Goal: Information Seeking & Learning: Learn about a topic

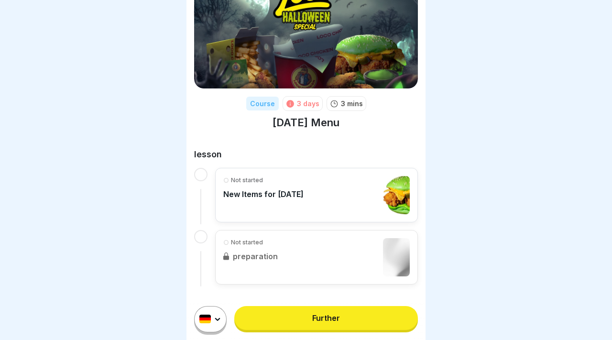
scroll to position [45, 0]
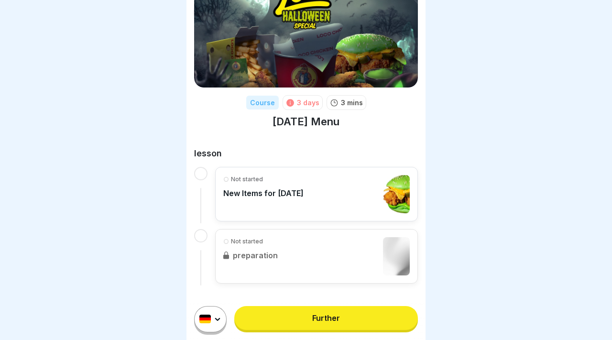
click at [204, 318] on html "Course 3 days 3 mins [DATE] Menu lesson Not started New Items for [DATE] Not st…" at bounding box center [306, 170] width 612 height 340
click at [219, 319] on html "Course 3 days 3 mins Halloween Menu lesson Not started New Items for Halloween …" at bounding box center [306, 170] width 612 height 340
click at [270, 317] on link "Further" at bounding box center [326, 318] width 184 height 24
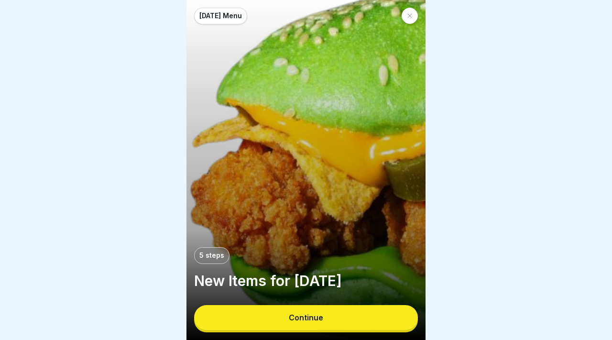
click at [270, 317] on button "Continue" at bounding box center [306, 317] width 224 height 25
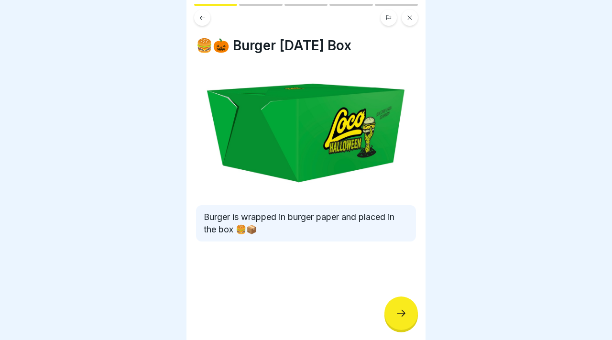
click at [402, 302] on div at bounding box center [400, 312] width 33 height 33
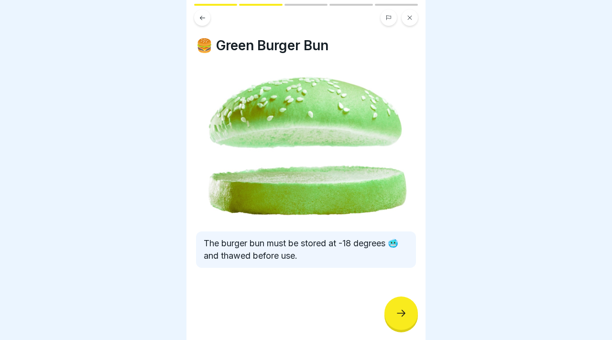
click at [402, 302] on div at bounding box center [400, 312] width 33 height 33
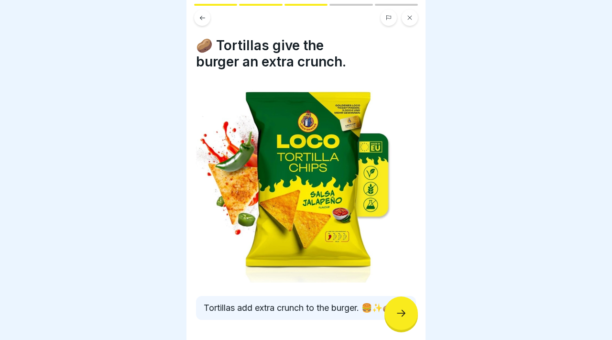
click at [402, 302] on div at bounding box center [400, 312] width 33 height 33
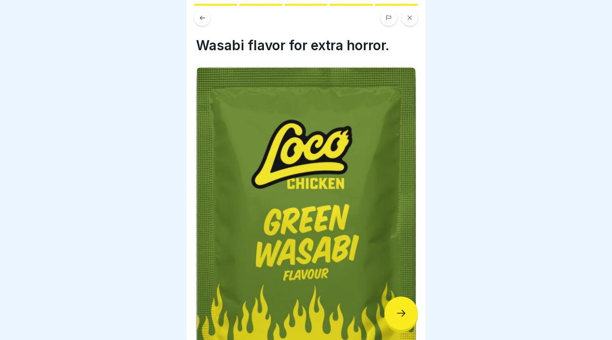
click at [402, 302] on div at bounding box center [400, 312] width 33 height 33
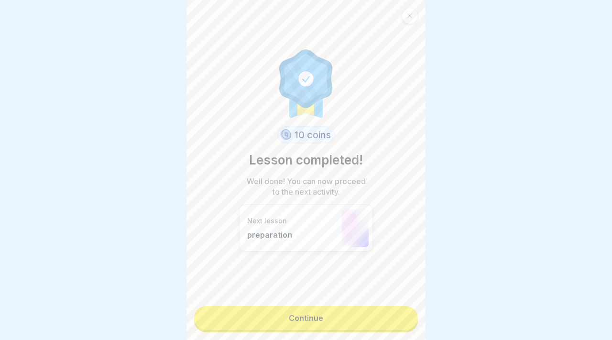
click at [402, 302] on div "10 coins Lesson completed! Well done! You can now proceed to the next activity.…" at bounding box center [305, 170] width 239 height 340
click at [368, 308] on link "Continue" at bounding box center [306, 318] width 224 height 24
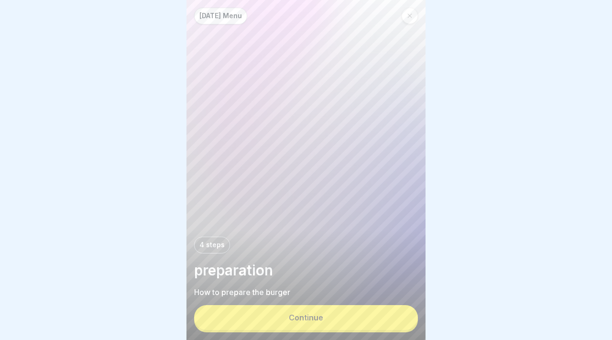
click at [361, 315] on button "Continue" at bounding box center [306, 317] width 224 height 25
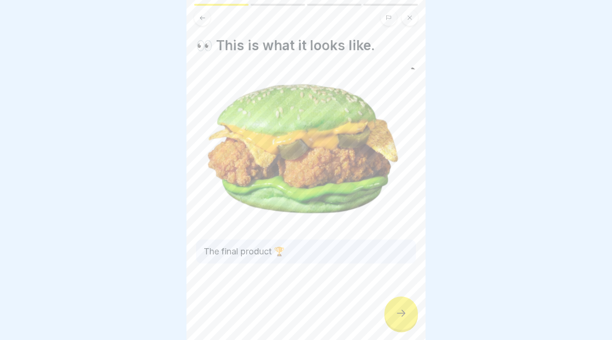
click at [401, 310] on icon at bounding box center [400, 312] width 11 height 11
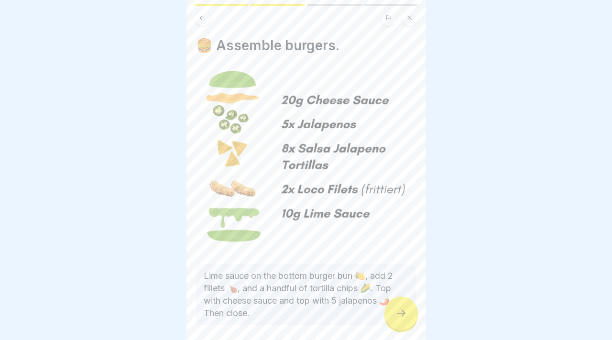
scroll to position [42, 0]
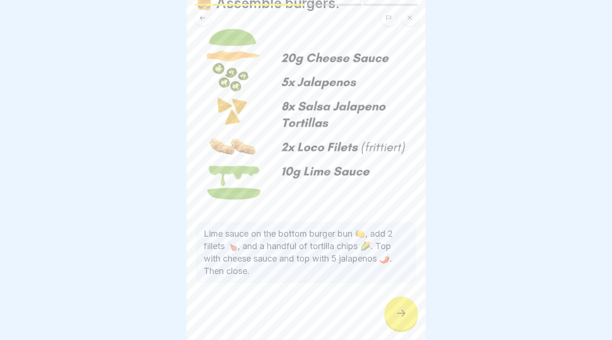
click at [405, 319] on div at bounding box center [400, 312] width 33 height 33
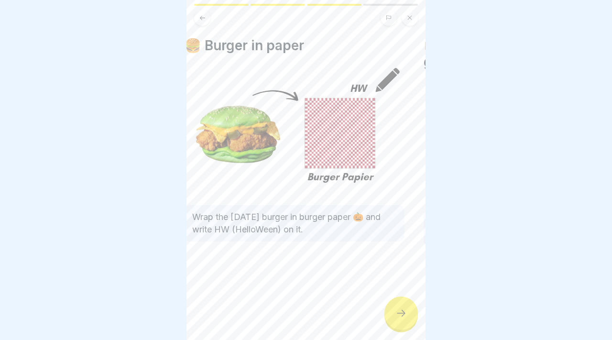
click at [244, 148] on img at bounding box center [295, 129] width 220 height 125
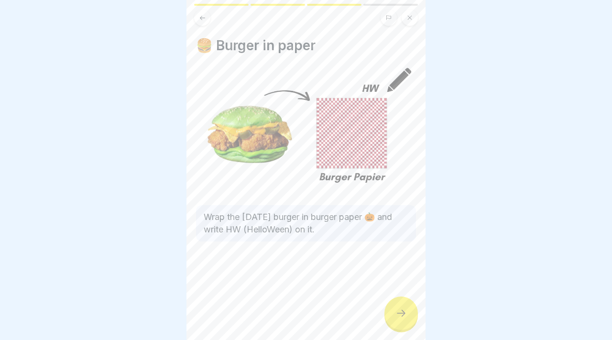
click at [411, 317] on div at bounding box center [400, 312] width 33 height 33
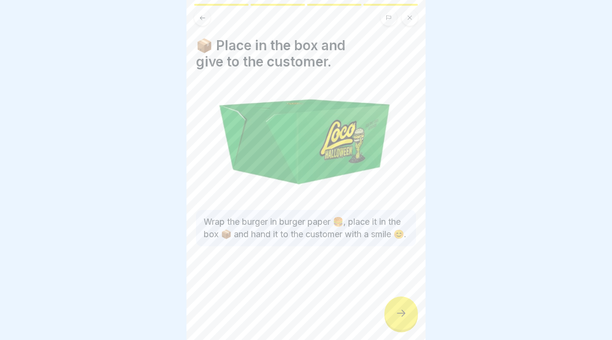
click at [394, 314] on div at bounding box center [400, 312] width 33 height 33
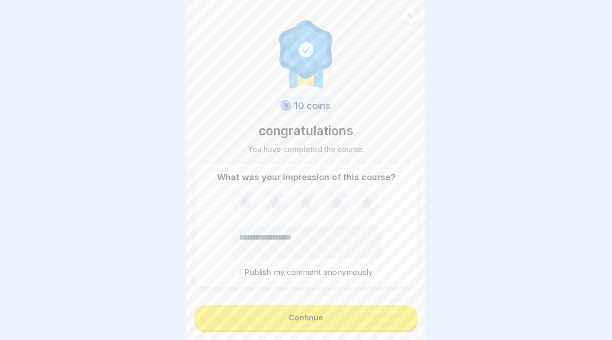
click at [374, 314] on button "Continue" at bounding box center [306, 317] width 224 height 25
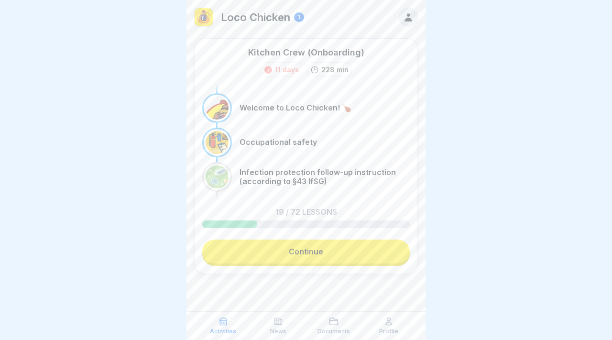
click at [312, 244] on link "Continue" at bounding box center [306, 252] width 208 height 24
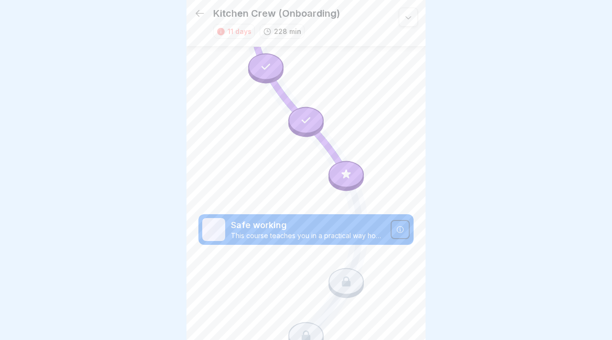
scroll to position [1236, 0]
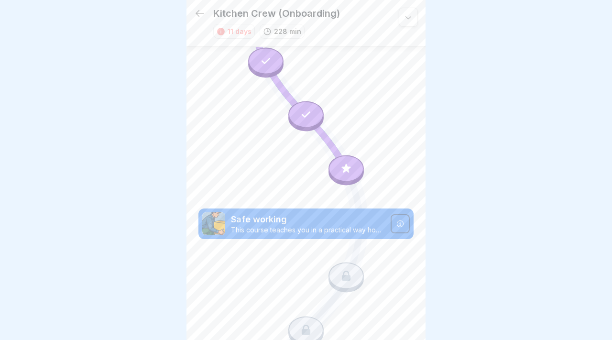
click at [352, 273] on icon at bounding box center [346, 276] width 12 height 12
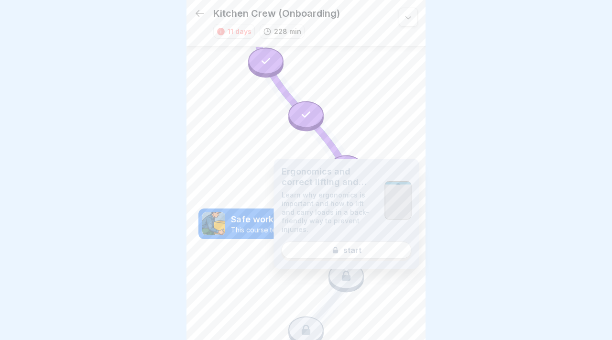
click at [347, 253] on div "Ergonomics and correct lifting and carrying Learn why ergonomics is important a…" at bounding box center [346, 214] width 145 height 110
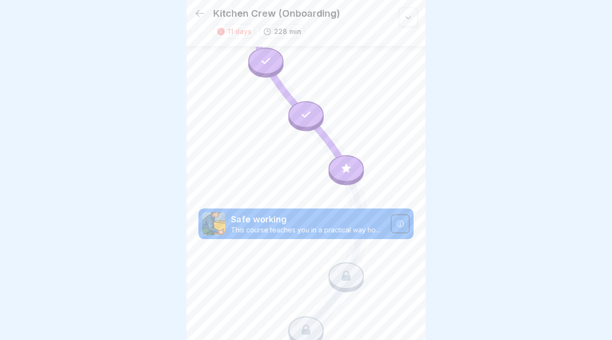
click at [392, 227] on div at bounding box center [400, 223] width 19 height 19
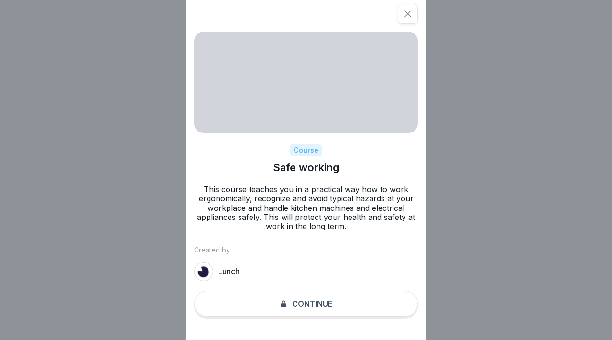
click at [333, 306] on div "Course Safe working This course teaches you in a practical way how to work ergo…" at bounding box center [305, 170] width 239 height 340
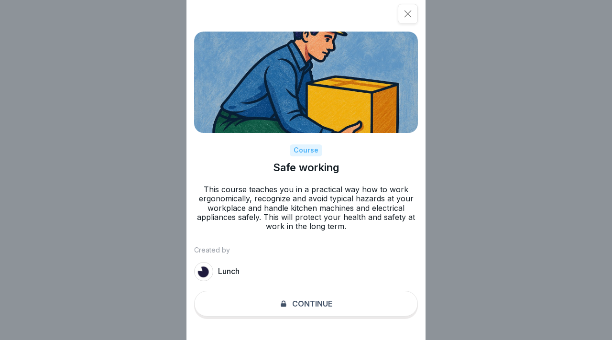
click at [409, 13] on icon at bounding box center [408, 14] width 10 height 10
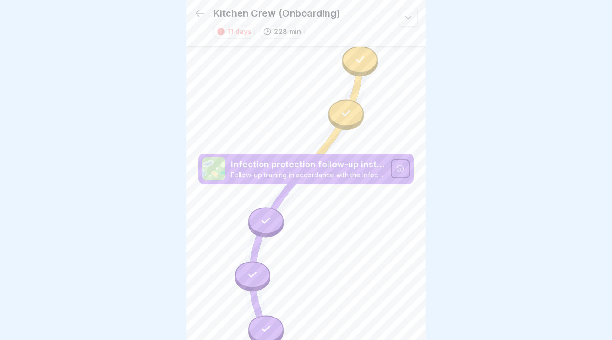
scroll to position [965, 0]
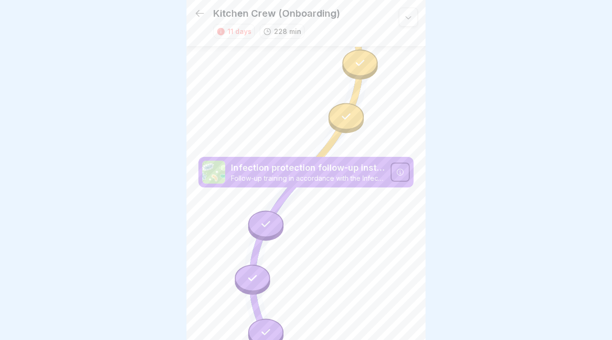
click at [266, 226] on icon at bounding box center [266, 224] width 12 height 12
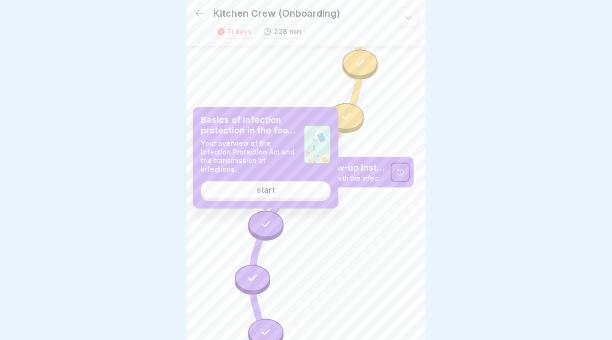
click at [269, 186] on font "start" at bounding box center [266, 190] width 18 height 10
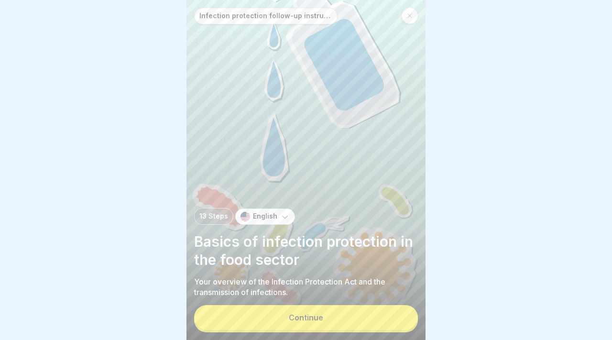
click at [274, 316] on button "Continue" at bounding box center [306, 317] width 224 height 25
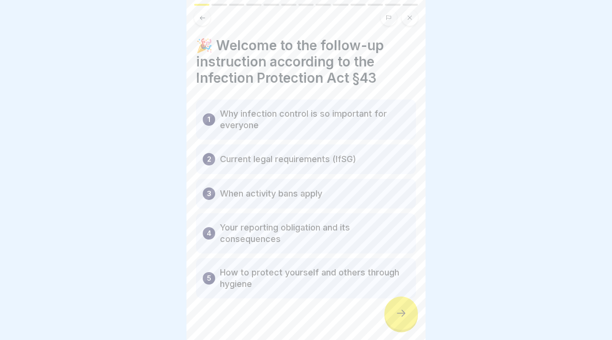
scroll to position [16, 0]
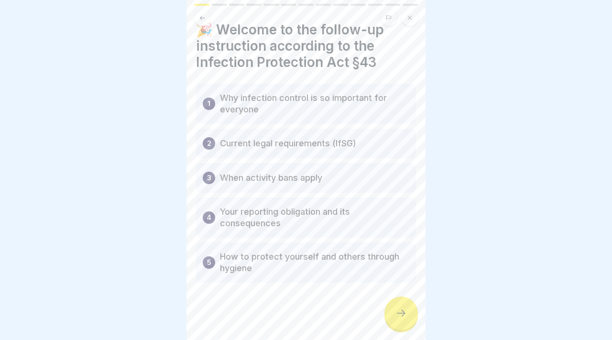
click at [403, 314] on icon at bounding box center [400, 312] width 11 height 11
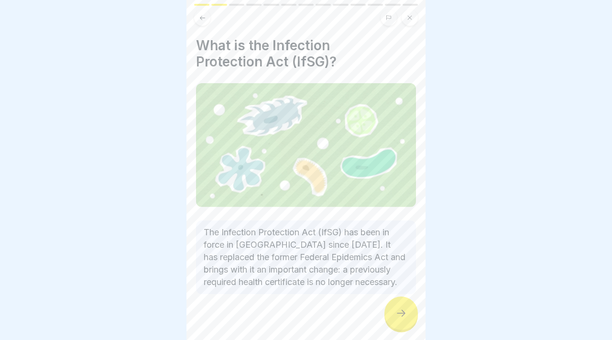
click at [403, 314] on icon at bounding box center [400, 312] width 11 height 11
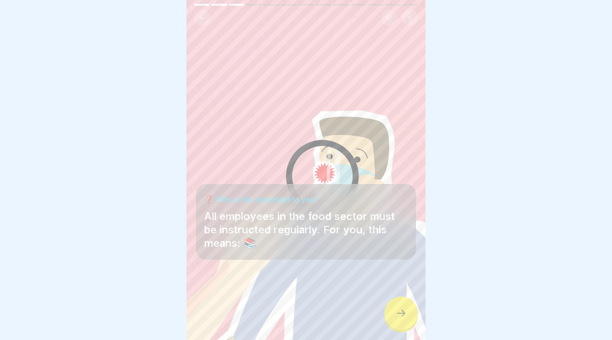
click at [403, 314] on icon at bounding box center [400, 312] width 11 height 11
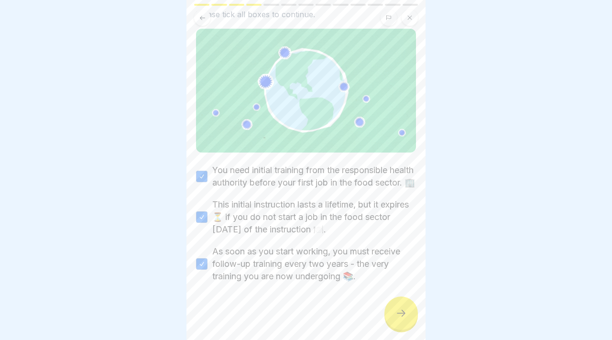
scroll to position [67, 0]
click at [405, 318] on icon at bounding box center [400, 312] width 11 height 11
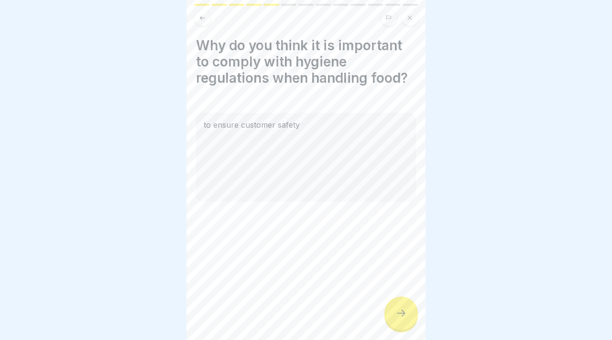
click at [269, 162] on div "to ensure customer safety" at bounding box center [306, 157] width 220 height 89
click at [395, 307] on div at bounding box center [400, 312] width 33 height 33
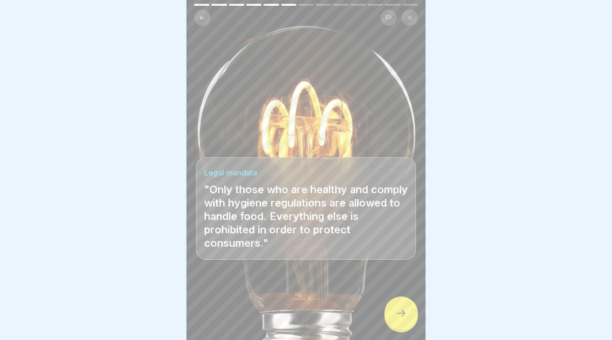
click at [397, 310] on icon at bounding box center [400, 312] width 11 height 11
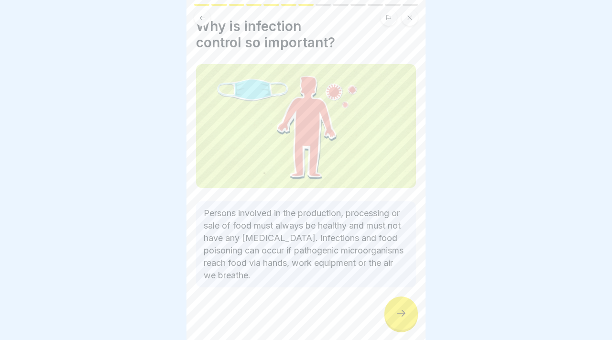
scroll to position [23, 0]
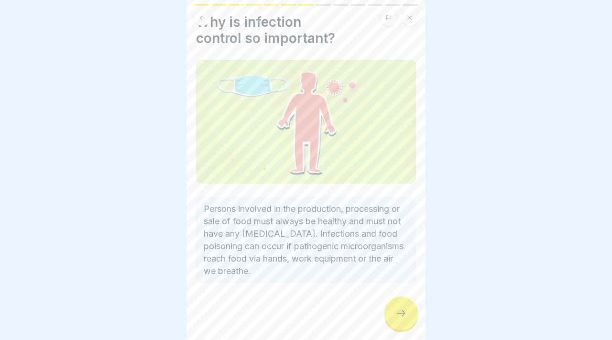
click at [400, 306] on div at bounding box center [400, 312] width 33 height 33
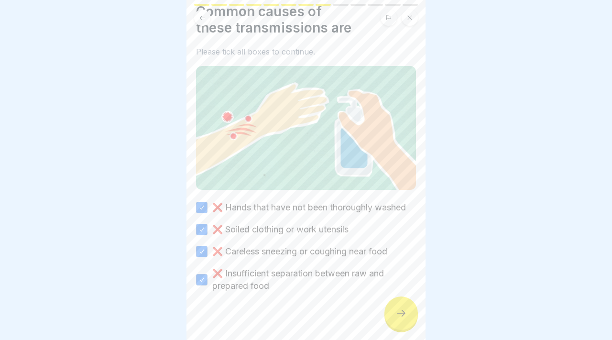
scroll to position [43, 0]
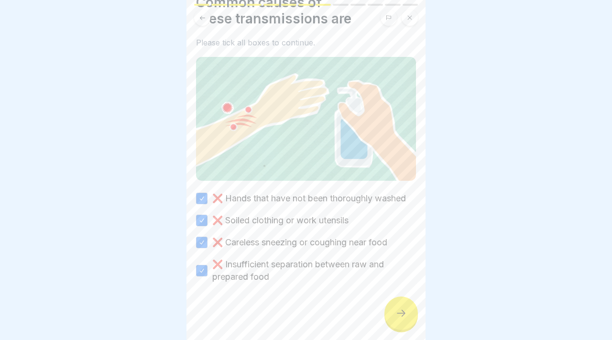
click at [397, 303] on div at bounding box center [400, 312] width 33 height 33
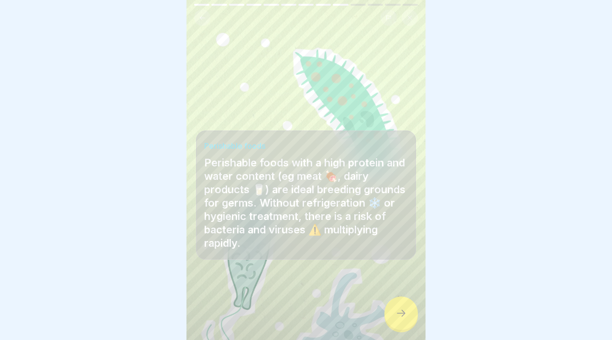
click at [397, 303] on div at bounding box center [400, 312] width 33 height 33
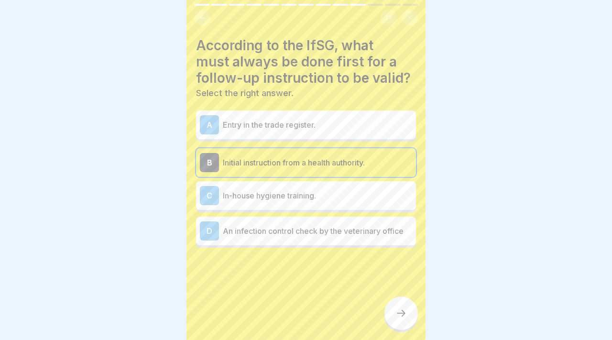
click at [397, 303] on div at bounding box center [400, 312] width 33 height 33
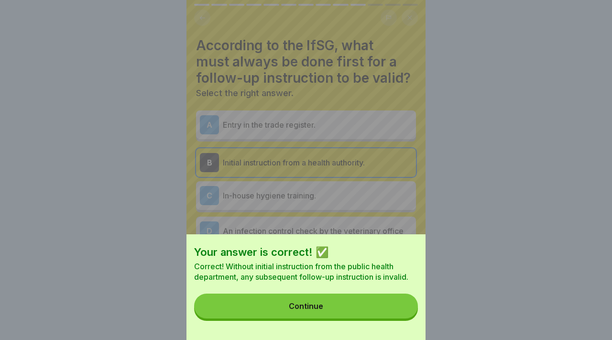
click at [358, 293] on div "Your answer is correct! ✅ Correct! Without initial instruction from the public …" at bounding box center [305, 287] width 239 height 106
click at [356, 297] on button "Continue" at bounding box center [306, 306] width 224 height 25
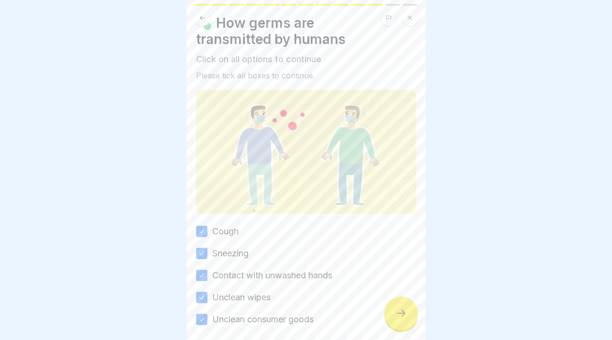
scroll to position [51, 0]
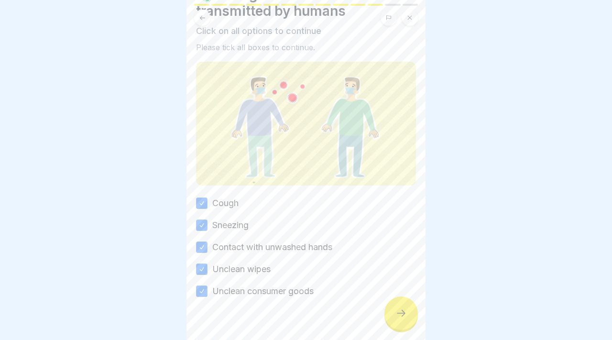
click at [384, 299] on div at bounding box center [306, 325] width 220 height 57
click at [395, 306] on div at bounding box center [400, 312] width 33 height 33
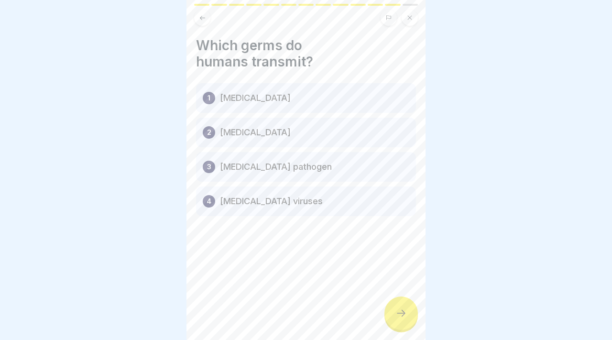
click at [410, 315] on div at bounding box center [400, 312] width 33 height 33
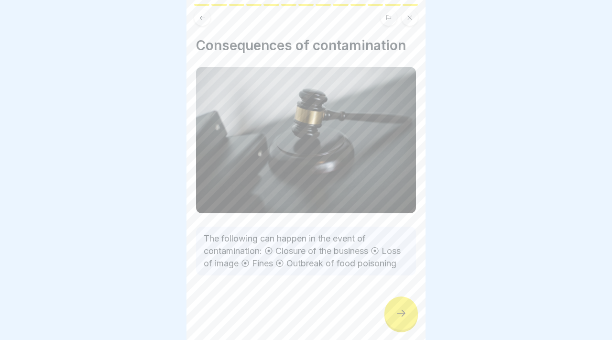
click at [408, 312] on div at bounding box center [400, 312] width 33 height 33
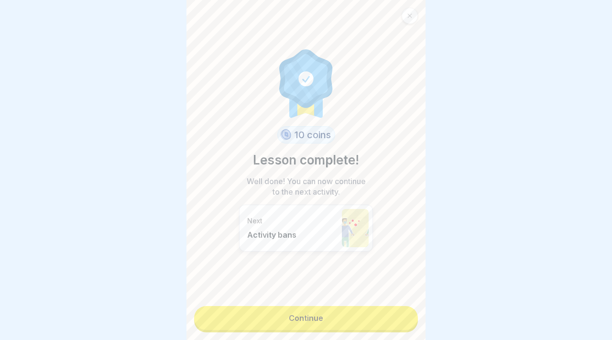
click at [406, 312] on link "Continue" at bounding box center [306, 318] width 224 height 24
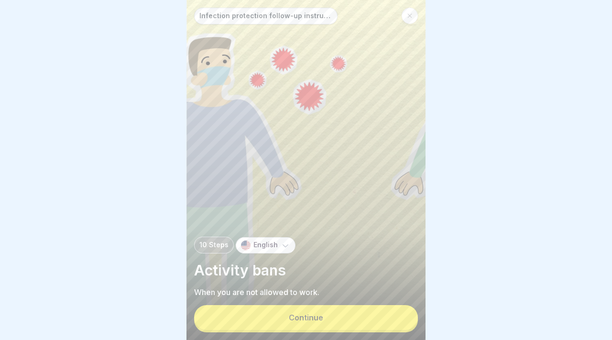
click at [371, 313] on button "Continue" at bounding box center [306, 317] width 224 height 25
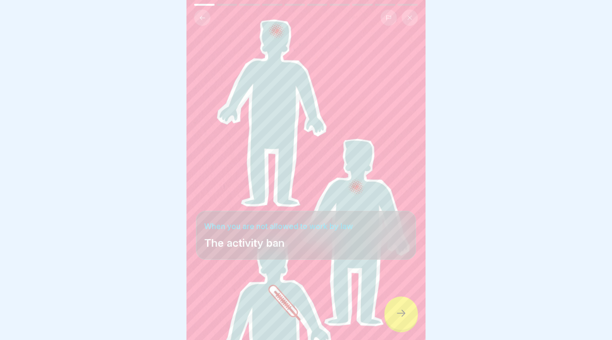
click at [407, 318] on div at bounding box center [400, 312] width 33 height 33
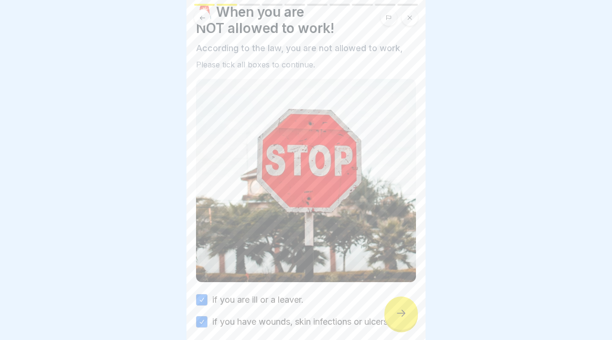
scroll to position [79, 0]
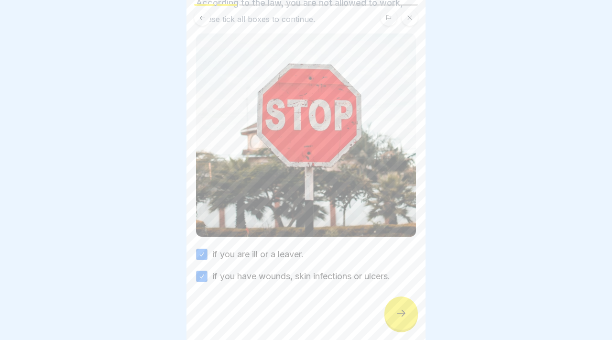
click at [403, 307] on div at bounding box center [400, 312] width 33 height 33
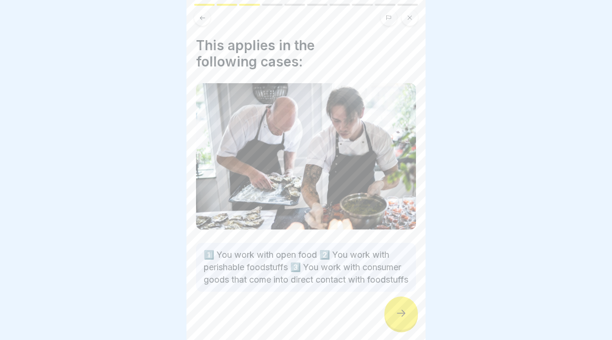
scroll to position [22, 0]
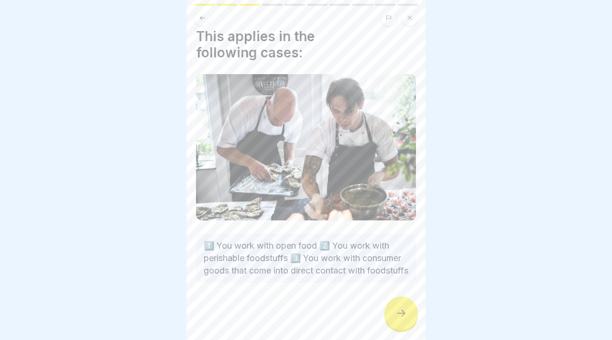
click at [396, 300] on div at bounding box center [400, 312] width 33 height 33
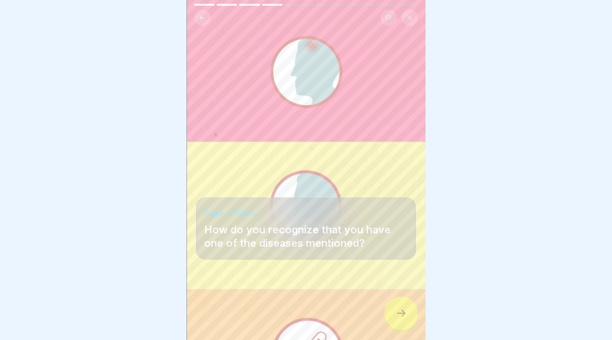
click at [402, 313] on icon at bounding box center [401, 313] width 9 height 7
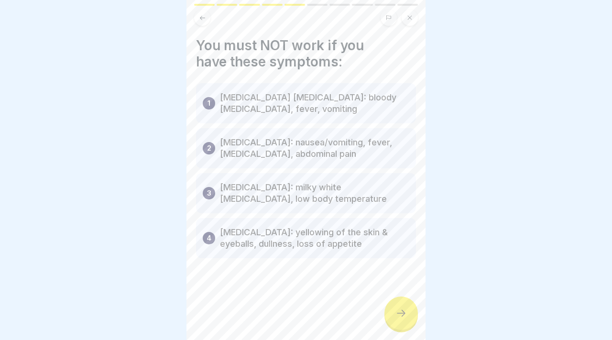
click at [411, 309] on div at bounding box center [400, 312] width 33 height 33
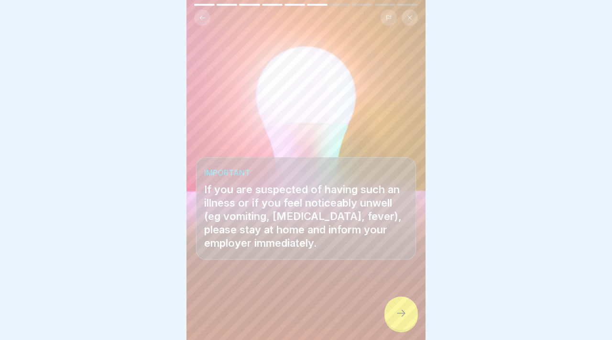
click at [406, 307] on icon at bounding box center [400, 312] width 11 height 11
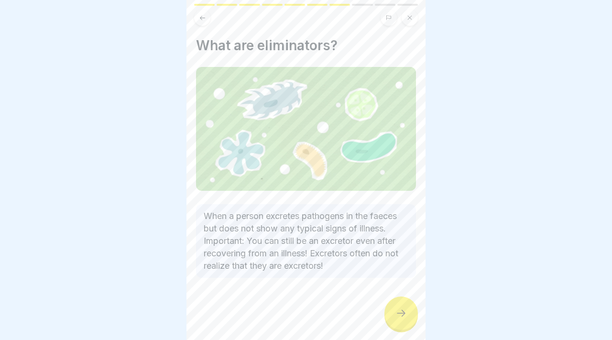
click at [406, 307] on icon at bounding box center [400, 312] width 11 height 11
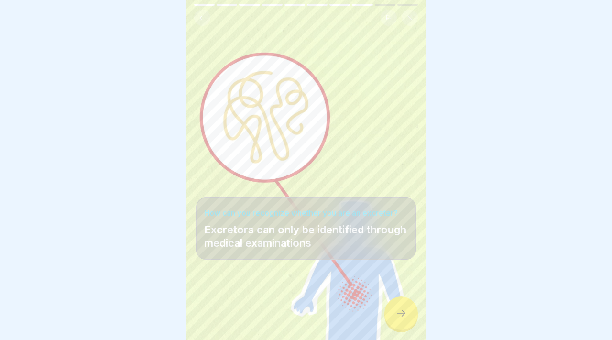
click at [406, 315] on icon at bounding box center [400, 312] width 11 height 11
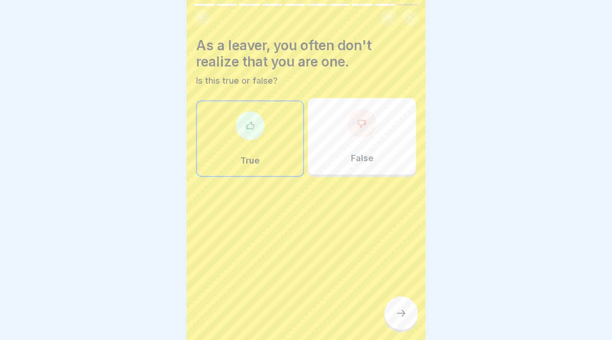
click at [266, 144] on div "True" at bounding box center [250, 138] width 108 height 77
click at [406, 306] on div at bounding box center [400, 312] width 33 height 33
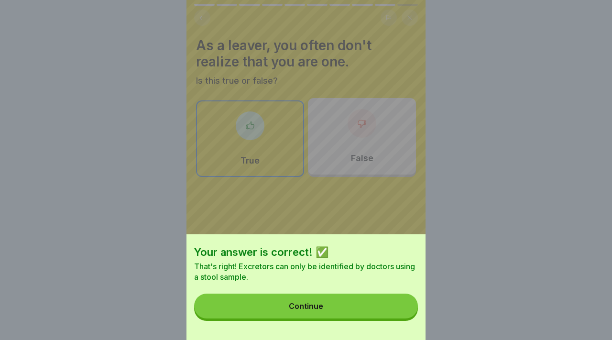
click at [363, 309] on button "Continue" at bounding box center [306, 306] width 224 height 25
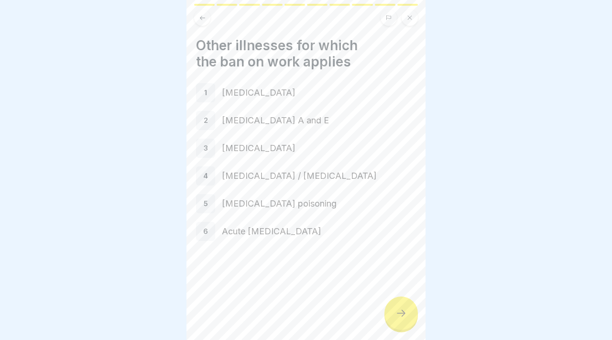
click at [403, 311] on icon at bounding box center [400, 312] width 11 height 11
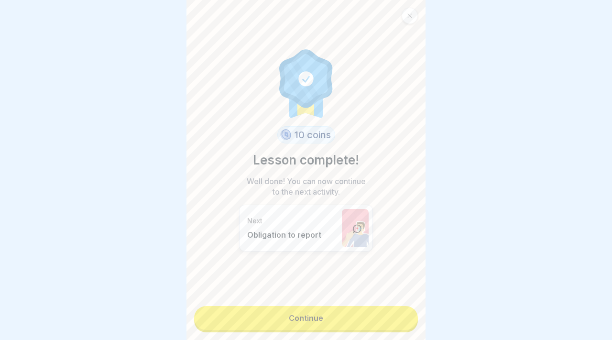
click at [362, 328] on link "Continue" at bounding box center [306, 318] width 224 height 24
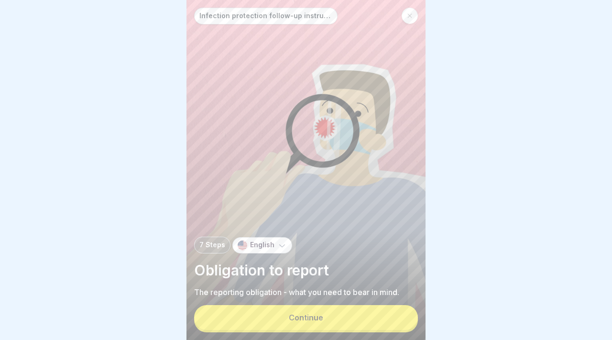
click at [350, 316] on button "Continue" at bounding box center [306, 317] width 224 height 25
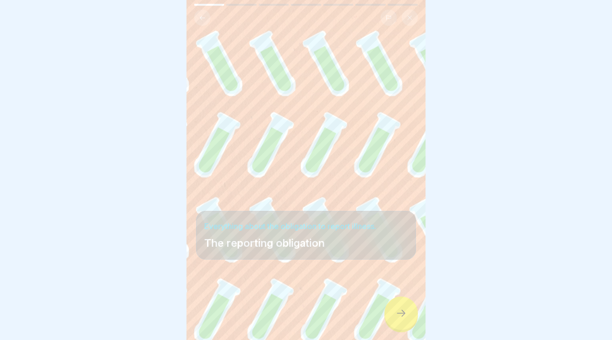
click at [406, 315] on icon at bounding box center [400, 312] width 11 height 11
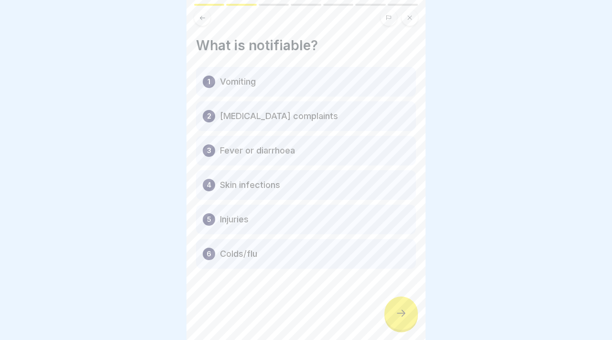
click at [406, 315] on icon at bounding box center [400, 312] width 11 height 11
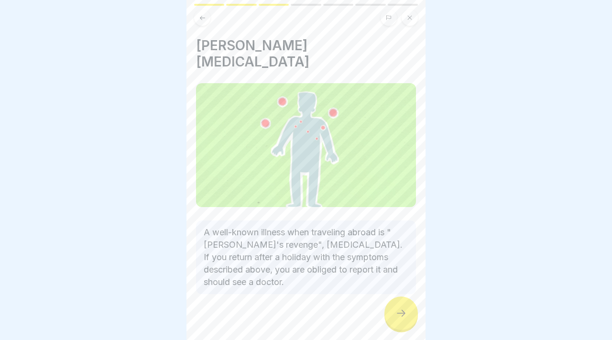
click at [406, 315] on icon at bounding box center [400, 312] width 11 height 11
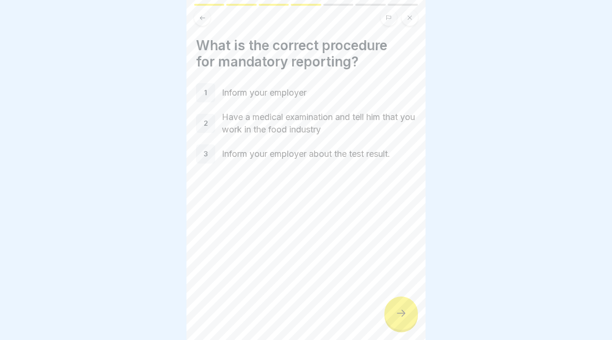
click at [406, 315] on icon at bounding box center [400, 312] width 11 height 11
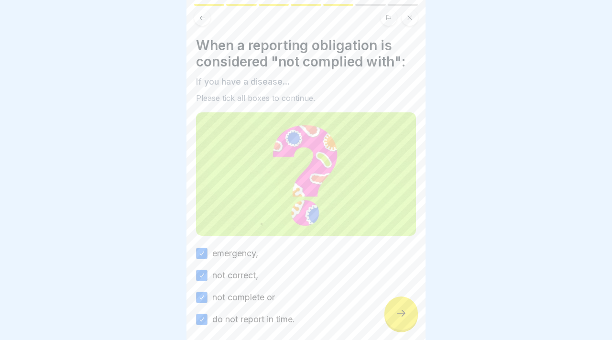
click at [200, 20] on icon at bounding box center [202, 17] width 7 height 7
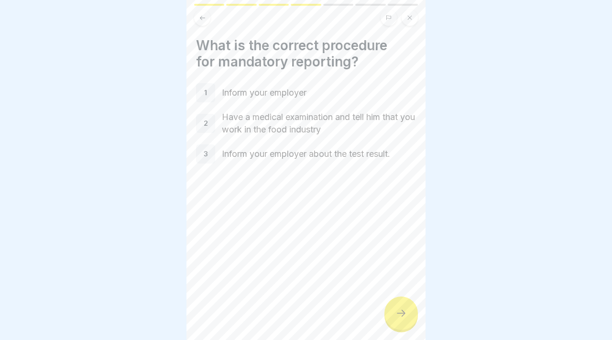
click at [401, 307] on div at bounding box center [400, 312] width 33 height 33
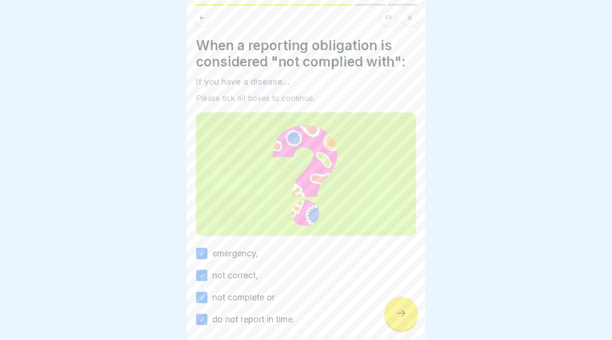
click at [401, 307] on div at bounding box center [400, 312] width 33 height 33
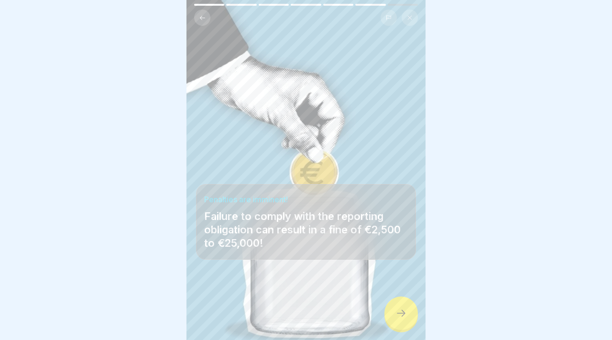
click at [401, 307] on div at bounding box center [400, 312] width 33 height 33
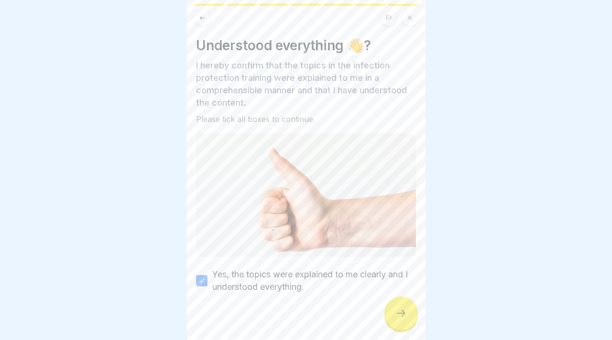
click at [401, 307] on div at bounding box center [400, 312] width 33 height 33
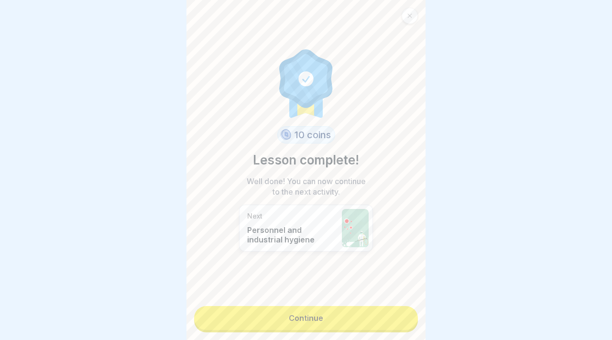
click at [400, 308] on link "Continue" at bounding box center [306, 318] width 224 height 24
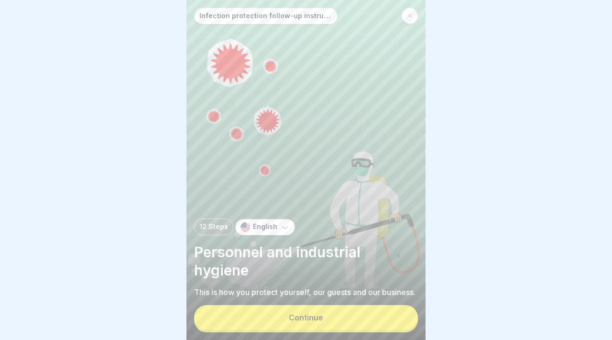
click at [369, 317] on button "Continue" at bounding box center [306, 317] width 224 height 25
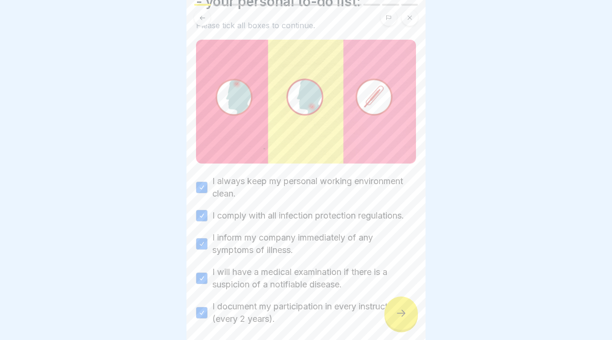
scroll to position [71, 0]
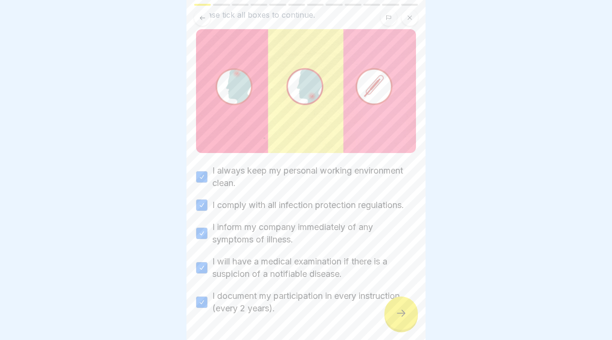
click at [398, 315] on icon at bounding box center [400, 312] width 11 height 11
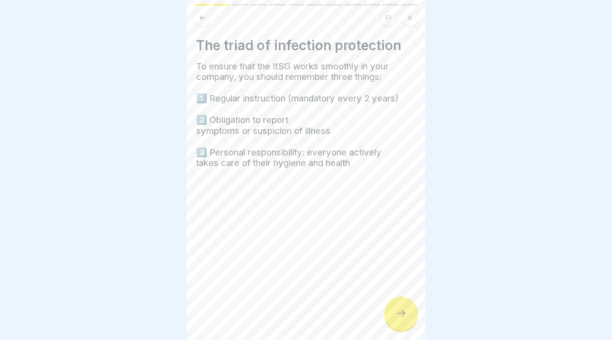
click at [398, 315] on icon at bounding box center [400, 312] width 11 height 11
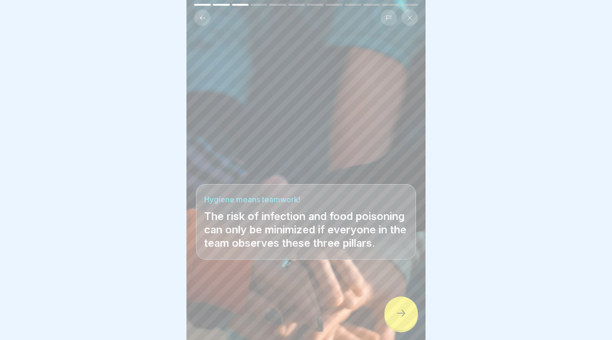
click at [398, 315] on icon at bounding box center [400, 312] width 11 height 11
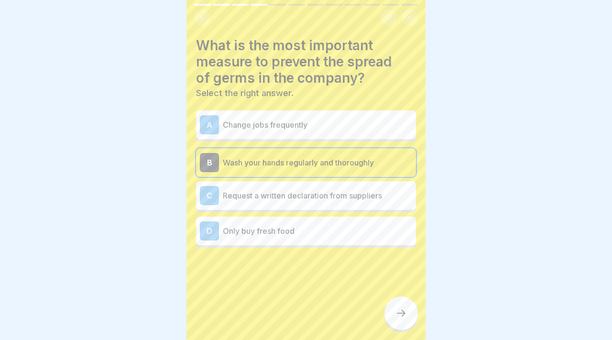
click at [398, 315] on icon at bounding box center [400, 312] width 11 height 11
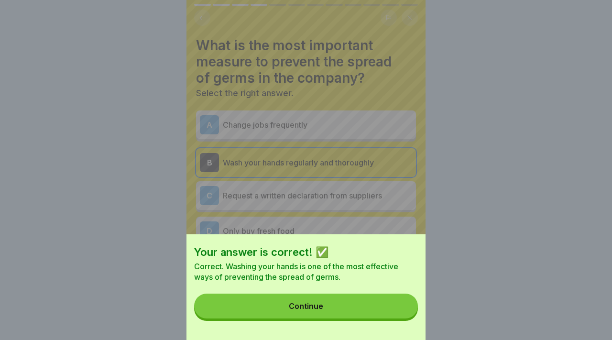
click at [386, 311] on button "Continue" at bounding box center [306, 306] width 224 height 25
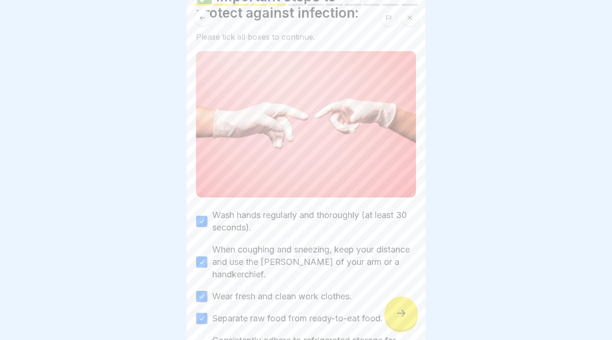
scroll to position [147, 0]
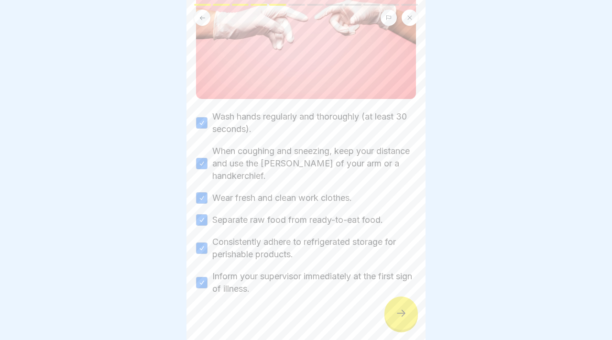
click at [401, 312] on icon at bounding box center [400, 312] width 11 height 11
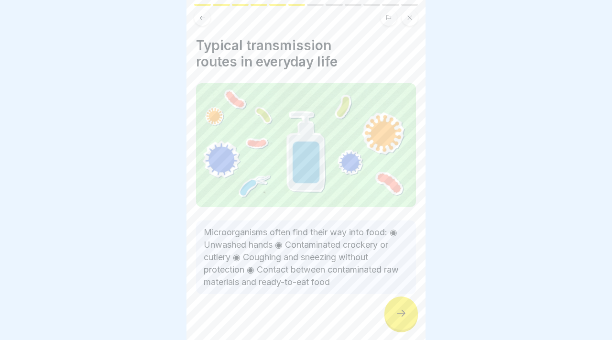
click at [407, 316] on div at bounding box center [400, 312] width 33 height 33
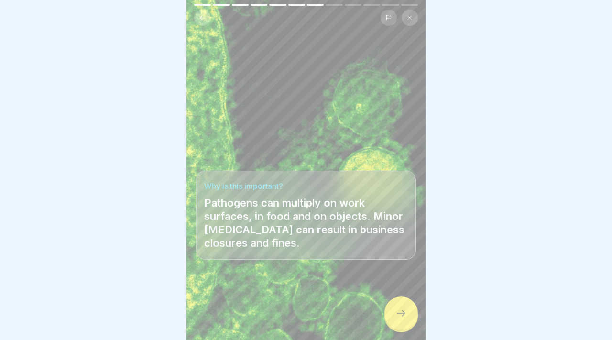
click at [407, 316] on div at bounding box center [400, 312] width 33 height 33
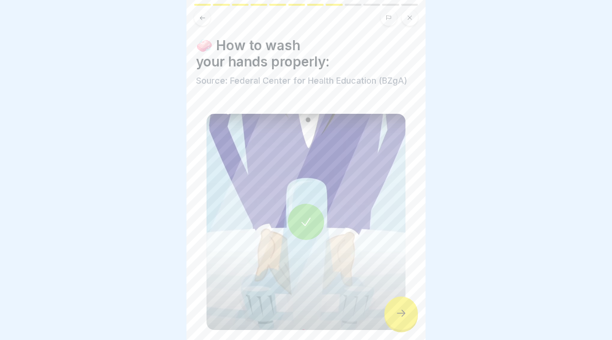
click at [407, 316] on div at bounding box center [400, 312] width 33 height 33
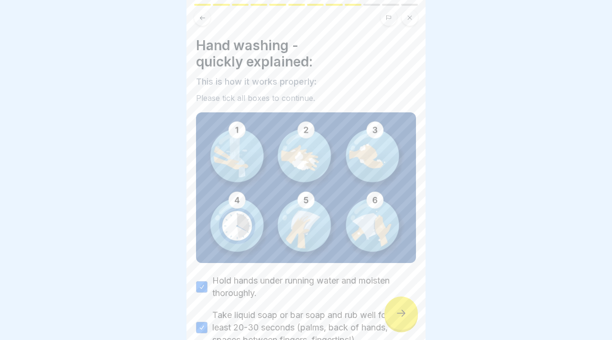
click at [407, 316] on div at bounding box center [400, 312] width 33 height 33
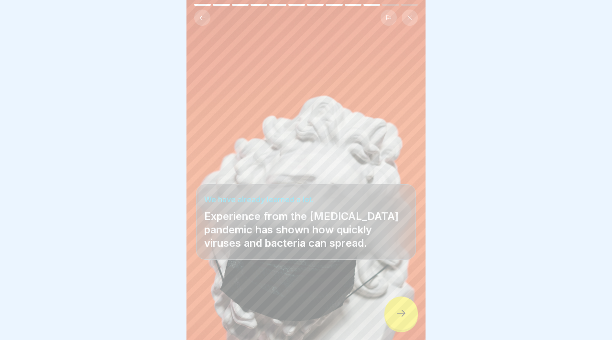
click at [407, 316] on div at bounding box center [400, 312] width 33 height 33
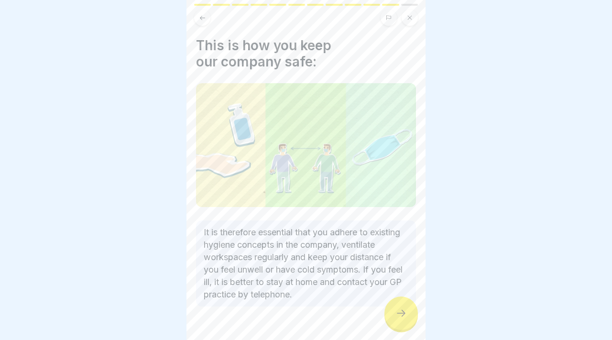
click at [407, 316] on div at bounding box center [400, 312] width 33 height 33
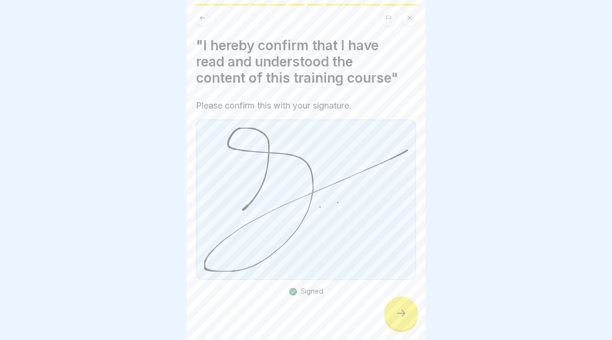
click at [407, 316] on div at bounding box center [400, 312] width 33 height 33
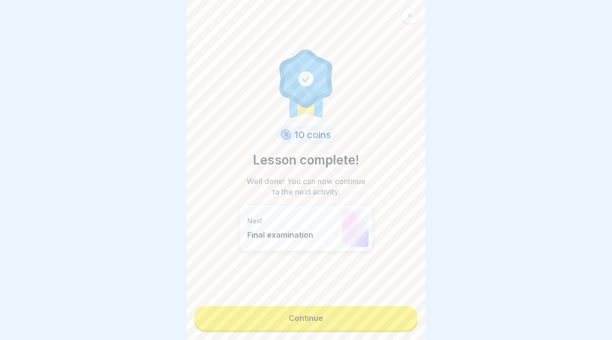
click at [407, 316] on link "Continue" at bounding box center [306, 318] width 224 height 24
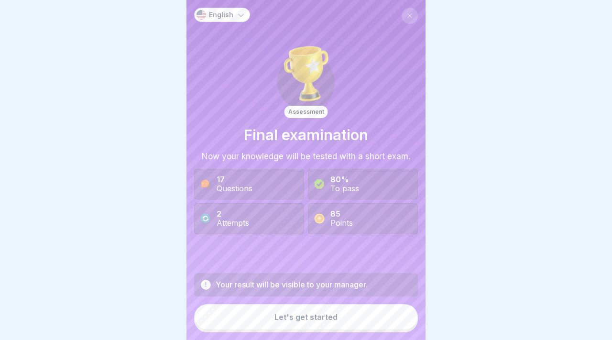
click at [362, 315] on button "Let's get started" at bounding box center [306, 317] width 224 height 26
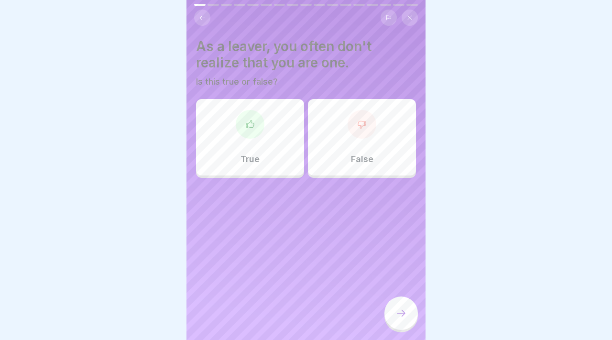
click at [256, 155] on font "True" at bounding box center [250, 159] width 19 height 10
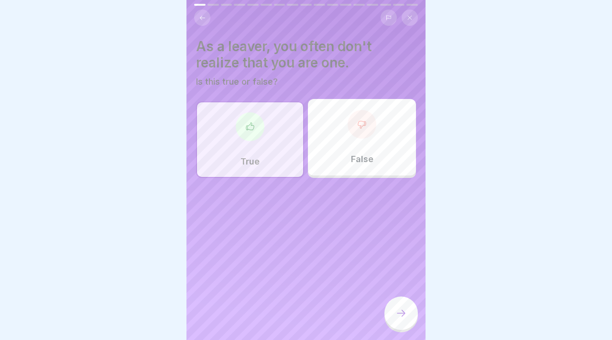
click at [396, 315] on icon at bounding box center [400, 312] width 11 height 11
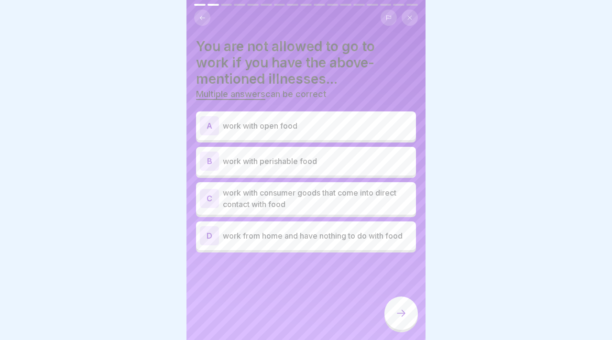
click at [364, 138] on div "A work with open food" at bounding box center [306, 125] width 220 height 29
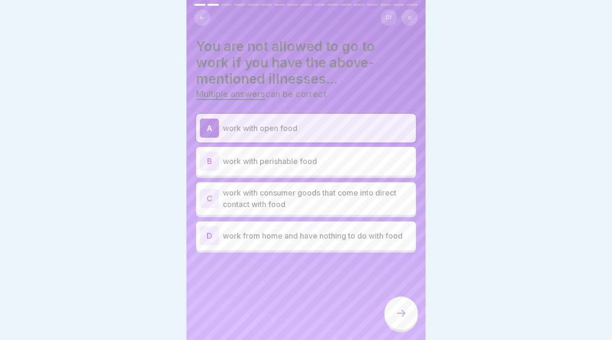
click at [365, 150] on div "B work with perishable food" at bounding box center [306, 161] width 220 height 29
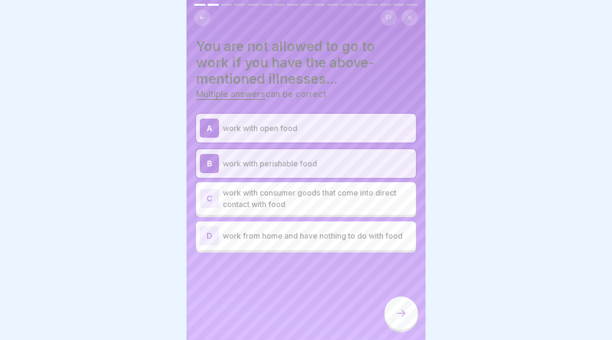
click at [362, 188] on font "work with consumer goods that come into direct contact with food" at bounding box center [310, 198] width 174 height 21
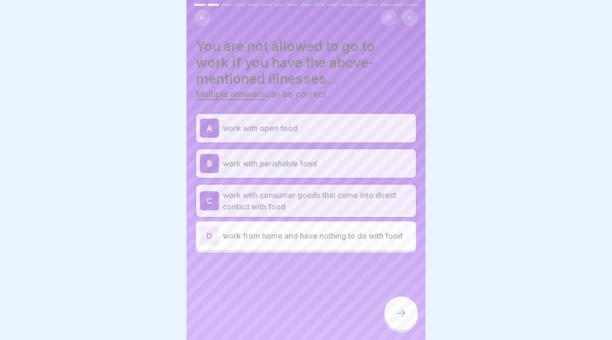
click at [408, 311] on div at bounding box center [400, 312] width 33 height 33
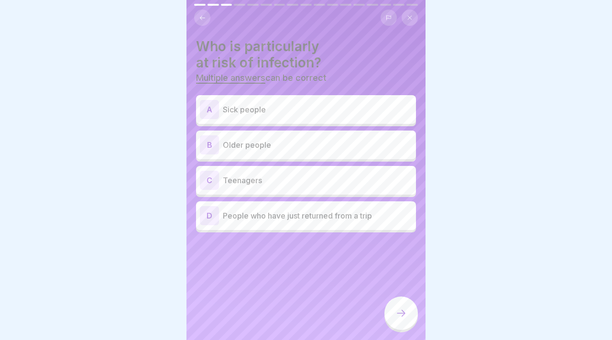
click at [250, 110] on font "Sick people" at bounding box center [244, 110] width 43 height 10
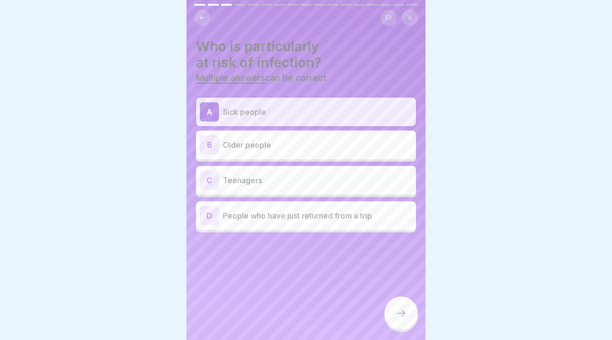
click at [265, 216] on font "People who have just returned from a trip" at bounding box center [297, 216] width 149 height 10
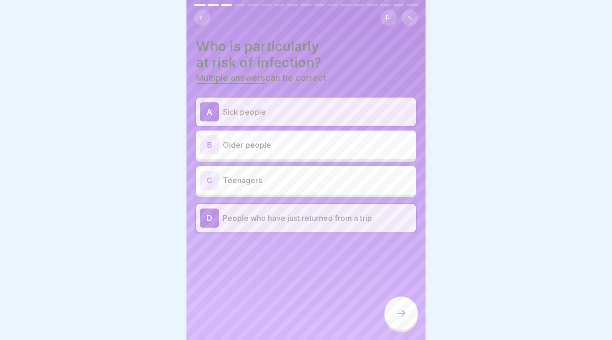
click at [285, 140] on p "Older people" at bounding box center [317, 144] width 189 height 11
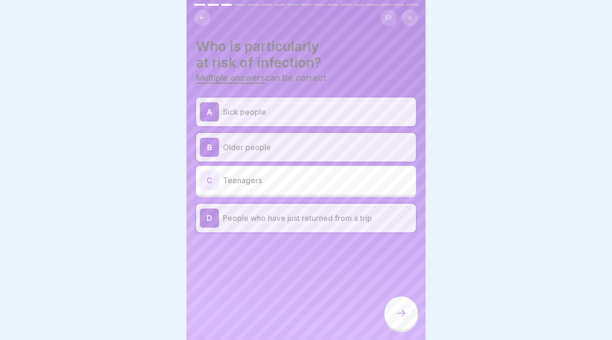
click at [255, 189] on div "C Teenagers" at bounding box center [306, 180] width 212 height 19
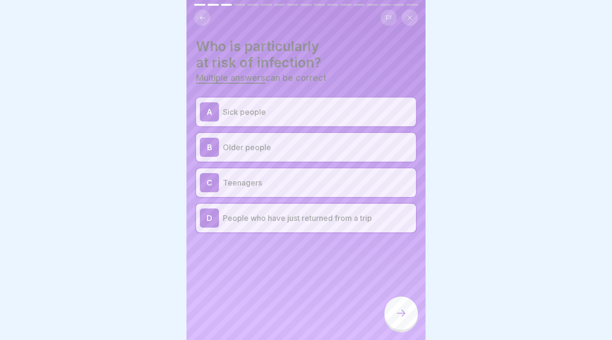
click at [402, 312] on icon at bounding box center [400, 312] width 11 height 11
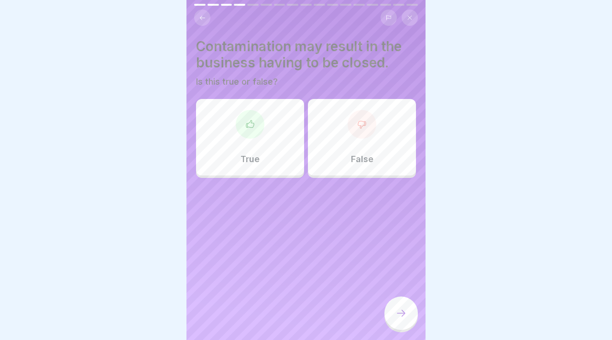
click at [240, 122] on div at bounding box center [250, 124] width 29 height 29
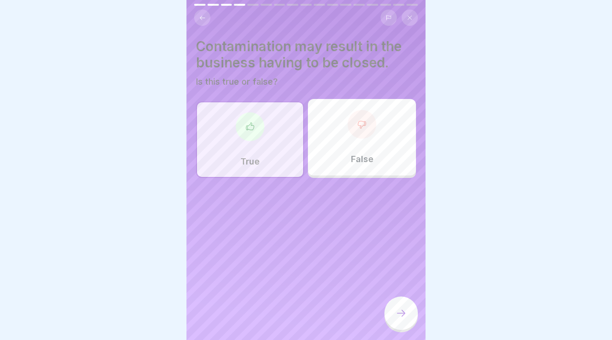
click at [399, 315] on icon at bounding box center [400, 312] width 11 height 11
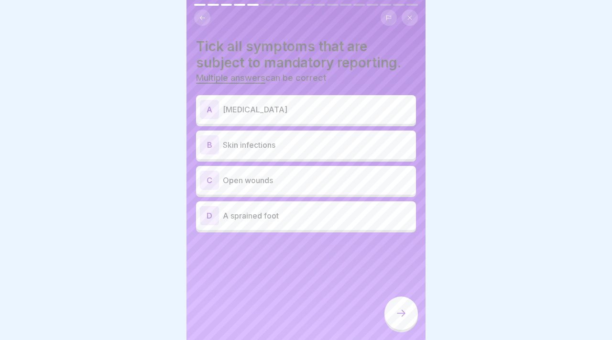
click at [276, 115] on div "A Nausea and vomiting" at bounding box center [306, 109] width 212 height 19
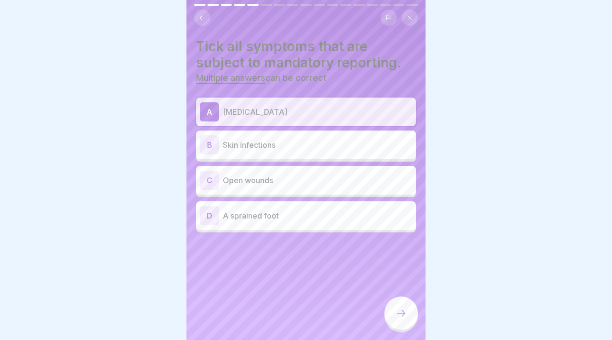
click at [277, 133] on div "B Skin infections" at bounding box center [306, 145] width 220 height 29
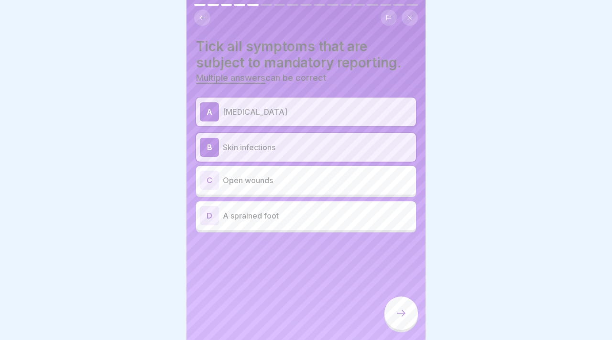
click at [278, 179] on p "Open wounds" at bounding box center [317, 180] width 189 height 11
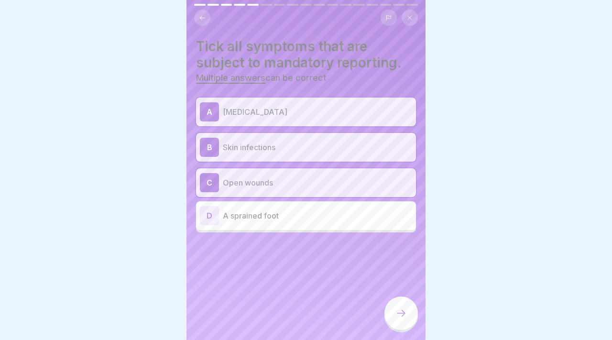
click at [282, 204] on div "D A sprained foot" at bounding box center [306, 215] width 220 height 29
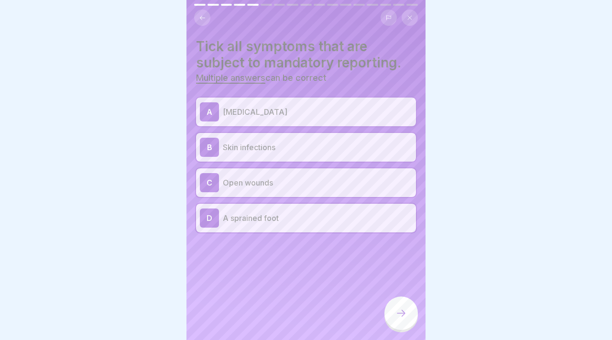
click at [404, 313] on icon at bounding box center [401, 313] width 9 height 7
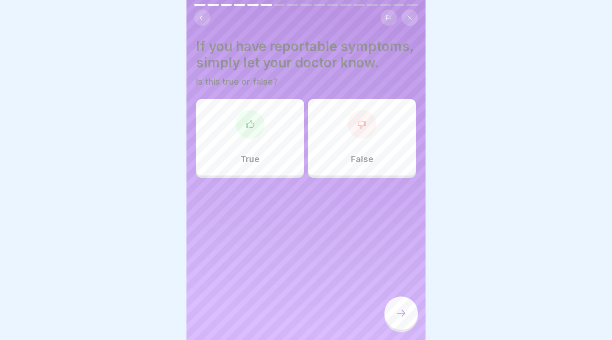
click at [255, 125] on div at bounding box center [250, 124] width 29 height 29
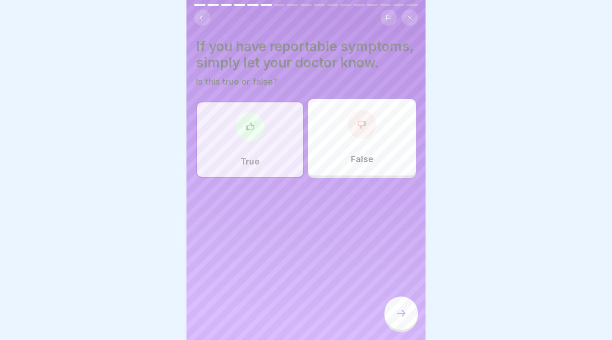
click at [417, 317] on div at bounding box center [400, 312] width 33 height 33
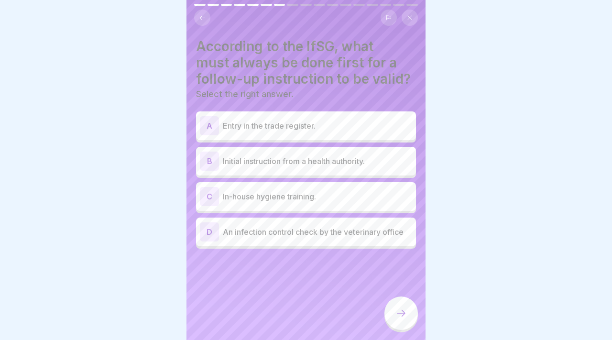
click at [317, 136] on div "A Entry in the trade register." at bounding box center [306, 125] width 220 height 29
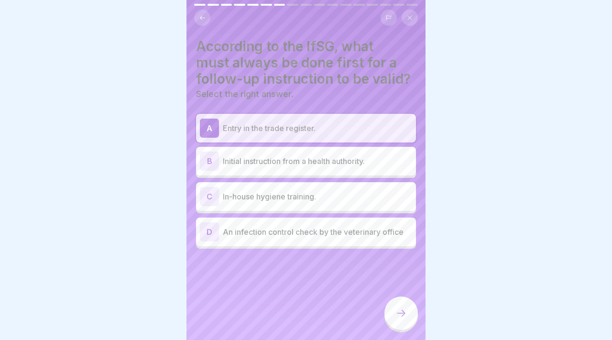
click at [320, 158] on font "Initial instruction from a health authority." at bounding box center [294, 161] width 142 height 10
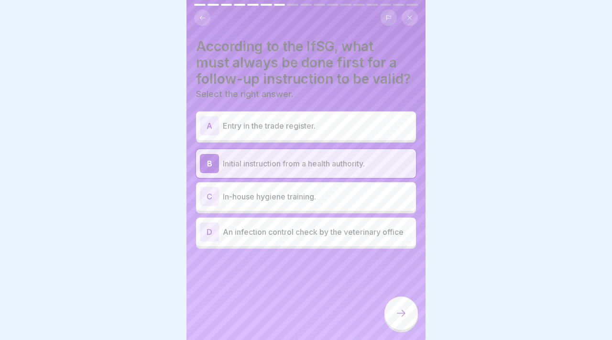
click at [394, 315] on div at bounding box center [400, 312] width 33 height 33
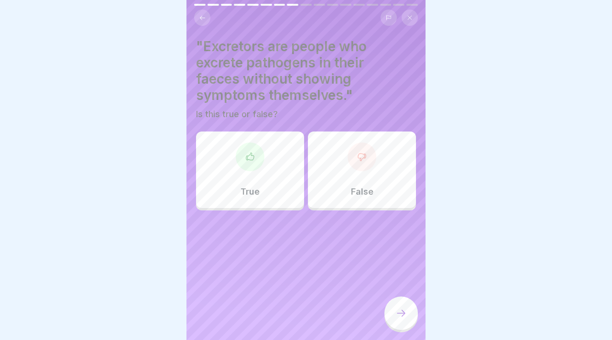
click at [262, 164] on div "True" at bounding box center [250, 169] width 108 height 77
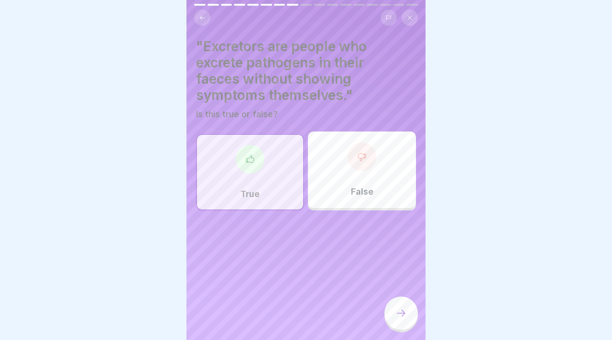
click at [411, 320] on div at bounding box center [400, 312] width 33 height 33
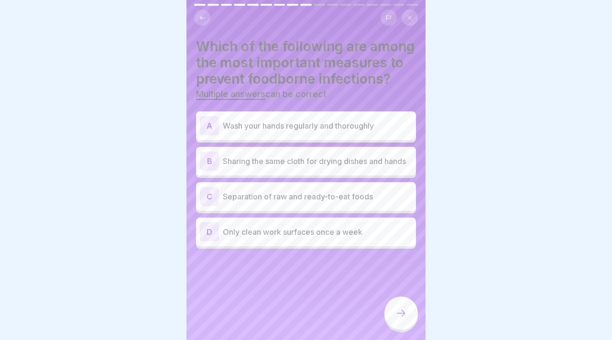
click at [318, 117] on div "A Wash your hands regularly and thoroughly" at bounding box center [306, 125] width 212 height 19
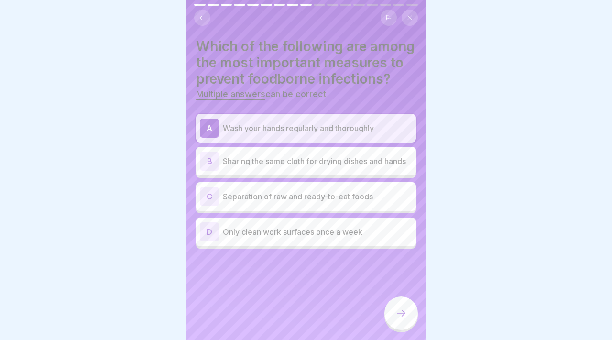
click at [319, 150] on div "B Sharing the same cloth for drying dishes and hands" at bounding box center [306, 161] width 220 height 29
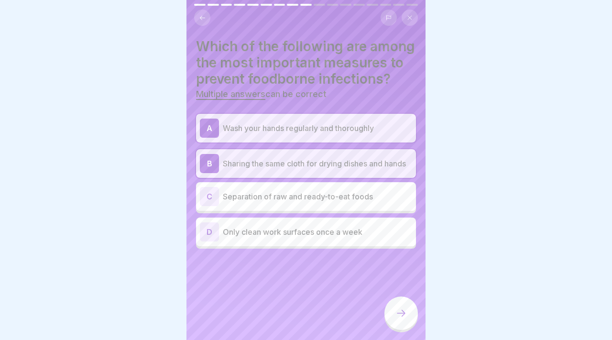
click at [319, 196] on font "Separation of raw and ready-to-eat foods" at bounding box center [298, 197] width 150 height 10
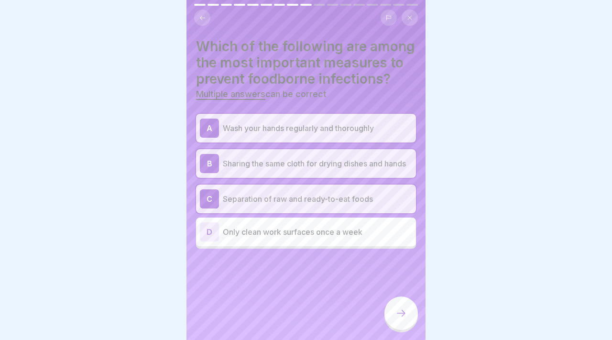
click at [322, 222] on div "D Only clean work surfaces once a week" at bounding box center [306, 231] width 212 height 19
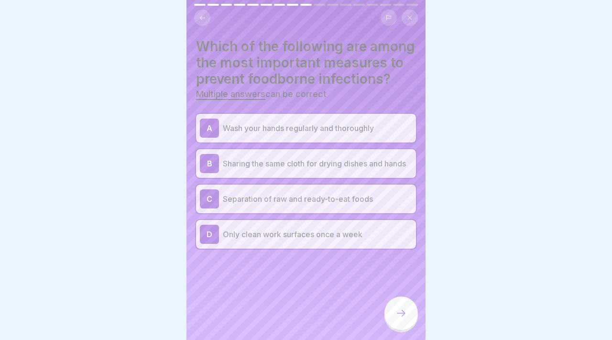
click at [384, 235] on p "Only clean work surfaces once a week" at bounding box center [317, 234] width 189 height 11
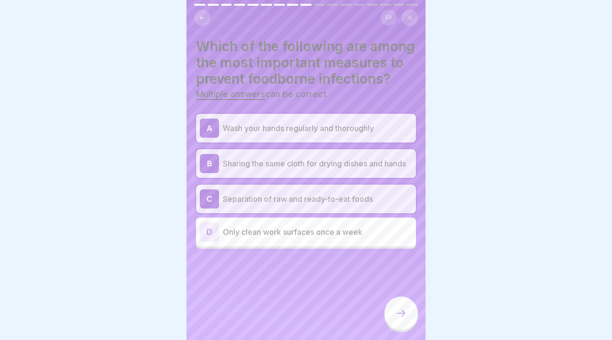
click at [384, 235] on p "Only clean work surfaces once a week" at bounding box center [317, 231] width 189 height 11
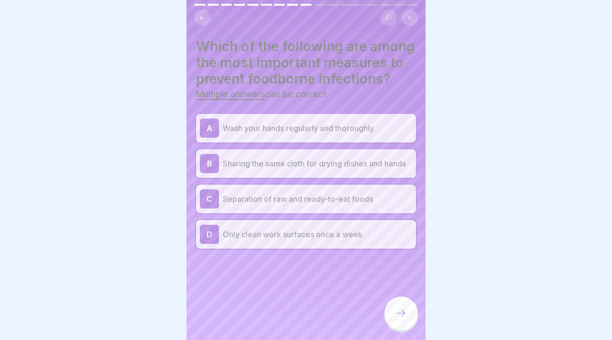
click at [384, 235] on p "Only clean work surfaces once a week" at bounding box center [317, 234] width 189 height 11
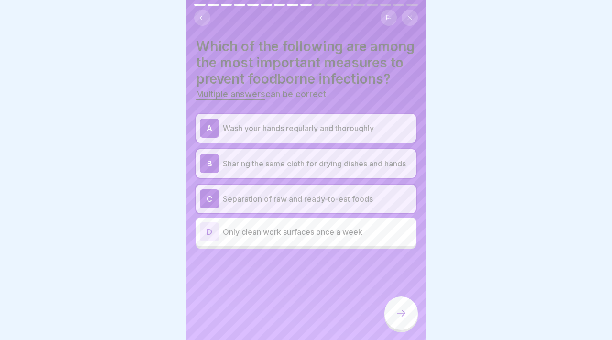
click at [355, 169] on div "B Sharing the same cloth for drying dishes and hands" at bounding box center [306, 163] width 212 height 19
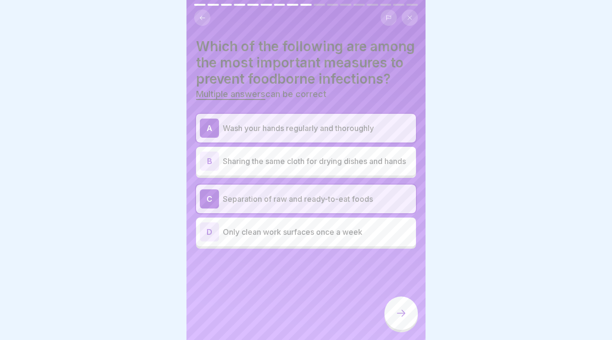
click at [404, 321] on div at bounding box center [400, 312] width 33 height 33
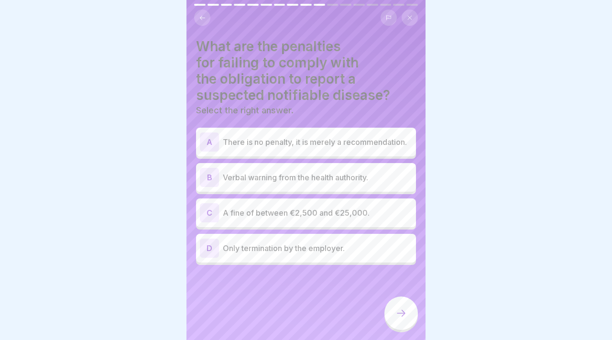
click at [329, 214] on font "A fine of between €2,500 and €25,000." at bounding box center [296, 213] width 147 height 10
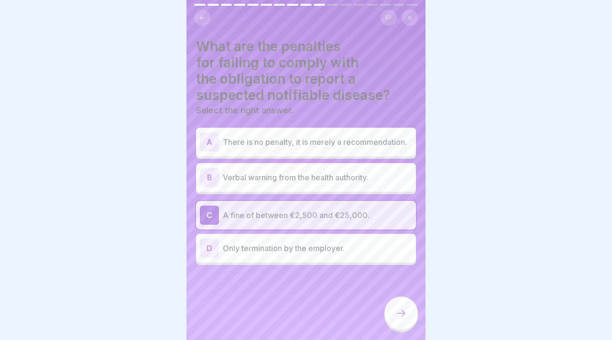
click at [413, 314] on div at bounding box center [400, 312] width 33 height 33
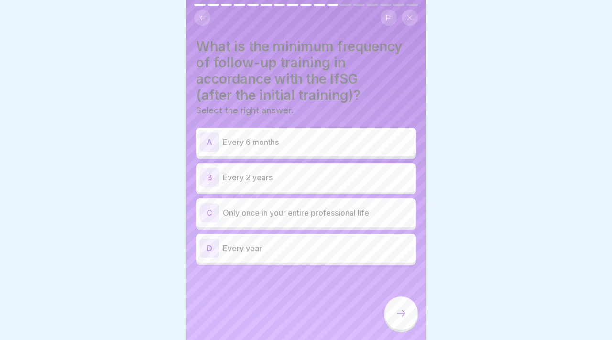
click at [316, 183] on p "Every 2 years" at bounding box center [317, 177] width 189 height 11
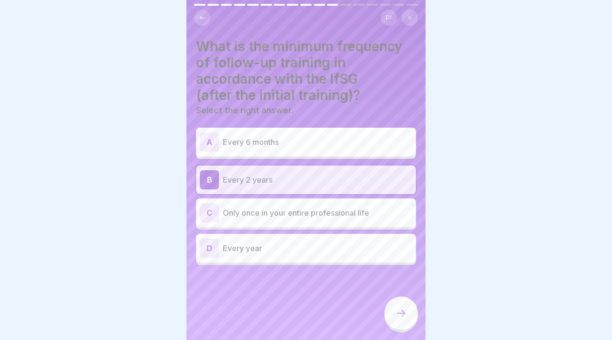
click at [399, 304] on div at bounding box center [400, 312] width 33 height 33
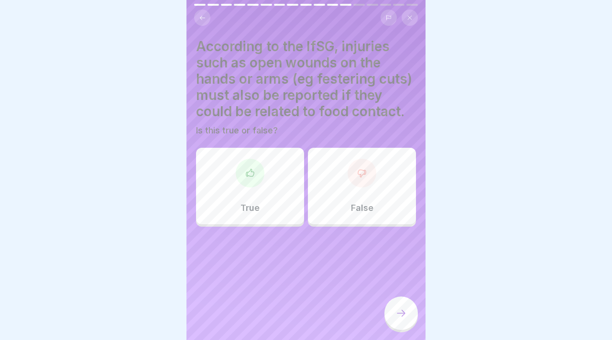
click at [253, 189] on div "True" at bounding box center [250, 186] width 108 height 77
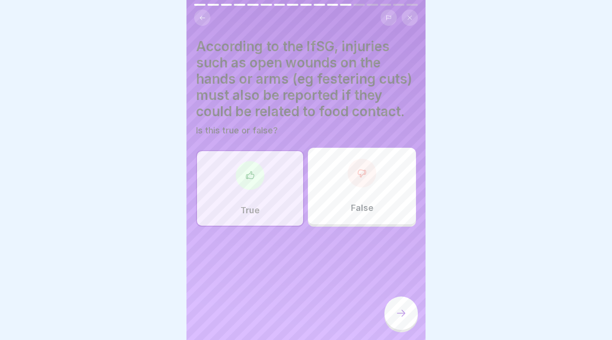
click at [399, 314] on icon at bounding box center [400, 312] width 11 height 11
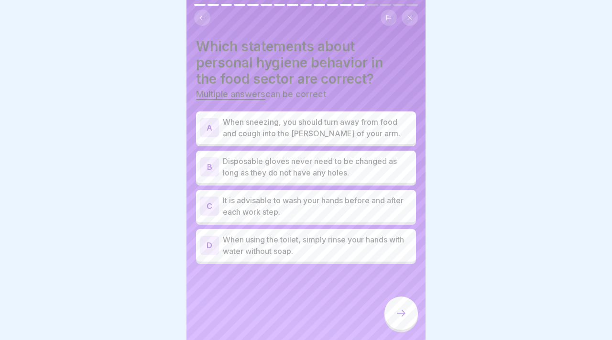
click at [316, 136] on font "When sneezing, you should turn away from food and cough into the crook of your …" at bounding box center [311, 127] width 177 height 21
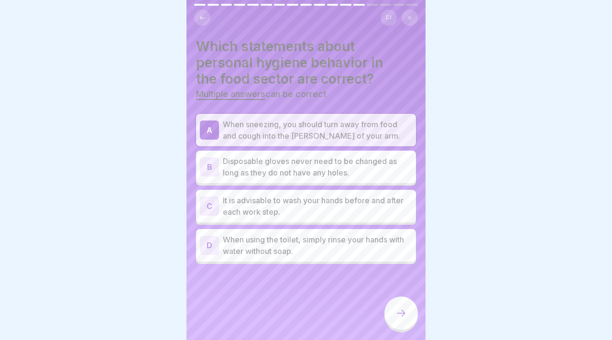
click at [287, 163] on font "Disposable gloves never need to be changed as long as they do not have any hole…" at bounding box center [310, 166] width 174 height 21
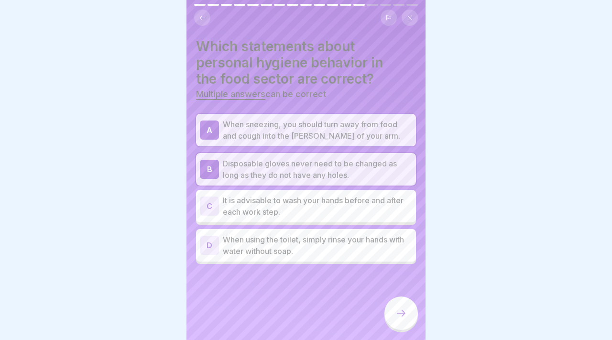
click at [294, 202] on font "It is advisable to wash your hands before and after each work step." at bounding box center [313, 206] width 181 height 21
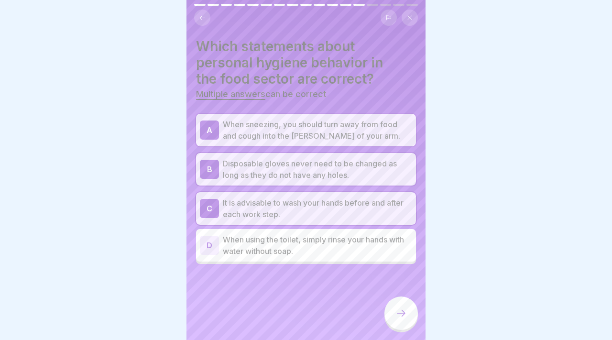
click at [294, 130] on p "When sneezing, you should turn away from food and cough into the crook of your …" at bounding box center [317, 130] width 189 height 23
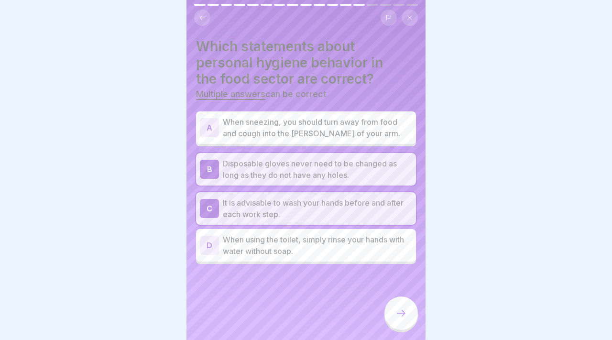
click at [296, 153] on div "B Disposable gloves never need to be changed as long as they do not have any ho…" at bounding box center [306, 169] width 220 height 33
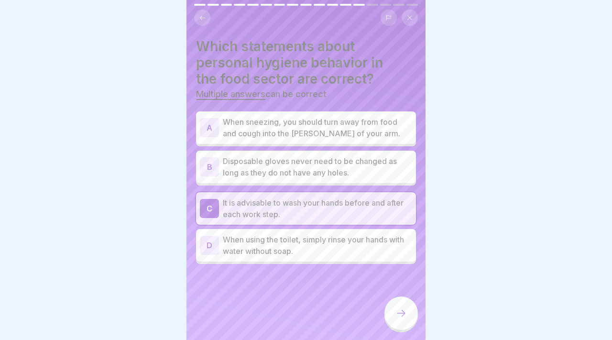
click at [395, 312] on icon at bounding box center [400, 312] width 11 height 11
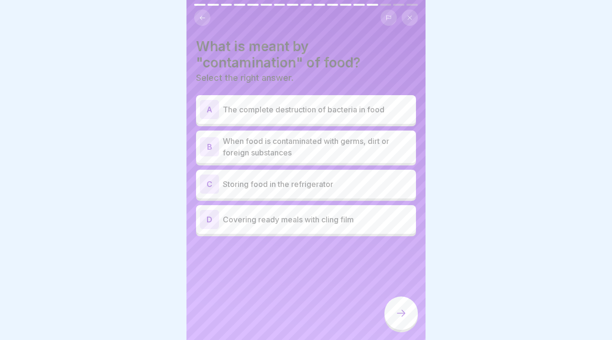
click at [265, 138] on font "When food is contaminated with germs, dirt or foreign substances" at bounding box center [306, 146] width 166 height 21
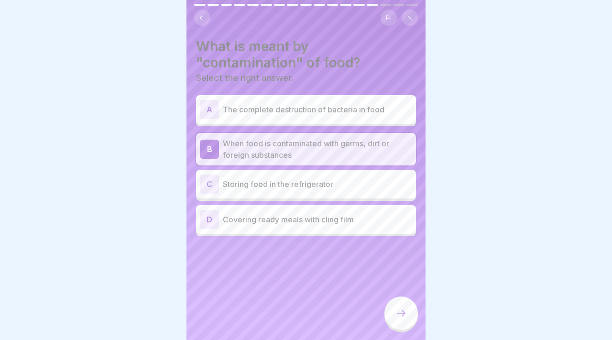
click at [298, 117] on div "A The complete destruction of bacteria in food" at bounding box center [306, 109] width 212 height 19
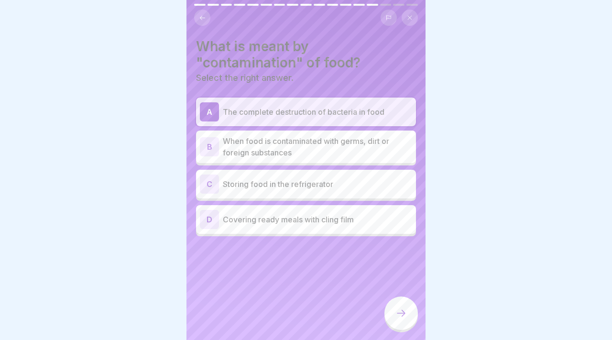
click at [299, 144] on font "When food is contaminated with germs, dirt or foreign substances" at bounding box center [306, 146] width 166 height 21
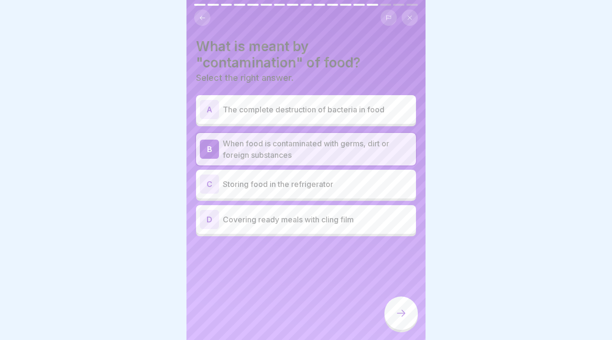
click at [403, 312] on icon at bounding box center [400, 312] width 11 height 11
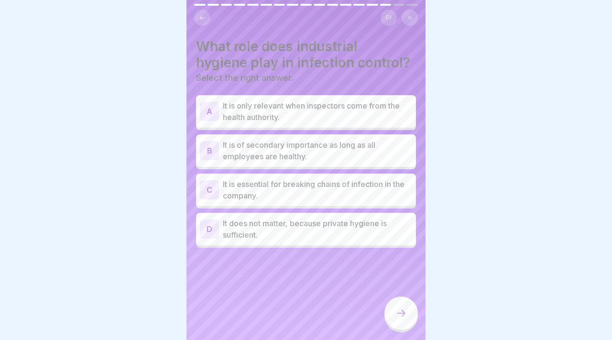
click at [321, 193] on p "It is essential for breaking chains of infection in the company." at bounding box center [317, 189] width 189 height 23
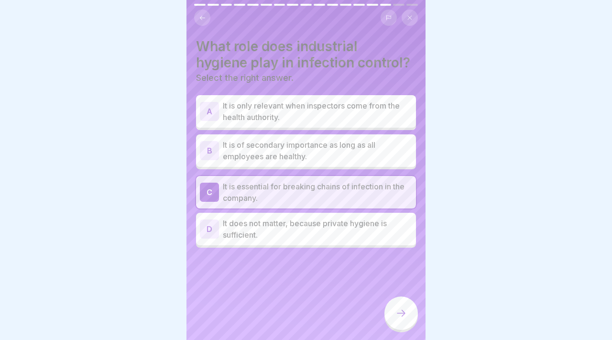
click at [396, 321] on div at bounding box center [400, 312] width 33 height 33
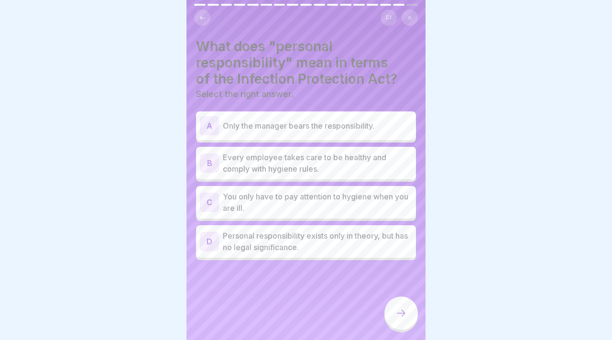
click at [263, 167] on font "Every employee takes care to be healthy and comply with hygiene rules." at bounding box center [305, 163] width 164 height 21
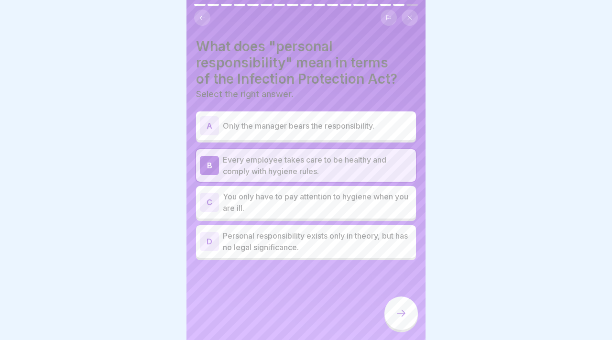
click at [389, 307] on div at bounding box center [400, 312] width 33 height 33
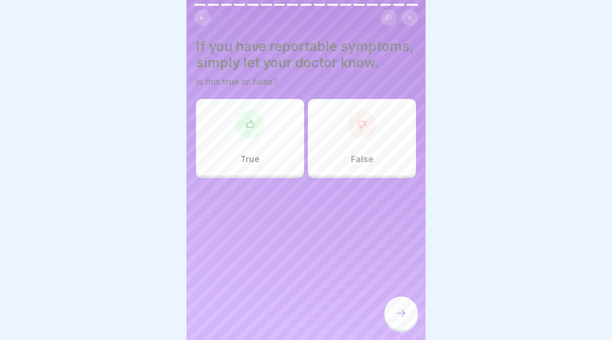
click at [219, 130] on div "True" at bounding box center [250, 137] width 108 height 77
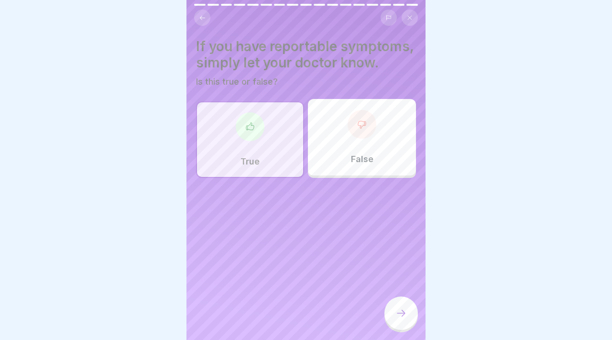
click at [395, 309] on icon at bounding box center [400, 312] width 11 height 11
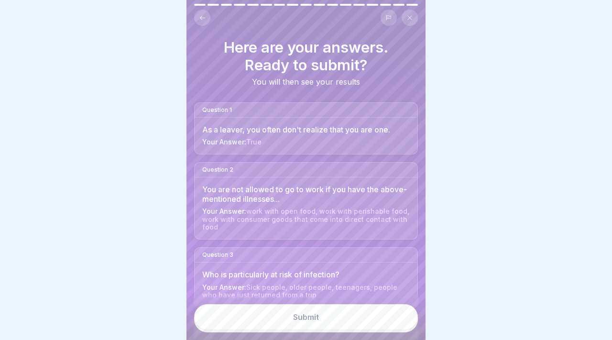
click at [392, 313] on button "Submit" at bounding box center [306, 317] width 224 height 26
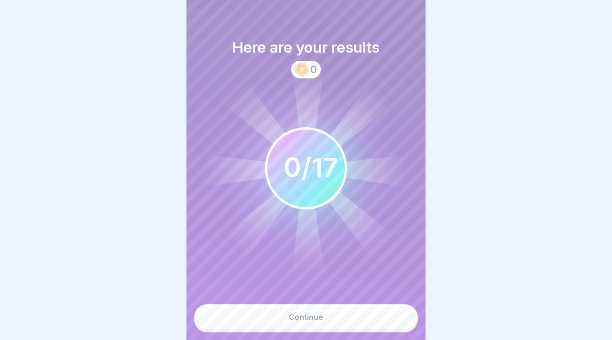
click at [304, 318] on font "Continue" at bounding box center [306, 317] width 34 height 10
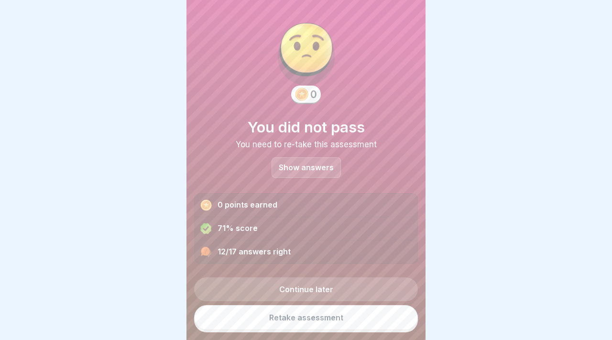
click at [308, 168] on font "Show answers" at bounding box center [306, 168] width 55 height 10
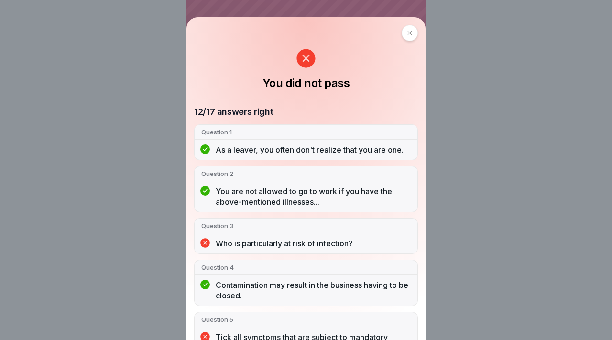
click at [283, 145] on font "As a leaver, you often don't realize that you are one." at bounding box center [310, 150] width 188 height 10
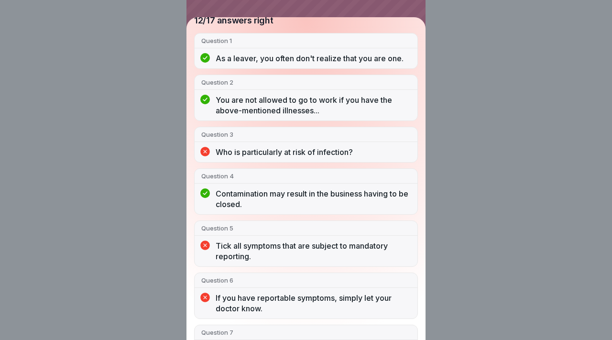
scroll to position [92, 0]
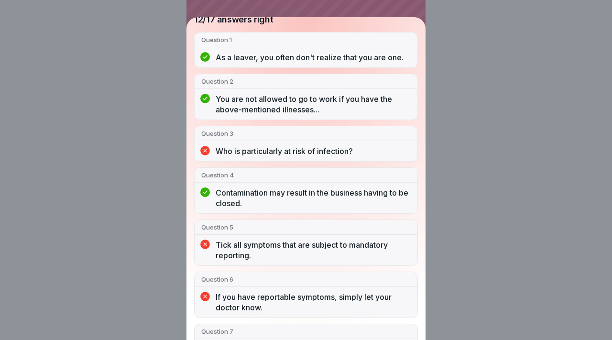
click at [296, 151] on font "Who is particularly at risk of infection?" at bounding box center [284, 151] width 137 height 10
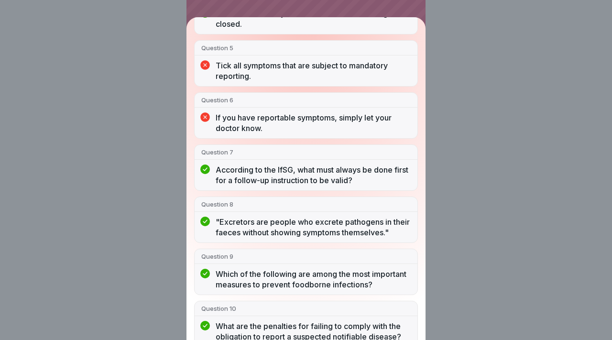
scroll to position [0, 0]
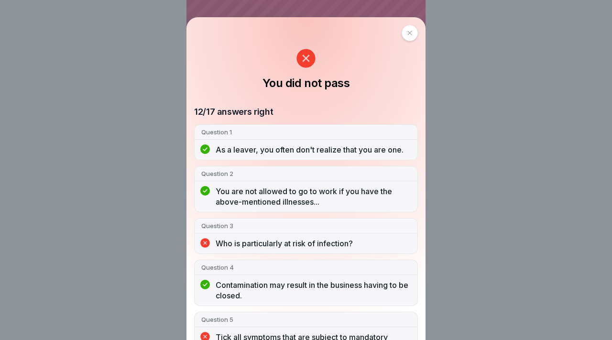
click at [409, 29] on div at bounding box center [410, 33] width 16 height 16
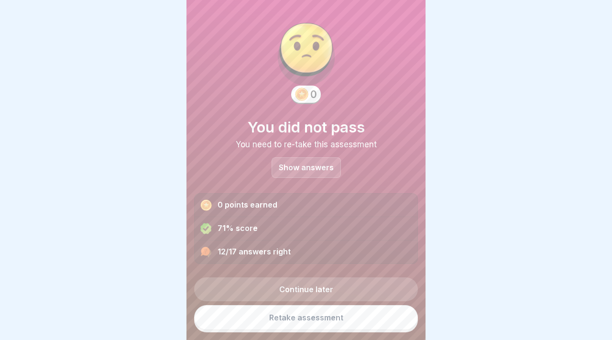
click at [322, 318] on font "Retake assessment" at bounding box center [306, 318] width 74 height 10
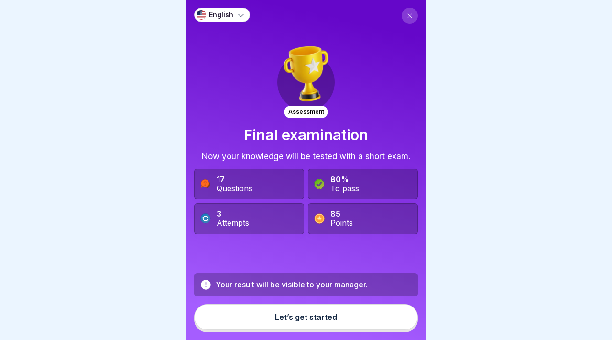
click at [322, 318] on div "Let’s get started" at bounding box center [306, 317] width 62 height 9
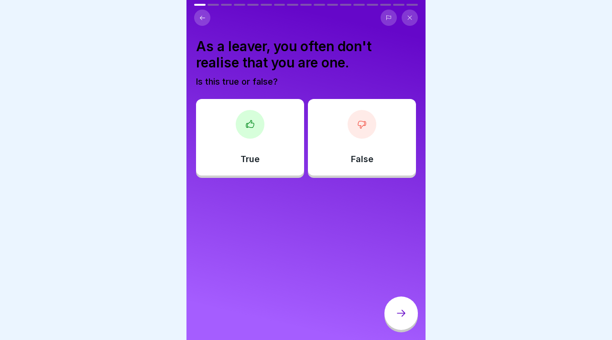
click at [243, 146] on div "True" at bounding box center [250, 137] width 108 height 77
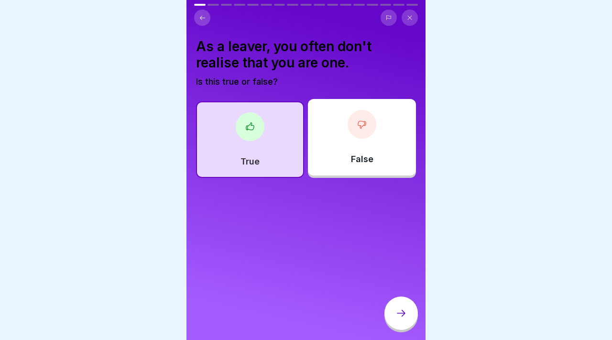
click at [408, 315] on div at bounding box center [400, 312] width 33 height 33
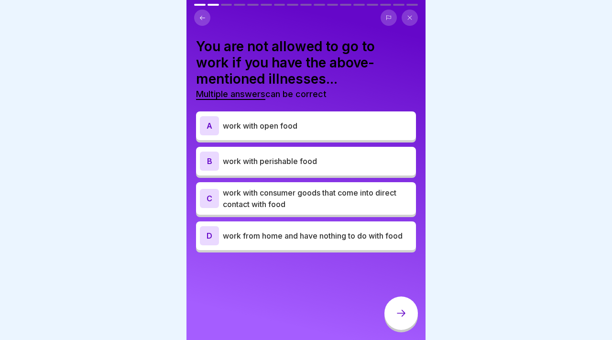
click at [306, 164] on p "work with perishable food" at bounding box center [317, 160] width 189 height 11
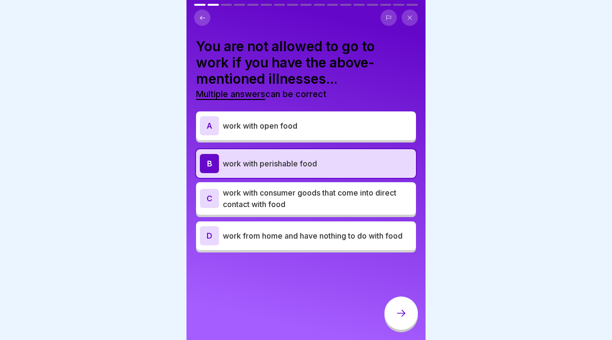
click at [304, 133] on div "A work with open food" at bounding box center [306, 125] width 212 height 19
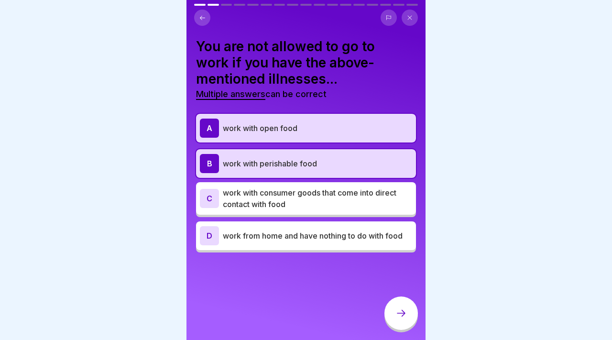
click at [303, 193] on p "work with consumer goods that come into direct contact with food" at bounding box center [317, 198] width 189 height 23
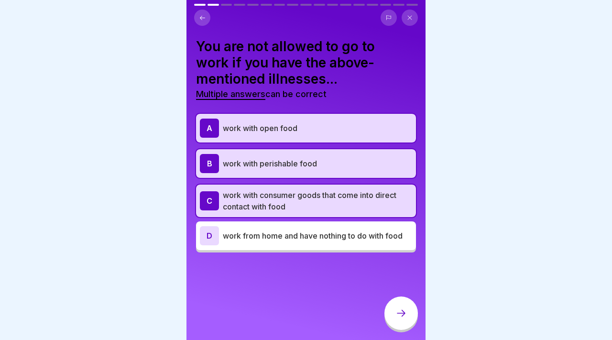
click at [264, 126] on p "work with open food" at bounding box center [317, 127] width 189 height 11
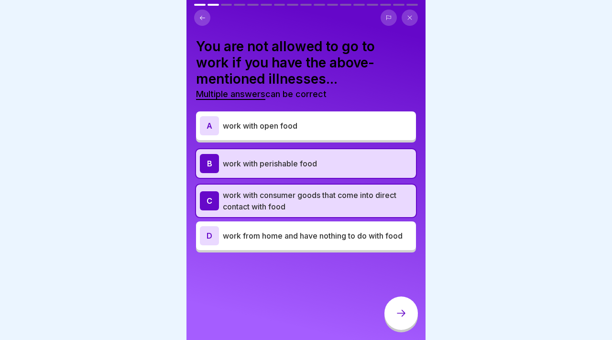
click at [264, 142] on div "A work with open food B work with perishable food C work with consumer goods th…" at bounding box center [306, 183] width 220 height 139
click at [264, 162] on p "work with perishable food" at bounding box center [317, 163] width 189 height 11
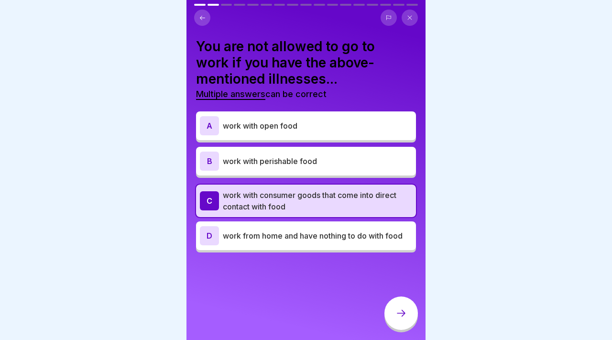
click at [263, 157] on p "work with perishable food" at bounding box center [317, 160] width 189 height 11
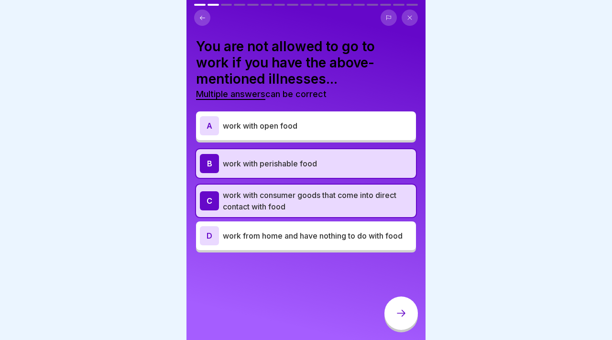
click at [263, 189] on p "work with consumer goods that come into direct contact with food" at bounding box center [317, 200] width 189 height 23
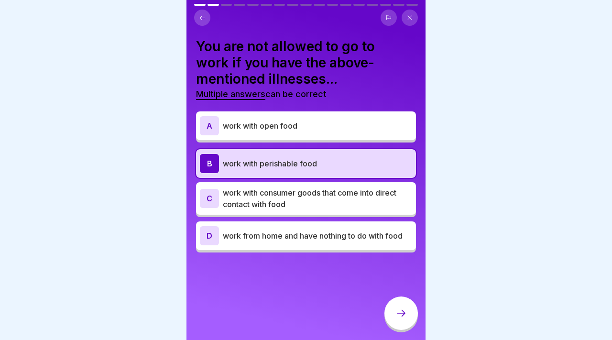
click at [256, 130] on p "work with open food" at bounding box center [317, 125] width 189 height 11
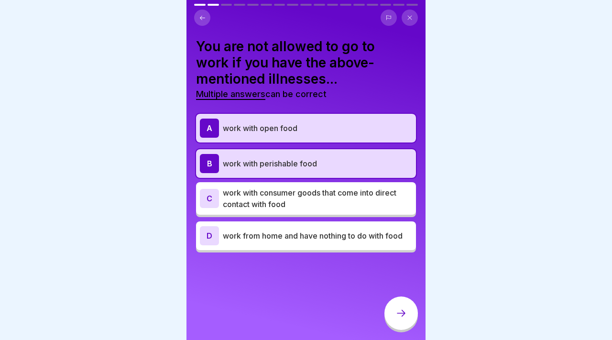
click at [265, 189] on p "work with consumer goods that come into direct contact with food" at bounding box center [317, 198] width 189 height 23
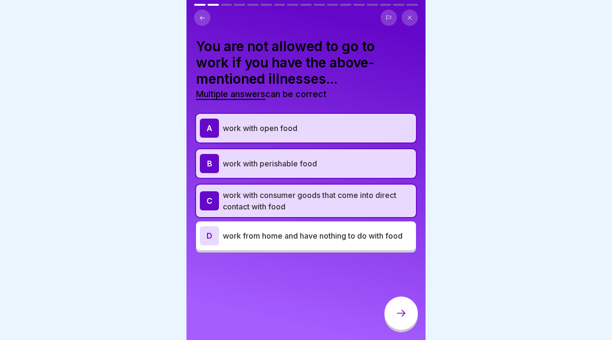
click at [275, 242] on div "D work from home and have nothing to do with food" at bounding box center [306, 235] width 212 height 19
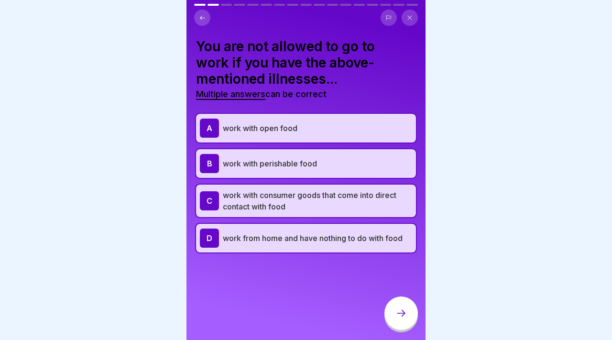
click at [275, 242] on p "work from home and have nothing to do with food" at bounding box center [317, 237] width 189 height 11
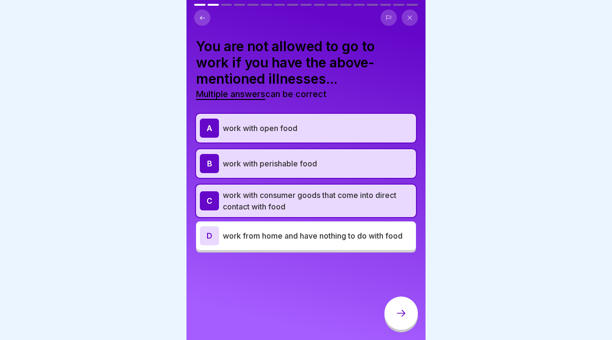
click at [408, 309] on div at bounding box center [400, 312] width 33 height 33
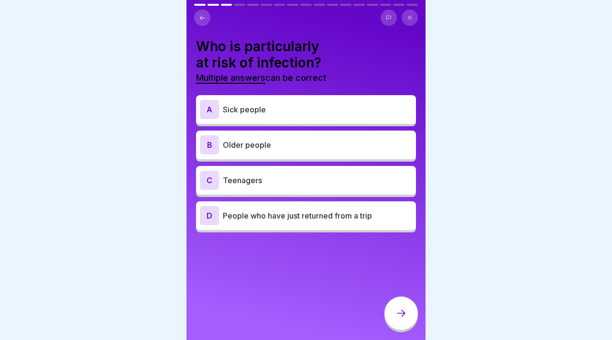
click at [264, 110] on p "Sick people" at bounding box center [317, 109] width 189 height 11
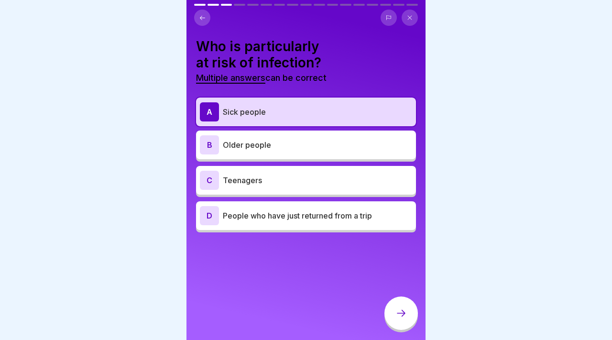
click at [272, 215] on p "People who have just returned from a trip" at bounding box center [317, 215] width 189 height 11
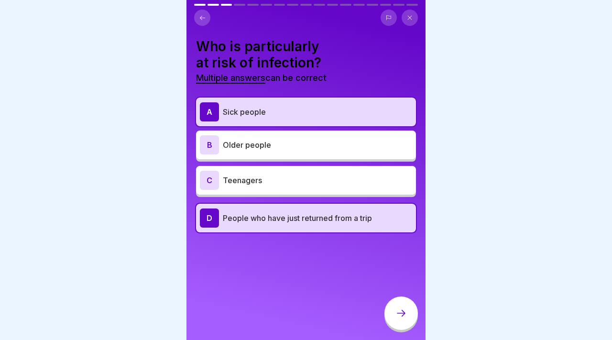
click at [390, 320] on div at bounding box center [400, 312] width 33 height 33
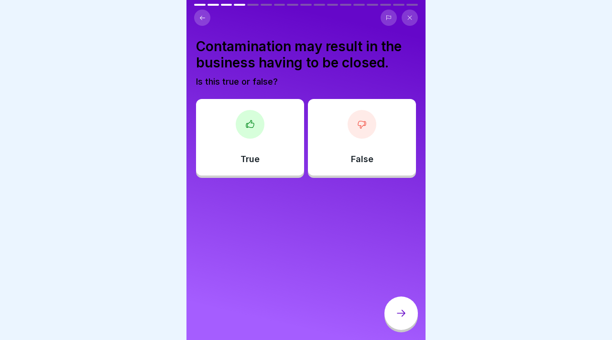
click at [225, 148] on div "True" at bounding box center [250, 137] width 108 height 77
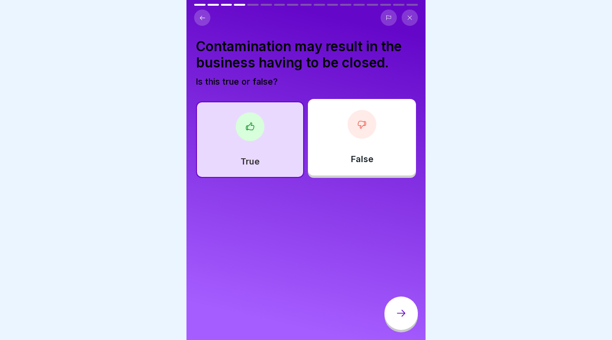
click at [411, 300] on div at bounding box center [400, 312] width 33 height 33
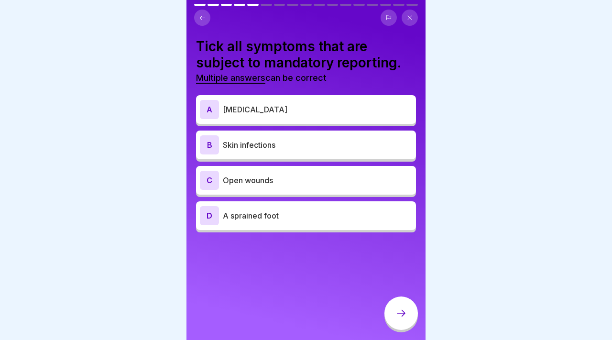
click at [296, 118] on div "A [MEDICAL_DATA]" at bounding box center [306, 109] width 212 height 19
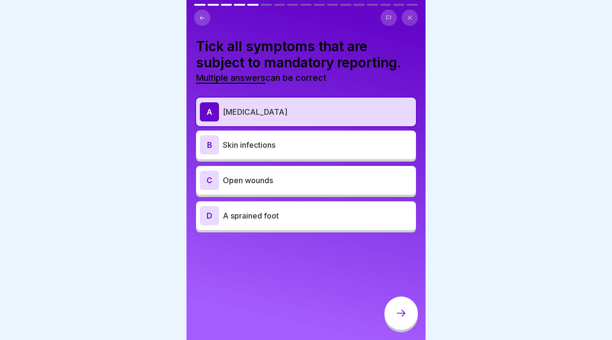
click at [294, 138] on div "B Skin infections" at bounding box center [306, 144] width 212 height 19
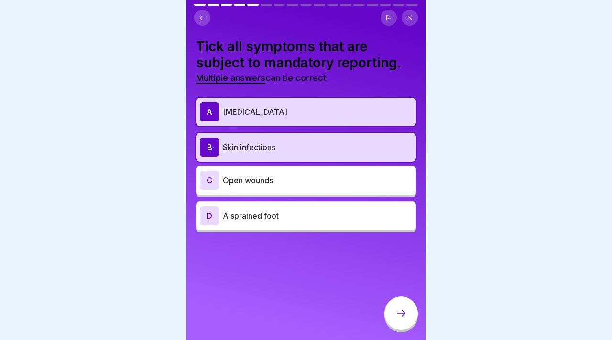
click at [293, 174] on div "C Open wounds" at bounding box center [306, 180] width 212 height 19
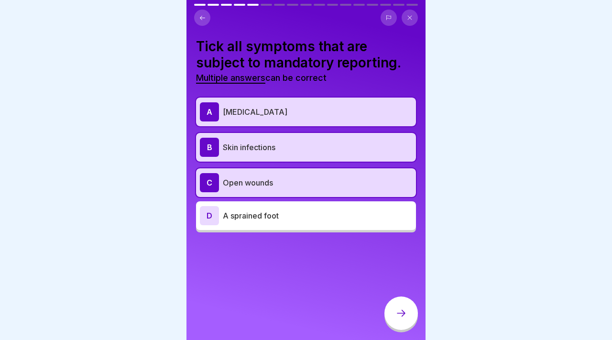
click at [401, 307] on div at bounding box center [400, 312] width 33 height 33
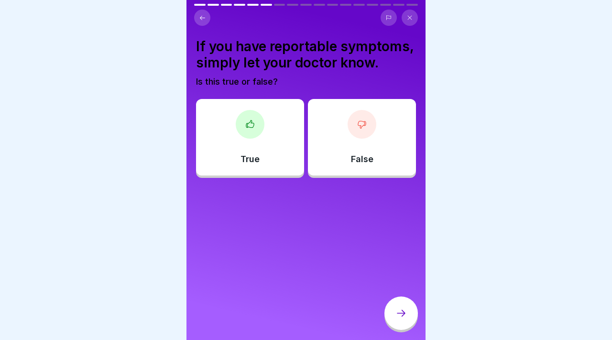
click at [203, 108] on div "True" at bounding box center [250, 137] width 108 height 77
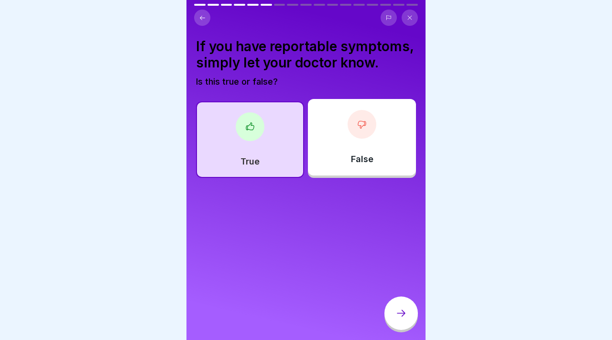
click at [406, 316] on icon at bounding box center [400, 312] width 11 height 11
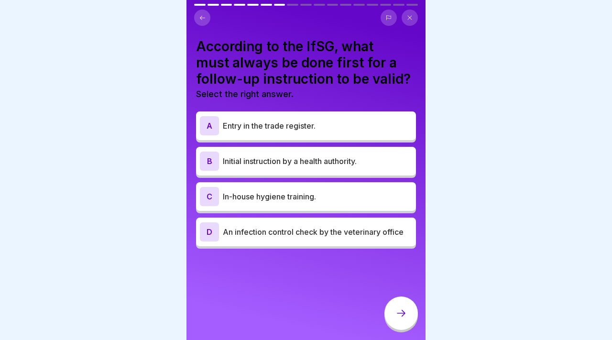
click at [306, 164] on p "Initial instruction by a health authority." at bounding box center [317, 160] width 189 height 11
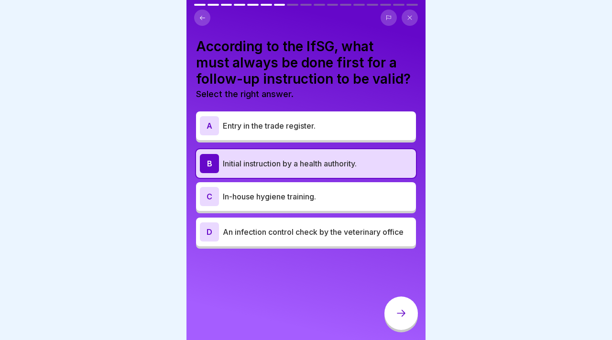
click at [398, 318] on icon at bounding box center [400, 312] width 11 height 11
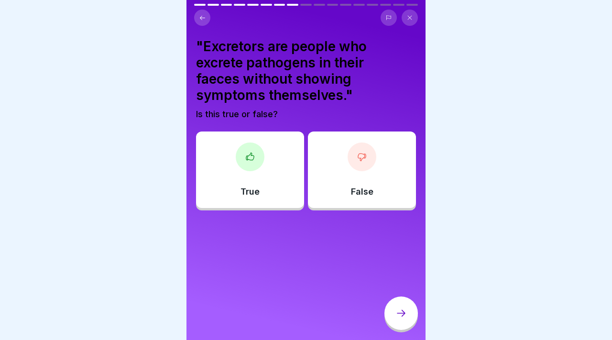
click at [282, 184] on div "True" at bounding box center [250, 169] width 108 height 77
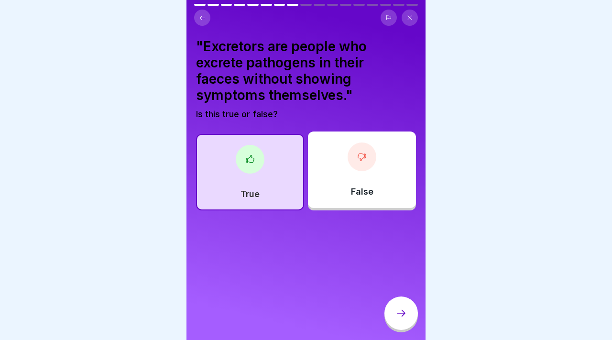
click at [393, 322] on div at bounding box center [400, 312] width 33 height 33
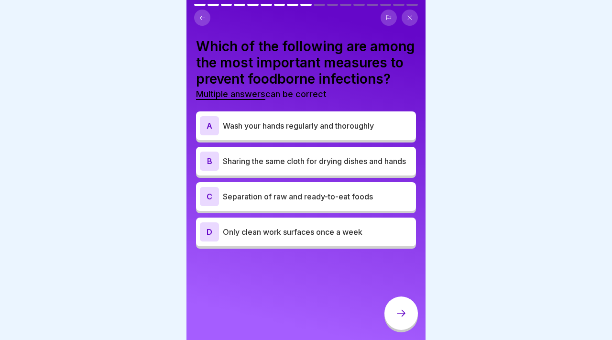
click at [254, 130] on p "Wash your hands regularly and thoroughly" at bounding box center [317, 125] width 189 height 11
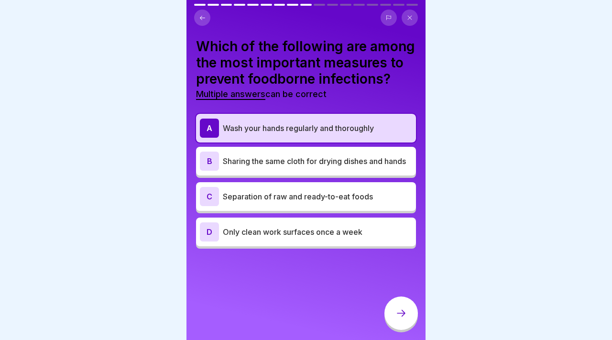
click at [282, 201] on p "Separation of raw and ready-to-eat foods" at bounding box center [317, 196] width 189 height 11
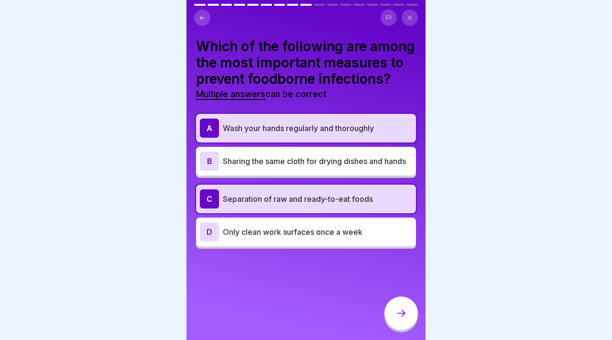
click at [392, 310] on div at bounding box center [400, 312] width 33 height 33
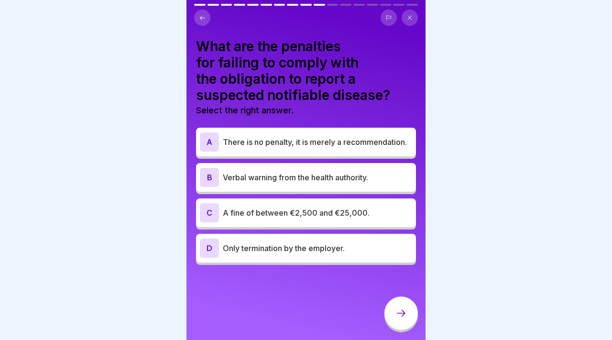
click at [261, 152] on div "A There is no penalty, it is merely a recommendation." at bounding box center [306, 142] width 220 height 29
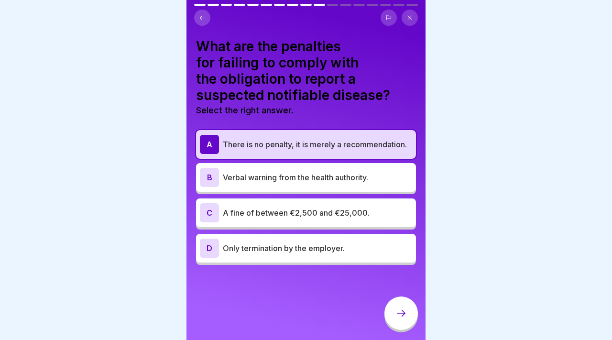
click at [267, 203] on div "C A fine of between €2,500 and €25,000." at bounding box center [306, 212] width 212 height 19
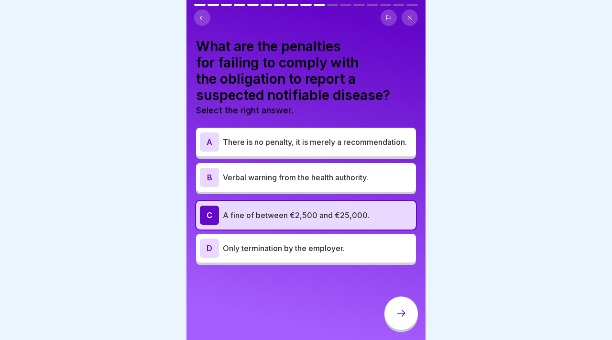
click at [403, 324] on div at bounding box center [400, 312] width 33 height 33
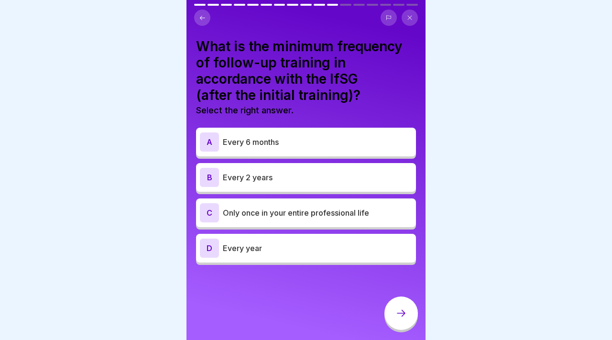
click at [306, 183] on div "B Every 2 years" at bounding box center [306, 177] width 212 height 19
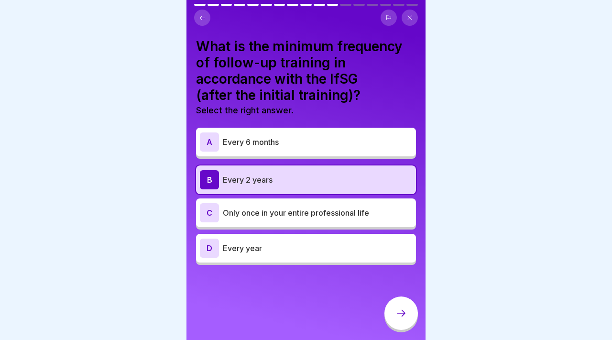
click at [392, 297] on div at bounding box center [400, 314] width 33 height 36
click at [405, 317] on icon at bounding box center [400, 312] width 11 height 11
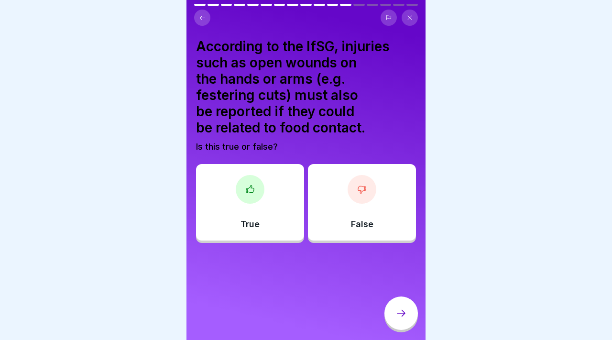
click at [255, 192] on div at bounding box center [250, 189] width 29 height 29
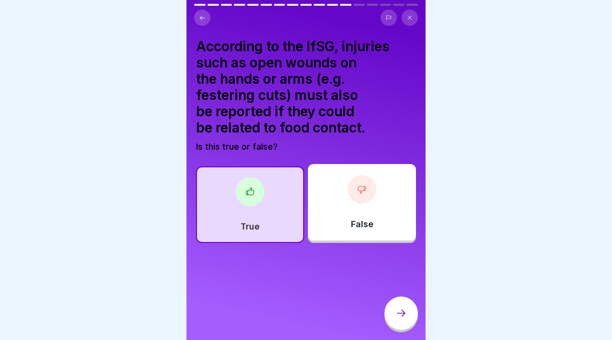
click at [399, 320] on div at bounding box center [400, 312] width 33 height 33
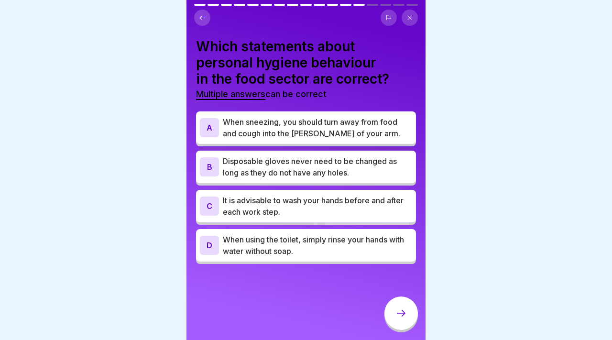
click at [272, 131] on p "When sneezing, you should turn away from food and cough into the [PERSON_NAME] …" at bounding box center [317, 127] width 189 height 23
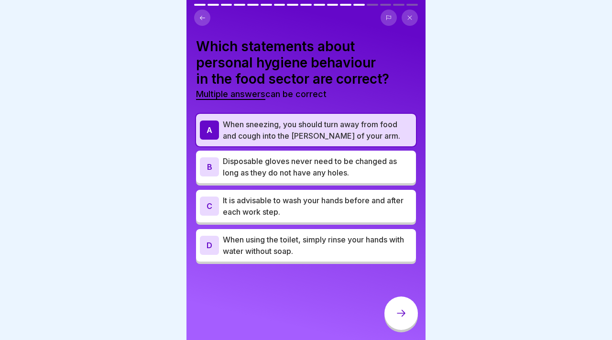
click at [288, 212] on p "It is advisable to wash your hands before and after each work step." at bounding box center [317, 206] width 189 height 23
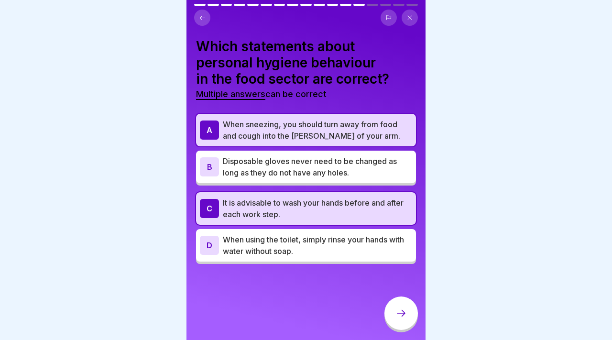
click at [324, 137] on p "When sneezing, you should turn away from food and cough into the [PERSON_NAME] …" at bounding box center [317, 130] width 189 height 23
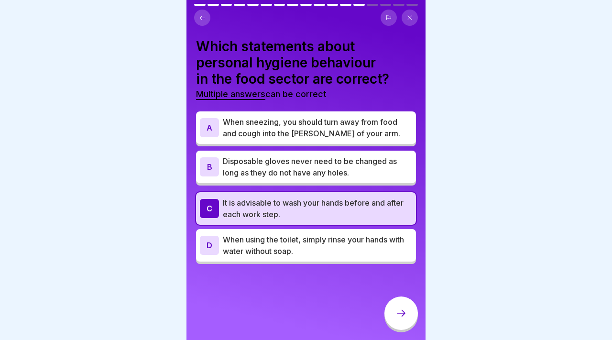
click at [324, 137] on p "When sneezing, you should turn away from food and cough into the [PERSON_NAME] …" at bounding box center [317, 127] width 189 height 23
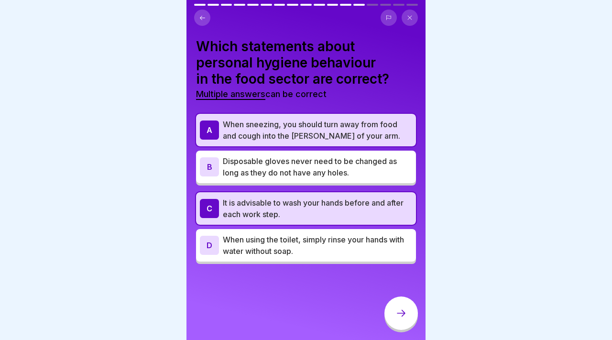
click at [407, 311] on div at bounding box center [400, 312] width 33 height 33
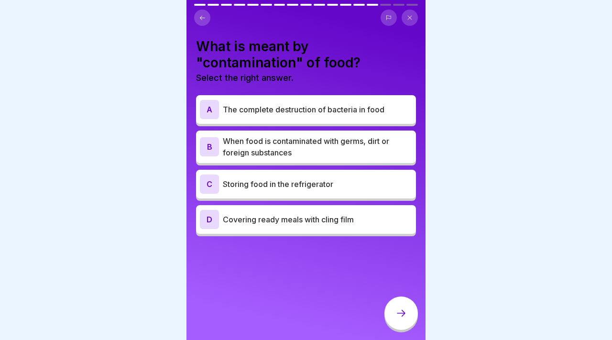
click at [294, 136] on p "When food is contaminated with germs, dirt or foreign substances" at bounding box center [317, 146] width 189 height 23
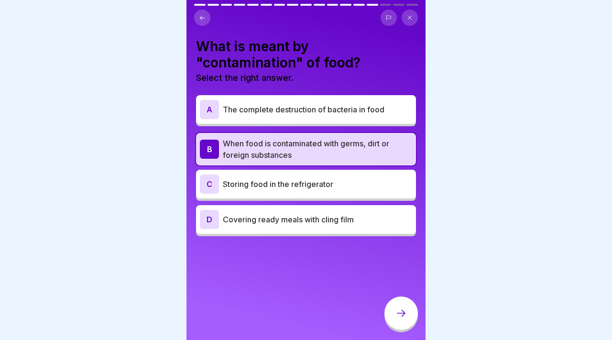
click at [408, 321] on div at bounding box center [400, 312] width 33 height 33
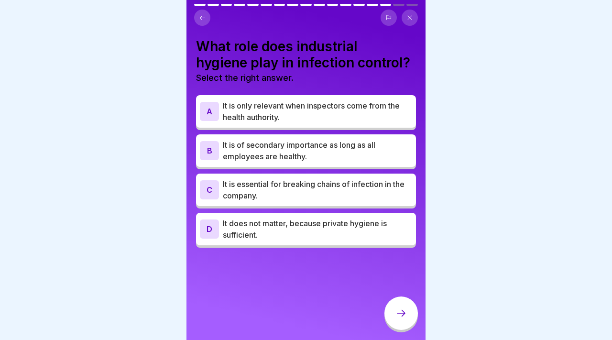
click at [296, 124] on div "A It is only relevant when inspectors come from the health authority." at bounding box center [306, 111] width 220 height 33
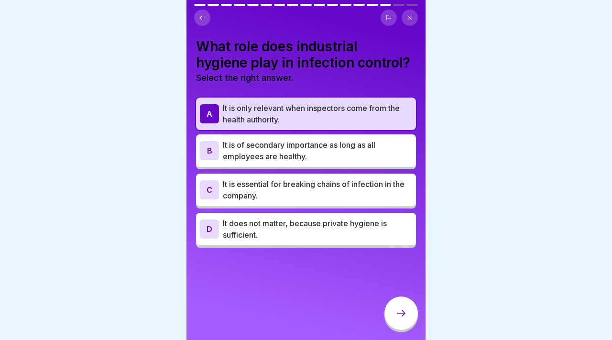
click at [296, 156] on p "It is of secondary importance as long as all employees are healthy." at bounding box center [317, 150] width 189 height 23
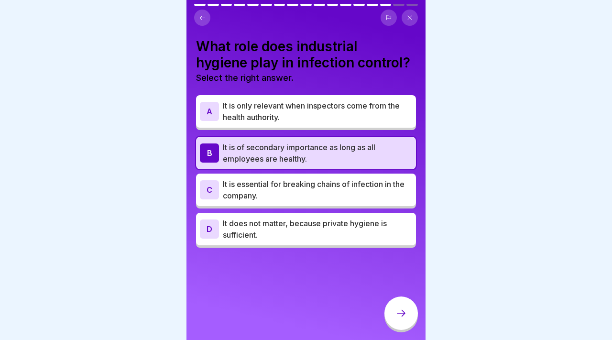
click at [300, 186] on p "It is essential for breaking chains of infection in the company." at bounding box center [317, 189] width 189 height 23
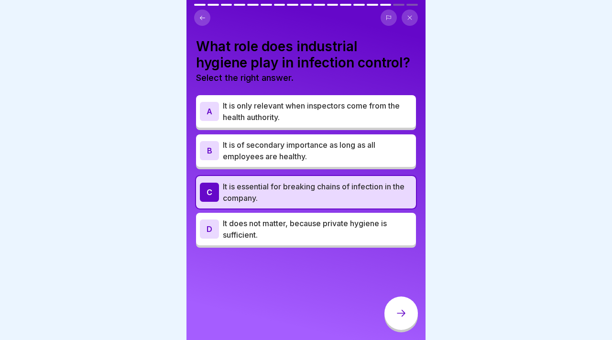
click at [288, 110] on p "It is only relevant when inspectors come from the health authority." at bounding box center [317, 111] width 189 height 23
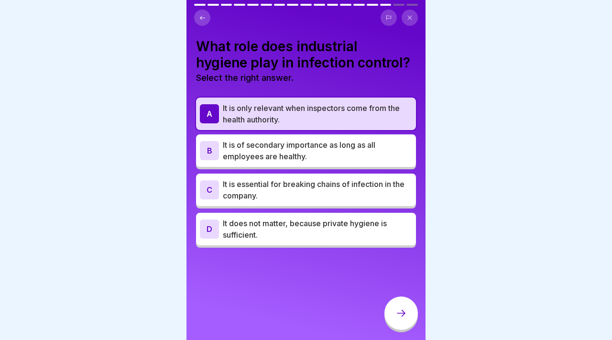
click at [288, 110] on p "It is only relevant when inspectors come from the health authority." at bounding box center [317, 113] width 189 height 23
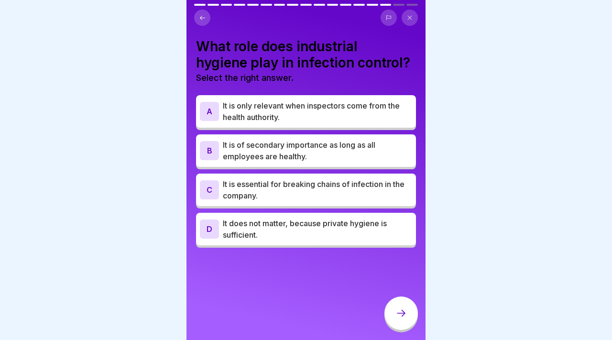
click at [301, 197] on p "It is essential for breaking chains of infection in the company." at bounding box center [317, 189] width 189 height 23
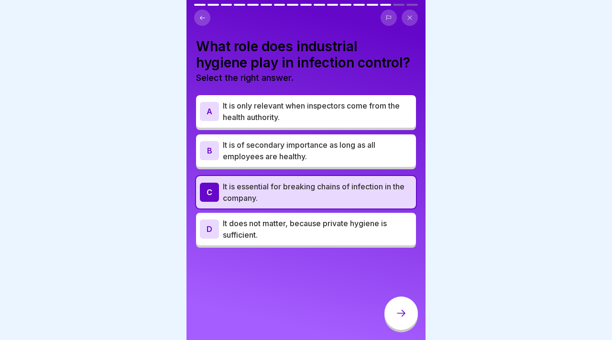
click at [407, 311] on div at bounding box center [400, 312] width 33 height 33
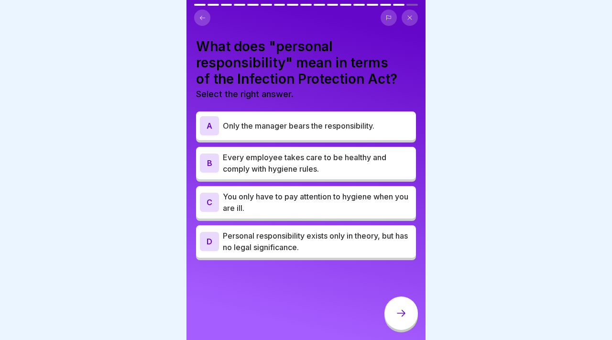
click at [323, 205] on p "You only have to pay attention to hygiene when you are ill." at bounding box center [317, 202] width 189 height 23
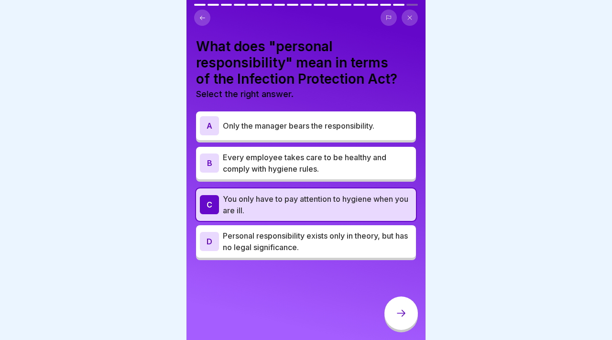
click at [310, 166] on p "Every employee takes care to be healthy and comply with hygiene rules." at bounding box center [317, 163] width 189 height 23
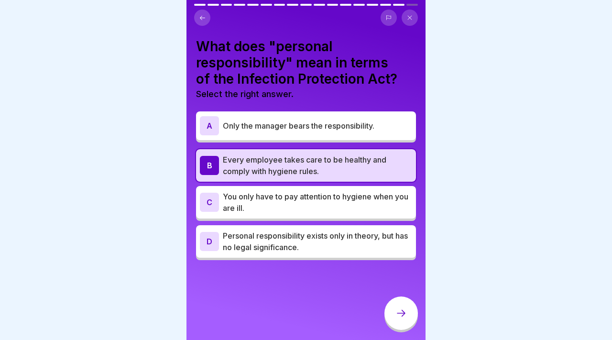
click at [395, 309] on div at bounding box center [400, 312] width 33 height 33
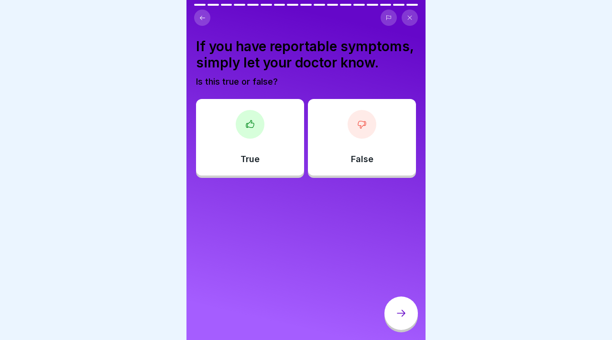
click at [261, 142] on div "True" at bounding box center [250, 137] width 108 height 77
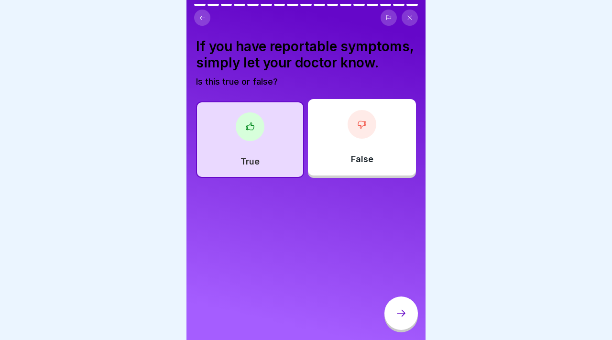
click at [402, 311] on icon at bounding box center [400, 312] width 11 height 11
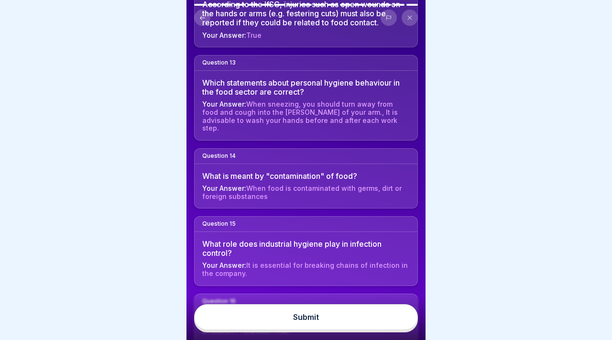
scroll to position [1038, 0]
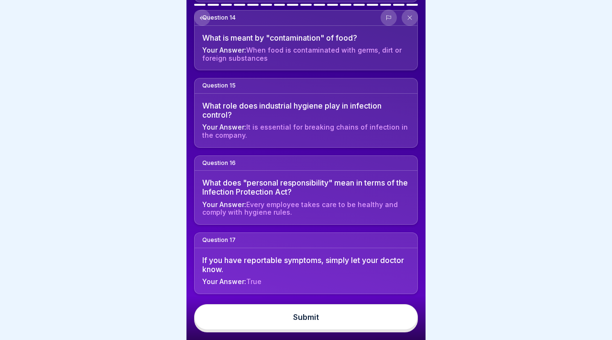
click at [321, 307] on button "Submit" at bounding box center [306, 317] width 224 height 26
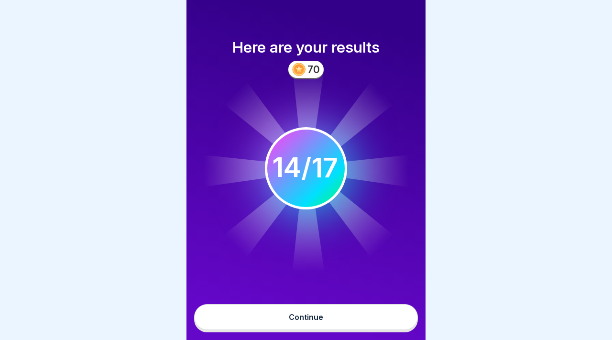
click at [321, 307] on button "Continue" at bounding box center [306, 317] width 224 height 26
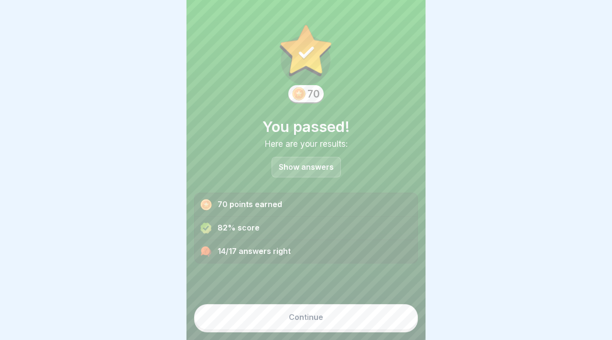
click at [322, 317] on div "Continue" at bounding box center [306, 317] width 34 height 9
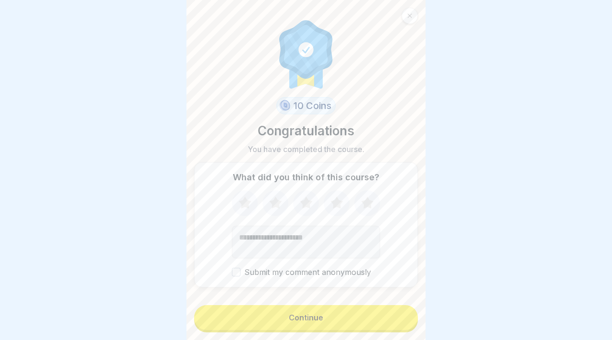
click at [322, 317] on div "Continue" at bounding box center [306, 317] width 34 height 9
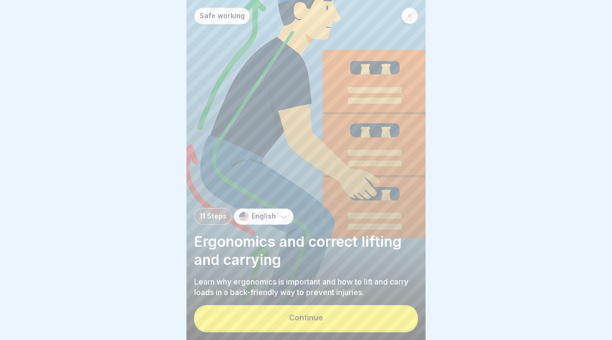
click at [322, 317] on div "Continue" at bounding box center [306, 317] width 34 height 9
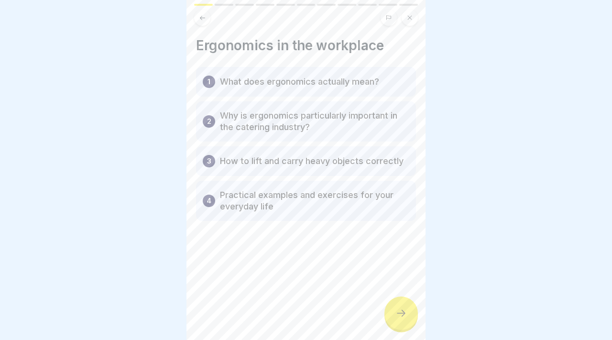
click at [404, 322] on div at bounding box center [400, 312] width 33 height 33
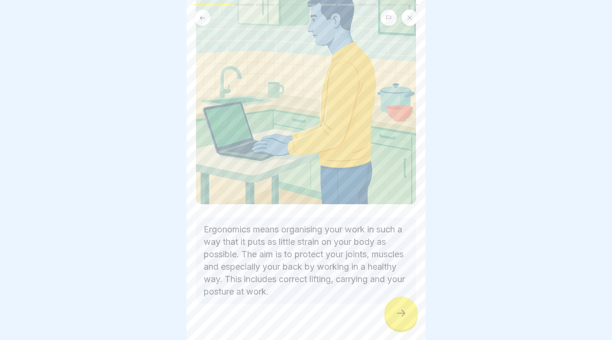
scroll to position [120, 0]
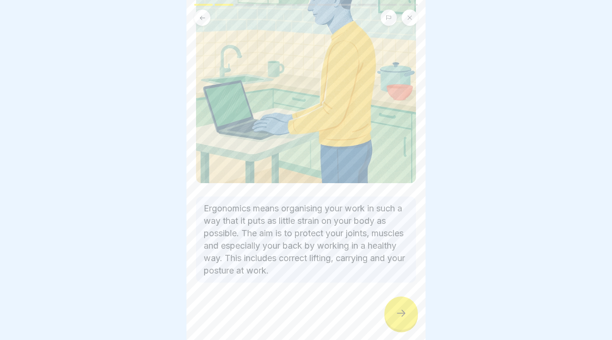
click at [397, 315] on icon at bounding box center [400, 312] width 11 height 11
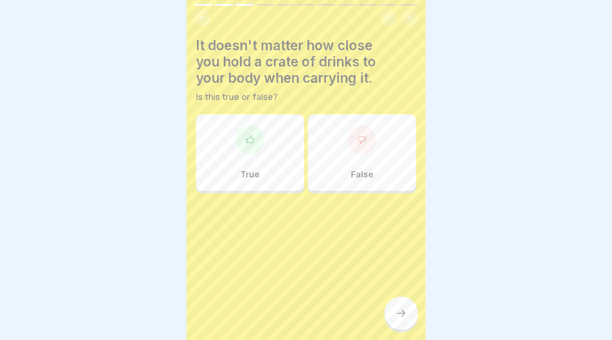
click at [377, 178] on div "False" at bounding box center [362, 152] width 108 height 77
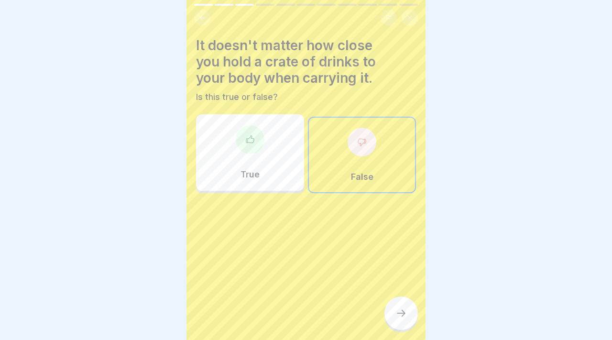
click at [405, 325] on div at bounding box center [400, 312] width 33 height 33
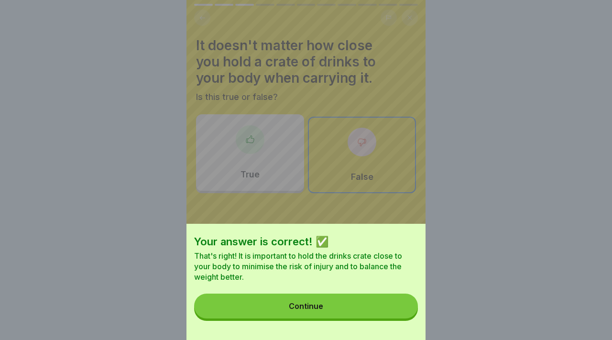
click at [372, 313] on button "Continue" at bounding box center [306, 306] width 224 height 25
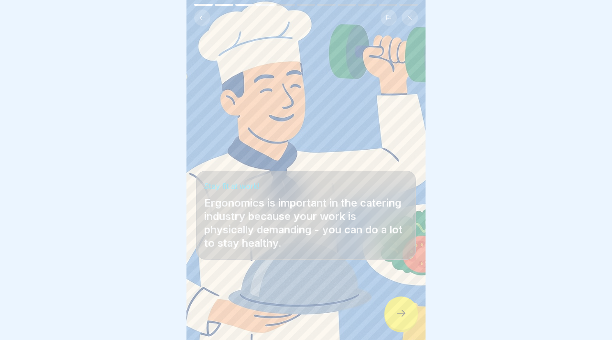
click at [404, 310] on icon at bounding box center [400, 312] width 11 height 11
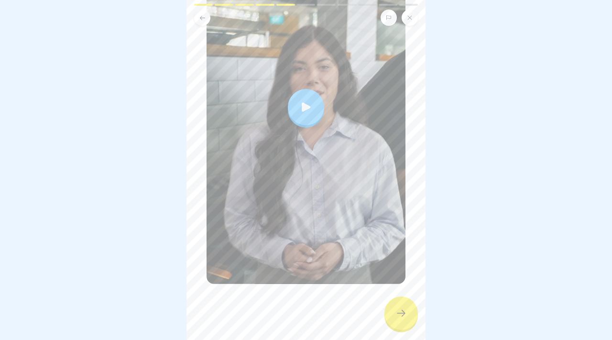
scroll to position [172, 0]
click at [306, 102] on icon at bounding box center [305, 105] width 13 height 13
click at [397, 298] on div at bounding box center [400, 312] width 33 height 33
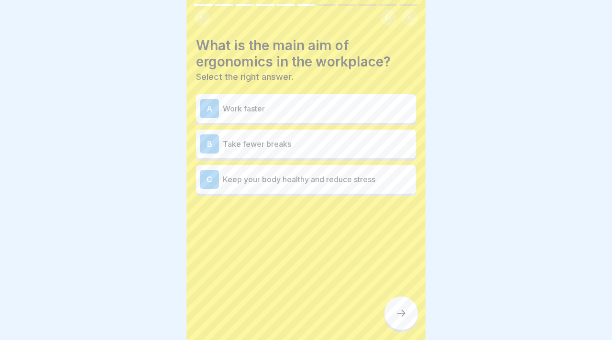
click at [344, 175] on p "Keep your body healthy and reduce stress" at bounding box center [317, 179] width 189 height 11
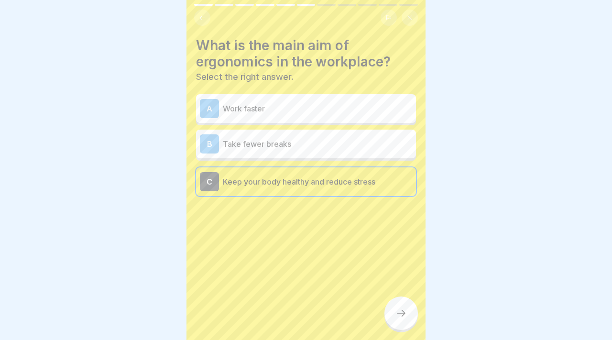
click at [402, 305] on div at bounding box center [400, 312] width 33 height 33
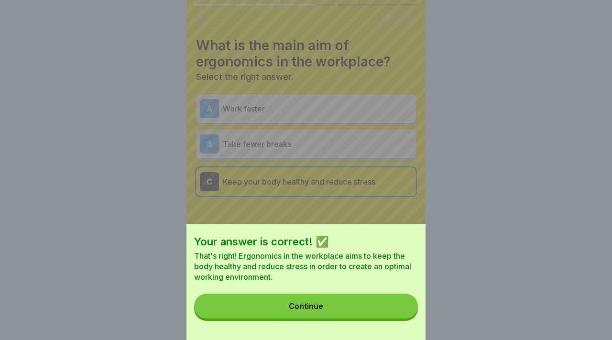
click at [392, 308] on button "Continue" at bounding box center [306, 306] width 224 height 25
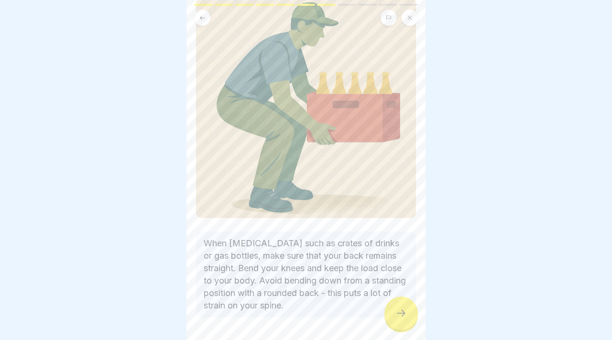
scroll to position [120, 0]
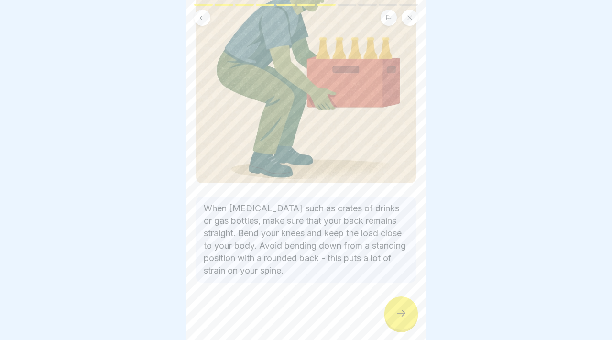
click at [390, 319] on div at bounding box center [400, 312] width 33 height 33
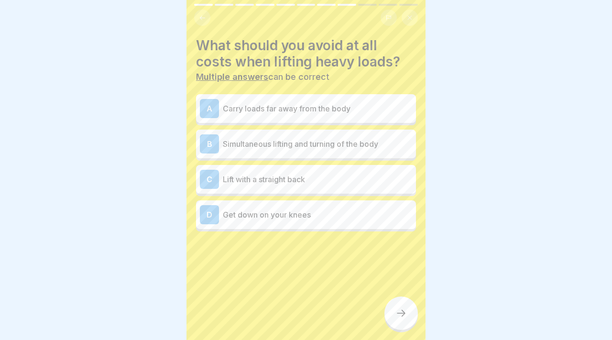
click at [322, 221] on div "D Get down on your knees" at bounding box center [306, 214] width 212 height 19
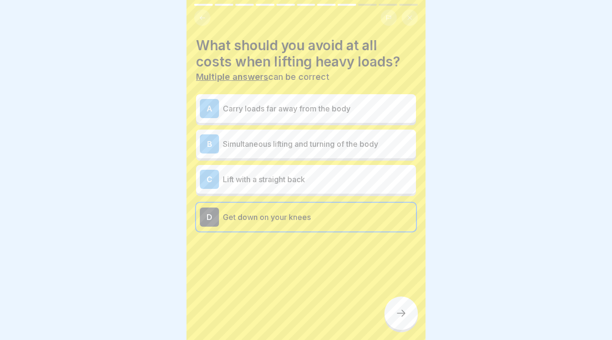
click at [396, 314] on icon at bounding box center [400, 312] width 11 height 11
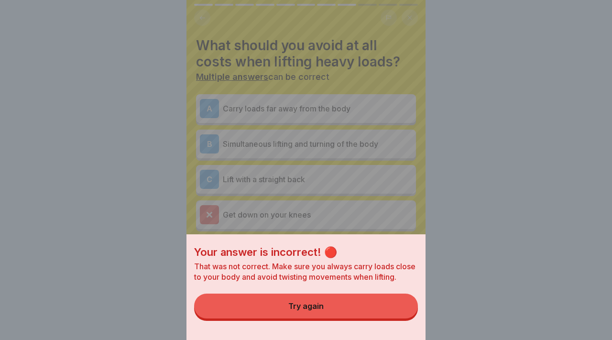
click at [390, 310] on button "Try again" at bounding box center [306, 306] width 224 height 25
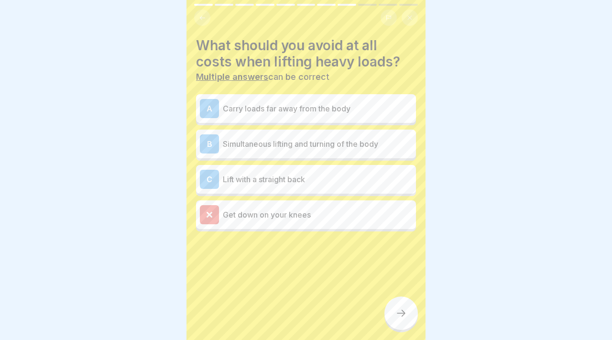
click at [328, 180] on p "Lift with a straight back" at bounding box center [317, 179] width 189 height 11
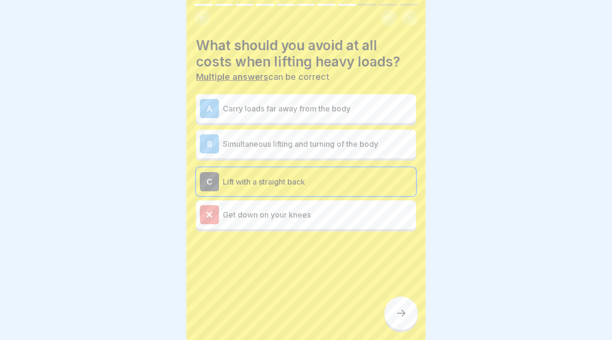
click at [393, 307] on div at bounding box center [400, 312] width 33 height 33
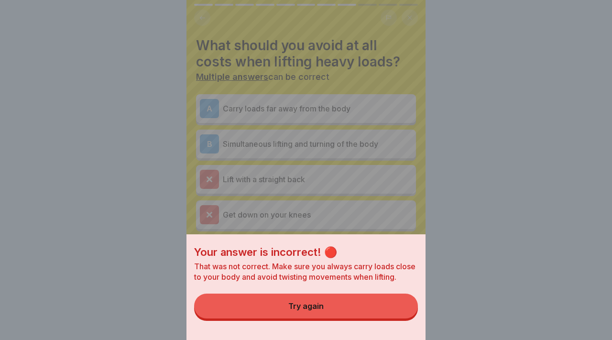
click at [377, 300] on button "Try again" at bounding box center [306, 306] width 224 height 25
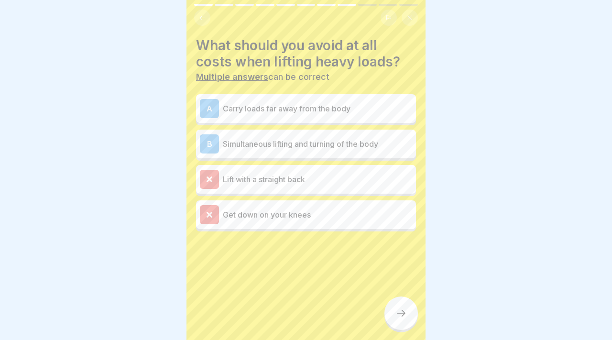
click at [330, 141] on p "Simultaneous lifting and turning of the body" at bounding box center [317, 143] width 189 height 11
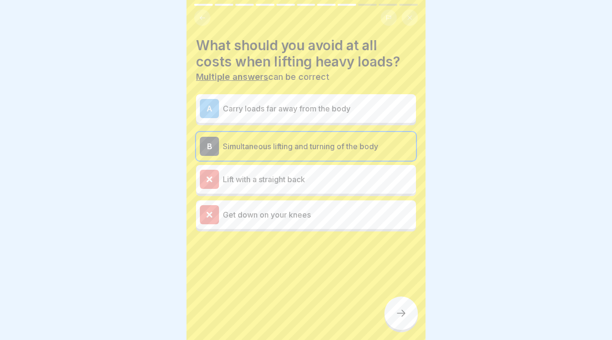
click at [330, 113] on p "Carry loads far away from the body" at bounding box center [317, 108] width 189 height 11
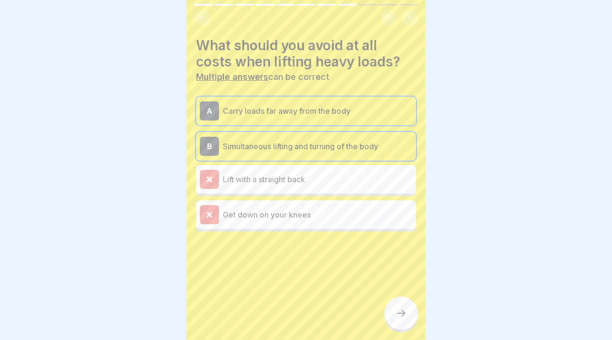
click at [404, 309] on icon at bounding box center [400, 312] width 11 height 11
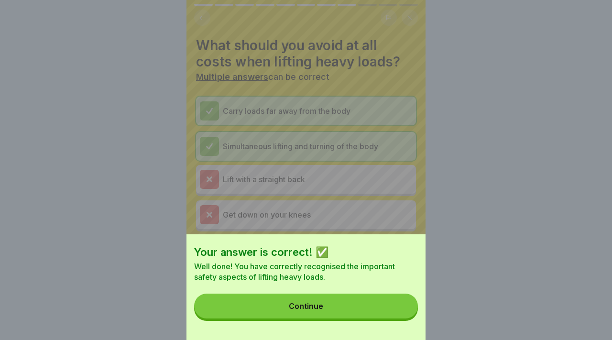
click at [368, 306] on button "Continue" at bounding box center [306, 306] width 224 height 25
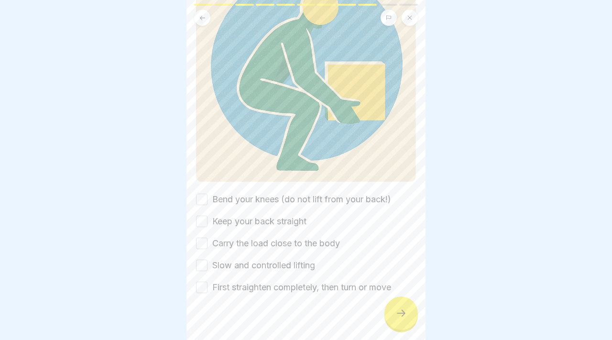
scroll to position [138, 0]
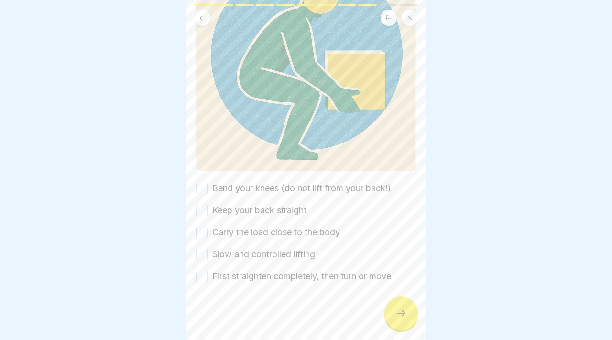
click at [201, 189] on button "Bend your knees (do not lift from your back!)" at bounding box center [201, 188] width 11 height 11
click at [202, 207] on button "Keep your back straight" at bounding box center [201, 210] width 11 height 11
click at [205, 233] on button "Carry the load close to the body" at bounding box center [201, 232] width 11 height 11
click at [206, 251] on button "Slow and controlled lifting" at bounding box center [201, 254] width 11 height 11
click at [206, 278] on button "First straighten completely, then turn or move" at bounding box center [201, 276] width 11 height 11
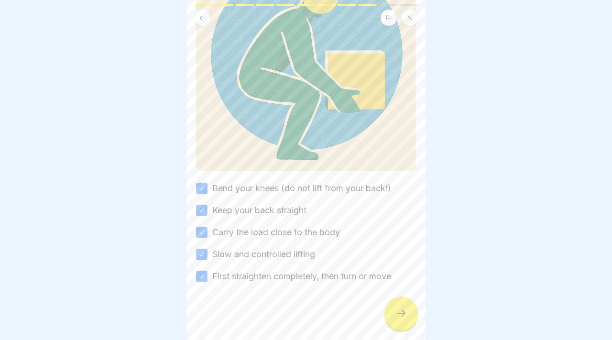
click at [409, 312] on div at bounding box center [400, 312] width 33 height 33
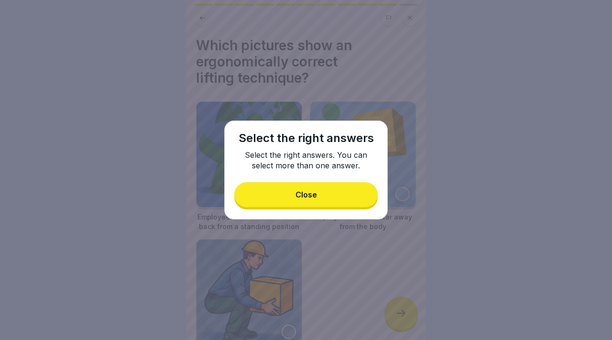
click at [338, 194] on button "Close" at bounding box center [305, 194] width 143 height 25
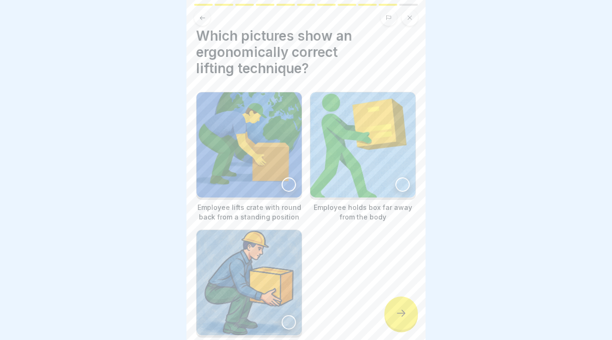
scroll to position [19, 0]
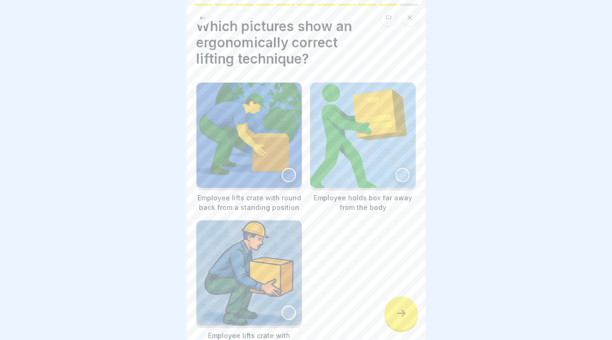
click at [274, 225] on img at bounding box center [249, 272] width 105 height 105
click at [340, 177] on img at bounding box center [362, 135] width 105 height 105
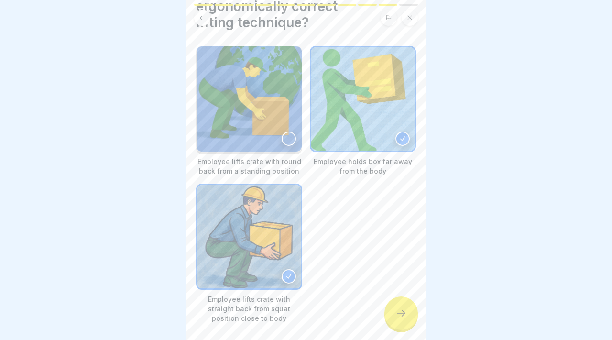
scroll to position [96, 0]
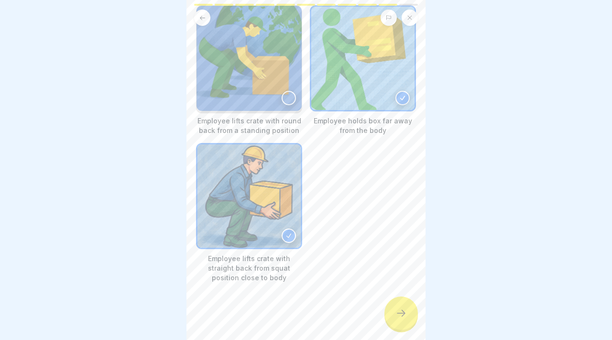
click at [406, 306] on div at bounding box center [400, 312] width 33 height 33
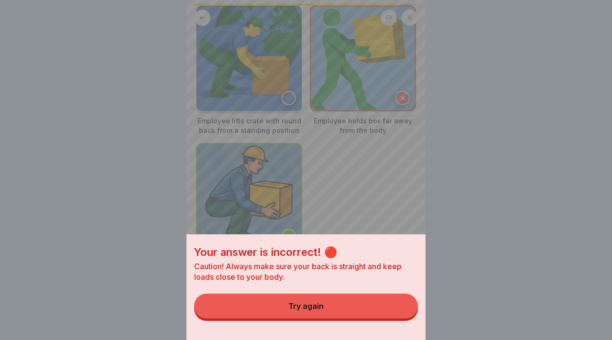
click at [391, 311] on button "Try again" at bounding box center [306, 306] width 224 height 25
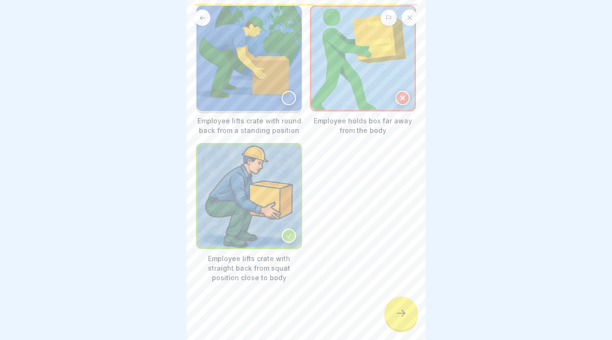
click at [281, 249] on div "Employee lifts crate with straight back from squat position close to body" at bounding box center [249, 213] width 106 height 140
click at [282, 234] on div at bounding box center [289, 236] width 14 height 14
click at [293, 237] on div at bounding box center [289, 236] width 14 height 14
click at [399, 93] on div at bounding box center [402, 98] width 14 height 14
click at [404, 309] on icon at bounding box center [400, 312] width 11 height 11
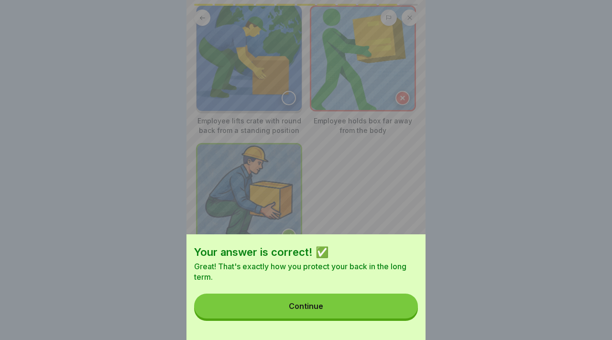
click at [400, 309] on button "Continue" at bounding box center [306, 306] width 224 height 25
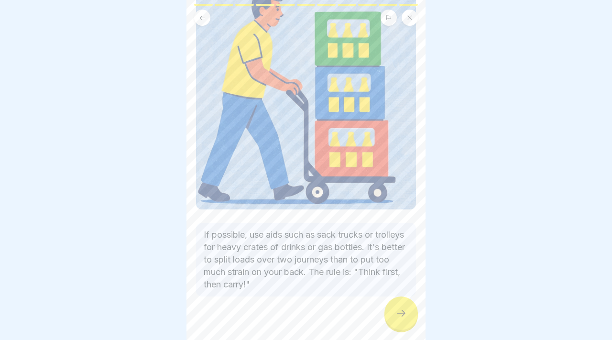
scroll to position [108, 0]
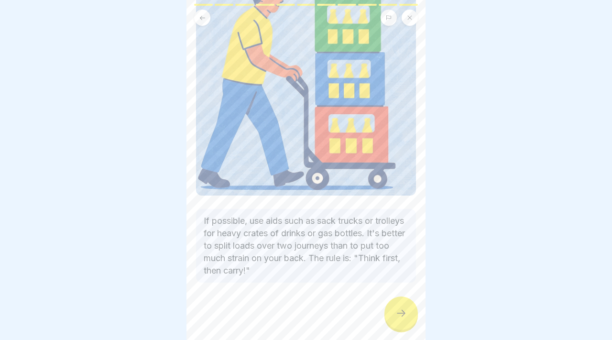
click at [394, 312] on div at bounding box center [400, 312] width 33 height 33
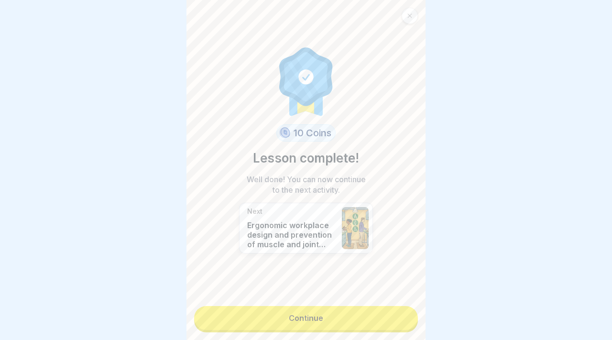
click at [377, 314] on link "Continue" at bounding box center [306, 318] width 224 height 24
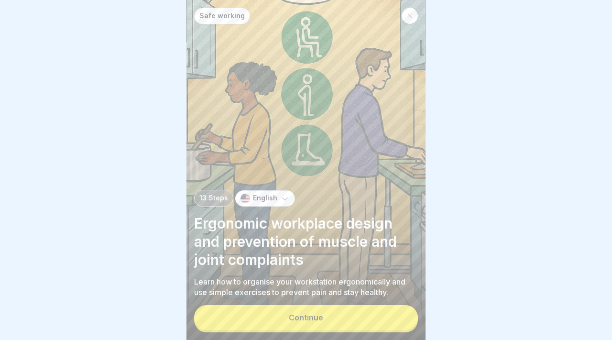
click at [377, 314] on button "Continue" at bounding box center [306, 317] width 224 height 25
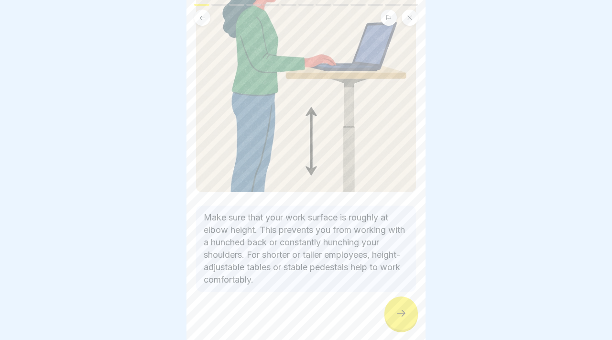
scroll to position [131, 0]
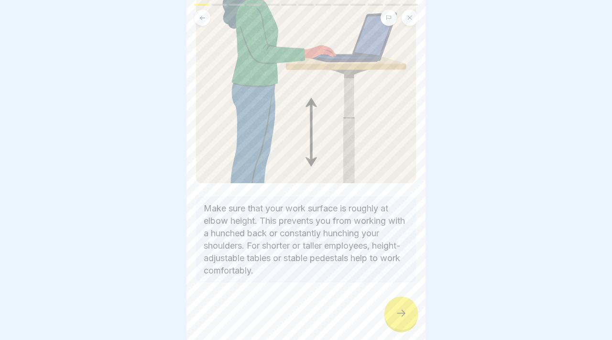
click at [396, 318] on icon at bounding box center [400, 312] width 11 height 11
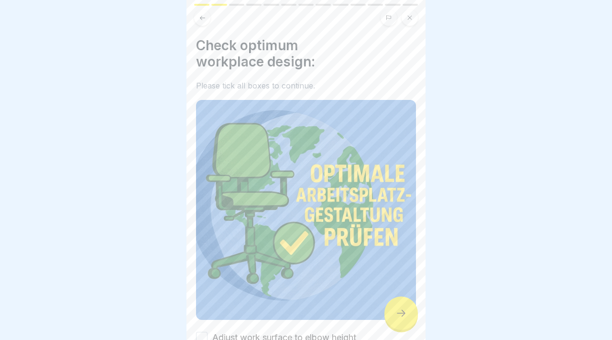
click at [396, 318] on icon at bounding box center [400, 312] width 11 height 11
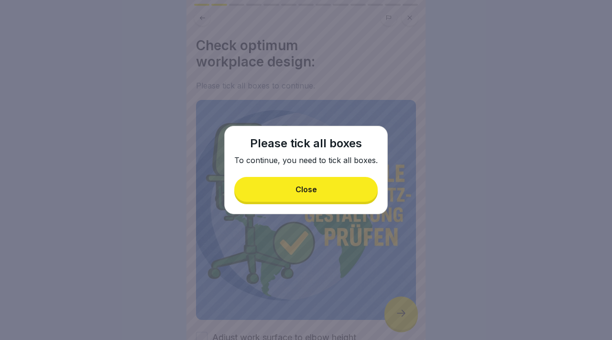
click at [355, 193] on button "Close" at bounding box center [305, 189] width 143 height 25
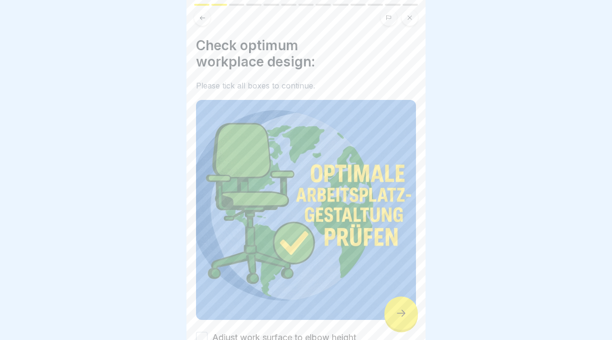
scroll to position [152, 0]
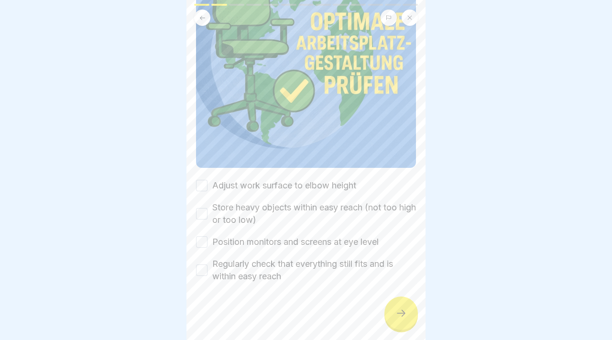
click at [201, 185] on button "Adjust work surface to elbow height" at bounding box center [201, 185] width 11 height 11
click at [204, 211] on button "Store heavy objects within easy reach (not too high or too low)" at bounding box center [201, 213] width 11 height 11
click at [207, 240] on button "Position monitors and screens at eye level" at bounding box center [201, 241] width 11 height 11
click at [207, 275] on button "Regularly check that everything still fits and is within easy reach" at bounding box center [201, 269] width 11 height 11
click at [405, 311] on icon at bounding box center [400, 312] width 11 height 11
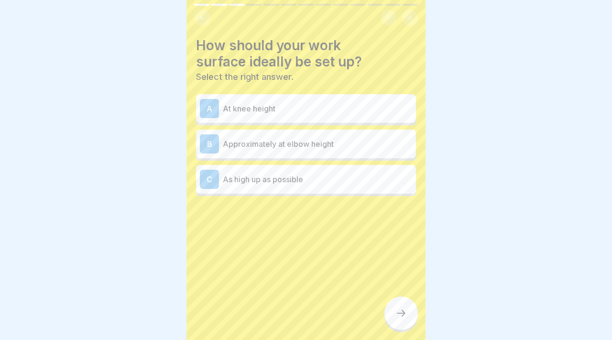
click at [321, 110] on p "At knee height" at bounding box center [317, 108] width 189 height 11
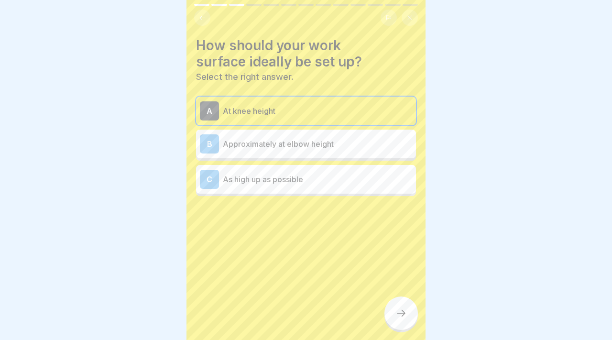
click at [385, 318] on div at bounding box center [400, 312] width 33 height 33
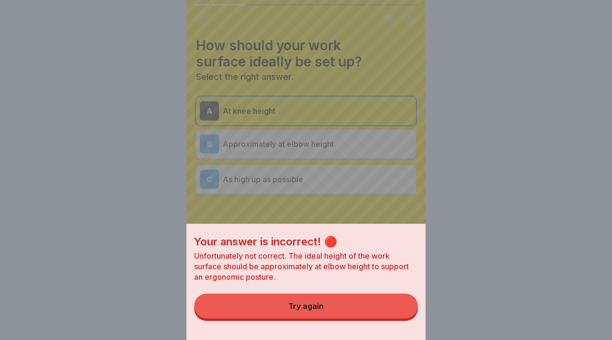
click at [380, 310] on button "Try again" at bounding box center [306, 306] width 224 height 25
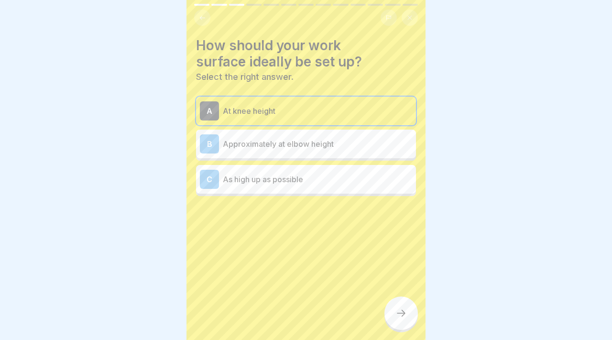
click at [309, 159] on div "A At knee height B Approximately at elbow height C As high up as possible" at bounding box center [306, 146] width 220 height 99
click at [312, 148] on p "Approximately at elbow height" at bounding box center [317, 143] width 189 height 11
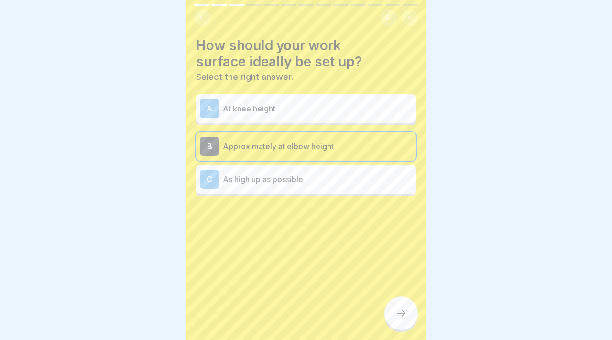
click at [397, 302] on div at bounding box center [400, 312] width 33 height 33
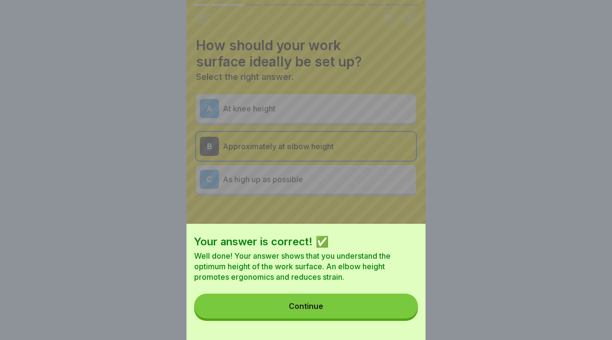
click at [377, 307] on button "Continue" at bounding box center [306, 306] width 224 height 25
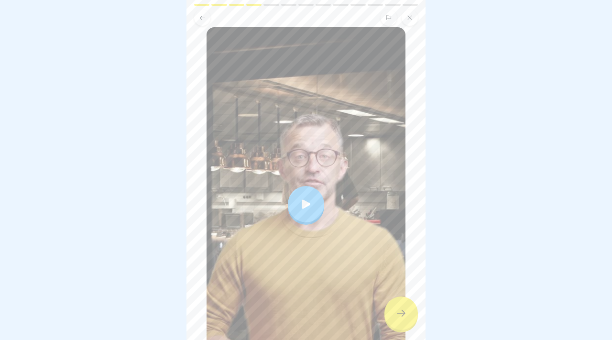
scroll to position [75, 0]
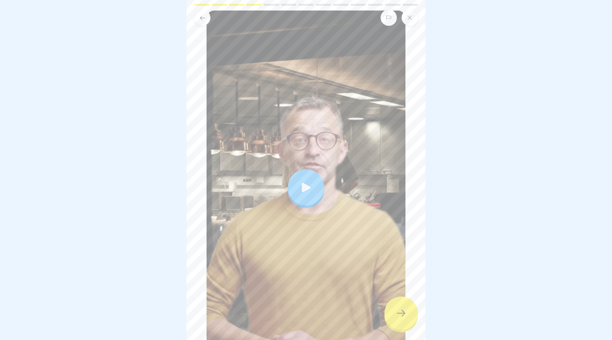
click at [315, 194] on div at bounding box center [306, 187] width 36 height 36
click at [412, 314] on div at bounding box center [400, 312] width 33 height 33
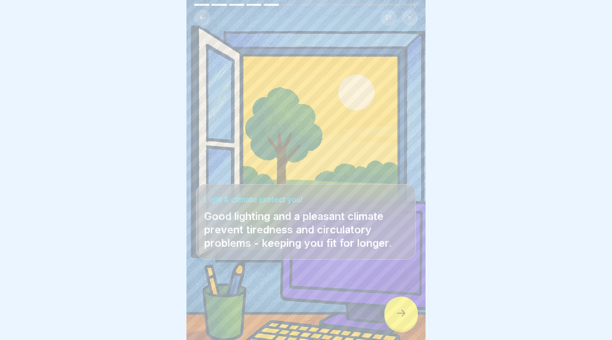
click at [408, 313] on div at bounding box center [400, 312] width 33 height 33
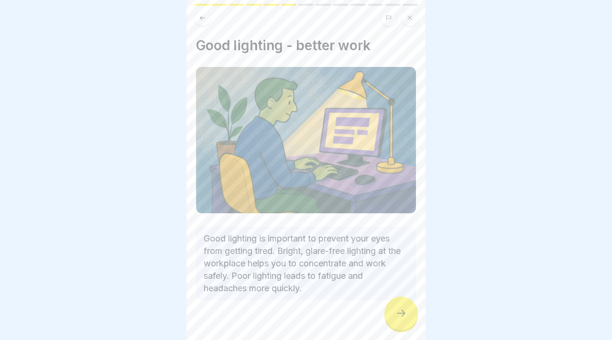
click at [408, 313] on div at bounding box center [400, 312] width 33 height 33
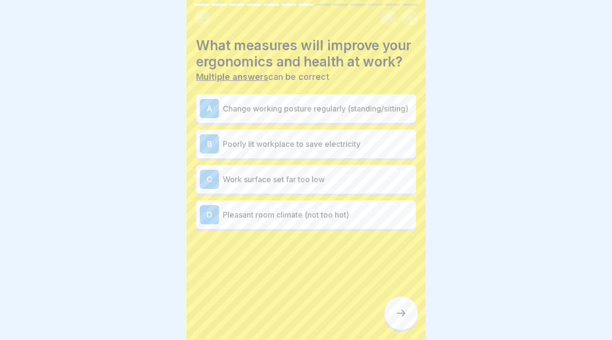
click at [319, 217] on p "Pleasant room climate (not too hot)" at bounding box center [317, 214] width 189 height 11
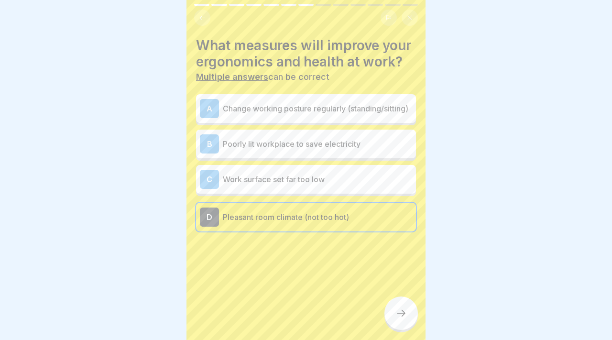
click at [408, 318] on div at bounding box center [400, 312] width 33 height 33
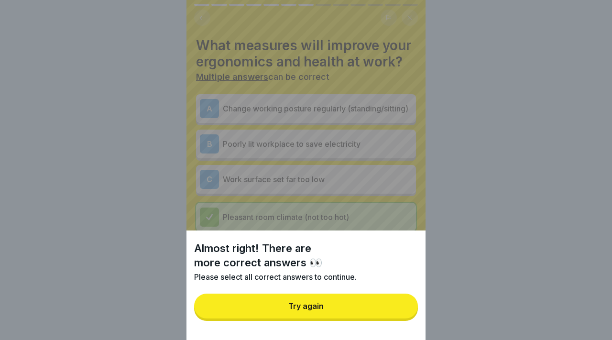
click at [389, 308] on button "Try again" at bounding box center [306, 306] width 224 height 25
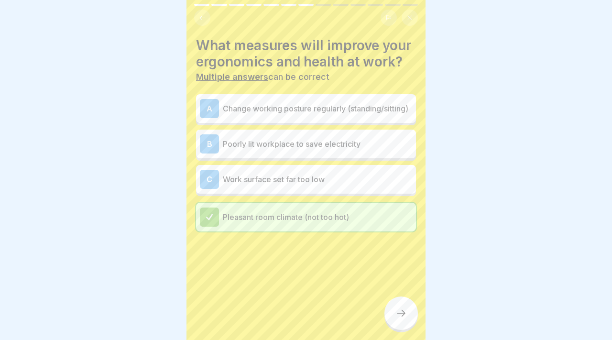
click at [305, 107] on p "Change working posture regularly (standing/sitting)" at bounding box center [317, 108] width 189 height 11
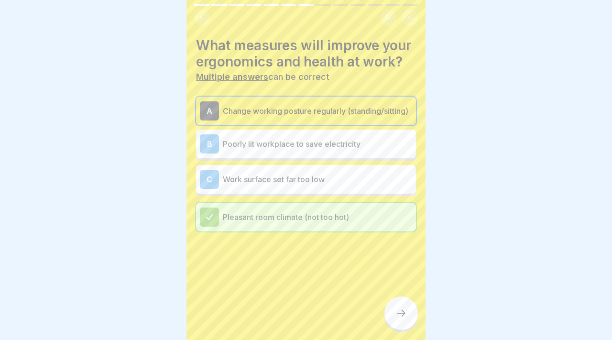
click at [301, 132] on div "B Poorly lit workplace to save electricity" at bounding box center [306, 144] width 220 height 29
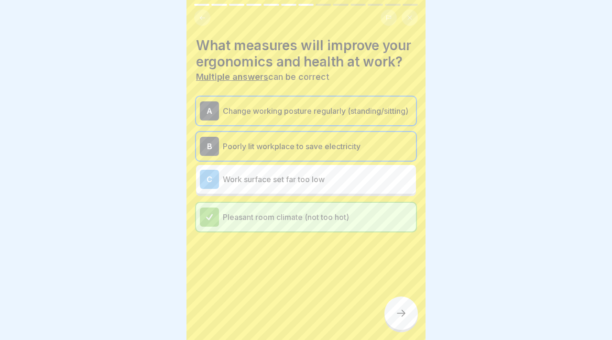
click at [307, 110] on p "Change working posture regularly (standing/sitting)" at bounding box center [317, 110] width 189 height 11
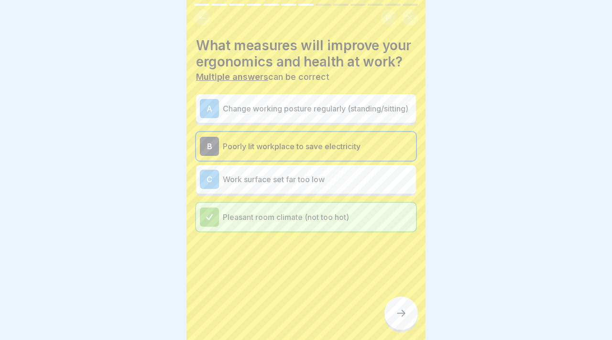
click at [307, 109] on p "Change working posture regularly (standing/sitting)" at bounding box center [317, 108] width 189 height 11
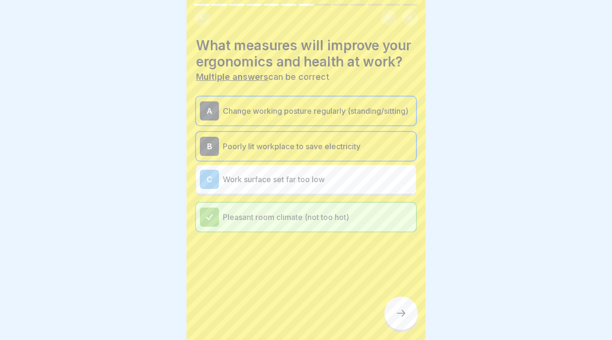
click at [306, 135] on div "B Poorly lit workplace to save electricity" at bounding box center [306, 146] width 220 height 29
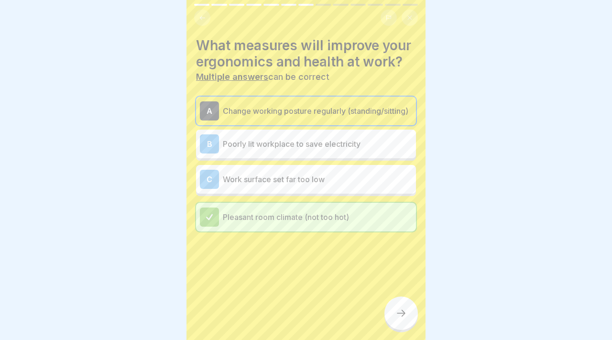
click at [392, 318] on div at bounding box center [400, 312] width 33 height 33
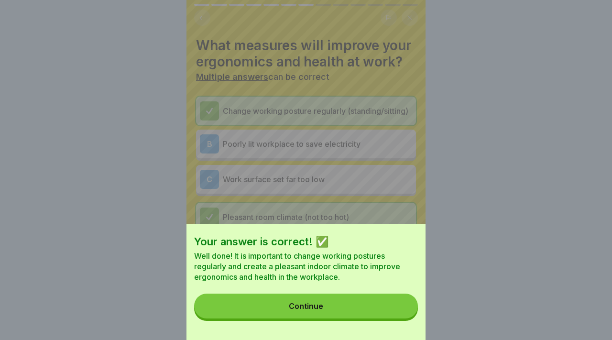
click at [373, 312] on button "Continue" at bounding box center [306, 306] width 224 height 25
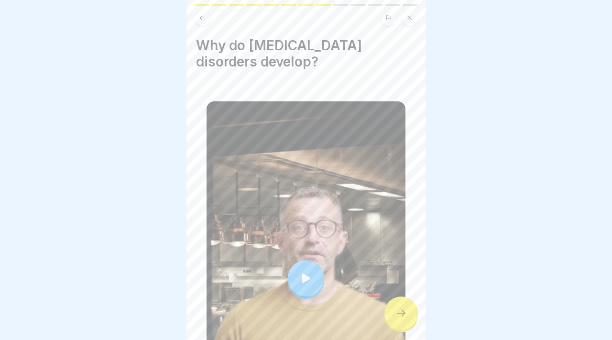
click at [314, 295] on div at bounding box center [306, 278] width 36 height 36
click at [401, 307] on icon at bounding box center [400, 312] width 11 height 11
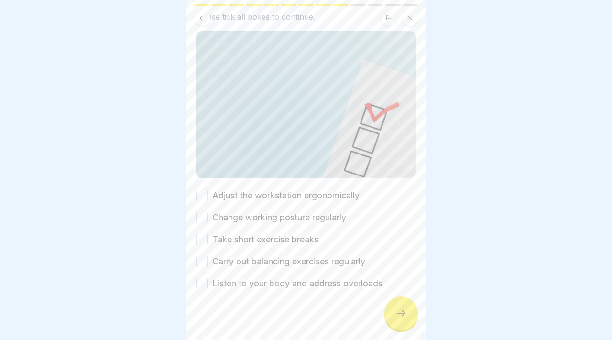
scroll to position [76, 0]
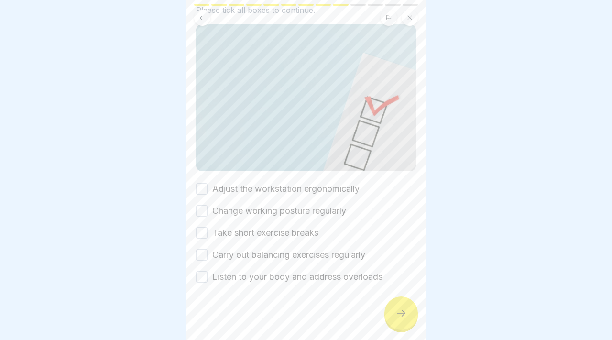
click at [205, 195] on div "Adjust the workstation ergonomically Change working posture regularly Take shor…" at bounding box center [306, 233] width 220 height 100
click at [200, 186] on button "Adjust the workstation ergonomically" at bounding box center [201, 188] width 11 height 11
click at [207, 209] on button "Change working posture regularly" at bounding box center [201, 210] width 11 height 11
click at [203, 238] on button "Take short exercise breaks" at bounding box center [201, 232] width 11 height 11
click at [208, 257] on div "Carry out balancing exercises regularly" at bounding box center [280, 255] width 169 height 12
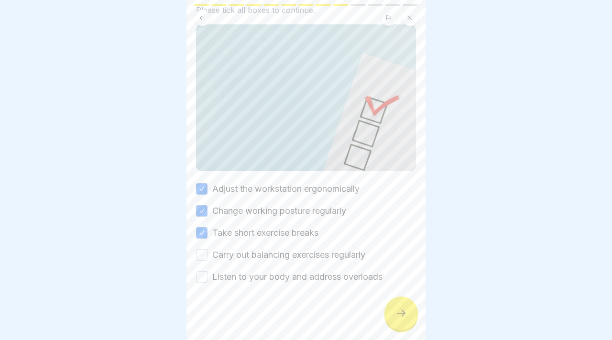
click at [208, 278] on div "Listen to your body and address overloads" at bounding box center [289, 277] width 186 height 12
click at [196, 274] on button "Listen to your body and address overloads" at bounding box center [201, 276] width 11 height 11
click at [196, 256] on button "Carry out balancing exercises regularly" at bounding box center [201, 254] width 11 height 11
click at [407, 309] on div at bounding box center [400, 312] width 33 height 33
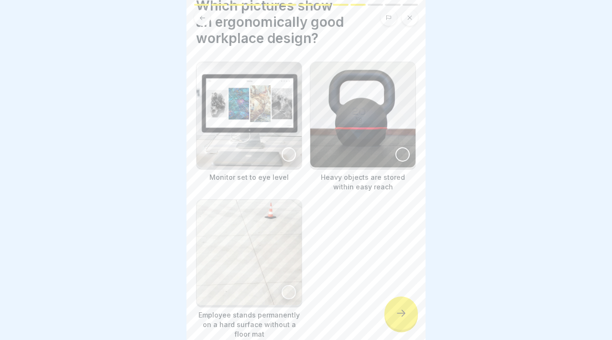
scroll to position [42, 0]
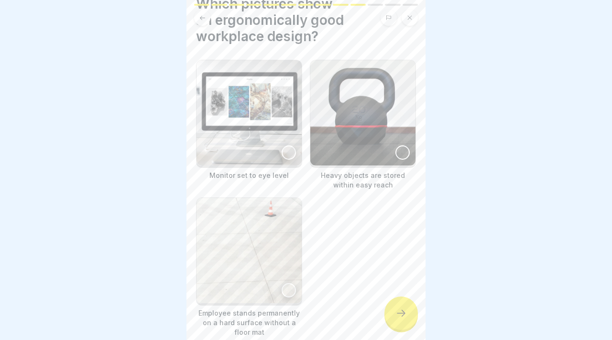
click at [282, 152] on div at bounding box center [289, 152] width 14 height 14
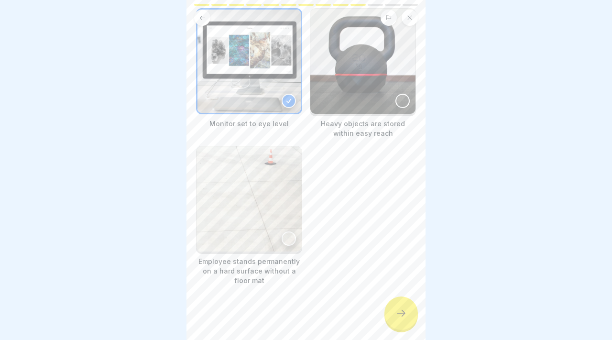
scroll to position [96, 0]
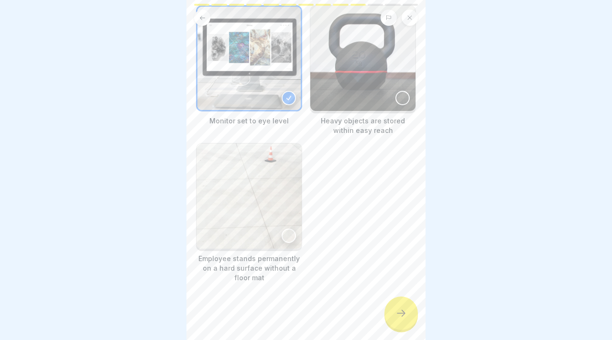
click at [402, 318] on icon at bounding box center [400, 312] width 11 height 11
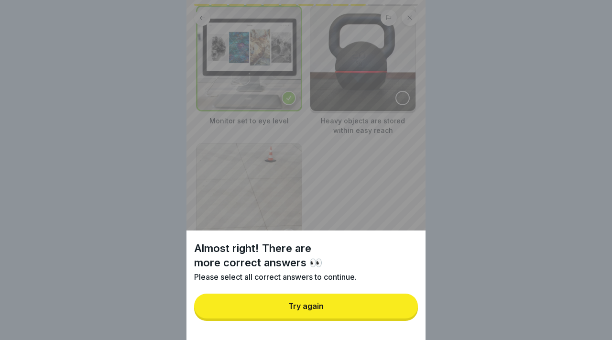
click at [388, 311] on button "Try again" at bounding box center [306, 306] width 224 height 25
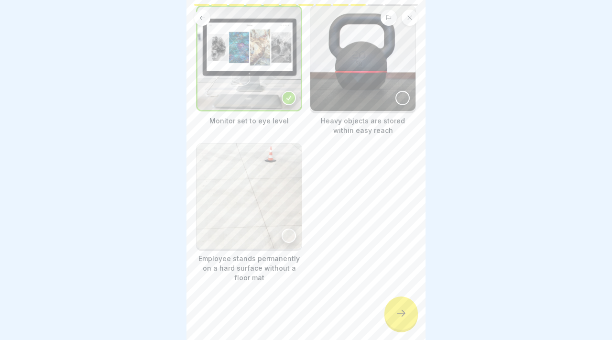
click at [365, 74] on img at bounding box center [362, 58] width 105 height 105
click at [402, 313] on icon at bounding box center [401, 313] width 9 height 7
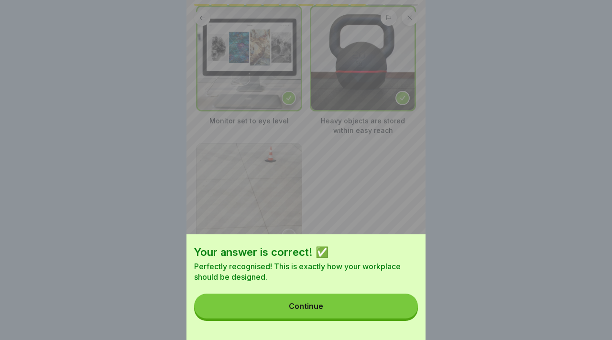
click at [391, 307] on button "Continue" at bounding box center [306, 306] width 224 height 25
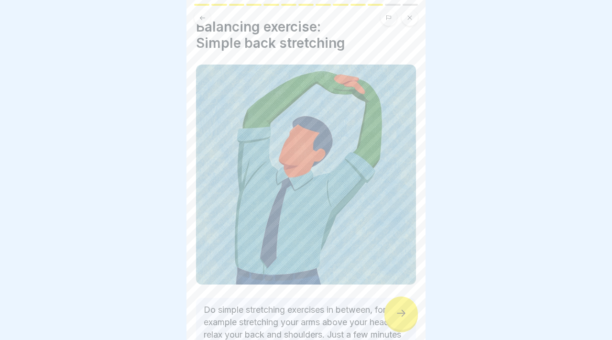
scroll to position [95, 0]
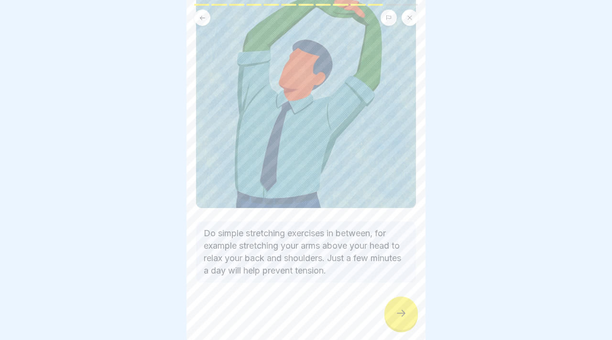
click at [401, 309] on icon at bounding box center [400, 312] width 11 height 11
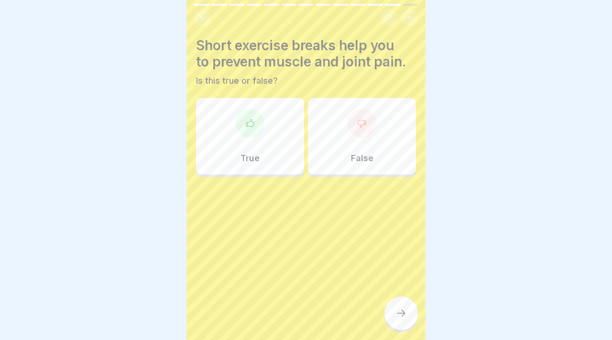
click at [248, 141] on div "True" at bounding box center [250, 136] width 108 height 77
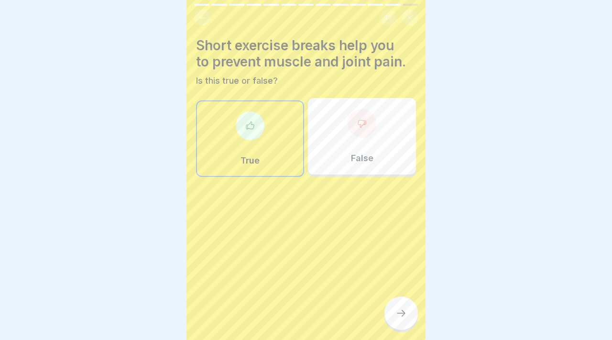
click at [405, 304] on div at bounding box center [400, 312] width 33 height 33
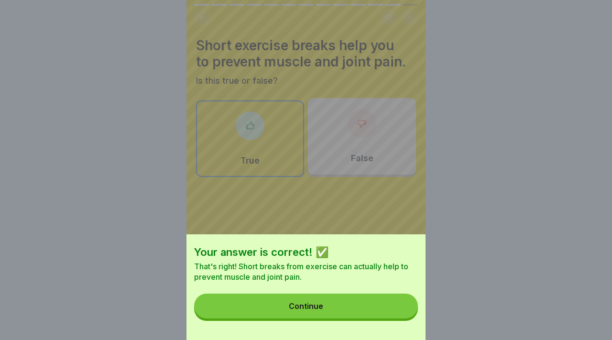
click at [379, 304] on button "Continue" at bounding box center [306, 306] width 224 height 25
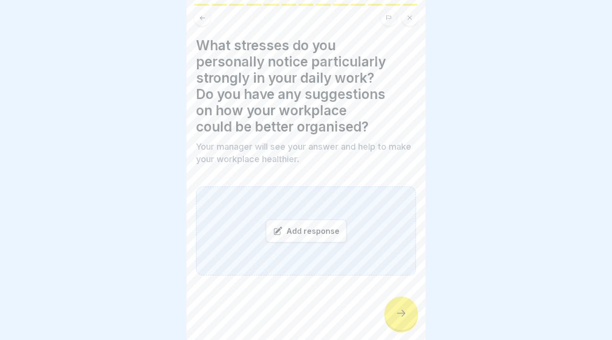
click at [326, 251] on div "Add response" at bounding box center [306, 230] width 220 height 89
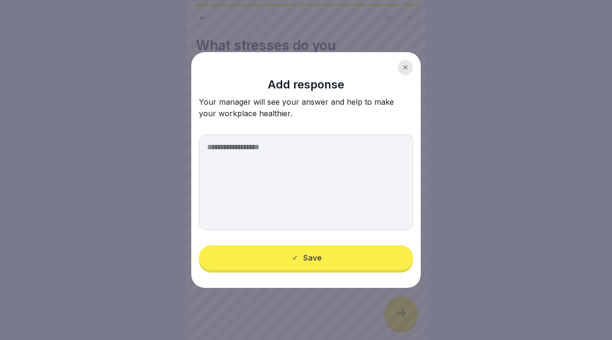
click at [330, 257] on div "Add response Your manager will see your answer and help to make your workplace …" at bounding box center [306, 170] width 230 height 236
click at [403, 61] on div at bounding box center [405, 67] width 15 height 15
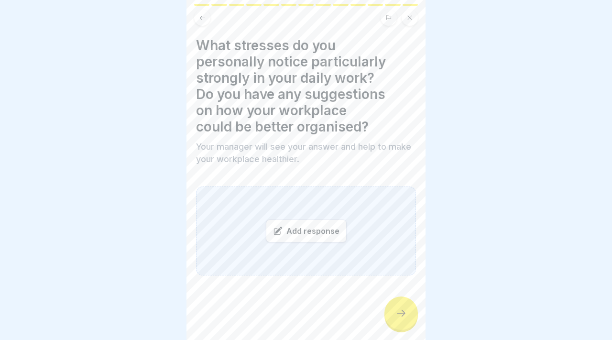
click at [401, 303] on div at bounding box center [400, 312] width 33 height 33
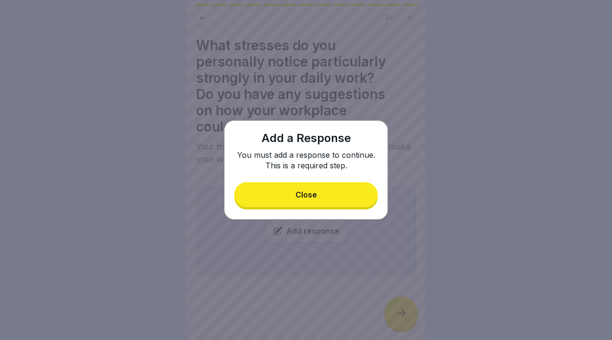
click at [345, 190] on button "Close" at bounding box center [305, 194] width 143 height 25
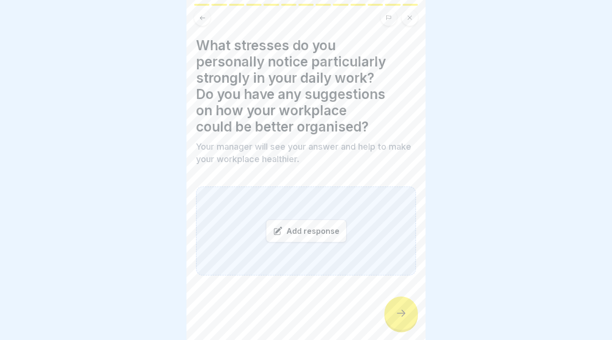
click at [184, 40] on body "Safe working 13 Steps English Ergonomic workplace design and prevention of musc…" at bounding box center [306, 170] width 612 height 340
click at [196, 90] on div "What stresses do you personally notice particularly strongly in your daily work…" at bounding box center [308, 170] width 239 height 340
click at [275, 84] on h4 "What stresses do you personally notice particularly strongly in your daily work…" at bounding box center [306, 86] width 220 height 98
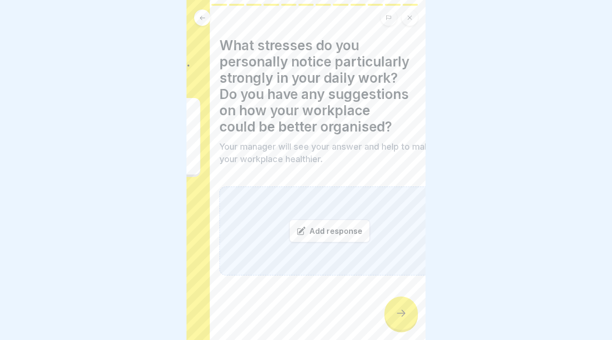
click at [219, 118] on h4 "What stresses do you personally notice particularly strongly in your daily work…" at bounding box center [329, 86] width 220 height 98
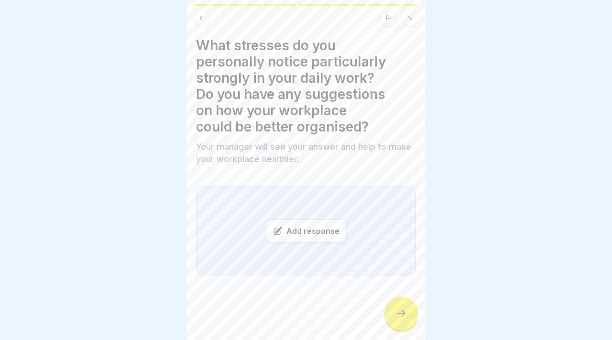
click at [257, 106] on h4 "What stresses do you personally notice particularly strongly in your daily work…" at bounding box center [306, 86] width 220 height 98
click at [256, 106] on h4 "What stresses do you personally notice particularly strongly in your daily work…" at bounding box center [306, 86] width 220 height 98
click at [256, 113] on h4 "What stresses do you personally notice particularly strongly in your daily work…" at bounding box center [306, 86] width 220 height 98
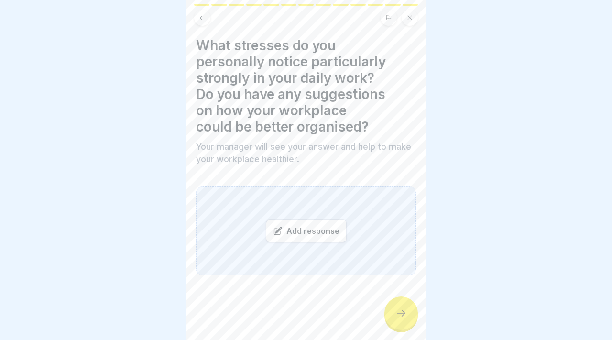
click at [180, 48] on body "Safe working 13 Steps English Ergonomic workplace design and prevention of musc…" at bounding box center [306, 170] width 612 height 340
click at [323, 236] on div "Add response" at bounding box center [306, 230] width 81 height 23
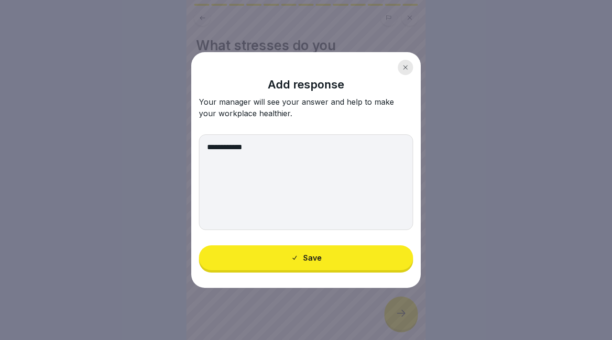
type textarea "**********"
click at [322, 266] on button "Save" at bounding box center [306, 257] width 214 height 25
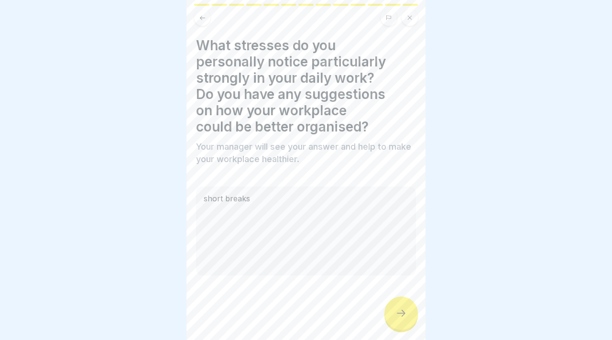
click at [387, 303] on div at bounding box center [306, 303] width 220 height 57
click at [405, 317] on icon at bounding box center [400, 312] width 11 height 11
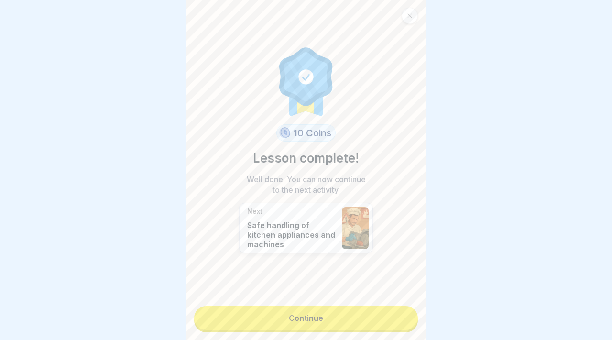
click at [376, 327] on link "Continue" at bounding box center [306, 318] width 224 height 24
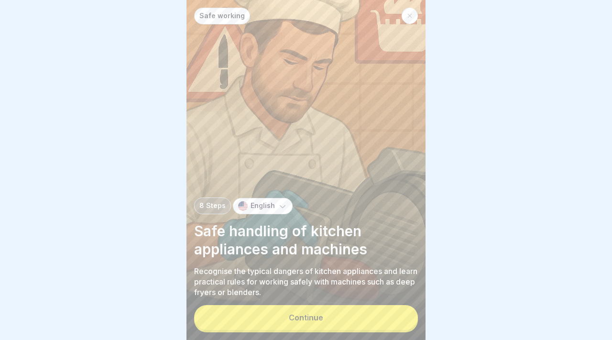
click at [366, 318] on button "Continue" at bounding box center [306, 317] width 224 height 25
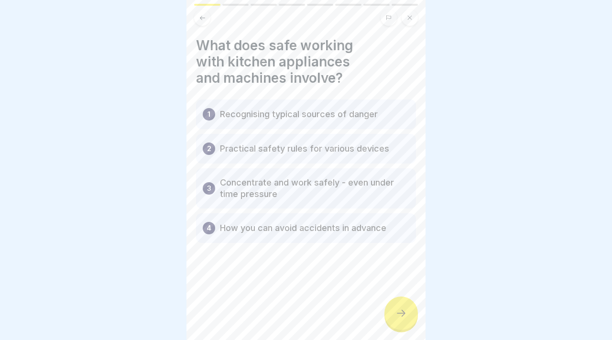
click at [393, 309] on div at bounding box center [400, 312] width 33 height 33
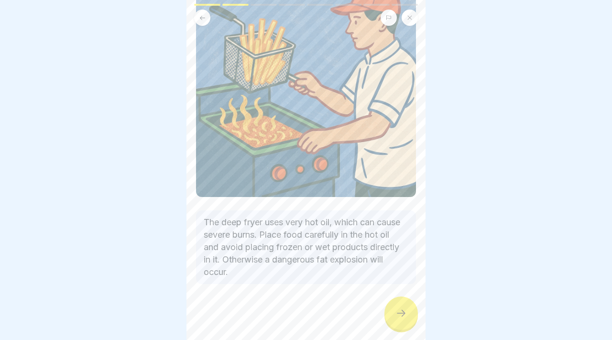
scroll to position [91, 0]
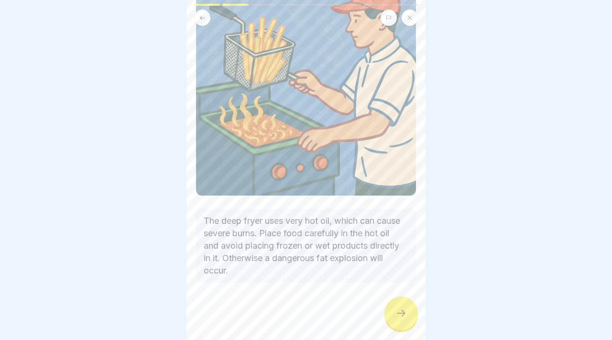
click at [400, 313] on icon at bounding box center [401, 313] width 9 height 7
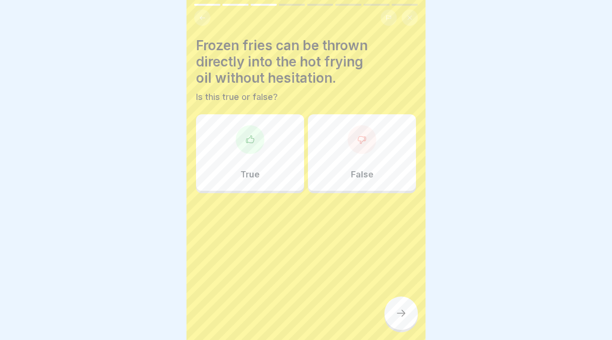
click at [346, 148] on div "False" at bounding box center [362, 152] width 108 height 77
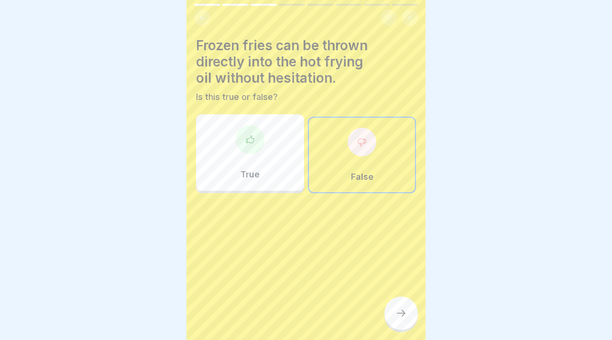
click at [392, 316] on div at bounding box center [400, 312] width 33 height 33
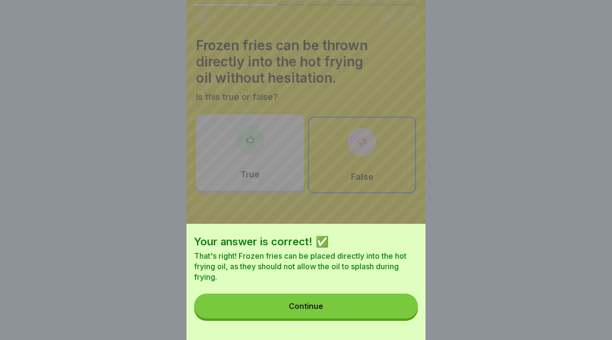
click at [383, 315] on button "Continue" at bounding box center [306, 306] width 224 height 25
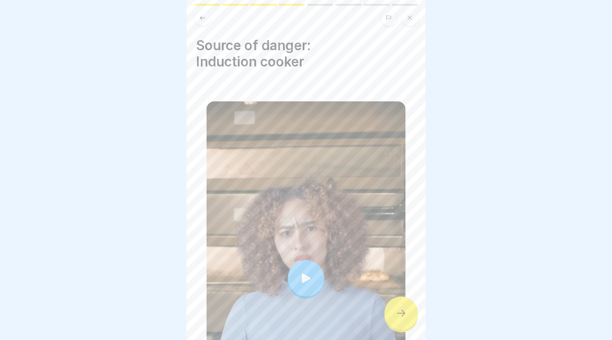
click at [299, 271] on div at bounding box center [306, 278] width 36 height 36
click at [321, 157] on div at bounding box center [306, 278] width 199 height 354
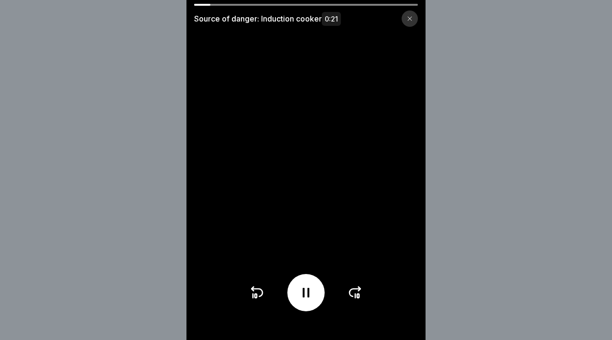
click at [411, 13] on div at bounding box center [410, 19] width 16 height 16
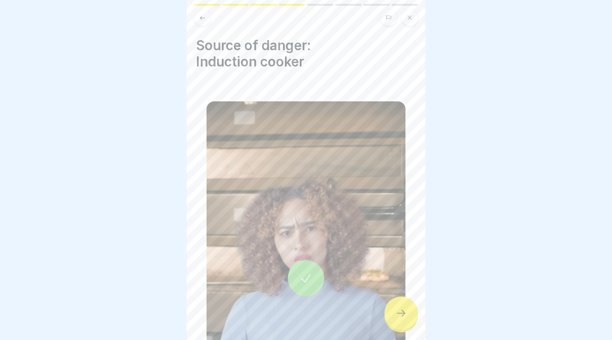
click at [405, 323] on div at bounding box center [400, 312] width 33 height 33
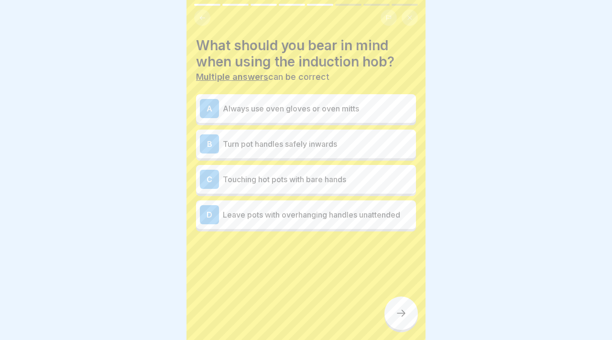
click at [303, 114] on div "A Always use oven gloves or oven mitts" at bounding box center [306, 108] width 212 height 19
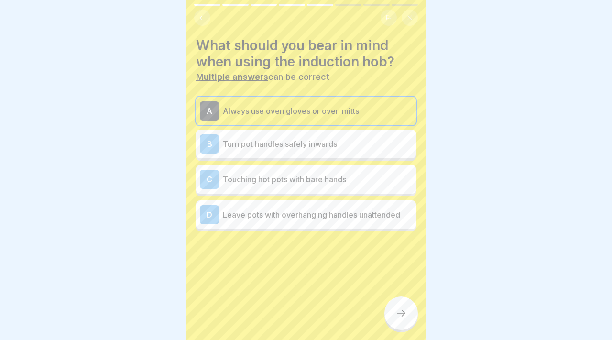
click at [326, 154] on div "B Turn pot handles safely inwards" at bounding box center [306, 144] width 220 height 29
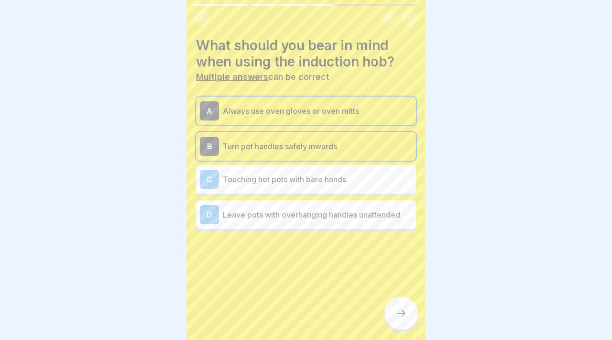
click at [336, 190] on div "C Touching hot pots with bare hands" at bounding box center [306, 179] width 220 height 29
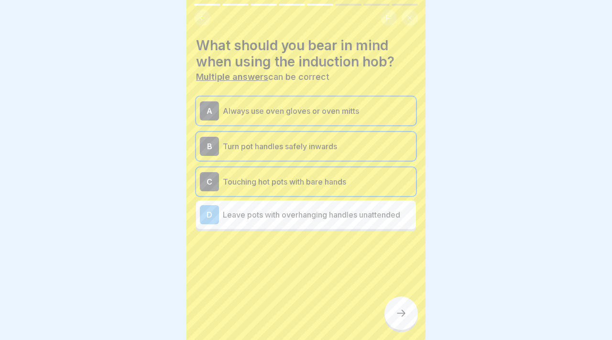
click at [336, 190] on div "C Touching hot pots with bare hands" at bounding box center [306, 181] width 212 height 19
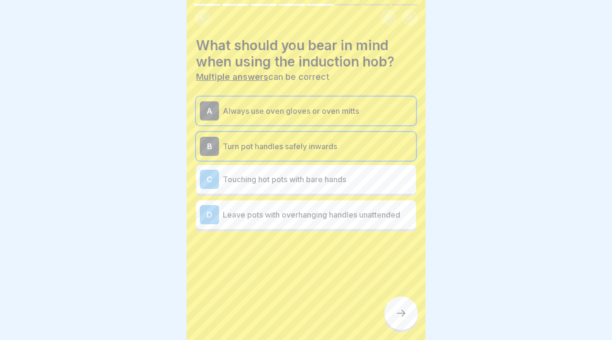
click at [393, 319] on div at bounding box center [400, 312] width 33 height 33
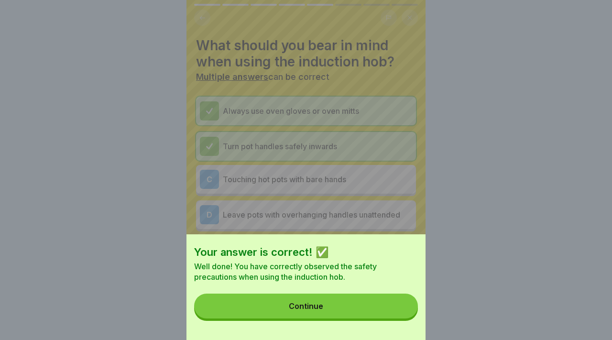
click at [388, 310] on button "Continue" at bounding box center [306, 306] width 224 height 25
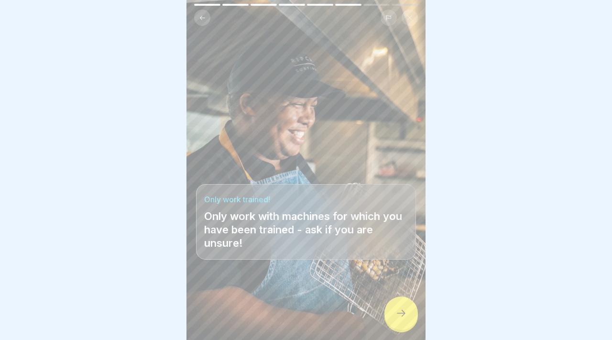
click at [397, 301] on div at bounding box center [400, 312] width 33 height 33
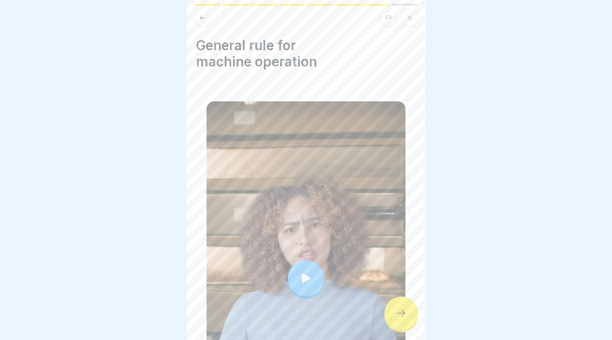
click at [305, 274] on icon at bounding box center [305, 278] width 13 height 13
click at [402, 330] on div at bounding box center [306, 278] width 199 height 354
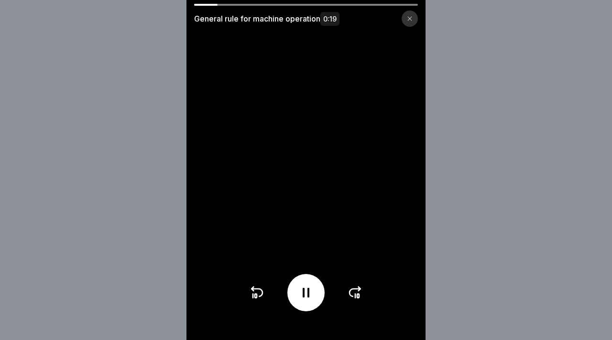
click at [407, 20] on icon at bounding box center [410, 19] width 6 height 6
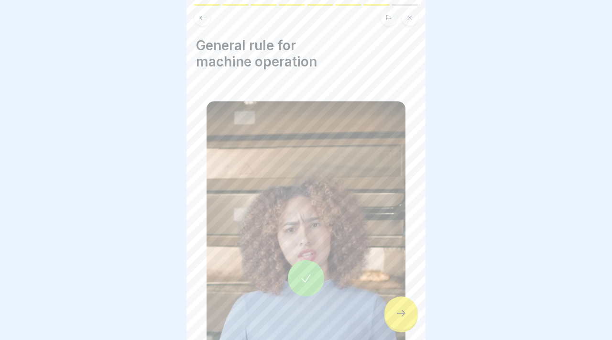
click at [408, 318] on div at bounding box center [400, 312] width 33 height 33
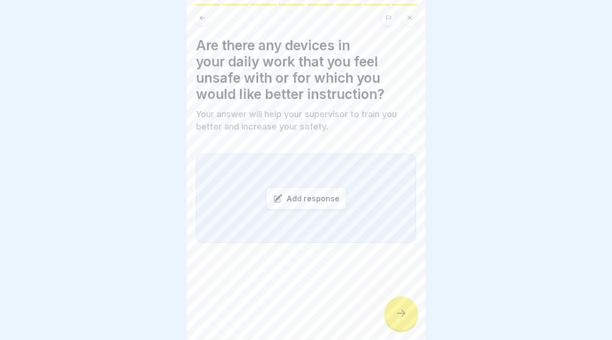
click at [330, 220] on div "Add response" at bounding box center [306, 198] width 220 height 89
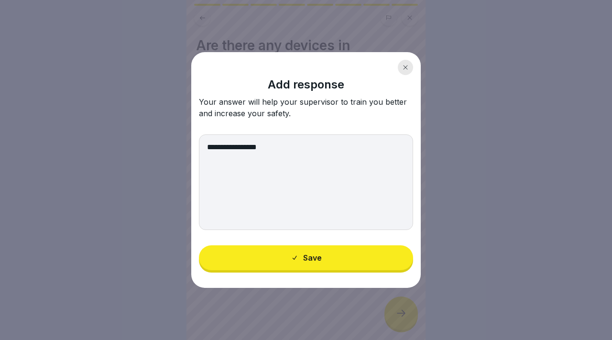
type textarea "**********"
click at [349, 252] on button "Save" at bounding box center [306, 257] width 214 height 25
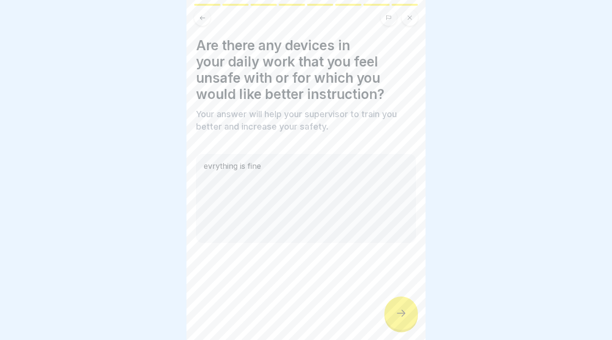
click at [415, 327] on div "Are there any devices in your daily work that you feel unsafe with or for which…" at bounding box center [305, 170] width 239 height 340
click at [400, 309] on icon at bounding box center [400, 312] width 11 height 11
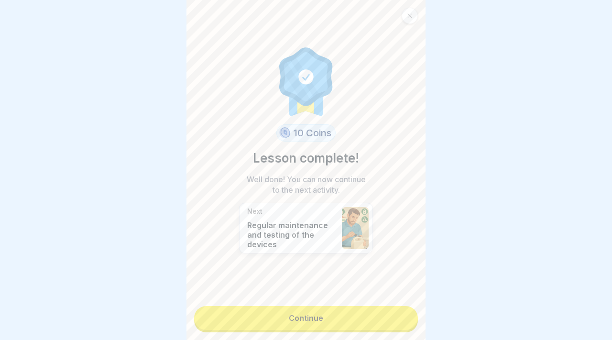
click at [400, 309] on link "Continue" at bounding box center [306, 318] width 224 height 24
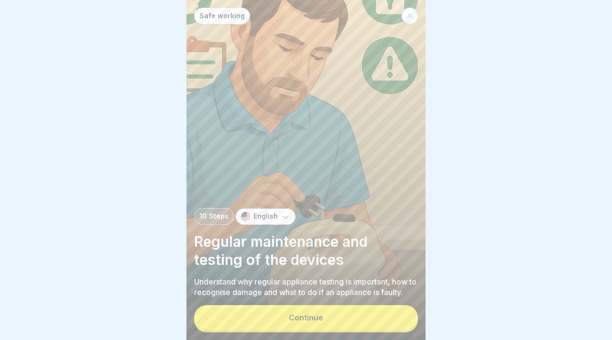
click at [324, 314] on button "Continue" at bounding box center [306, 317] width 224 height 25
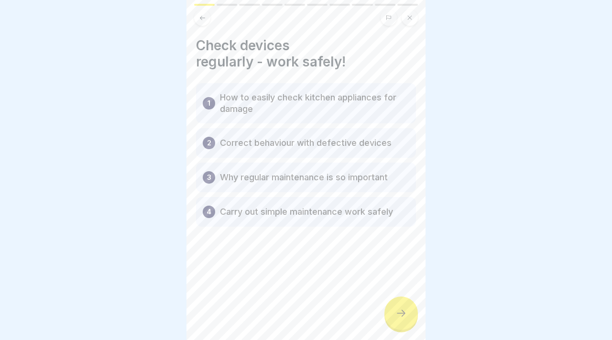
click at [413, 314] on div at bounding box center [400, 312] width 33 height 33
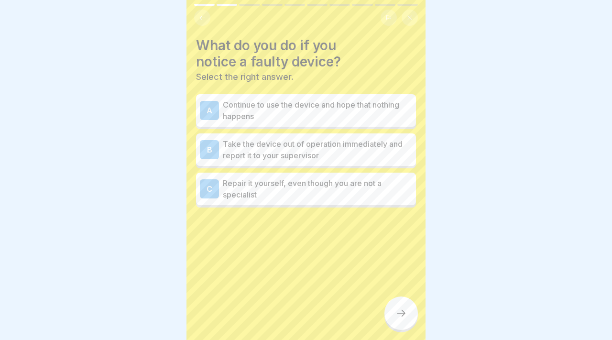
click at [318, 105] on p "Continue to use the device and hope that nothing happens" at bounding box center [317, 110] width 189 height 23
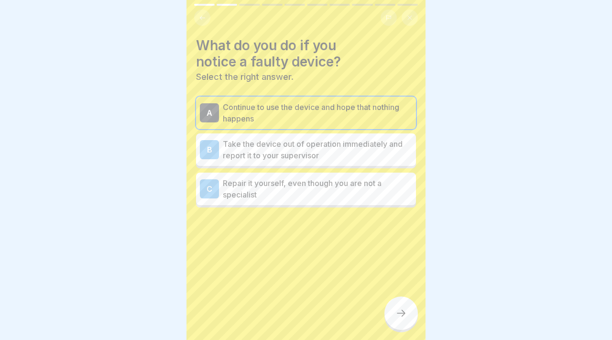
click at [318, 133] on div "B Take the device out of operation immediately and report it to your supervisor" at bounding box center [306, 149] width 220 height 33
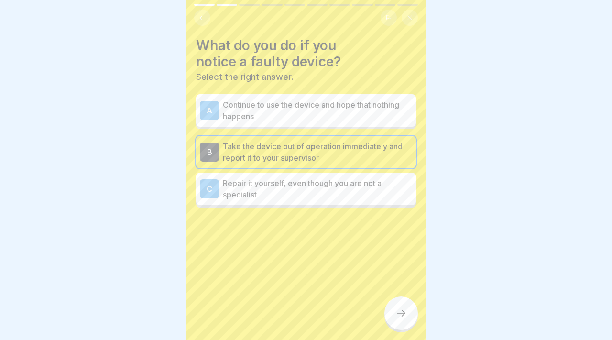
click at [393, 319] on div at bounding box center [400, 312] width 33 height 33
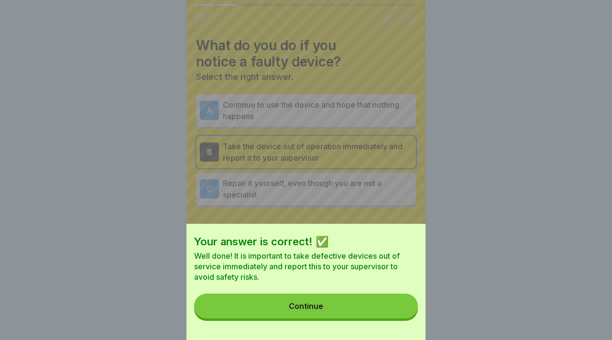
click at [373, 311] on button "Continue" at bounding box center [306, 306] width 224 height 25
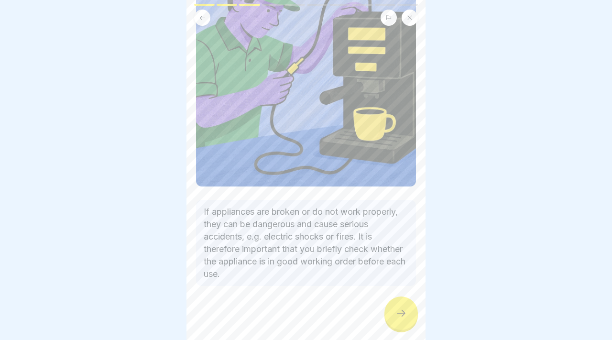
scroll to position [120, 0]
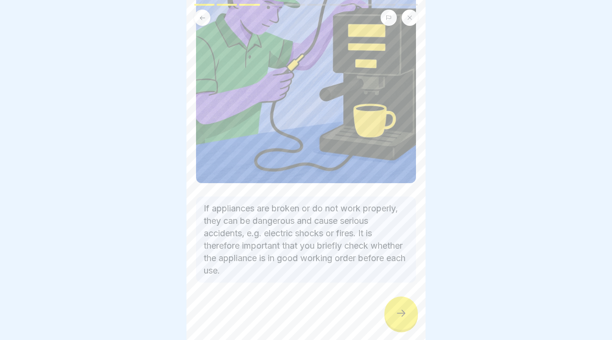
click at [385, 315] on div at bounding box center [400, 312] width 33 height 33
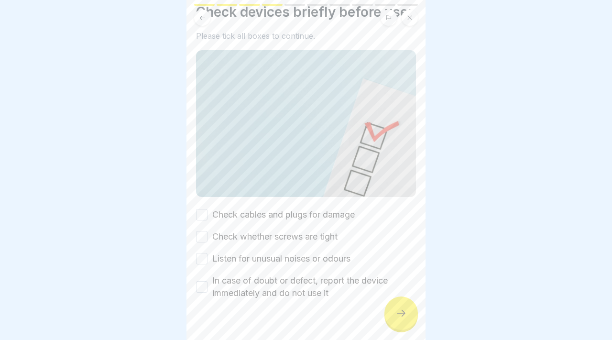
scroll to position [50, 0]
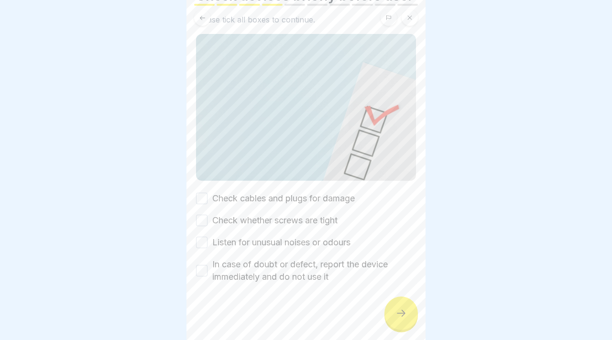
click at [201, 194] on button "Check cables and plugs for damage" at bounding box center [201, 198] width 11 height 11
click at [203, 210] on div "Check cables and plugs for damage Check whether screws are tight Listen for unu…" at bounding box center [306, 237] width 220 height 91
click at [199, 222] on button "Check whether screws are tight" at bounding box center [201, 220] width 11 height 11
click at [202, 250] on div "Check cables and plugs for damage Check whether screws are tight Listen for unu…" at bounding box center [306, 237] width 220 height 91
click at [202, 241] on button "Listen for unusual noises or odours" at bounding box center [201, 242] width 11 height 11
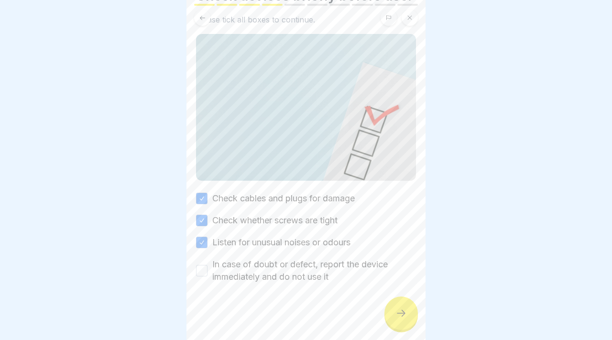
click at [204, 265] on button "In case of doubt or defect, report the device immediately and do not use it" at bounding box center [201, 270] width 11 height 11
click at [396, 308] on icon at bounding box center [400, 312] width 11 height 11
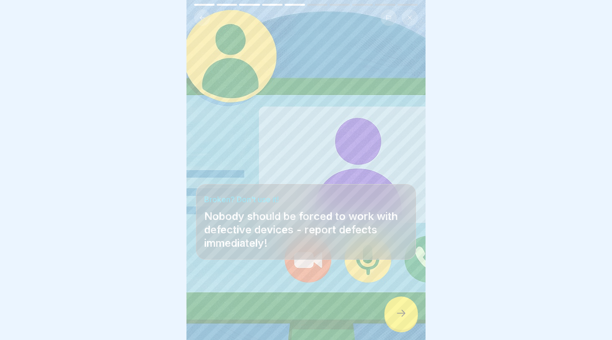
click at [396, 308] on icon at bounding box center [400, 312] width 11 height 11
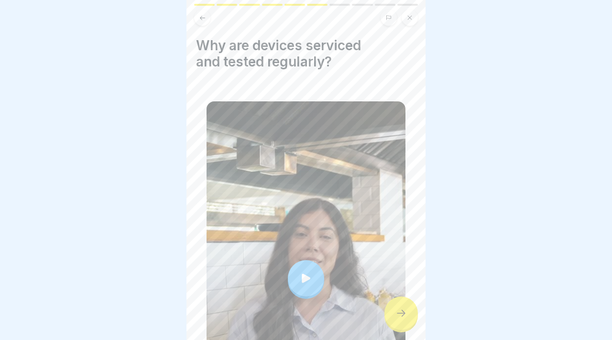
click at [317, 275] on div at bounding box center [306, 278] width 36 height 36
click at [402, 308] on icon at bounding box center [400, 312] width 11 height 11
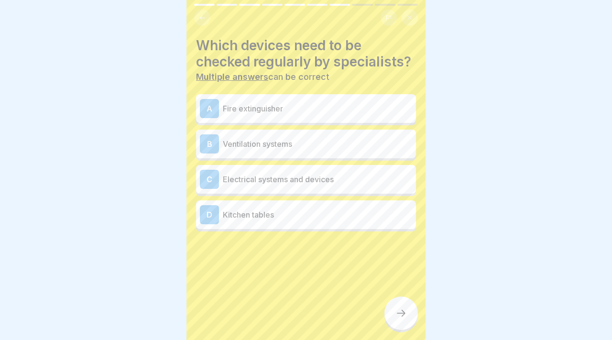
click at [321, 120] on div "A Fire extinguisher" at bounding box center [306, 108] width 220 height 29
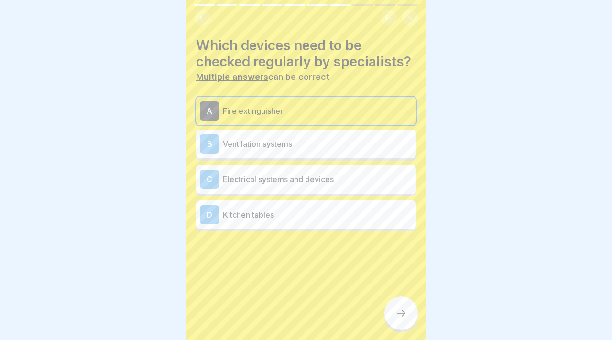
click at [319, 152] on div "B Ventilation systems" at bounding box center [306, 143] width 212 height 19
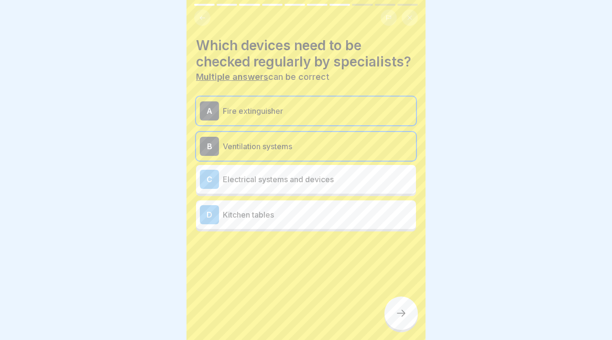
click at [319, 170] on div "C Electrical systems and devices" at bounding box center [306, 179] width 212 height 19
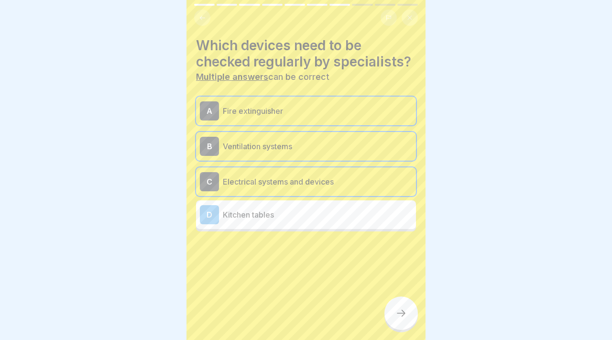
click at [317, 201] on div "D Kitchen tables" at bounding box center [306, 214] width 220 height 29
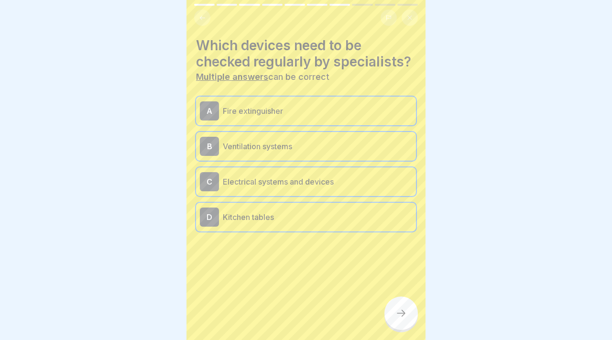
click at [393, 301] on div at bounding box center [400, 312] width 33 height 33
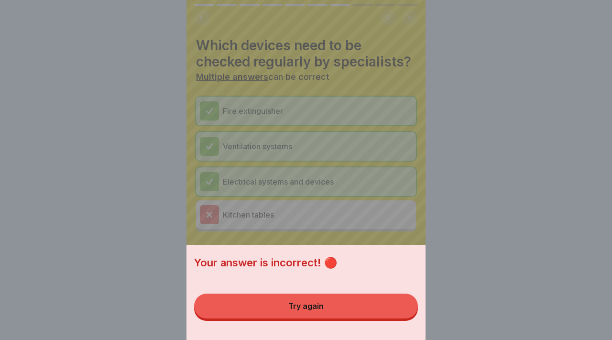
click at [378, 311] on button "Try again" at bounding box center [306, 306] width 224 height 25
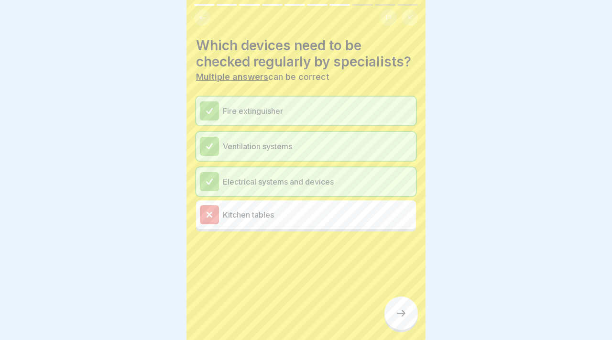
click at [405, 314] on icon at bounding box center [400, 312] width 11 height 11
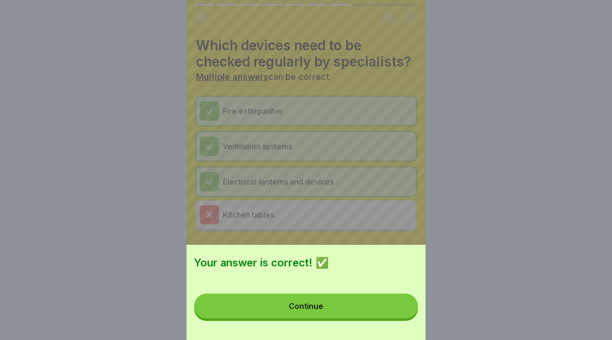
click at [395, 316] on button "Continue" at bounding box center [306, 306] width 224 height 25
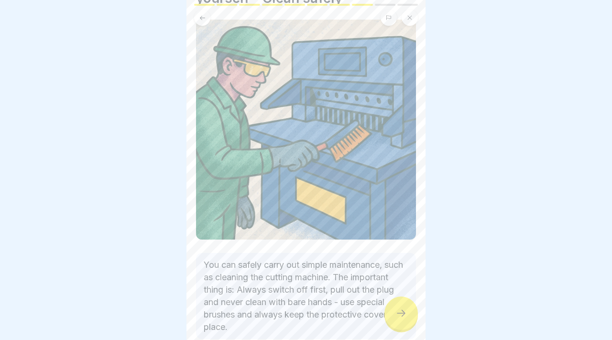
scroll to position [92, 0]
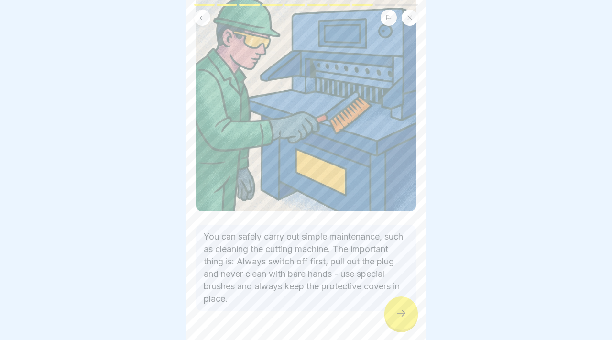
click at [404, 311] on icon at bounding box center [400, 312] width 11 height 11
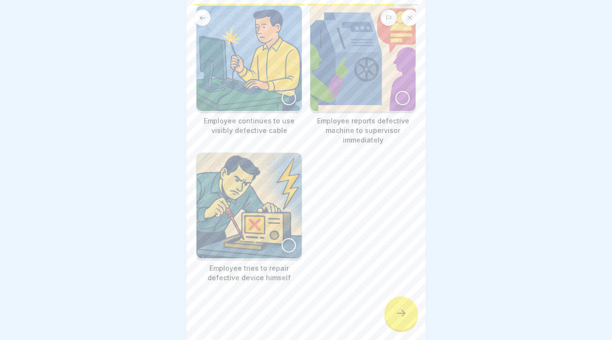
scroll to position [94, 0]
click at [277, 120] on p "Employee continues to use visibly defective cable" at bounding box center [249, 125] width 106 height 19
click at [397, 111] on img at bounding box center [362, 58] width 105 height 105
click at [293, 105] on div at bounding box center [289, 98] width 14 height 14
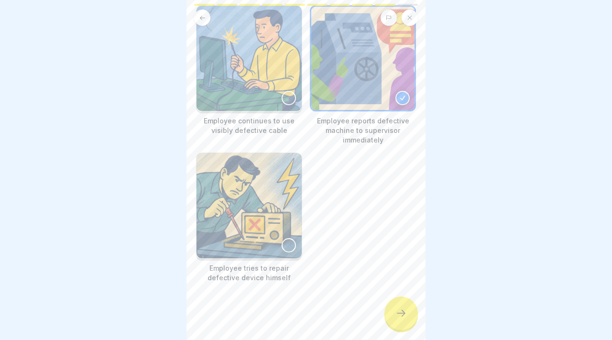
click at [399, 310] on icon at bounding box center [400, 312] width 11 height 11
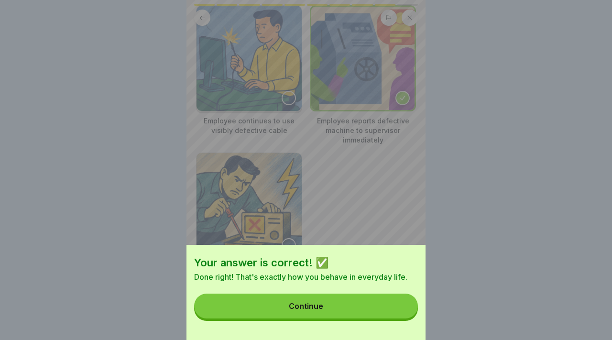
click at [399, 310] on button "Continue" at bounding box center [306, 306] width 224 height 25
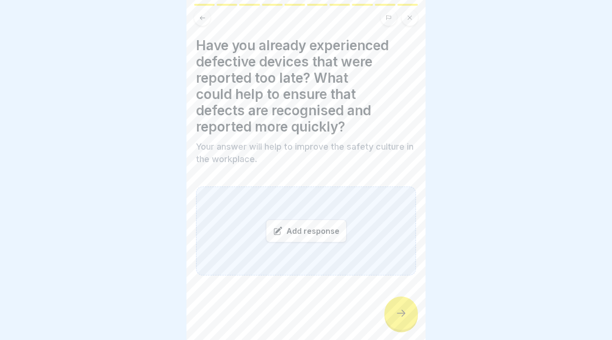
click at [341, 239] on div "Add response" at bounding box center [306, 230] width 81 height 23
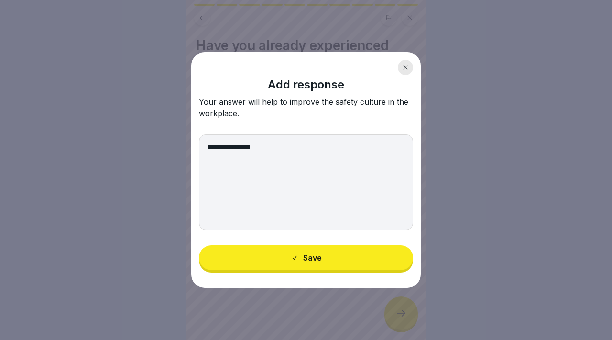
type textarea "**********"
click at [353, 254] on button "Save" at bounding box center [306, 257] width 214 height 25
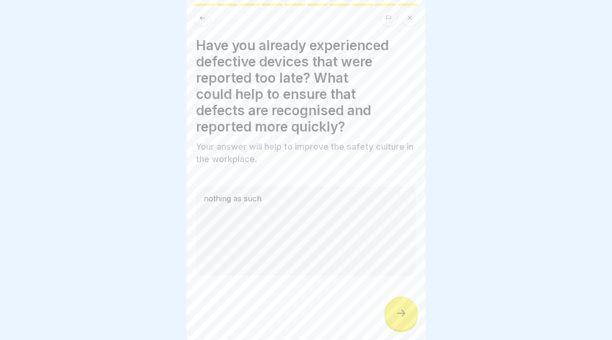
click at [394, 296] on div at bounding box center [306, 303] width 220 height 57
click at [401, 305] on div at bounding box center [400, 312] width 33 height 33
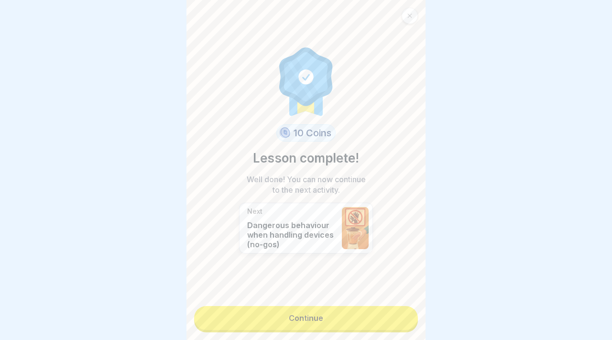
click at [383, 311] on link "Continue" at bounding box center [306, 318] width 224 height 24
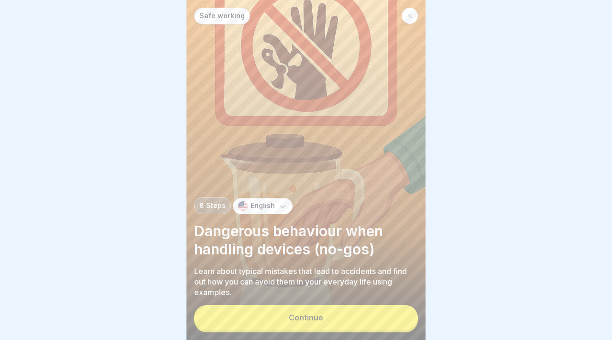
click at [383, 311] on button "Continue" at bounding box center [306, 317] width 224 height 25
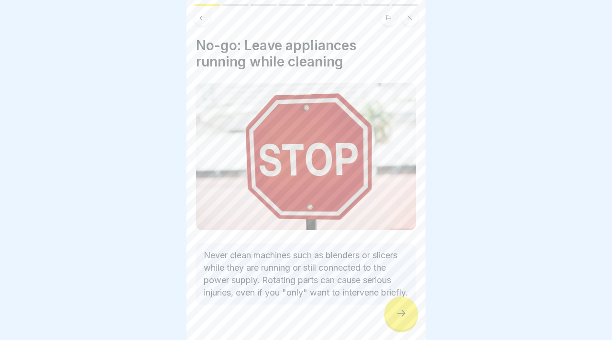
scroll to position [34, 0]
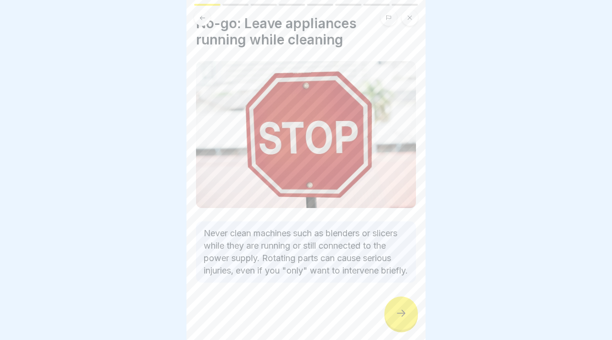
click at [395, 319] on div at bounding box center [400, 312] width 33 height 33
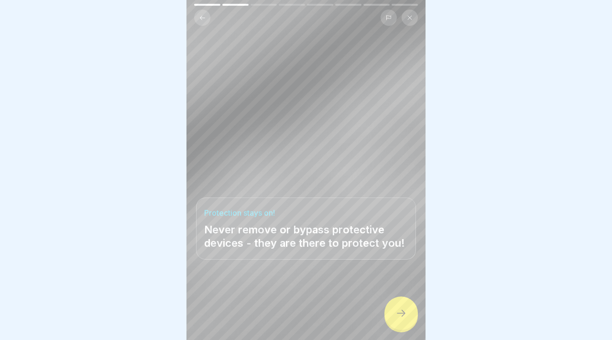
click at [395, 319] on div at bounding box center [400, 312] width 33 height 33
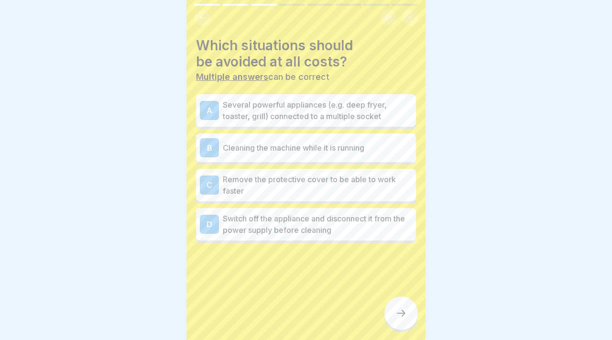
click at [315, 114] on p "Several powerful appliances (e.g. deep fryer, toaster, grill) connected to a mu…" at bounding box center [317, 110] width 189 height 23
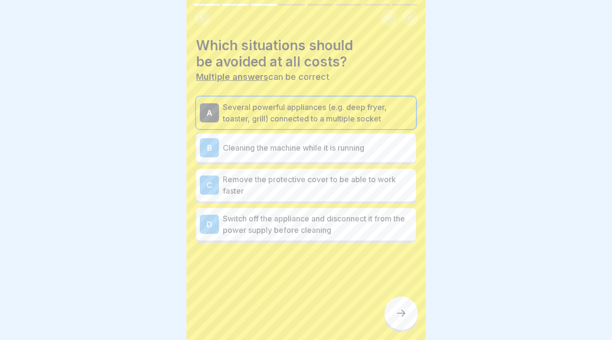
click at [376, 148] on p "Cleaning the machine while it is running" at bounding box center [317, 147] width 189 height 11
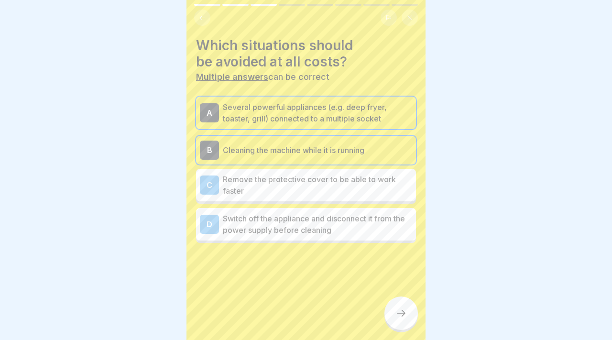
click at [374, 176] on p "Remove the protective cover to be able to work faster" at bounding box center [317, 185] width 189 height 23
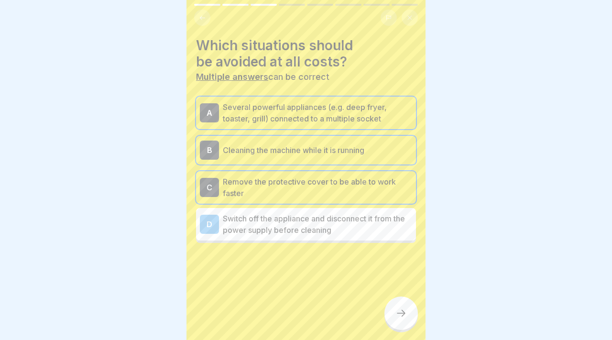
click at [369, 186] on p "Remove the protective cover to be able to work faster" at bounding box center [317, 187] width 189 height 23
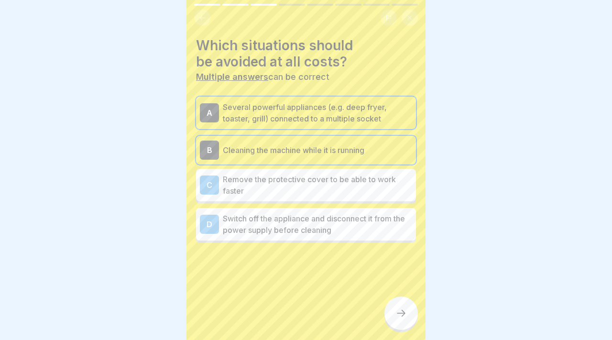
click at [369, 186] on p "Remove the protective cover to be able to work faster" at bounding box center [317, 185] width 189 height 23
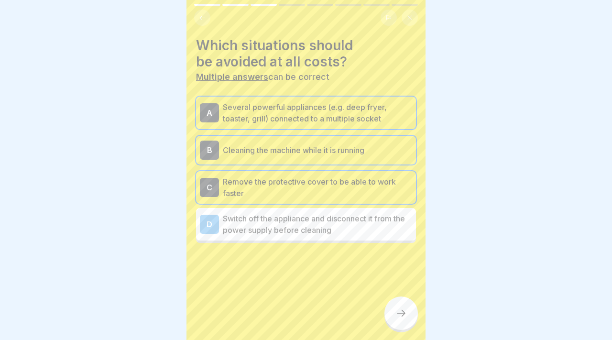
click at [372, 219] on p "Switch off the appliance and disconnect it from the power supply before cleaning" at bounding box center [317, 224] width 189 height 23
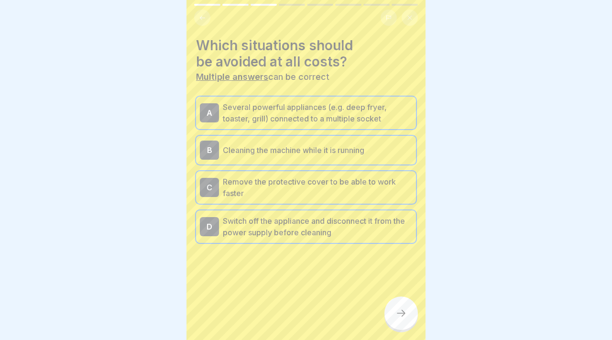
click at [383, 222] on p "Switch off the appliance and disconnect it from the power supply before cleaning" at bounding box center [317, 226] width 189 height 23
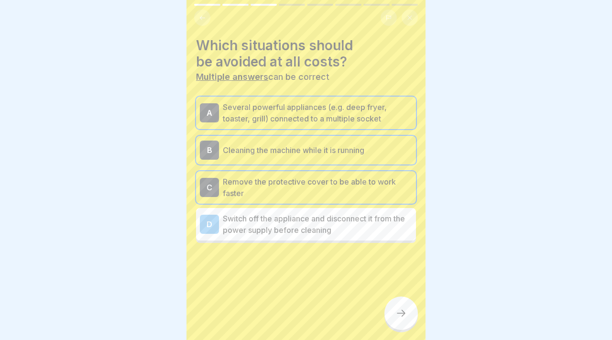
click at [384, 229] on p "Switch off the appliance and disconnect it from the power supply before cleaning" at bounding box center [317, 224] width 189 height 23
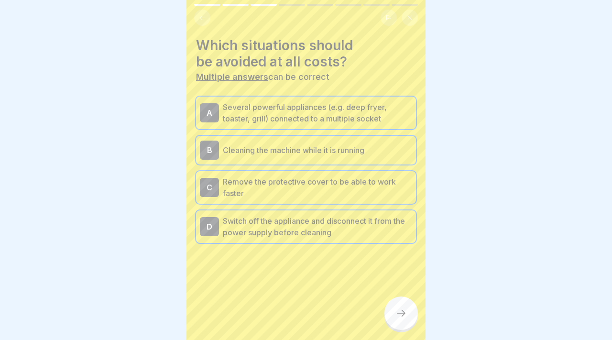
click at [400, 305] on div at bounding box center [400, 312] width 33 height 33
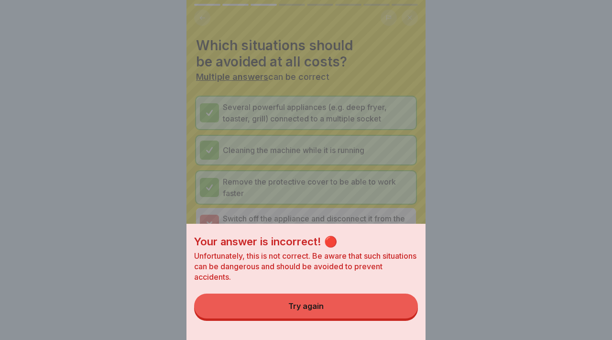
click at [381, 329] on div "Your answer is incorrect! 🔴 Unfortunately, this is not correct. Be aware that s…" at bounding box center [305, 282] width 239 height 116
click at [372, 310] on button "Try again" at bounding box center [306, 306] width 224 height 25
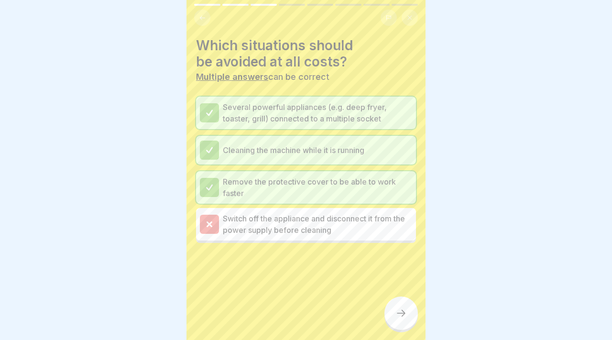
click at [328, 228] on p "Switch off the appliance and disconnect it from the power supply before cleaning" at bounding box center [317, 224] width 189 height 23
click at [405, 305] on div at bounding box center [400, 312] width 33 height 33
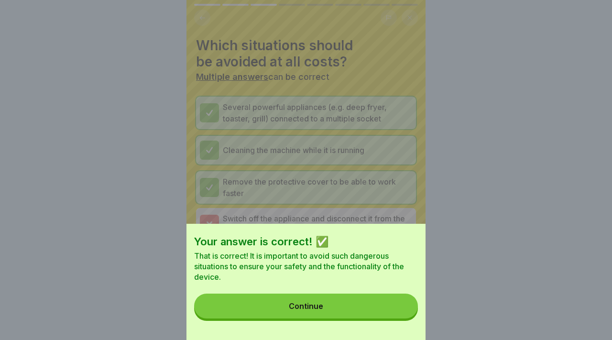
click at [384, 310] on button "Continue" at bounding box center [306, 306] width 224 height 25
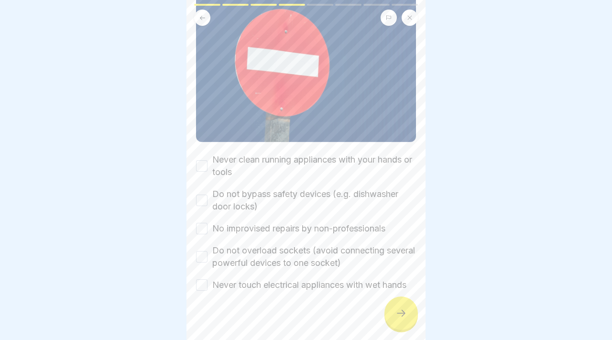
scroll to position [97, 0]
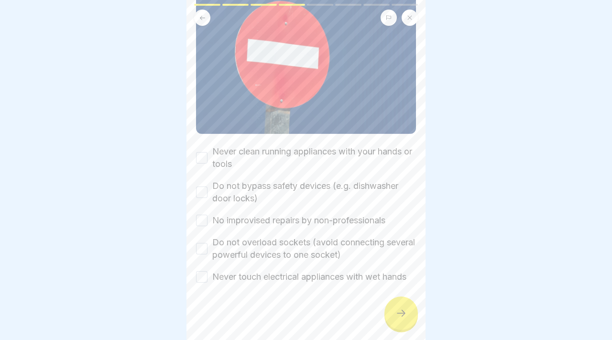
click at [203, 153] on button "Never clean running appliances with your hands or tools" at bounding box center [201, 157] width 11 height 11
click at [204, 194] on button "Do not bypass safety devices (e.g. dishwasher door locks)" at bounding box center [201, 191] width 11 height 11
click at [206, 226] on div "No improvised repairs by non-professionals" at bounding box center [290, 220] width 189 height 12
click at [203, 212] on div "Never clean running appliances with your hands or tools Do not bypass safety de…" at bounding box center [306, 214] width 220 height 138
click at [202, 217] on button "No improvised repairs by non-professionals" at bounding box center [201, 220] width 11 height 11
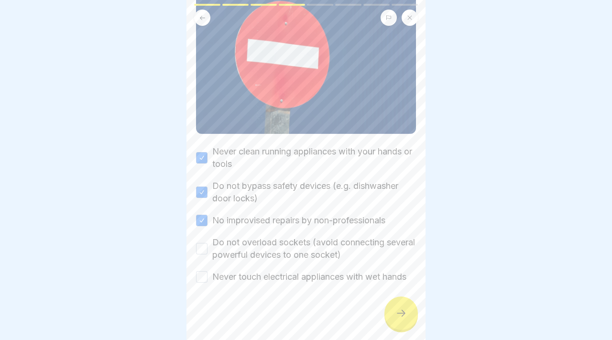
click at [205, 241] on div "Do not overload sockets (avoid connecting several powerful devices to one socke…" at bounding box center [306, 248] width 220 height 25
click at [205, 247] on button "Do not overload sockets (avoid connecting several powerful devices to one socke…" at bounding box center [201, 248] width 11 height 11
click at [205, 268] on div "Never clean running appliances with your hands or tools Do not bypass safety de…" at bounding box center [306, 214] width 220 height 138
click at [205, 272] on button "Never touch electrical appliances with wet hands" at bounding box center [201, 276] width 11 height 11
click at [395, 307] on div at bounding box center [400, 312] width 33 height 33
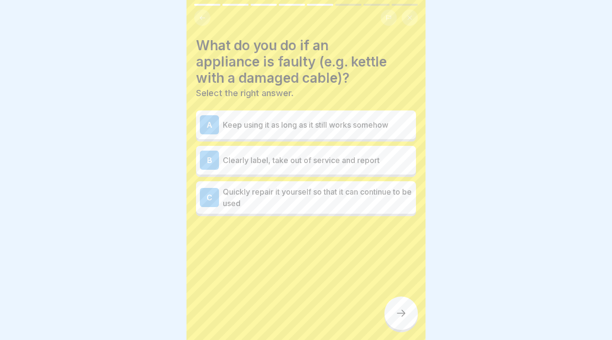
click at [264, 128] on p "Keep using it as long as it still works somehow" at bounding box center [317, 124] width 189 height 11
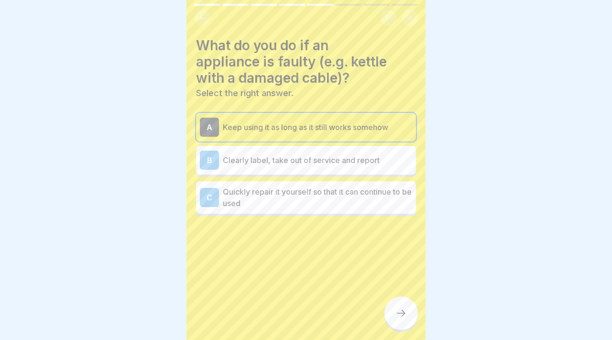
click at [295, 157] on p "Clearly label, take out of service and report" at bounding box center [317, 159] width 189 height 11
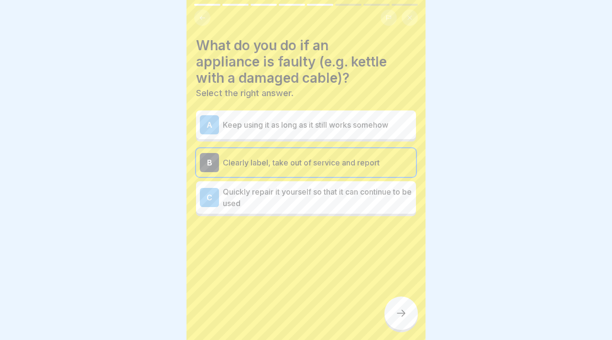
click at [297, 194] on p "Quickly repair it yourself so that it can continue to be used" at bounding box center [317, 197] width 189 height 23
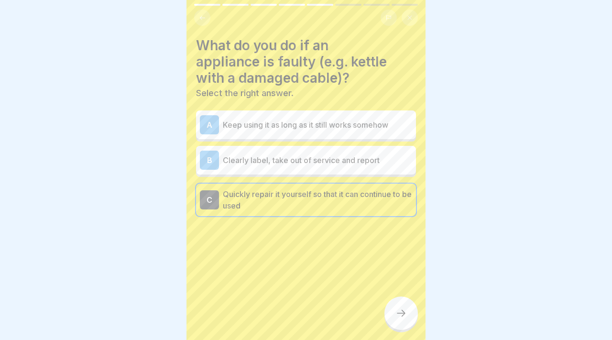
click at [305, 165] on div "B Clearly label, take out of service and report" at bounding box center [306, 160] width 212 height 19
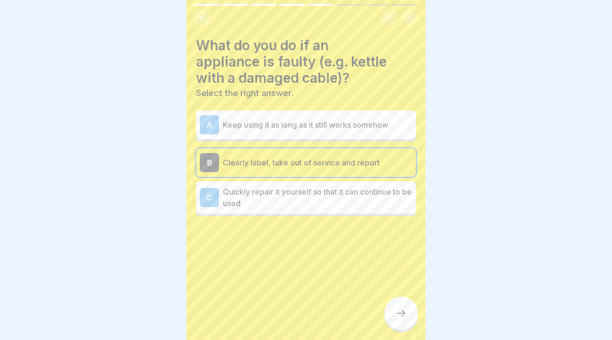
click at [389, 300] on div "What do you do if an appliance is faulty (e.g. kettle with a damaged cable)? Se…" at bounding box center [305, 170] width 239 height 340
click at [400, 308] on icon at bounding box center [400, 312] width 11 height 11
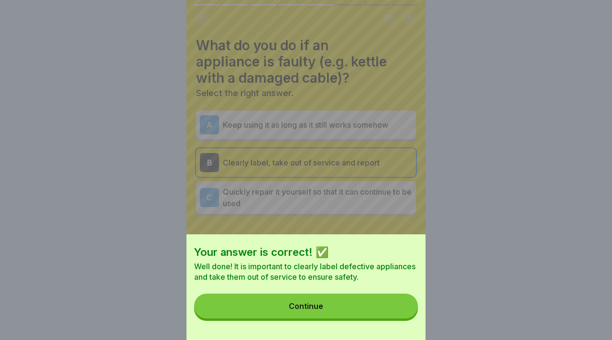
click at [388, 318] on button "Continue" at bounding box center [306, 306] width 224 height 25
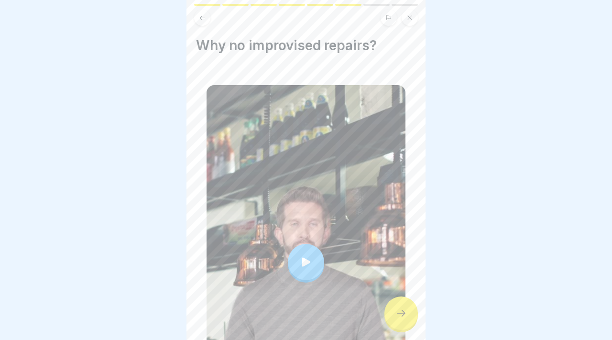
click at [306, 262] on icon at bounding box center [306, 261] width 9 height 9
click at [394, 306] on div at bounding box center [400, 312] width 33 height 33
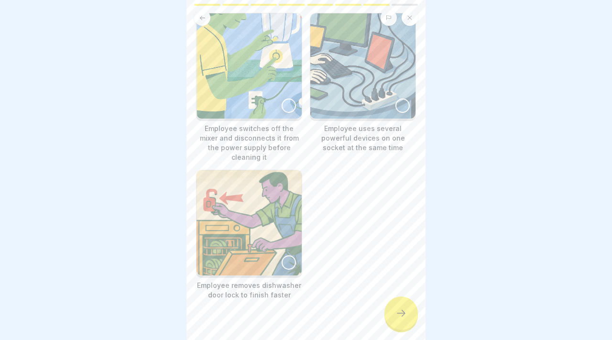
scroll to position [80, 0]
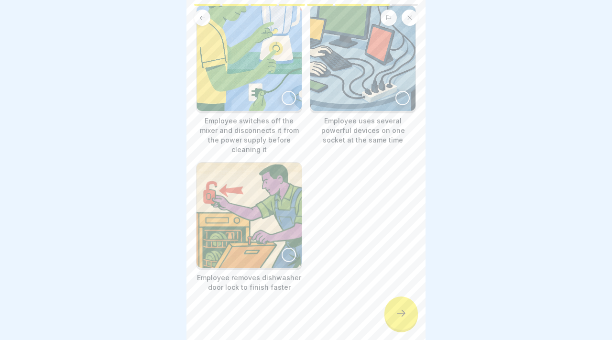
click at [290, 248] on div at bounding box center [289, 255] width 14 height 14
click at [280, 104] on img at bounding box center [249, 58] width 105 height 105
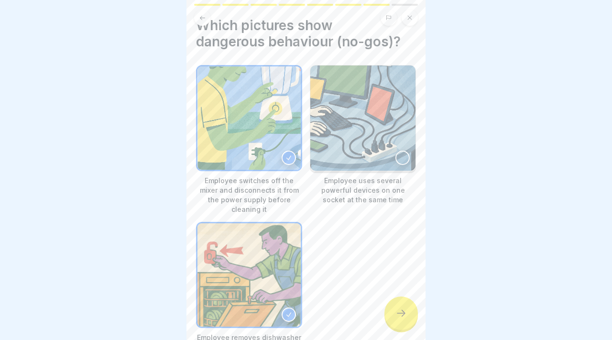
scroll to position [0, 0]
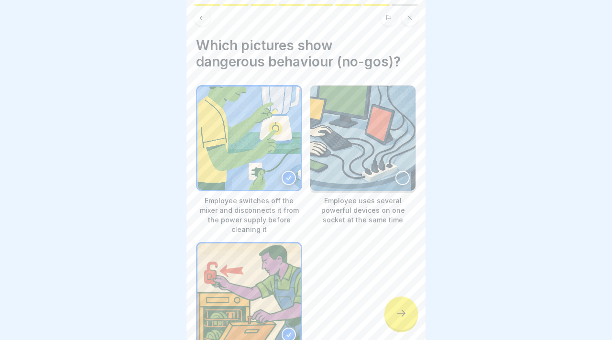
click at [414, 183] on img at bounding box center [362, 138] width 105 height 105
click at [398, 315] on icon at bounding box center [400, 312] width 11 height 11
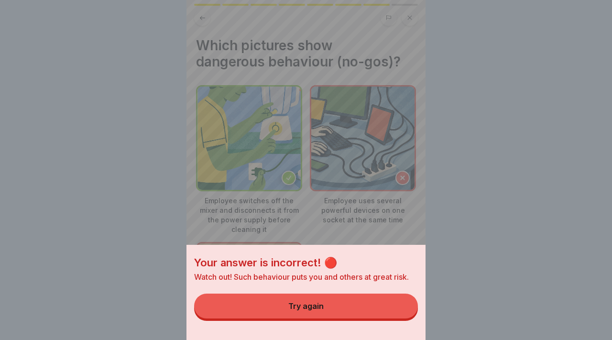
click at [386, 309] on button "Try again" at bounding box center [306, 306] width 224 height 25
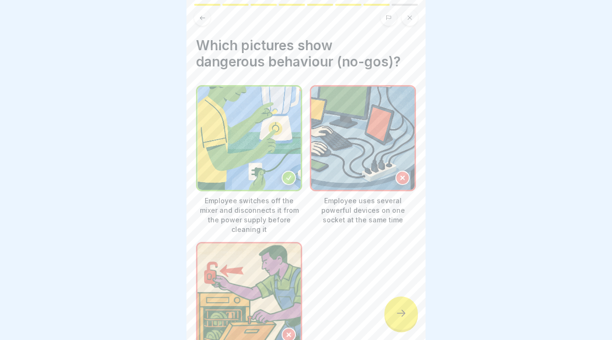
click at [408, 323] on div at bounding box center [400, 312] width 33 height 33
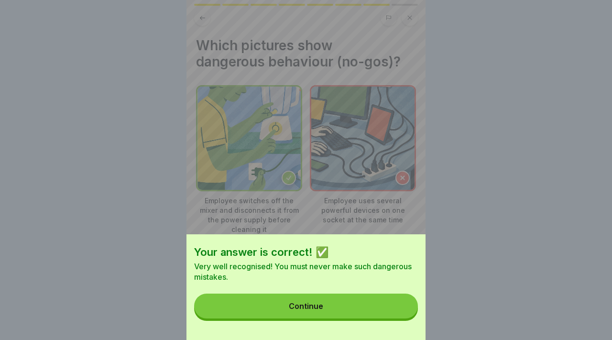
click at [391, 312] on button "Continue" at bounding box center [306, 306] width 224 height 25
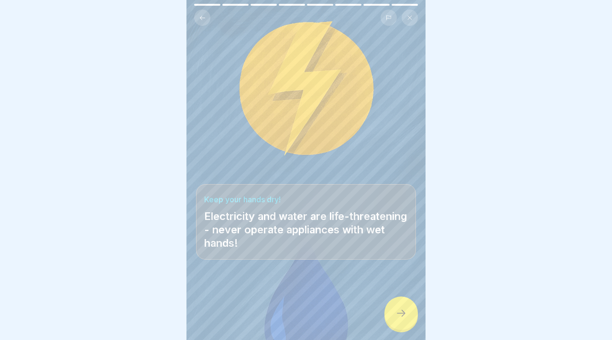
click at [404, 312] on icon at bounding box center [401, 313] width 9 height 7
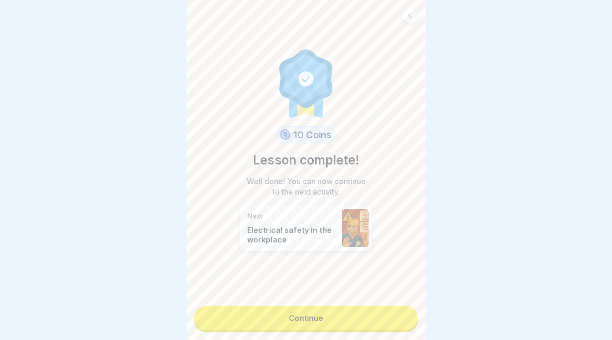
click at [392, 323] on link "Continue" at bounding box center [306, 318] width 224 height 24
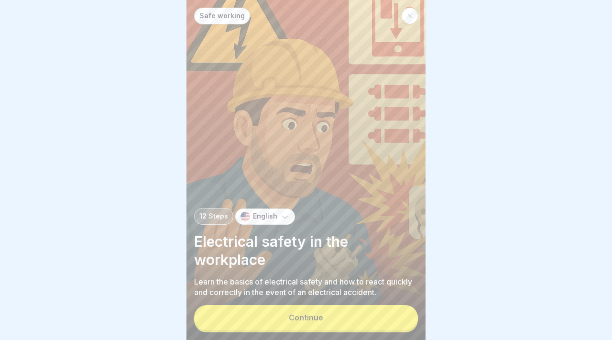
click at [377, 315] on button "Continue" at bounding box center [306, 317] width 224 height 25
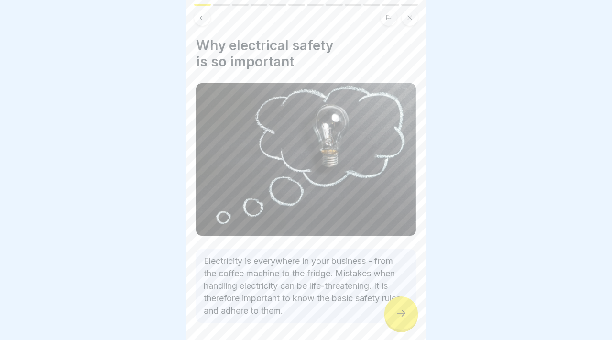
click at [388, 317] on div at bounding box center [400, 312] width 33 height 33
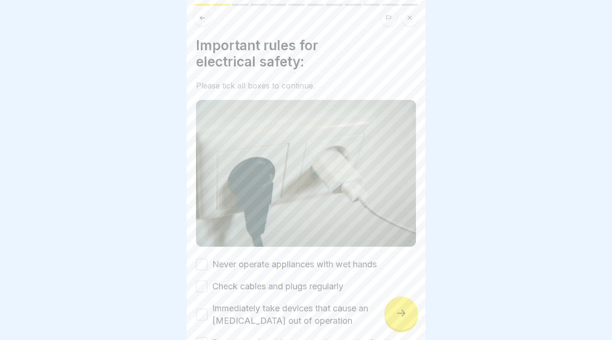
click at [388, 317] on div at bounding box center [400, 312] width 33 height 33
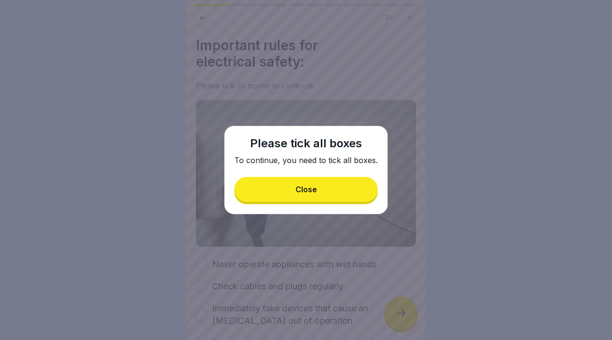
click at [334, 191] on button "Close" at bounding box center [305, 189] width 143 height 25
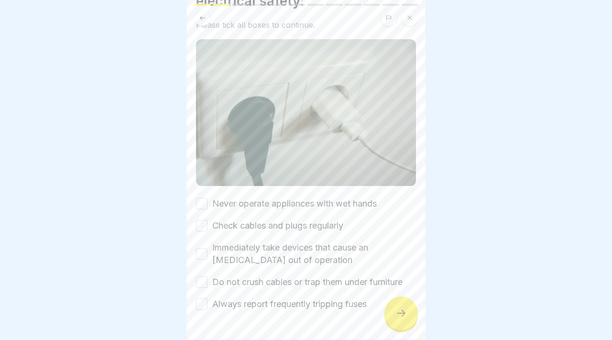
scroll to position [88, 0]
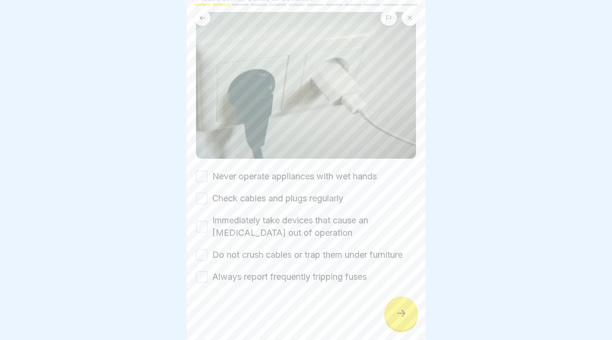
click at [198, 175] on button "Never operate appliances with wet hands" at bounding box center [201, 176] width 11 height 11
click at [205, 193] on button "Check cables and plugs regularly" at bounding box center [201, 198] width 11 height 11
click at [207, 219] on div "Immediately take devices that cause an electric shock out of operation" at bounding box center [306, 226] width 220 height 25
click at [206, 228] on button "Immediately take devices that cause an electric shock out of operation" at bounding box center [201, 226] width 11 height 11
click at [206, 254] on button "Do not crush cables or trap them under furniture" at bounding box center [201, 254] width 11 height 11
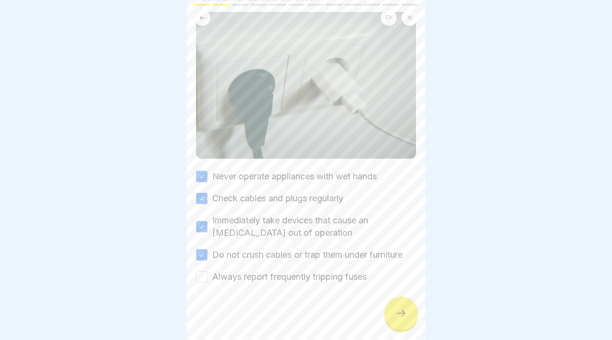
click at [205, 272] on button "Always report frequently tripping fuses" at bounding box center [201, 276] width 11 height 11
click at [396, 304] on div at bounding box center [400, 312] width 33 height 33
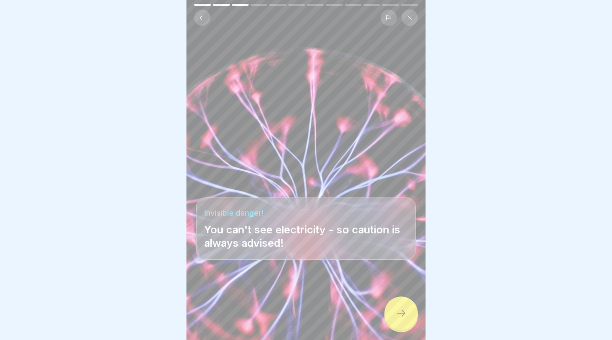
click at [398, 307] on div at bounding box center [400, 312] width 33 height 33
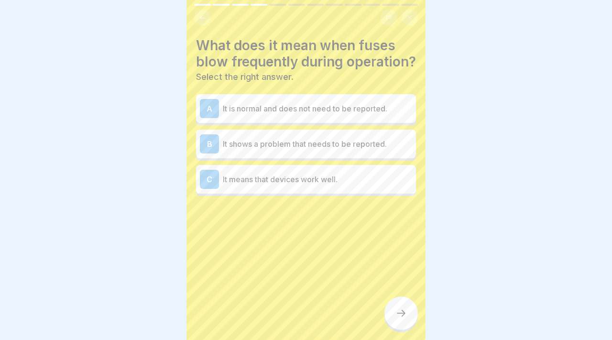
click at [316, 155] on div "B It shows a problem that needs to be reported." at bounding box center [306, 144] width 220 height 29
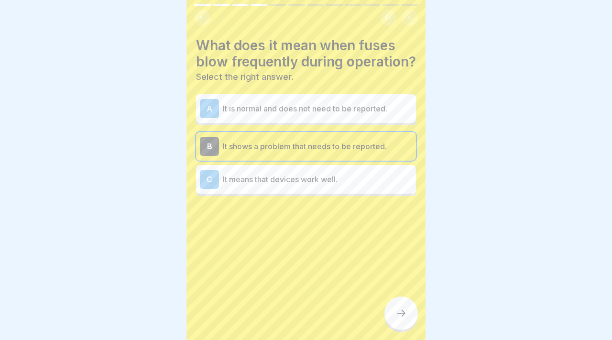
click at [412, 316] on div at bounding box center [400, 312] width 33 height 33
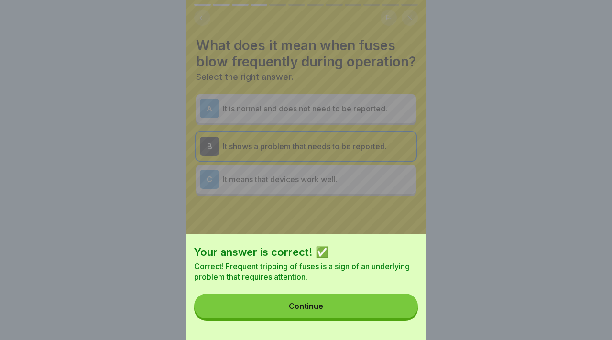
click at [377, 311] on button "Continue" at bounding box center [306, 306] width 224 height 25
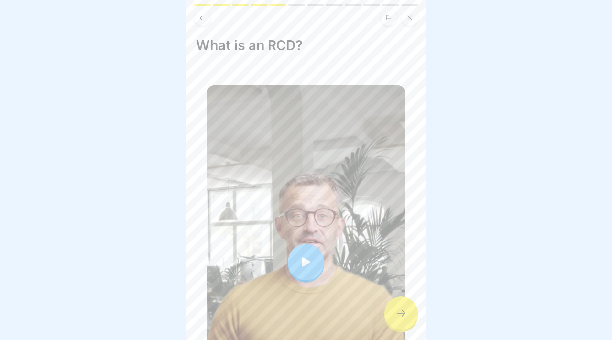
click at [309, 262] on icon at bounding box center [305, 261] width 13 height 13
click at [401, 311] on icon at bounding box center [400, 312] width 11 height 11
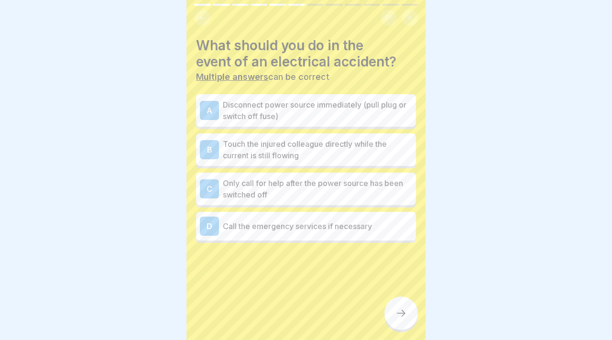
click at [331, 112] on p "Disconnect power source immediately (pull plug or switch off fuse)" at bounding box center [317, 110] width 189 height 23
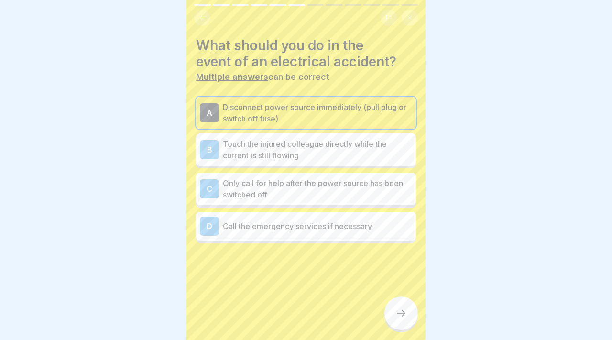
click at [337, 226] on p "Call the emergency services if necessary" at bounding box center [317, 225] width 189 height 11
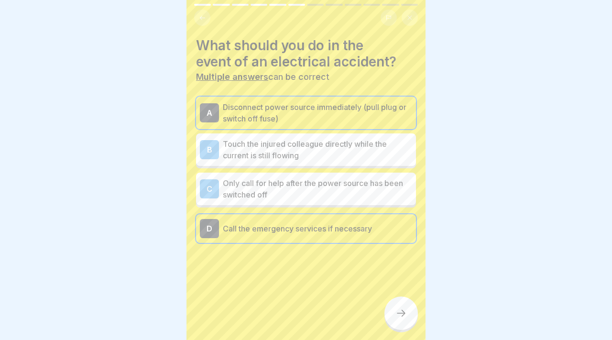
click at [390, 322] on div at bounding box center [400, 312] width 33 height 33
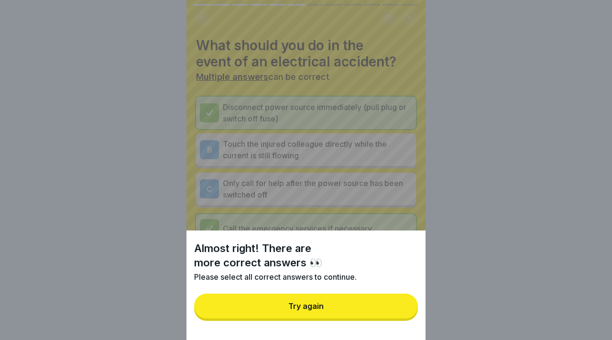
click at [380, 310] on button "Try again" at bounding box center [306, 306] width 224 height 25
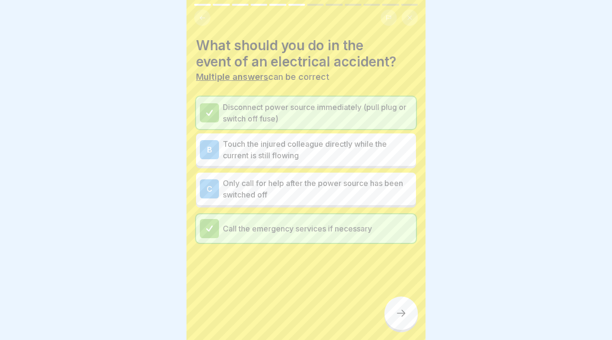
click at [407, 308] on div at bounding box center [400, 312] width 33 height 33
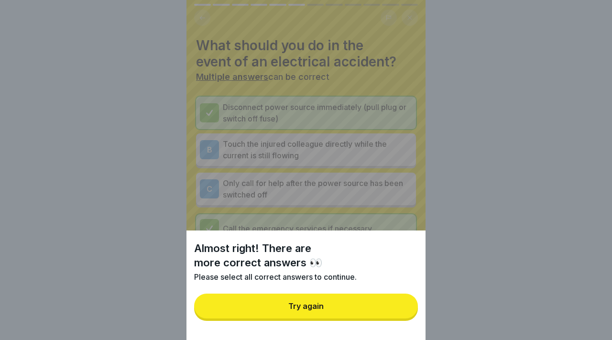
click at [381, 300] on button "Try again" at bounding box center [306, 306] width 224 height 25
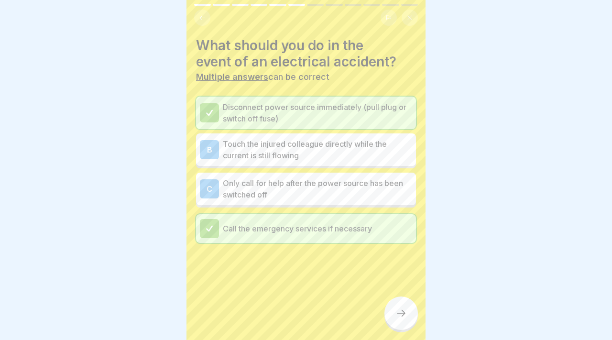
click at [296, 145] on p "Touch the injured colleague directly while the current is still flowing" at bounding box center [317, 149] width 189 height 23
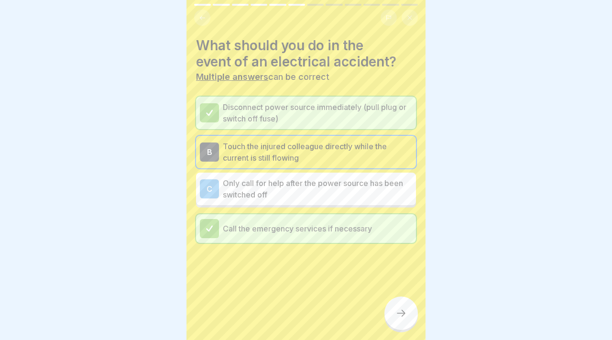
click at [294, 184] on p "Only call for help after the power source has been switched off" at bounding box center [317, 188] width 189 height 23
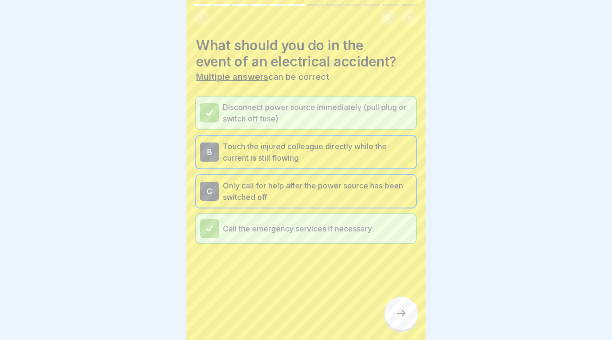
click at [289, 190] on p "Only call for help after the power source has been switched off" at bounding box center [317, 191] width 189 height 23
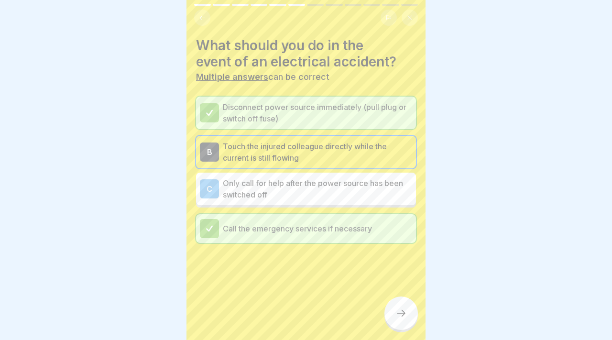
click at [351, 167] on div "B Touch the injured colleague directly while the current is still flowing" at bounding box center [306, 152] width 220 height 33
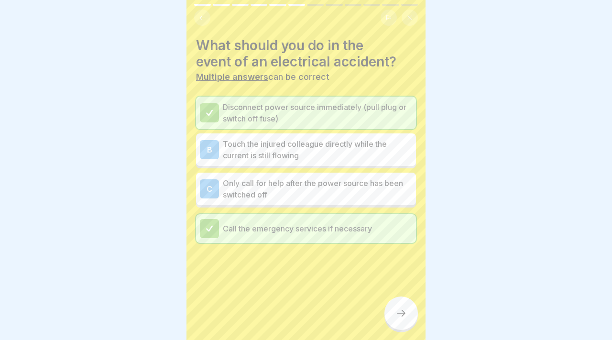
click at [345, 186] on p "Only call for help after the power source has been switched off" at bounding box center [317, 188] width 189 height 23
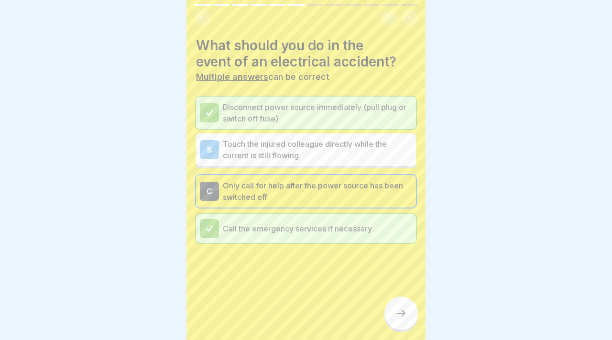
click at [407, 311] on div at bounding box center [400, 312] width 33 height 33
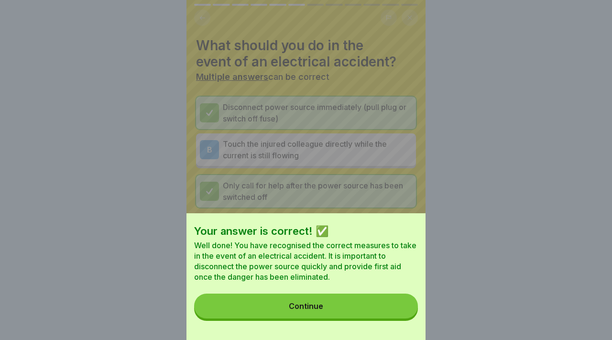
click at [391, 305] on button "Continue" at bounding box center [306, 306] width 224 height 25
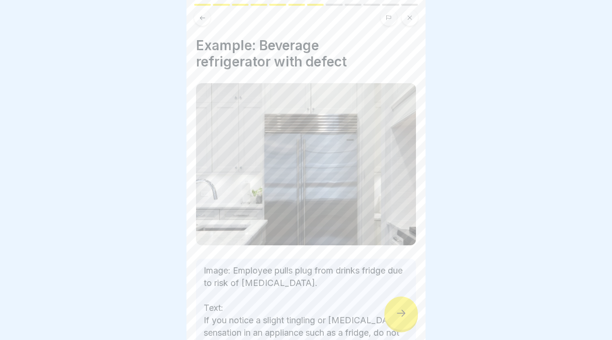
scroll to position [112, 0]
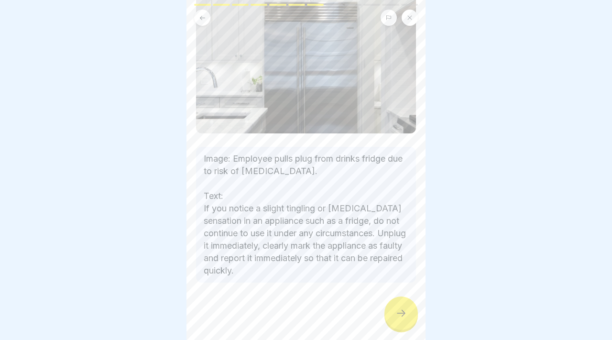
click at [393, 300] on div at bounding box center [400, 312] width 33 height 33
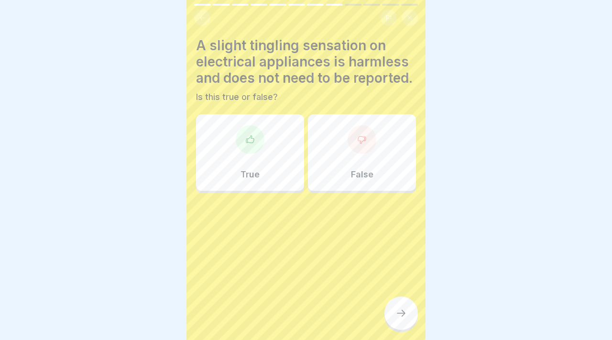
click at [254, 163] on div "True" at bounding box center [250, 152] width 108 height 77
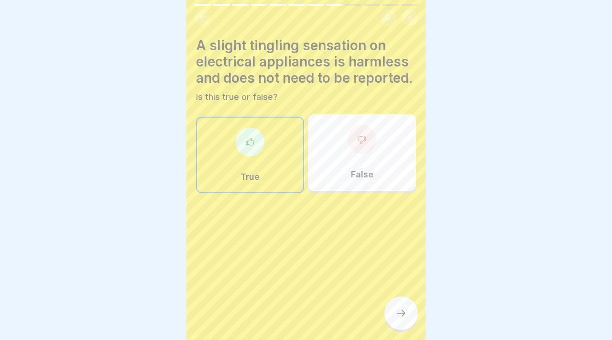
click at [340, 142] on div "False" at bounding box center [362, 152] width 108 height 77
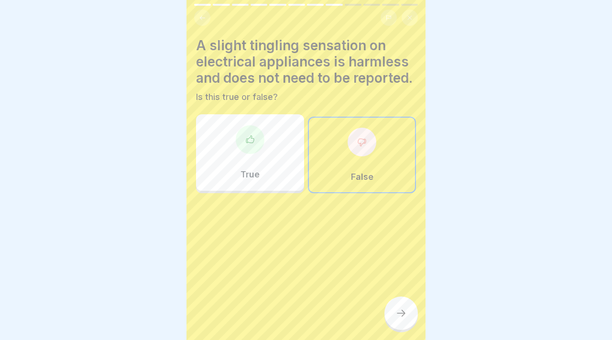
click at [394, 311] on div at bounding box center [400, 312] width 33 height 33
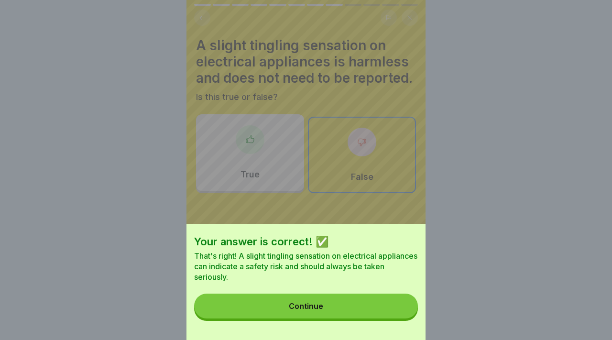
click at [379, 301] on button "Continue" at bounding box center [306, 306] width 224 height 25
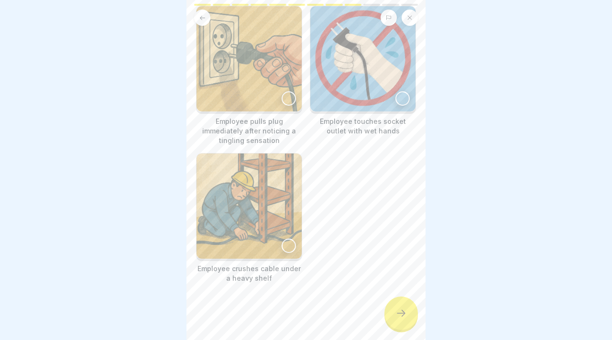
scroll to position [96, 0]
click at [286, 98] on div at bounding box center [289, 98] width 14 height 14
click at [384, 99] on img at bounding box center [362, 58] width 105 height 105
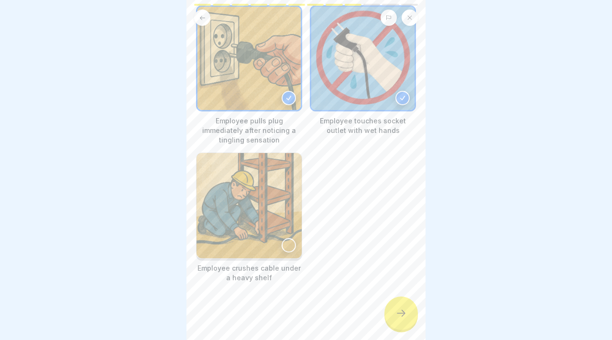
click at [269, 241] on img at bounding box center [249, 205] width 105 height 105
click at [414, 311] on div at bounding box center [400, 312] width 33 height 33
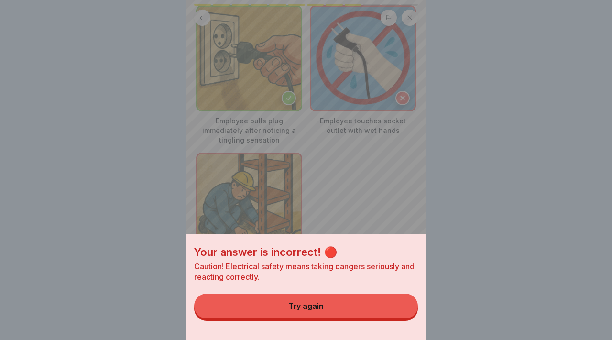
click at [384, 305] on button "Try again" at bounding box center [306, 306] width 224 height 25
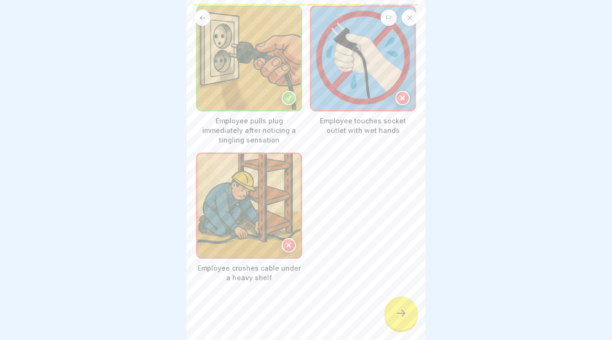
click at [285, 247] on div at bounding box center [289, 245] width 14 height 14
click at [407, 318] on div at bounding box center [400, 312] width 33 height 33
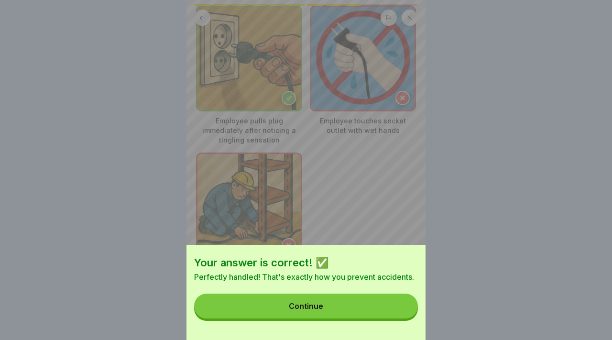
click at [377, 305] on button "Continue" at bounding box center [306, 306] width 224 height 25
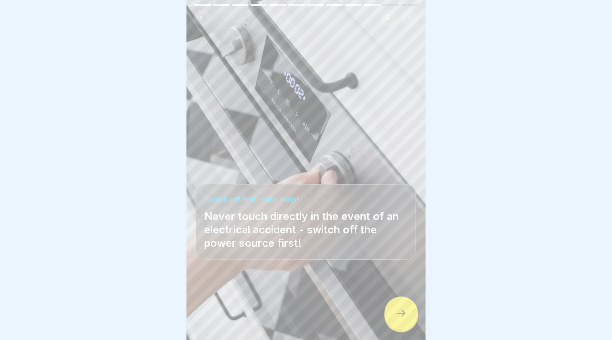
click at [397, 302] on div at bounding box center [400, 312] width 33 height 33
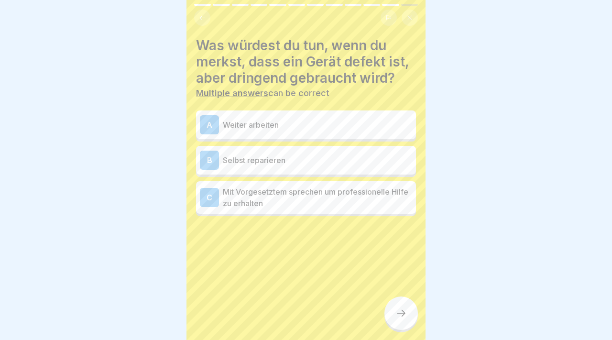
click at [297, 156] on p "Selbst reparieren" at bounding box center [317, 159] width 189 height 11
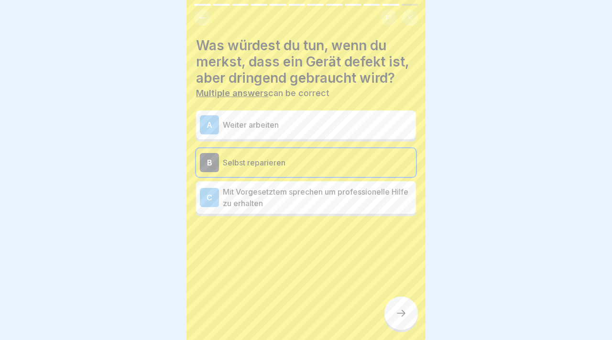
click at [405, 306] on div at bounding box center [400, 312] width 33 height 33
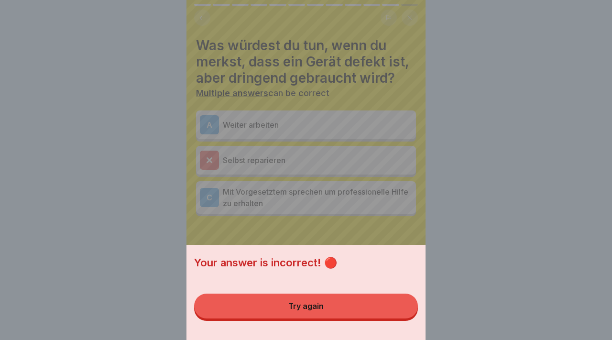
click at [358, 311] on button "Try again" at bounding box center [306, 306] width 224 height 25
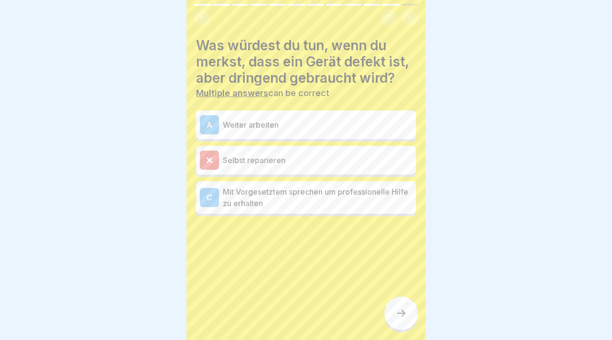
click at [278, 122] on p "Weiter arbeiten" at bounding box center [317, 124] width 189 height 11
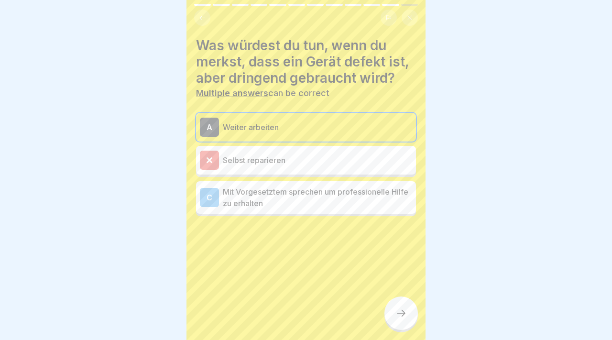
click at [409, 304] on div at bounding box center [400, 312] width 33 height 33
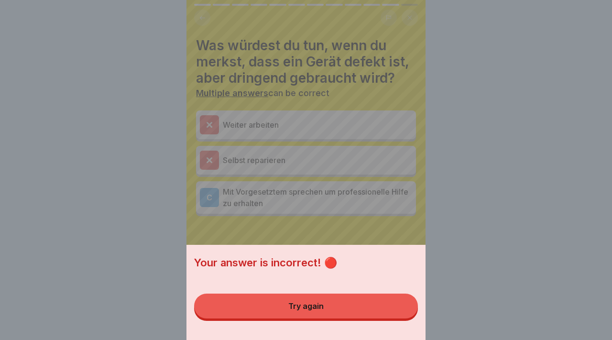
click at [367, 297] on button "Try again" at bounding box center [306, 306] width 224 height 25
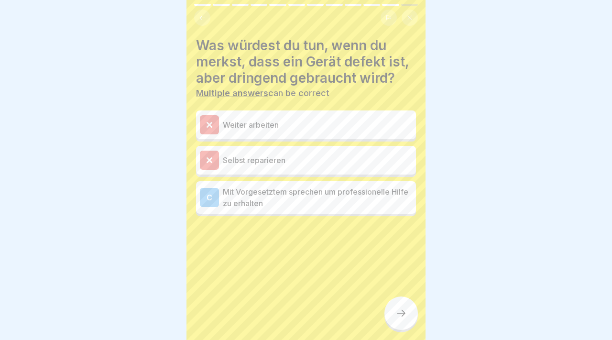
click at [340, 200] on p "Mit Vorgesetztem sprechen um professionelle Hilfe zu erhalten" at bounding box center [317, 197] width 189 height 23
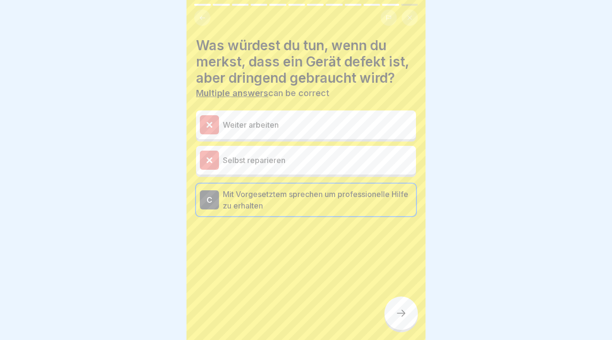
click at [414, 315] on div at bounding box center [400, 312] width 33 height 33
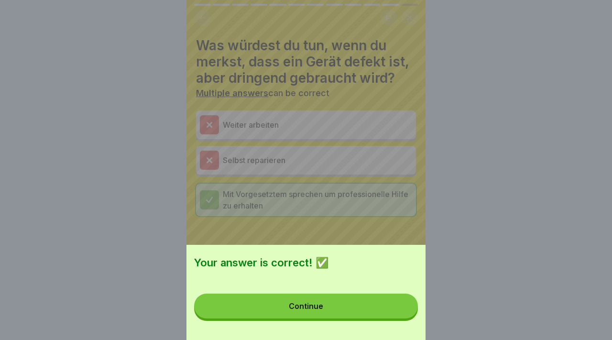
click at [414, 315] on div "Your answer is correct! ✅ Continue" at bounding box center [305, 292] width 239 height 95
click at [391, 295] on button "Continue" at bounding box center [306, 306] width 224 height 25
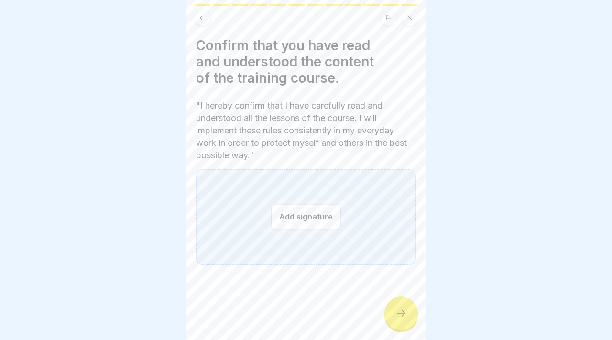
click at [330, 234] on div "Add signature" at bounding box center [306, 217] width 220 height 96
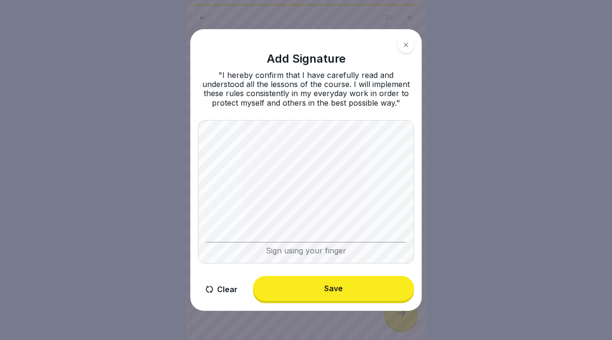
click at [310, 301] on div "Clear Save" at bounding box center [306, 289] width 216 height 27
click at [334, 290] on div "Save" at bounding box center [333, 288] width 19 height 9
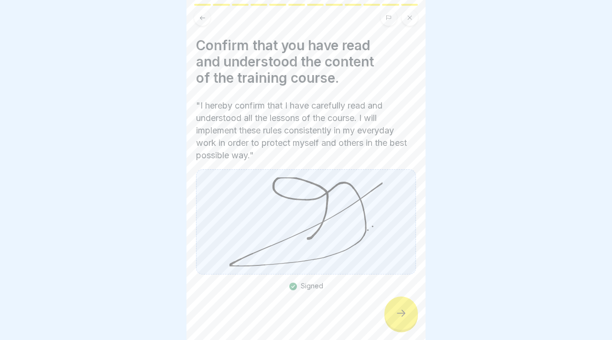
click at [416, 321] on div "Confirm that you have read and understood the content of the training course. "…" at bounding box center [305, 170] width 239 height 340
click at [409, 318] on div at bounding box center [400, 312] width 33 height 33
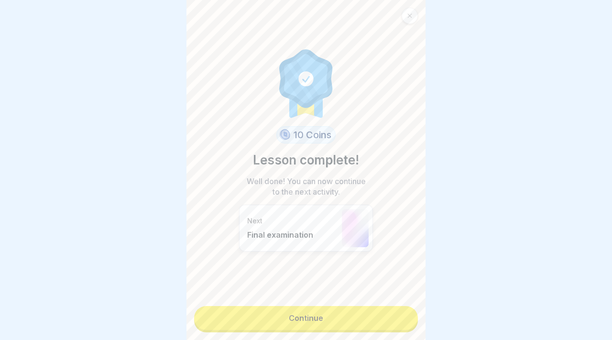
click at [342, 318] on link "Continue" at bounding box center [306, 318] width 224 height 24
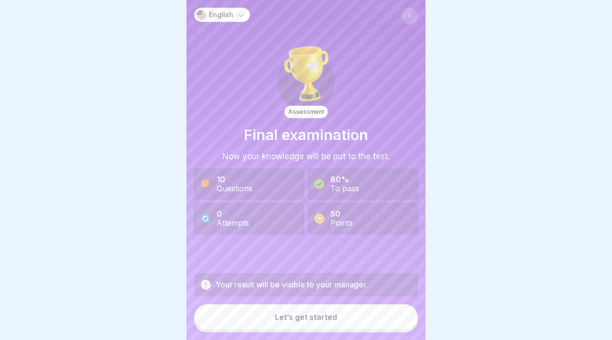
click at [284, 314] on div "Let’s get started" at bounding box center [306, 317] width 62 height 9
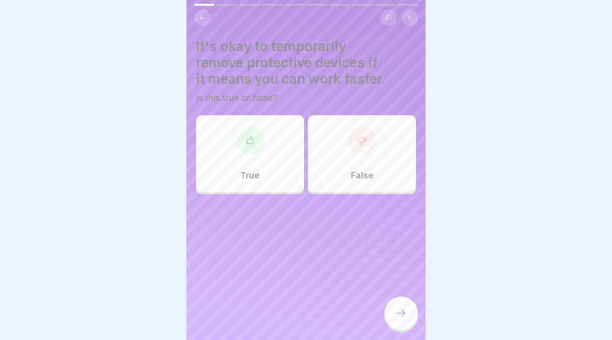
click at [351, 166] on div "False" at bounding box center [362, 153] width 108 height 77
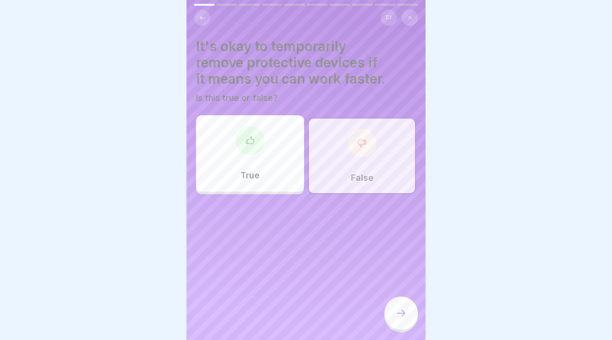
click at [397, 314] on icon at bounding box center [400, 312] width 11 height 11
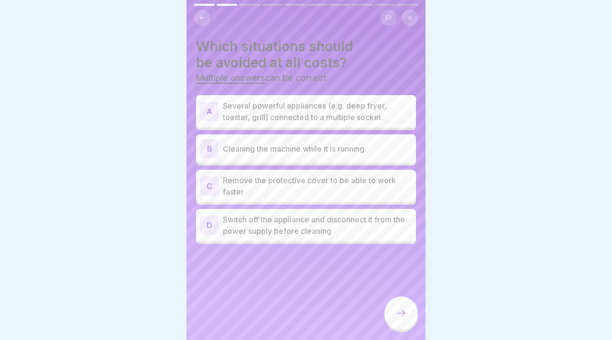
click at [296, 114] on p "Several powerful appliances (e.g. deep fryer, toaster, grill) connected to a mu…" at bounding box center [317, 111] width 189 height 23
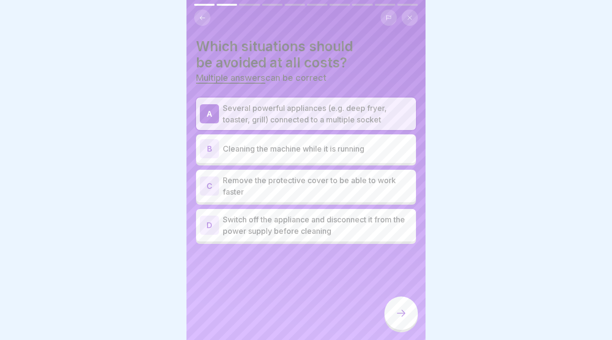
click at [308, 151] on p "Cleaning the machine while it is running" at bounding box center [317, 148] width 189 height 11
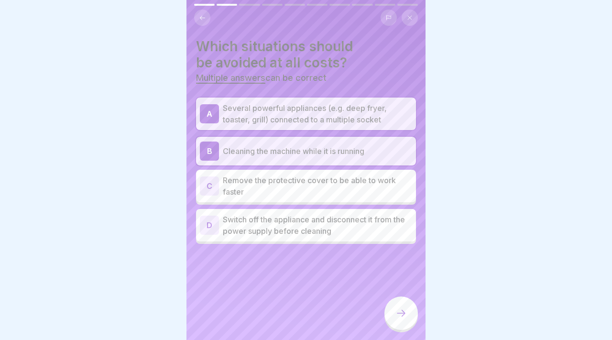
click at [315, 193] on p "Remove the protective cover to be able to work faster" at bounding box center [317, 186] width 189 height 23
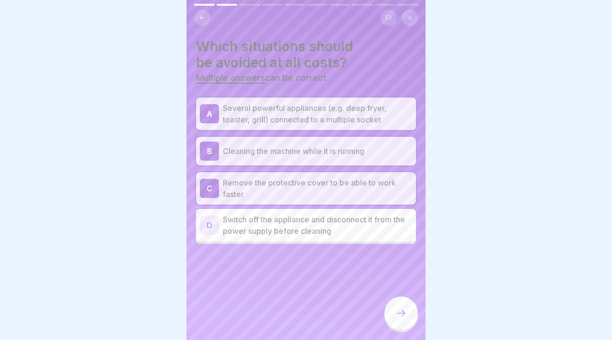
click at [401, 313] on icon at bounding box center [400, 312] width 11 height 11
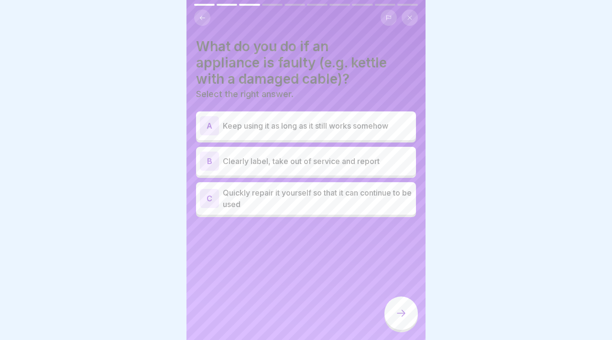
click at [315, 170] on div "B Clearly label, take out of service and report" at bounding box center [306, 161] width 212 height 19
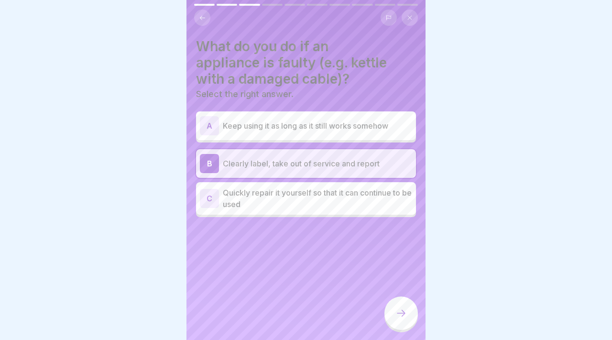
click at [415, 312] on div at bounding box center [400, 312] width 33 height 33
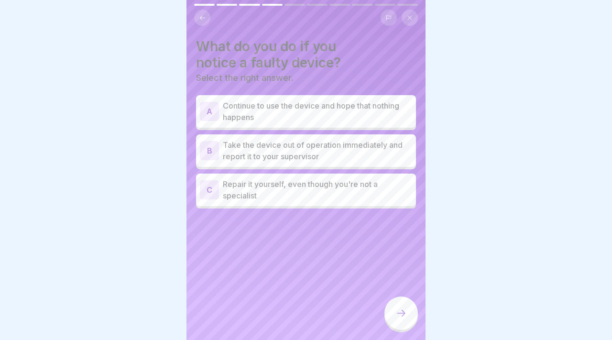
click at [320, 150] on p "Take the device out of operation immediately and report it to your supervisor" at bounding box center [317, 150] width 189 height 23
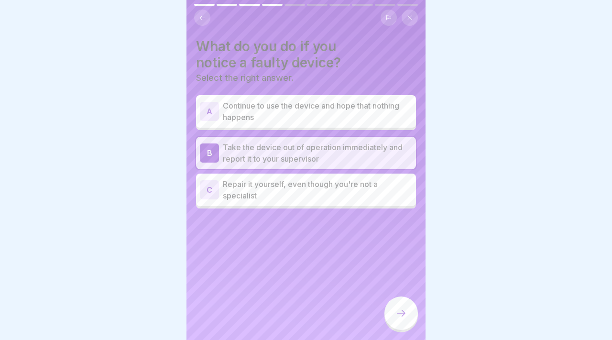
click at [413, 324] on div at bounding box center [400, 312] width 33 height 33
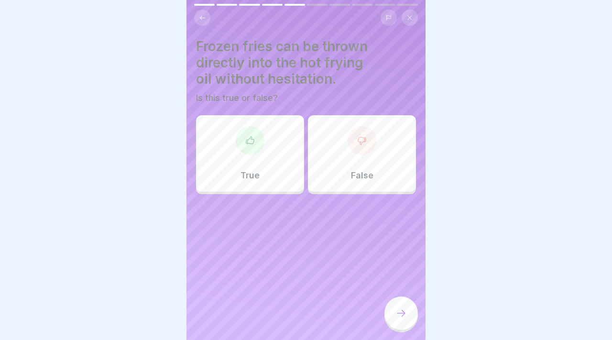
click at [335, 163] on div "False" at bounding box center [362, 153] width 108 height 77
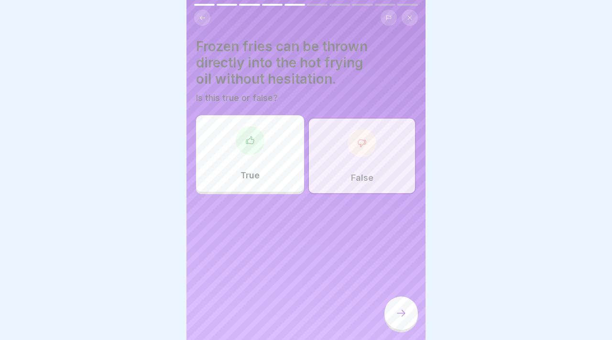
click at [389, 310] on div at bounding box center [400, 312] width 33 height 33
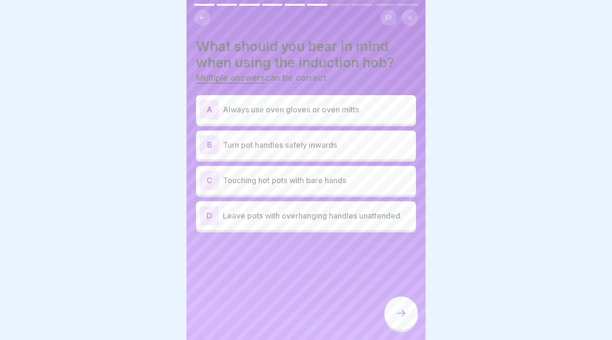
click at [297, 114] on p "Always use oven gloves or oven mitts" at bounding box center [317, 109] width 189 height 11
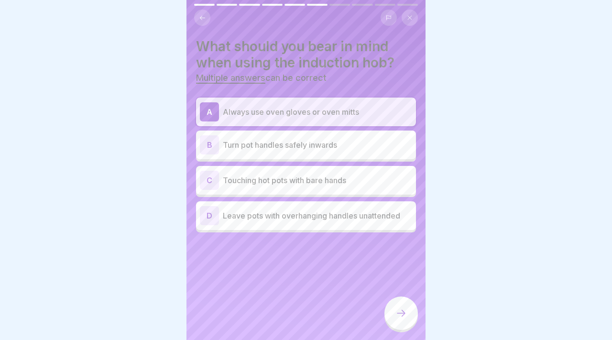
click at [320, 152] on div "B Turn pot handles safely inwards" at bounding box center [306, 144] width 212 height 19
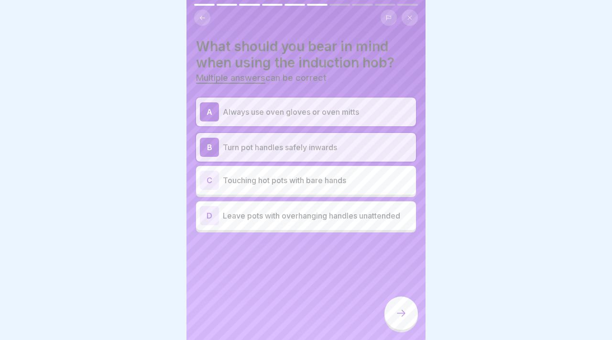
click at [338, 182] on p "Touching hot pots with bare hands" at bounding box center [317, 180] width 189 height 11
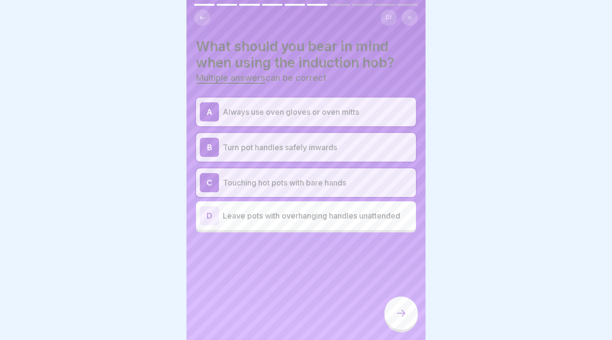
click at [409, 314] on div at bounding box center [400, 312] width 33 height 33
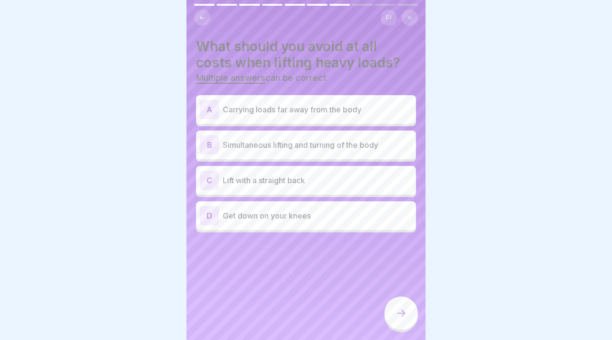
click at [322, 141] on p "Simultaneous lifting and turning of the body" at bounding box center [317, 144] width 189 height 11
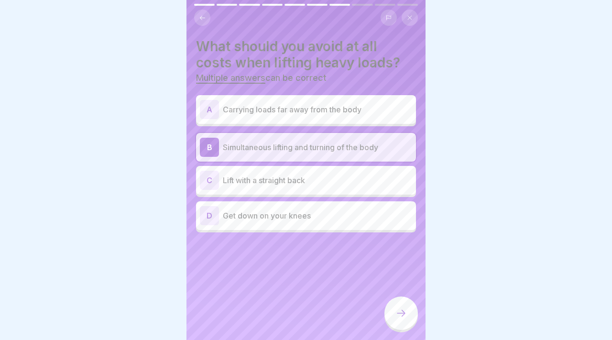
click at [325, 174] on div "C Lift with a straight back" at bounding box center [306, 180] width 212 height 19
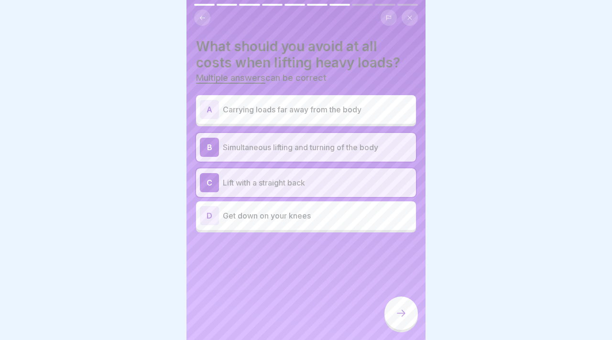
click at [330, 213] on p "Get down on your knees" at bounding box center [317, 215] width 189 height 11
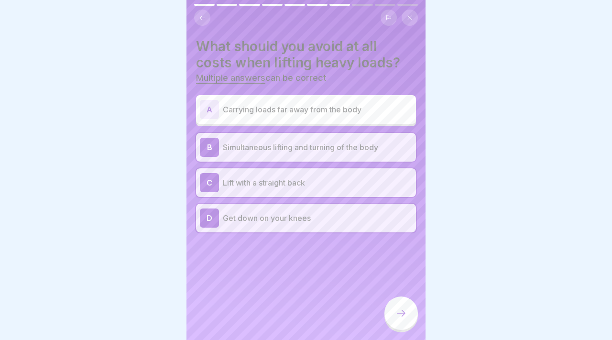
click at [396, 312] on icon at bounding box center [400, 312] width 11 height 11
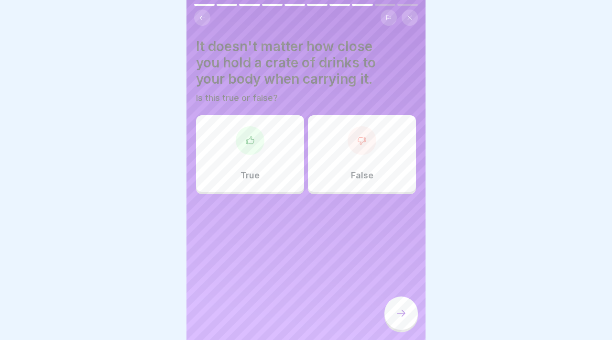
click at [332, 160] on div "False" at bounding box center [362, 153] width 108 height 77
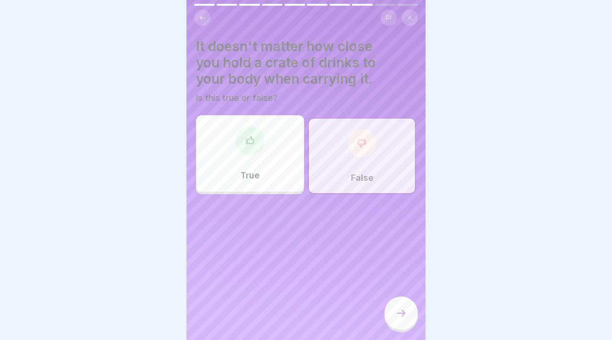
click at [410, 305] on div at bounding box center [400, 312] width 33 height 33
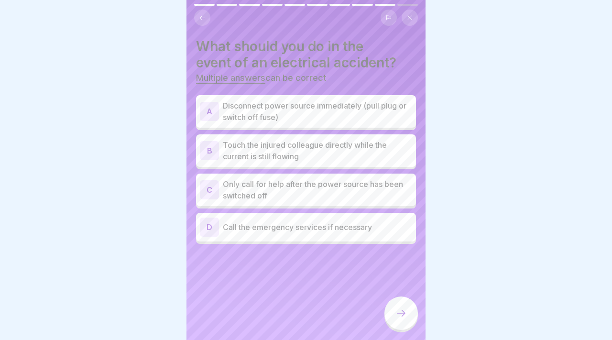
click at [303, 118] on p "Disconnect power source immediately (pull plug or switch off fuse)" at bounding box center [317, 111] width 189 height 23
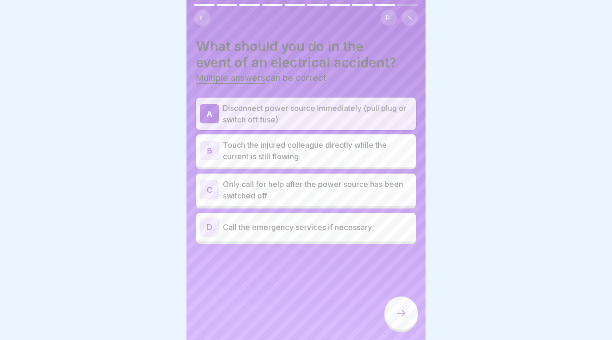
click at [330, 189] on p "Only call for help after the power source has been switched off" at bounding box center [317, 189] width 189 height 23
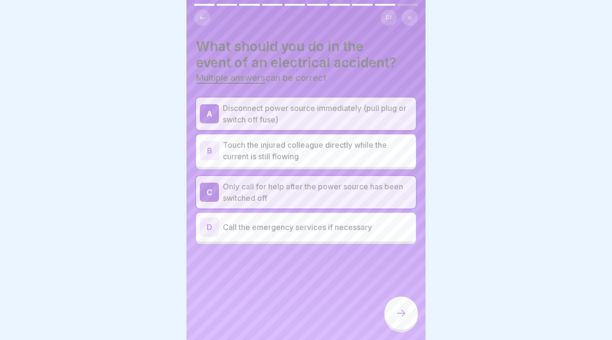
click at [358, 244] on div "What should you do in the event of an electrical accident? Multiple answers can…" at bounding box center [305, 170] width 239 height 340
click at [415, 327] on div at bounding box center [400, 314] width 33 height 36
click at [410, 319] on div at bounding box center [400, 312] width 33 height 33
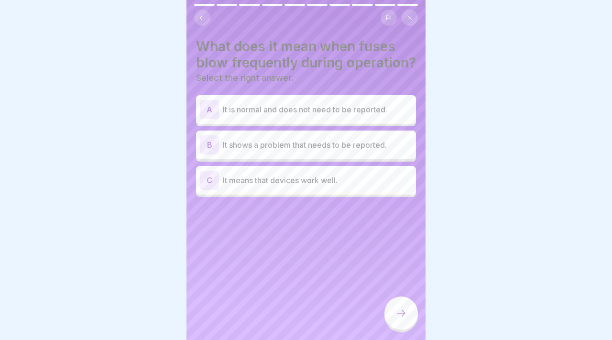
click at [306, 139] on p "It shows a problem that needs to be reported." at bounding box center [317, 144] width 189 height 11
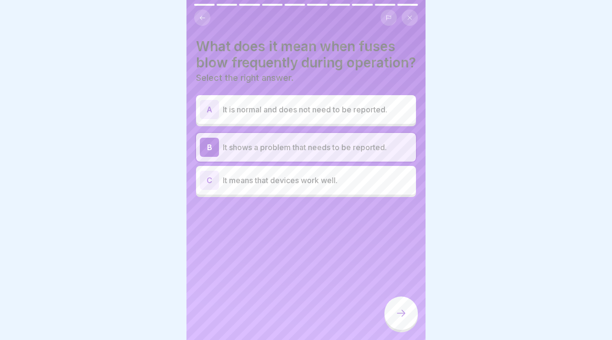
click at [402, 301] on div at bounding box center [400, 312] width 33 height 33
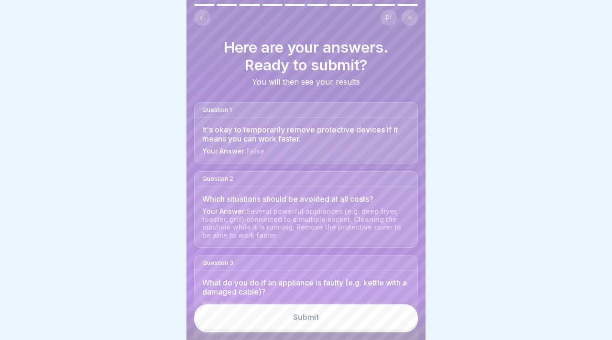
click at [378, 318] on button "Submit" at bounding box center [306, 317] width 224 height 26
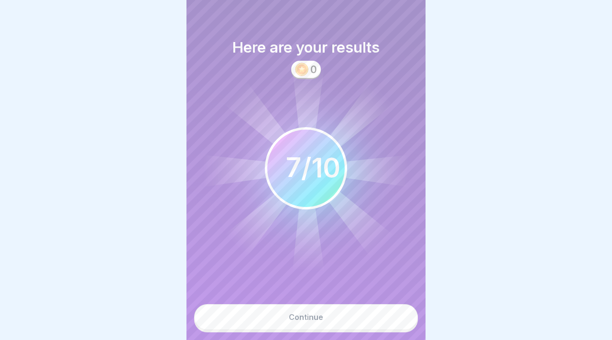
click at [365, 317] on button "Continue" at bounding box center [306, 317] width 224 height 26
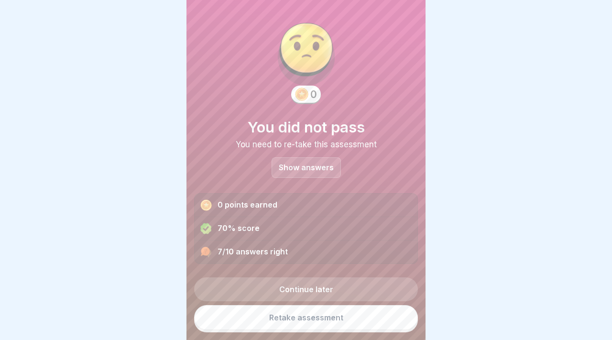
click at [307, 179] on div "0 You did not pass You need to re-take this assessment Show answers 0 points ea…" at bounding box center [306, 136] width 224 height 256
click at [305, 175] on div "Show answers" at bounding box center [306, 167] width 69 height 21
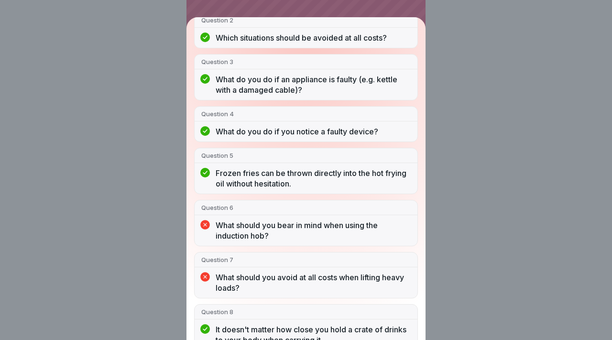
scroll to position [153, 0]
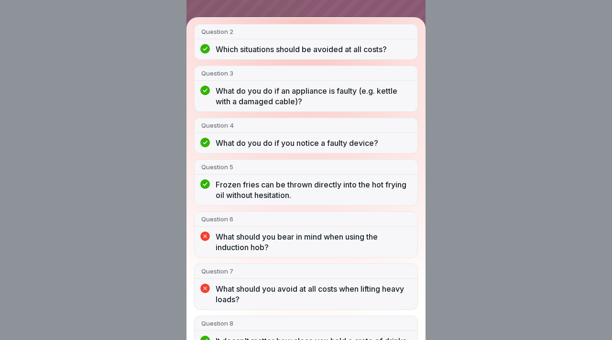
click at [247, 10] on div "You did not pass 7/10 answers right Question 1 It's okay to temporarily remove …" at bounding box center [305, 170] width 239 height 340
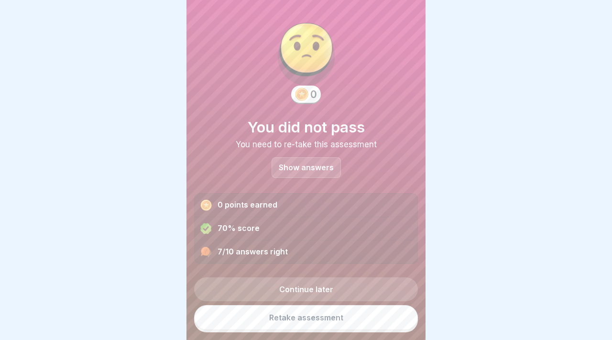
click at [299, 157] on div "Show answers" at bounding box center [306, 167] width 69 height 21
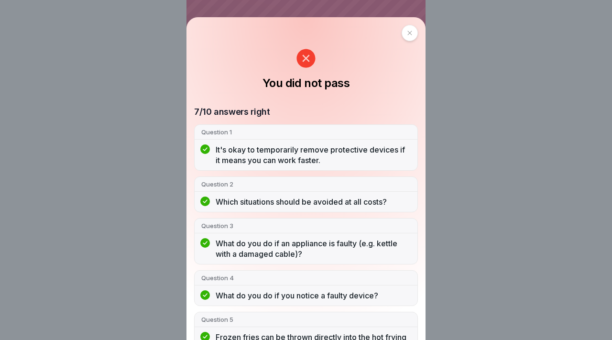
scroll to position [286, 0]
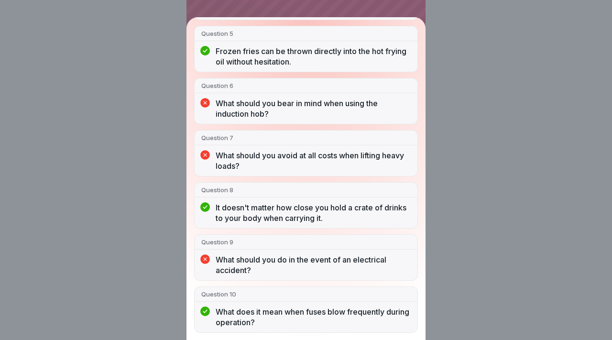
click at [338, 6] on div "You did not pass 7/10 answers right Question 1 It's okay to temporarily remove …" at bounding box center [305, 170] width 239 height 340
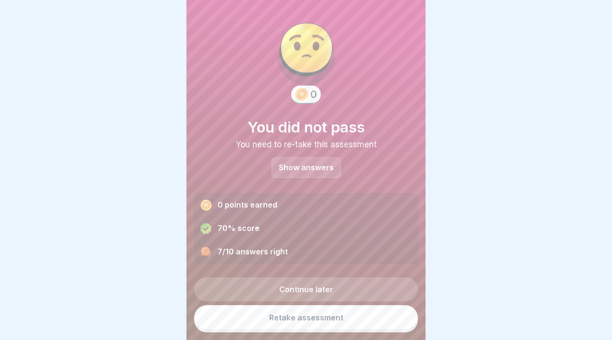
click at [323, 314] on link "Retake assessment" at bounding box center [306, 317] width 224 height 25
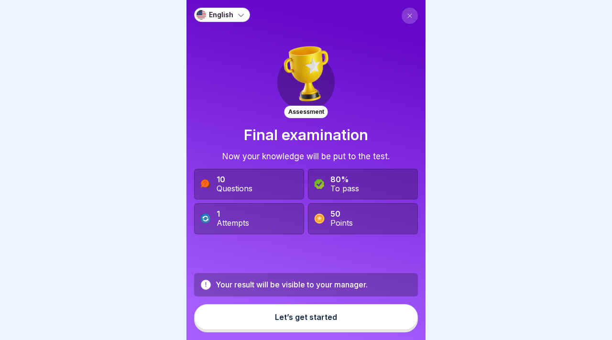
click at [323, 314] on div "Let’s get started" at bounding box center [306, 317] width 62 height 9
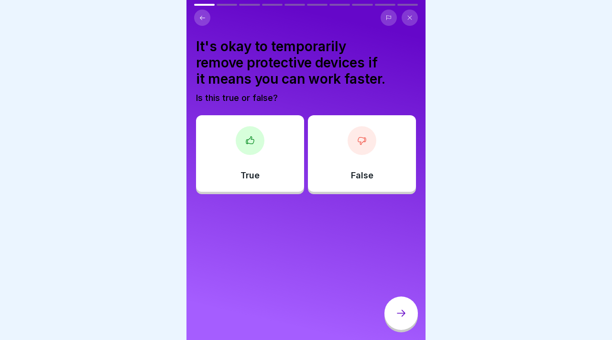
click at [323, 314] on div "It's okay to temporarily remove protective devices if it means you can work fas…" at bounding box center [305, 170] width 239 height 340
click at [266, 186] on div "True" at bounding box center [250, 153] width 108 height 77
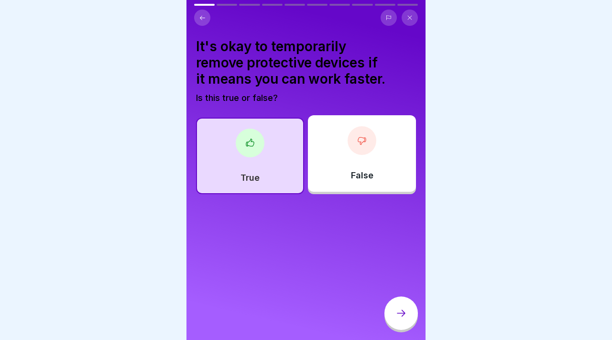
click at [369, 142] on div at bounding box center [362, 140] width 29 height 29
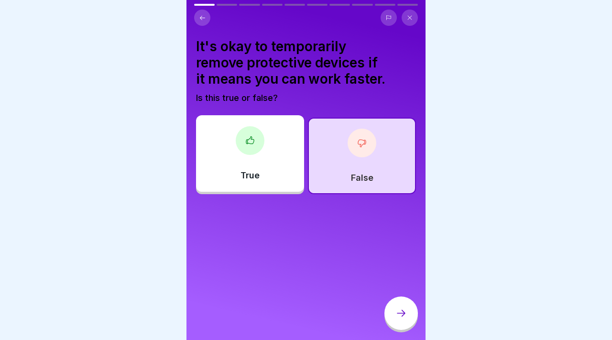
click at [410, 318] on div at bounding box center [400, 312] width 33 height 33
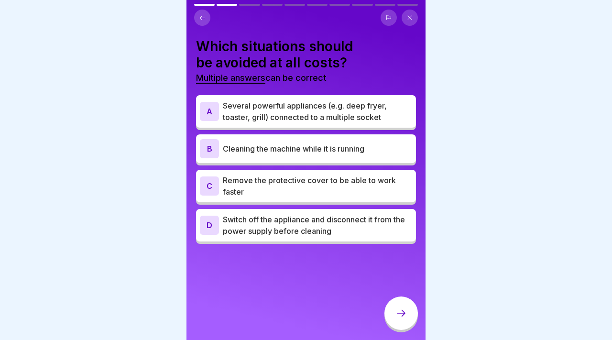
click at [277, 120] on p "Several powerful appliances (e.g. deep fryer, toaster, grill) connected to a mu…" at bounding box center [317, 111] width 189 height 23
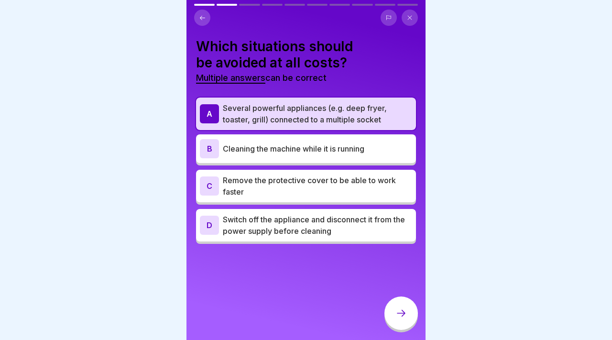
click at [277, 139] on div "B Cleaning the machine while it is running" at bounding box center [306, 148] width 212 height 19
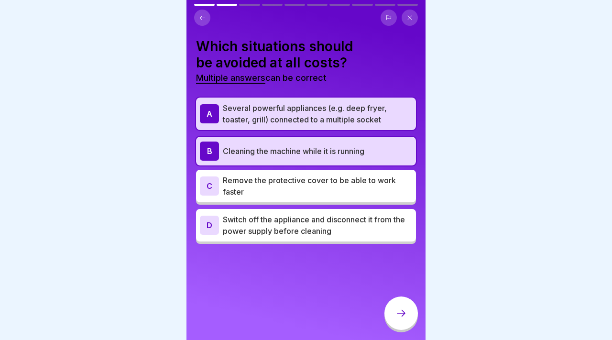
click at [277, 170] on div "C Remove the protective cover to be able to work faster" at bounding box center [306, 186] width 220 height 33
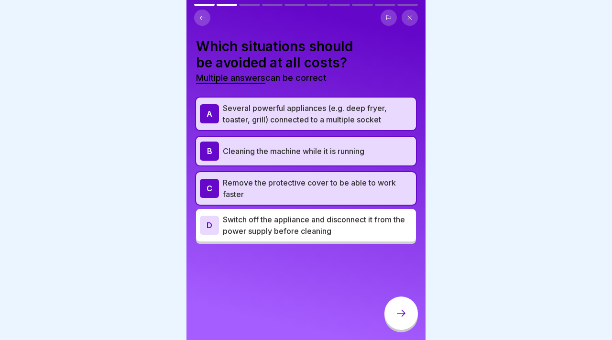
click at [399, 318] on icon at bounding box center [400, 312] width 11 height 11
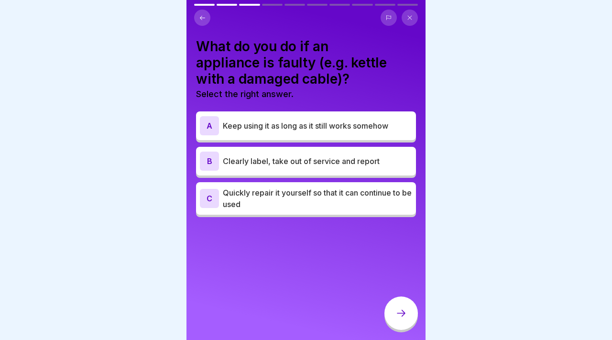
click at [253, 163] on p "Clearly label, take out of service and report" at bounding box center [317, 160] width 189 height 11
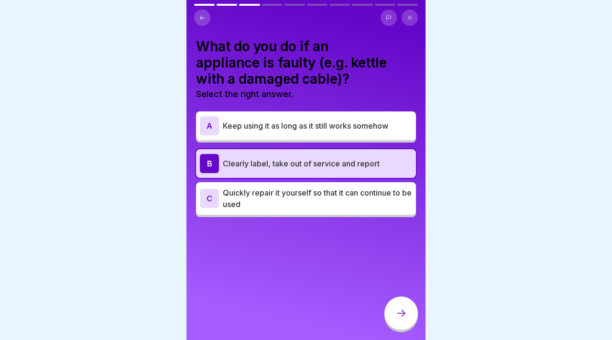
click at [394, 307] on div at bounding box center [400, 312] width 33 height 33
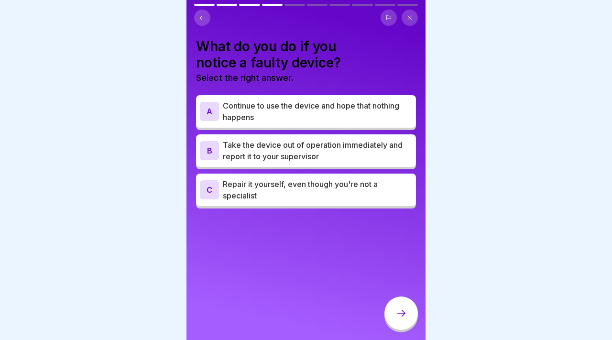
click at [281, 151] on p "Take the device out of operation immediately and report it to your supervisor" at bounding box center [317, 150] width 189 height 23
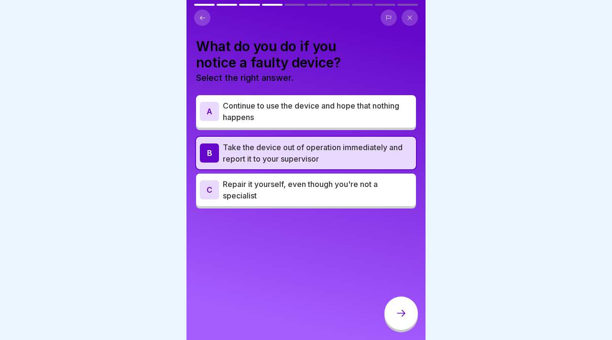
click at [402, 311] on icon at bounding box center [401, 313] width 9 height 7
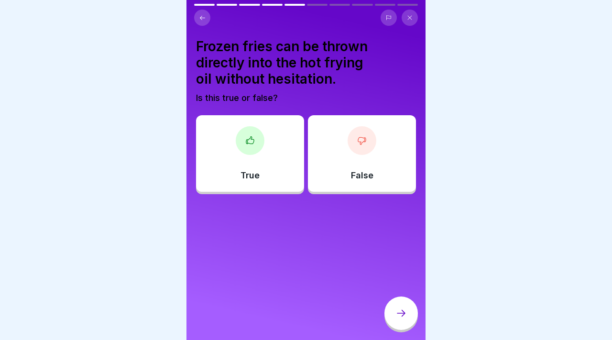
click at [336, 172] on div "False" at bounding box center [362, 153] width 108 height 77
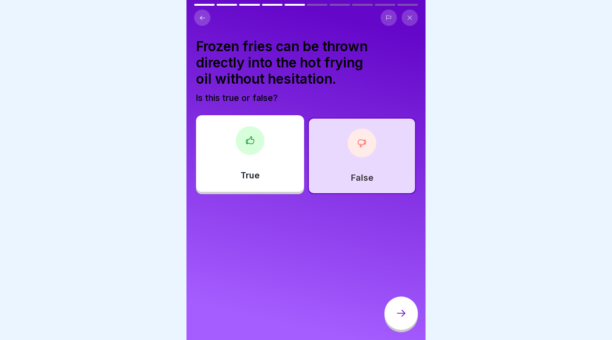
click at [398, 318] on icon at bounding box center [400, 312] width 11 height 11
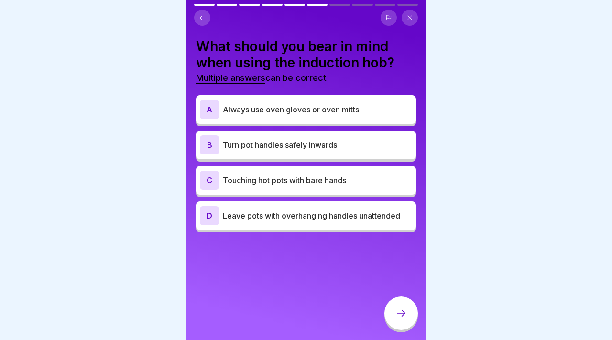
click at [312, 148] on p "Turn pot handles safely inwards" at bounding box center [317, 144] width 189 height 11
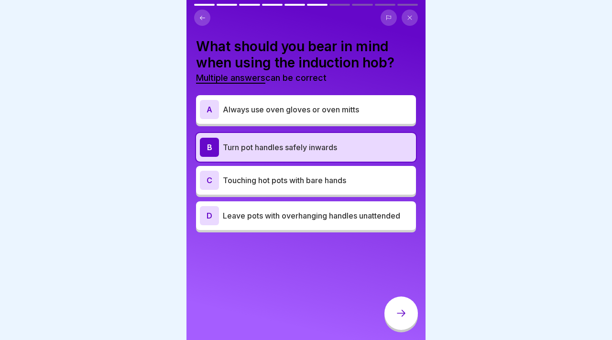
click at [301, 116] on div "A Always use oven gloves or oven mitts" at bounding box center [306, 109] width 212 height 19
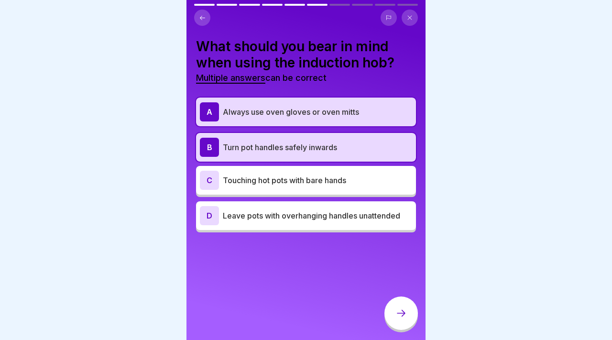
click at [326, 214] on p "Leave pots with overhanging handles unattended" at bounding box center [317, 215] width 189 height 11
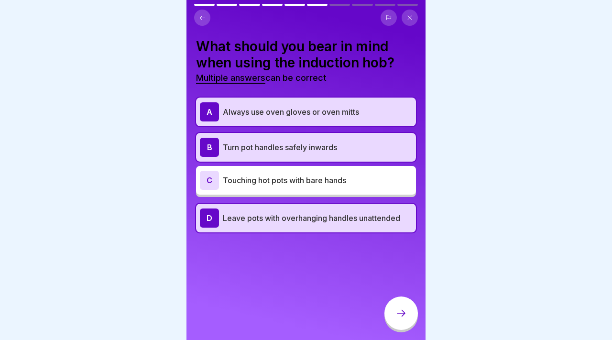
click at [298, 145] on p "Turn pot handles safely inwards" at bounding box center [317, 147] width 189 height 11
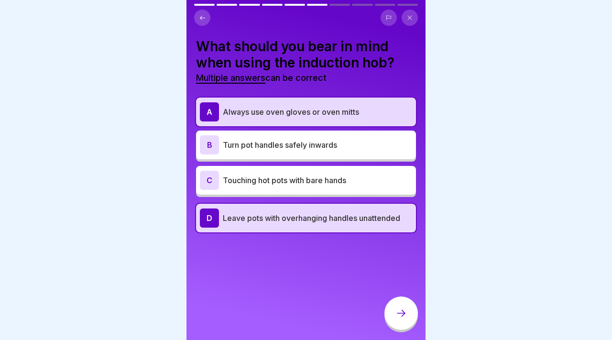
click at [288, 115] on p "Always use oven gloves or oven mitts" at bounding box center [317, 111] width 189 height 11
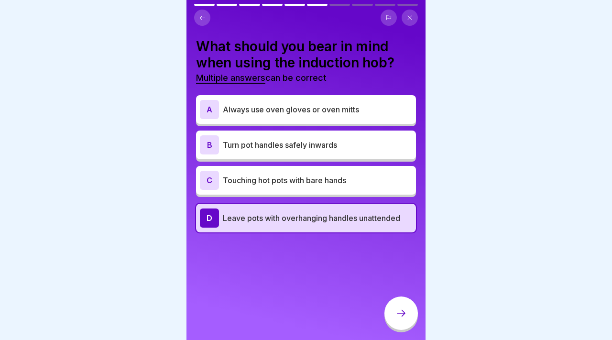
click at [389, 312] on div at bounding box center [400, 312] width 33 height 33
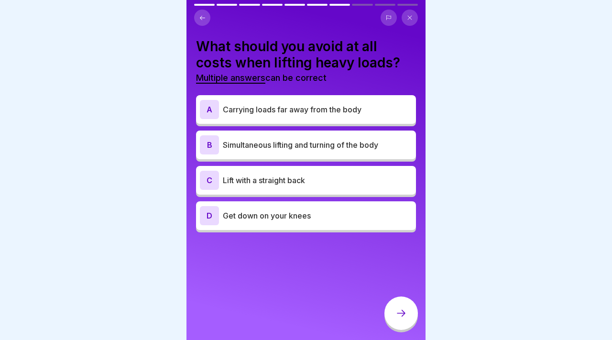
click at [258, 142] on p "Simultaneous lifting and turning of the body" at bounding box center [317, 144] width 189 height 11
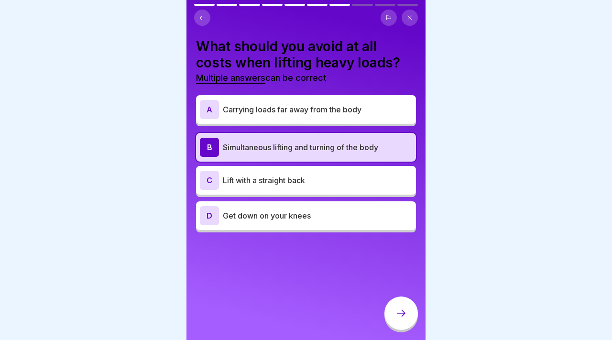
click at [263, 175] on p "Lift with a straight back" at bounding box center [317, 180] width 189 height 11
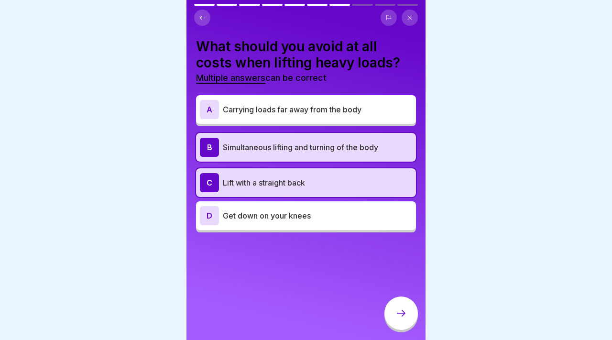
click at [265, 211] on p "Get down on your knees" at bounding box center [317, 215] width 189 height 11
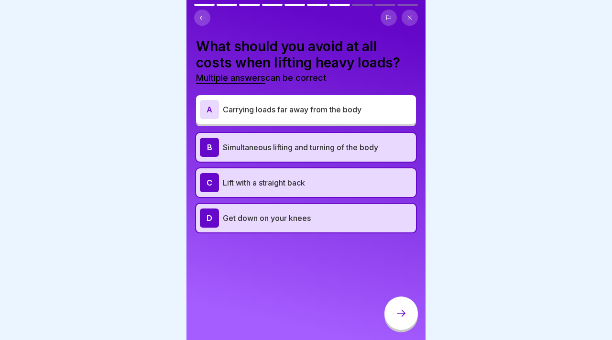
click at [390, 305] on div at bounding box center [400, 312] width 33 height 33
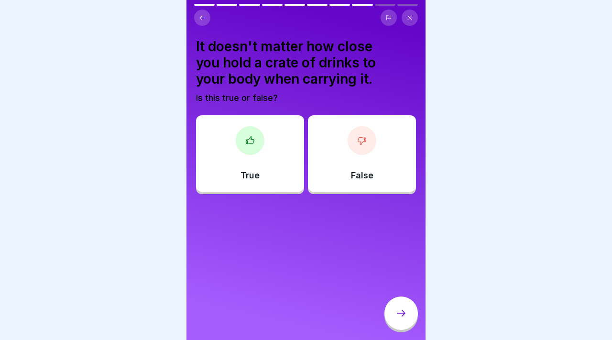
click at [364, 172] on p "False" at bounding box center [362, 175] width 22 height 11
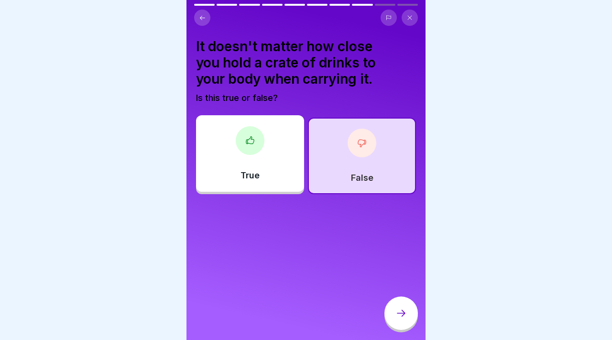
click at [407, 303] on div at bounding box center [400, 312] width 33 height 33
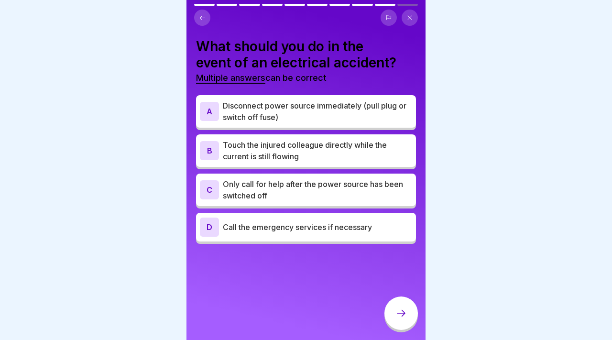
click at [332, 124] on div "A Disconnect power source immediately (pull plug or switch off fuse)" at bounding box center [306, 111] width 220 height 33
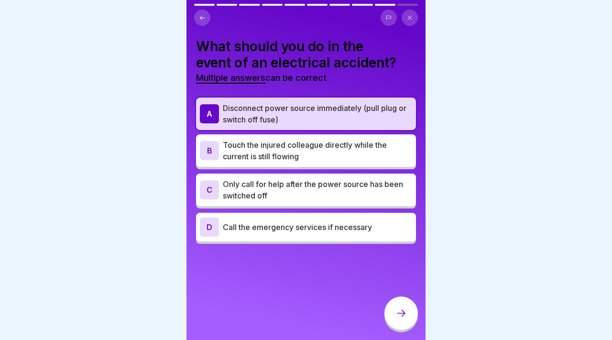
click at [340, 174] on div "C Only call for help after the power source has been switched off" at bounding box center [306, 190] width 220 height 33
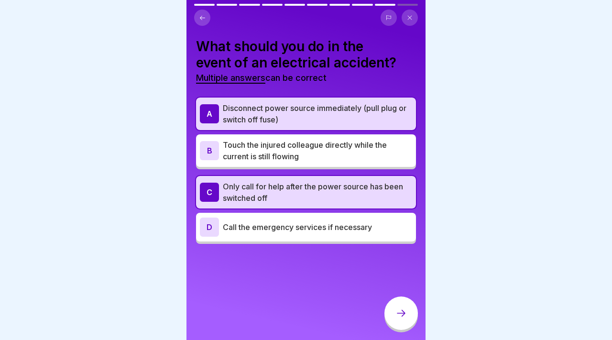
click at [377, 234] on div "D Call the emergency services if necessary" at bounding box center [306, 227] width 212 height 19
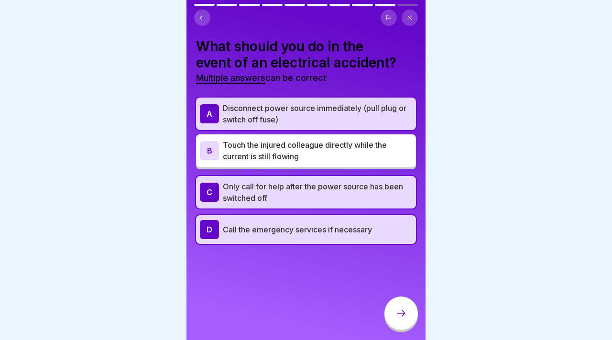
click at [401, 303] on div at bounding box center [400, 312] width 33 height 33
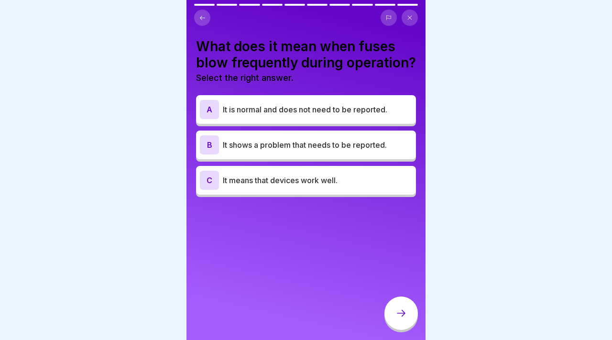
click at [315, 142] on p "It shows a problem that needs to be reported." at bounding box center [317, 144] width 189 height 11
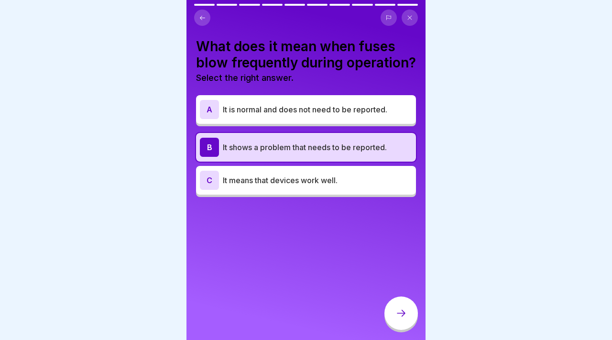
click at [391, 302] on div at bounding box center [400, 312] width 33 height 33
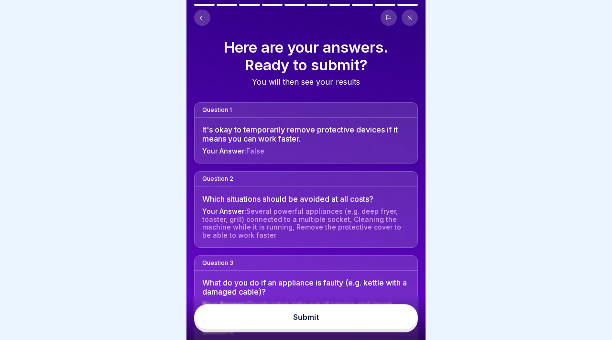
click at [374, 304] on div "Submit" at bounding box center [305, 318] width 239 height 44
click at [374, 310] on button "Submit" at bounding box center [306, 317] width 224 height 26
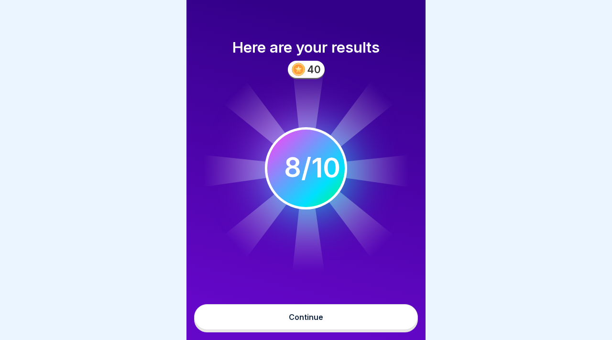
click at [329, 303] on div "Continue" at bounding box center [305, 318] width 239 height 44
click at [329, 307] on button "Continue" at bounding box center [306, 317] width 224 height 26
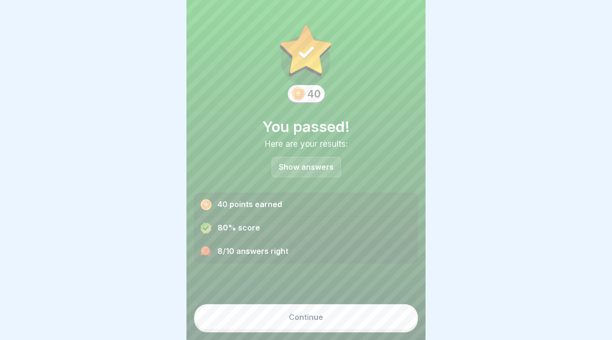
click at [329, 312] on button "Continue" at bounding box center [306, 317] width 224 height 26
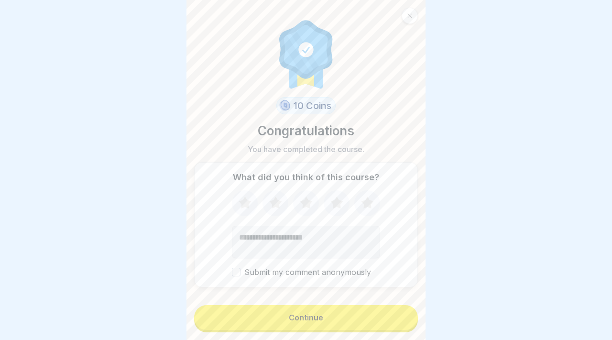
click at [329, 314] on button "Continue" at bounding box center [306, 317] width 224 height 25
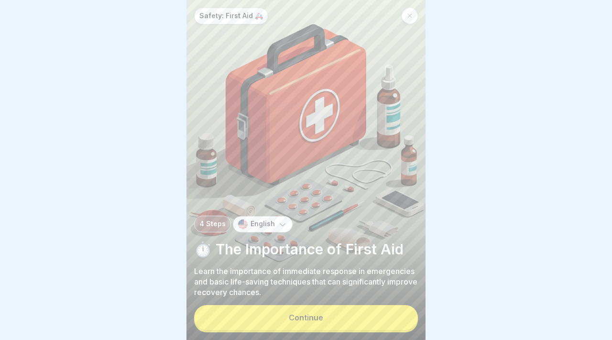
click at [404, 12] on div at bounding box center [410, 16] width 16 height 16
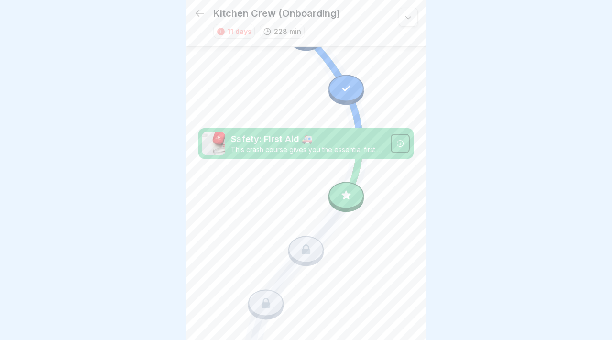
scroll to position [1706, 0]
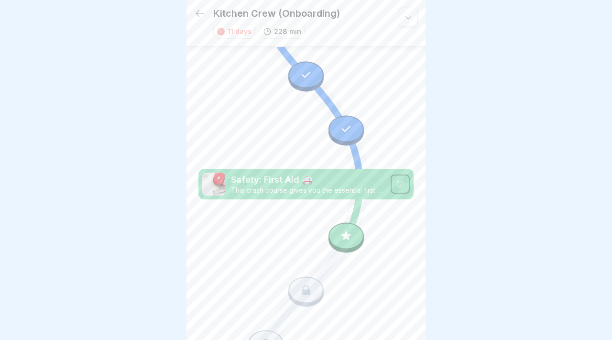
click at [347, 226] on div at bounding box center [346, 236] width 35 height 27
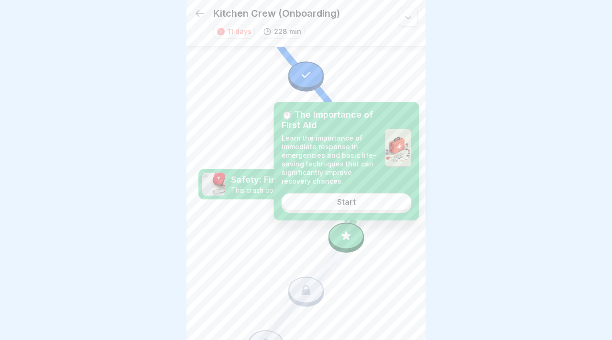
click at [352, 211] on div "⏱️ The Importance of First Aid Learn the importance of immediate response in em…" at bounding box center [346, 161] width 145 height 119
click at [355, 208] on link "Start" at bounding box center [347, 201] width 130 height 17
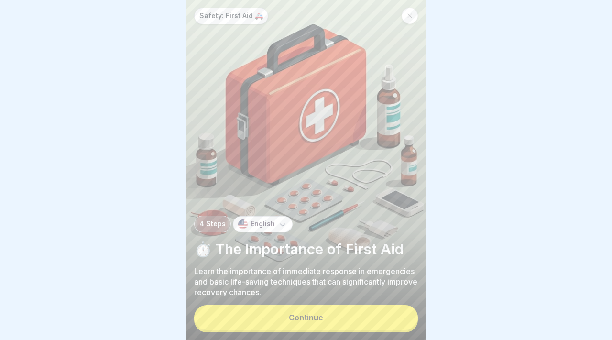
click at [317, 322] on button "Continue" at bounding box center [306, 317] width 224 height 25
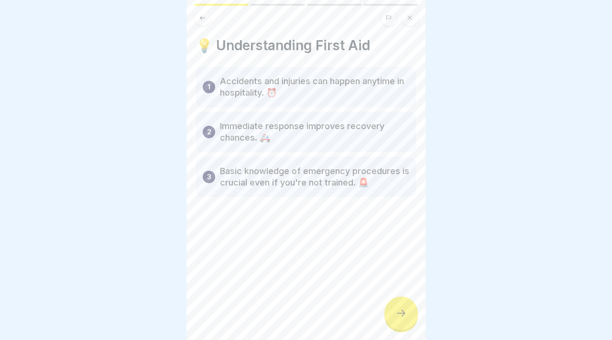
click at [401, 323] on div at bounding box center [400, 312] width 33 height 33
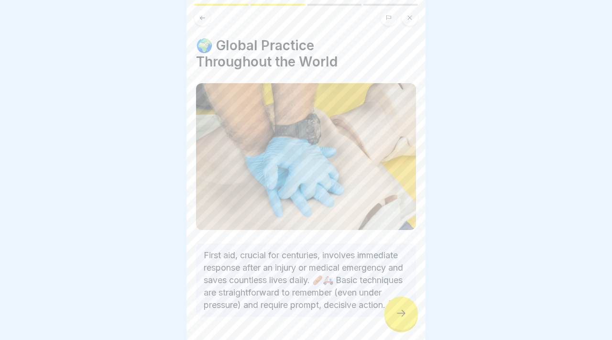
click at [401, 323] on div at bounding box center [400, 312] width 33 height 33
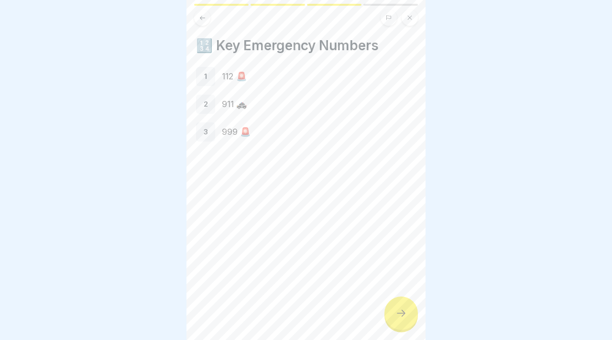
click at [401, 323] on div at bounding box center [400, 312] width 33 height 33
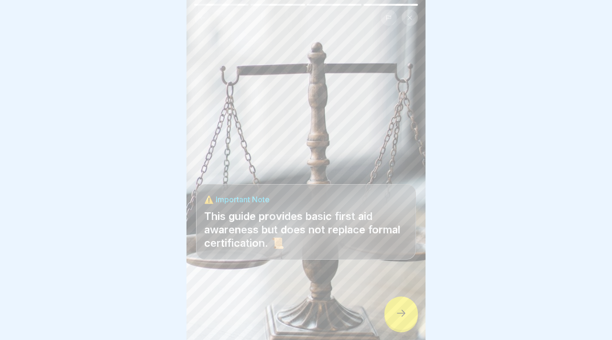
click at [401, 323] on div at bounding box center [400, 312] width 33 height 33
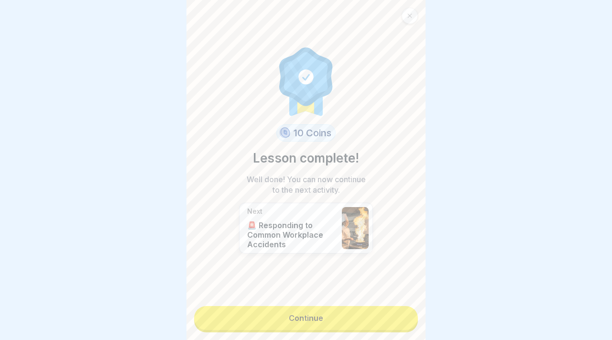
click at [401, 323] on link "Continue" at bounding box center [306, 318] width 224 height 24
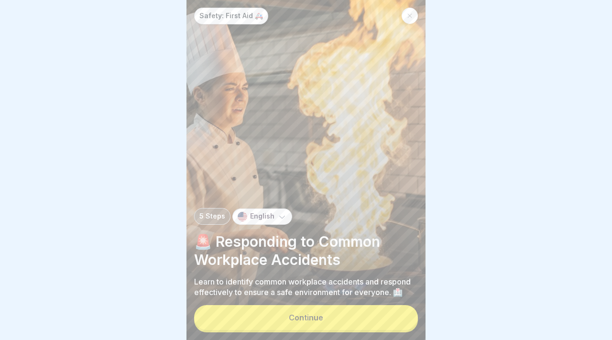
click at [401, 323] on button "Continue" at bounding box center [306, 317] width 224 height 25
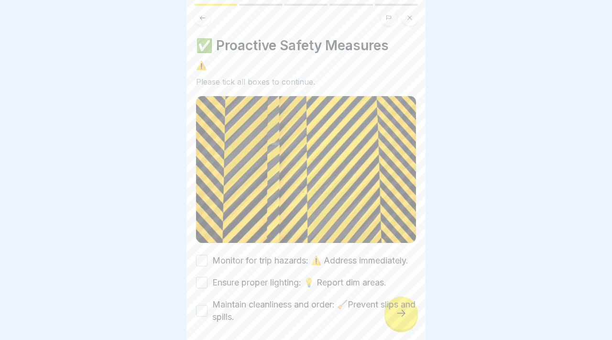
click at [401, 323] on div "Safety: First Aid 🚑 5 Steps English 🚨 Responding to Common Workplace Accidents …" at bounding box center [305, 170] width 239 height 340
click at [401, 323] on div at bounding box center [400, 312] width 33 height 33
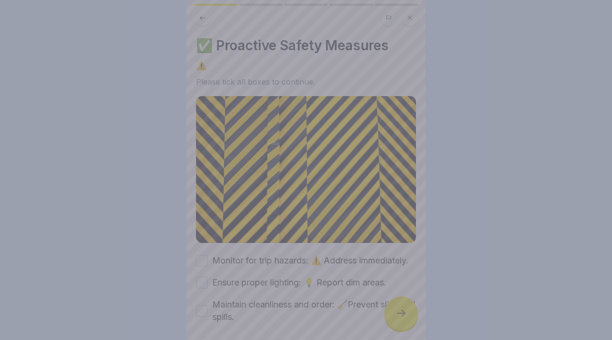
click at [401, 323] on div at bounding box center [306, 170] width 612 height 340
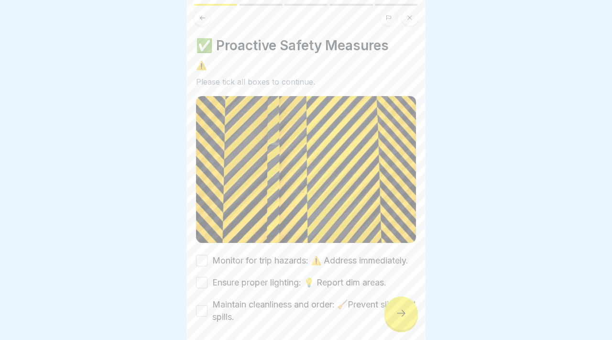
click at [202, 260] on button "Monitor for trip hazards: ⚠️ Address immediately." at bounding box center [201, 260] width 11 height 11
click at [202, 285] on button "Ensure proper lighting: 💡 Report dim areas." at bounding box center [201, 282] width 11 height 11
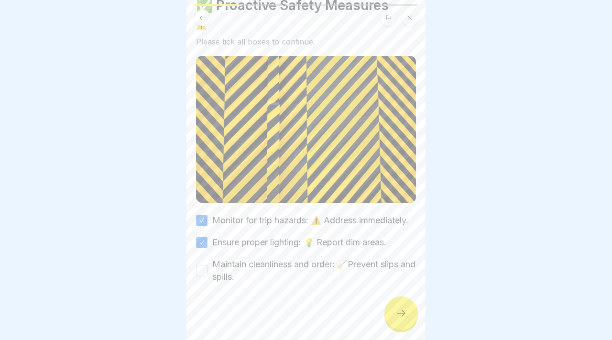
click at [201, 264] on div "Maintain cleanliness and order: 🧹Prevent slips and spills." at bounding box center [306, 270] width 220 height 25
click at [204, 275] on button "Maintain cleanliness and order: 🧹Prevent slips and spills." at bounding box center [201, 270] width 11 height 11
click at [398, 313] on icon at bounding box center [401, 313] width 9 height 7
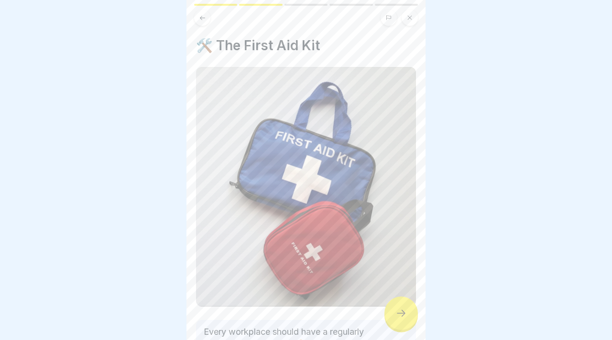
click at [398, 313] on icon at bounding box center [401, 313] width 9 height 7
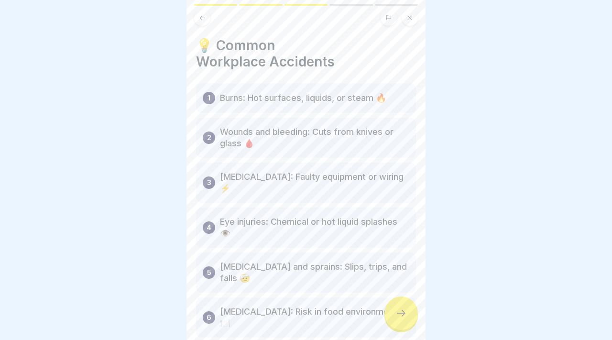
click at [398, 313] on icon at bounding box center [401, 313] width 9 height 7
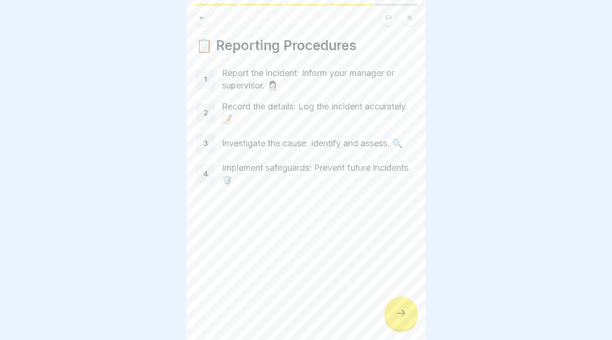
click at [398, 313] on icon at bounding box center [401, 313] width 9 height 7
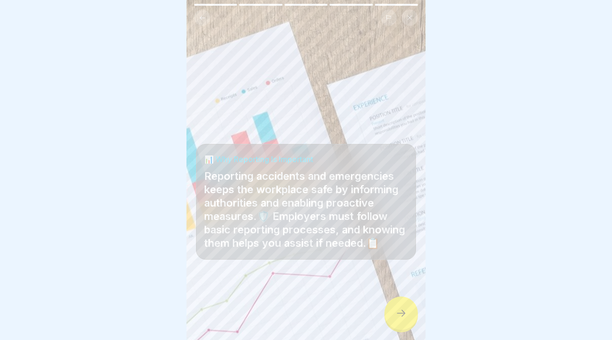
click at [398, 313] on icon at bounding box center [401, 313] width 9 height 7
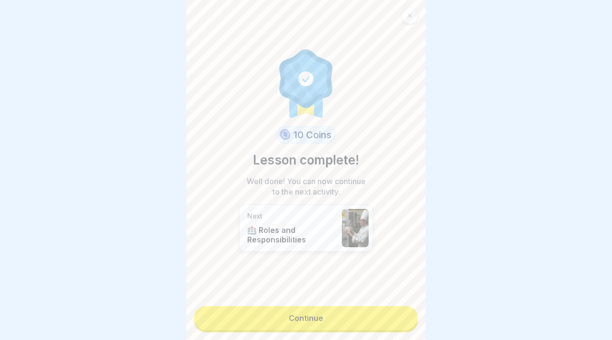
click at [398, 313] on link "Continue" at bounding box center [306, 318] width 224 height 24
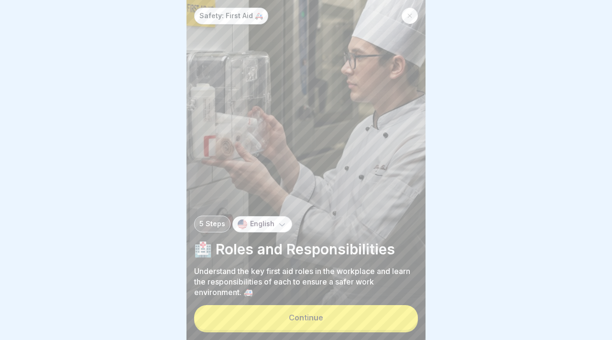
click at [376, 313] on button "Continue" at bounding box center [306, 317] width 224 height 25
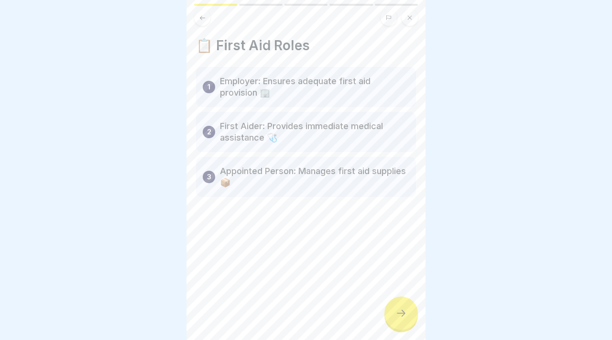
click at [398, 317] on icon at bounding box center [400, 312] width 11 height 11
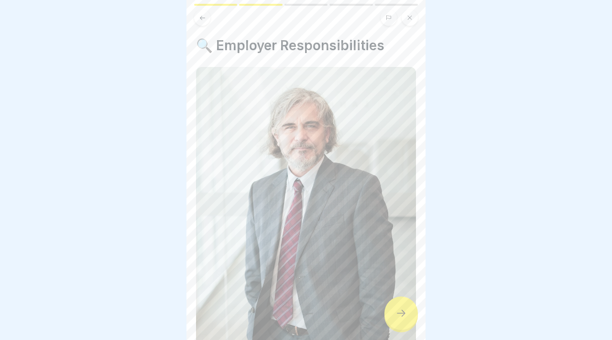
click at [398, 317] on icon at bounding box center [400, 312] width 11 height 11
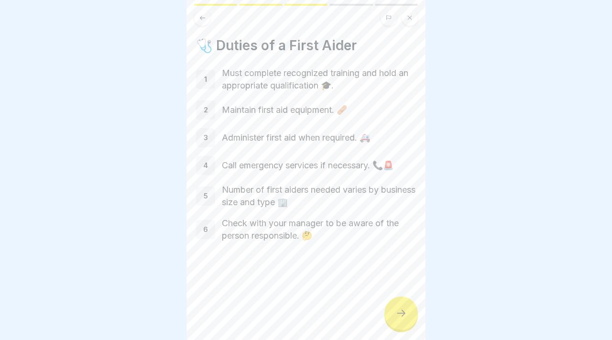
click at [398, 317] on icon at bounding box center [400, 312] width 11 height 11
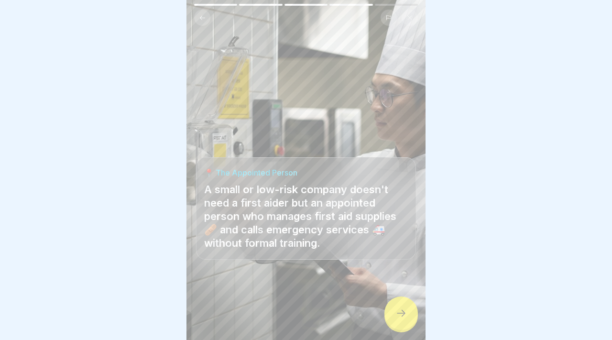
click at [398, 317] on icon at bounding box center [400, 312] width 11 height 11
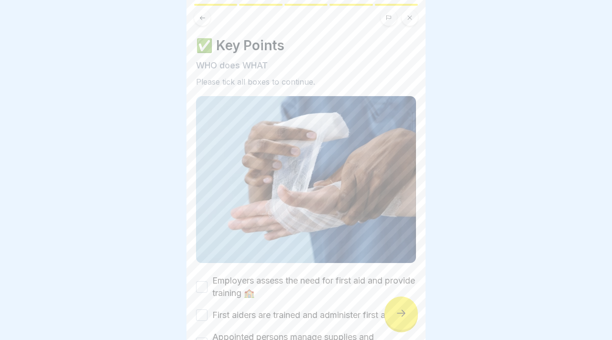
click at [398, 317] on icon at bounding box center [400, 312] width 11 height 11
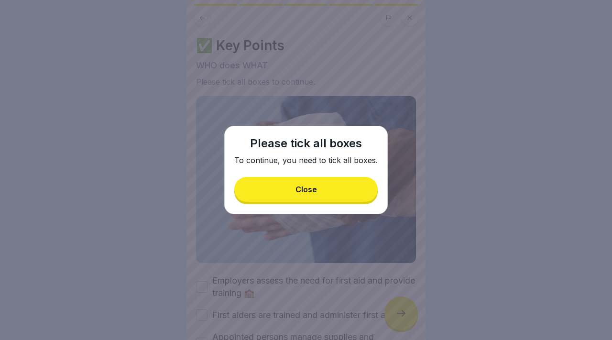
click at [316, 179] on button "Close" at bounding box center [305, 189] width 143 height 25
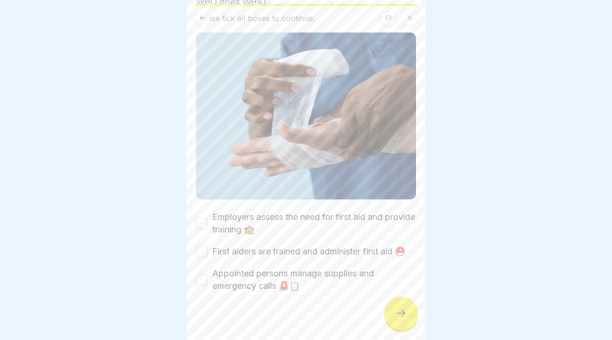
scroll to position [73, 0]
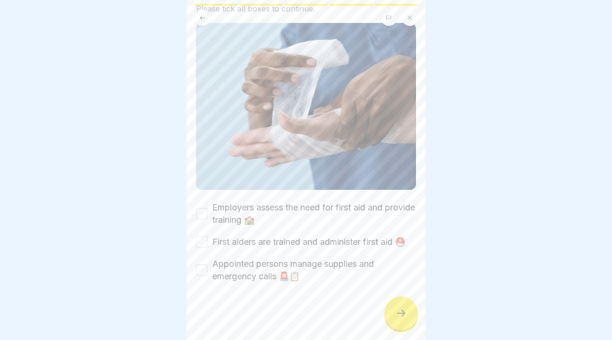
click at [207, 212] on button "Employers assess the need for first aid and provide training 🏫" at bounding box center [201, 213] width 11 height 11
click at [203, 241] on button "First aiders are trained and administer first aid ⛑️" at bounding box center [201, 241] width 11 height 11
click at [204, 273] on button "Appointed persons manage supplies and emergency calls 🚨📋" at bounding box center [201, 269] width 11 height 11
click at [401, 308] on icon at bounding box center [400, 312] width 11 height 11
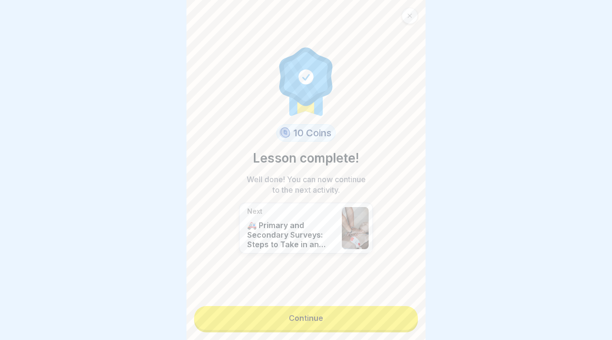
click at [390, 316] on link "Continue" at bounding box center [306, 318] width 224 height 24
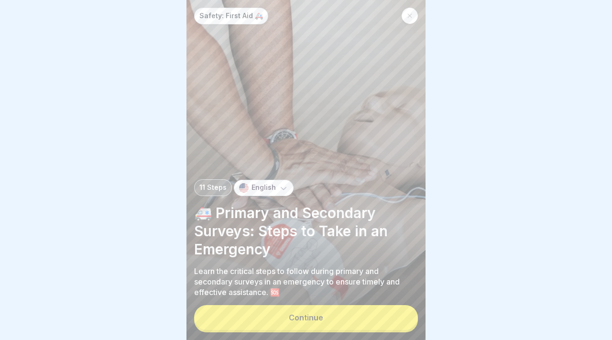
click at [373, 333] on div "Safety: First Aid 🚑 11 Steps English 🚑 Primary and Secondary Surveys: Steps to …" at bounding box center [305, 170] width 239 height 340
click at [378, 318] on button "Continue" at bounding box center [306, 317] width 224 height 25
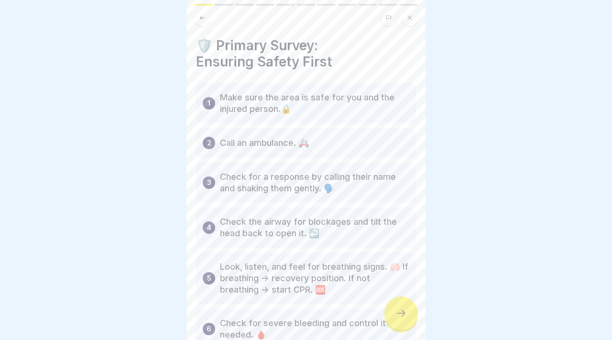
scroll to position [66, 0]
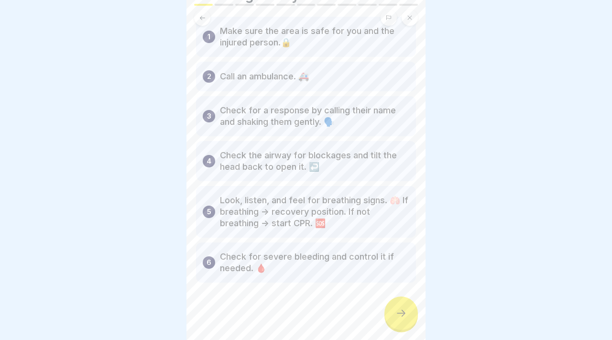
click at [400, 312] on icon at bounding box center [400, 312] width 11 height 11
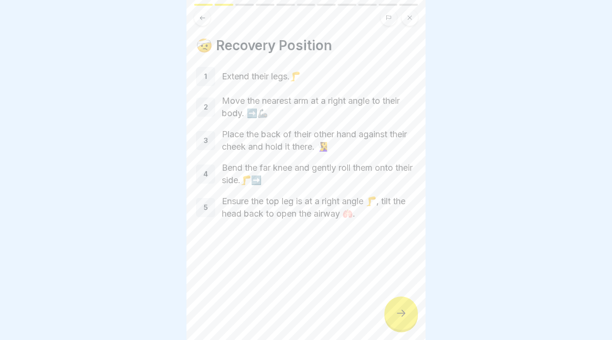
click at [405, 319] on div at bounding box center [400, 312] width 33 height 33
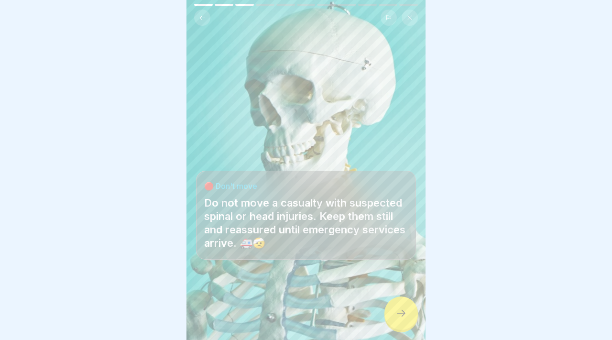
click at [401, 309] on icon at bounding box center [400, 312] width 11 height 11
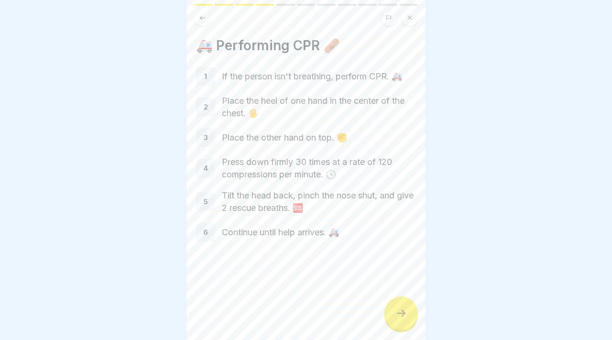
click at [403, 319] on div at bounding box center [400, 312] width 33 height 33
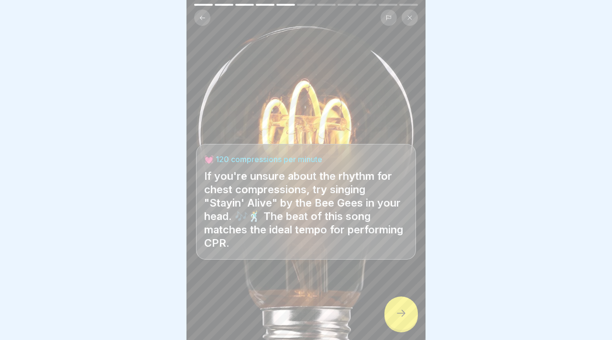
click at [394, 317] on div at bounding box center [400, 312] width 33 height 33
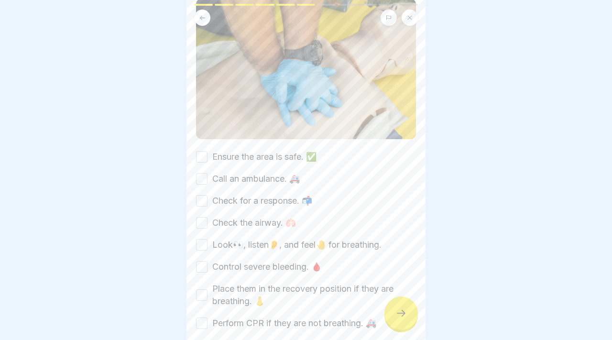
scroll to position [144, 0]
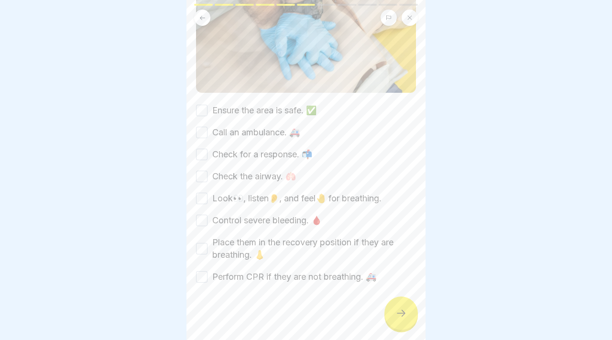
click at [203, 106] on button "Ensure the area is safe. ✅" at bounding box center [201, 110] width 11 height 11
click at [203, 126] on div "Call an ambulance. 🚑" at bounding box center [248, 132] width 104 height 12
click at [203, 137] on button "Call an ambulance. 🚑" at bounding box center [201, 132] width 11 height 11
click at [203, 149] on button "Check for a response. 📬" at bounding box center [201, 154] width 11 height 11
click at [203, 179] on button "Check the airway. 🫁" at bounding box center [201, 176] width 11 height 11
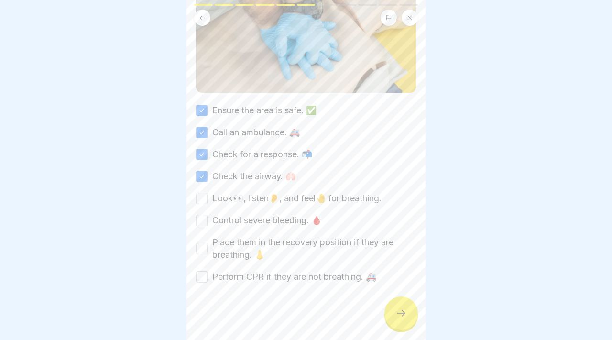
click at [203, 194] on button "Look👀, listen👂, and feel🤚 for breathing." at bounding box center [201, 198] width 11 height 11
click at [204, 241] on div "Place them in the recovery position if they are breathing. 👃" at bounding box center [306, 248] width 220 height 25
click at [200, 224] on button "Control severe bleeding. 🩸" at bounding box center [201, 220] width 11 height 11
click at [199, 246] on button "Place them in the recovery position if they are breathing. 👃" at bounding box center [201, 248] width 11 height 11
click at [202, 271] on button "Perform CPR if they are not breathing. 🚑" at bounding box center [201, 276] width 11 height 11
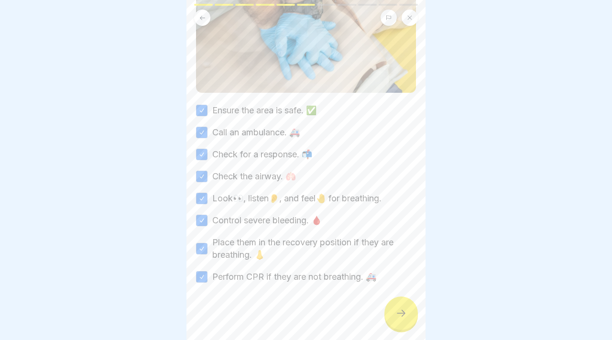
click at [398, 308] on icon at bounding box center [400, 312] width 11 height 11
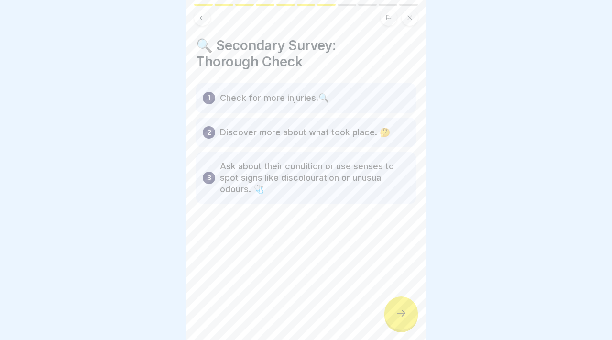
click at [398, 308] on icon at bounding box center [400, 312] width 11 height 11
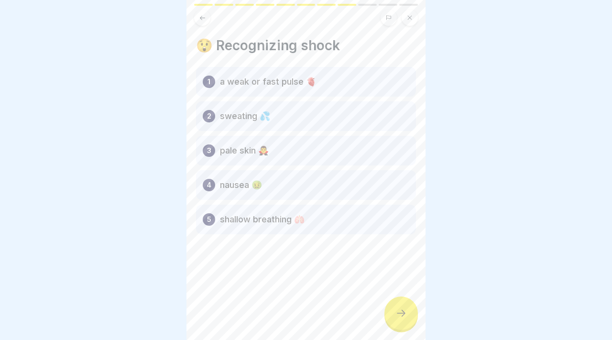
click at [398, 308] on icon at bounding box center [400, 312] width 11 height 11
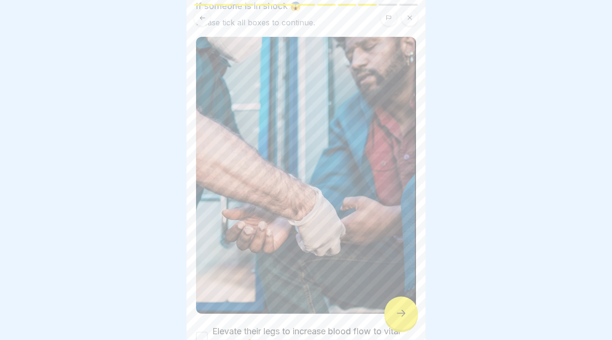
scroll to position [171, 0]
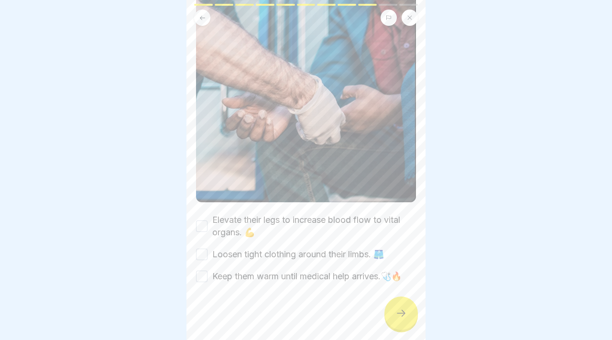
click at [202, 230] on button "Elevate their legs to increase blood flow to vital organs. 💪" at bounding box center [201, 225] width 11 height 11
click at [202, 249] on button "Loosen tight clothing around their limbs. 🩳" at bounding box center [201, 254] width 11 height 11
click at [202, 269] on div "Elevate their legs to increase blood flow to vital organs. 💪 Loosen tight cloth…" at bounding box center [306, 248] width 220 height 69
click at [202, 275] on button "Keep them warm until medical help arrives.🩺🔥" at bounding box center [201, 276] width 11 height 11
click at [412, 318] on div at bounding box center [400, 312] width 33 height 33
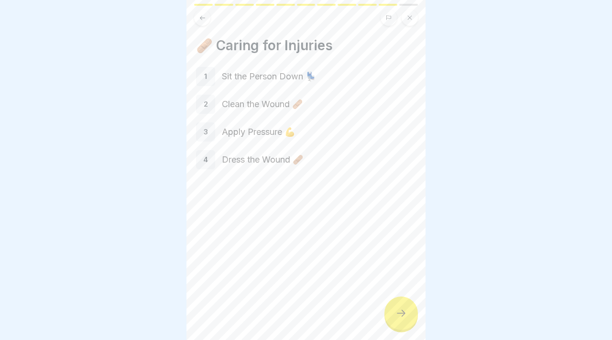
click at [344, 208] on div at bounding box center [306, 197] width 220 height 57
click at [403, 318] on icon at bounding box center [400, 312] width 11 height 11
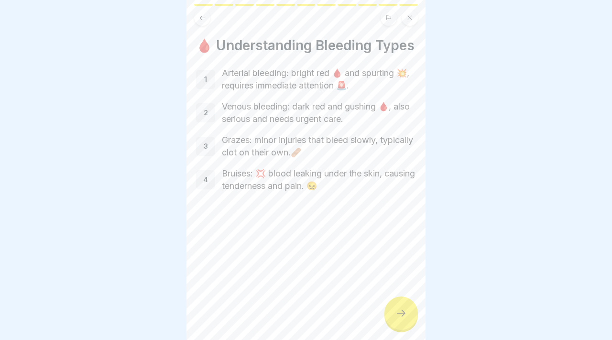
click at [403, 318] on icon at bounding box center [400, 312] width 11 height 11
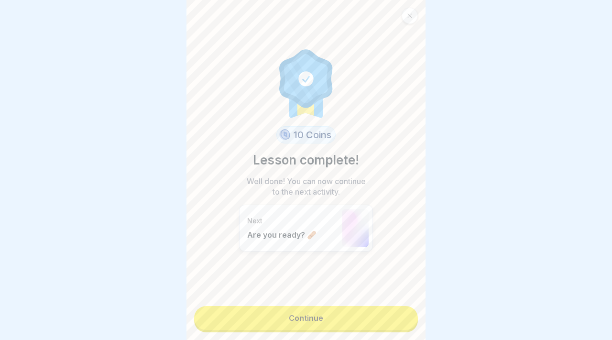
click at [386, 319] on link "Continue" at bounding box center [306, 318] width 224 height 24
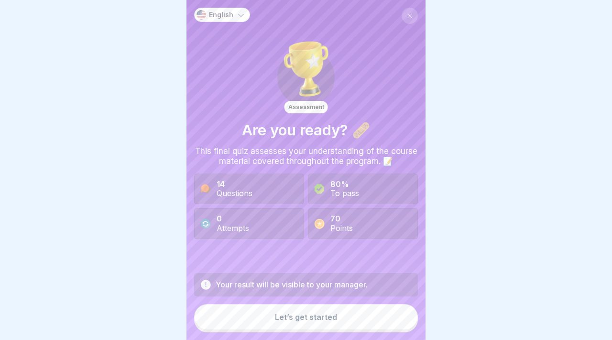
click at [386, 319] on button "Let’s get started" at bounding box center [306, 317] width 224 height 26
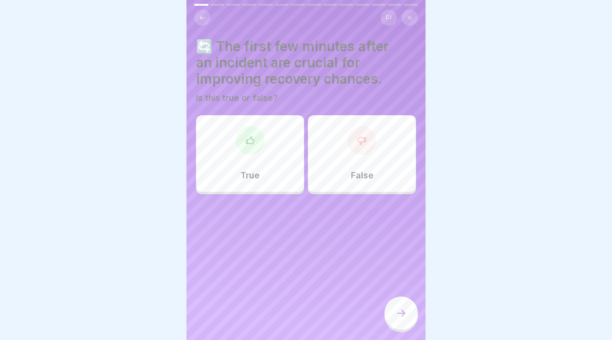
click at [288, 183] on div "True" at bounding box center [250, 153] width 108 height 77
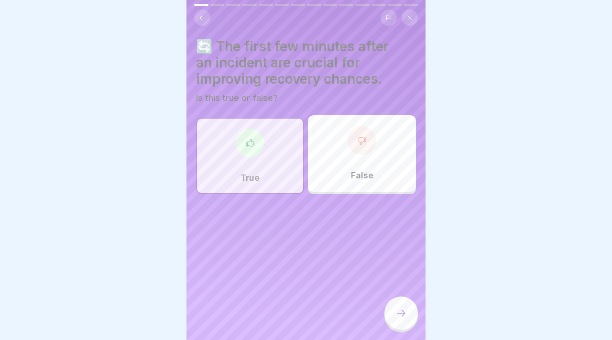
click at [405, 321] on div at bounding box center [400, 312] width 33 height 33
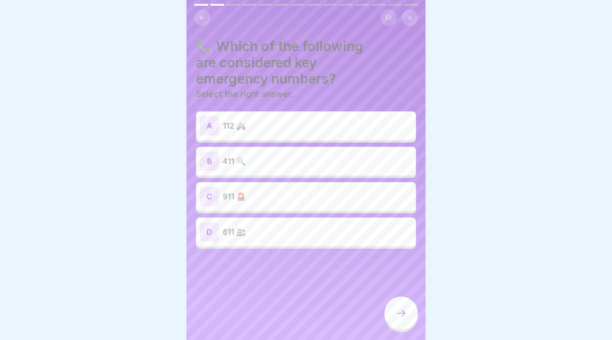
click at [337, 201] on p "911 🚨" at bounding box center [317, 196] width 189 height 11
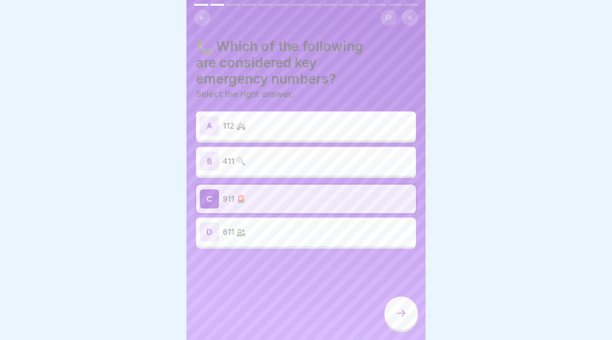
click at [270, 136] on div "A 112 🚑" at bounding box center [306, 125] width 220 height 29
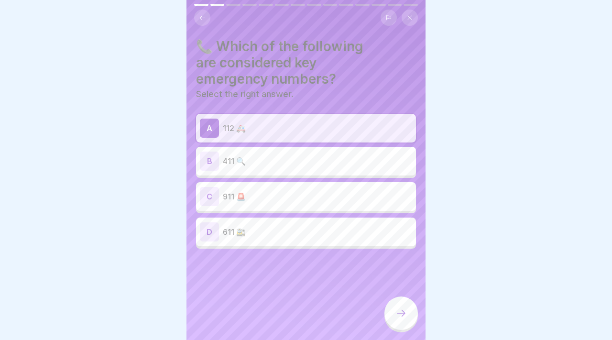
click at [413, 315] on div at bounding box center [400, 312] width 33 height 33
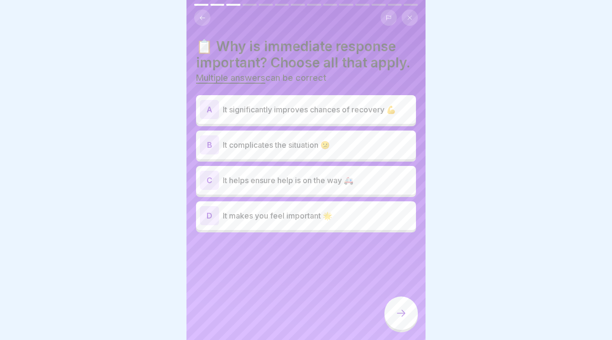
click at [274, 110] on p "It significantly improves chances of recovery 💪" at bounding box center [317, 109] width 189 height 11
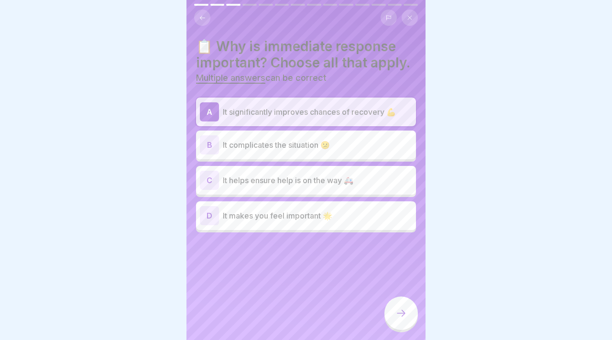
click at [344, 194] on div "A It significantly improves chances of recovery 💪 B It complicates the situatio…" at bounding box center [306, 165] width 220 height 135
click at [343, 182] on p "It helps ensure help is on the way 🚑" at bounding box center [317, 180] width 189 height 11
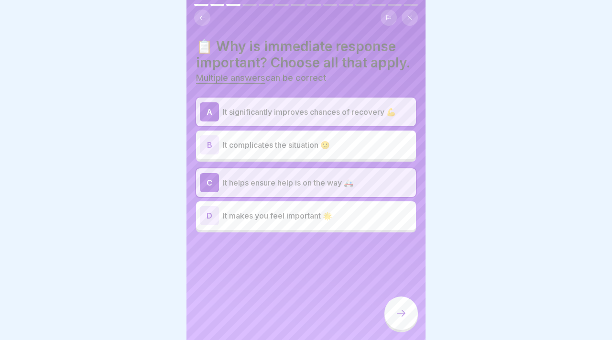
click at [373, 242] on div "📋 Why is immediate response important? Choose all that apply. Multiple answers …" at bounding box center [305, 170] width 239 height 340
click at [369, 236] on div "📋 Why is immediate response important? Choose all that apply. Multiple answers …" at bounding box center [305, 170] width 239 height 340
click at [362, 226] on div "D It makes you feel important 🌟" at bounding box center [306, 215] width 220 height 29
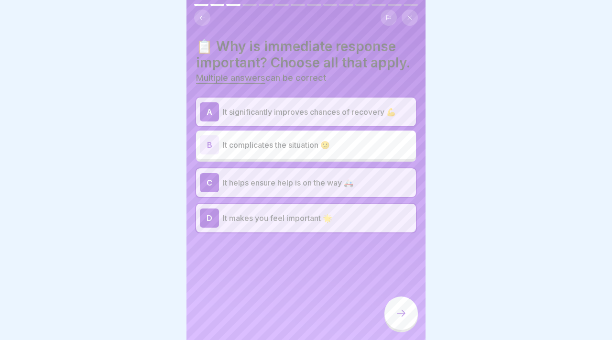
click at [298, 135] on div "B It complicates the situation 😕" at bounding box center [306, 144] width 212 height 19
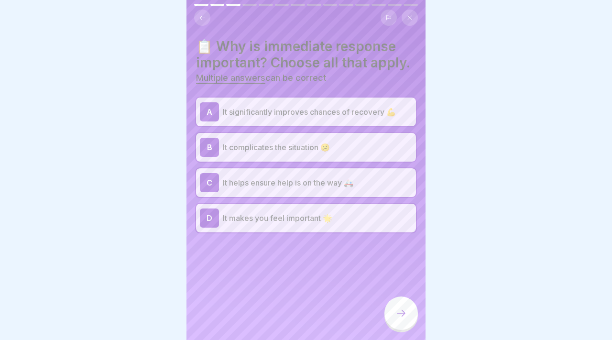
click at [298, 135] on div "B It complicates the situation 😕" at bounding box center [306, 147] width 220 height 29
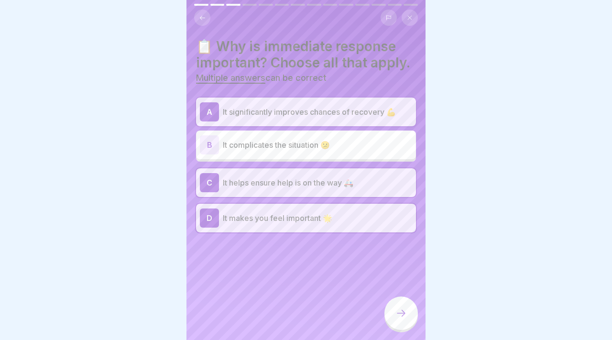
click at [319, 210] on div "D It makes you feel important 🌟" at bounding box center [306, 217] width 212 height 19
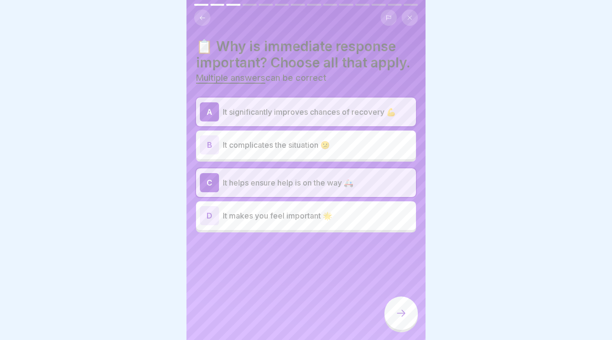
click at [345, 210] on p "It makes you feel important 🌟" at bounding box center [317, 215] width 189 height 11
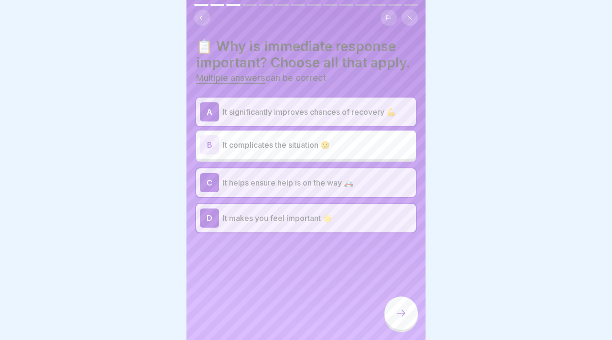
click at [345, 210] on div "D It makes you feel important 🌟" at bounding box center [306, 217] width 212 height 19
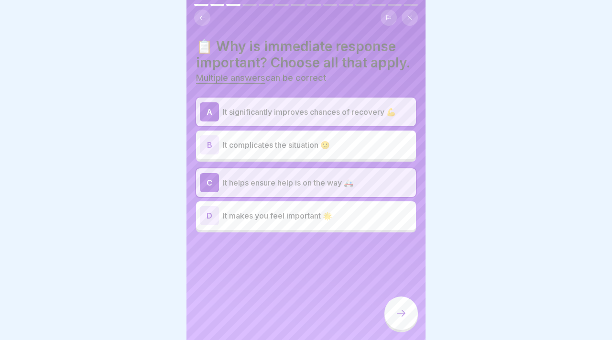
click at [410, 302] on div at bounding box center [400, 312] width 33 height 33
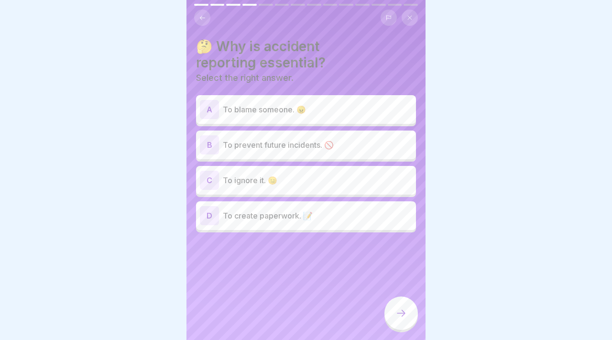
click at [315, 139] on p "To prevent future incidents. 🚫" at bounding box center [317, 144] width 189 height 11
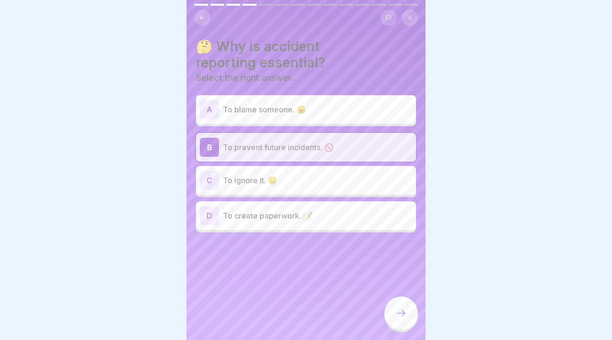
click at [422, 328] on div "🤔 Why is accident reporting essential? Select the right answer. A To blame some…" at bounding box center [305, 170] width 239 height 340
click at [406, 310] on icon at bounding box center [400, 312] width 11 height 11
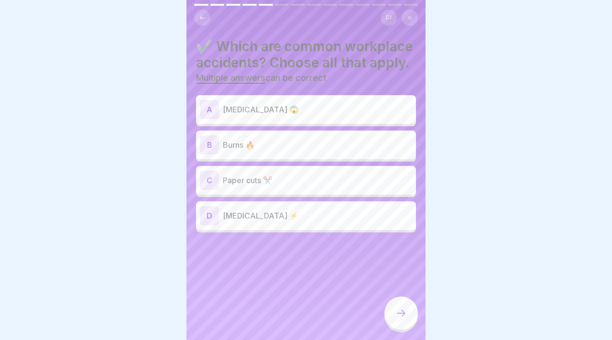
click at [387, 229] on div "D [MEDICAL_DATA] ⚡" at bounding box center [306, 215] width 220 height 29
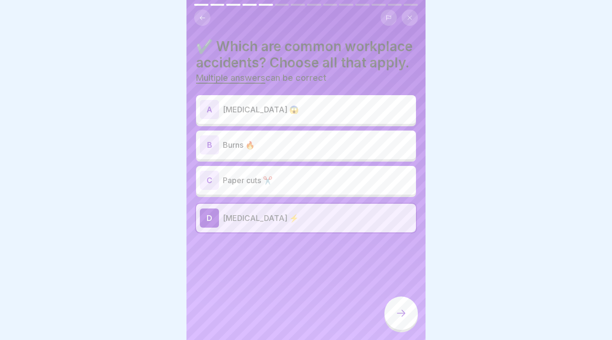
click at [341, 149] on p "Burns 🔥" at bounding box center [317, 144] width 189 height 11
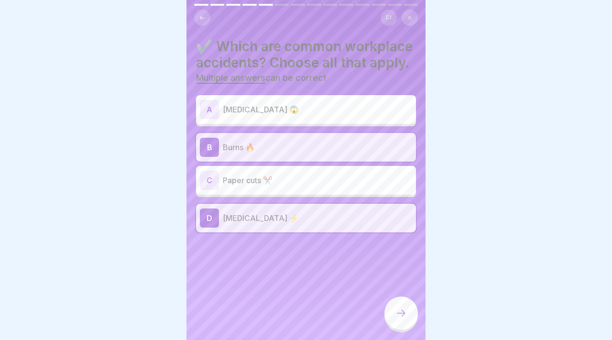
click at [341, 171] on div "C Paper cuts ✂️" at bounding box center [306, 180] width 212 height 19
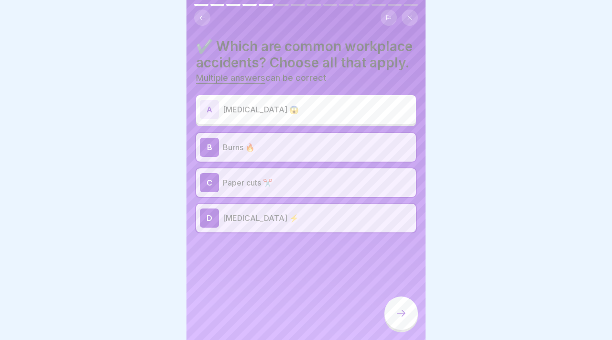
click at [417, 316] on div at bounding box center [400, 312] width 33 height 33
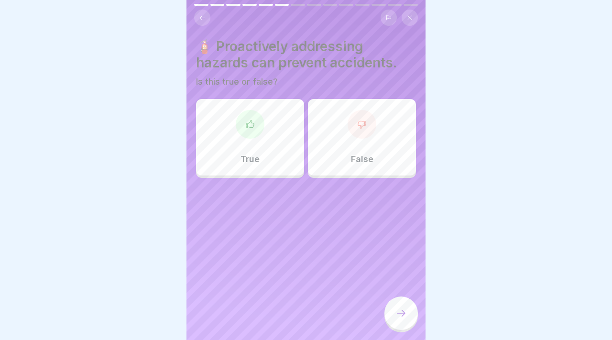
click at [292, 142] on div "True" at bounding box center [250, 137] width 108 height 77
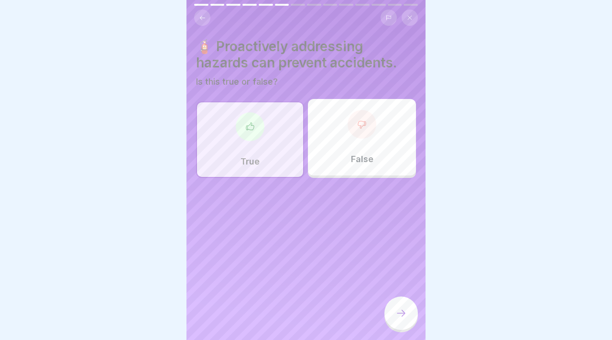
click at [290, 167] on div "True" at bounding box center [250, 139] width 108 height 77
click at [399, 304] on div at bounding box center [400, 312] width 33 height 33
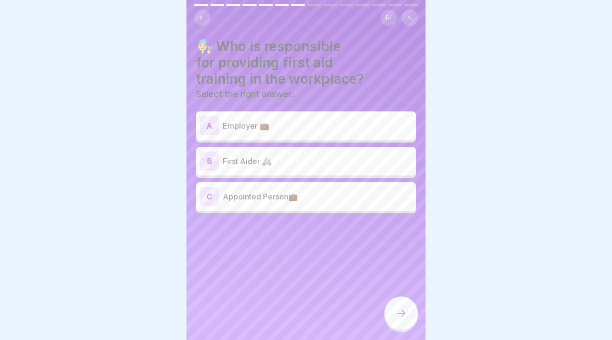
click at [399, 304] on div at bounding box center [400, 312] width 33 height 33
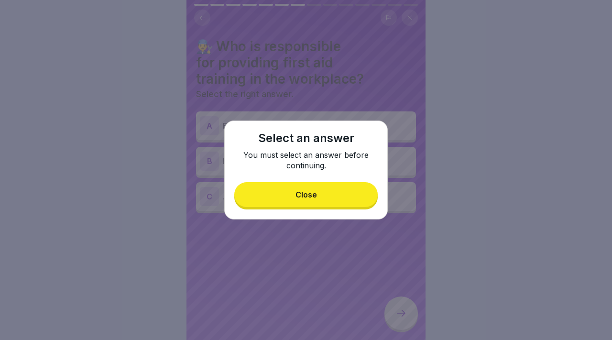
click at [305, 199] on button "Close" at bounding box center [305, 194] width 143 height 25
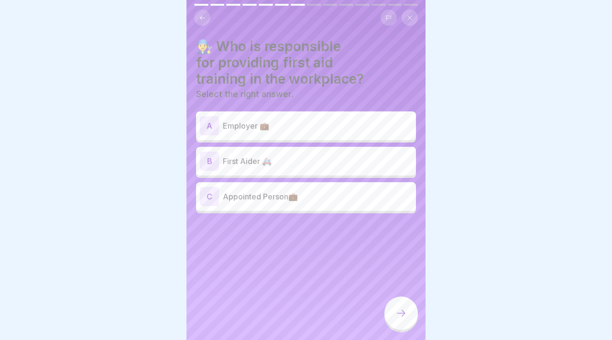
click at [276, 171] on div "B First Aider 🚑" at bounding box center [306, 161] width 220 height 29
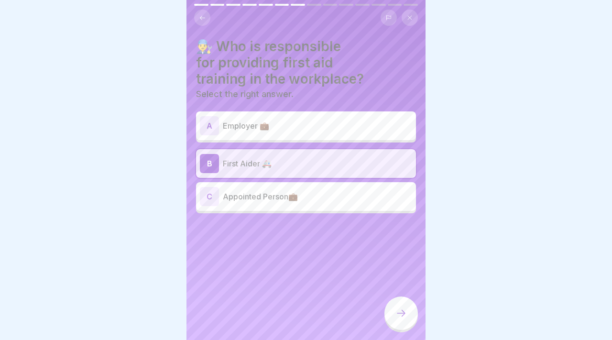
click at [334, 223] on div "👨‍🔧 Who is responsible for providing first aid training in the workplace? Selec…" at bounding box center [305, 170] width 239 height 340
click at [284, 197] on p "Appointed Person💼" at bounding box center [317, 196] width 189 height 11
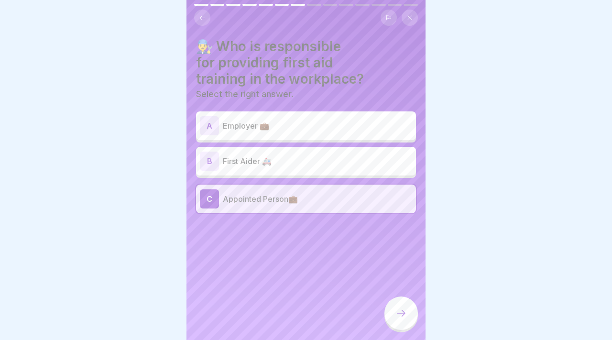
click at [402, 307] on div at bounding box center [400, 312] width 33 height 33
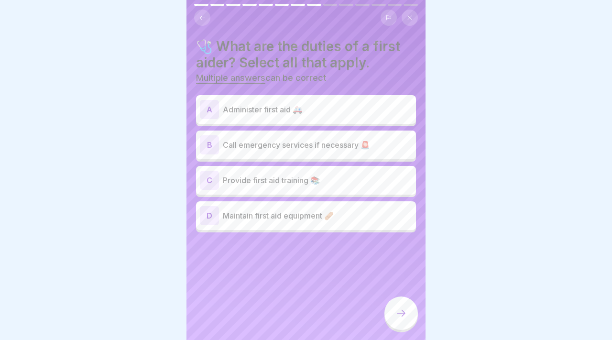
click at [402, 307] on div at bounding box center [400, 312] width 33 height 33
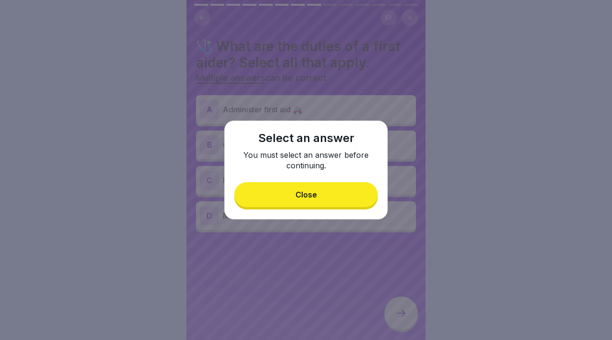
click at [310, 195] on div "Close" at bounding box center [307, 194] width 22 height 9
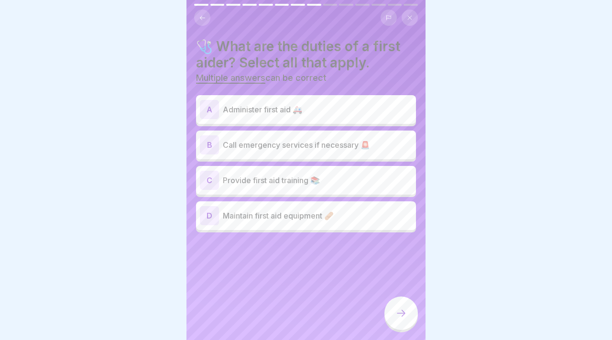
click at [314, 144] on p "Call emergency services if necessary 🚨" at bounding box center [317, 144] width 189 height 11
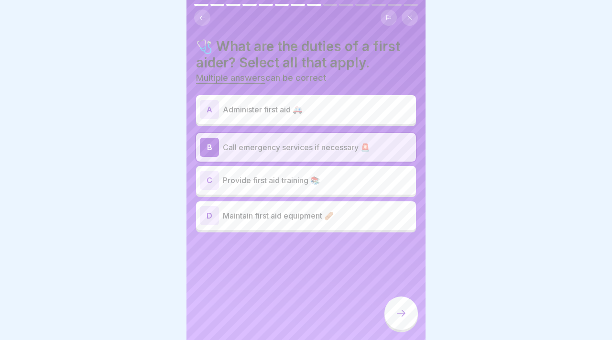
click at [342, 186] on div "C Provide first aid training 📚" at bounding box center [306, 180] width 212 height 19
click at [342, 186] on p "Provide first aid training 📚" at bounding box center [317, 180] width 189 height 11
click at [342, 186] on div "C Provide first aid training 📚" at bounding box center [306, 180] width 212 height 19
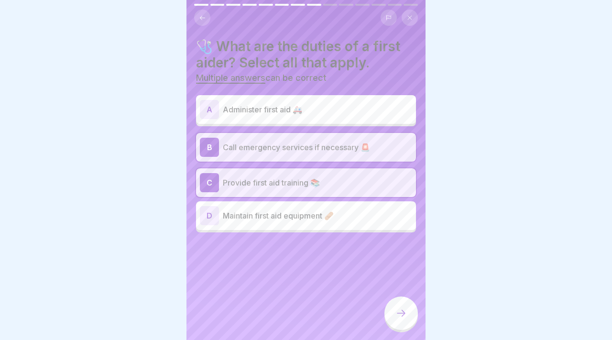
click at [342, 186] on p "Provide first aid training 📚" at bounding box center [317, 182] width 189 height 11
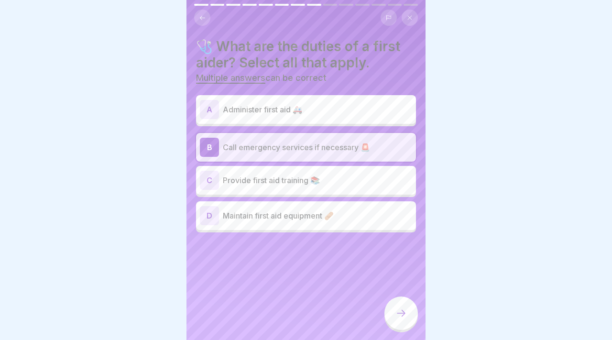
click at [342, 186] on div "C Provide first aid training 📚" at bounding box center [306, 180] width 212 height 19
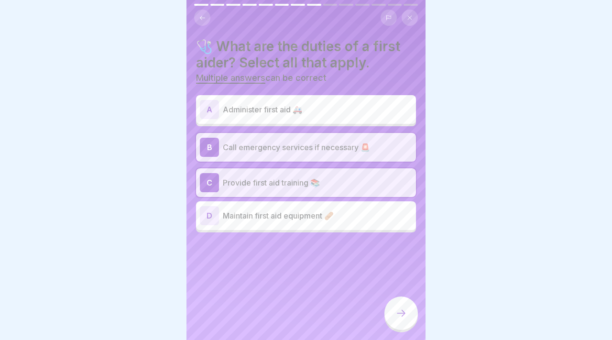
click at [392, 296] on div "🩺 What are the duties of a first aider? Select all that apply. Multiple answers…" at bounding box center [305, 170] width 239 height 340
click at [392, 296] on div at bounding box center [400, 314] width 33 height 36
click at [349, 189] on div "C Provide first aid training 📚" at bounding box center [306, 182] width 212 height 19
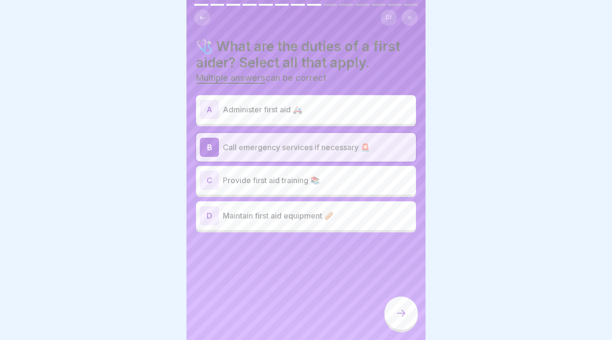
click at [405, 310] on icon at bounding box center [400, 312] width 11 height 11
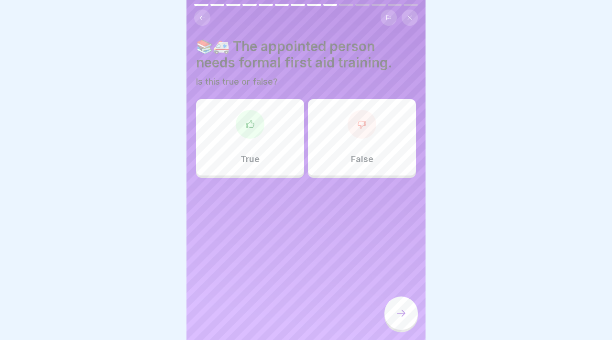
click at [281, 139] on div "True" at bounding box center [250, 137] width 108 height 77
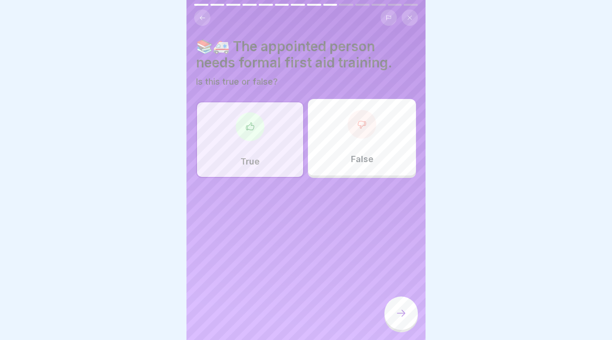
click at [406, 313] on icon at bounding box center [400, 312] width 11 height 11
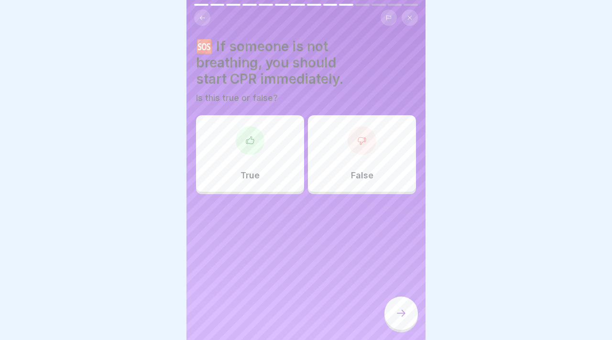
click at [291, 151] on div "True" at bounding box center [250, 153] width 108 height 77
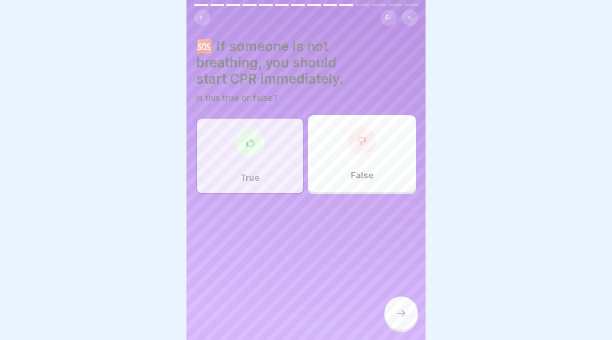
click at [393, 302] on div at bounding box center [400, 312] width 33 height 33
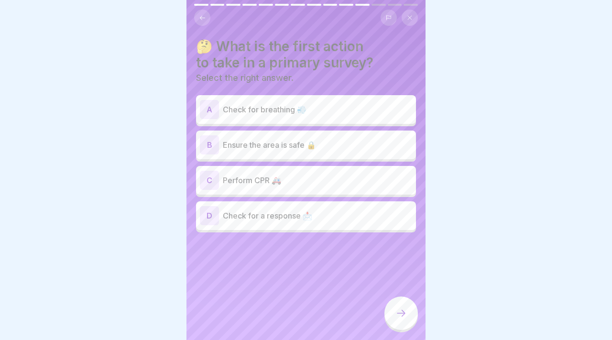
click at [312, 111] on p "Check for breathing 💨" at bounding box center [317, 109] width 189 height 11
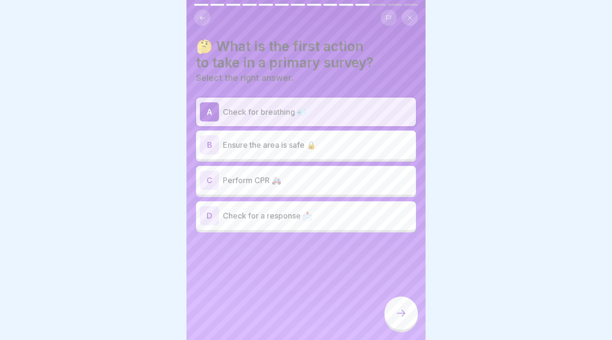
click at [312, 111] on p "Check for breathing 💨" at bounding box center [317, 111] width 189 height 11
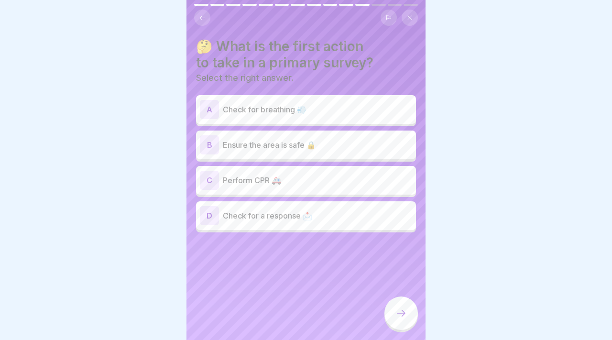
click at [369, 173] on div "C Perform CPR 🚑" at bounding box center [306, 180] width 212 height 19
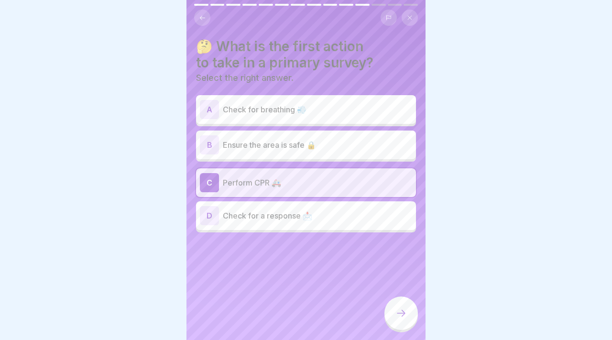
click at [408, 303] on div at bounding box center [400, 312] width 33 height 33
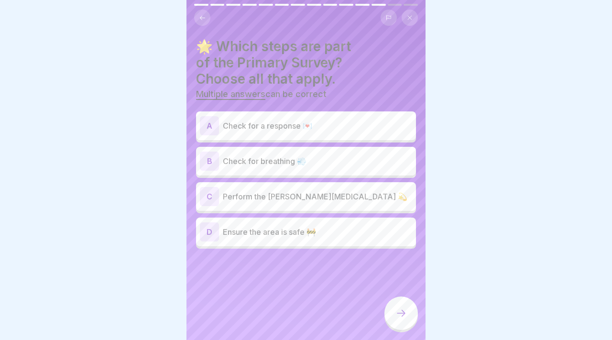
click at [343, 170] on div "B Check for breathing 💨" at bounding box center [306, 161] width 212 height 19
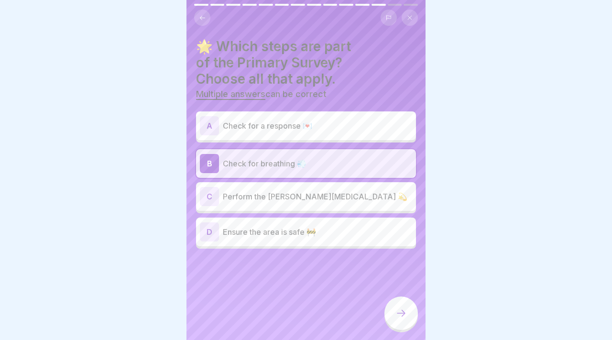
click at [325, 141] on div "A Check for a response 💌 B Check for breathing 💨 C Perform the Heimlich maneuve…" at bounding box center [306, 181] width 220 height 135
click at [322, 133] on div "A Check for a response 💌" at bounding box center [306, 125] width 212 height 19
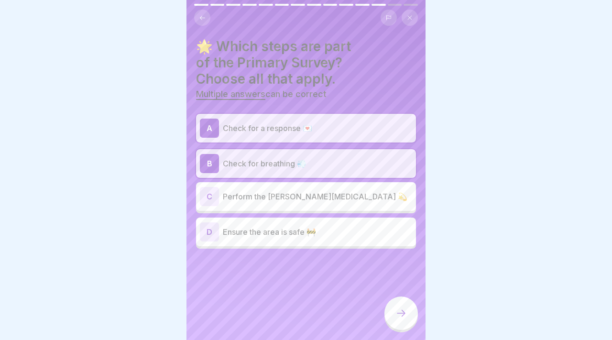
click at [327, 190] on div "C Perform the Heimlich maneuver 💫" at bounding box center [306, 196] width 212 height 19
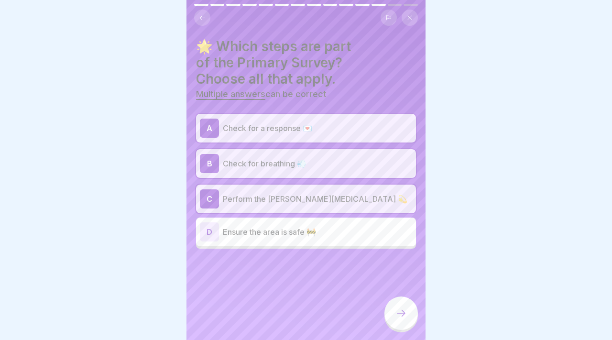
click at [417, 310] on div at bounding box center [400, 314] width 33 height 36
click at [412, 312] on div at bounding box center [400, 312] width 33 height 33
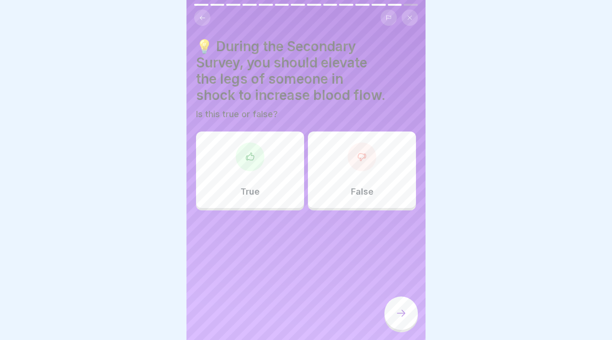
click at [412, 312] on div at bounding box center [400, 312] width 33 height 33
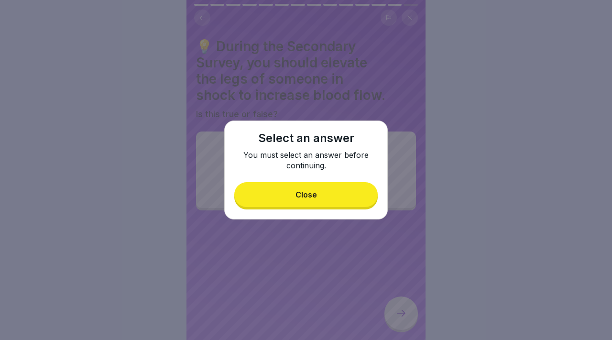
click at [332, 198] on button "Close" at bounding box center [305, 194] width 143 height 25
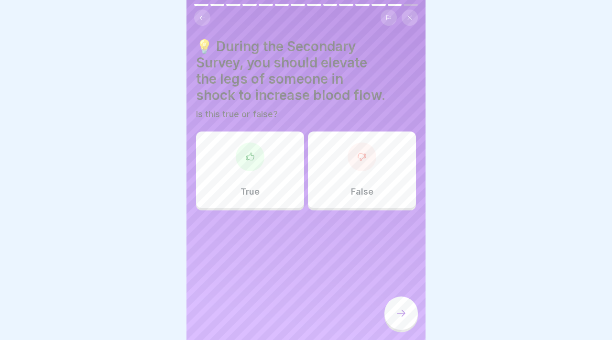
click at [332, 198] on div "False" at bounding box center [362, 169] width 108 height 77
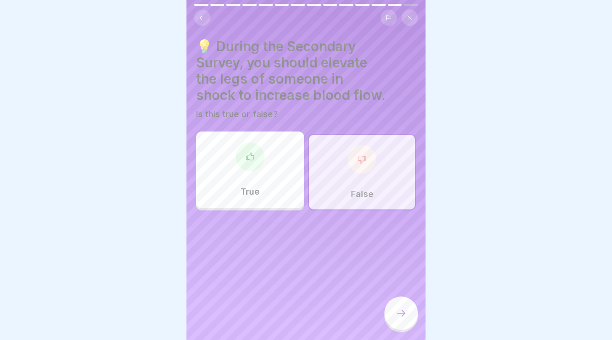
click at [294, 183] on div "True" at bounding box center [250, 169] width 108 height 77
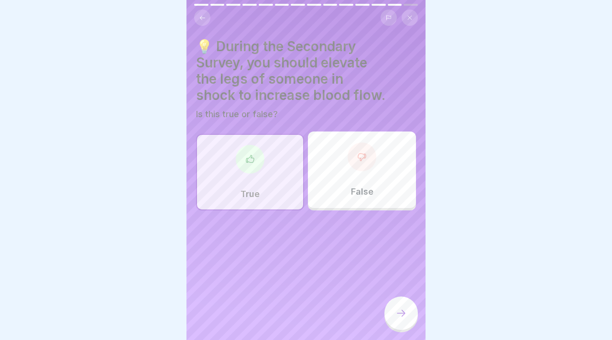
click at [409, 275] on div "💡 During the Secondary Survey, you should elevate the legs of someone in shock …" at bounding box center [305, 170] width 239 height 340
click at [312, 185] on div "False" at bounding box center [362, 169] width 108 height 77
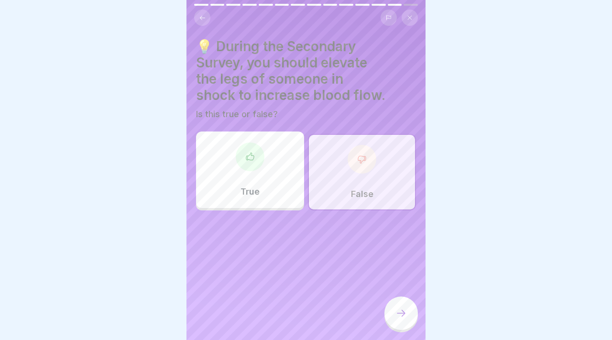
click at [410, 312] on div at bounding box center [400, 312] width 33 height 33
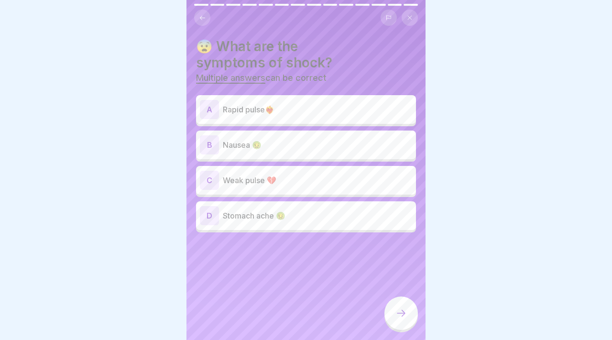
click at [284, 88] on div "😨 What are the symptoms of shock? Multiple answers can be correct A Rapid pulse…" at bounding box center [306, 135] width 220 height 194
click at [355, 226] on div "D Stomach ache 🤢" at bounding box center [306, 215] width 220 height 29
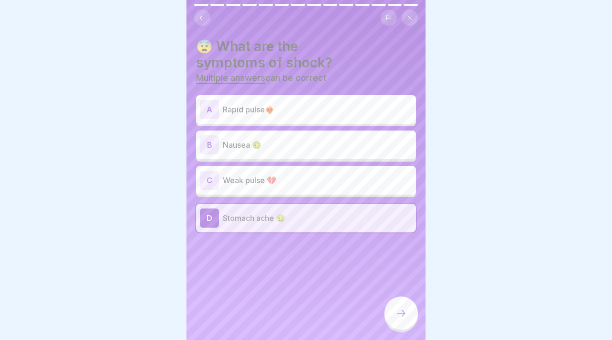
click at [299, 121] on div "A Rapid pulse❤️‍🔥" at bounding box center [306, 109] width 220 height 29
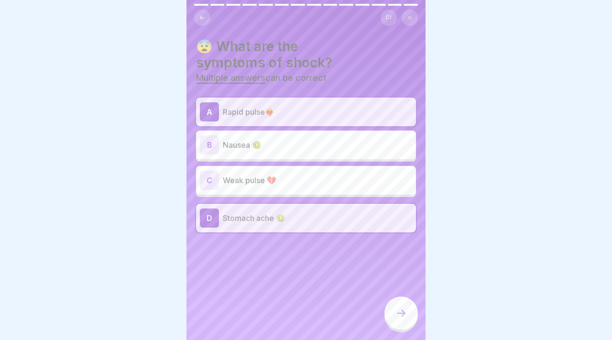
click at [299, 142] on p "Nausea 🤢" at bounding box center [317, 144] width 189 height 11
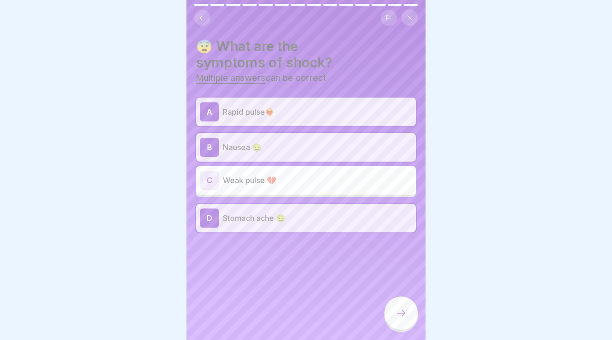
click at [302, 166] on div "C Weak pulse 💔" at bounding box center [306, 180] width 220 height 29
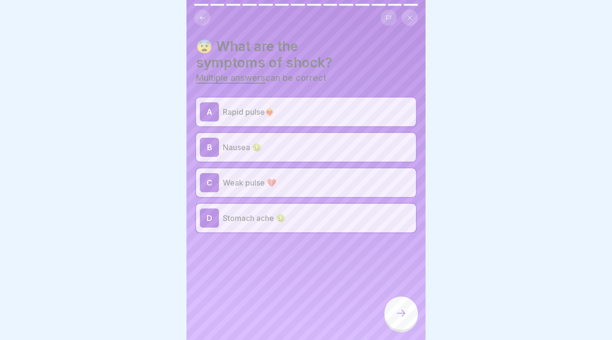
click at [408, 309] on div at bounding box center [400, 312] width 33 height 33
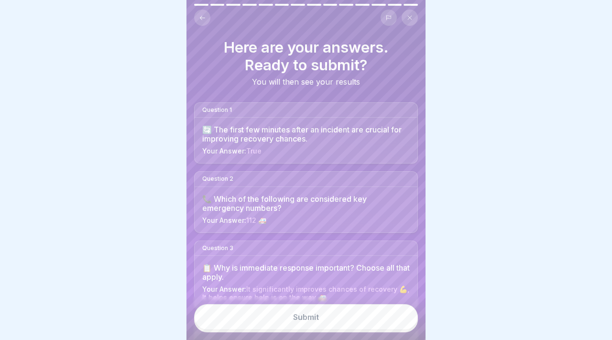
click at [390, 321] on button "Submit" at bounding box center [306, 317] width 224 height 26
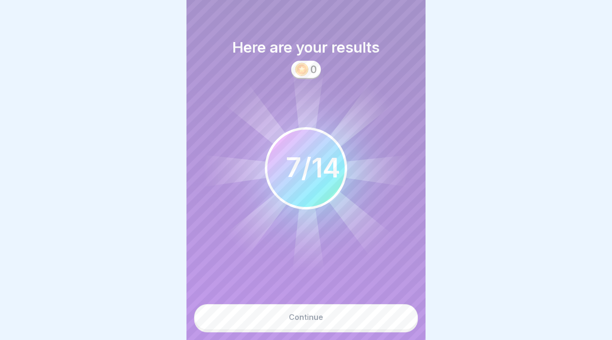
click at [390, 321] on button "Continue" at bounding box center [306, 317] width 224 height 26
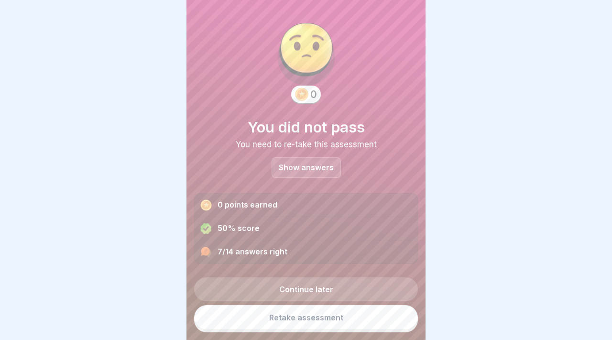
click at [383, 308] on link "Retake assessment" at bounding box center [306, 317] width 224 height 25
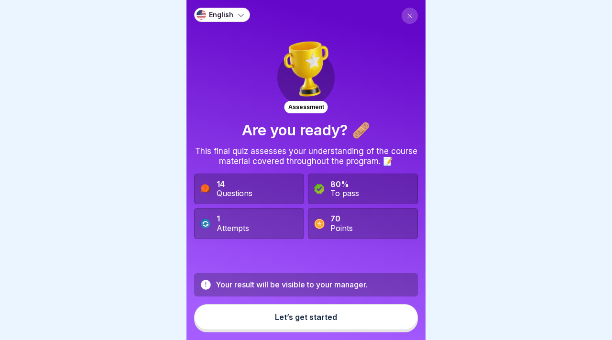
click at [383, 308] on button "Let’s get started" at bounding box center [306, 317] width 224 height 26
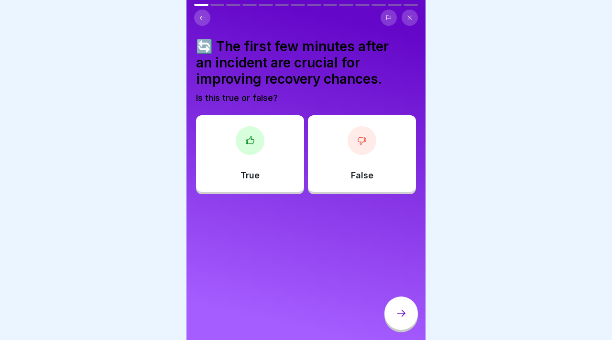
click at [262, 134] on div at bounding box center [250, 140] width 29 height 29
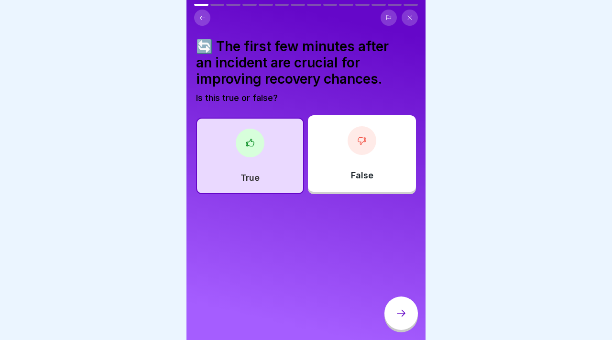
click at [401, 324] on div at bounding box center [400, 312] width 33 height 33
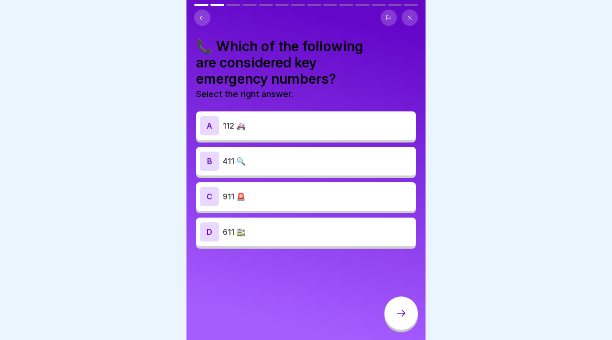
click at [282, 121] on p "112 🚑" at bounding box center [317, 125] width 189 height 11
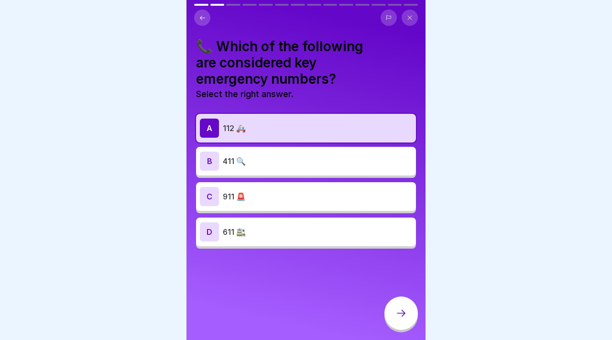
click at [297, 200] on p "911 🚨" at bounding box center [317, 196] width 189 height 11
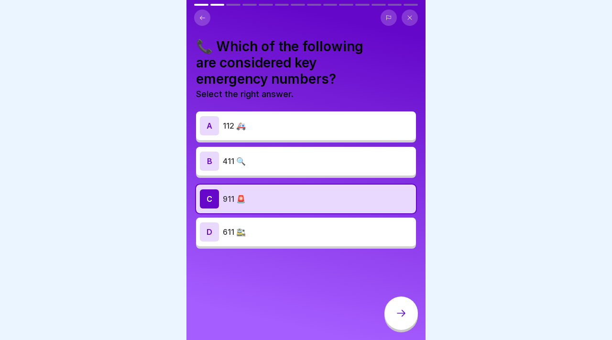
click at [305, 127] on p "112 🚑" at bounding box center [317, 125] width 189 height 11
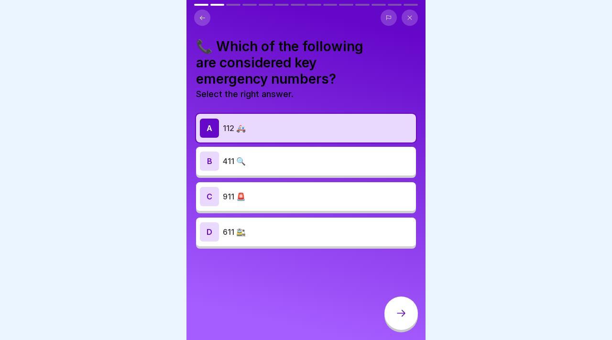
click at [307, 200] on p "911 🚨" at bounding box center [317, 196] width 189 height 11
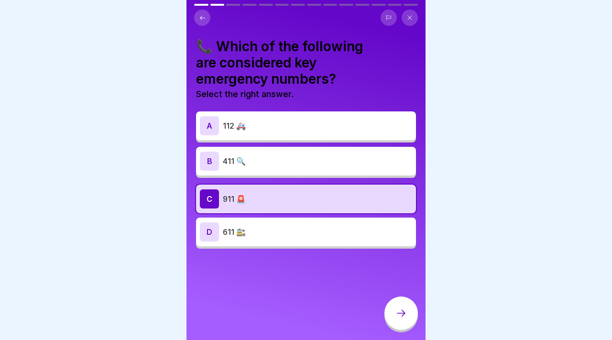
click at [394, 315] on div at bounding box center [400, 312] width 33 height 33
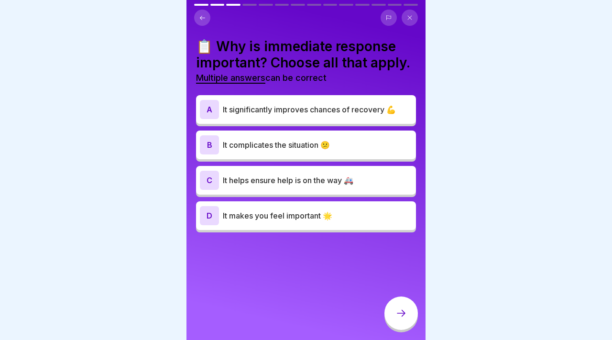
click at [243, 110] on p "It significantly improves chances of recovery 💪" at bounding box center [317, 109] width 189 height 11
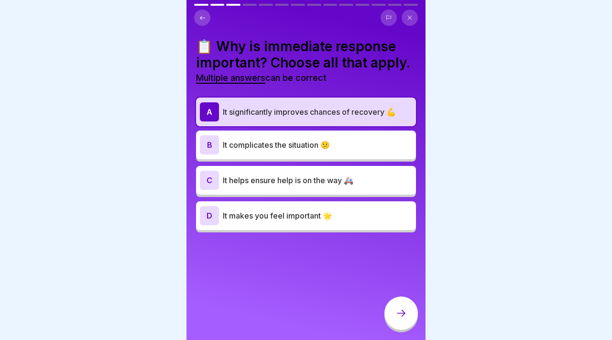
click at [252, 187] on div "C It helps ensure help is on the way 🚑" at bounding box center [306, 180] width 212 height 19
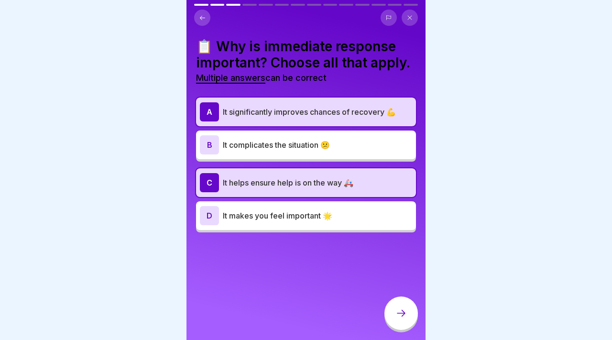
click at [218, 259] on div "📋 Why is immediate response important? Choose all that apply. Multiple answers …" at bounding box center [305, 170] width 239 height 340
click at [414, 302] on div at bounding box center [400, 314] width 33 height 36
click at [407, 309] on div at bounding box center [400, 312] width 33 height 33
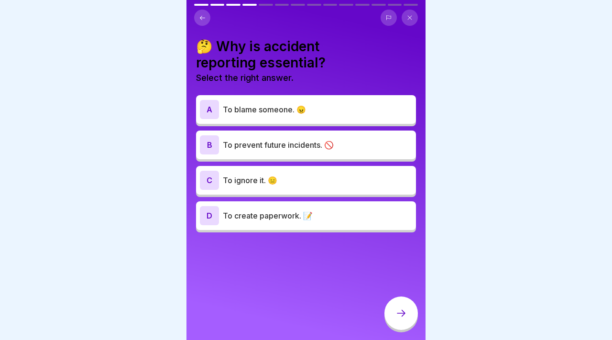
click at [317, 147] on p "To prevent future incidents. 🚫" at bounding box center [317, 144] width 189 height 11
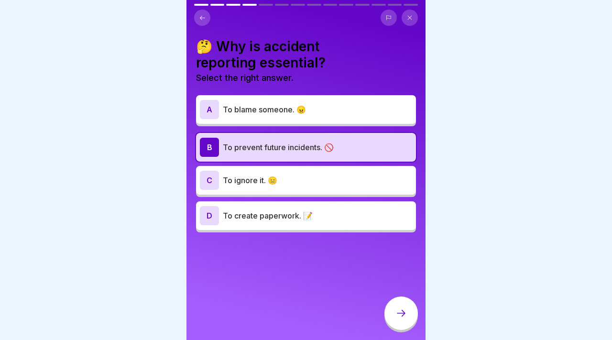
click at [400, 311] on icon at bounding box center [400, 312] width 11 height 11
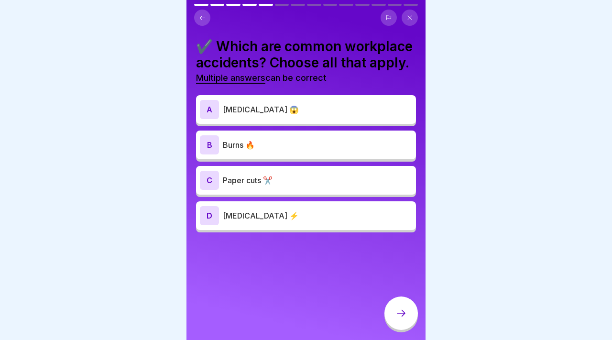
click at [243, 115] on p "Choking 😱" at bounding box center [317, 109] width 189 height 11
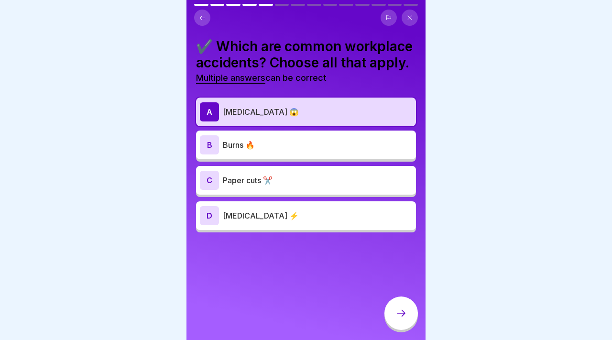
click at [249, 144] on p "Burns 🔥" at bounding box center [317, 144] width 189 height 11
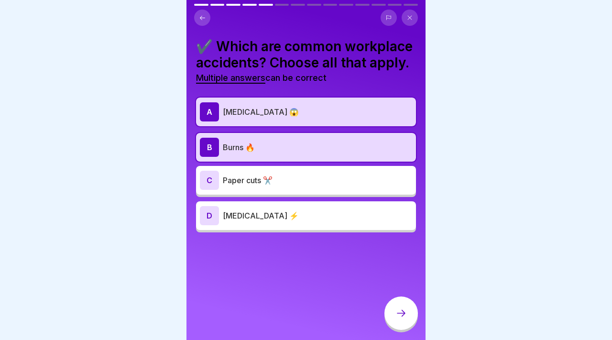
click at [254, 184] on p "Paper cuts ✂️" at bounding box center [317, 180] width 189 height 11
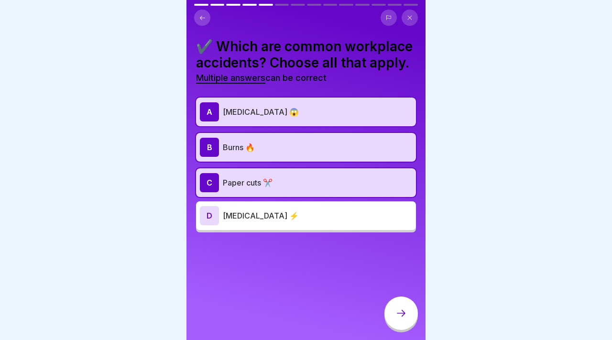
click at [257, 216] on p "Electric shock ⚡" at bounding box center [317, 215] width 189 height 11
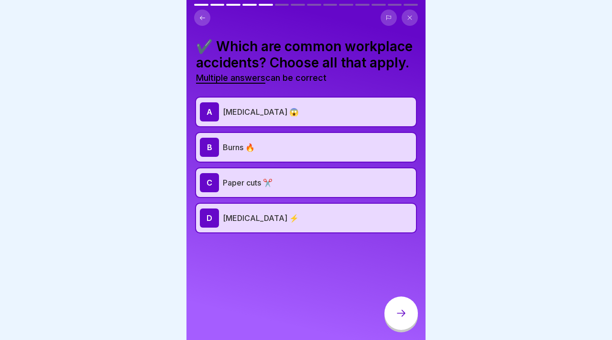
click at [400, 302] on div at bounding box center [400, 312] width 33 height 33
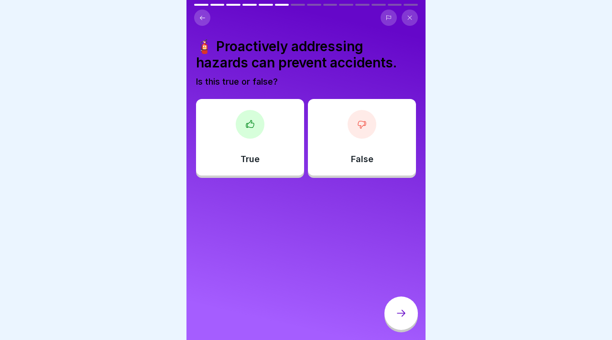
click at [272, 137] on div "True" at bounding box center [250, 137] width 108 height 77
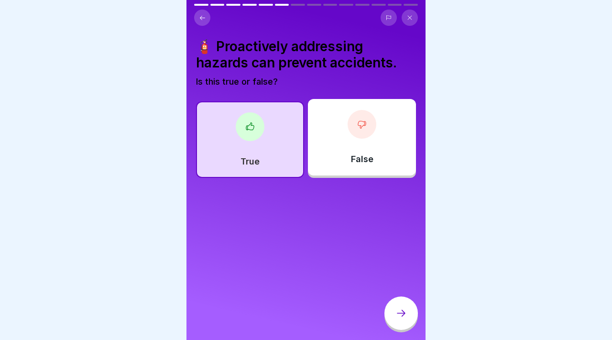
click at [399, 309] on icon at bounding box center [400, 312] width 11 height 11
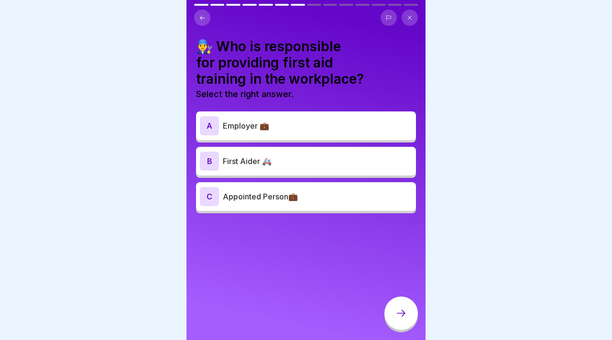
click at [330, 126] on p "Employer 💼" at bounding box center [317, 125] width 189 height 11
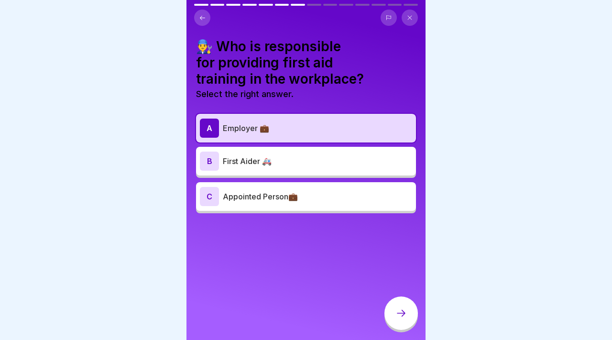
click at [407, 309] on div at bounding box center [400, 312] width 33 height 33
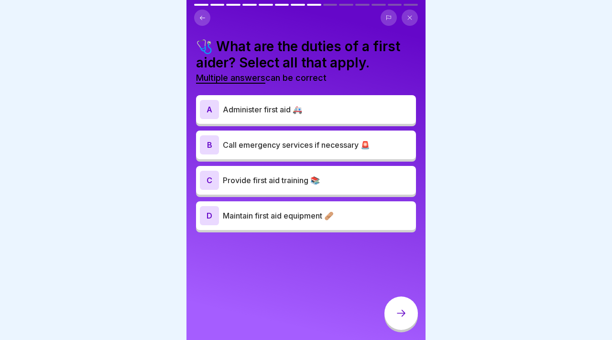
click at [383, 100] on div "A Administer first aid 🚑" at bounding box center [306, 109] width 212 height 19
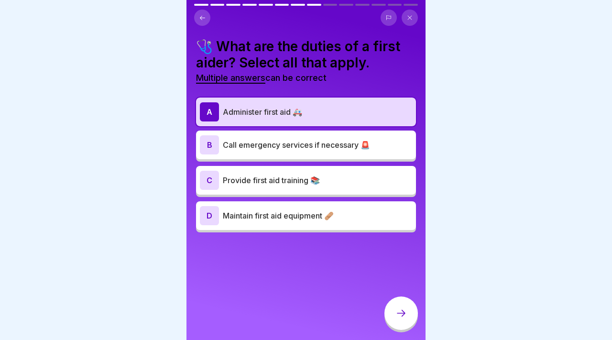
click at [372, 138] on div "B Call emergency services if necessary 🚨" at bounding box center [306, 144] width 212 height 19
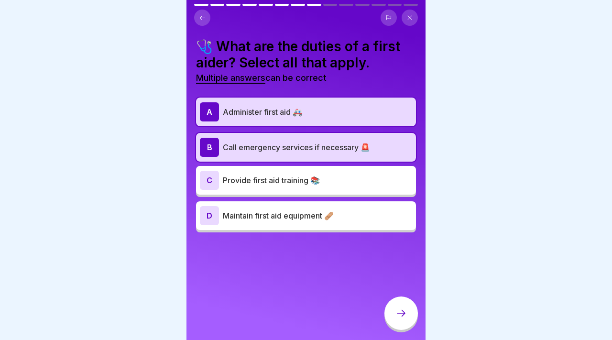
click at [365, 182] on p "Provide first aid training 📚" at bounding box center [317, 180] width 189 height 11
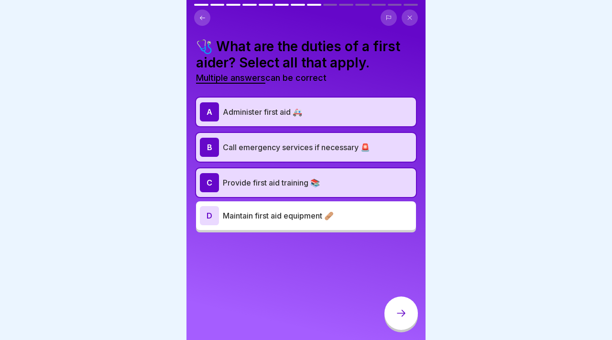
click at [360, 212] on p "Maintain first aid equipment 🩹" at bounding box center [317, 215] width 189 height 11
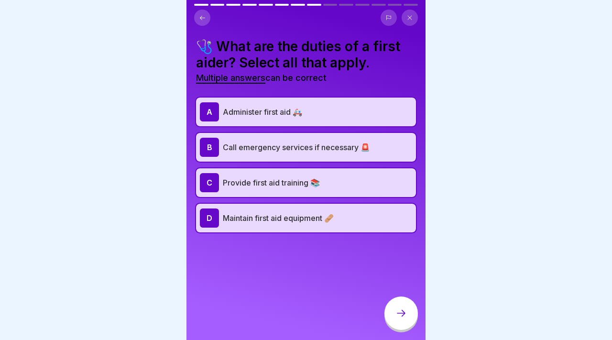
click at [356, 187] on p "Provide first aid training 📚" at bounding box center [317, 182] width 189 height 11
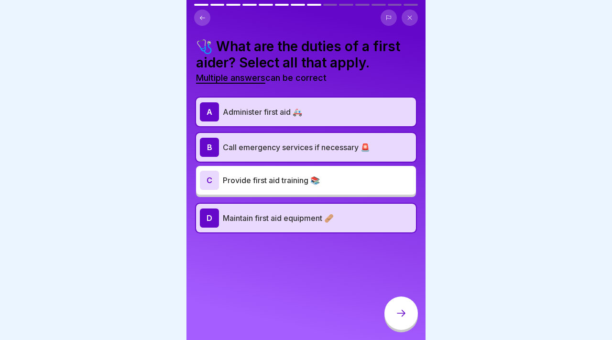
click at [402, 307] on div at bounding box center [400, 312] width 33 height 33
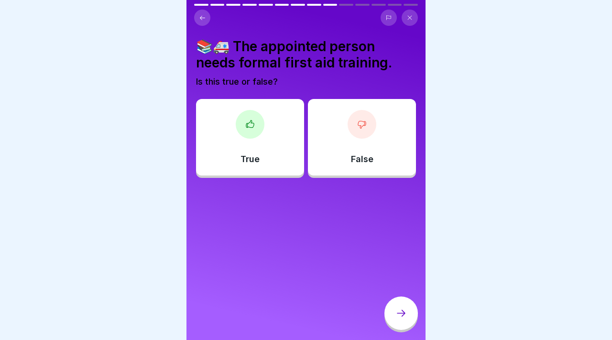
click at [251, 138] on div at bounding box center [250, 124] width 29 height 29
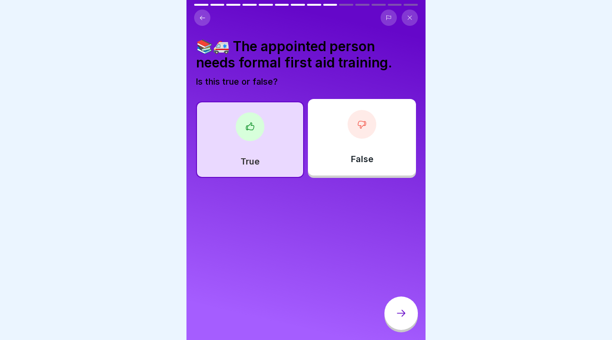
click at [401, 306] on div at bounding box center [400, 312] width 33 height 33
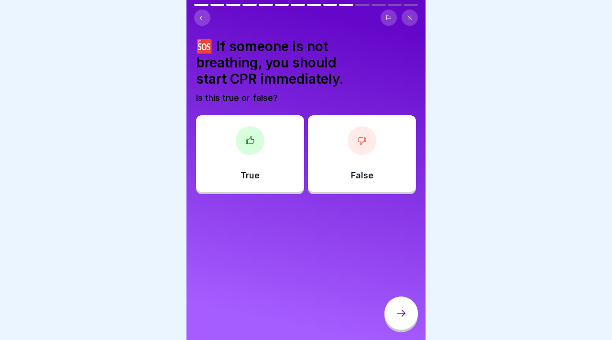
click at [226, 132] on div "True" at bounding box center [250, 153] width 108 height 77
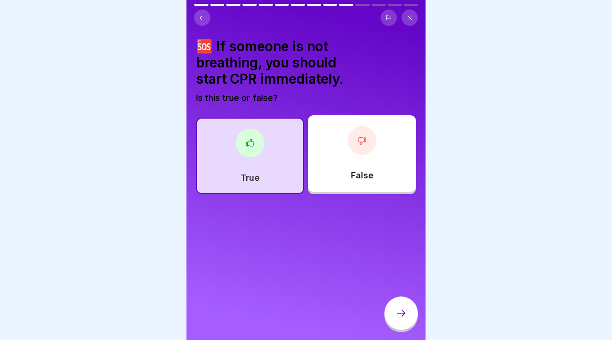
click at [394, 307] on div at bounding box center [400, 312] width 33 height 33
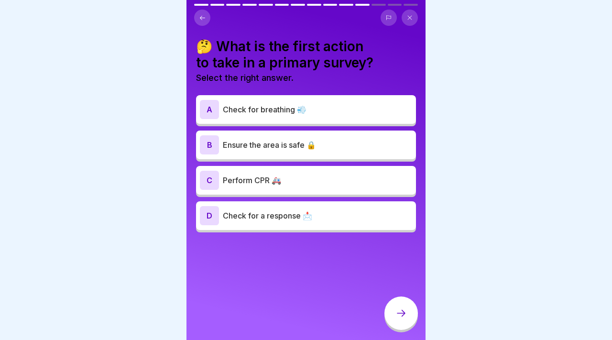
click at [343, 108] on p "Check for breathing 💨" at bounding box center [317, 109] width 189 height 11
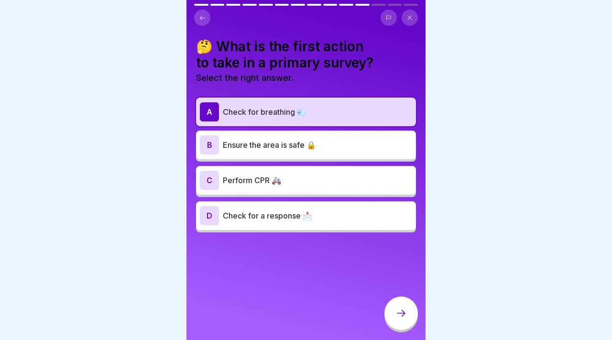
click at [333, 181] on p "Perform CPR 🚑" at bounding box center [317, 180] width 189 height 11
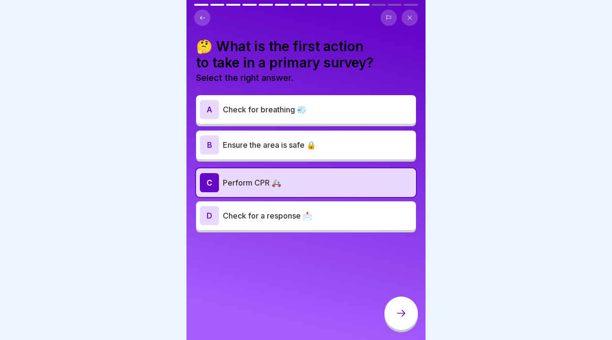
click at [329, 100] on div "A Check for breathing 💨" at bounding box center [306, 109] width 212 height 19
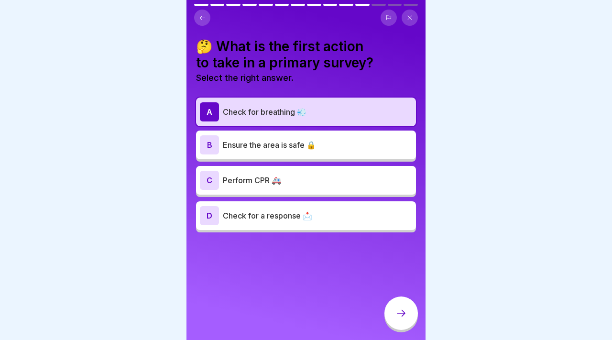
click at [415, 309] on div at bounding box center [400, 312] width 33 height 33
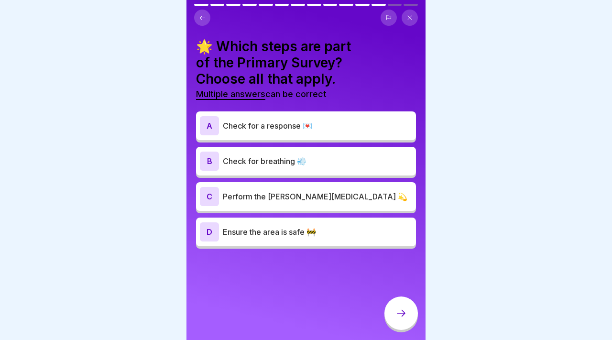
click at [341, 157] on p "Check for breathing 💨" at bounding box center [317, 160] width 189 height 11
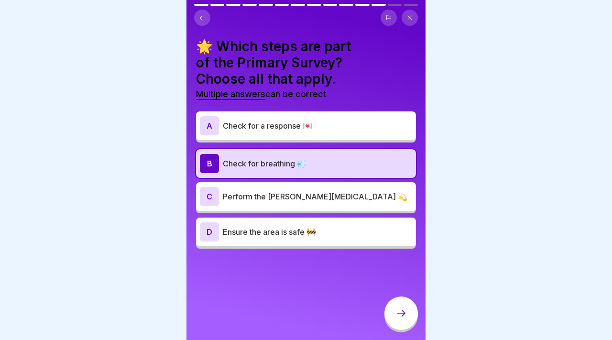
click at [337, 132] on div "A Check for a response 💌" at bounding box center [306, 125] width 212 height 19
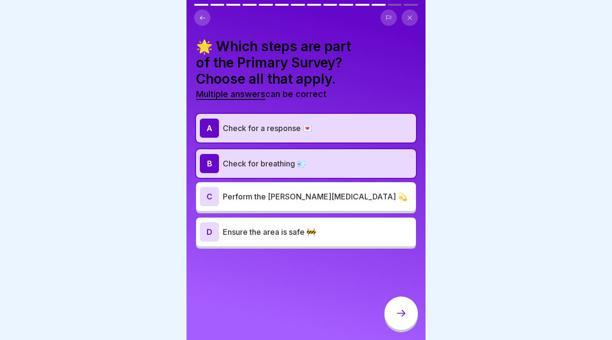
click at [337, 188] on div "C Perform the Heimlich maneuver 💫" at bounding box center [306, 196] width 212 height 19
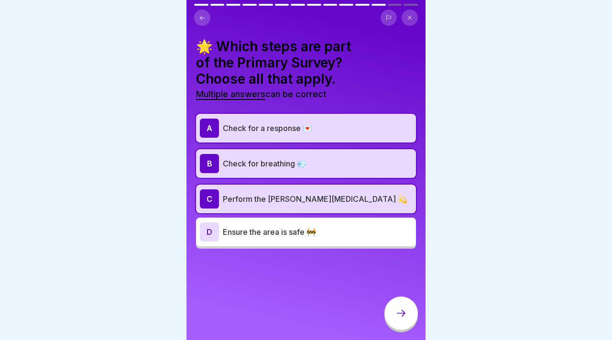
click at [338, 207] on div "C Perform the Heimlich maneuver 💫" at bounding box center [306, 198] width 212 height 19
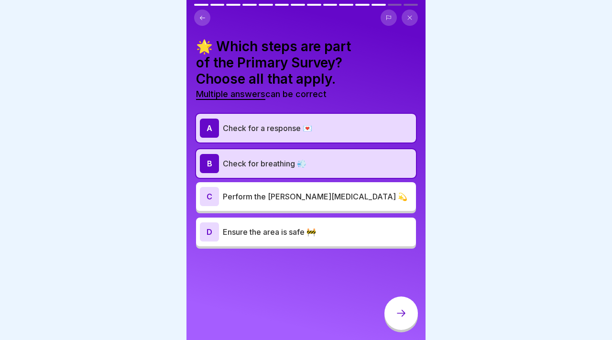
click at [389, 312] on div at bounding box center [400, 312] width 33 height 33
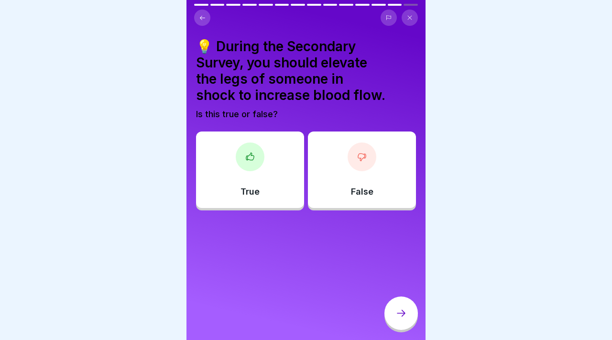
click at [255, 181] on div "True" at bounding box center [250, 169] width 108 height 77
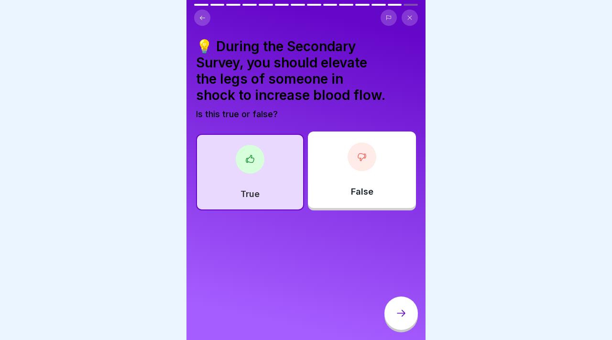
click at [399, 307] on icon at bounding box center [400, 312] width 11 height 11
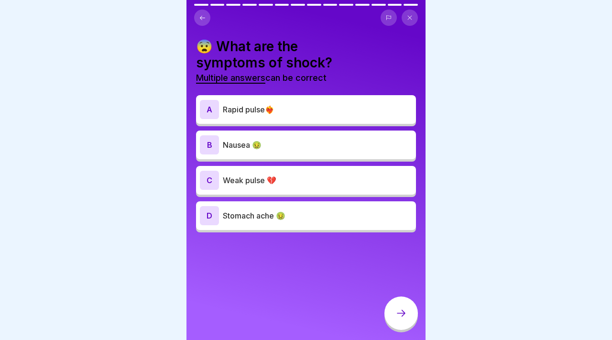
click at [297, 175] on p "Weak pulse 💔" at bounding box center [317, 180] width 189 height 11
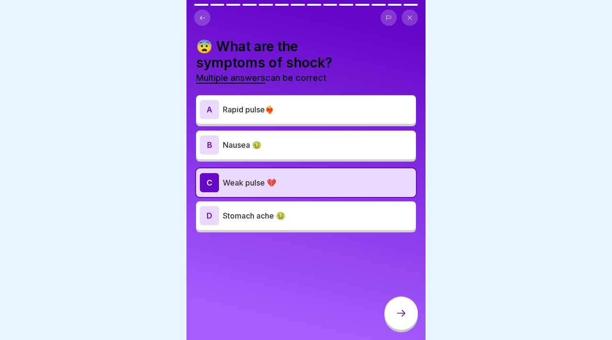
click at [398, 307] on icon at bounding box center [400, 312] width 11 height 11
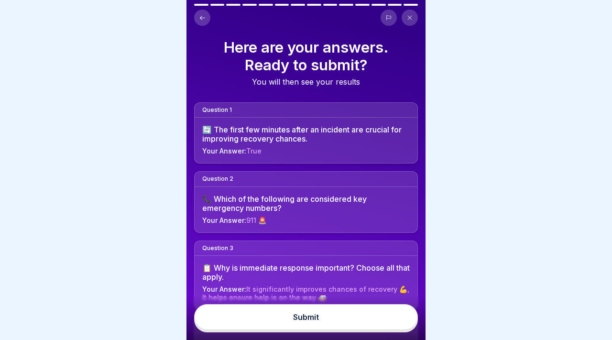
click at [390, 312] on button "Submit" at bounding box center [306, 317] width 224 height 26
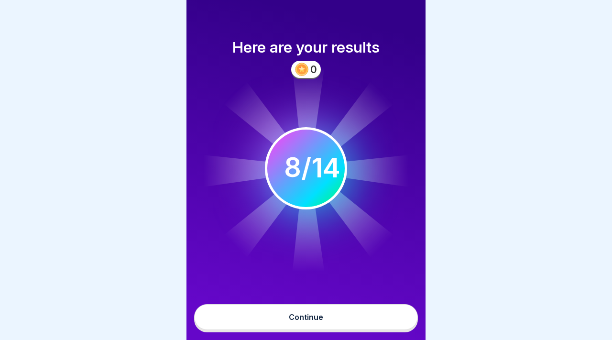
click at [390, 312] on button "Continue" at bounding box center [306, 317] width 224 height 26
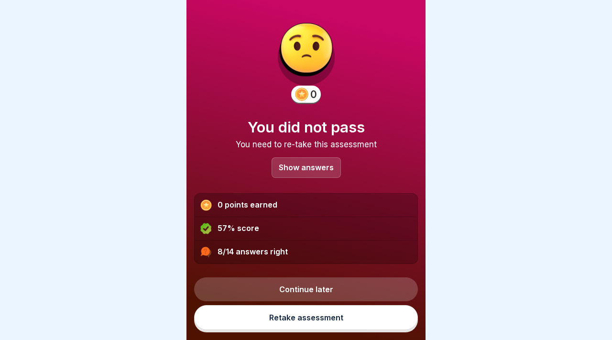
click at [322, 169] on p "Show answers" at bounding box center [306, 168] width 55 height 8
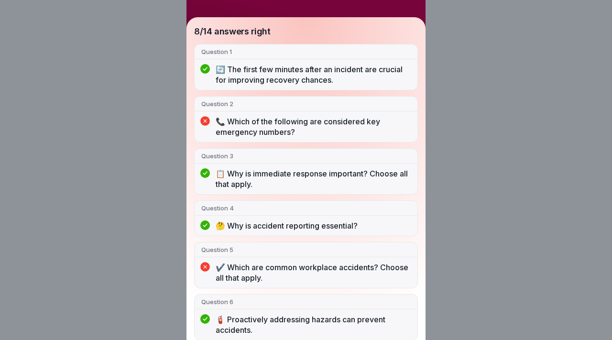
scroll to position [81, 0]
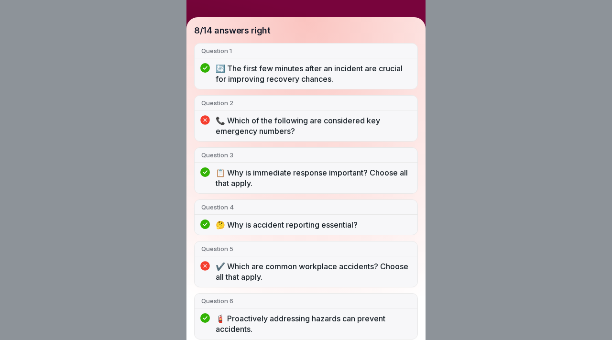
click at [267, 128] on p "📞 Which of the following are considered key emergency numbers?" at bounding box center [313, 125] width 195 height 21
click at [219, 124] on p "📞 Which of the following are considered key emergency numbers?" at bounding box center [313, 125] width 195 height 21
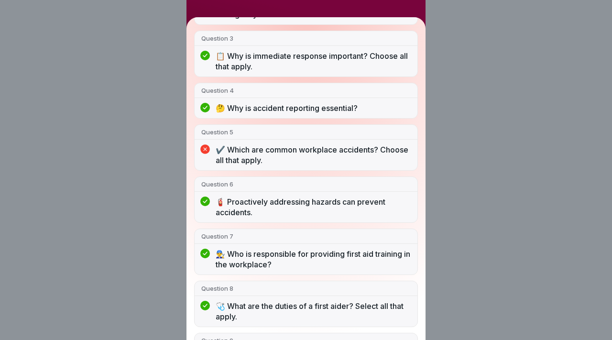
scroll to position [0, 0]
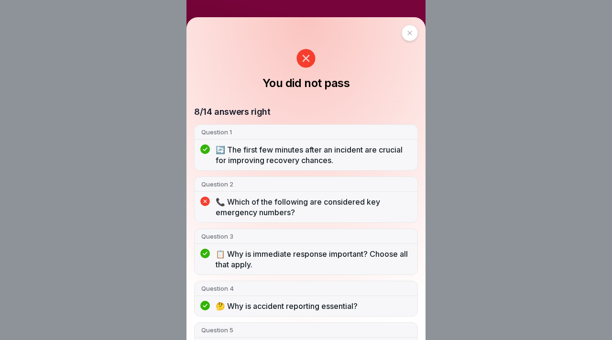
click at [410, 28] on div at bounding box center [410, 33] width 16 height 16
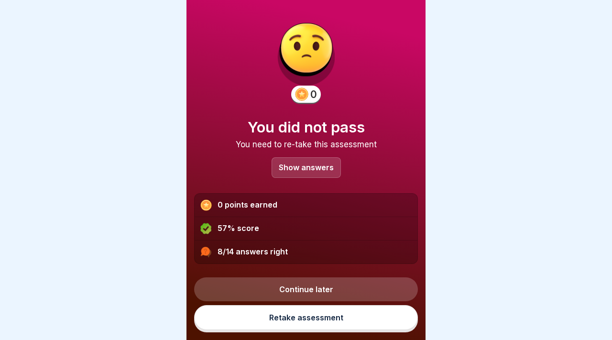
click at [335, 314] on link "Retake assessment" at bounding box center [306, 317] width 224 height 25
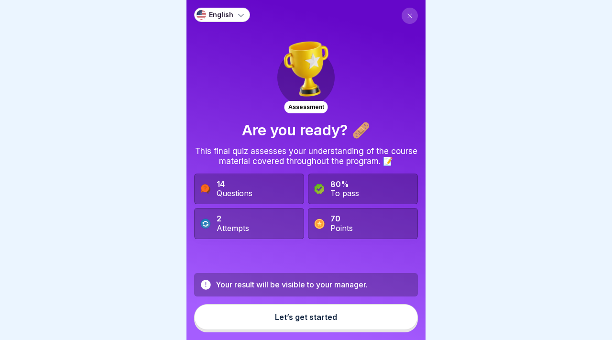
click at [335, 314] on div "Let’s get started" at bounding box center [306, 317] width 62 height 9
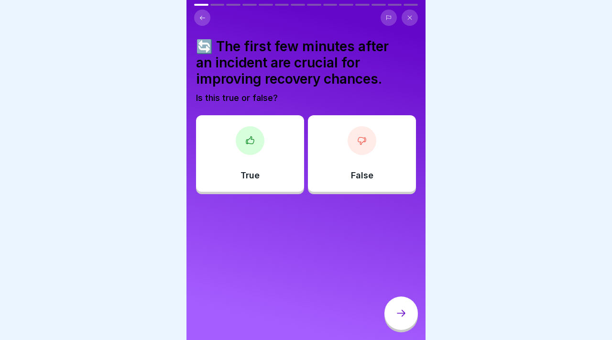
click at [261, 162] on div "True" at bounding box center [250, 153] width 108 height 77
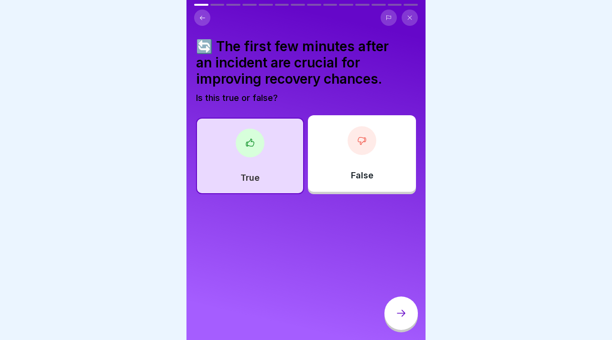
click at [330, 167] on div "False" at bounding box center [362, 153] width 108 height 77
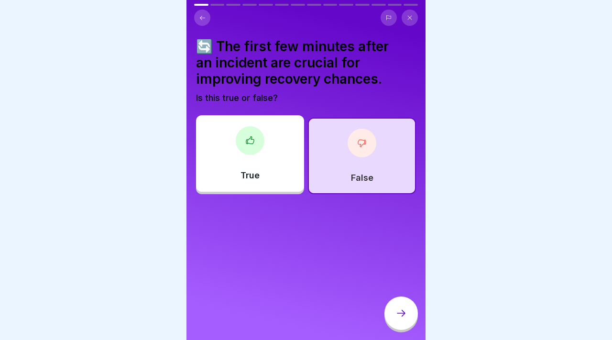
click at [400, 317] on icon at bounding box center [400, 312] width 11 height 11
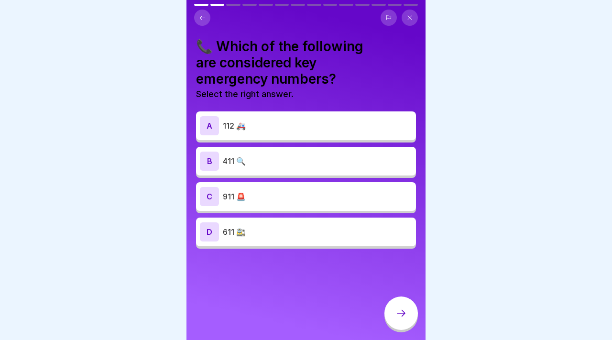
click at [284, 118] on div "A 112 🚑" at bounding box center [306, 125] width 212 height 19
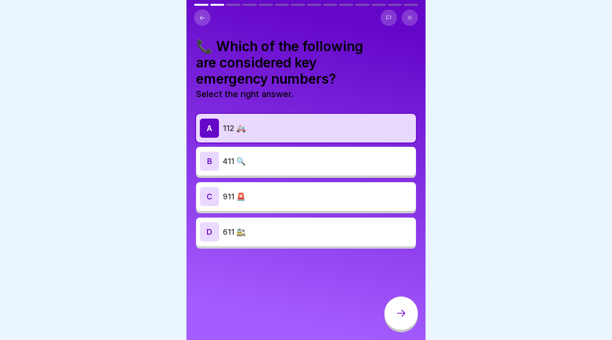
click at [394, 316] on div at bounding box center [400, 312] width 33 height 33
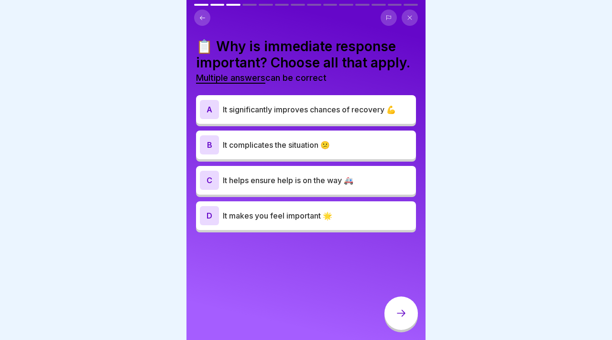
click at [313, 105] on p "It significantly improves chances of recovery 💪" at bounding box center [317, 109] width 189 height 11
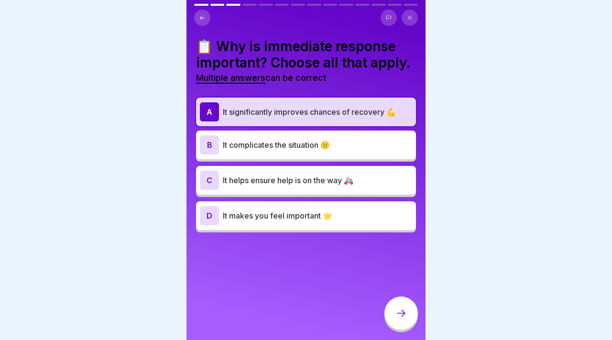
click at [342, 188] on div "C It helps ensure help is on the way 🚑" at bounding box center [306, 180] width 212 height 19
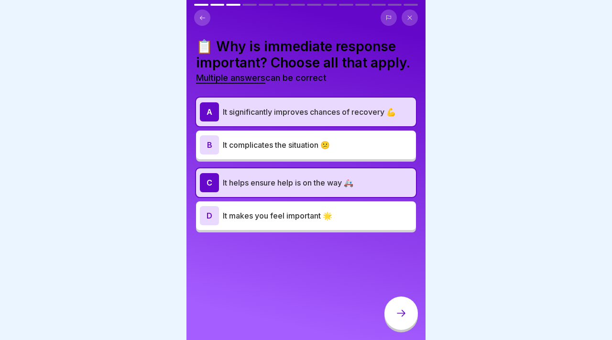
click at [294, 216] on p "It makes you feel important 🌟" at bounding box center [317, 215] width 189 height 11
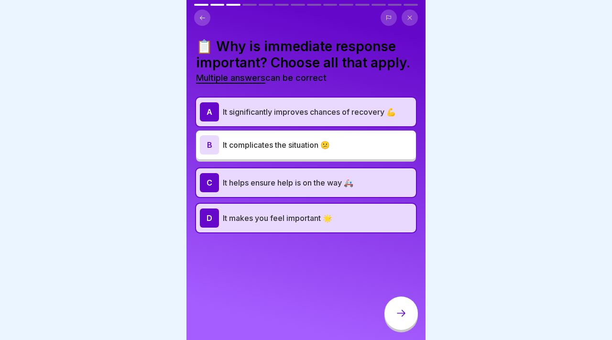
click at [294, 216] on p "It makes you feel important 🌟" at bounding box center [317, 217] width 189 height 11
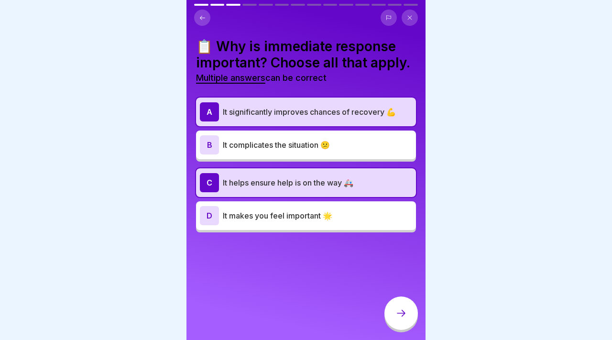
click at [294, 216] on p "It makes you feel important 🌟" at bounding box center [317, 215] width 189 height 11
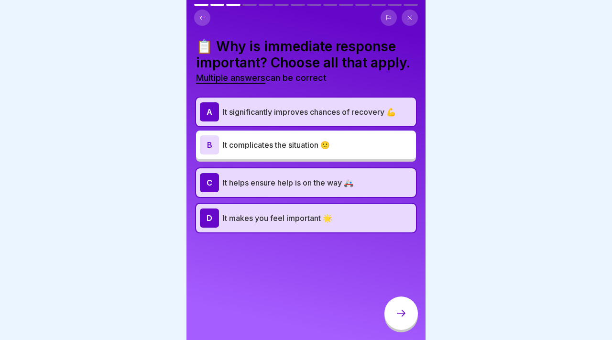
click at [402, 313] on icon at bounding box center [401, 313] width 9 height 7
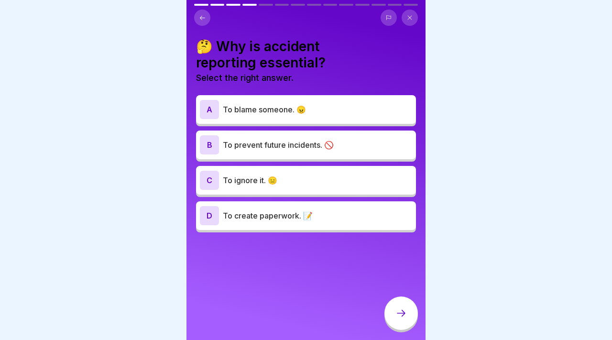
click at [303, 174] on div "C To ignore it. 😑" at bounding box center [306, 180] width 212 height 19
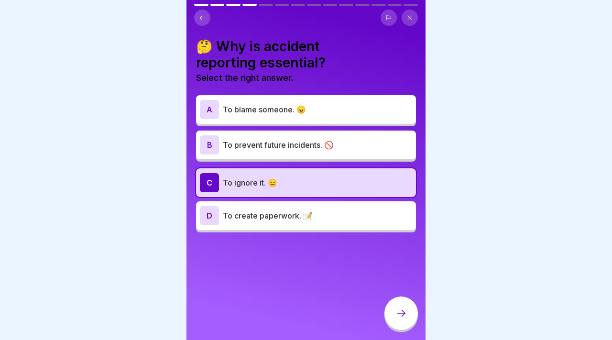
click at [288, 145] on p "To prevent future incidents. 🚫" at bounding box center [317, 144] width 189 height 11
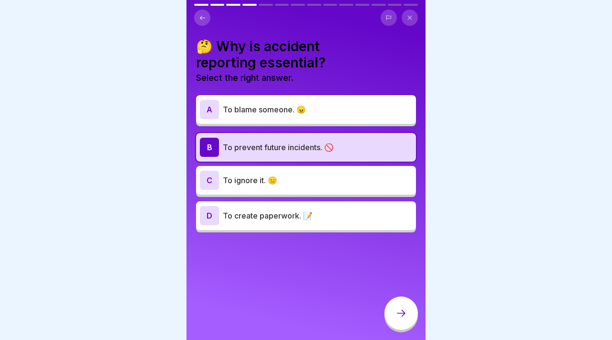
click at [300, 215] on p "To create paperwork. 📝" at bounding box center [317, 215] width 189 height 11
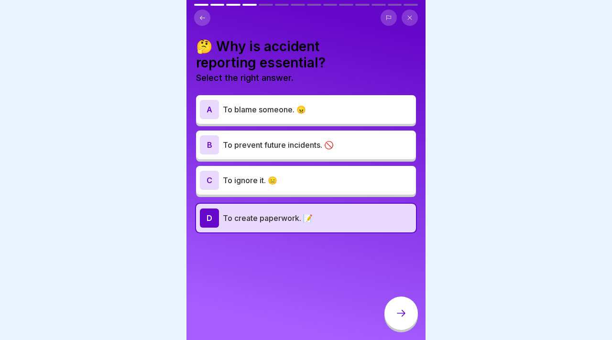
click at [290, 141] on p "To prevent future incidents. 🚫" at bounding box center [317, 144] width 189 height 11
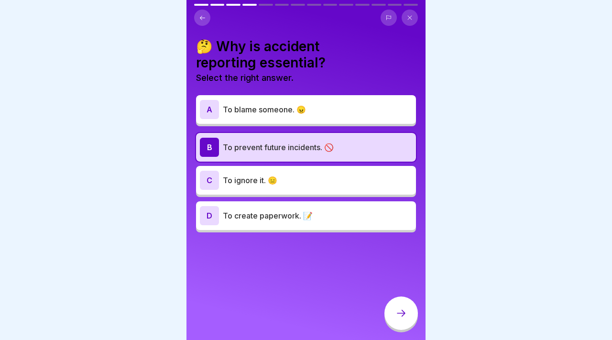
click at [404, 310] on icon at bounding box center [400, 312] width 11 height 11
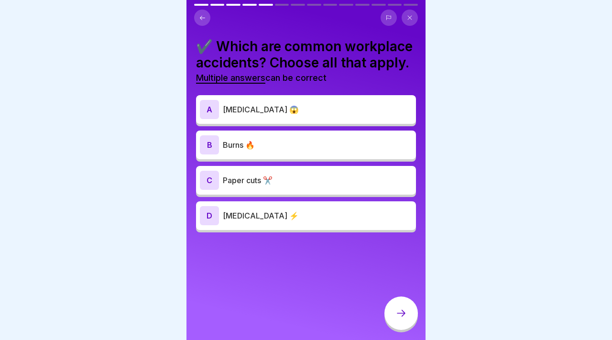
click at [299, 151] on div "B Burns 🔥" at bounding box center [306, 144] width 212 height 19
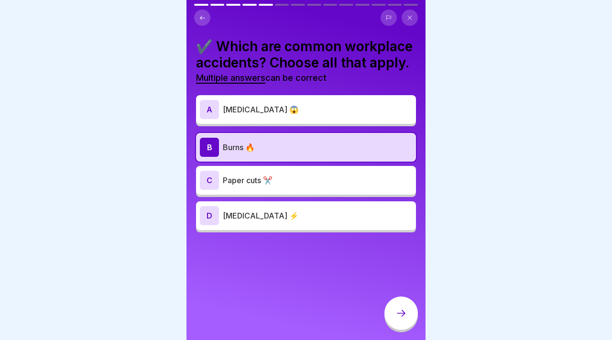
click at [297, 184] on p "Paper cuts ✂️" at bounding box center [317, 180] width 189 height 11
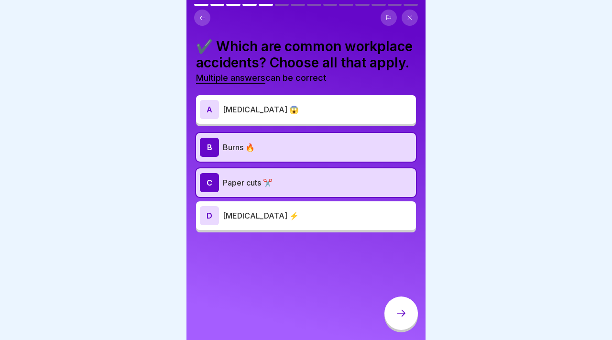
click at [297, 224] on div "D [MEDICAL_DATA] ⚡" at bounding box center [306, 215] width 212 height 19
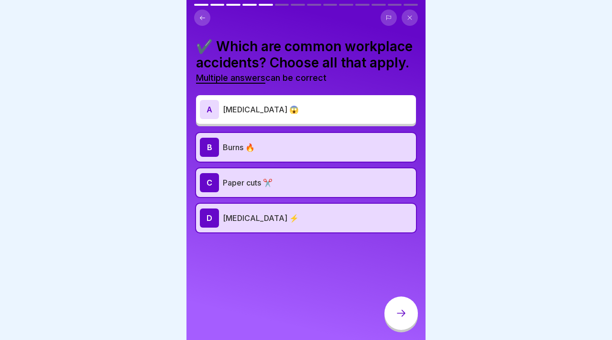
click at [397, 321] on div at bounding box center [400, 312] width 33 height 33
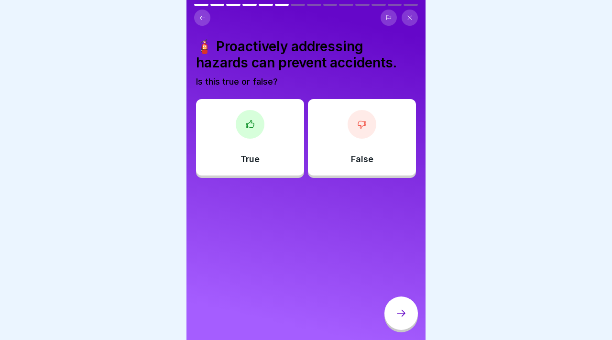
click at [296, 143] on div "True" at bounding box center [250, 137] width 108 height 77
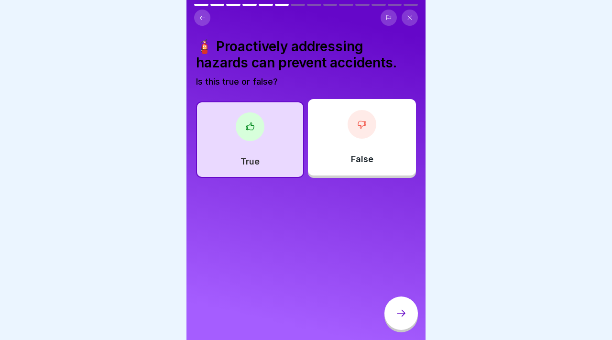
click at [399, 320] on div at bounding box center [400, 312] width 33 height 33
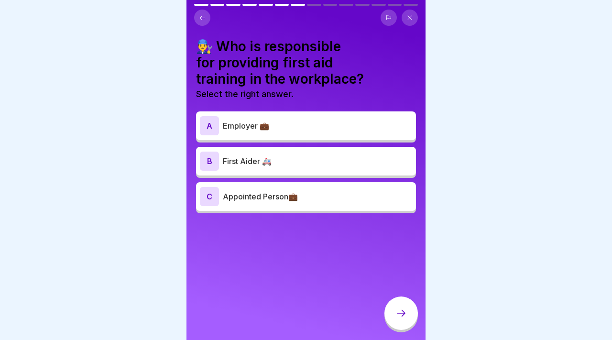
click at [292, 129] on p "Employer 💼" at bounding box center [317, 125] width 189 height 11
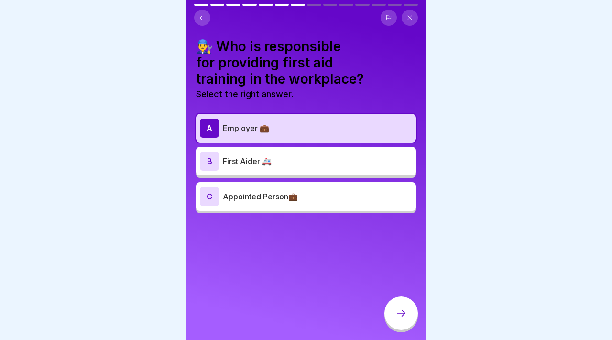
click at [296, 163] on p "First Aider 🚑" at bounding box center [317, 160] width 189 height 11
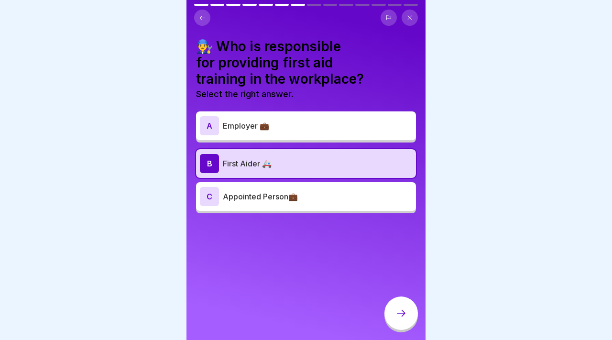
click at [283, 130] on p "Employer 💼" at bounding box center [317, 125] width 189 height 11
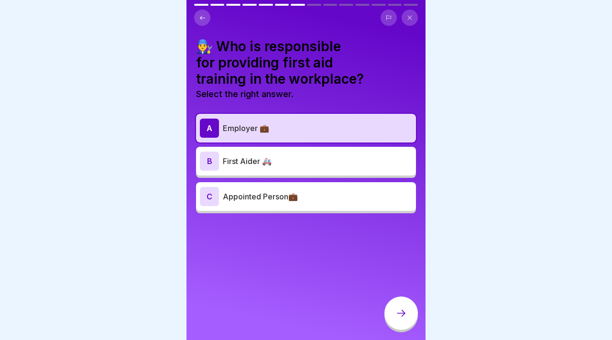
click at [286, 158] on p "First Aider 🚑" at bounding box center [317, 160] width 189 height 11
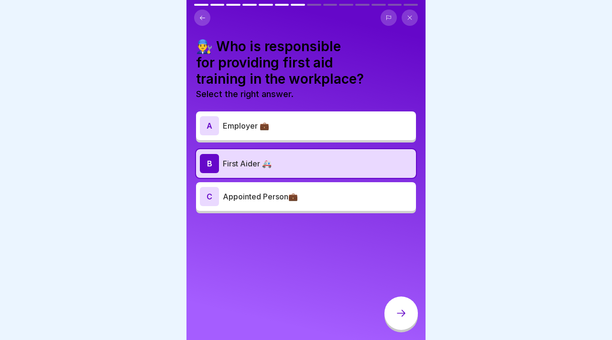
click at [411, 316] on div at bounding box center [400, 312] width 33 height 33
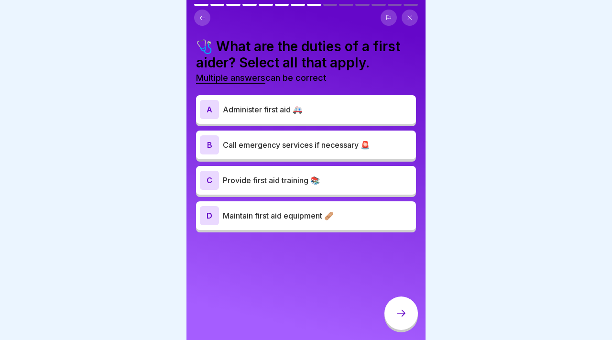
click at [333, 148] on p "Call emergency services if necessary 🚨" at bounding box center [317, 144] width 189 height 11
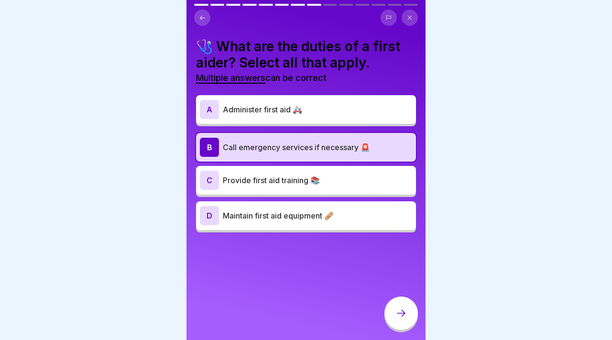
click at [338, 175] on p "Provide first aid training 📚" at bounding box center [317, 180] width 189 height 11
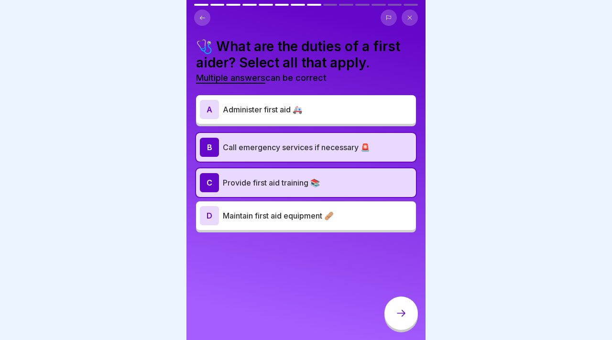
click at [404, 307] on div at bounding box center [400, 312] width 33 height 33
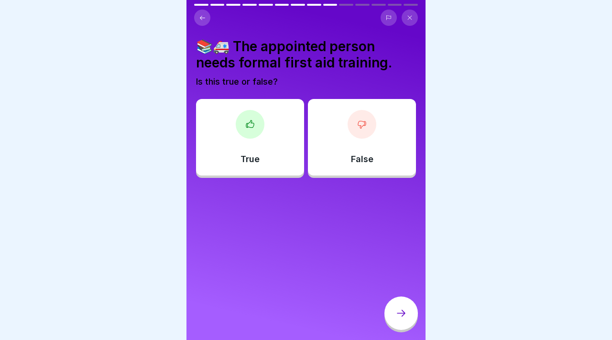
click at [314, 118] on div "False" at bounding box center [362, 137] width 108 height 77
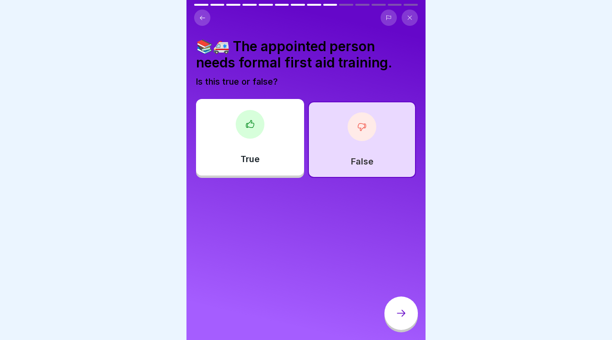
click at [314, 118] on div "False" at bounding box center [362, 139] width 108 height 77
click at [287, 138] on div "True" at bounding box center [250, 137] width 108 height 77
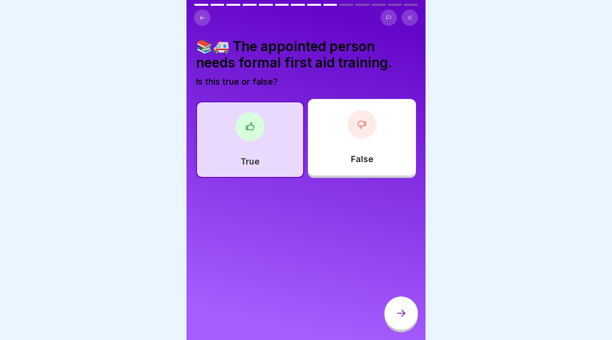
click at [390, 317] on div at bounding box center [400, 312] width 33 height 33
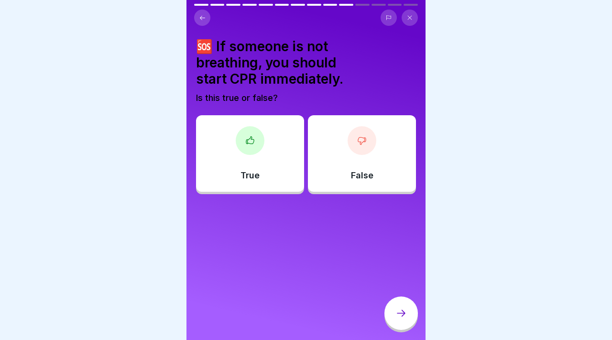
click at [287, 141] on div "True" at bounding box center [250, 153] width 108 height 77
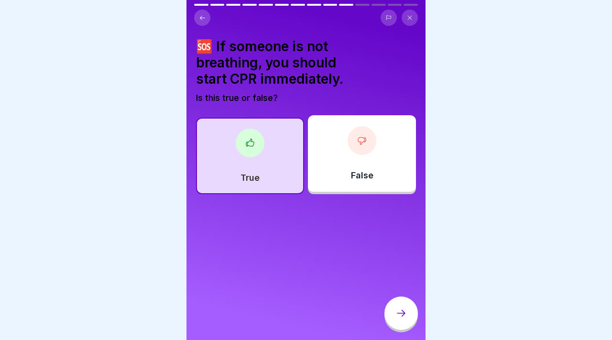
click at [389, 320] on div at bounding box center [400, 312] width 33 height 33
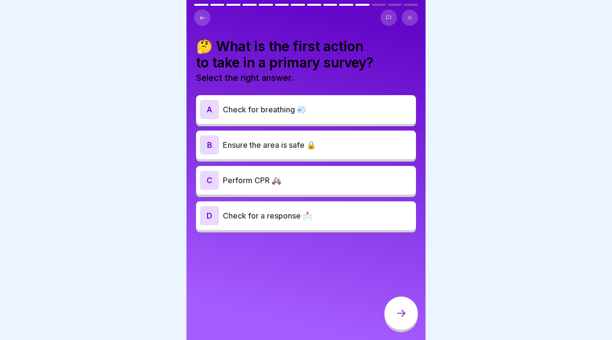
click at [289, 111] on p "Check for breathing 💨" at bounding box center [317, 109] width 189 height 11
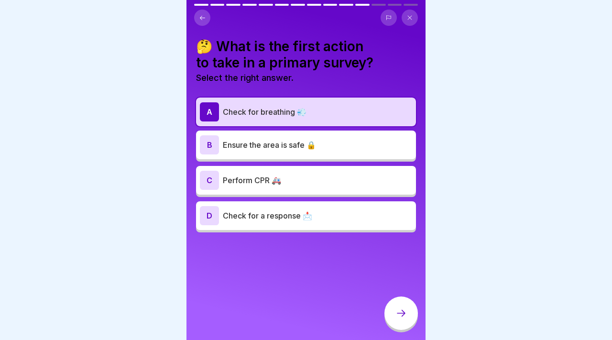
click at [307, 145] on p "Ensure the area is safe 🔒" at bounding box center [317, 144] width 189 height 11
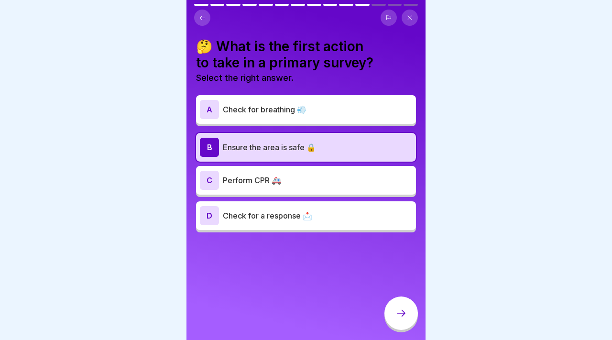
click at [307, 157] on div "B Ensure the area is safe 🔒" at bounding box center [306, 147] width 220 height 29
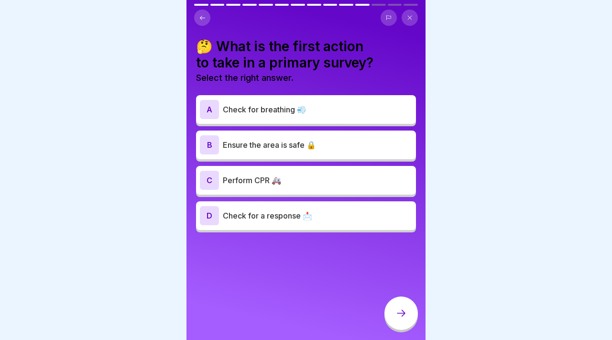
click at [306, 178] on p "Perform CPR 🚑" at bounding box center [317, 180] width 189 height 11
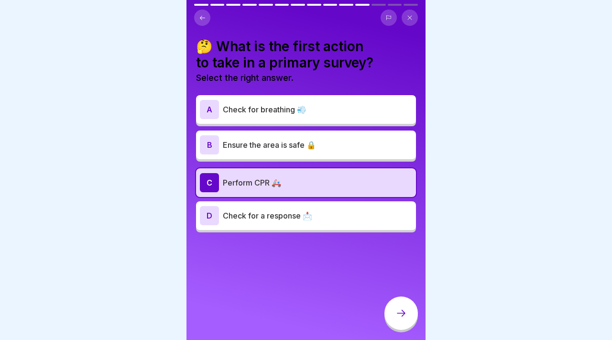
click at [285, 96] on div "A Check for breathing 💨" at bounding box center [306, 109] width 220 height 29
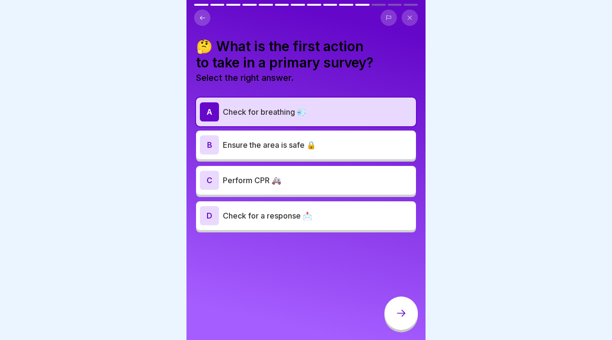
click at [388, 312] on div at bounding box center [400, 312] width 33 height 33
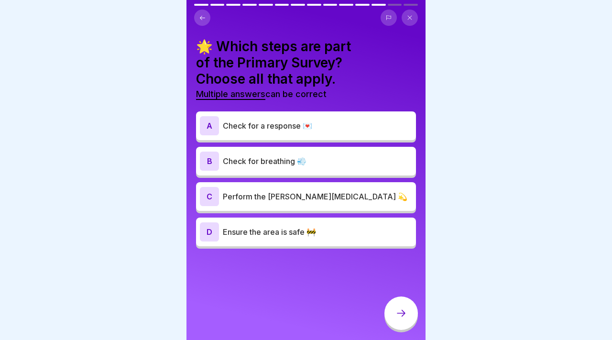
click at [274, 112] on div "A Check for a response 💌" at bounding box center [306, 125] width 220 height 29
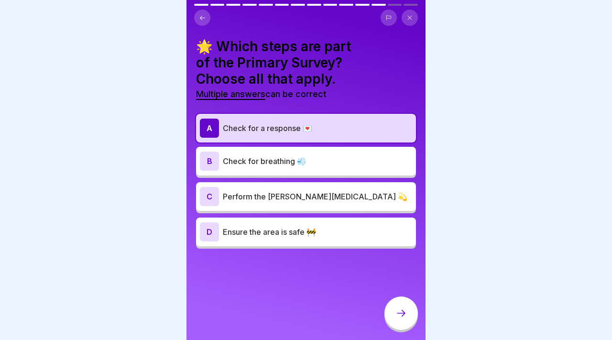
click at [296, 191] on p "Perform the [PERSON_NAME][MEDICAL_DATA] 💫" at bounding box center [317, 196] width 189 height 11
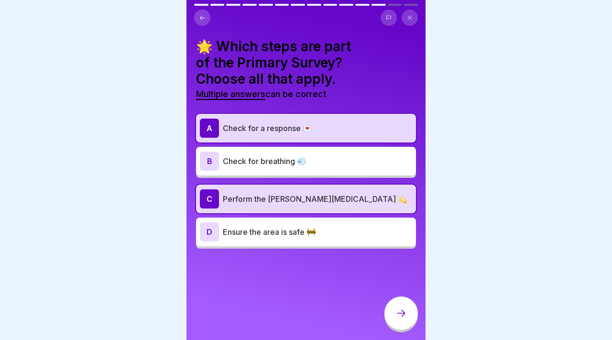
click at [397, 310] on icon at bounding box center [400, 312] width 11 height 11
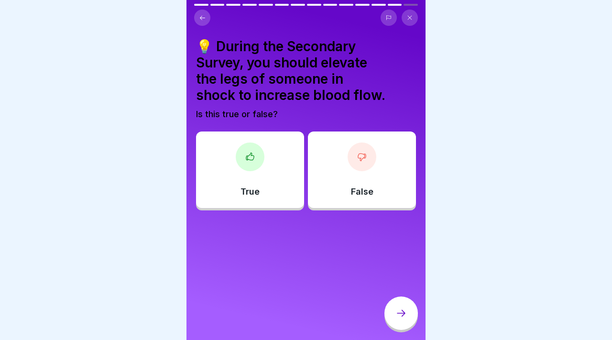
click at [370, 154] on div at bounding box center [362, 156] width 29 height 29
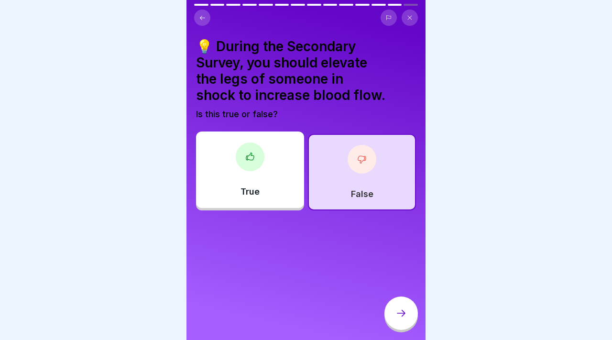
click at [405, 318] on icon at bounding box center [400, 312] width 11 height 11
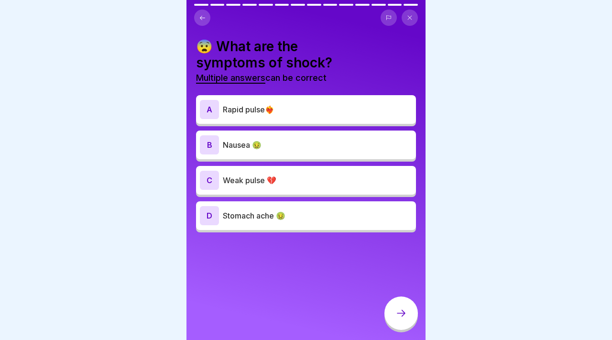
click at [309, 110] on p "Rapid pulse❤️‍🔥" at bounding box center [317, 109] width 189 height 11
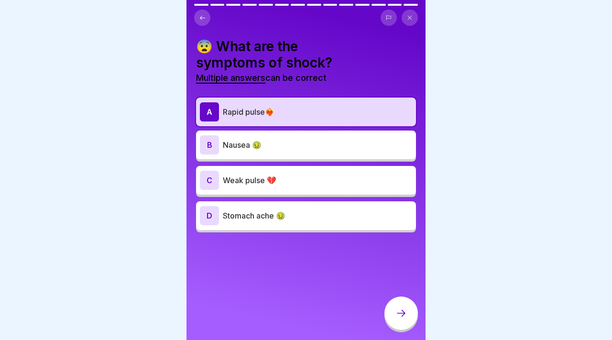
click at [310, 151] on div "B Nausea 🤢" at bounding box center [306, 144] width 212 height 19
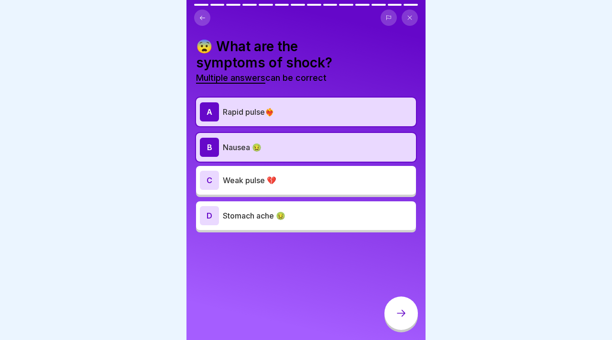
click at [317, 177] on p "Weak pulse 💔" at bounding box center [317, 180] width 189 height 11
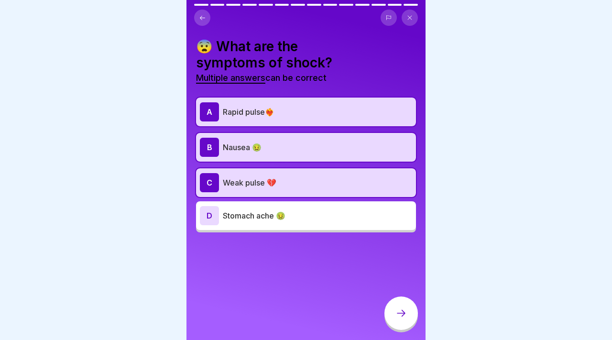
click at [303, 150] on p "Nausea 🤢" at bounding box center [317, 147] width 189 height 11
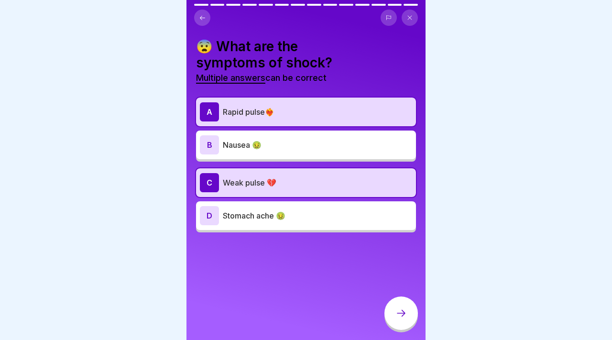
click at [324, 217] on p "Stomach ache 🤢" at bounding box center [317, 215] width 189 height 11
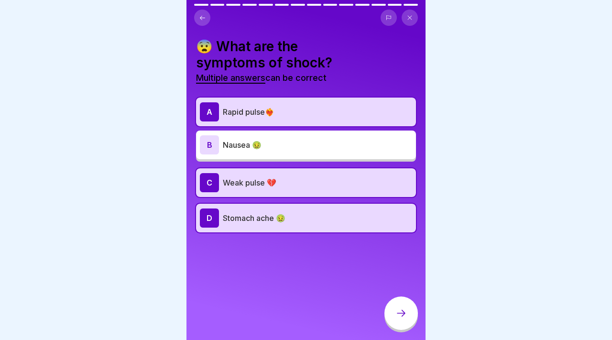
click at [324, 217] on p "Stomach ache 🤢" at bounding box center [317, 217] width 189 height 11
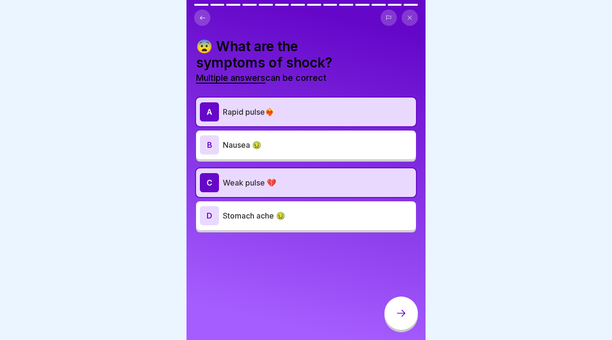
click at [340, 217] on p "Stomach ache 🤢" at bounding box center [317, 215] width 189 height 11
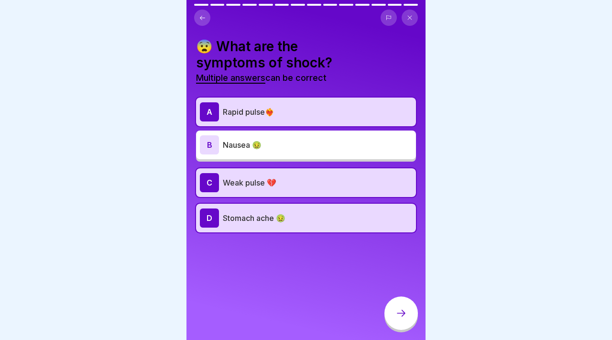
click at [383, 312] on div "😨 What are the symptoms of shock? Multiple answers can be correct A Rapid pulse…" at bounding box center [305, 170] width 239 height 340
click at [384, 312] on div at bounding box center [400, 312] width 33 height 33
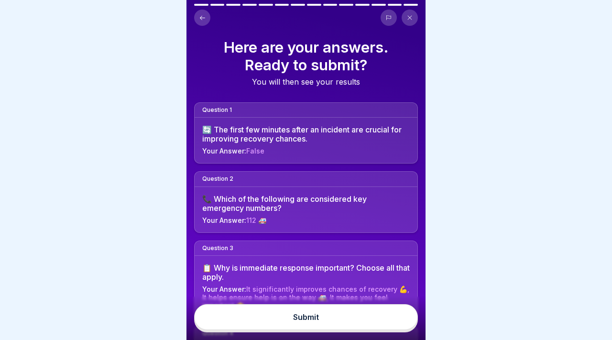
click at [303, 308] on button "Submit" at bounding box center [306, 317] width 224 height 26
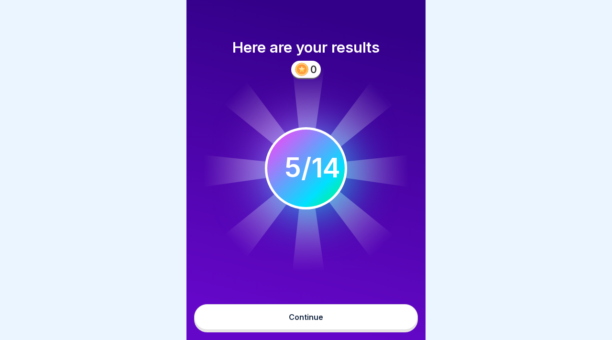
click at [303, 308] on button "Continue" at bounding box center [306, 317] width 224 height 26
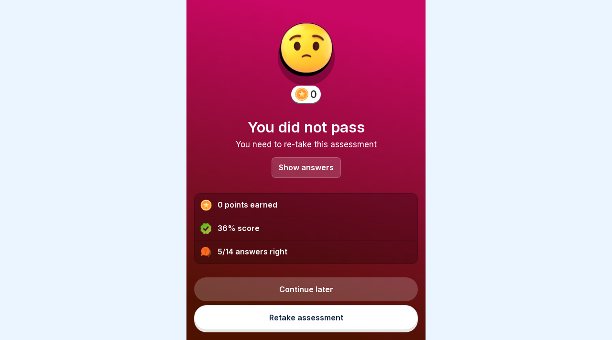
click at [295, 289] on link "Continue later" at bounding box center [306, 289] width 224 height 24
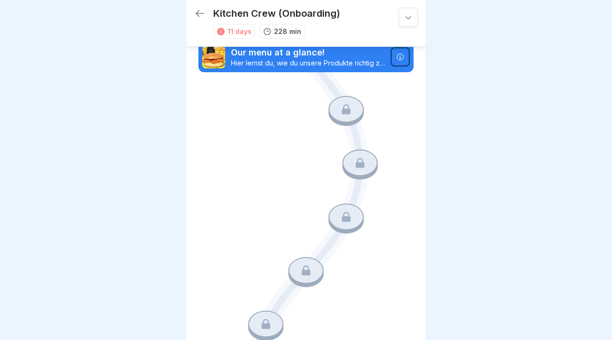
scroll to position [4311, 0]
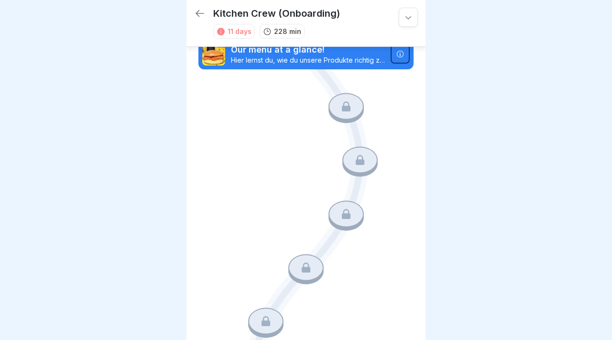
click at [275, 53] on p "Our menu at a glance!" at bounding box center [308, 50] width 154 height 12
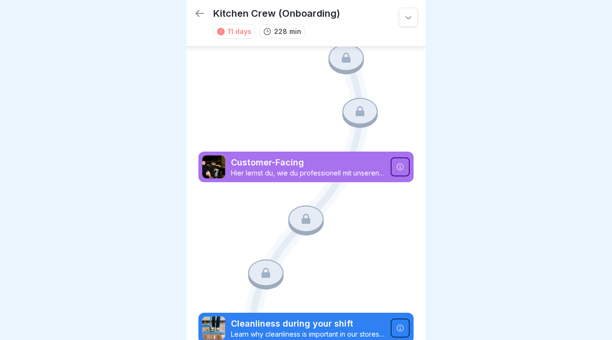
scroll to position [5217, 0]
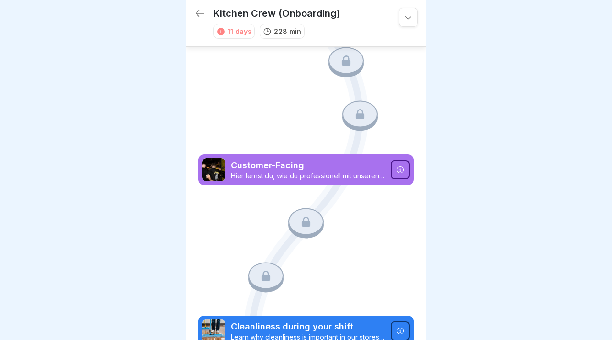
click at [316, 224] on div at bounding box center [305, 221] width 35 height 27
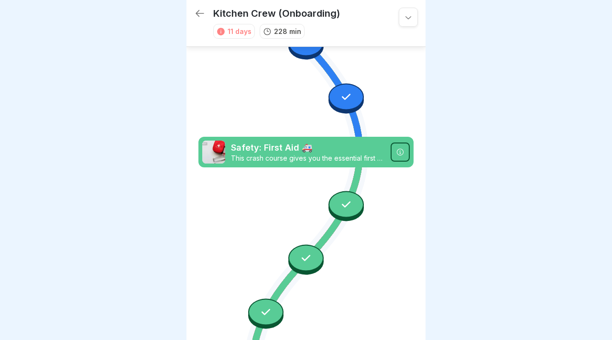
scroll to position [1749, 0]
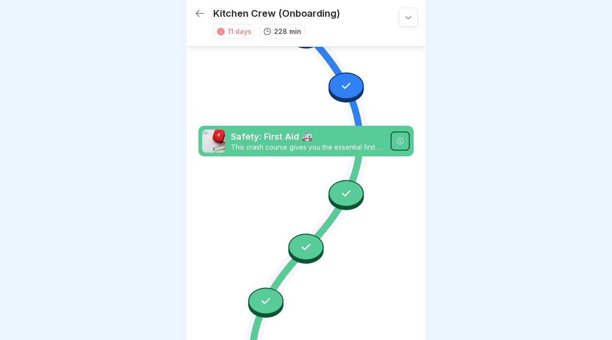
click at [353, 183] on div at bounding box center [346, 193] width 35 height 27
click at [392, 152] on div "Safety: First Aid 🚑 This crash course gives you the essential first aid skills …" at bounding box center [305, 141] width 215 height 31
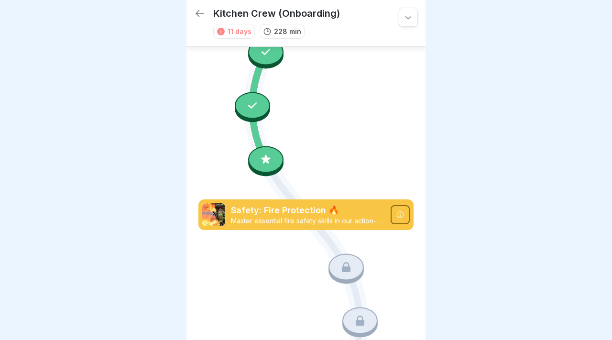
scroll to position [2004, 0]
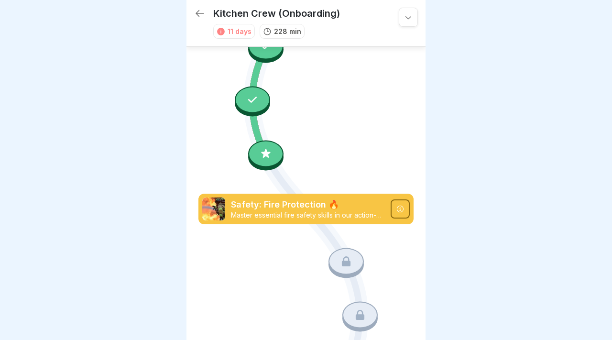
click at [260, 159] on icon at bounding box center [266, 153] width 12 height 12
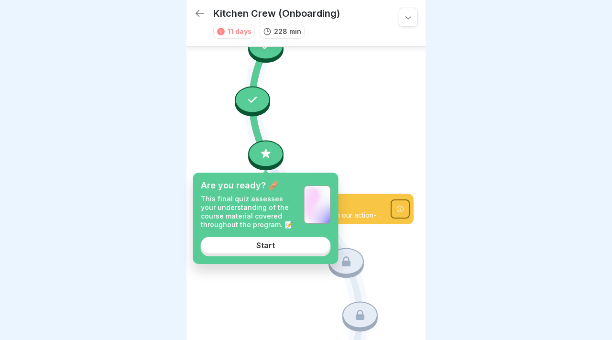
click at [265, 242] on div "Start" at bounding box center [265, 245] width 19 height 9
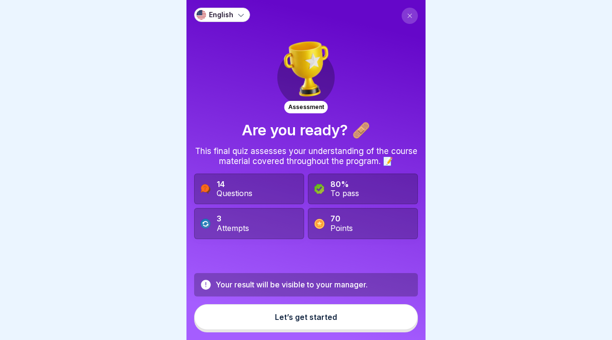
click at [291, 315] on div "Let’s get started" at bounding box center [306, 317] width 62 height 9
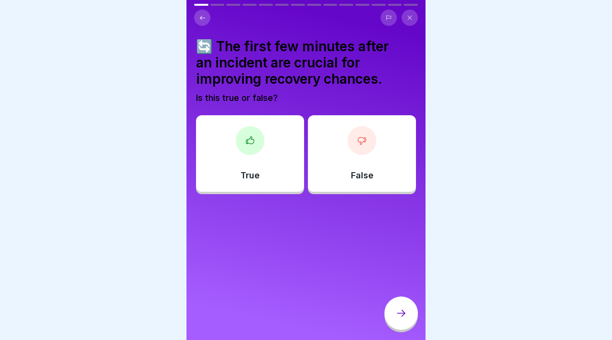
click at [274, 165] on div "True" at bounding box center [250, 153] width 108 height 77
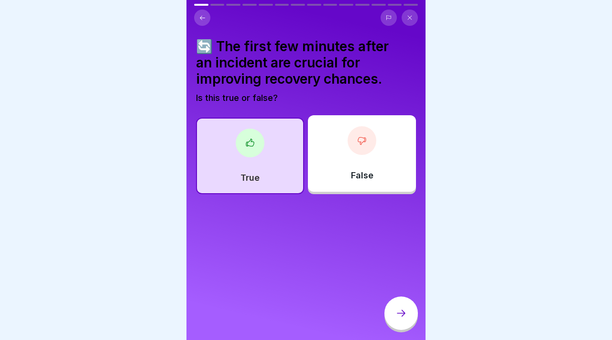
click at [409, 309] on div at bounding box center [400, 312] width 33 height 33
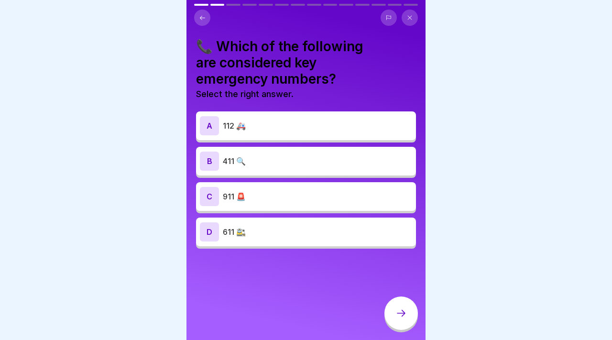
click at [333, 123] on p "112 🚑" at bounding box center [317, 125] width 189 height 11
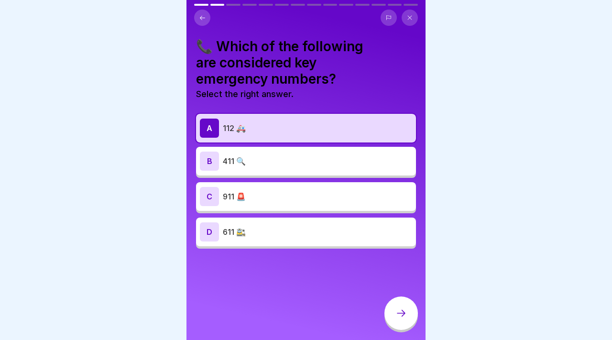
click at [313, 193] on p "911 🚨" at bounding box center [317, 196] width 189 height 11
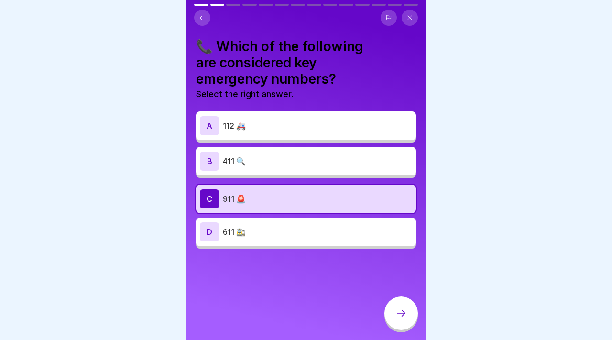
click at [288, 132] on div "A 112 🚑" at bounding box center [306, 125] width 212 height 19
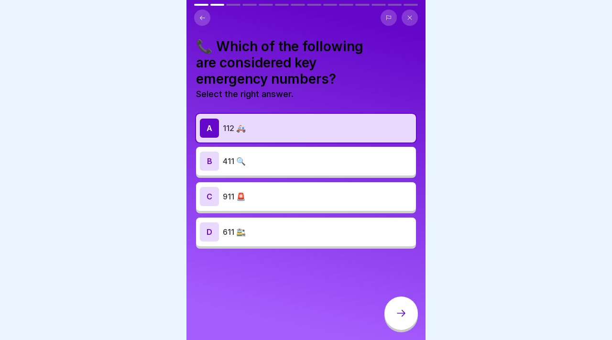
click at [285, 204] on div "C 911 🚨" at bounding box center [306, 196] width 212 height 19
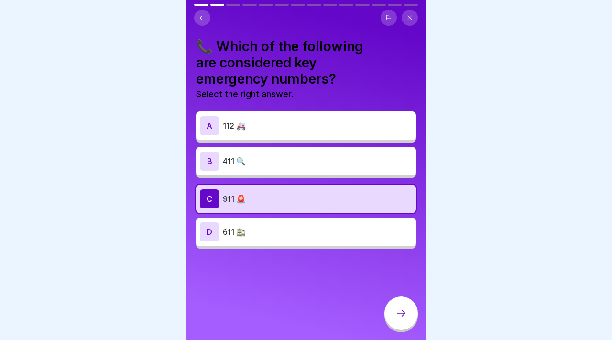
click at [279, 127] on p "112 🚑" at bounding box center [317, 125] width 189 height 11
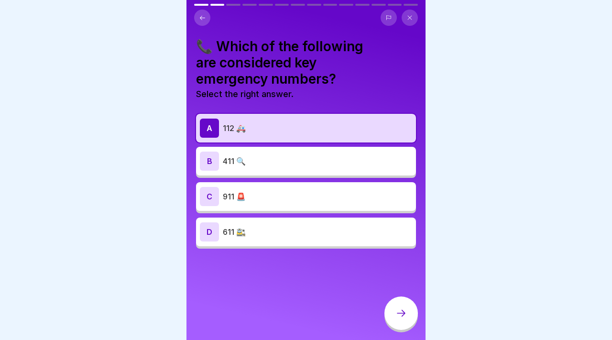
click at [395, 309] on icon at bounding box center [400, 312] width 11 height 11
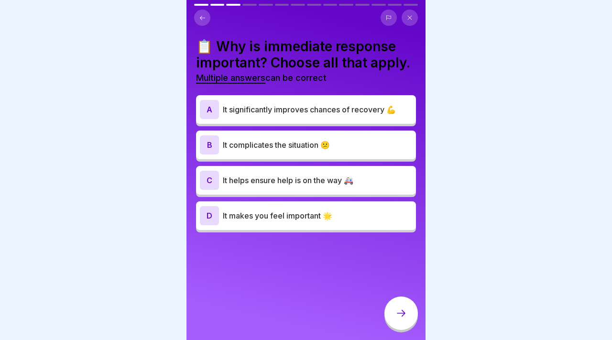
click at [371, 108] on p "It significantly improves chances of recovery 💪" at bounding box center [317, 109] width 189 height 11
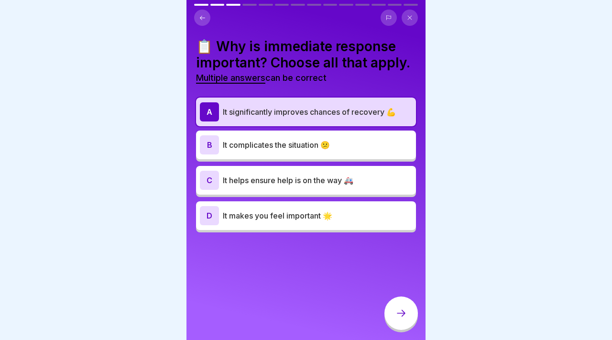
click at [374, 176] on p "It helps ensure help is on the way 🚑" at bounding box center [317, 180] width 189 height 11
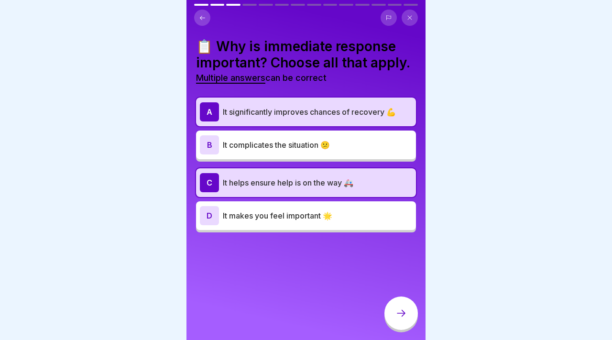
click at [371, 208] on div "D It makes you feel important 🌟" at bounding box center [306, 215] width 212 height 19
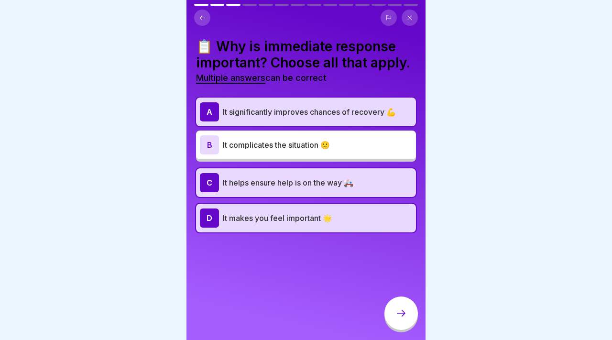
click at [400, 316] on icon at bounding box center [400, 312] width 11 height 11
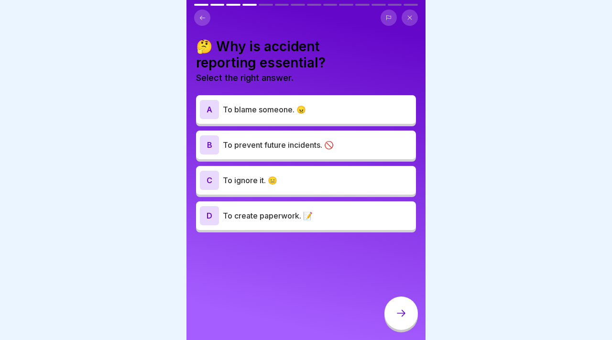
click at [327, 146] on p "To prevent future incidents. 🚫" at bounding box center [317, 144] width 189 height 11
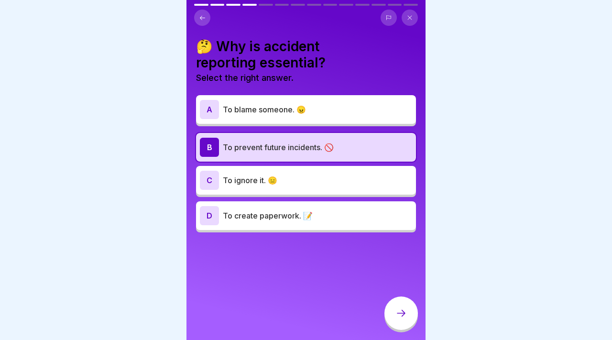
click at [319, 207] on div "D To create paperwork. 📝" at bounding box center [306, 215] width 212 height 19
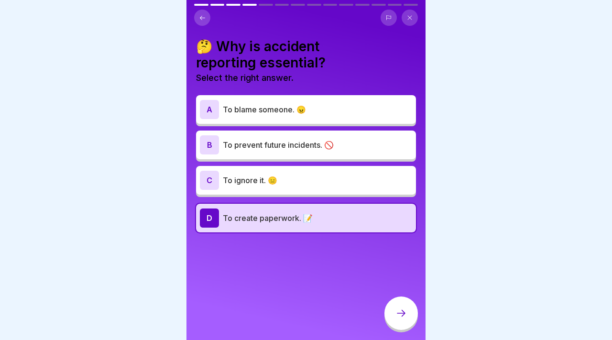
click at [314, 125] on div "A To blame someone. 😠 B To prevent future incidents. 🚫 C To ignore it. 😑 D To c…" at bounding box center [306, 165] width 220 height 135
click at [314, 140] on p "To prevent future incidents. 🚫" at bounding box center [317, 144] width 189 height 11
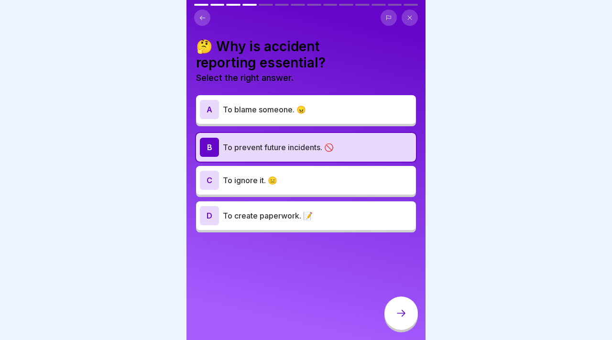
click at [406, 308] on icon at bounding box center [400, 312] width 11 height 11
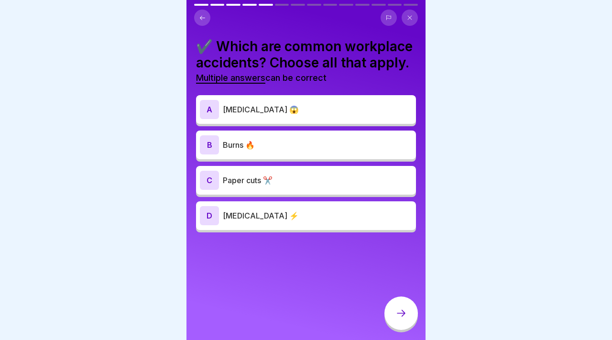
click at [362, 117] on div "A [MEDICAL_DATA] 😱" at bounding box center [306, 109] width 212 height 19
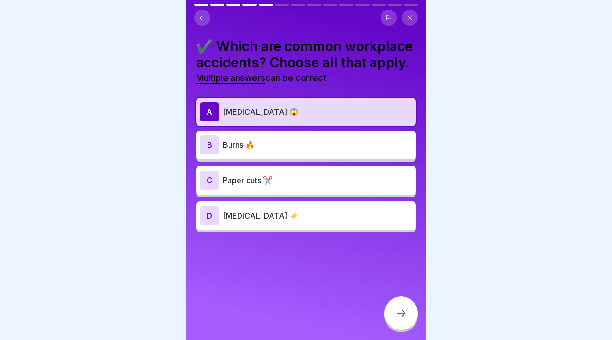
click at [359, 144] on p "Burns 🔥" at bounding box center [317, 144] width 189 height 11
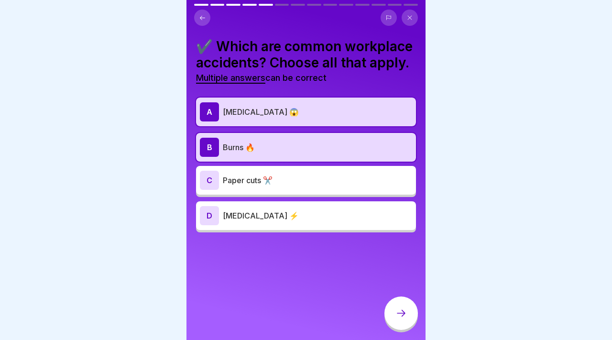
click at [357, 174] on div "C Paper cuts ✂️" at bounding box center [306, 180] width 212 height 19
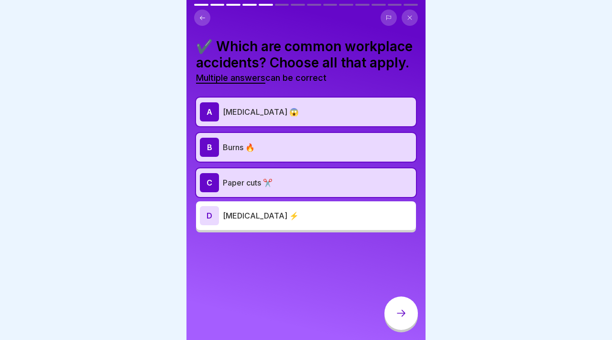
click at [347, 212] on p "[MEDICAL_DATA] ⚡" at bounding box center [317, 215] width 189 height 11
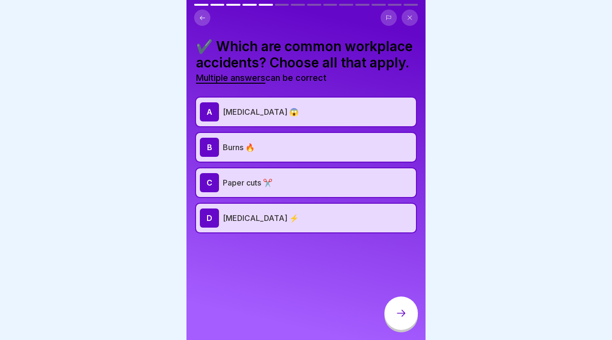
click at [334, 181] on p "Paper cuts ✂️" at bounding box center [317, 182] width 189 height 11
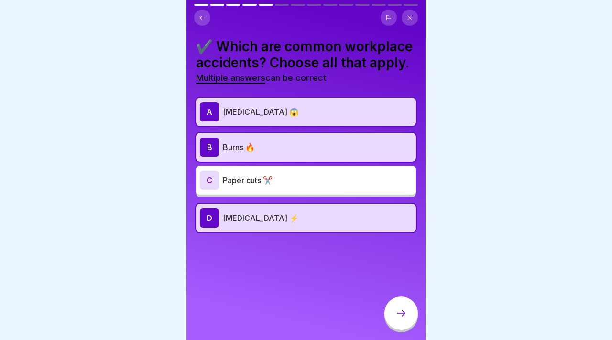
click at [306, 107] on p "[MEDICAL_DATA] 😱" at bounding box center [317, 111] width 189 height 11
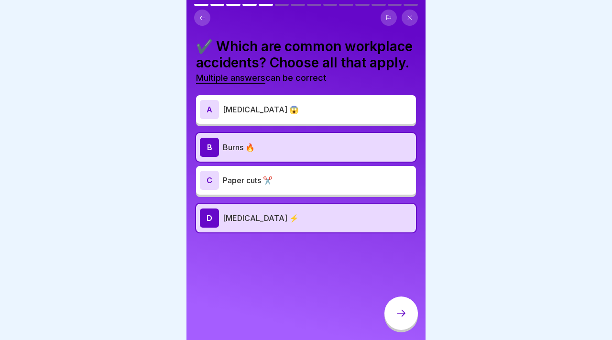
click at [339, 193] on div "C Paper cuts ✂️" at bounding box center [306, 180] width 220 height 29
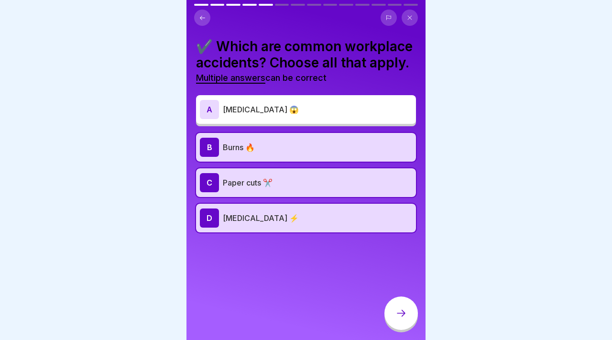
click at [402, 315] on icon at bounding box center [400, 312] width 11 height 11
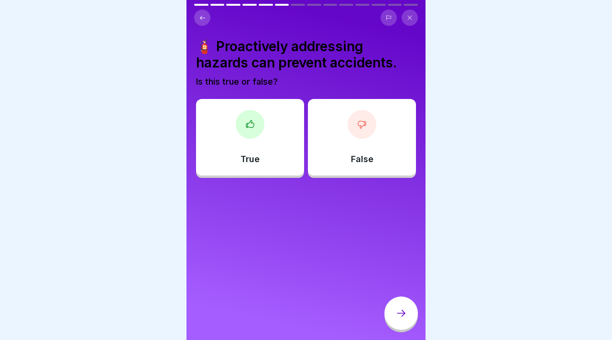
click at [266, 147] on div "True" at bounding box center [250, 137] width 108 height 77
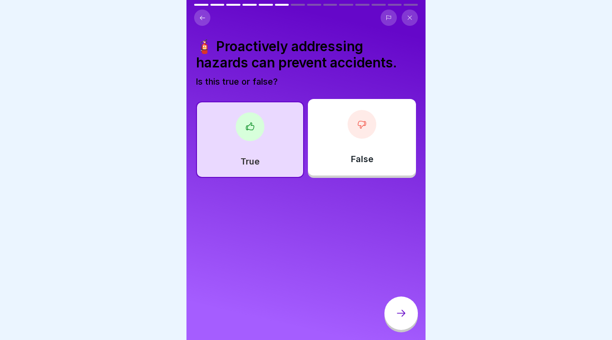
click at [403, 304] on div at bounding box center [400, 312] width 33 height 33
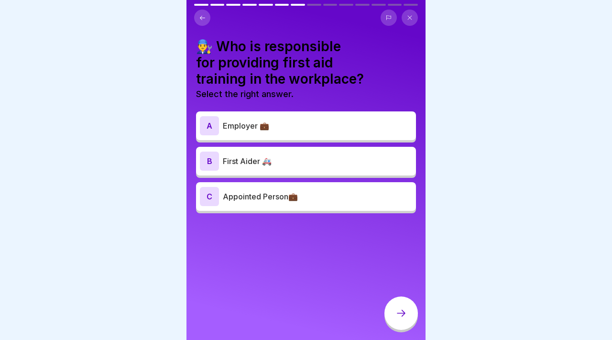
click at [345, 197] on p "Appointed Person💼" at bounding box center [317, 196] width 189 height 11
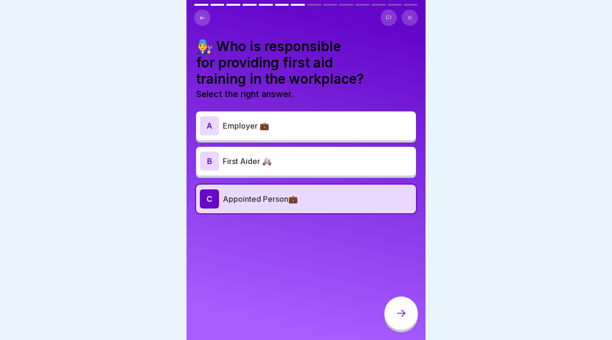
click at [327, 153] on div "B First Aider 🚑" at bounding box center [306, 161] width 212 height 19
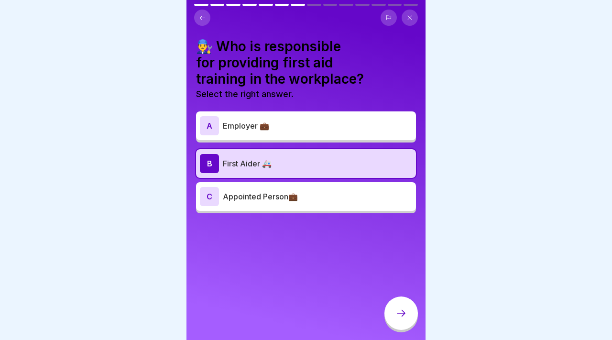
click at [310, 129] on p "Employer 💼" at bounding box center [317, 125] width 189 height 11
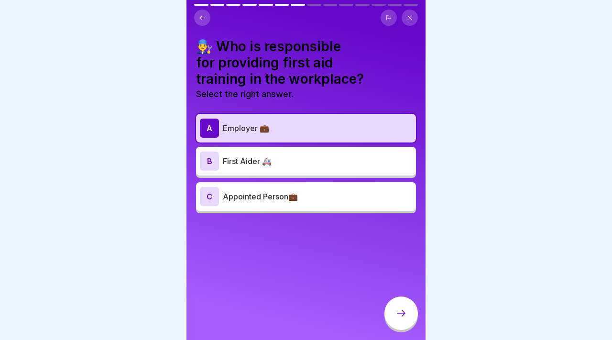
click at [406, 311] on icon at bounding box center [400, 312] width 11 height 11
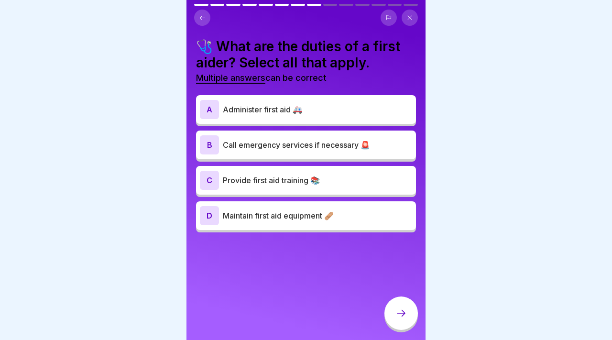
click at [327, 111] on p "Administer first aid 🚑" at bounding box center [317, 109] width 189 height 11
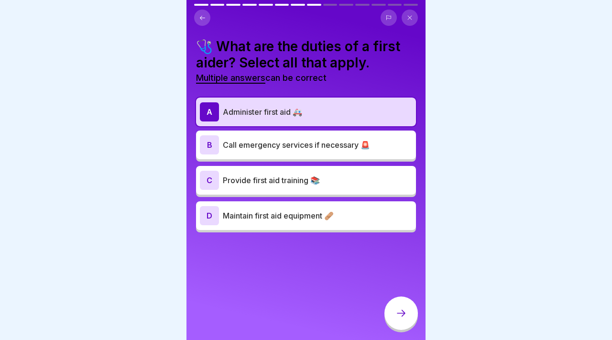
click at [326, 139] on p "Call emergency services if necessary 🚨" at bounding box center [317, 144] width 189 height 11
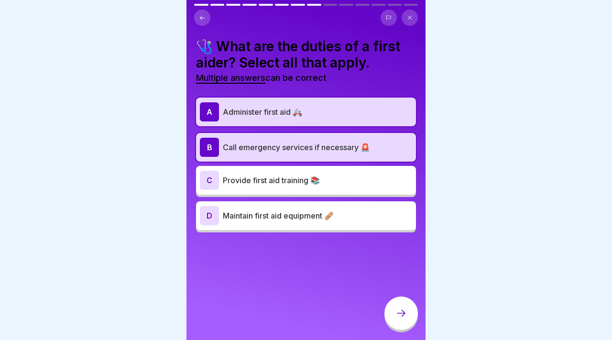
click at [341, 177] on p "Provide first aid training 📚" at bounding box center [317, 180] width 189 height 11
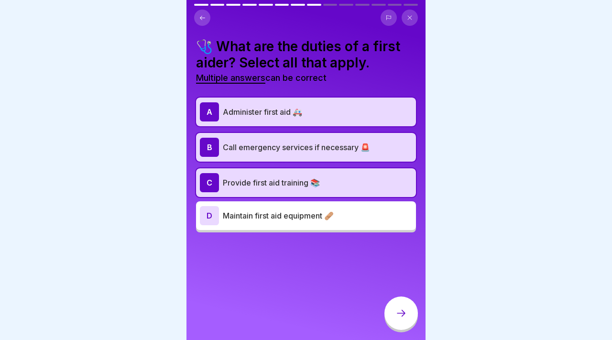
click at [343, 204] on div "D Maintain first aid equipment 🩹" at bounding box center [306, 215] width 220 height 29
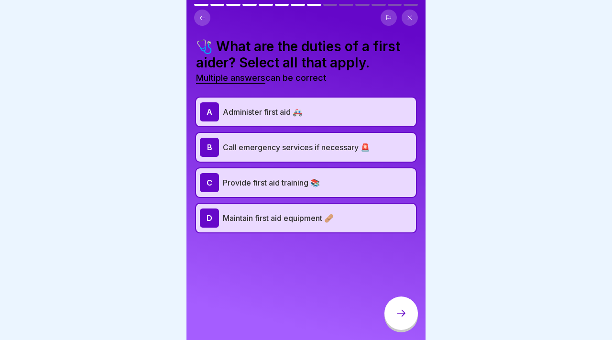
click at [390, 308] on div at bounding box center [400, 312] width 33 height 33
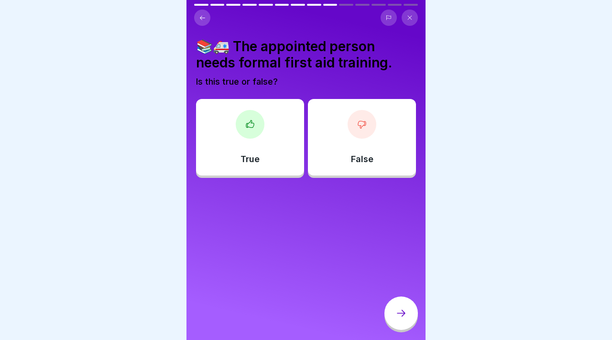
click at [277, 145] on div "True" at bounding box center [250, 137] width 108 height 77
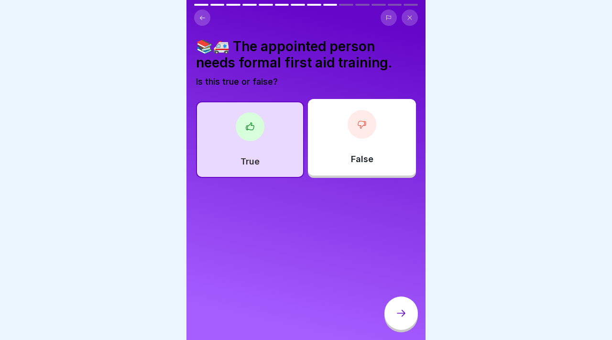
click at [398, 319] on div at bounding box center [400, 312] width 33 height 33
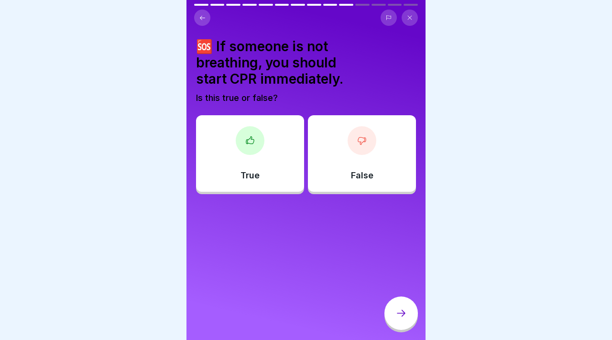
click at [338, 159] on div "False" at bounding box center [362, 153] width 108 height 77
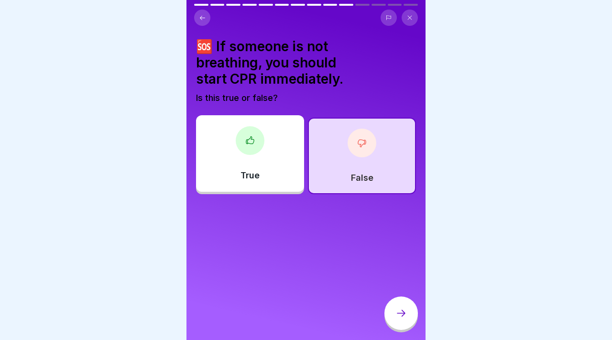
click at [403, 301] on div at bounding box center [400, 312] width 33 height 33
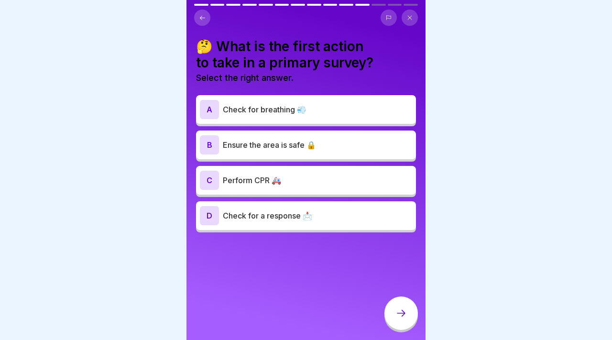
click at [295, 109] on p "Check for breathing 💨" at bounding box center [317, 109] width 189 height 11
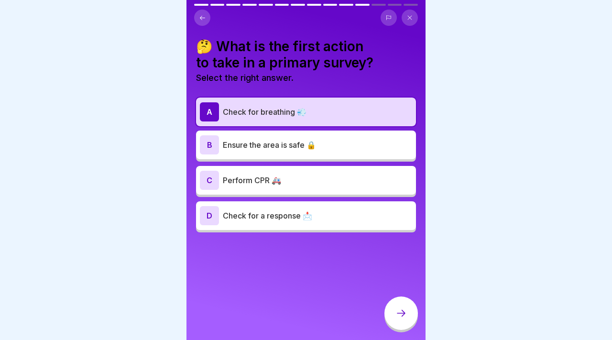
click at [327, 141] on p "Ensure the area is safe 🔒" at bounding box center [317, 144] width 189 height 11
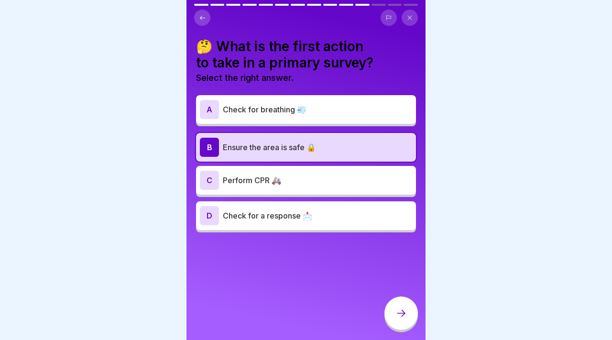
click at [319, 117] on div "A Check for breathing 💨" at bounding box center [306, 109] width 212 height 19
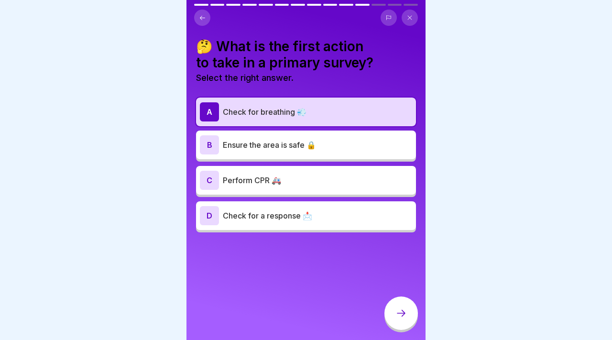
click at [388, 317] on div at bounding box center [400, 312] width 33 height 33
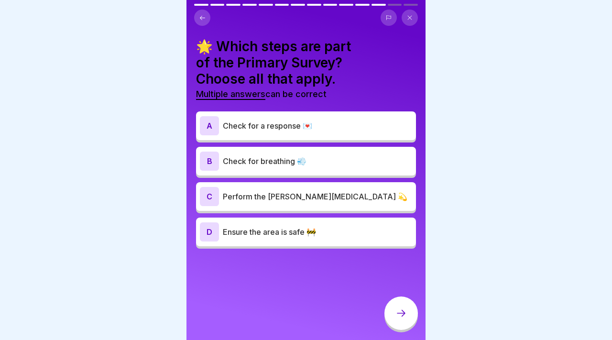
click at [324, 195] on p "Perform the [PERSON_NAME][MEDICAL_DATA] 💫" at bounding box center [317, 196] width 189 height 11
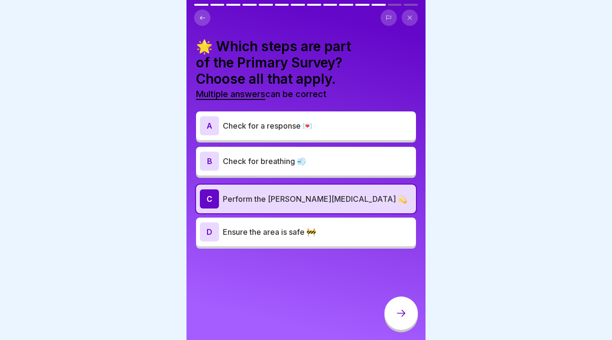
click at [375, 153] on div "B Check for breathing 💨" at bounding box center [306, 161] width 212 height 19
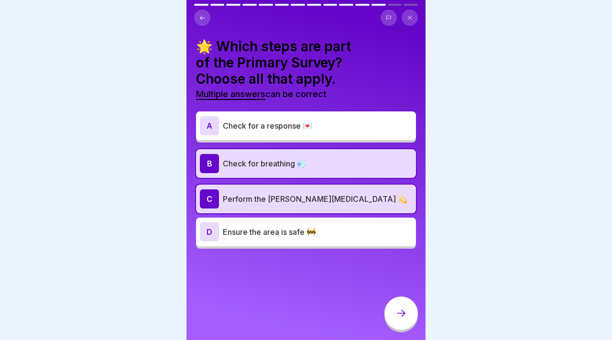
click at [381, 118] on div "A Check for a response 💌" at bounding box center [306, 125] width 212 height 19
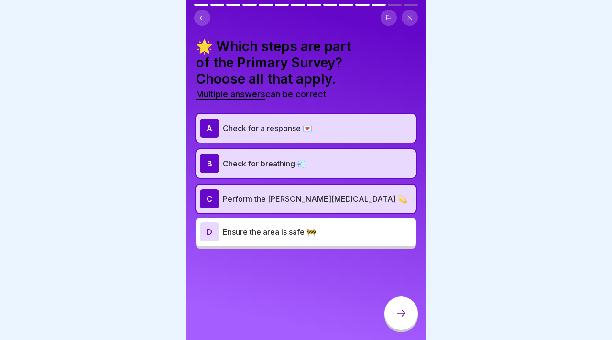
click at [381, 119] on div "A Check for a response 💌" at bounding box center [306, 128] width 212 height 19
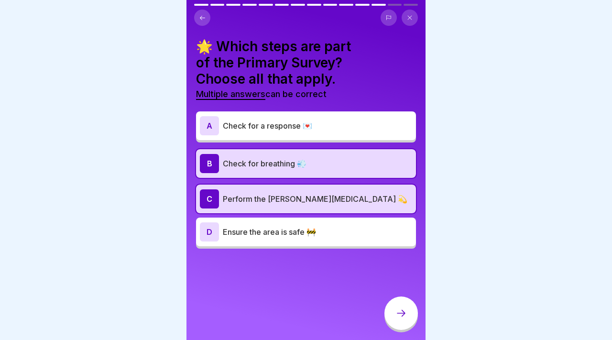
click at [373, 134] on div "A Check for a response 💌" at bounding box center [306, 125] width 212 height 19
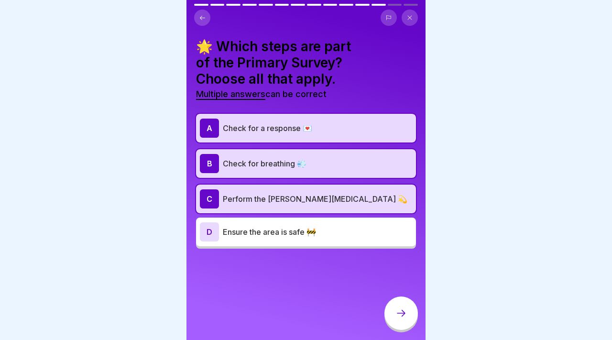
click at [387, 231] on p "Ensure the area is safe 🚧" at bounding box center [317, 231] width 189 height 11
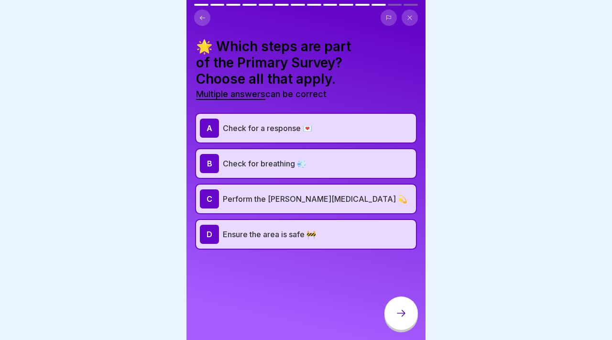
click at [400, 312] on icon at bounding box center [400, 312] width 11 height 11
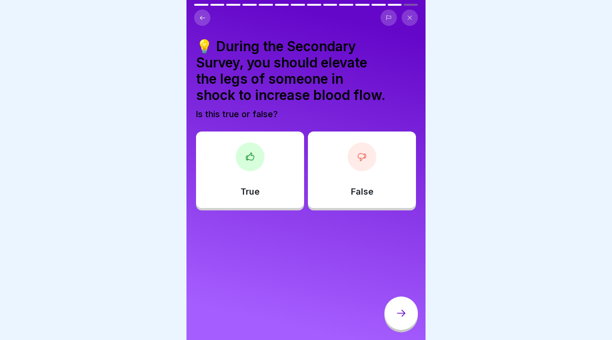
click at [346, 185] on div "False" at bounding box center [362, 169] width 108 height 77
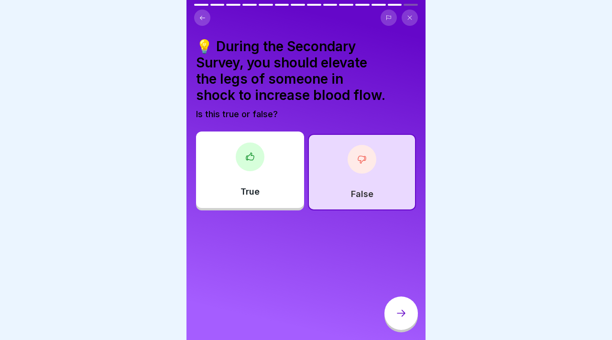
click at [396, 292] on div "💡 During the Secondary Survey, you should elevate the legs of someone in shock …" at bounding box center [305, 170] width 239 height 340
click at [404, 320] on div at bounding box center [400, 312] width 33 height 33
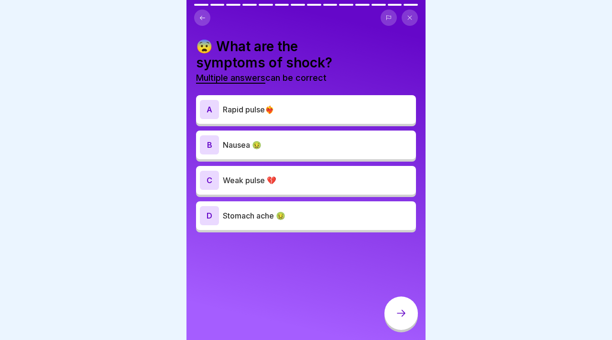
click at [292, 175] on p "Weak pulse 💔" at bounding box center [317, 180] width 189 height 11
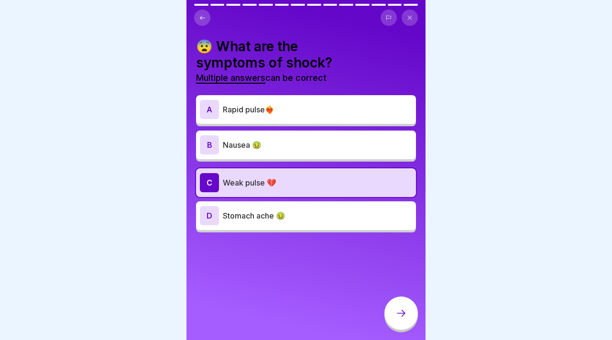
click at [402, 312] on icon at bounding box center [400, 312] width 11 height 11
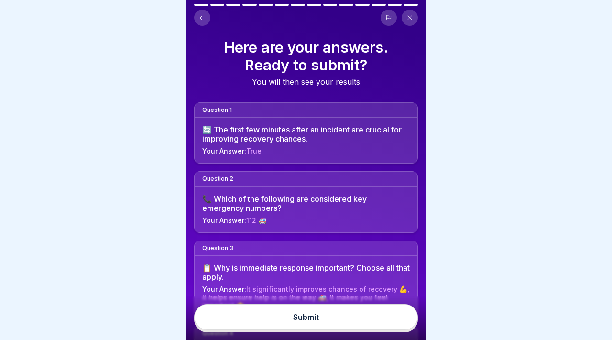
click at [360, 310] on button "Submit" at bounding box center [306, 317] width 224 height 26
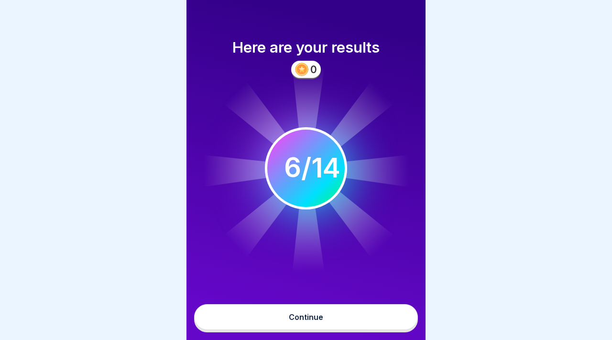
click at [351, 328] on button "Continue" at bounding box center [306, 317] width 224 height 26
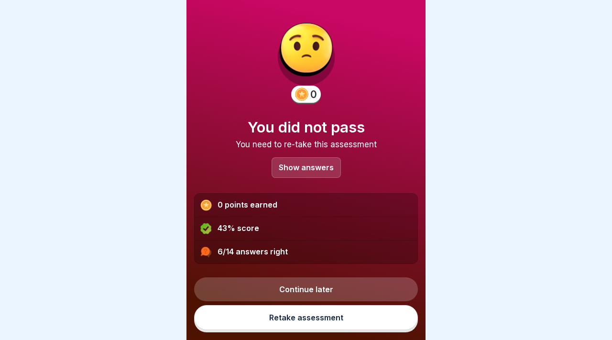
click at [314, 171] on p "Show answers" at bounding box center [306, 168] width 55 height 8
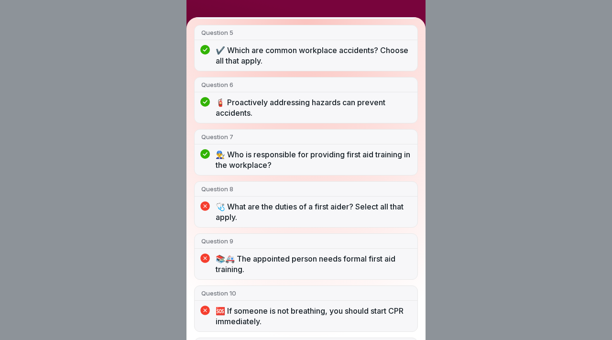
scroll to position [296, 0]
click at [242, 10] on div "You did not pass 6/14 answers right Question 1 🔄 The first few minutes after an…" at bounding box center [305, 170] width 239 height 340
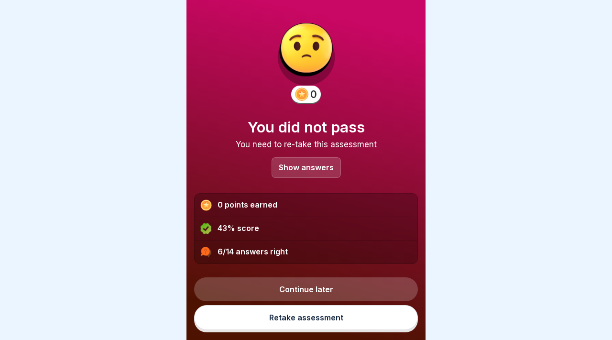
click at [323, 317] on link "Retake assessment" at bounding box center [306, 317] width 224 height 25
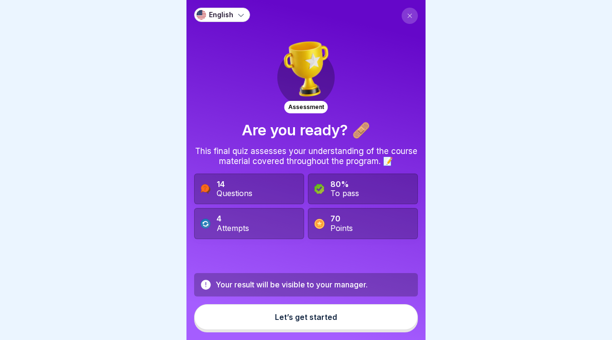
click at [331, 327] on button "Let’s get started" at bounding box center [306, 317] width 224 height 26
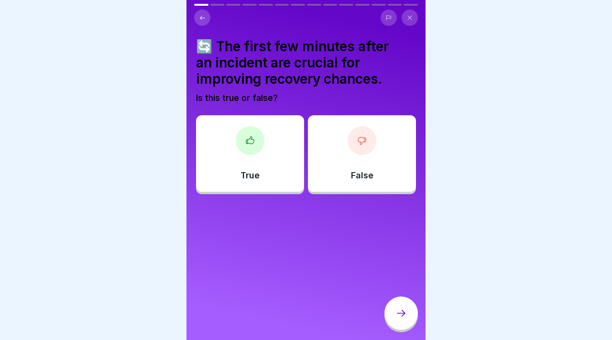
click at [258, 164] on div "True" at bounding box center [250, 153] width 108 height 77
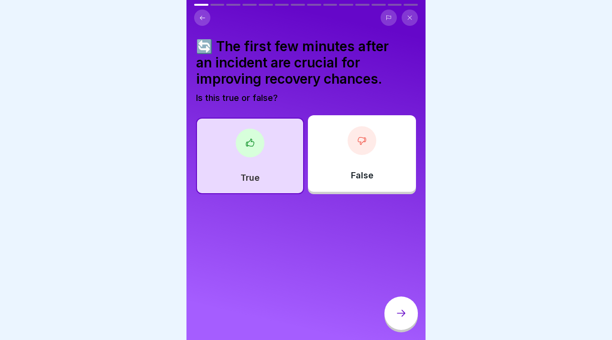
click at [391, 307] on div at bounding box center [400, 312] width 33 height 33
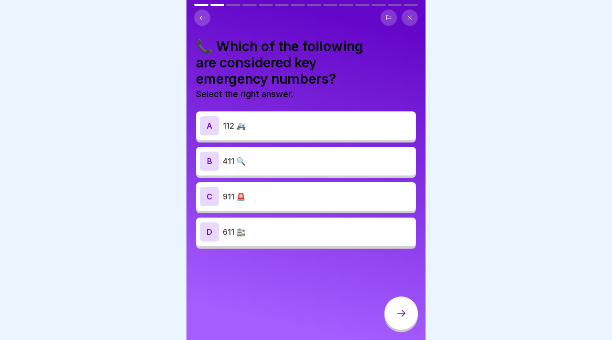
click at [282, 136] on div "A 112 🚑" at bounding box center [306, 125] width 220 height 29
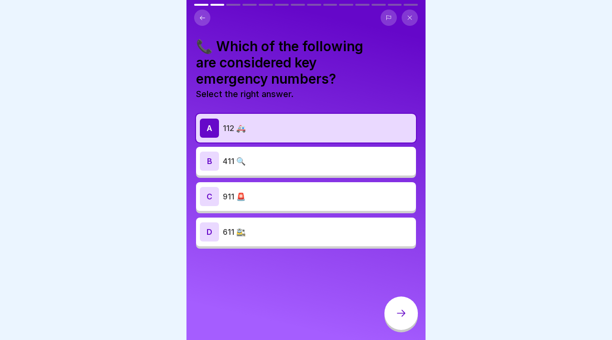
click at [397, 297] on div at bounding box center [400, 312] width 33 height 33
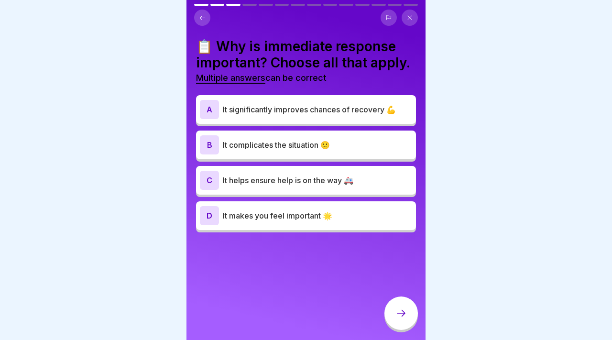
click at [283, 120] on div "A It significantly improves chances of recovery 💪" at bounding box center [306, 109] width 220 height 29
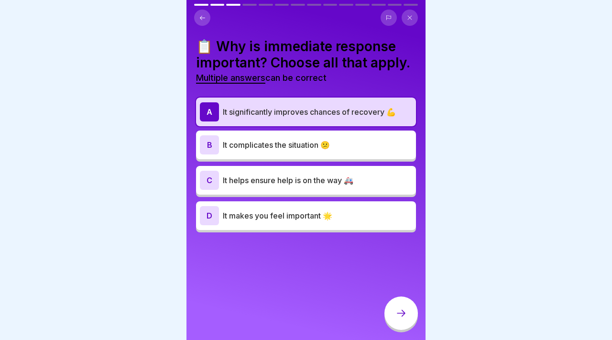
click at [309, 182] on p "It helps ensure help is on the way 🚑" at bounding box center [317, 180] width 189 height 11
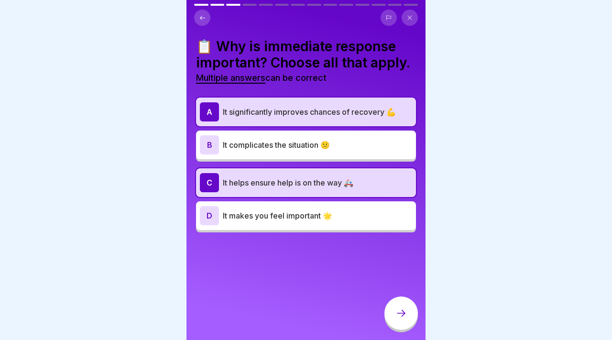
click at [403, 317] on icon at bounding box center [400, 312] width 11 height 11
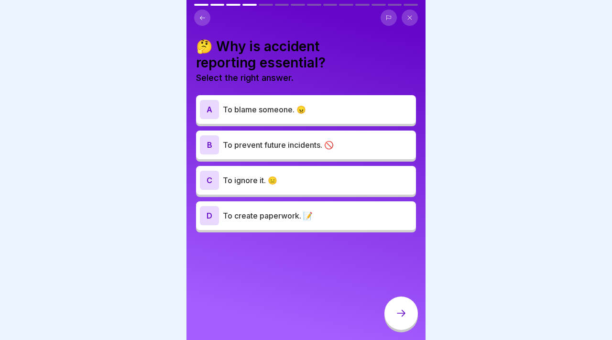
click at [343, 148] on p "To prevent future incidents. 🚫" at bounding box center [317, 144] width 189 height 11
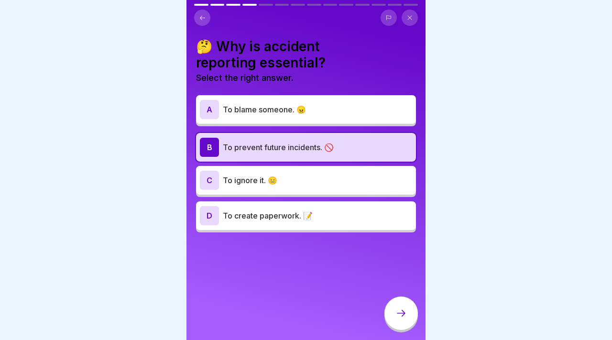
click at [405, 323] on div at bounding box center [400, 312] width 33 height 33
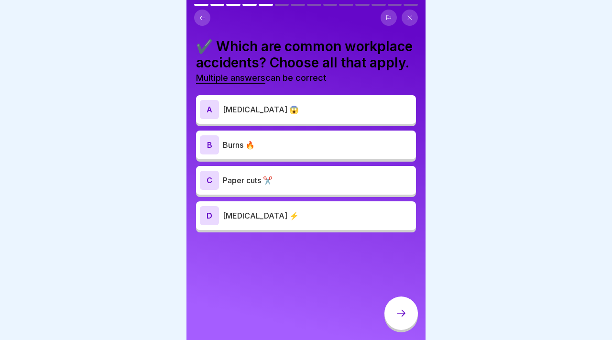
click at [329, 153] on div "B Burns 🔥" at bounding box center [306, 144] width 212 height 19
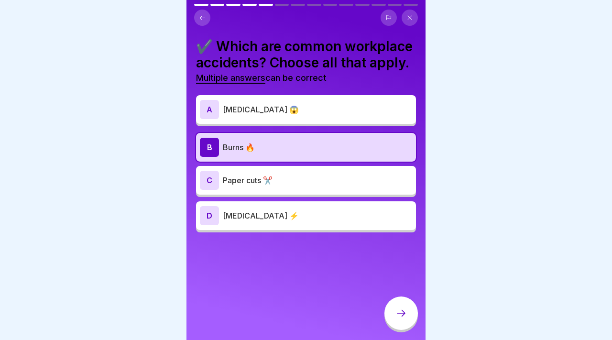
click at [329, 184] on p "Paper cuts ✂️" at bounding box center [317, 180] width 189 height 11
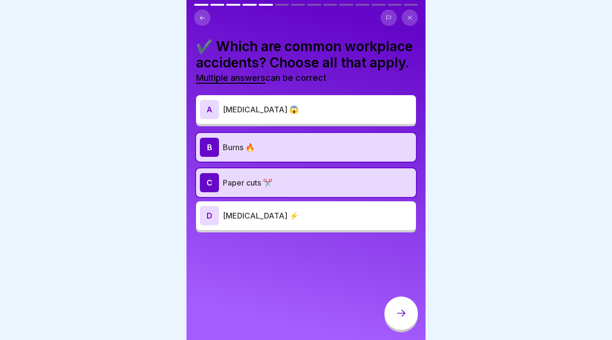
click at [335, 214] on p "[MEDICAL_DATA] ⚡" at bounding box center [317, 215] width 189 height 11
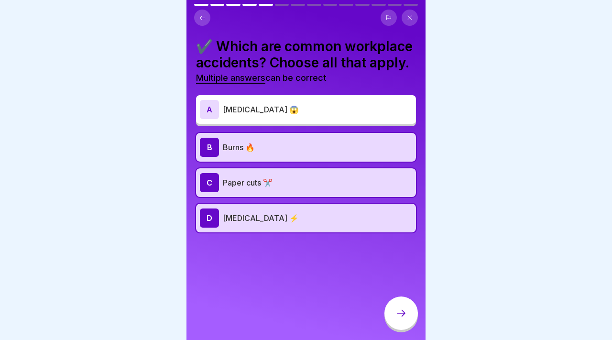
click at [405, 303] on div at bounding box center [400, 312] width 33 height 33
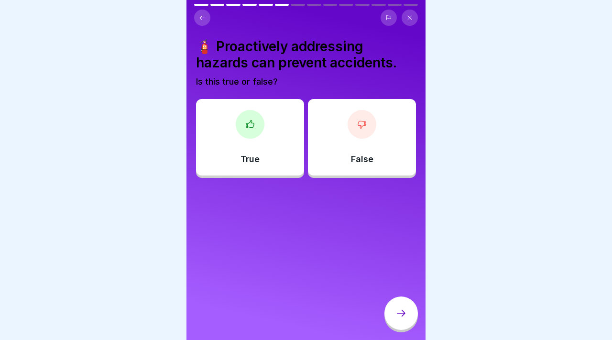
click at [379, 142] on div "False" at bounding box center [362, 137] width 108 height 77
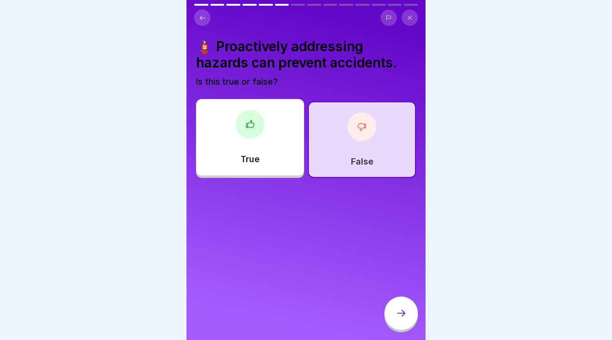
click at [406, 309] on icon at bounding box center [400, 312] width 11 height 11
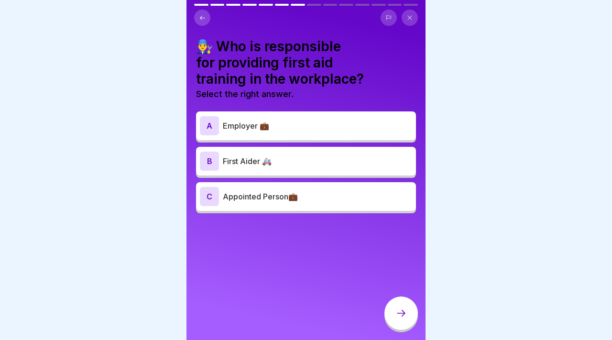
click at [311, 202] on p "Appointed Person💼" at bounding box center [317, 196] width 189 height 11
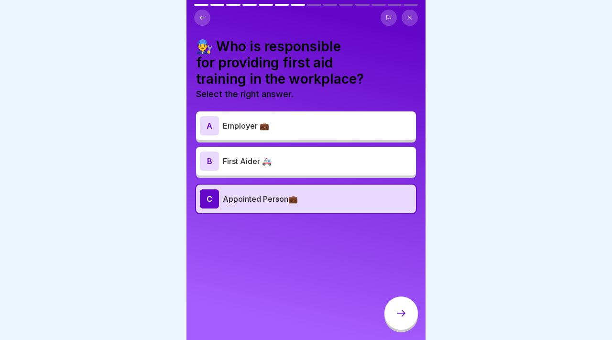
click at [404, 304] on div at bounding box center [400, 312] width 33 height 33
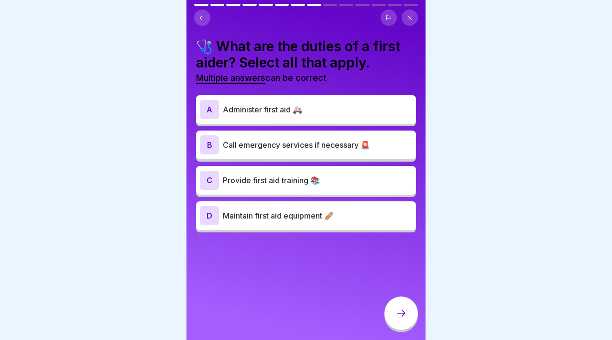
click at [345, 142] on p "Call emergency services if necessary 🚨" at bounding box center [317, 144] width 189 height 11
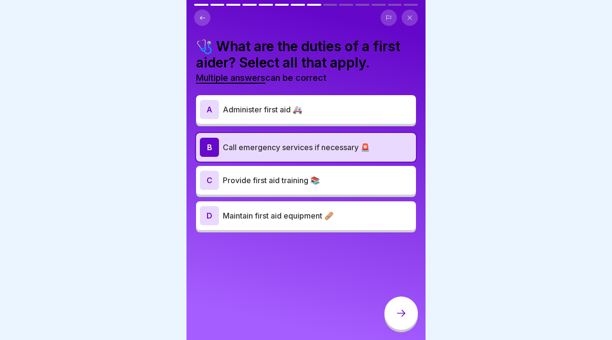
click at [350, 208] on div "D Maintain first aid equipment 🩹" at bounding box center [306, 215] width 212 height 19
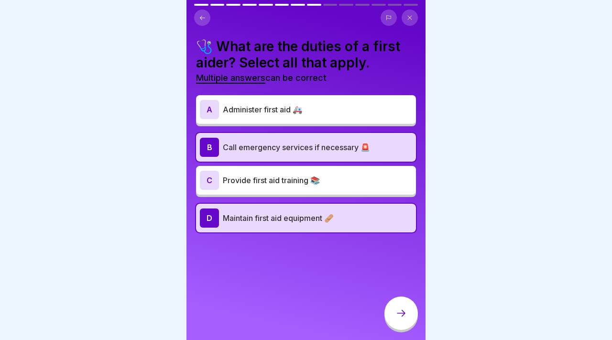
click at [399, 315] on icon at bounding box center [400, 312] width 11 height 11
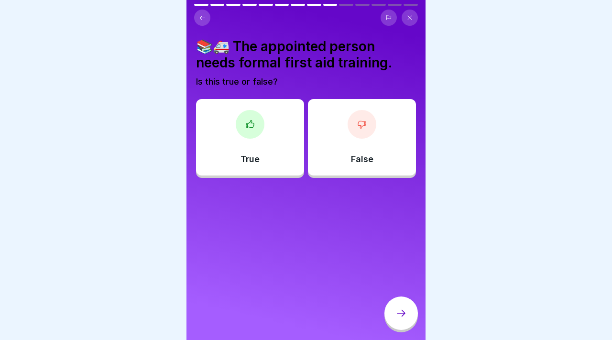
click at [350, 152] on div "False" at bounding box center [362, 137] width 108 height 77
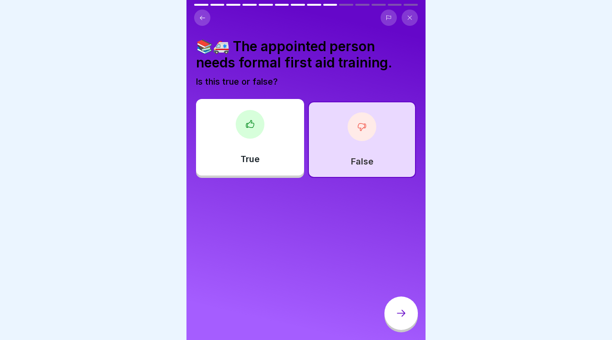
click at [397, 321] on div at bounding box center [400, 312] width 33 height 33
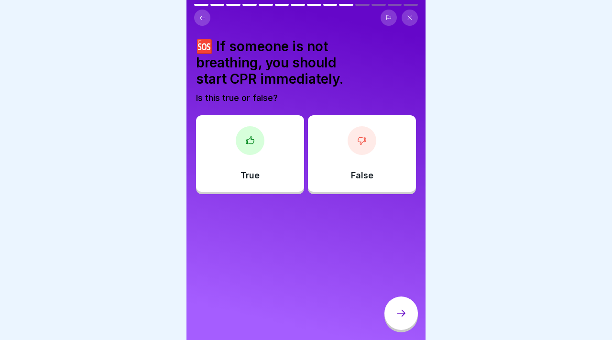
click at [275, 149] on div "True" at bounding box center [250, 153] width 108 height 77
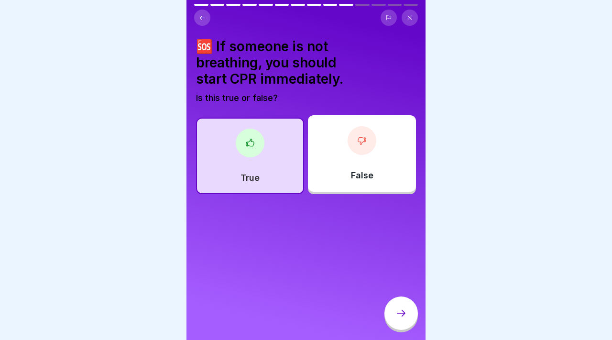
click at [400, 318] on icon at bounding box center [400, 312] width 11 height 11
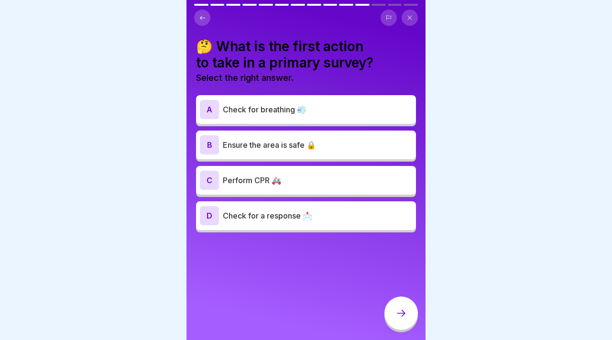
click at [345, 108] on p "Check for breathing 💨" at bounding box center [317, 109] width 189 height 11
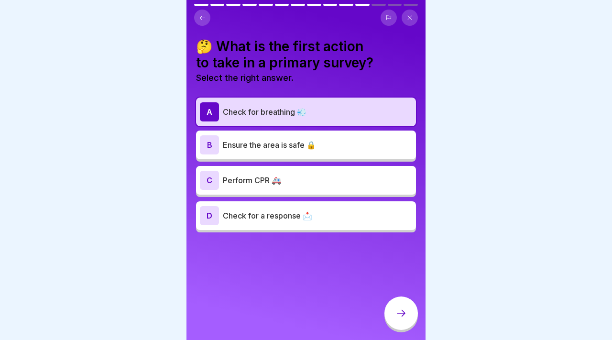
click at [343, 143] on p "Ensure the area is safe 🔒" at bounding box center [317, 144] width 189 height 11
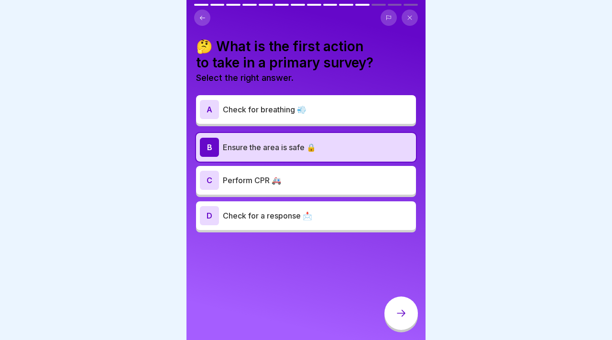
click at [348, 213] on p "Check for a response 📩" at bounding box center [317, 215] width 189 height 11
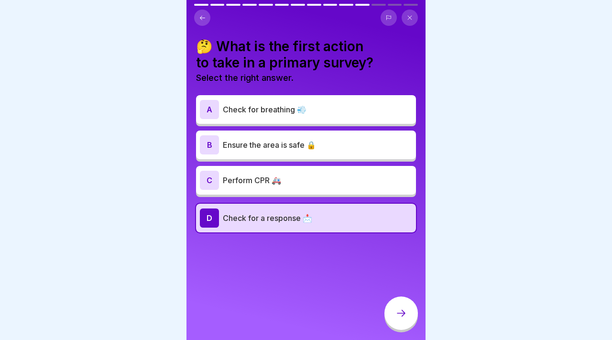
click at [396, 309] on icon at bounding box center [400, 312] width 11 height 11
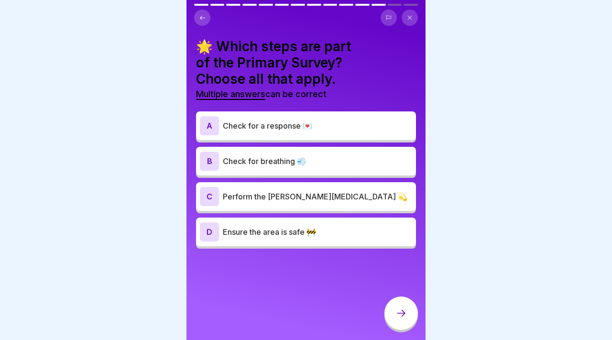
click at [372, 141] on div "A Check for a response 💌 B Check for breathing 💨 C Perform the Heimlich maneuve…" at bounding box center [306, 181] width 220 height 135
click at [368, 129] on p "Check for a response 💌" at bounding box center [317, 125] width 189 height 11
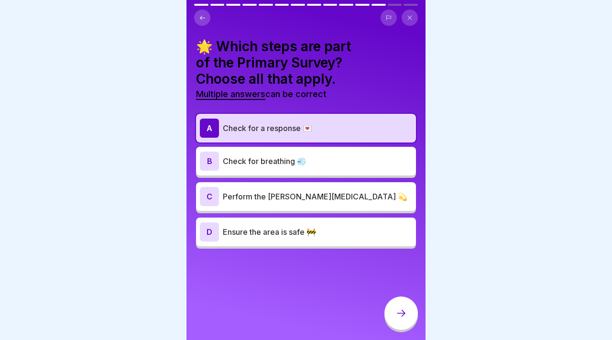
click at [369, 164] on p "Check for breathing 💨" at bounding box center [317, 160] width 189 height 11
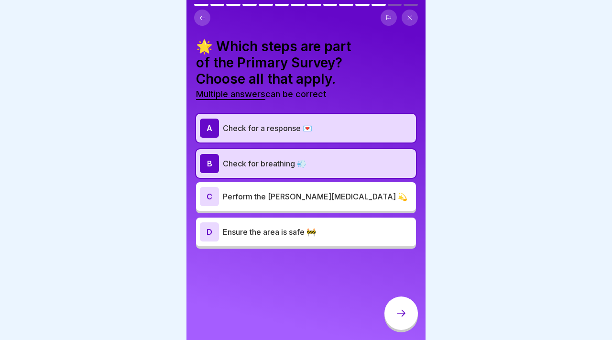
click at [346, 201] on p "Perform the [PERSON_NAME][MEDICAL_DATA] 💫" at bounding box center [317, 196] width 189 height 11
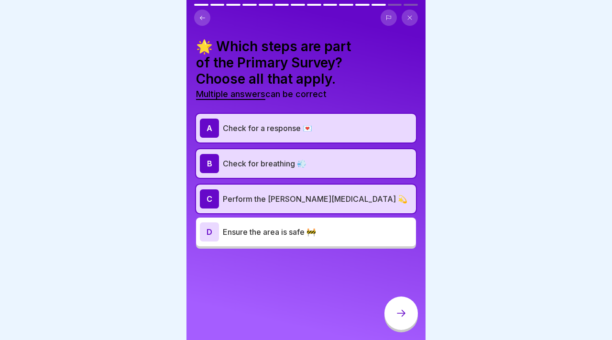
click at [399, 311] on icon at bounding box center [400, 312] width 11 height 11
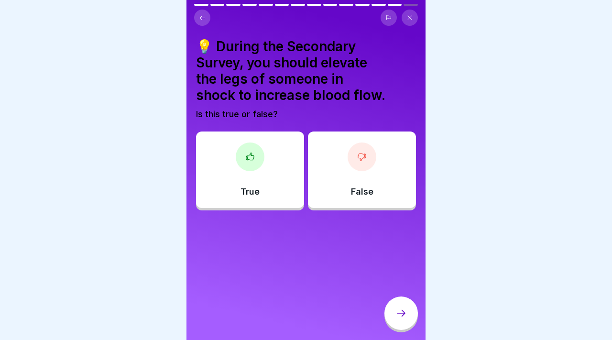
click at [273, 179] on div "True" at bounding box center [250, 169] width 108 height 77
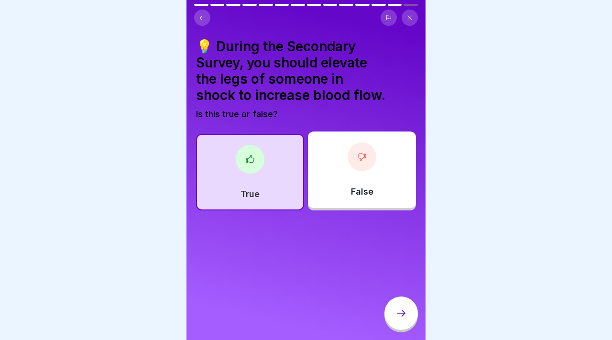
click at [398, 314] on icon at bounding box center [400, 312] width 11 height 11
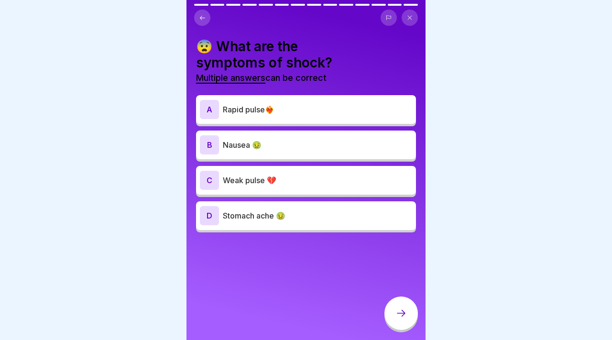
click at [305, 193] on div "C Weak pulse 💔" at bounding box center [306, 180] width 220 height 29
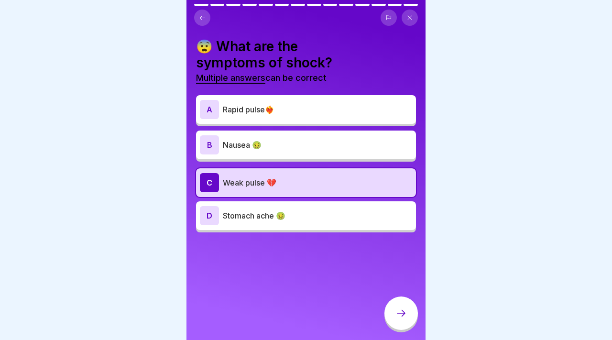
click at [280, 140] on p "Nausea 🤢" at bounding box center [317, 144] width 189 height 11
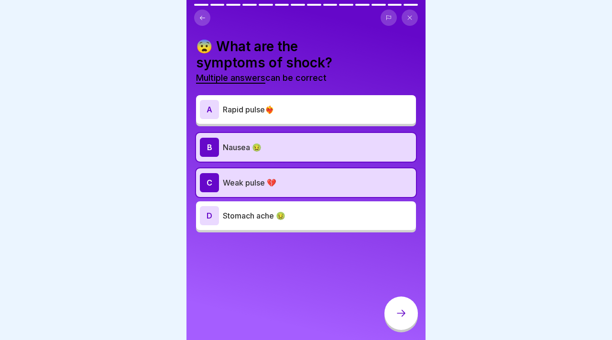
click at [276, 115] on p "Rapid pulse❤️‍🔥" at bounding box center [317, 109] width 189 height 11
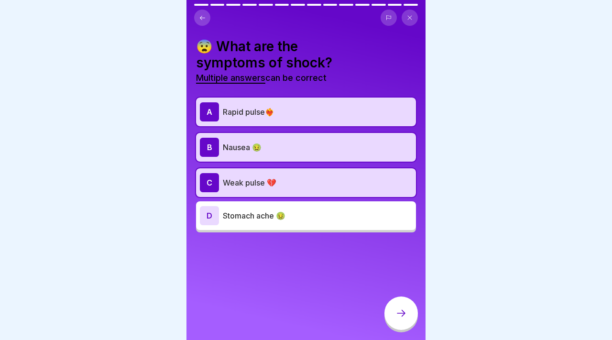
click at [289, 181] on p "Weak pulse 💔" at bounding box center [317, 182] width 189 height 11
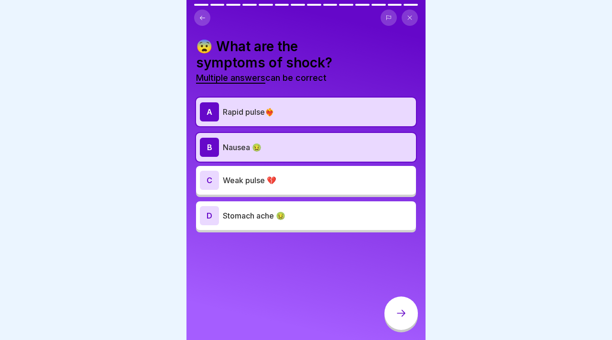
click at [288, 149] on p "Nausea 🤢" at bounding box center [317, 147] width 189 height 11
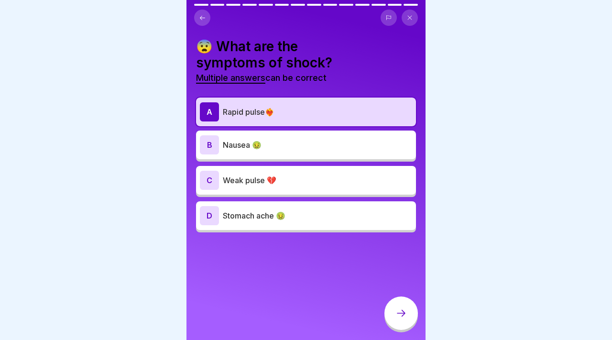
click at [410, 315] on div at bounding box center [400, 312] width 33 height 33
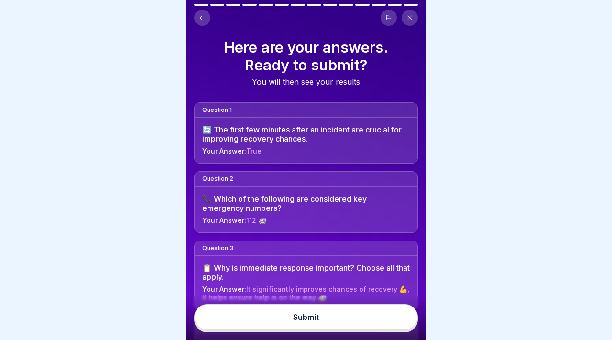
click at [384, 320] on button "Submit" at bounding box center [306, 317] width 224 height 26
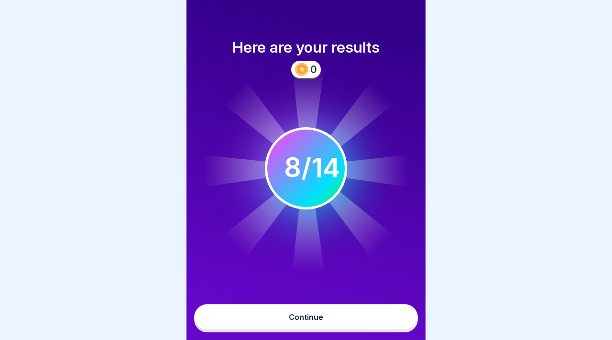
click at [359, 307] on button "Continue" at bounding box center [306, 317] width 224 height 26
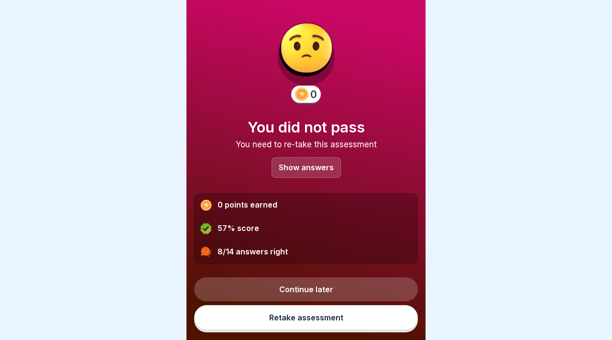
click at [325, 172] on div "Show answers" at bounding box center [306, 167] width 69 height 21
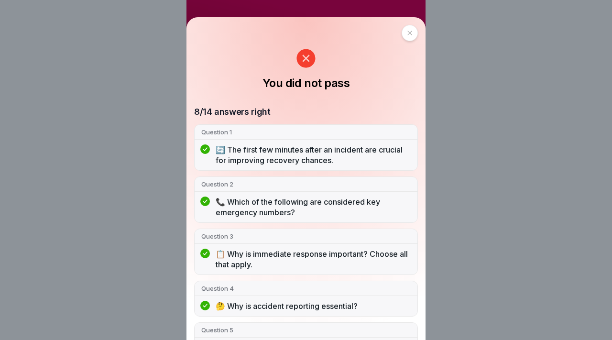
scroll to position [484, 0]
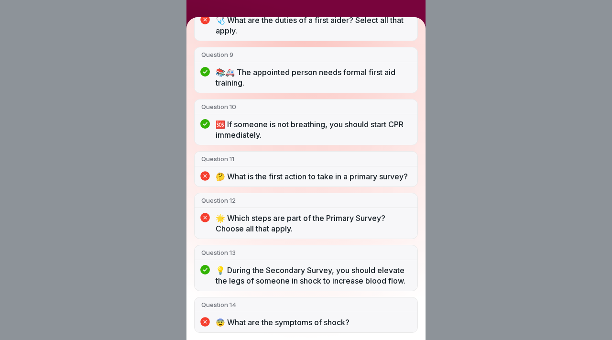
click at [370, 3] on div "You did not pass 8/14 answers right Question 1 🔄 The first few minutes after an…" at bounding box center [305, 170] width 239 height 340
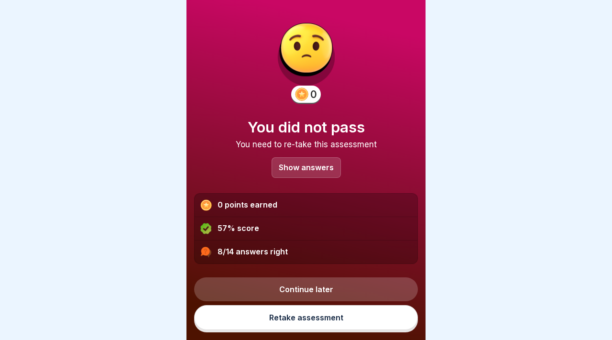
click at [322, 320] on link "Retake assessment" at bounding box center [306, 317] width 224 height 25
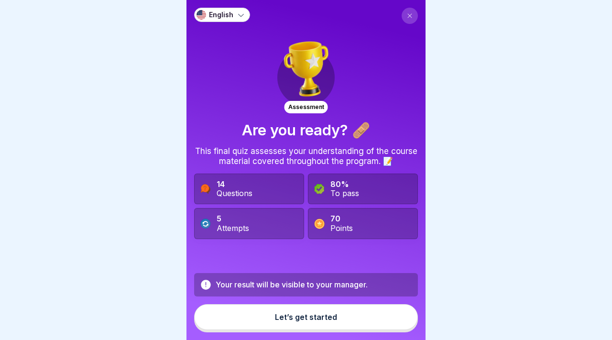
click at [320, 318] on div "Let’s get started" at bounding box center [306, 317] width 62 height 9
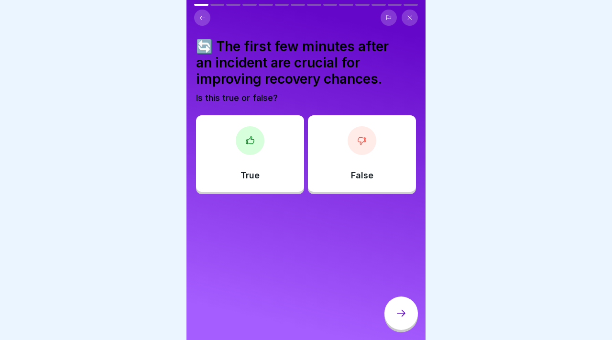
click at [265, 172] on div "True" at bounding box center [250, 153] width 108 height 77
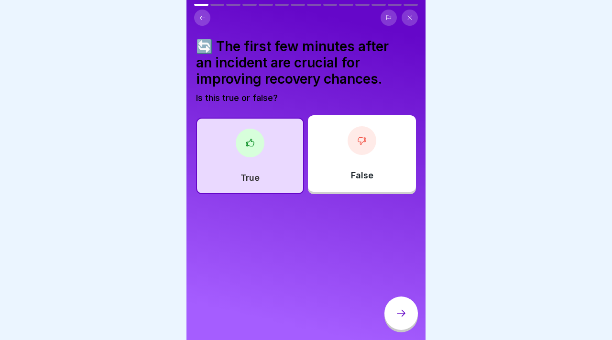
click at [403, 317] on icon at bounding box center [400, 312] width 11 height 11
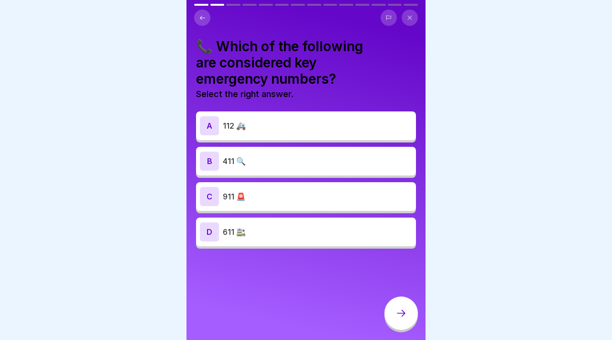
click at [316, 122] on p "112 🚑" at bounding box center [317, 125] width 189 height 11
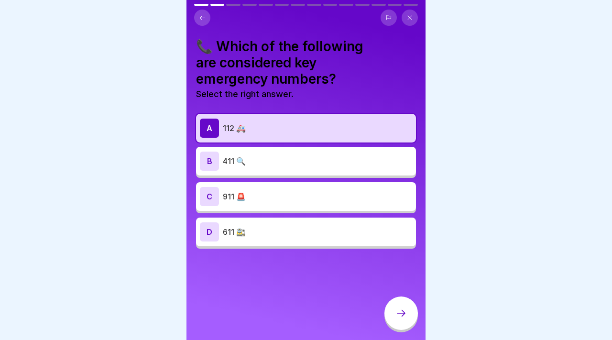
click at [403, 330] on div at bounding box center [400, 314] width 33 height 36
click at [402, 309] on icon at bounding box center [400, 312] width 11 height 11
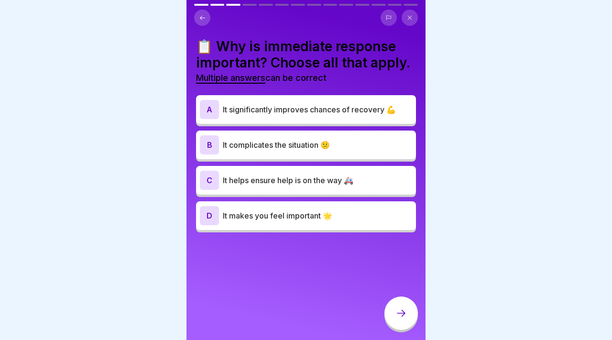
click at [334, 118] on div "A It significantly improves chances of recovery 💪" at bounding box center [306, 109] width 212 height 19
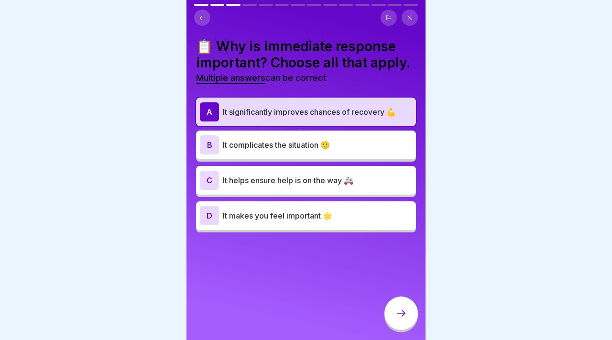
click at [327, 180] on p "It helps ensure help is on the way 🚑" at bounding box center [317, 180] width 189 height 11
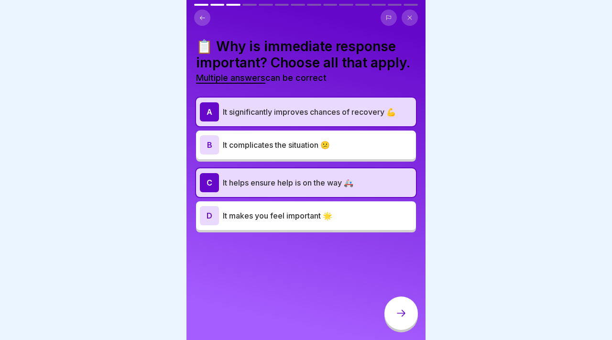
click at [399, 306] on div at bounding box center [400, 312] width 33 height 33
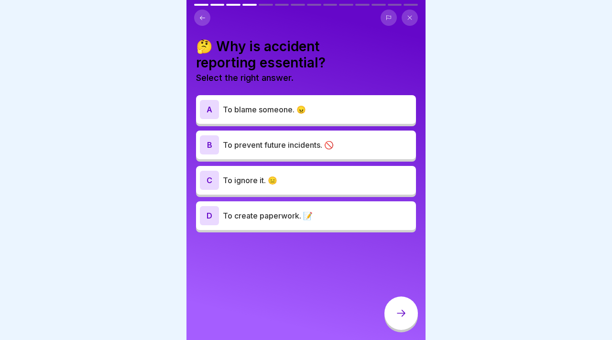
click at [346, 147] on p "To prevent future incidents. 🚫" at bounding box center [317, 144] width 189 height 11
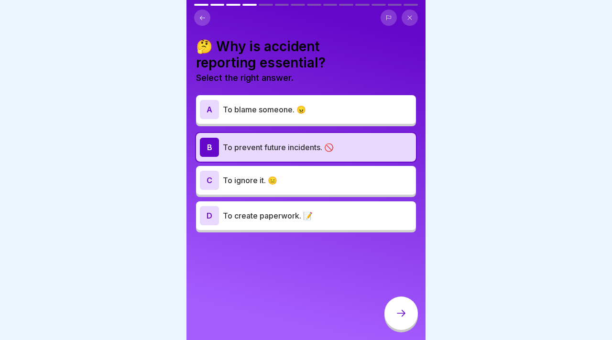
click at [397, 305] on div at bounding box center [400, 312] width 33 height 33
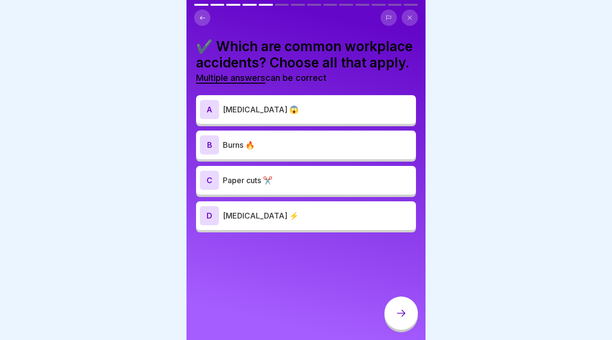
click at [321, 163] on div "A Choking 😱 B Burns 🔥 C Paper cuts ✂️ D Electric shock ⚡" at bounding box center [306, 165] width 220 height 135
click at [317, 153] on div "B Burns 🔥" at bounding box center [306, 144] width 212 height 19
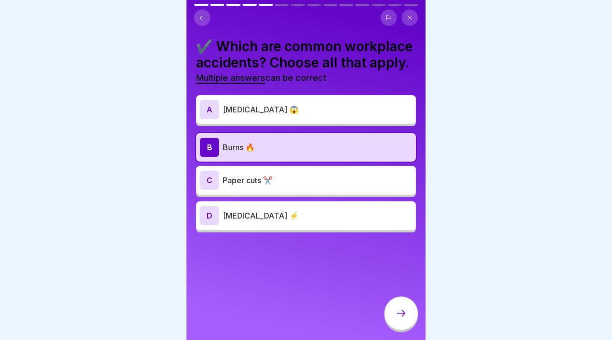
click at [321, 184] on p "Paper cuts ✂️" at bounding box center [317, 180] width 189 height 11
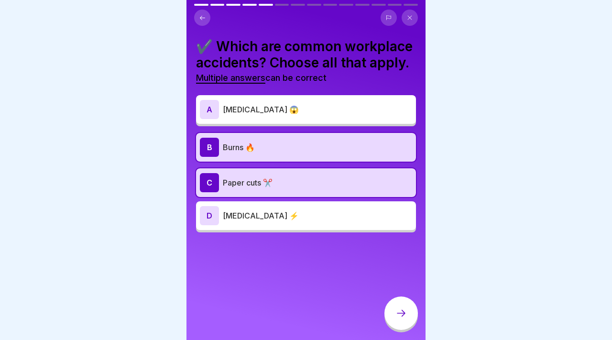
click at [323, 205] on div "D [MEDICAL_DATA] ⚡" at bounding box center [306, 215] width 220 height 29
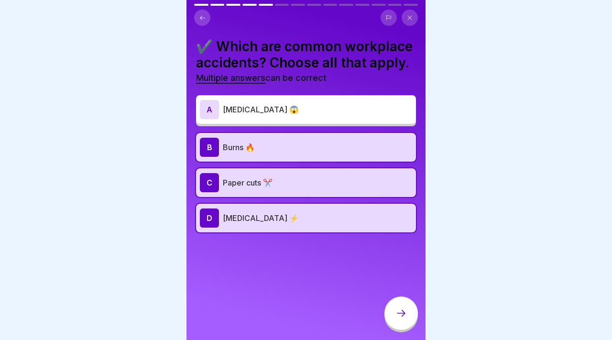
click at [393, 313] on div at bounding box center [400, 312] width 33 height 33
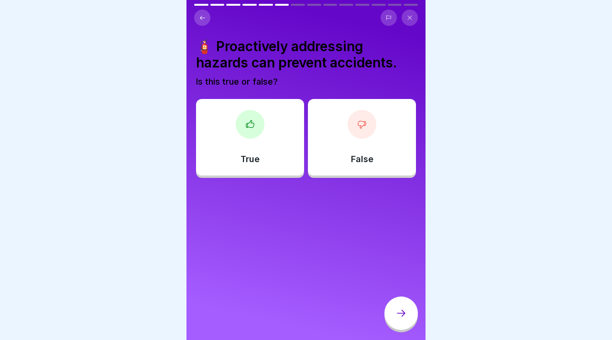
click at [252, 139] on div "True" at bounding box center [250, 137] width 108 height 77
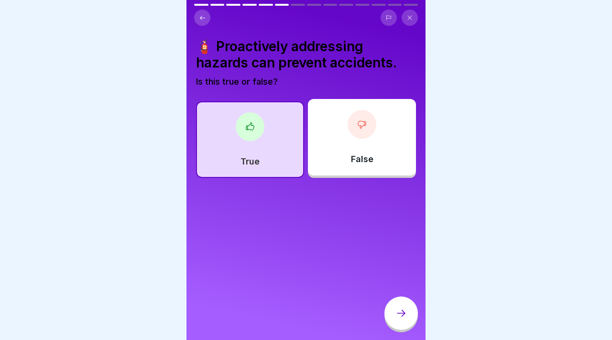
click at [403, 318] on icon at bounding box center [400, 312] width 11 height 11
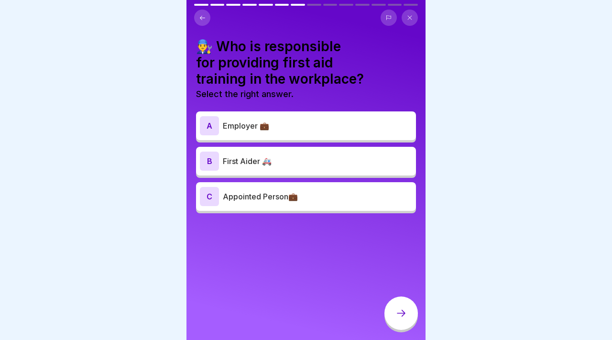
click at [315, 202] on div "C Appointed Person💼" at bounding box center [306, 196] width 212 height 19
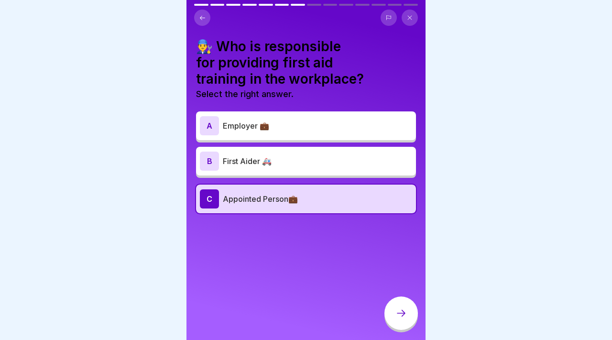
click at [290, 116] on div "A Employer 💼" at bounding box center [306, 125] width 212 height 19
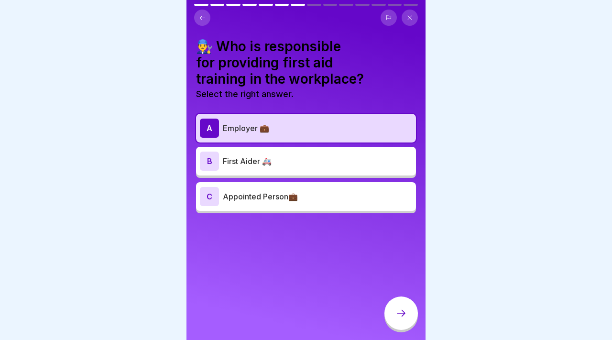
click at [289, 152] on div "B First Aider 🚑" at bounding box center [306, 161] width 212 height 19
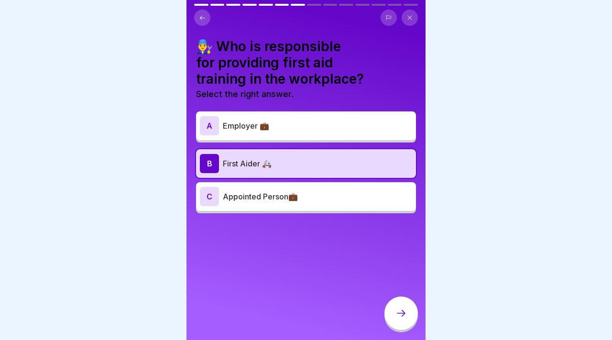
click at [400, 318] on icon at bounding box center [400, 312] width 11 height 11
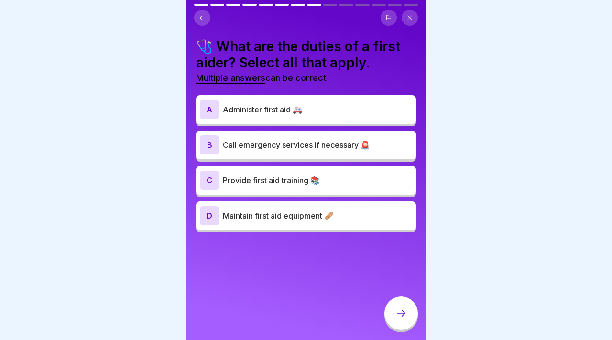
click at [292, 190] on div "C Provide first aid training 📚" at bounding box center [306, 180] width 220 height 29
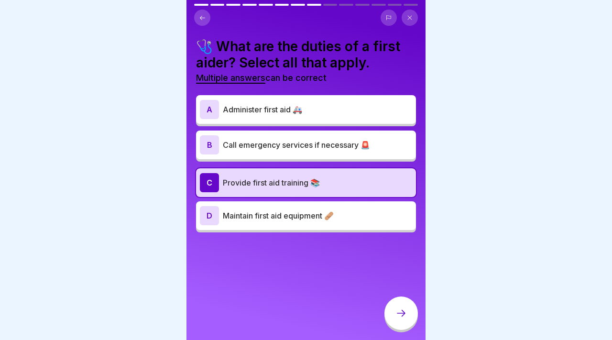
click at [294, 115] on div "A Administer first aid 🚑" at bounding box center [306, 109] width 212 height 19
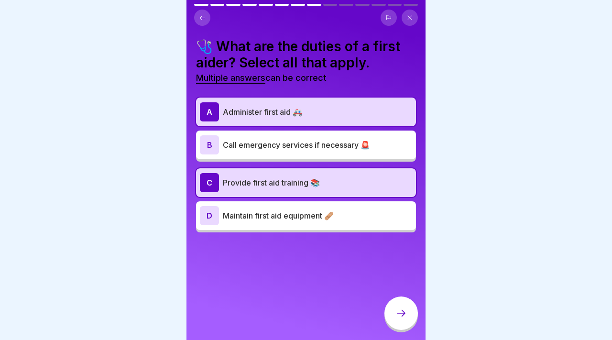
click at [397, 317] on icon at bounding box center [400, 312] width 11 height 11
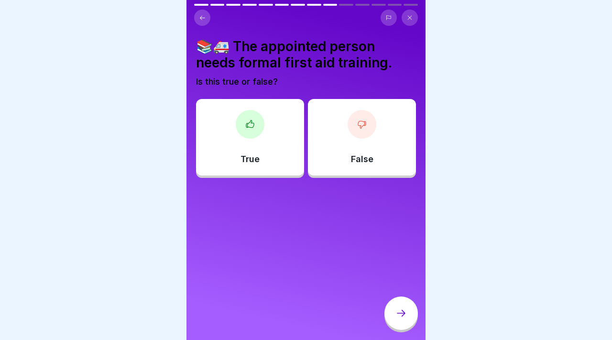
click at [232, 139] on div "True" at bounding box center [250, 137] width 108 height 77
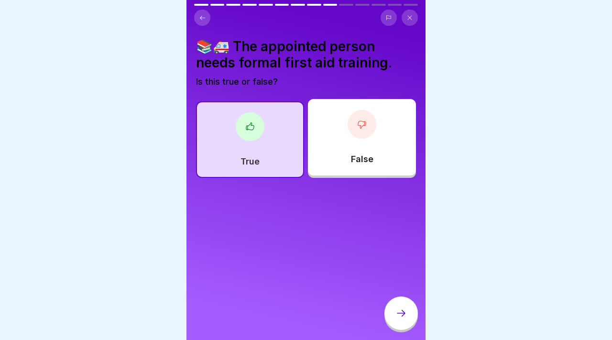
click at [387, 307] on div at bounding box center [400, 312] width 33 height 33
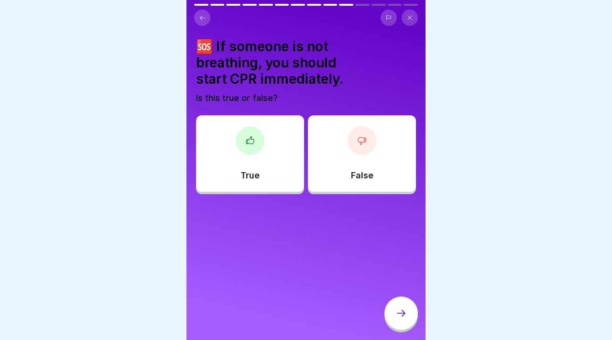
click at [276, 140] on div "True" at bounding box center [250, 153] width 108 height 77
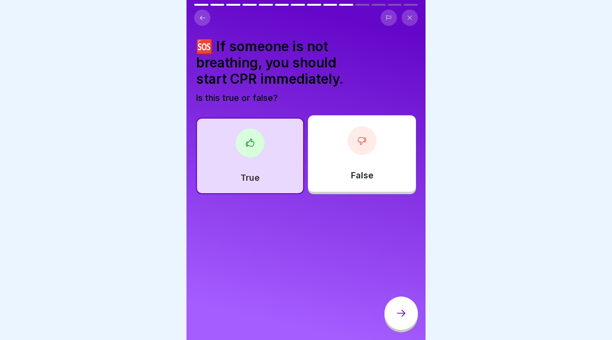
click at [340, 161] on div "False" at bounding box center [362, 153] width 108 height 77
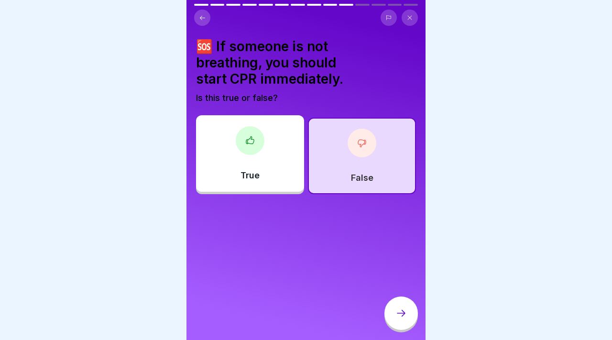
click at [243, 141] on div at bounding box center [250, 140] width 29 height 29
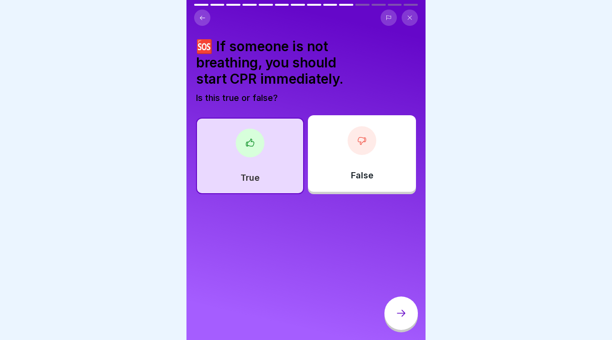
click at [400, 309] on icon at bounding box center [400, 312] width 11 height 11
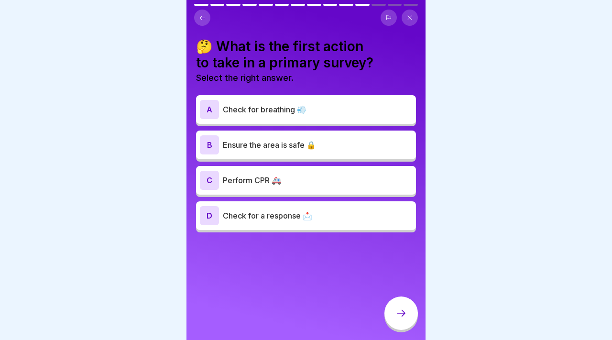
click at [306, 122] on div "A Check for breathing 💨" at bounding box center [306, 109] width 220 height 29
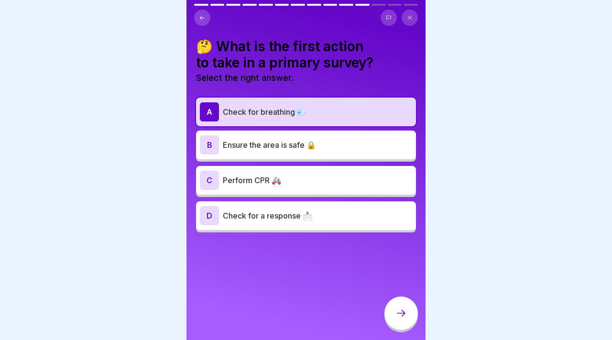
click at [309, 179] on p "Perform CPR 🚑" at bounding box center [317, 180] width 189 height 11
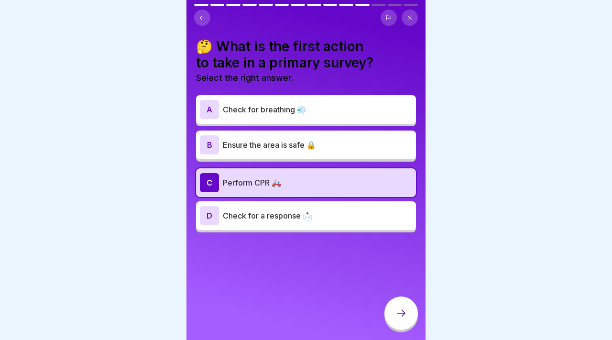
click at [311, 100] on div "A Check for breathing 💨" at bounding box center [306, 109] width 212 height 19
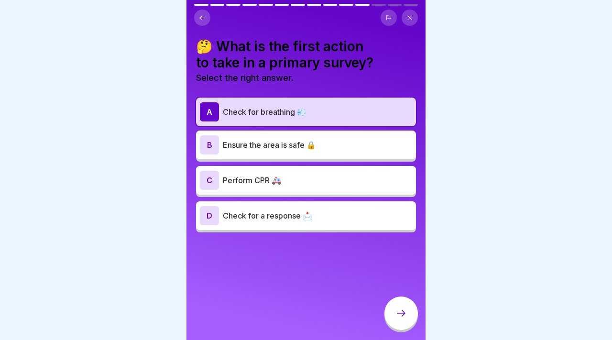
click at [347, 205] on div "D Check for a response 📩" at bounding box center [306, 215] width 220 height 29
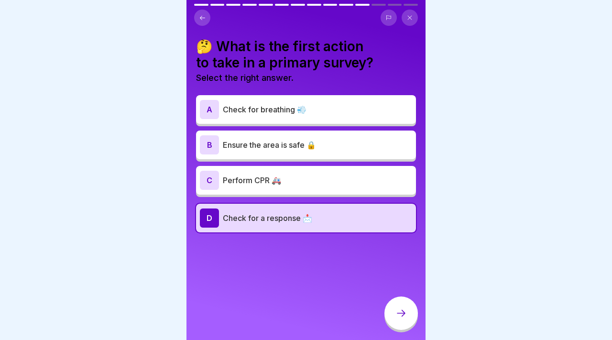
click at [411, 309] on div at bounding box center [400, 312] width 33 height 33
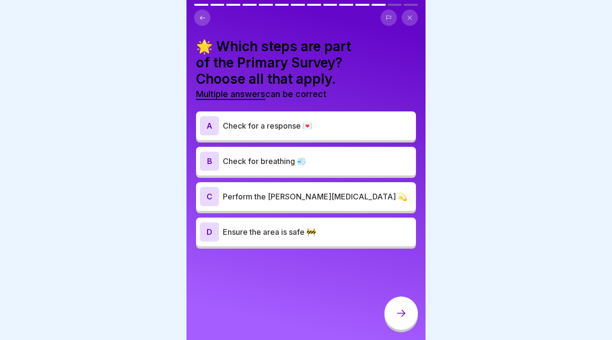
click at [322, 128] on p "Check for a response 💌" at bounding box center [317, 125] width 189 height 11
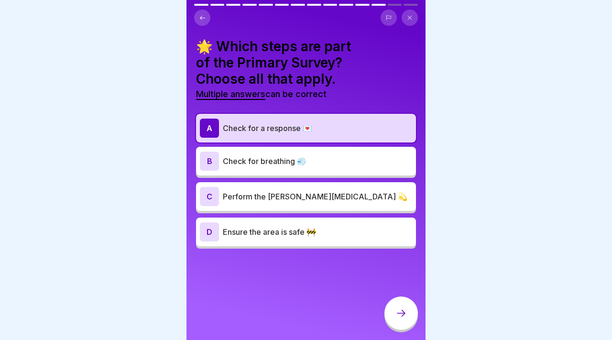
click at [318, 162] on p "Check for breathing 💨" at bounding box center [317, 160] width 189 height 11
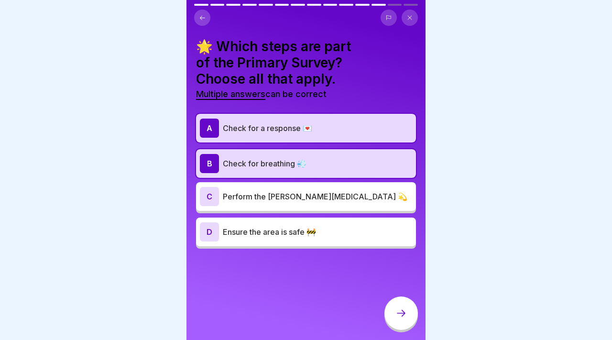
click at [389, 311] on div at bounding box center [400, 312] width 33 height 33
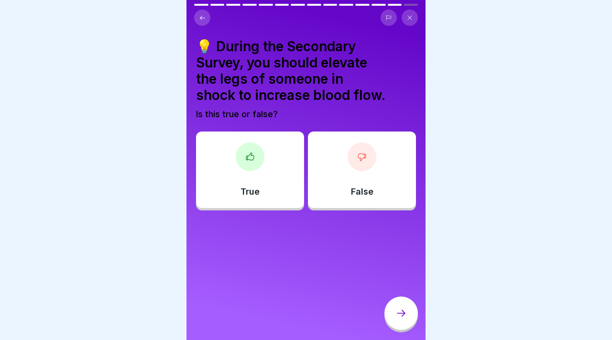
click at [263, 172] on div "True" at bounding box center [250, 169] width 108 height 77
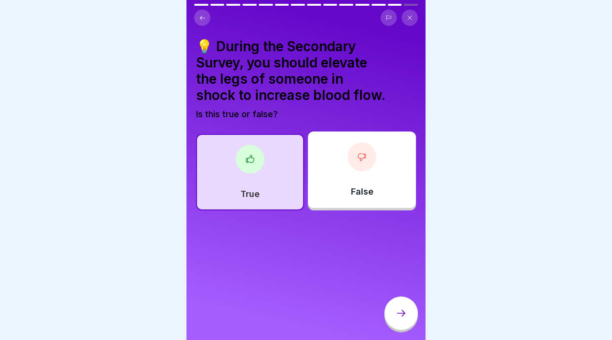
click at [317, 179] on div "False" at bounding box center [362, 169] width 108 height 77
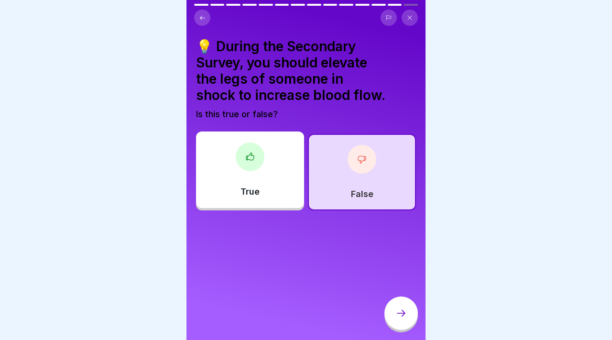
click at [404, 310] on icon at bounding box center [400, 312] width 11 height 11
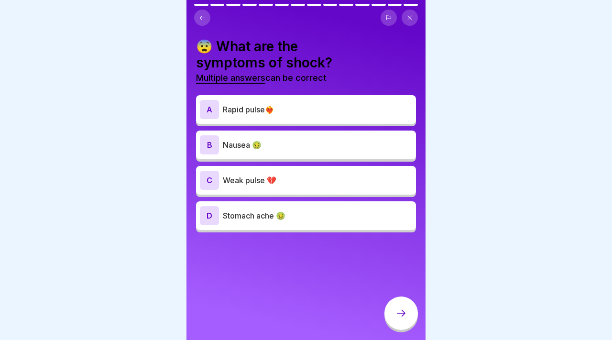
click at [289, 155] on div "B Nausea 🤢" at bounding box center [306, 145] width 220 height 29
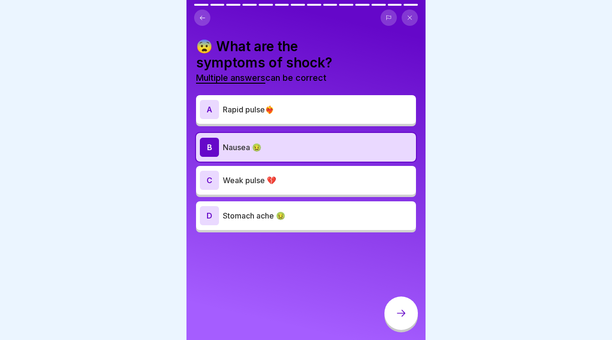
click at [350, 229] on div "D Stomach ache 🤢" at bounding box center [306, 215] width 220 height 29
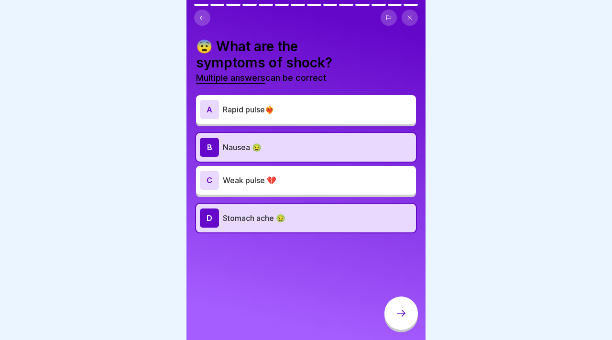
click at [331, 183] on p "Weak pulse 💔" at bounding box center [317, 180] width 189 height 11
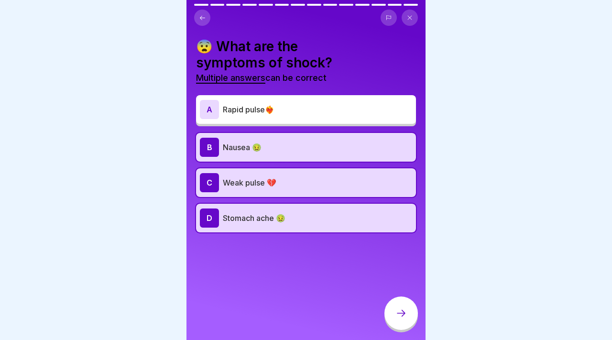
click at [329, 209] on div "D Stomach ache 🤢" at bounding box center [306, 217] width 212 height 19
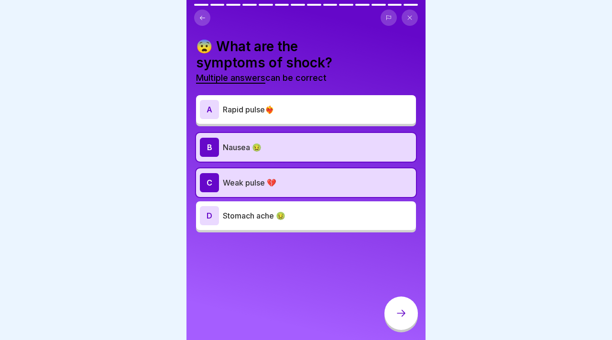
click at [303, 101] on div "A Rapid pulse❤️‍🔥" at bounding box center [306, 109] width 212 height 19
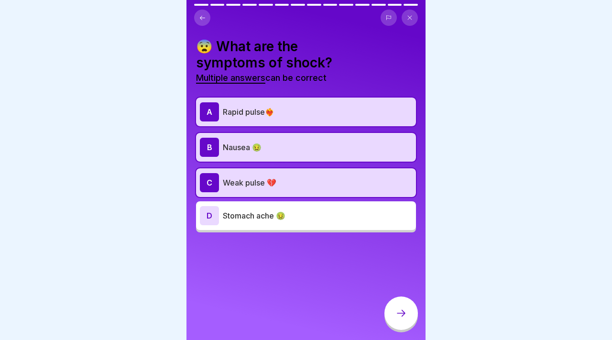
click at [300, 183] on p "Weak pulse 💔" at bounding box center [317, 182] width 189 height 11
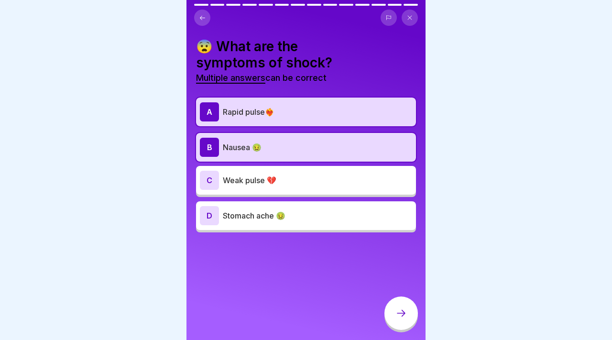
click at [390, 306] on div at bounding box center [400, 312] width 33 height 33
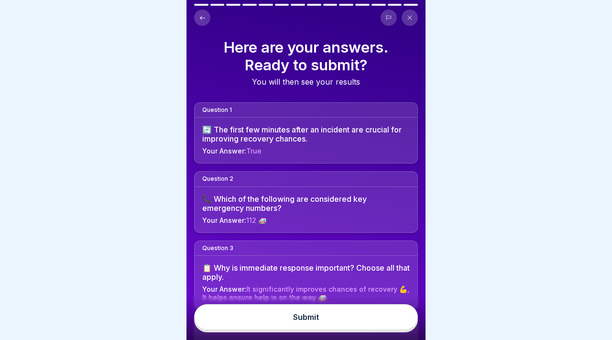
click at [383, 314] on button "Submit" at bounding box center [306, 317] width 224 height 26
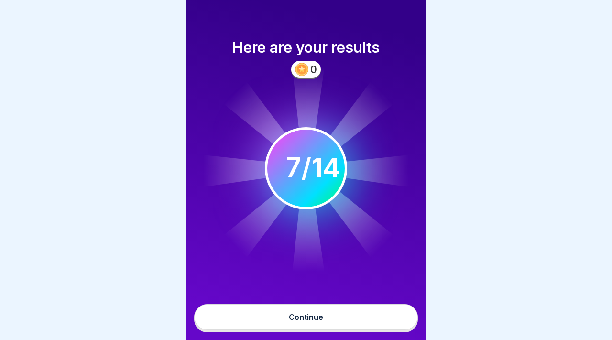
click at [339, 307] on button "Continue" at bounding box center [306, 317] width 224 height 26
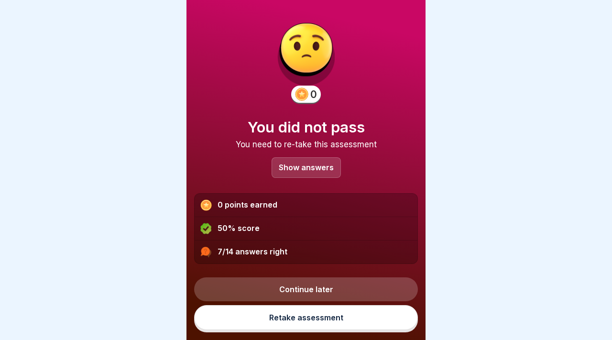
click at [310, 170] on p "Show answers" at bounding box center [306, 168] width 55 height 8
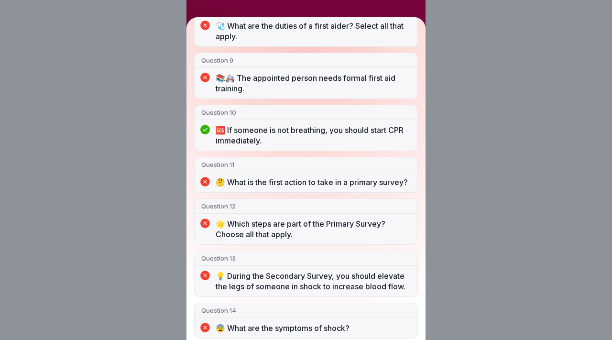
scroll to position [484, 0]
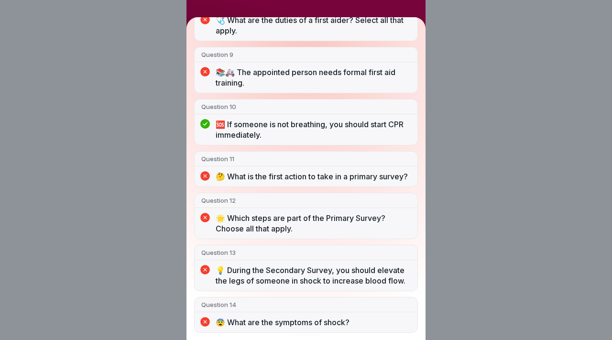
click at [103, 77] on div "You did not pass 7/14 answers right Question 1 🔄 The first few minutes after an…" at bounding box center [306, 170] width 612 height 340
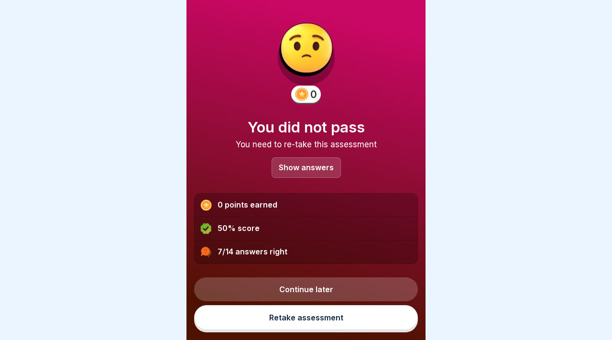
click at [323, 313] on link "Retake assessment" at bounding box center [306, 317] width 224 height 25
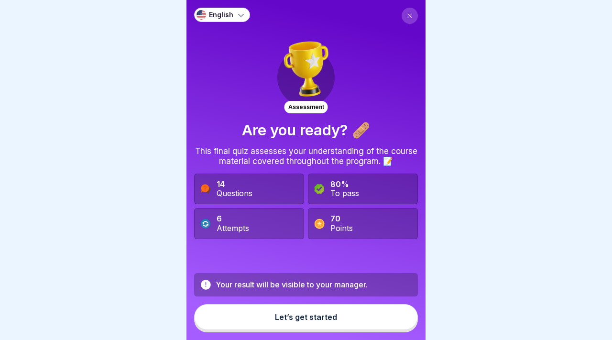
click at [279, 322] on button "Let’s get started" at bounding box center [306, 317] width 224 height 26
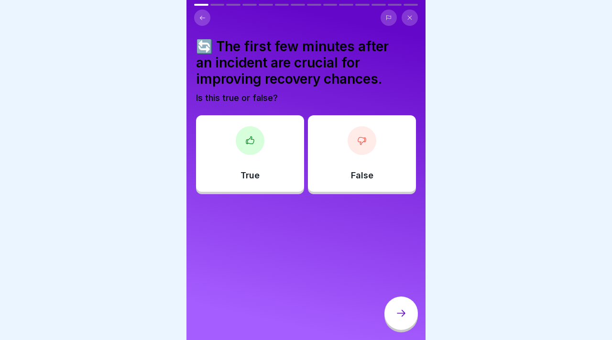
click at [258, 155] on div "True" at bounding box center [250, 153] width 108 height 77
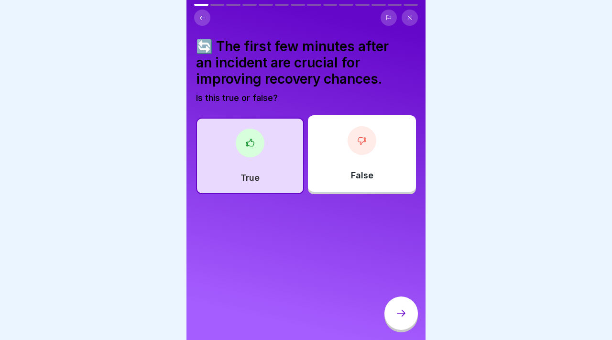
click at [405, 321] on div at bounding box center [400, 312] width 33 height 33
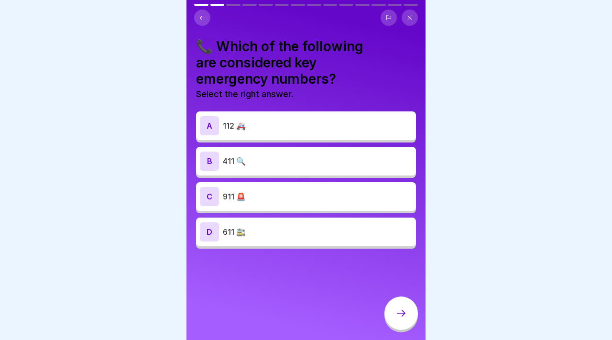
click at [258, 133] on div "A 112 🚑" at bounding box center [306, 125] width 212 height 19
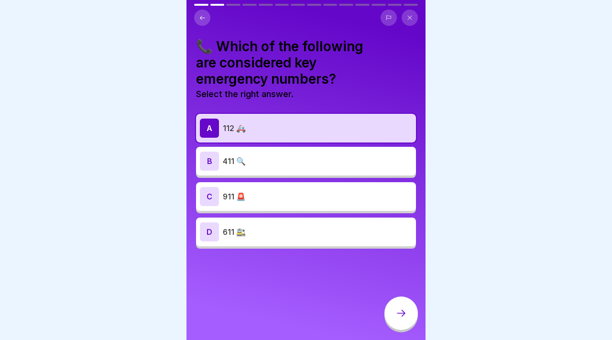
click at [399, 308] on icon at bounding box center [400, 312] width 11 height 11
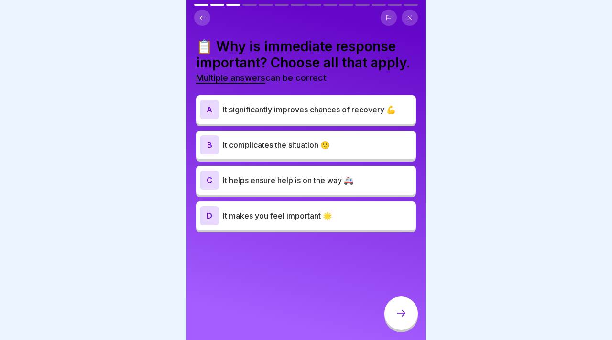
click at [275, 118] on div "A It significantly improves chances of recovery 💪" at bounding box center [306, 109] width 212 height 19
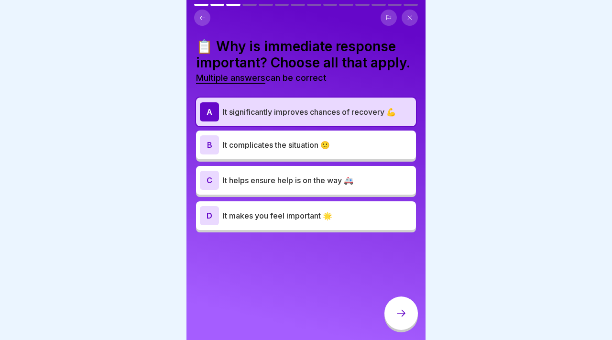
click at [337, 192] on div "C It helps ensure help is on the way 🚑" at bounding box center [306, 180] width 220 height 29
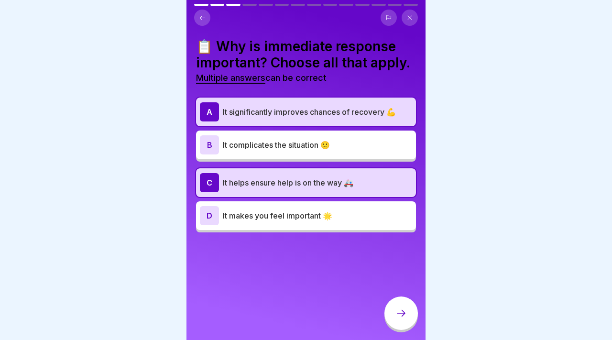
click at [396, 334] on div "📋 Why is immediate response important? Choose all that apply. Multiple answers …" at bounding box center [305, 170] width 239 height 340
click at [402, 317] on icon at bounding box center [400, 312] width 11 height 11
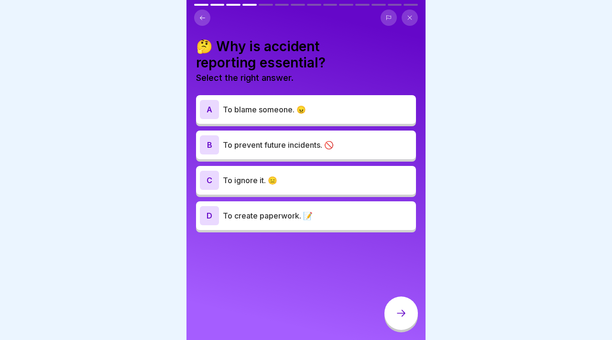
click at [275, 142] on p "To prevent future incidents. 🚫" at bounding box center [317, 144] width 189 height 11
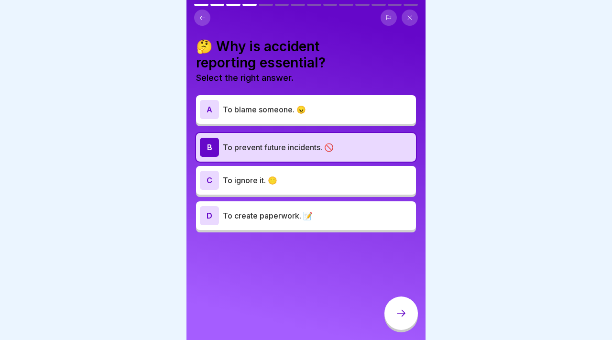
click at [395, 310] on icon at bounding box center [400, 312] width 11 height 11
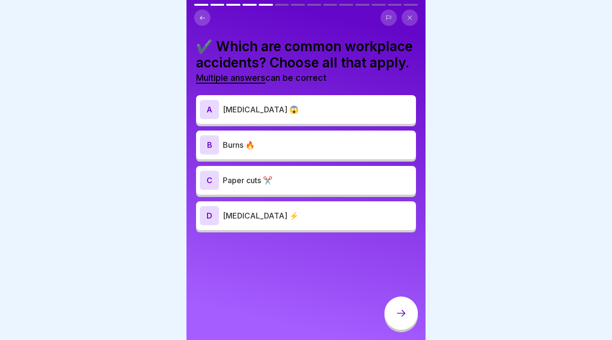
click at [298, 159] on div "B Burns 🔥" at bounding box center [306, 145] width 220 height 29
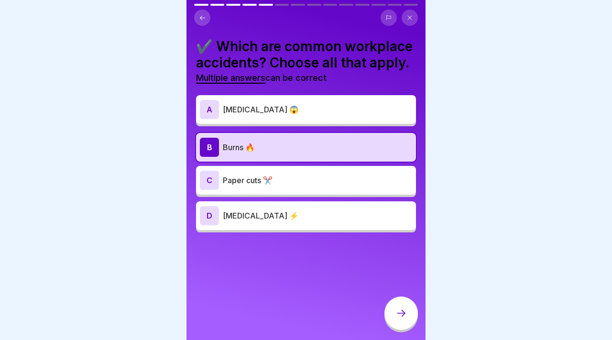
click at [297, 174] on div "C Paper cuts ✂️" at bounding box center [306, 180] width 212 height 19
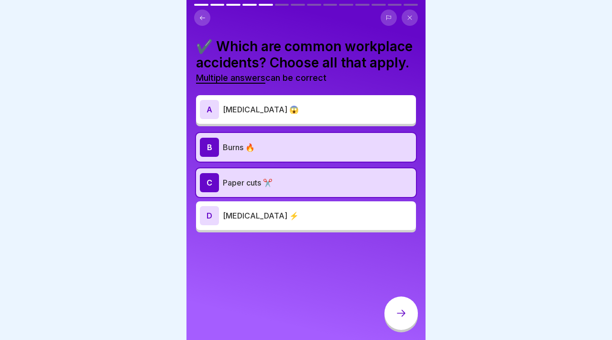
click at [296, 205] on div "D [MEDICAL_DATA] ⚡" at bounding box center [306, 215] width 220 height 29
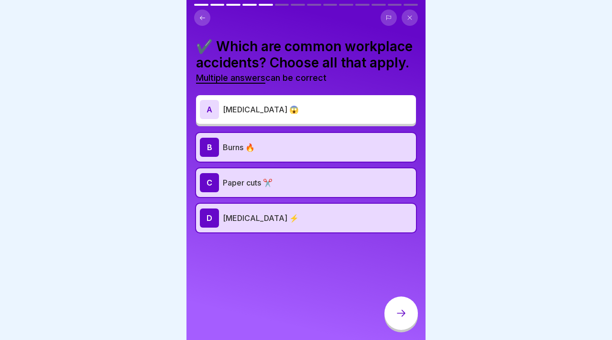
click at [399, 309] on icon at bounding box center [400, 312] width 11 height 11
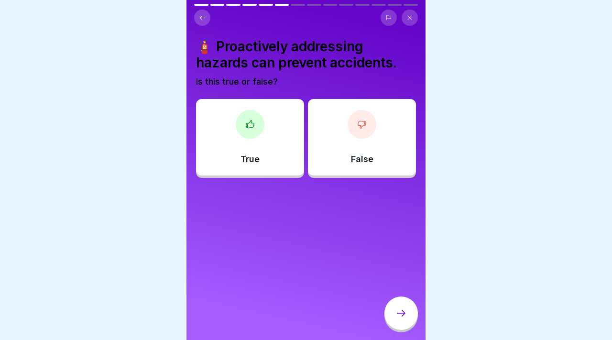
click at [254, 122] on icon at bounding box center [250, 125] width 10 height 10
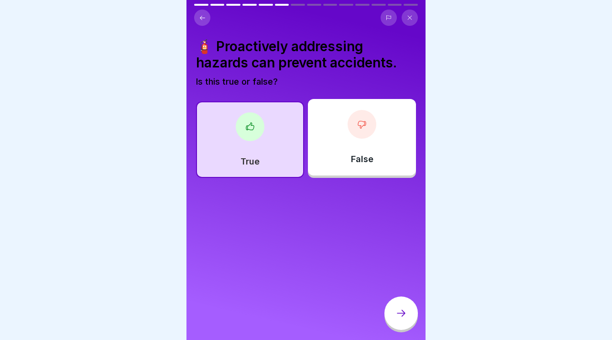
click at [364, 154] on p "False" at bounding box center [362, 159] width 22 height 11
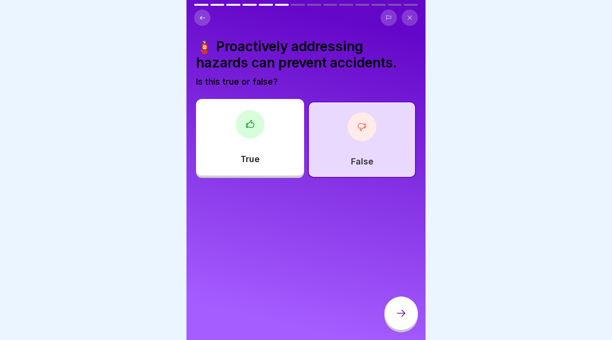
click at [284, 114] on div "True" at bounding box center [250, 137] width 108 height 77
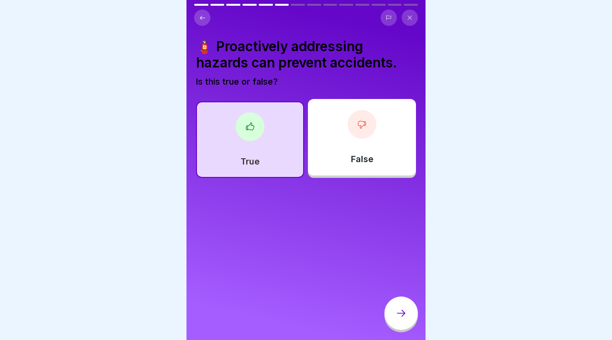
click at [413, 312] on div at bounding box center [400, 312] width 33 height 33
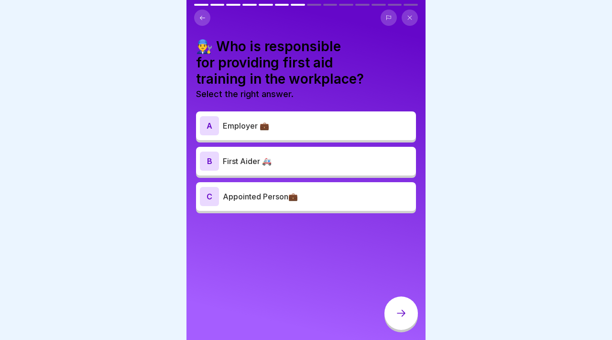
click at [300, 160] on p "First Aider 🚑" at bounding box center [317, 160] width 189 height 11
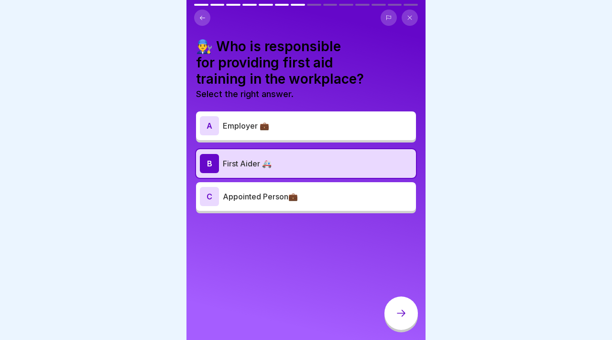
click at [408, 311] on div at bounding box center [400, 312] width 33 height 33
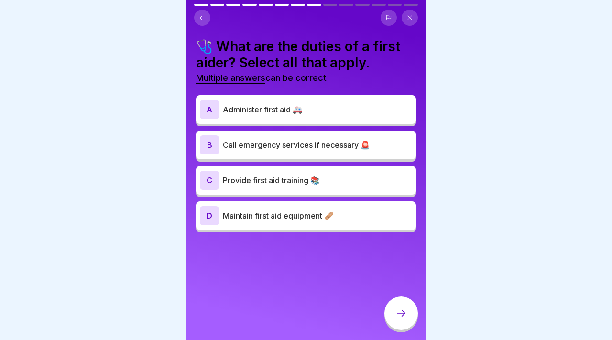
click at [315, 218] on p "Maintain first aid equipment 🩹" at bounding box center [317, 215] width 189 height 11
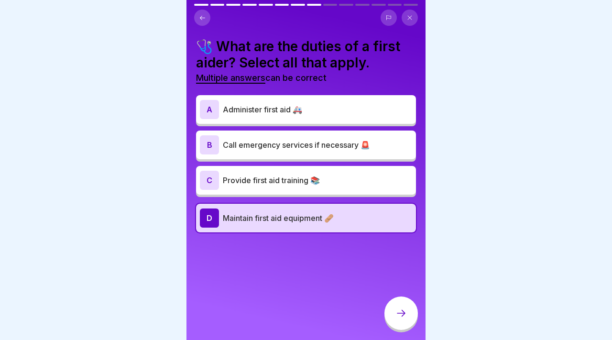
click at [312, 189] on div "C Provide first aid training 📚" at bounding box center [306, 180] width 212 height 19
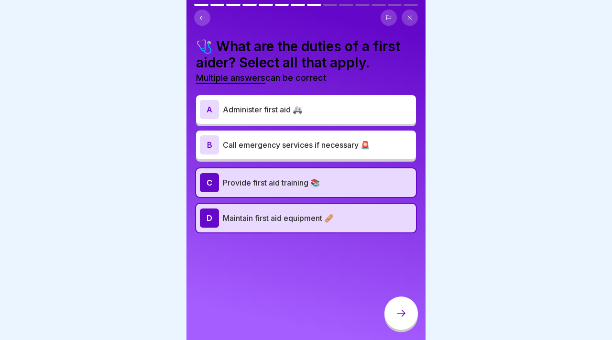
click at [307, 153] on div "B Call emergency services if necessary 🚨" at bounding box center [306, 144] width 212 height 19
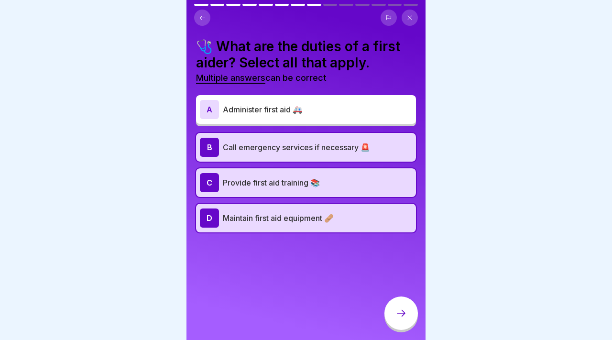
click at [405, 321] on div at bounding box center [400, 312] width 33 height 33
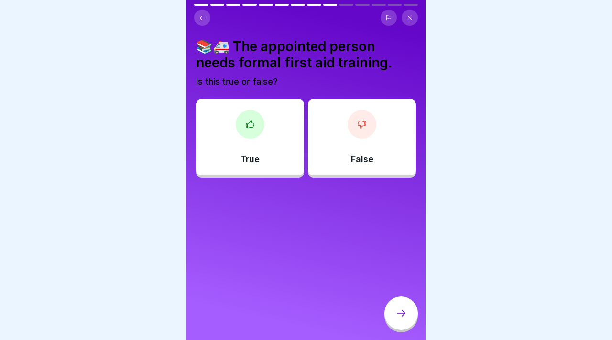
click at [281, 155] on div "True" at bounding box center [250, 137] width 108 height 77
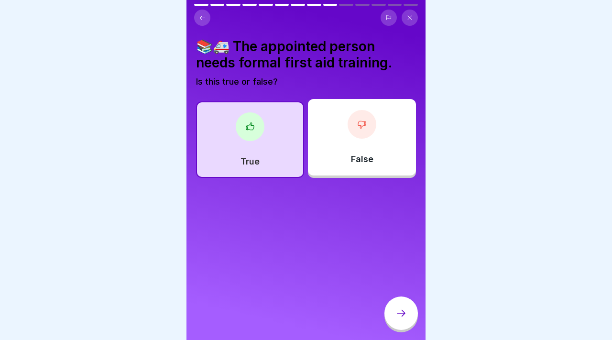
click at [402, 310] on icon at bounding box center [400, 312] width 11 height 11
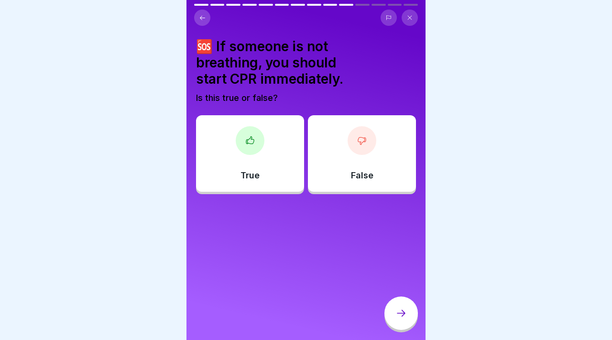
click at [380, 168] on div "False" at bounding box center [362, 153] width 108 height 77
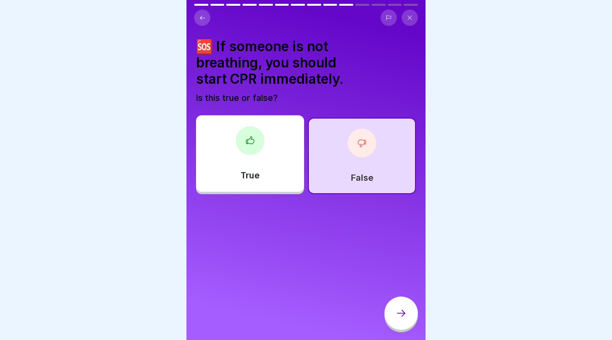
click at [402, 312] on icon at bounding box center [400, 312] width 11 height 11
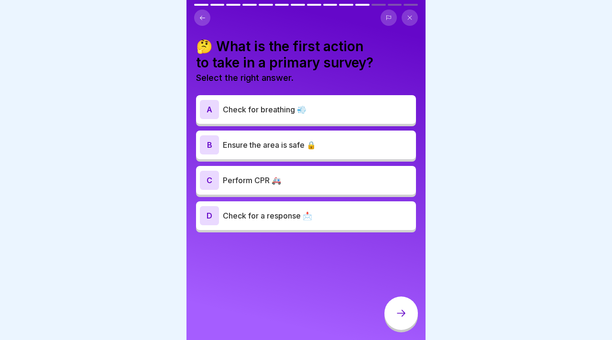
click at [308, 115] on p "Check for breathing 💨" at bounding box center [317, 109] width 189 height 11
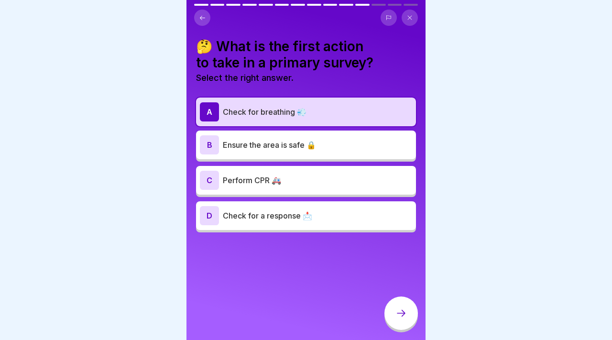
click at [308, 115] on p "Check for breathing 💨" at bounding box center [317, 111] width 189 height 11
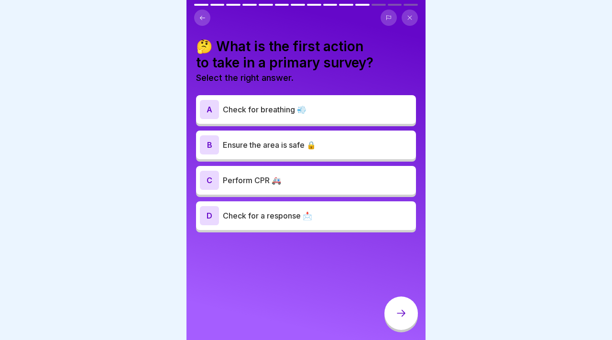
click at [309, 175] on p "Perform CPR 🚑" at bounding box center [317, 180] width 189 height 11
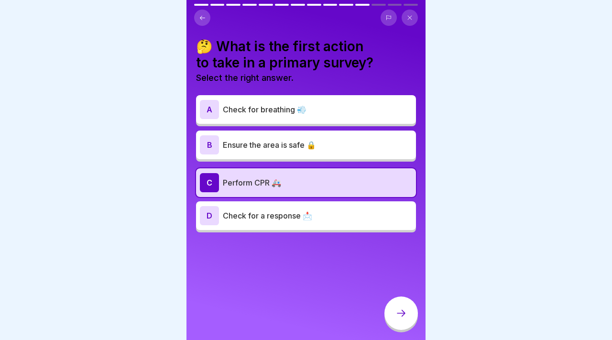
click at [310, 215] on p "Check for a response 📩" at bounding box center [317, 215] width 189 height 11
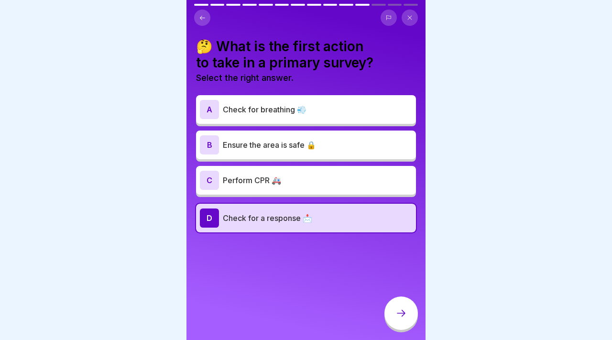
click at [304, 182] on p "Perform CPR 🚑" at bounding box center [317, 180] width 189 height 11
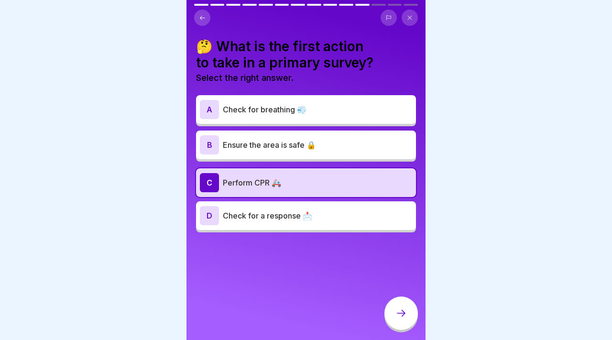
click at [426, 323] on div at bounding box center [306, 170] width 612 height 340
click at [414, 317] on div at bounding box center [400, 312] width 33 height 33
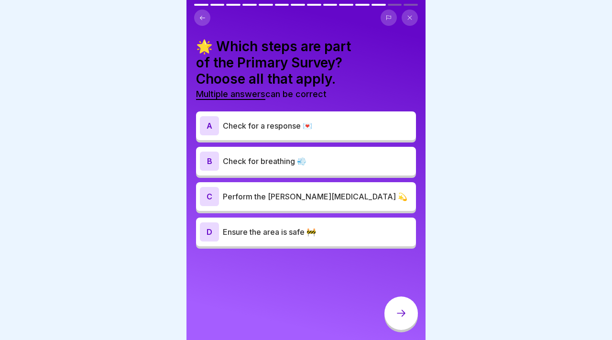
click at [292, 159] on p "Check for breathing 💨" at bounding box center [317, 160] width 189 height 11
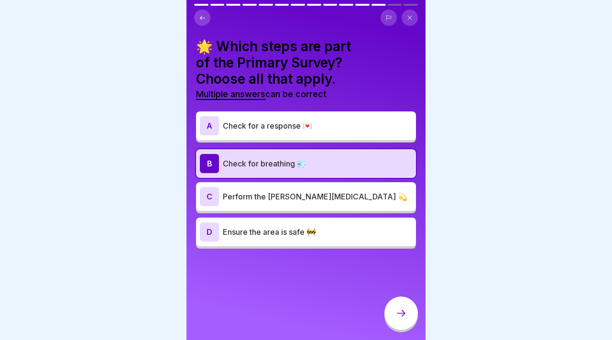
click at [287, 136] on div "A Check for a response 💌" at bounding box center [306, 125] width 220 height 29
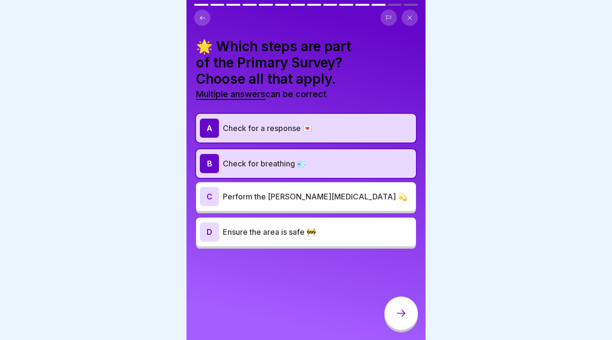
click at [294, 224] on div "D Ensure the area is safe 🚧" at bounding box center [306, 231] width 212 height 19
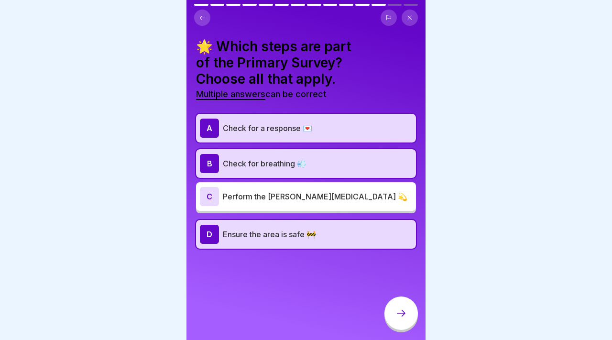
click at [302, 158] on p "Check for breathing 💨" at bounding box center [317, 163] width 189 height 11
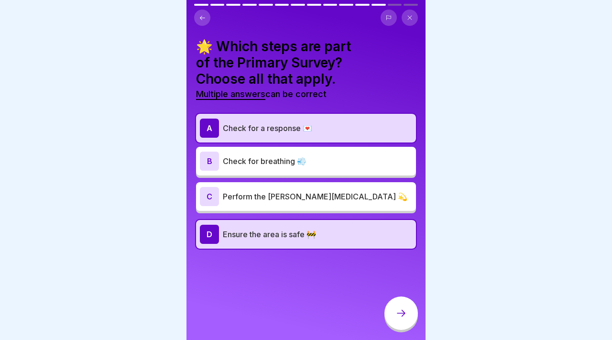
click at [295, 136] on div "A Check for a response 💌" at bounding box center [306, 128] width 212 height 19
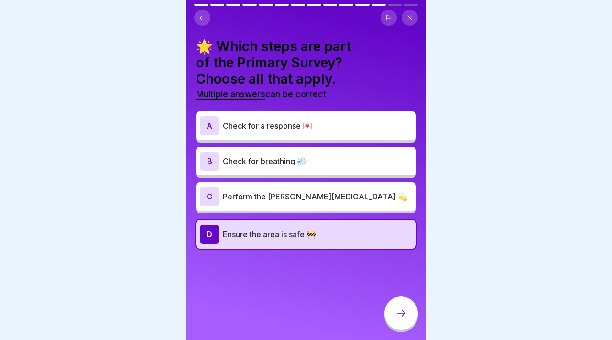
click at [296, 183] on div "C Perform the Heimlich maneuver 💫" at bounding box center [306, 196] width 220 height 29
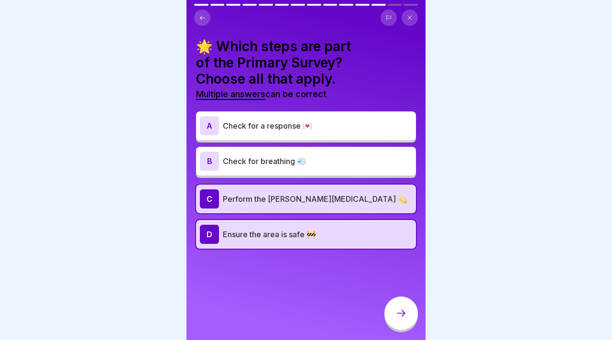
click at [324, 123] on p "Check for a response 💌" at bounding box center [317, 125] width 189 height 11
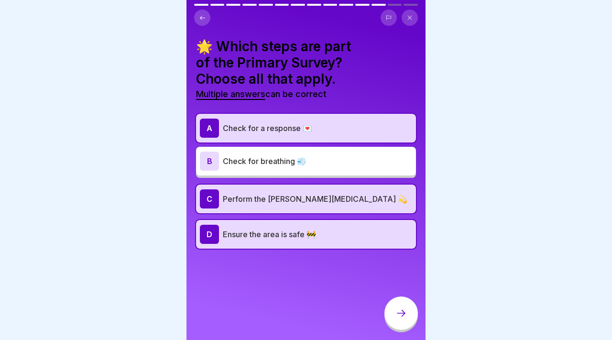
click at [323, 162] on p "Check for breathing 💨" at bounding box center [317, 160] width 189 height 11
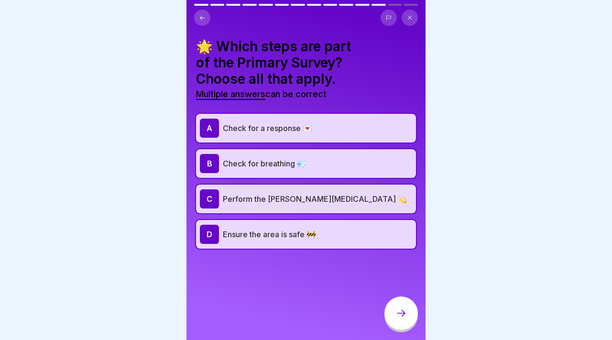
click at [321, 140] on div "A Check for a response 💌" at bounding box center [306, 128] width 220 height 29
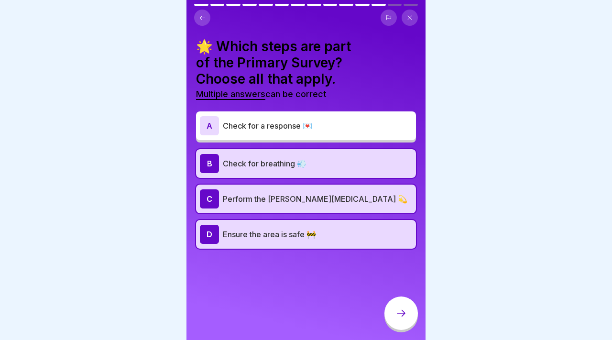
click at [319, 160] on p "Check for breathing 💨" at bounding box center [317, 163] width 189 height 11
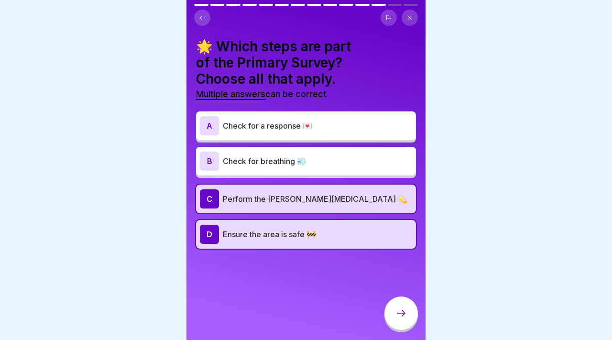
click at [319, 160] on p "Check for breathing 💨" at bounding box center [317, 160] width 189 height 11
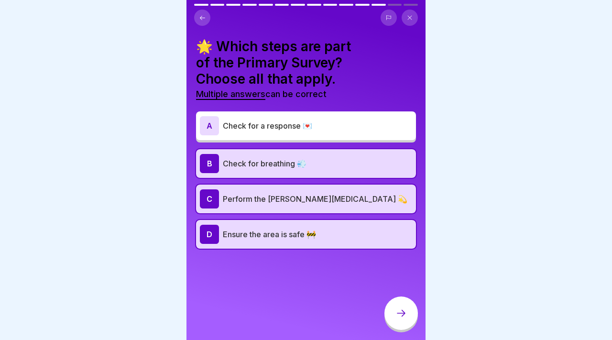
click at [319, 134] on div "A Check for a response 💌" at bounding box center [306, 125] width 212 height 19
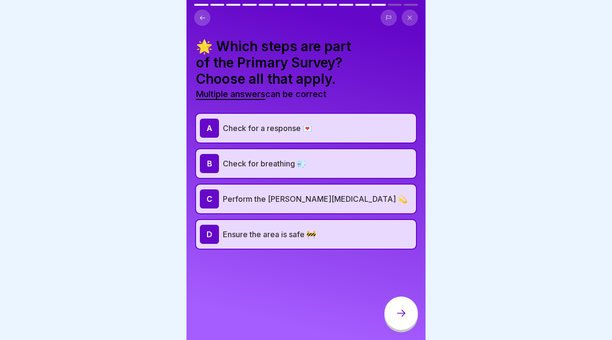
click at [319, 149] on div "B Check for breathing 💨" at bounding box center [306, 163] width 220 height 29
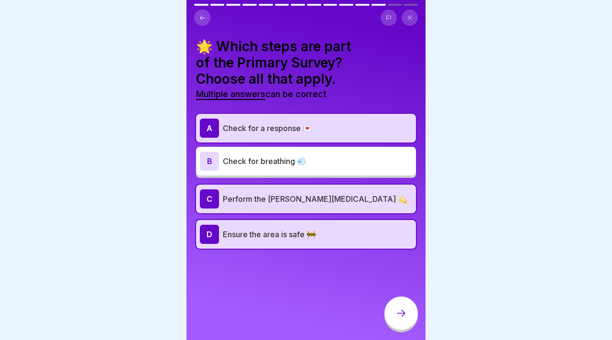
click at [319, 149] on div "B Check for breathing 💨" at bounding box center [306, 161] width 220 height 29
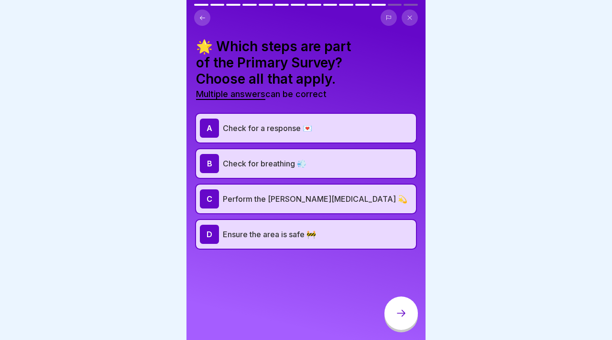
click at [307, 119] on div "A Check for a response 💌" at bounding box center [306, 128] width 212 height 19
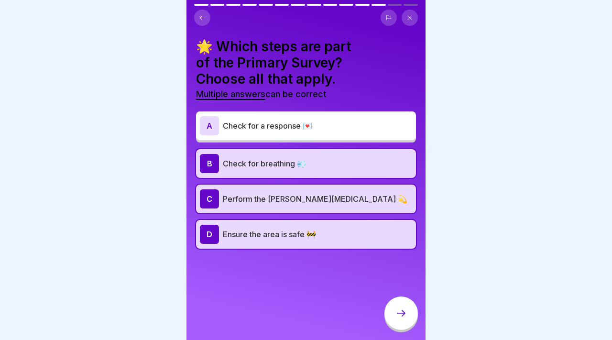
click at [368, 245] on div "D Ensure the area is safe 🚧" at bounding box center [306, 234] width 220 height 29
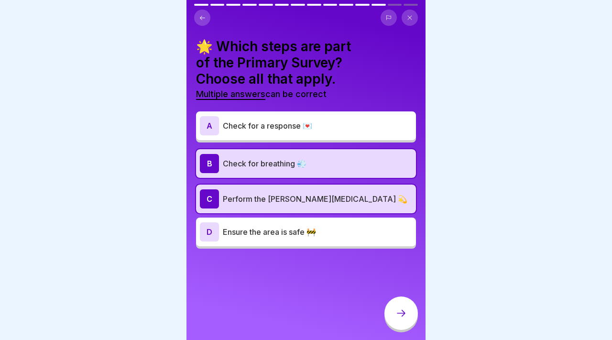
click at [329, 132] on div "A Check for a response 💌" at bounding box center [306, 125] width 212 height 19
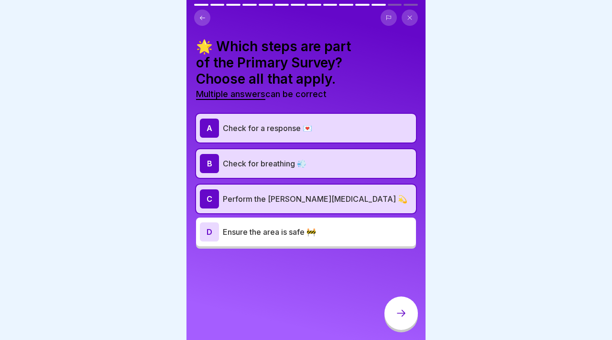
click at [296, 129] on p "Check for a response 💌" at bounding box center [317, 127] width 189 height 11
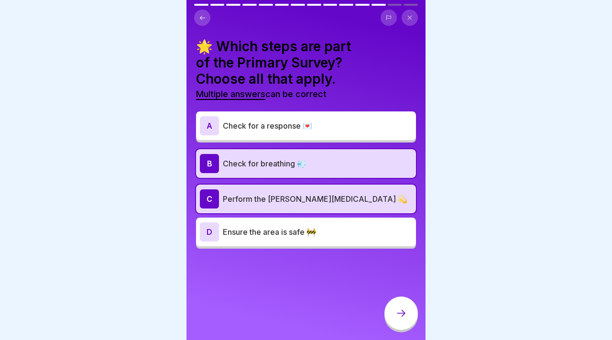
click at [297, 231] on p "Ensure the area is safe 🚧" at bounding box center [317, 231] width 189 height 11
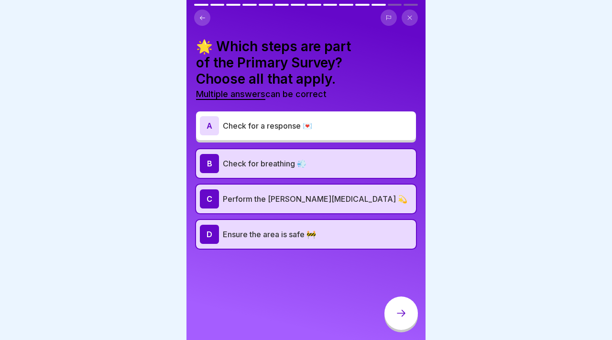
click at [394, 307] on div at bounding box center [400, 312] width 33 height 33
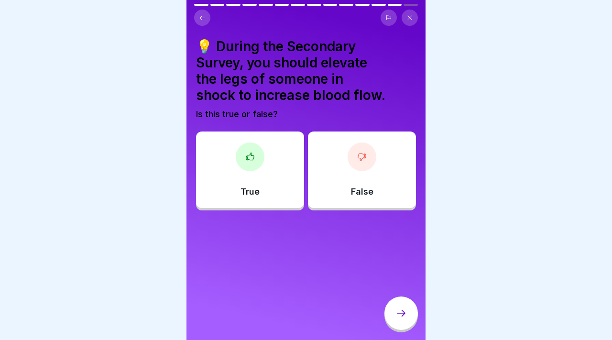
click at [280, 153] on div "True" at bounding box center [250, 169] width 108 height 77
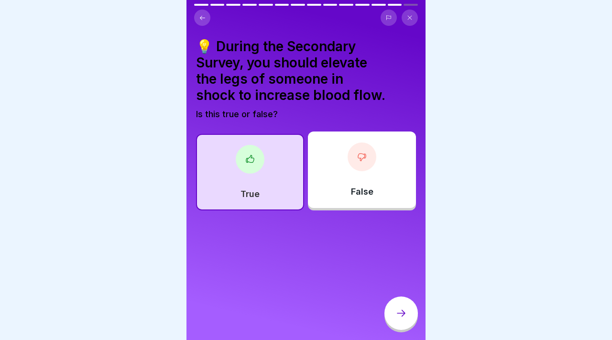
click at [398, 304] on div at bounding box center [400, 312] width 33 height 33
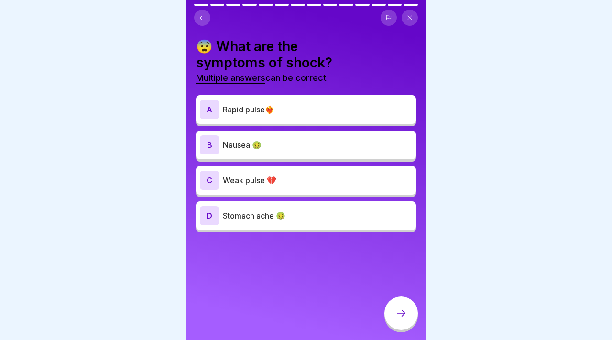
click at [270, 121] on div "A Rapid pulse❤️‍🔥" at bounding box center [306, 109] width 220 height 29
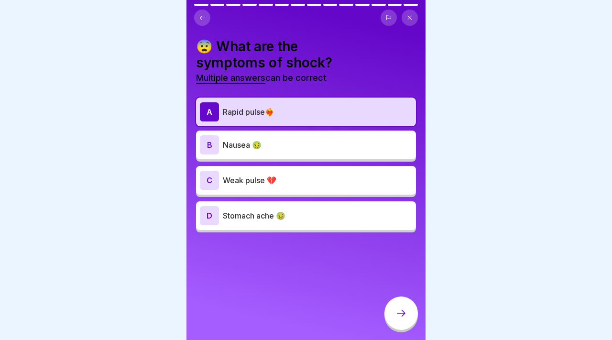
click at [277, 210] on p "Stomach ache 🤢" at bounding box center [317, 215] width 189 height 11
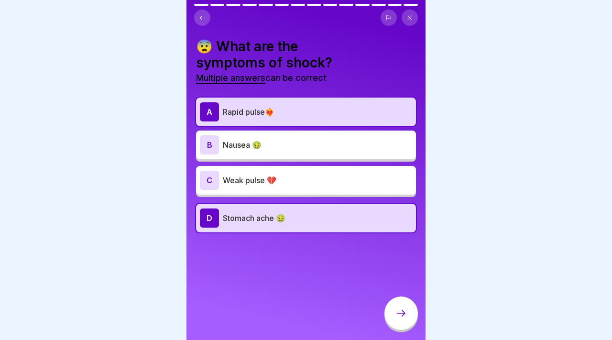
click at [401, 318] on icon at bounding box center [400, 312] width 11 height 11
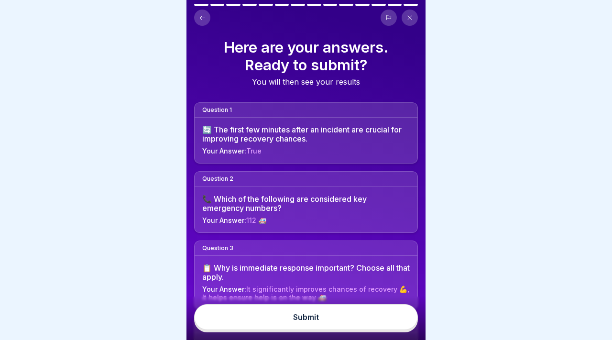
click at [401, 318] on button "Submit" at bounding box center [306, 317] width 224 height 26
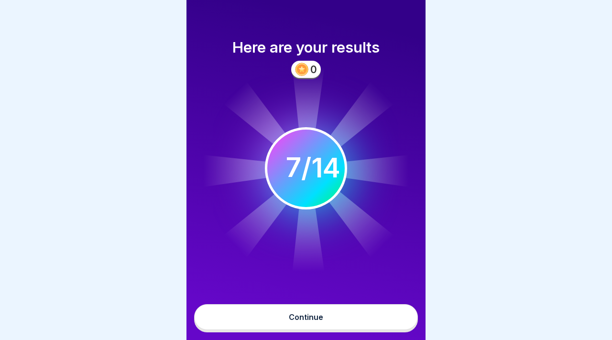
click at [401, 318] on button "Continue" at bounding box center [306, 317] width 224 height 26
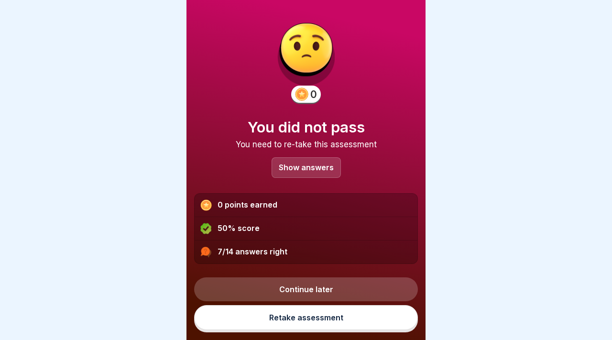
click at [323, 161] on div "Show answers" at bounding box center [306, 167] width 69 height 21
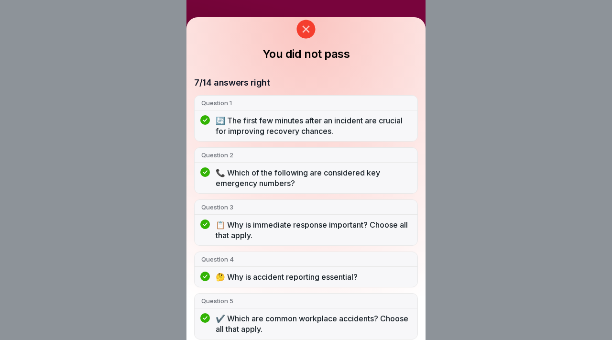
scroll to position [27, 0]
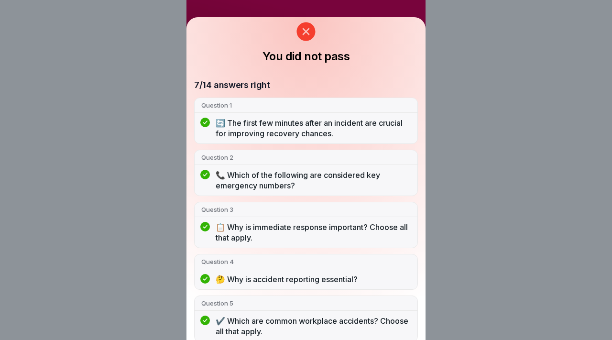
click at [303, 33] on icon at bounding box center [305, 31] width 19 height 19
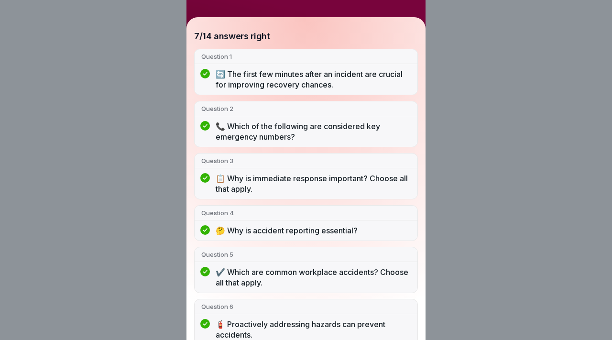
scroll to position [0, 0]
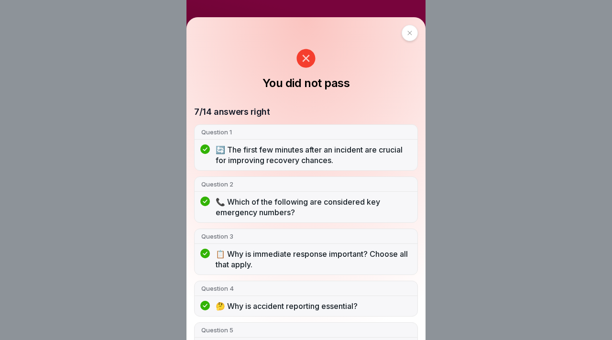
click at [303, 57] on icon at bounding box center [305, 58] width 19 height 19
click at [421, 37] on div "You did not pass 7/14 answers right Question 1 🔄 The first few minutes after an…" at bounding box center [305, 178] width 239 height 323
click at [415, 34] on div at bounding box center [410, 33] width 16 height 16
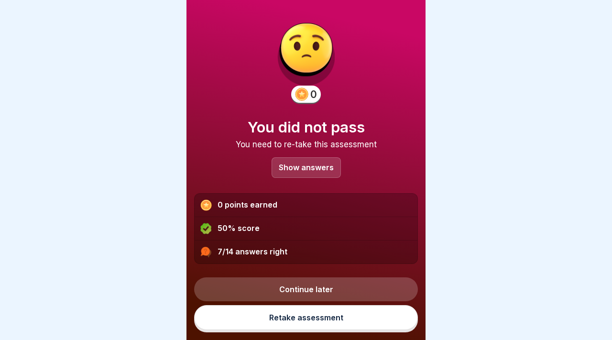
click at [332, 322] on link "Retake assessment" at bounding box center [306, 317] width 224 height 25
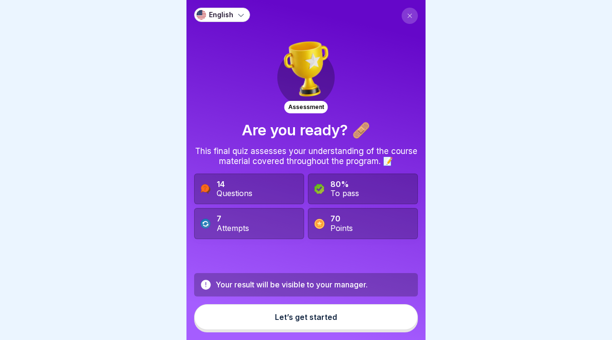
click at [327, 316] on div "Let’s get started" at bounding box center [306, 317] width 62 height 9
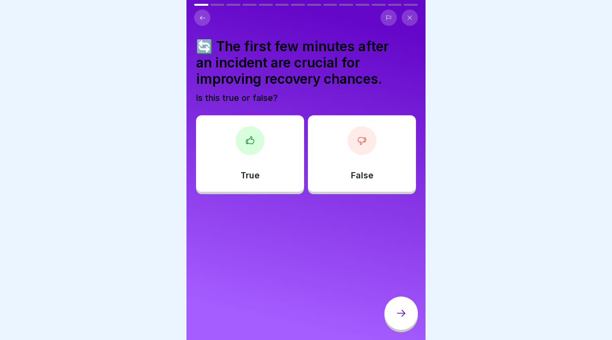
click at [247, 161] on div "True" at bounding box center [250, 153] width 108 height 77
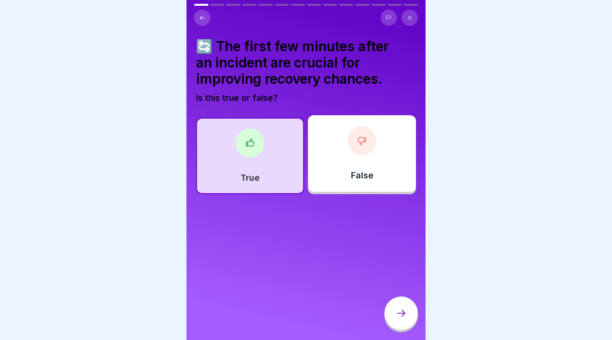
click at [404, 301] on div at bounding box center [400, 312] width 33 height 33
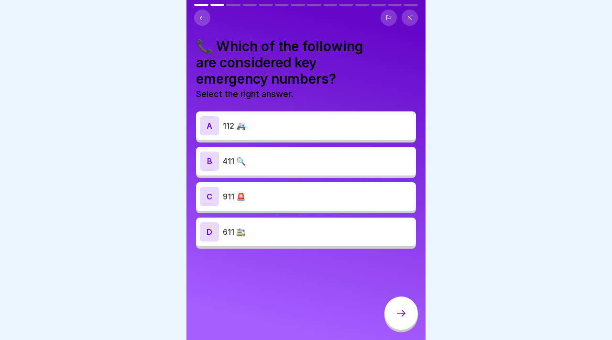
click at [269, 135] on div "A 112 🚑" at bounding box center [306, 125] width 220 height 29
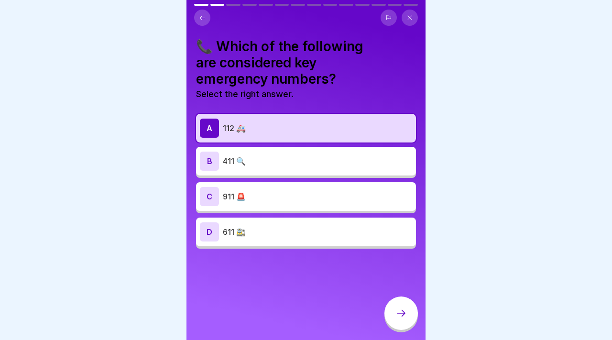
click at [415, 316] on div at bounding box center [400, 312] width 33 height 33
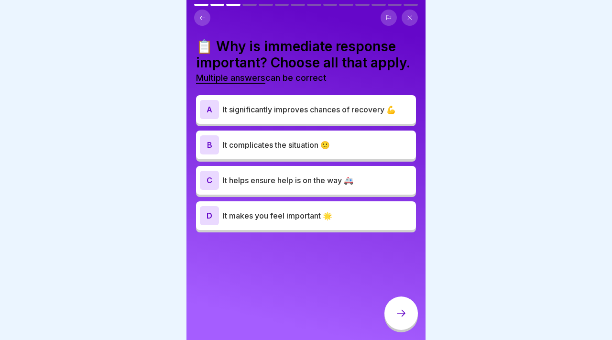
click at [316, 110] on p "It significantly improves chances of recovery 💪" at bounding box center [317, 109] width 189 height 11
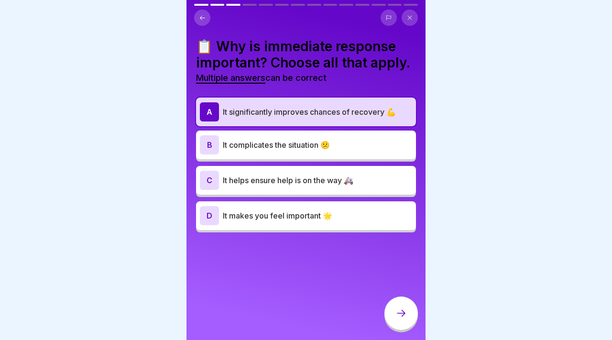
click at [319, 180] on p "It helps ensure help is on the way 🚑" at bounding box center [317, 180] width 189 height 11
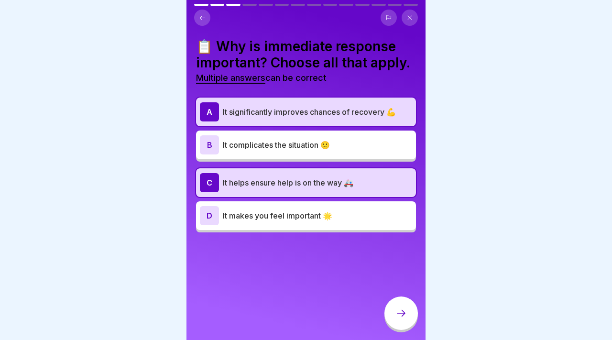
click at [399, 318] on icon at bounding box center [400, 312] width 11 height 11
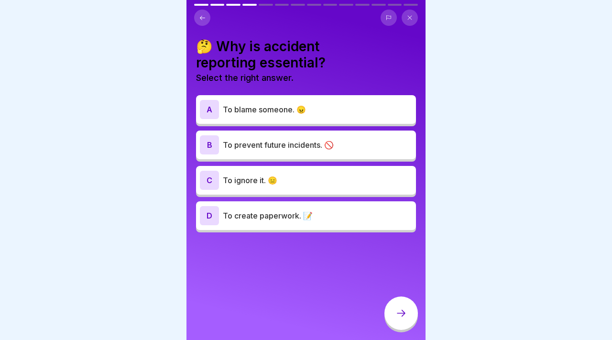
click at [344, 142] on p "To prevent future incidents. 🚫" at bounding box center [317, 144] width 189 height 11
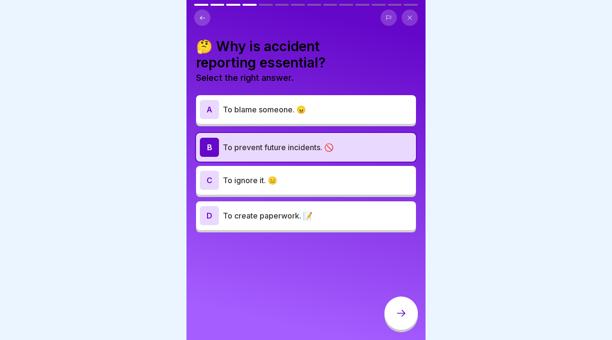
click at [403, 316] on icon at bounding box center [400, 312] width 11 height 11
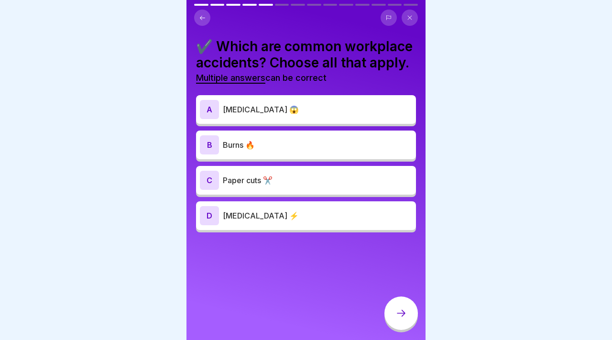
click at [308, 148] on p "Burns 🔥" at bounding box center [317, 144] width 189 height 11
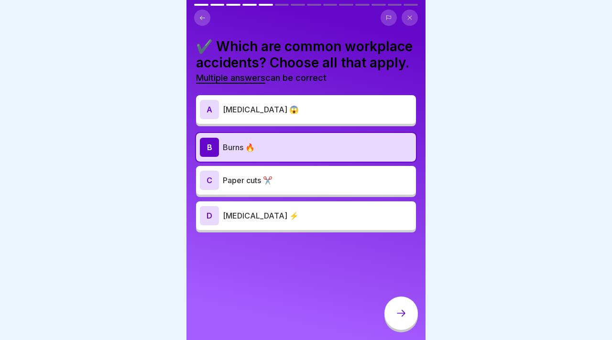
click at [304, 173] on div "C Paper cuts ✂️" at bounding box center [306, 180] width 212 height 19
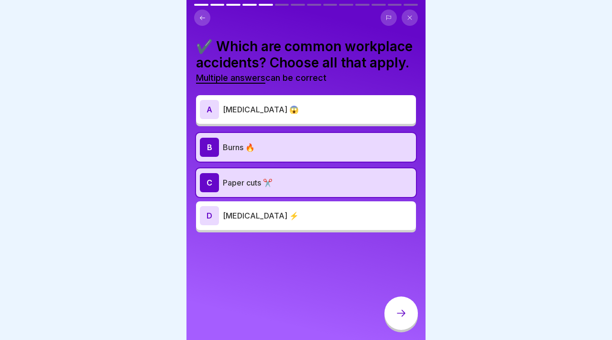
click at [304, 207] on div "D [MEDICAL_DATA] ⚡" at bounding box center [306, 215] width 212 height 19
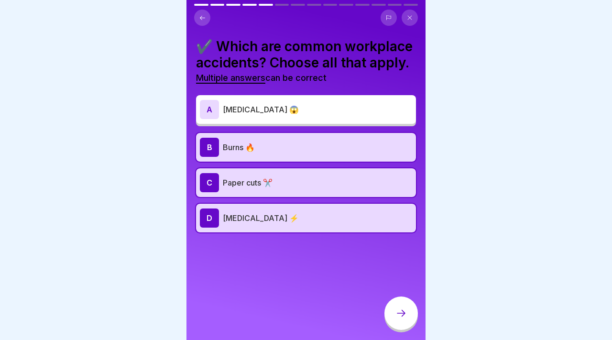
click at [400, 309] on icon at bounding box center [400, 312] width 11 height 11
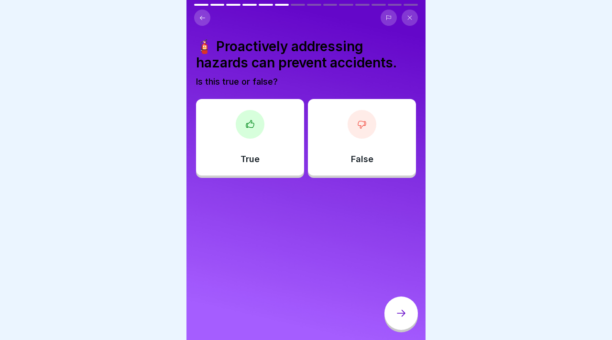
click at [274, 137] on div "True" at bounding box center [250, 137] width 108 height 77
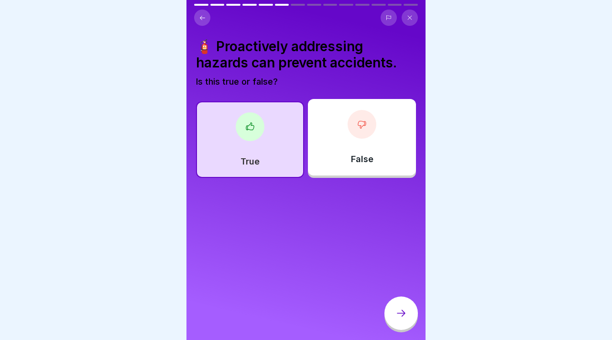
click at [407, 320] on div at bounding box center [400, 312] width 33 height 33
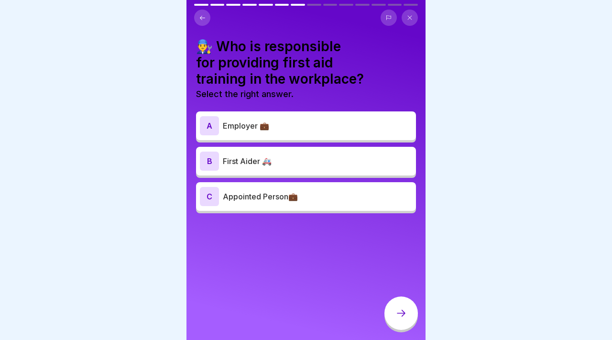
click at [202, 19] on icon at bounding box center [202, 17] width 7 height 7
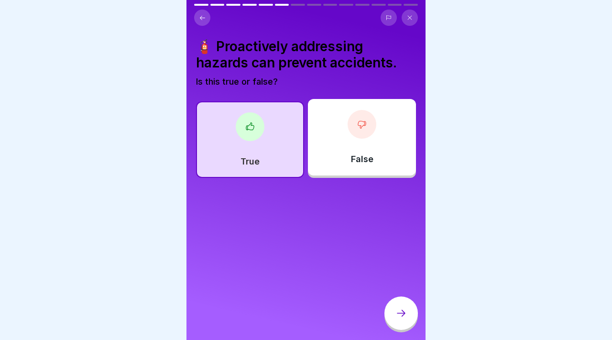
click at [398, 142] on div "False" at bounding box center [362, 137] width 108 height 77
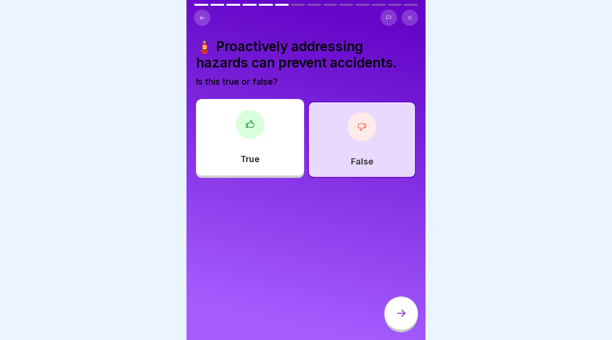
click at [405, 319] on div at bounding box center [400, 312] width 33 height 33
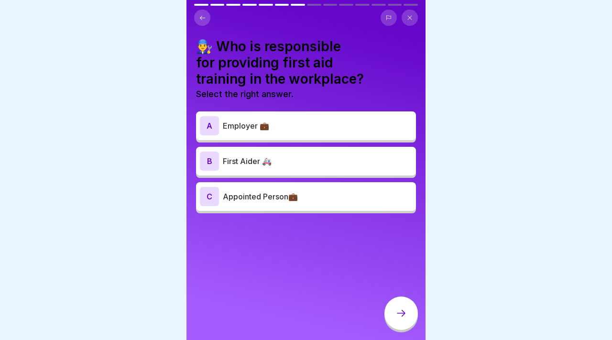
click at [310, 162] on p "First Aider 🚑" at bounding box center [317, 160] width 189 height 11
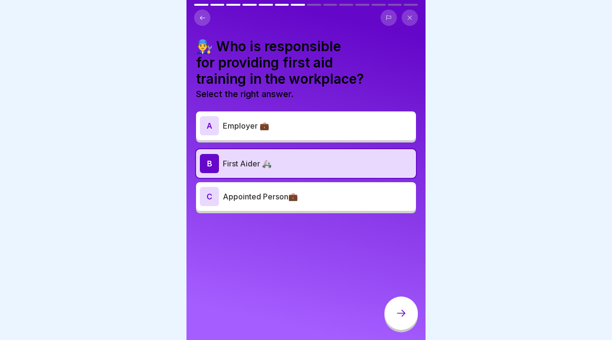
click at [310, 188] on div "C Appointed Person💼" at bounding box center [306, 196] width 212 height 19
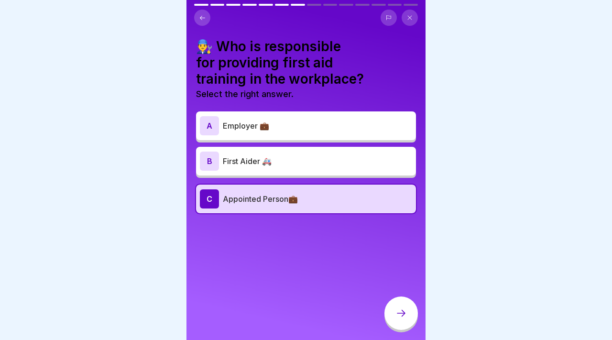
click at [326, 157] on p "First Aider 🚑" at bounding box center [317, 160] width 189 height 11
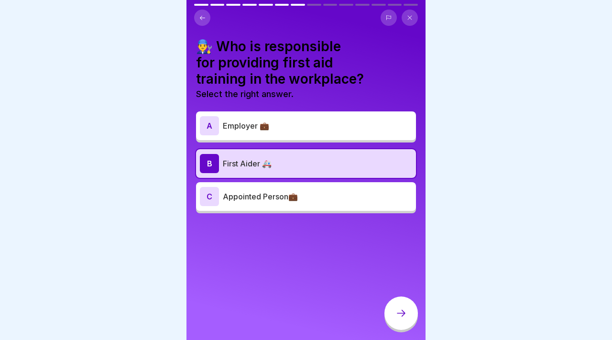
click at [325, 198] on p "Appointed Person💼" at bounding box center [317, 196] width 189 height 11
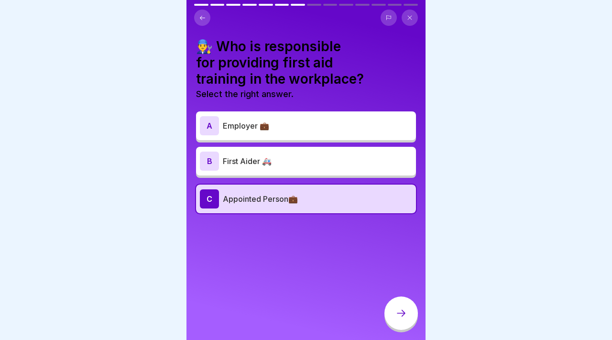
click at [407, 309] on div at bounding box center [400, 312] width 33 height 33
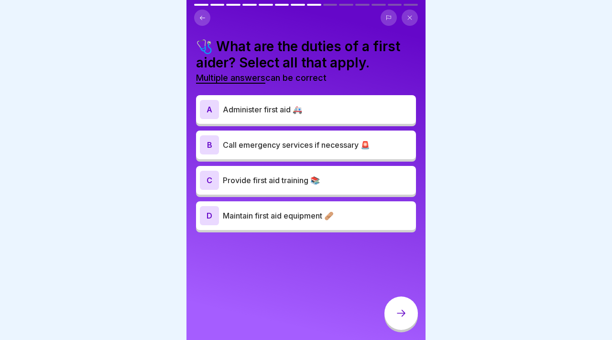
click at [293, 214] on p "Maintain first aid equipment 🩹" at bounding box center [317, 215] width 189 height 11
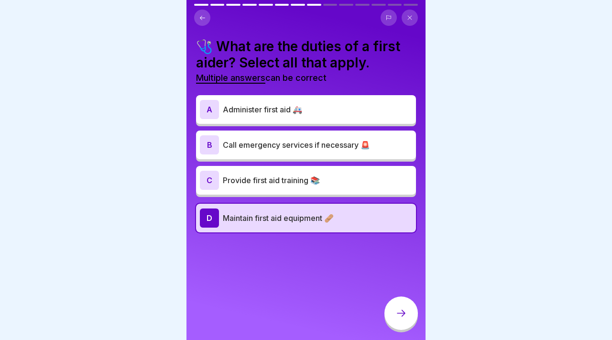
click at [289, 107] on p "Administer first aid 🚑" at bounding box center [317, 109] width 189 height 11
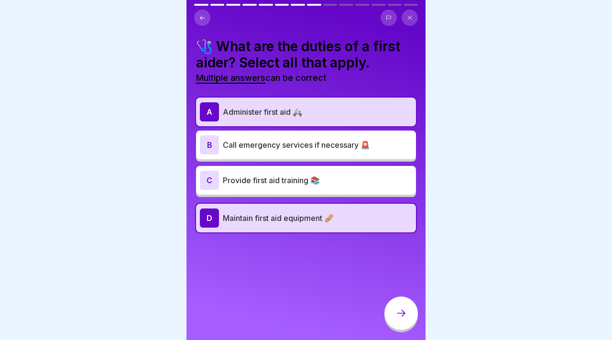
click at [290, 134] on div "B Call emergency services if necessary 🚨" at bounding box center [306, 145] width 220 height 29
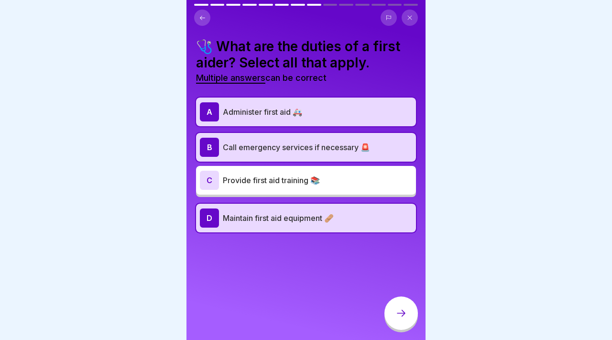
click at [291, 164] on div "A Administer first aid 🚑 B Call emergency services if necessary 🚨 C Provide fir…" at bounding box center [306, 165] width 220 height 135
click at [306, 181] on p "Provide first aid training 📚" at bounding box center [317, 180] width 189 height 11
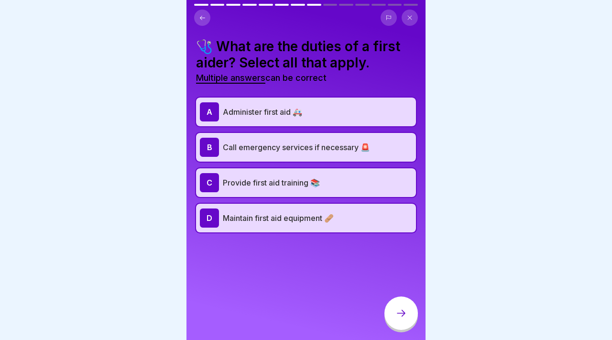
click at [304, 189] on div "C Provide first aid training 📚" at bounding box center [306, 182] width 212 height 19
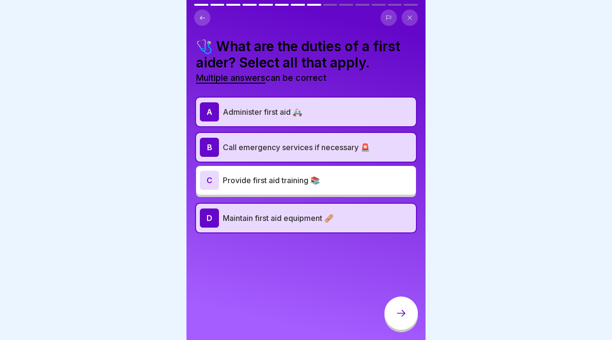
click at [310, 193] on div "C Provide first aid training 📚" at bounding box center [306, 180] width 220 height 29
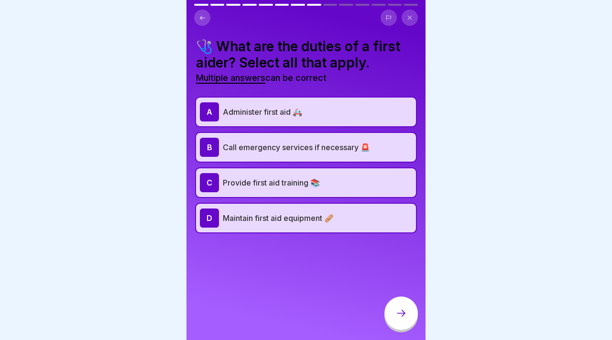
click at [310, 193] on div "C Provide first aid training 📚" at bounding box center [306, 182] width 220 height 29
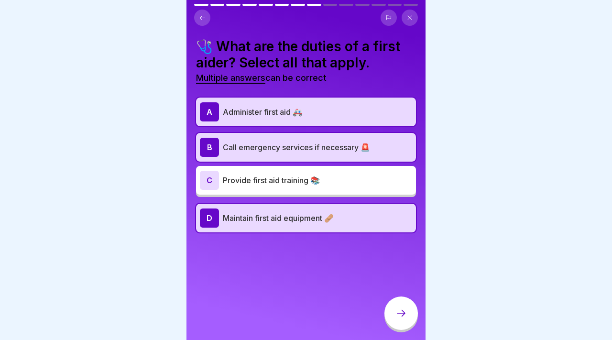
click at [310, 193] on div "C Provide first aid training 📚" at bounding box center [306, 180] width 220 height 29
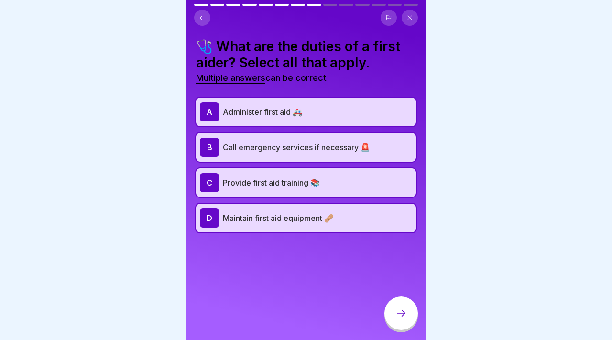
click at [310, 193] on div "C Provide first aid training 📚" at bounding box center [306, 182] width 220 height 29
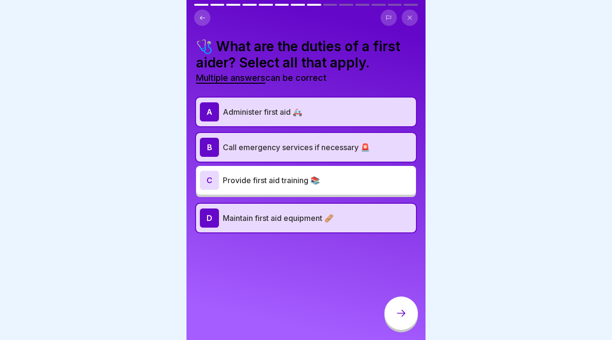
click at [399, 308] on icon at bounding box center [400, 312] width 11 height 11
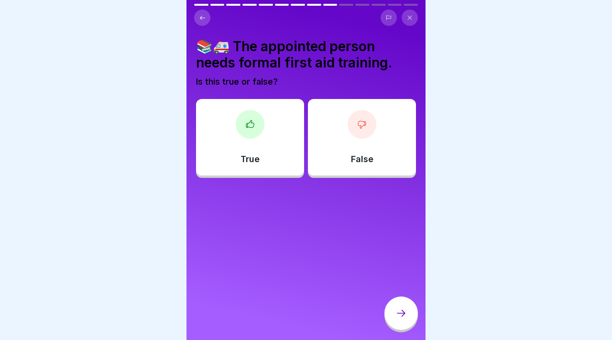
click at [364, 149] on div "False" at bounding box center [362, 137] width 108 height 77
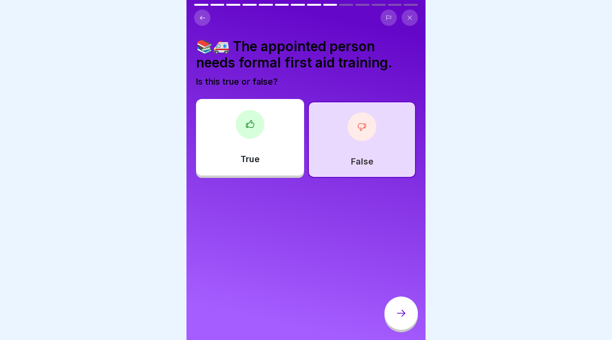
click at [396, 312] on icon at bounding box center [400, 312] width 11 height 11
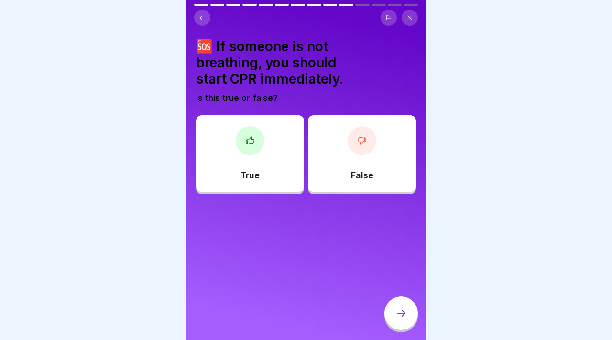
click at [297, 158] on div "True" at bounding box center [250, 153] width 108 height 77
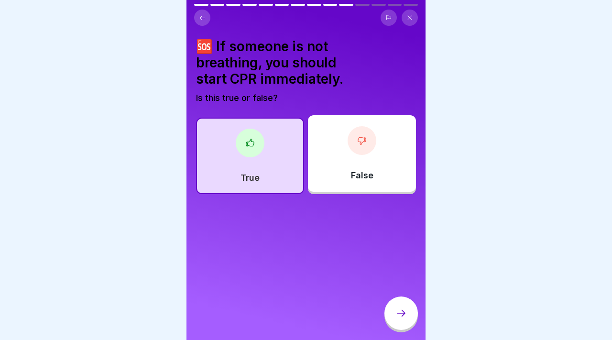
click at [399, 315] on icon at bounding box center [400, 312] width 11 height 11
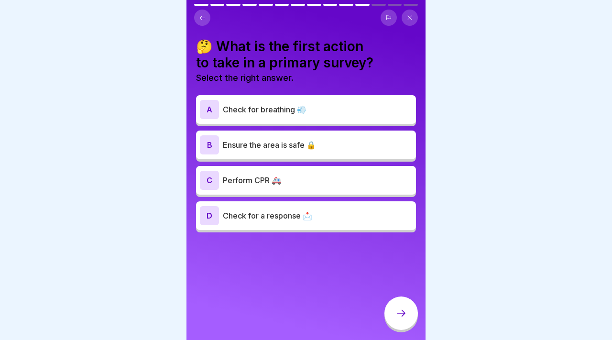
click at [332, 173] on div "C Perform CPR 🚑" at bounding box center [306, 180] width 212 height 19
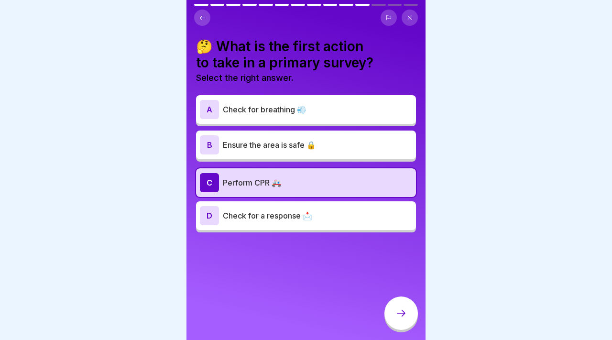
click at [400, 327] on div at bounding box center [400, 312] width 33 height 33
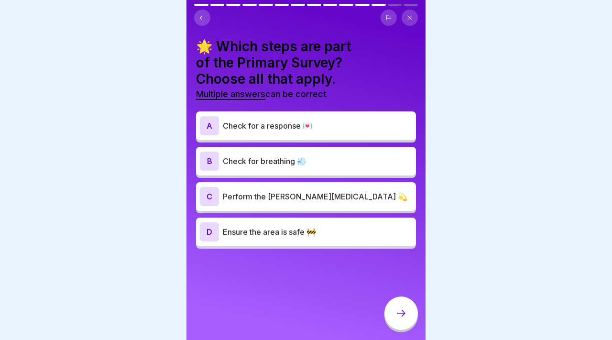
click at [348, 197] on p "Perform the [PERSON_NAME][MEDICAL_DATA] 💫" at bounding box center [317, 196] width 189 height 11
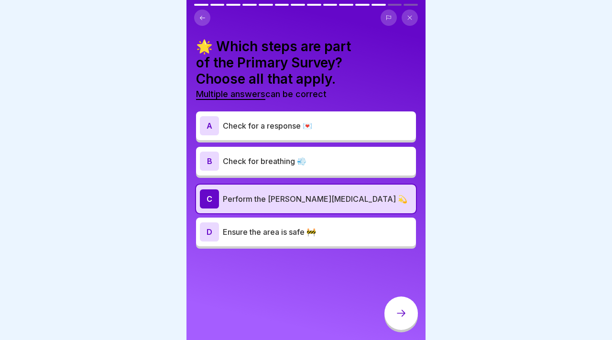
click at [401, 311] on icon at bounding box center [400, 312] width 11 height 11
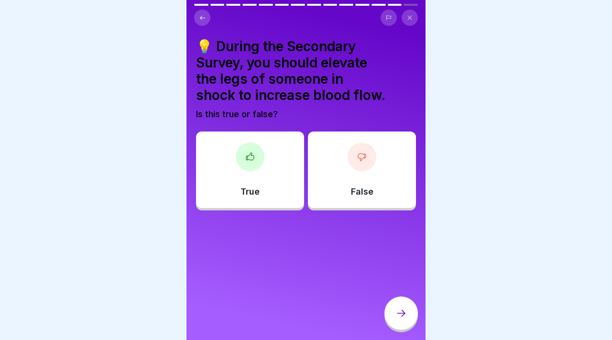
click at [205, 23] on button at bounding box center [202, 18] width 16 height 16
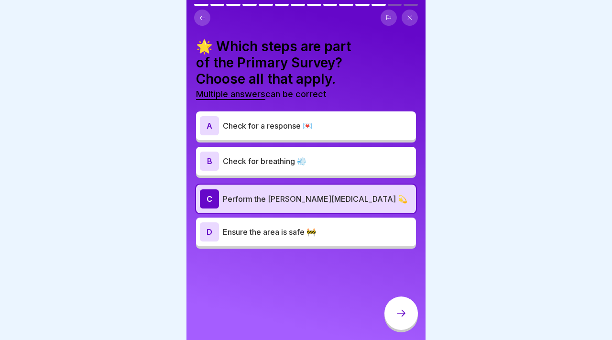
click at [241, 137] on div "A Check for a response 💌" at bounding box center [306, 125] width 220 height 29
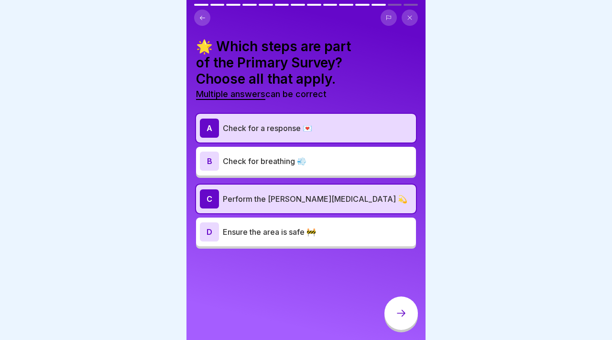
click at [366, 127] on p "Check for a response 💌" at bounding box center [317, 127] width 189 height 11
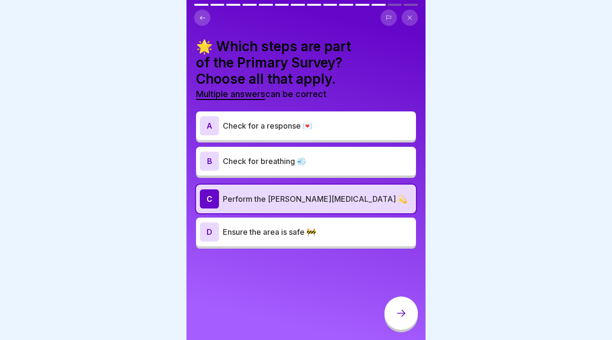
click at [358, 169] on div "B Check for breathing 💨" at bounding box center [306, 161] width 212 height 19
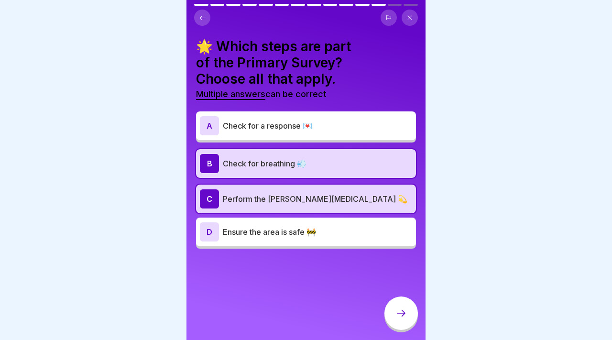
click at [387, 305] on div at bounding box center [400, 312] width 33 height 33
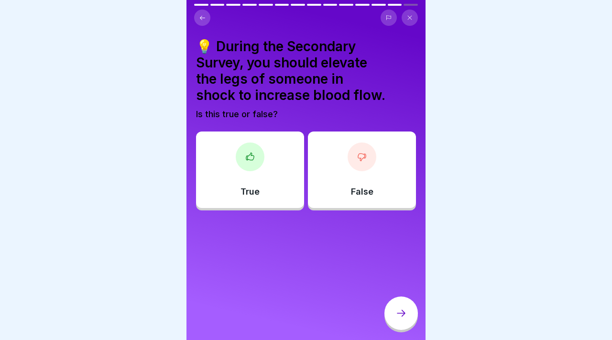
click at [244, 167] on div at bounding box center [250, 156] width 29 height 29
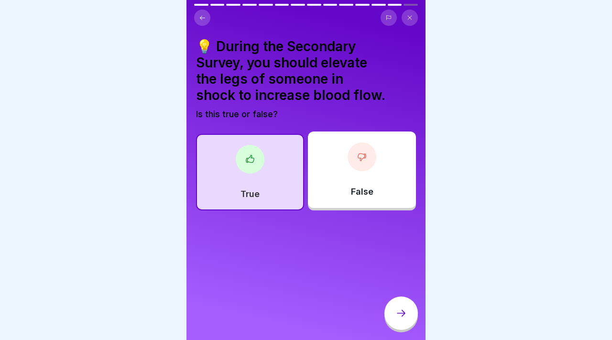
click at [397, 316] on icon at bounding box center [400, 312] width 11 height 11
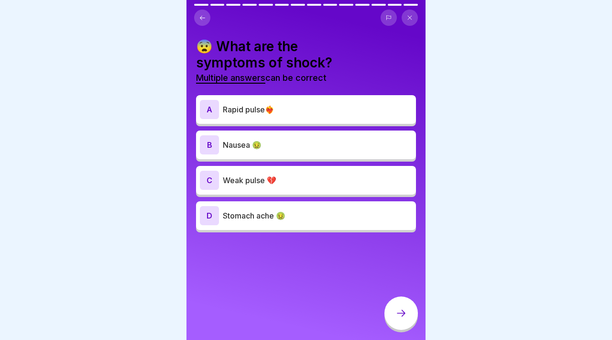
click at [297, 111] on p "Rapid pulse❤️‍🔥" at bounding box center [317, 109] width 189 height 11
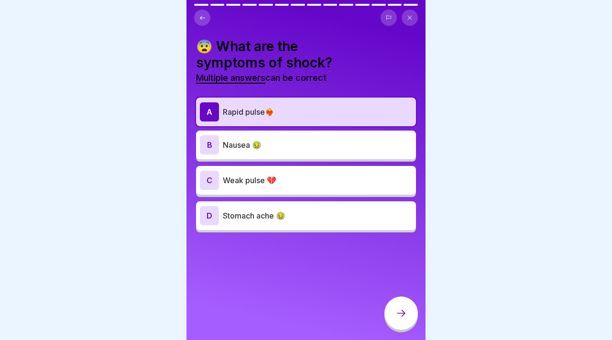
click at [301, 170] on div "C Weak pulse 💔" at bounding box center [306, 180] width 220 height 29
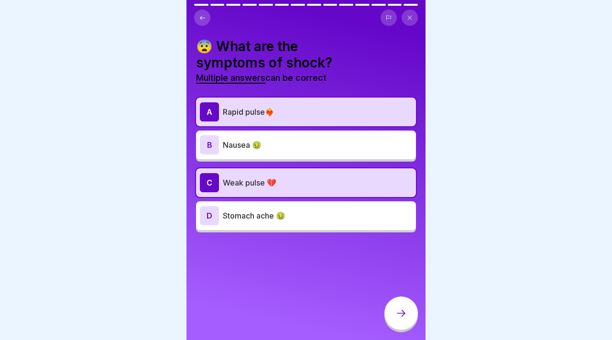
click at [397, 317] on icon at bounding box center [400, 312] width 11 height 11
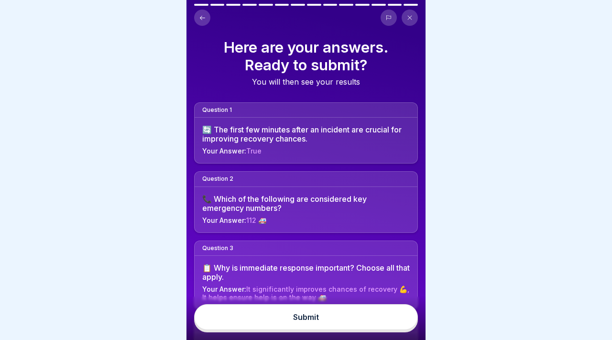
click at [397, 317] on button "Submit" at bounding box center [306, 317] width 224 height 26
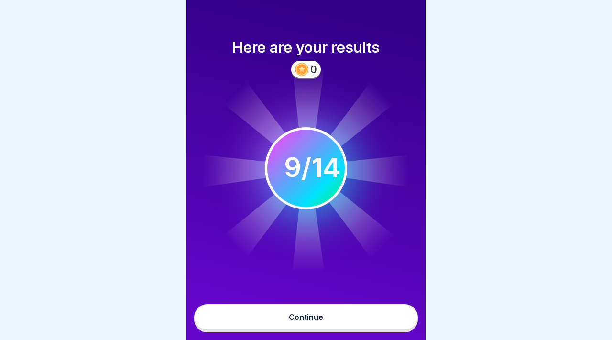
click at [317, 308] on button "Continue" at bounding box center [306, 317] width 224 height 26
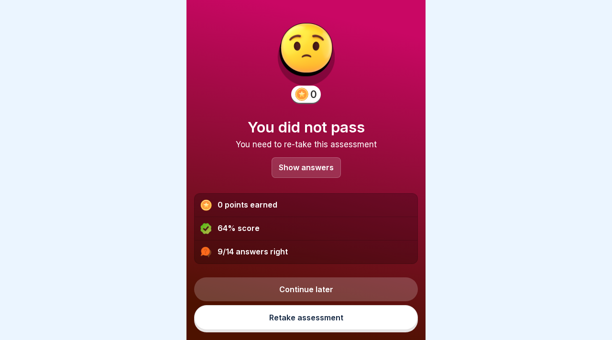
click at [291, 164] on p "Show answers" at bounding box center [306, 168] width 55 height 8
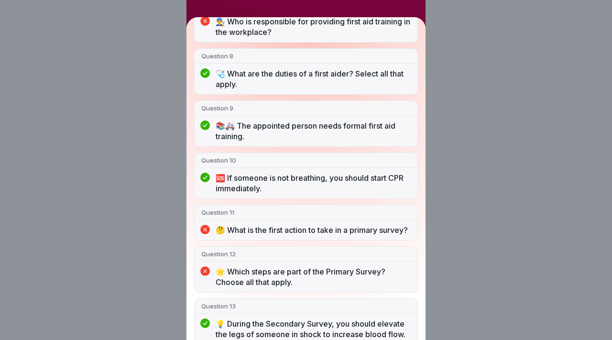
scroll to position [484, 0]
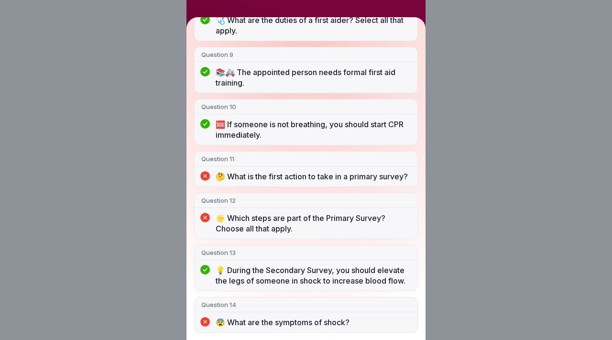
click at [478, 219] on div "You did not pass 9/14 answers right Question 1 🔄 The first few minutes after an…" at bounding box center [306, 170] width 612 height 340
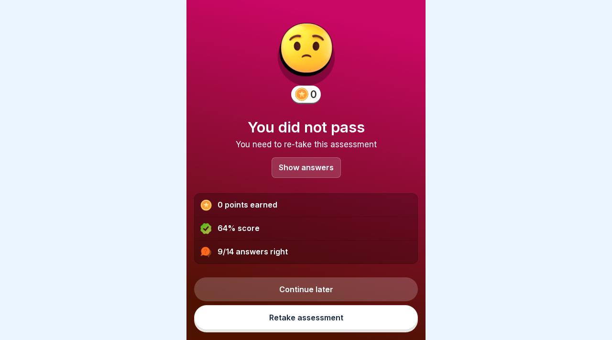
click at [321, 320] on link "Retake assessment" at bounding box center [306, 317] width 224 height 25
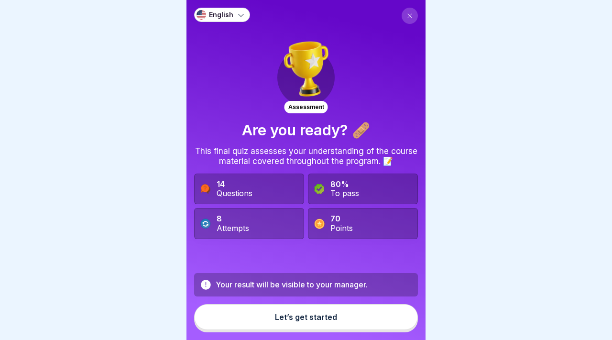
click at [321, 320] on div "Let’s get started" at bounding box center [306, 317] width 62 height 9
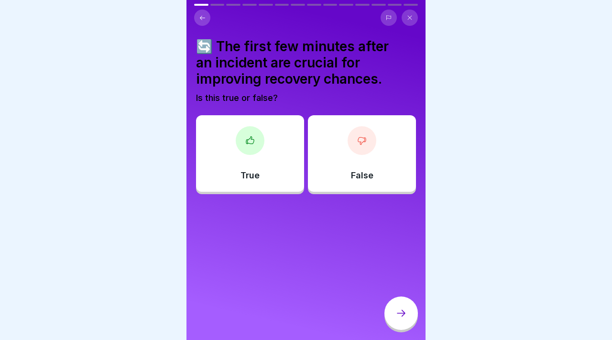
click at [258, 152] on div at bounding box center [250, 140] width 29 height 29
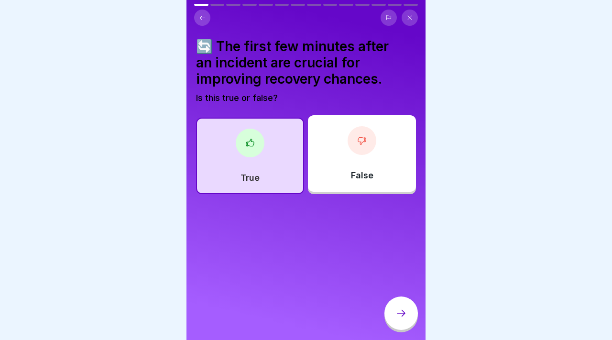
click at [405, 320] on div at bounding box center [400, 312] width 33 height 33
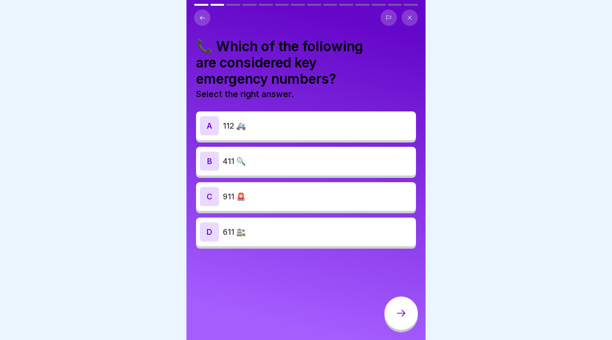
click at [266, 123] on p "112 🚑" at bounding box center [317, 125] width 189 height 11
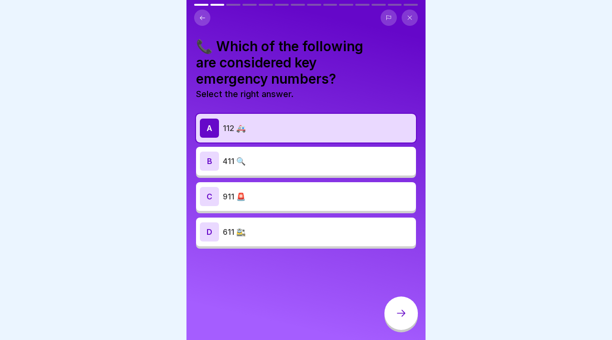
click at [400, 307] on icon at bounding box center [400, 312] width 11 height 11
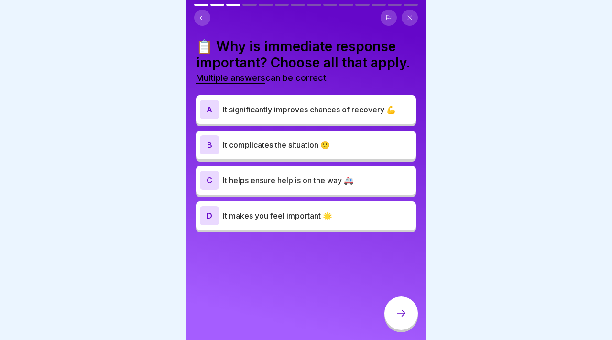
click at [268, 124] on div "A It significantly improves chances of recovery 💪 B It complicates the situatio…" at bounding box center [306, 165] width 220 height 135
click at [268, 117] on div "A It significantly improves chances of recovery 💪" at bounding box center [306, 109] width 212 height 19
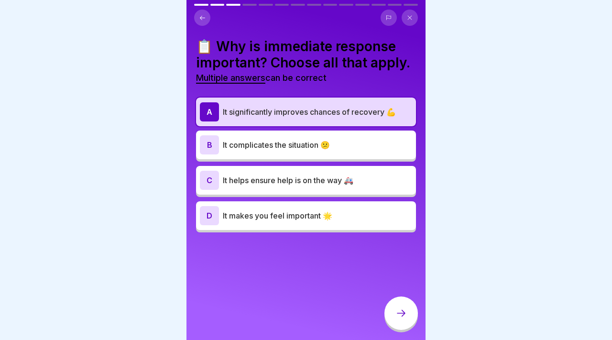
click at [278, 172] on div "C It helps ensure help is on the way 🚑" at bounding box center [306, 180] width 212 height 19
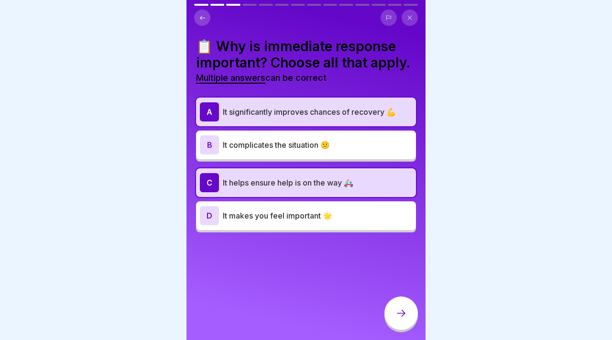
click at [408, 306] on div at bounding box center [400, 312] width 33 height 33
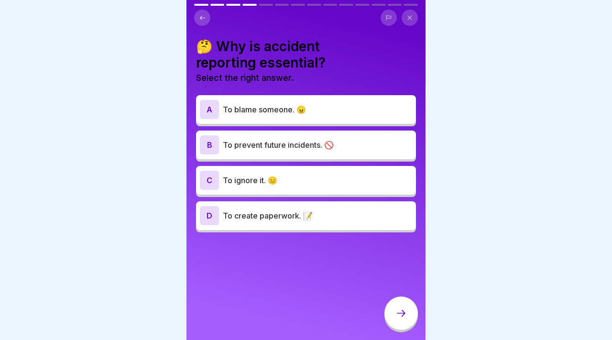
click at [277, 115] on div "A To blame someone. 😠" at bounding box center [306, 109] width 212 height 19
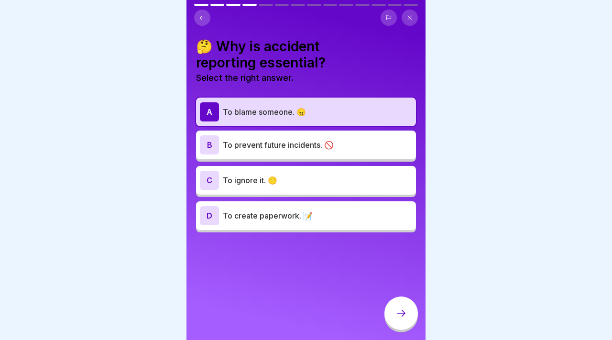
click at [277, 115] on p "To blame someone. 😠" at bounding box center [317, 111] width 189 height 11
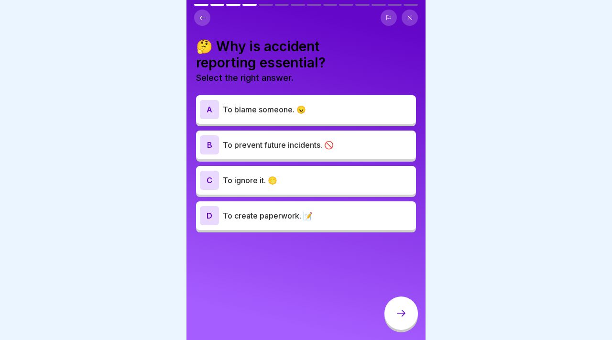
click at [284, 152] on div "B To prevent future incidents. 🚫" at bounding box center [306, 144] width 212 height 19
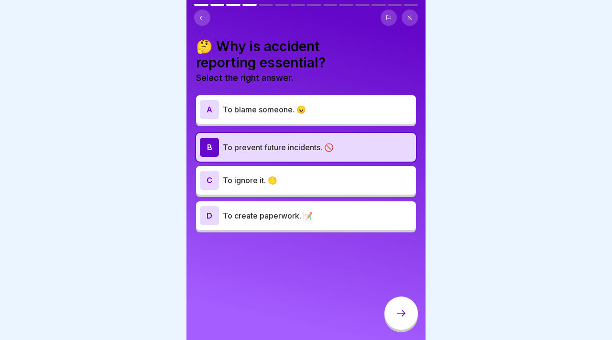
click at [405, 310] on icon at bounding box center [400, 312] width 11 height 11
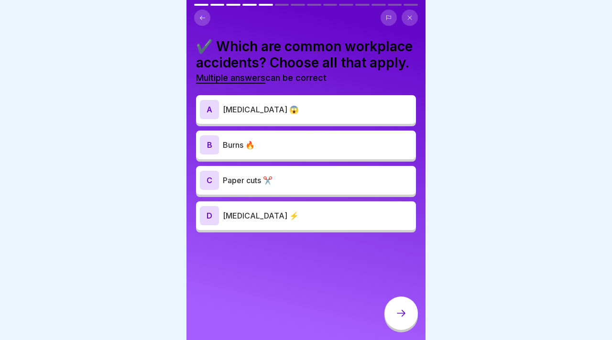
click at [339, 157] on div "B Burns 🔥" at bounding box center [306, 145] width 220 height 29
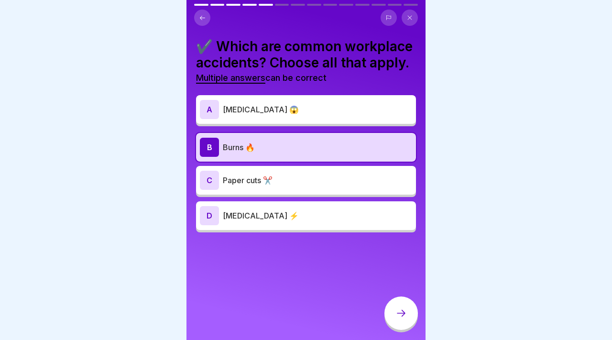
click at [338, 176] on p "Paper cuts ✂️" at bounding box center [317, 180] width 189 height 11
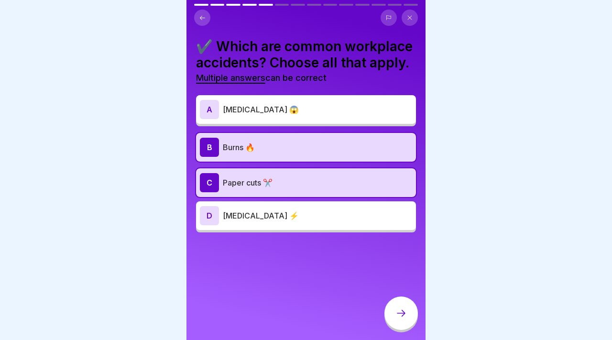
click at [340, 215] on p "[MEDICAL_DATA] ⚡" at bounding box center [317, 215] width 189 height 11
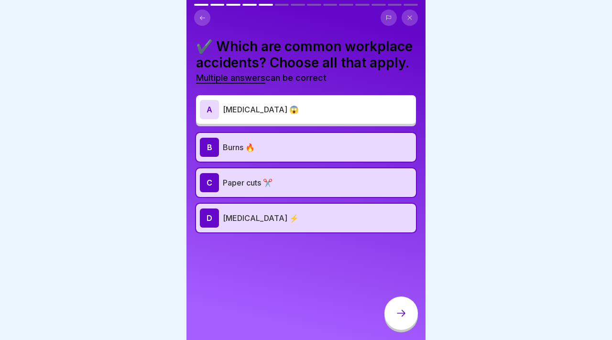
click at [400, 299] on div at bounding box center [400, 312] width 33 height 33
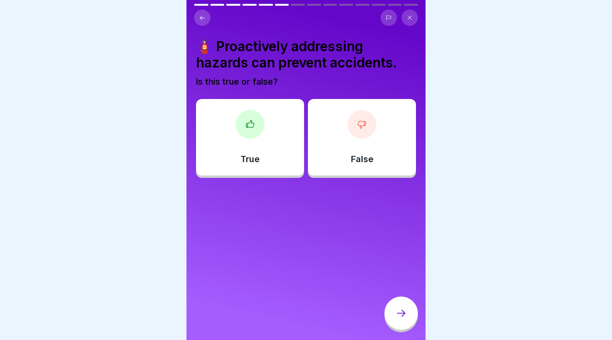
click at [342, 140] on div "False" at bounding box center [362, 137] width 108 height 77
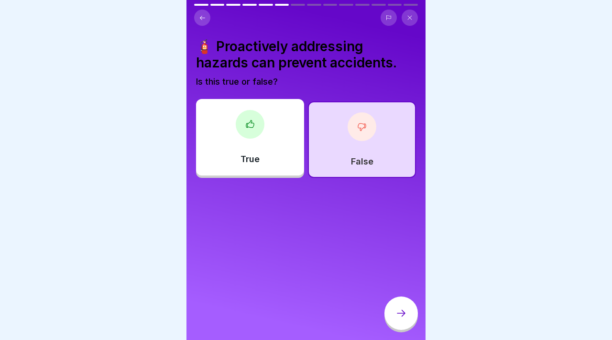
click at [400, 307] on icon at bounding box center [400, 312] width 11 height 11
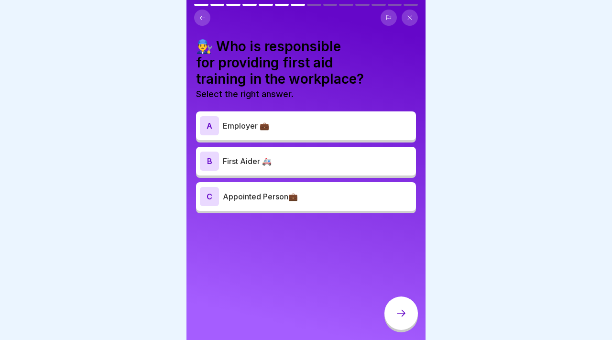
click at [271, 169] on div "B First Aider 🚑" at bounding box center [306, 161] width 212 height 19
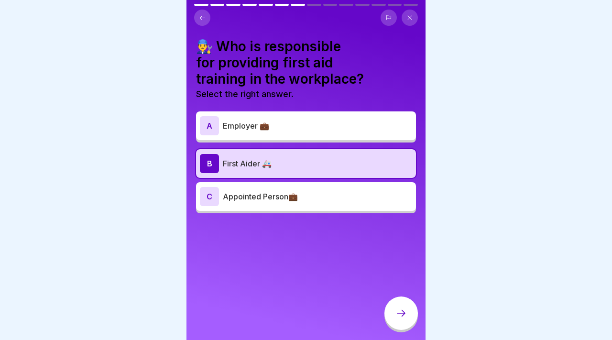
click at [401, 315] on icon at bounding box center [400, 312] width 11 height 11
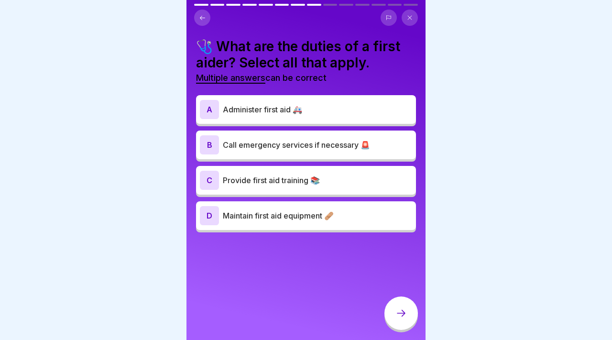
click at [299, 217] on p "Maintain first aid equipment 🩹" at bounding box center [317, 215] width 189 height 11
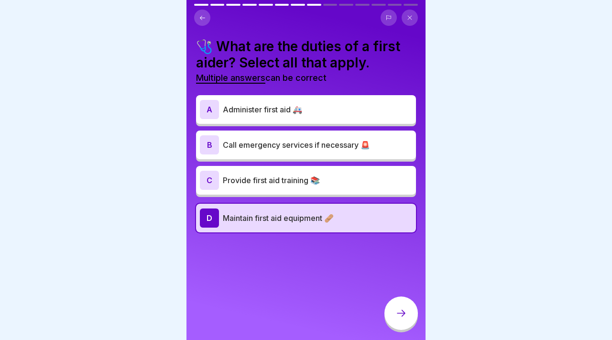
click at [300, 175] on p "Provide first aid training 📚" at bounding box center [317, 180] width 189 height 11
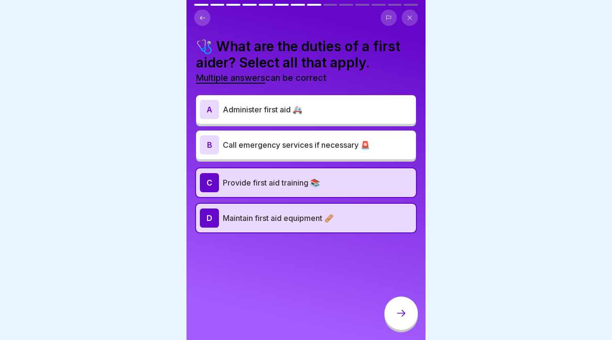
click at [297, 116] on div "A Administer first aid 🚑" at bounding box center [306, 109] width 212 height 19
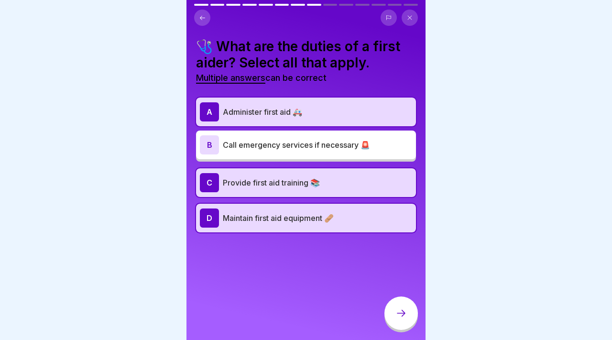
click at [297, 145] on p "Call emergency services if necessary 🚨" at bounding box center [317, 144] width 189 height 11
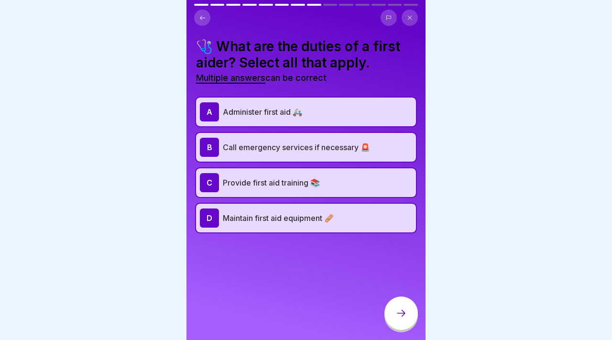
click at [298, 108] on p "Administer first aid 🚑" at bounding box center [317, 111] width 189 height 11
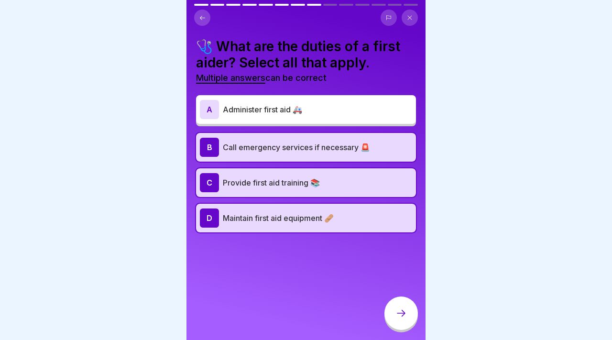
click at [300, 145] on p "Call emergency services if necessary 🚨" at bounding box center [317, 147] width 189 height 11
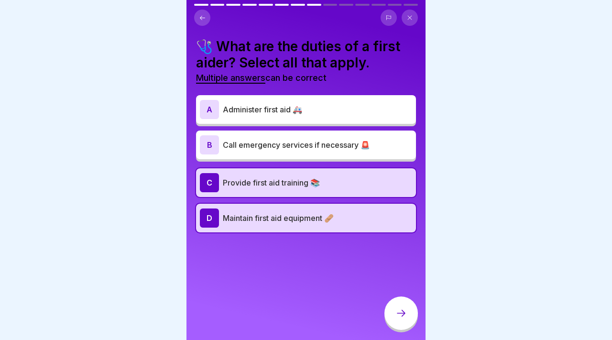
click at [301, 198] on div "A Administer first aid 🚑 B Call emergency services if necessary 🚨 C Provide fir…" at bounding box center [306, 165] width 220 height 135
click at [302, 214] on p "Maintain first aid equipment 🩹" at bounding box center [317, 217] width 189 height 11
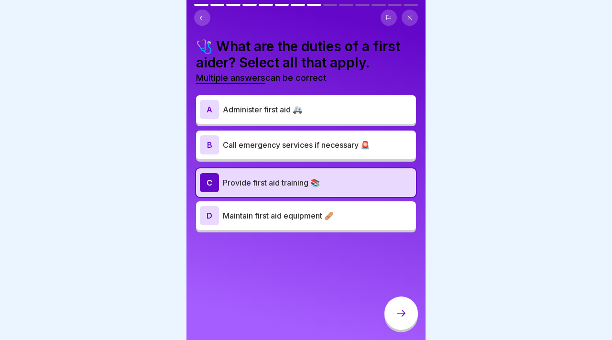
click at [302, 214] on p "Maintain first aid equipment 🩹" at bounding box center [317, 215] width 189 height 11
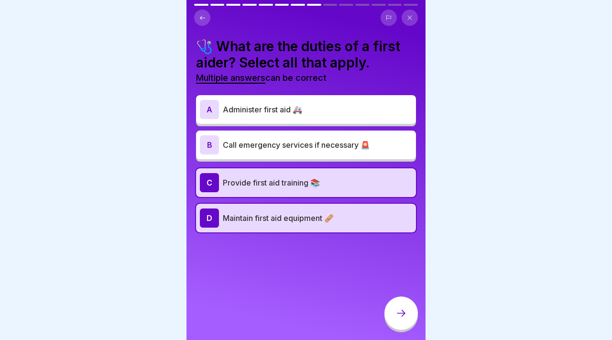
click at [298, 100] on div "A Administer first aid 🚑" at bounding box center [306, 109] width 212 height 19
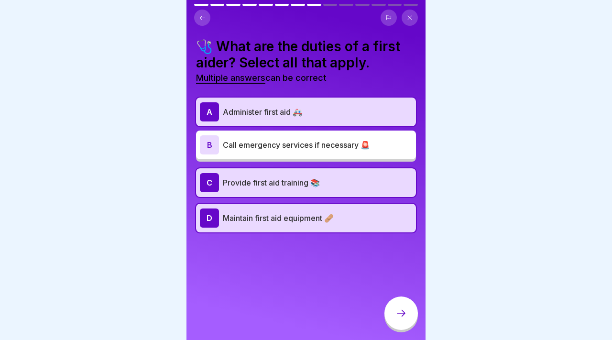
click at [405, 324] on div at bounding box center [400, 312] width 33 height 33
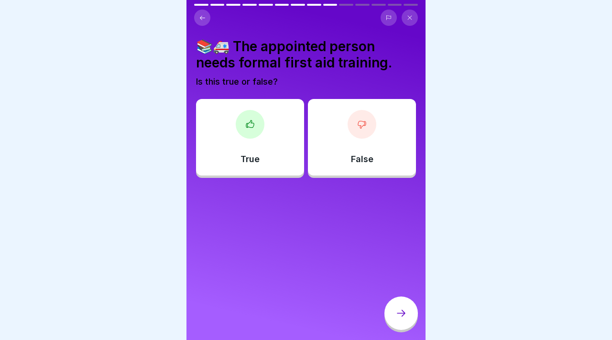
click at [270, 141] on div "True" at bounding box center [250, 137] width 108 height 77
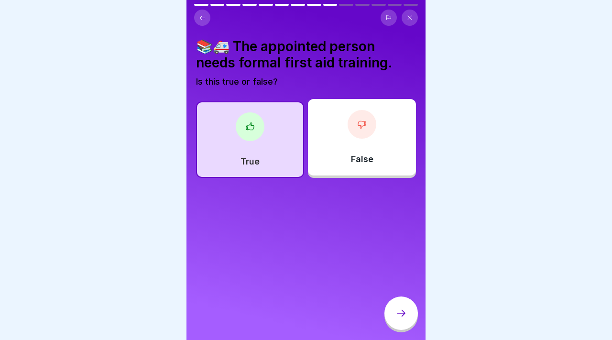
click at [390, 313] on div at bounding box center [400, 312] width 33 height 33
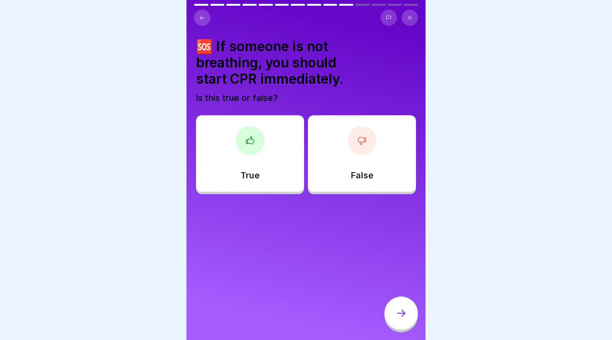
click at [257, 177] on p "True" at bounding box center [250, 175] width 19 height 11
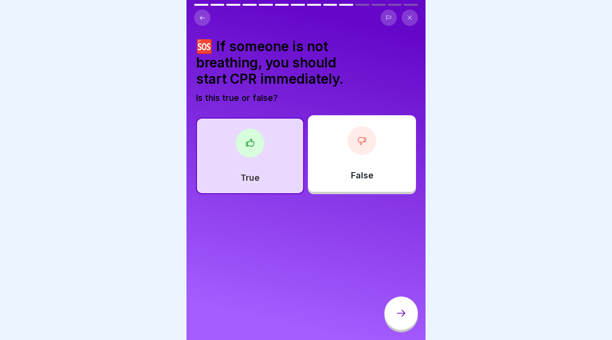
click at [402, 312] on icon at bounding box center [400, 312] width 11 height 11
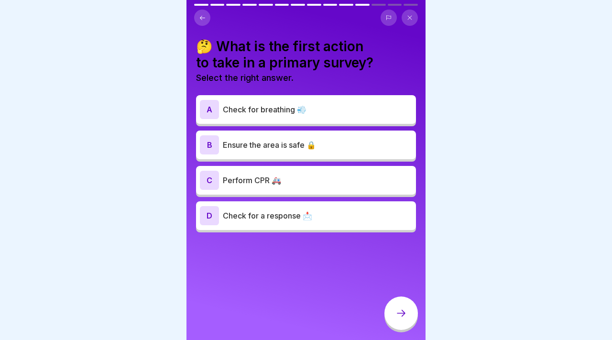
click at [342, 179] on p "Perform CPR 🚑" at bounding box center [317, 180] width 189 height 11
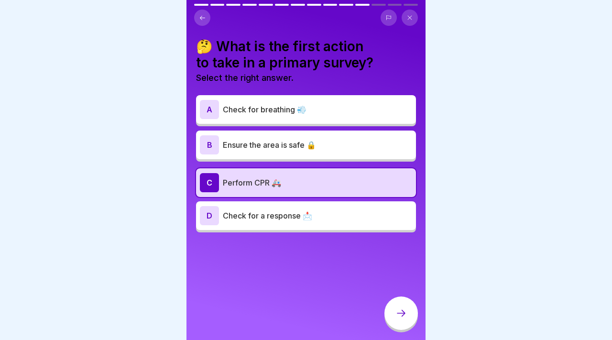
click at [339, 141] on p "Ensure the area is safe 🔒" at bounding box center [317, 144] width 189 height 11
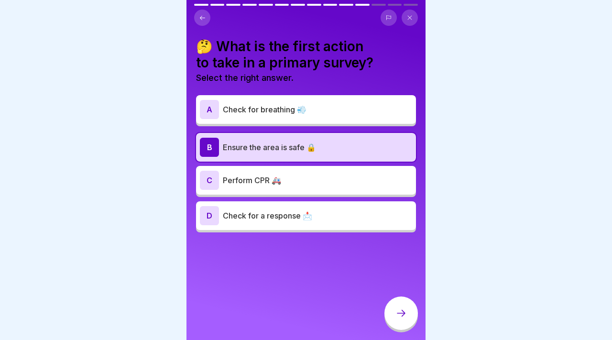
click at [339, 178] on p "Perform CPR 🚑" at bounding box center [317, 180] width 189 height 11
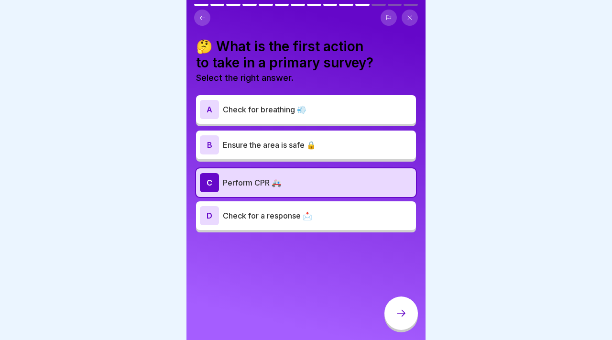
click at [394, 314] on div at bounding box center [400, 312] width 33 height 33
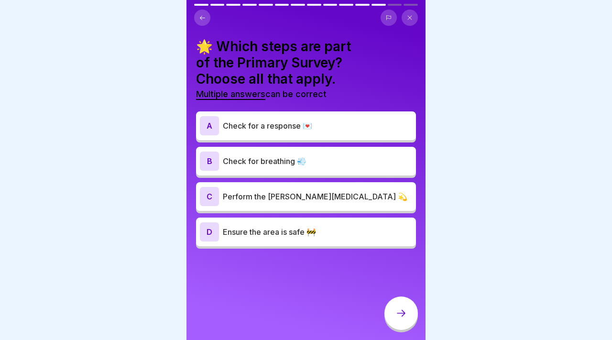
click at [330, 164] on p "Check for breathing 💨" at bounding box center [317, 160] width 189 height 11
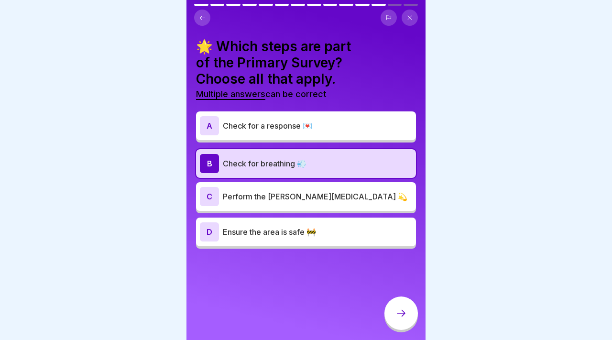
click at [325, 124] on p "Check for a response 💌" at bounding box center [317, 125] width 189 height 11
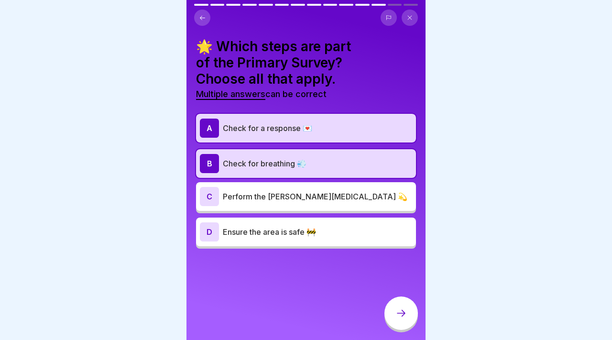
click at [335, 222] on div "D Ensure the area is safe 🚧" at bounding box center [306, 231] width 212 height 19
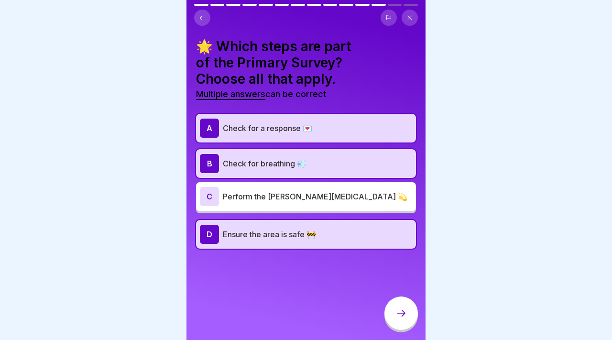
click at [394, 316] on div at bounding box center [400, 312] width 33 height 33
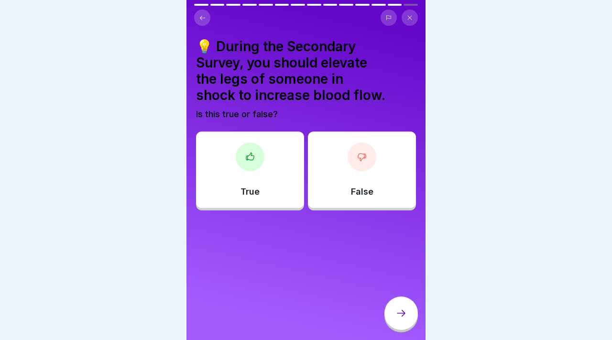
click at [248, 181] on div "True" at bounding box center [250, 169] width 108 height 77
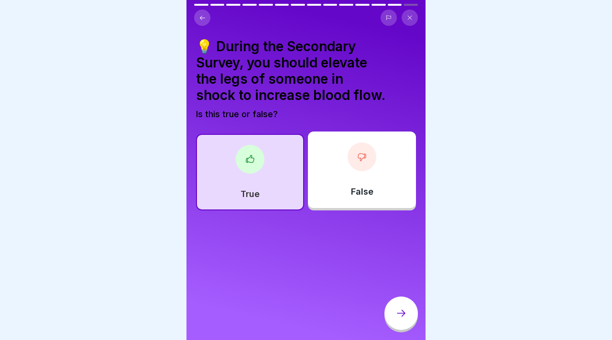
click at [408, 302] on div at bounding box center [400, 312] width 33 height 33
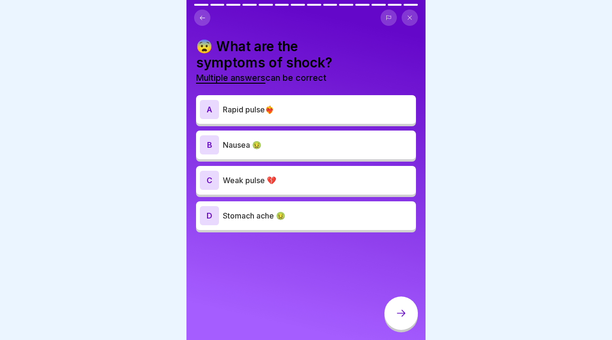
click at [284, 153] on div "B Nausea 🤢" at bounding box center [306, 144] width 212 height 19
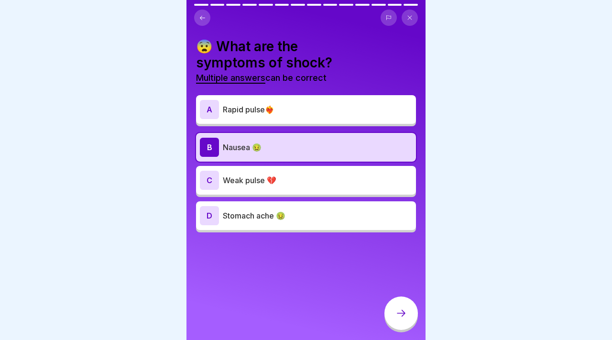
click at [357, 224] on div "D Stomach ache 🤢" at bounding box center [306, 215] width 212 height 19
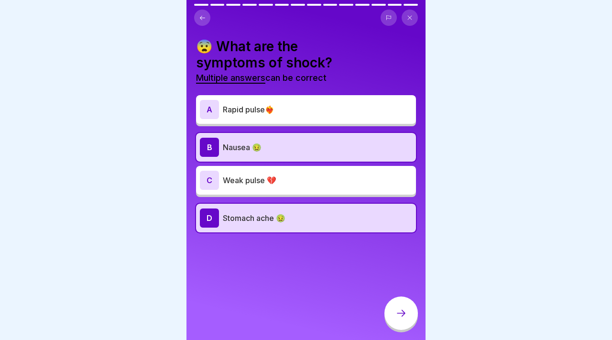
click at [357, 224] on div "D Stomach ache 🤢" at bounding box center [306, 217] width 212 height 19
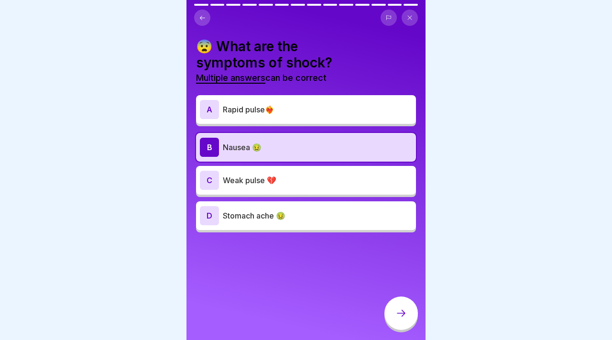
click at [339, 183] on p "Weak pulse 💔" at bounding box center [317, 180] width 189 height 11
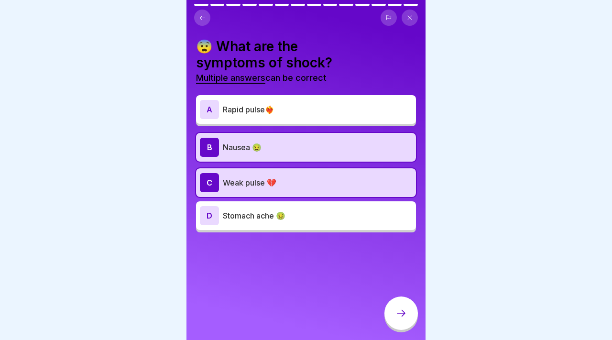
click at [324, 115] on div "A Rapid pulse❤️‍🔥" at bounding box center [306, 109] width 212 height 19
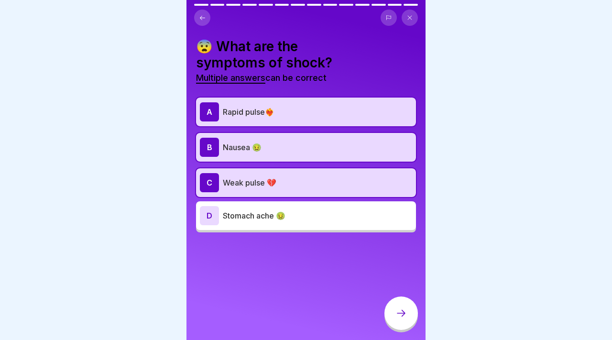
click at [321, 187] on p "Weak pulse 💔" at bounding box center [317, 182] width 189 height 11
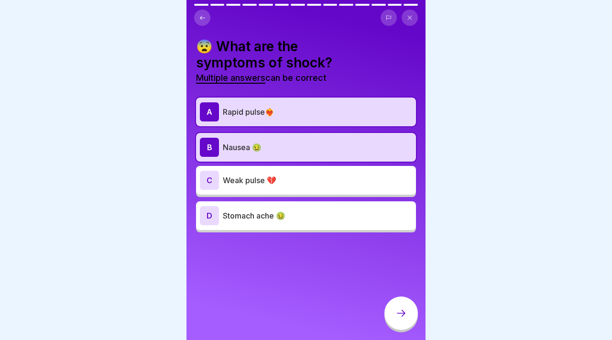
click at [391, 304] on div at bounding box center [400, 312] width 33 height 33
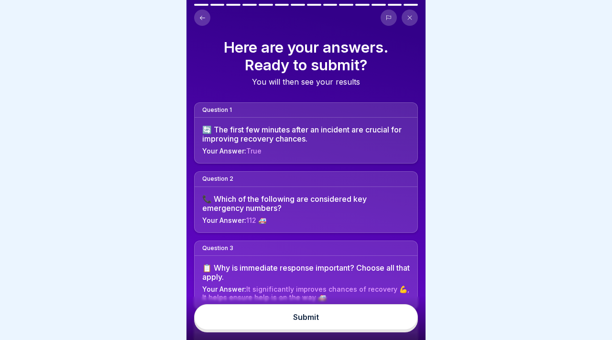
click at [376, 320] on button "Submit" at bounding box center [306, 317] width 224 height 26
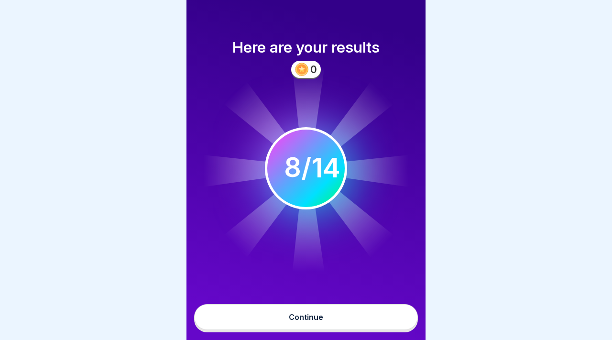
click at [328, 308] on button "Continue" at bounding box center [306, 317] width 224 height 26
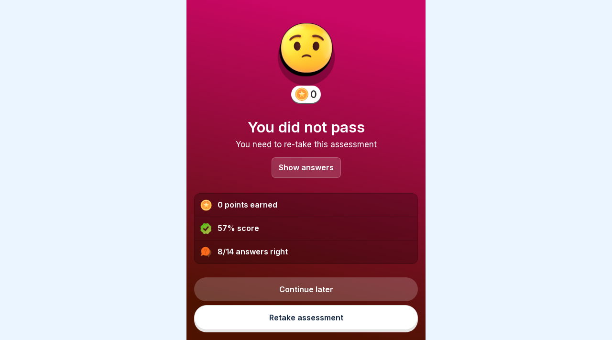
click at [319, 159] on div "Show answers" at bounding box center [306, 167] width 69 height 21
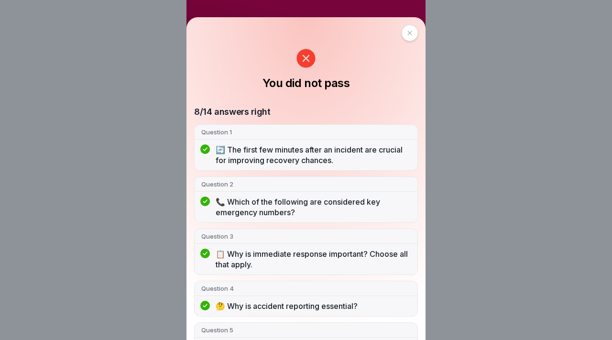
click at [405, 38] on div at bounding box center [410, 33] width 16 height 16
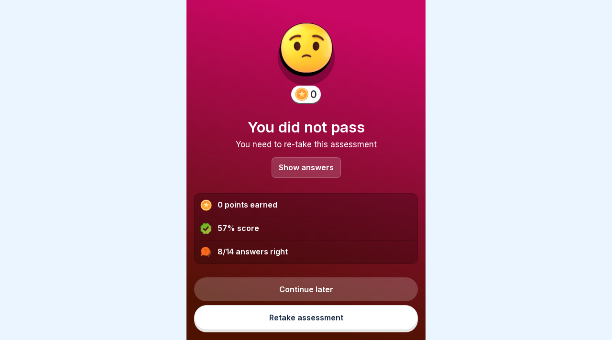
click at [274, 318] on link "Retake assessment" at bounding box center [306, 317] width 224 height 25
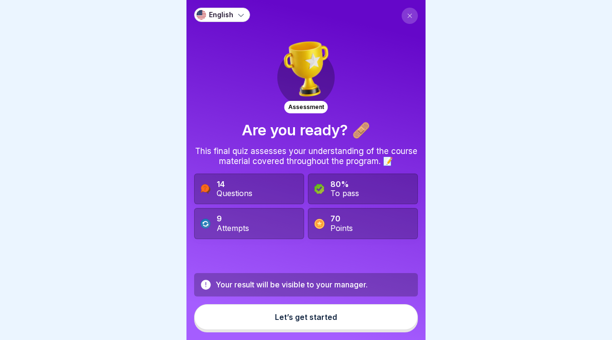
click at [271, 305] on button "Let’s get started" at bounding box center [306, 317] width 224 height 26
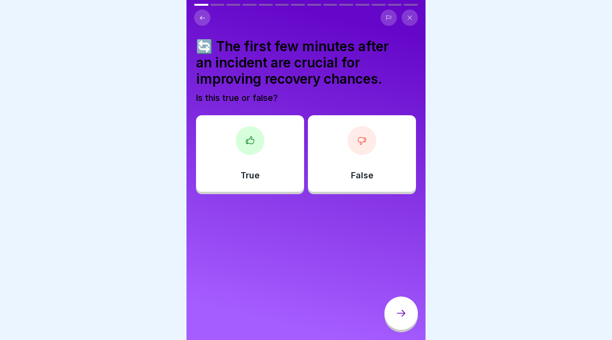
click at [245, 173] on p "True" at bounding box center [250, 175] width 19 height 11
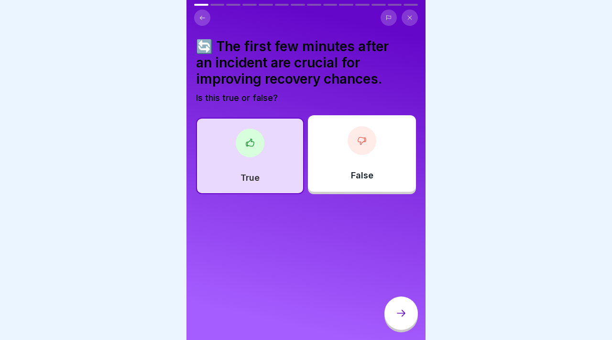
click at [411, 307] on div at bounding box center [400, 312] width 33 height 33
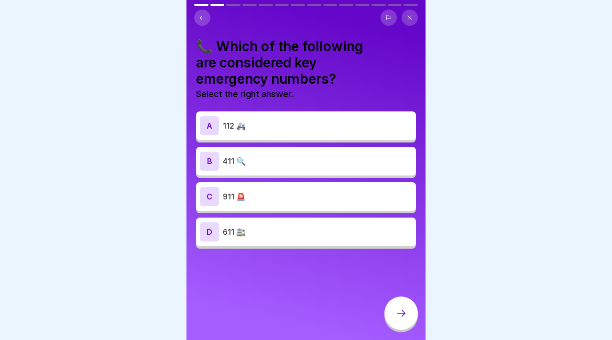
click at [328, 129] on p "112 🚑" at bounding box center [317, 125] width 189 height 11
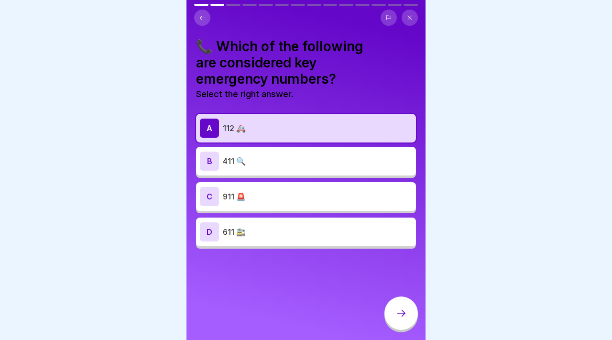
click at [396, 331] on div at bounding box center [400, 314] width 33 height 36
click at [396, 312] on icon at bounding box center [400, 312] width 11 height 11
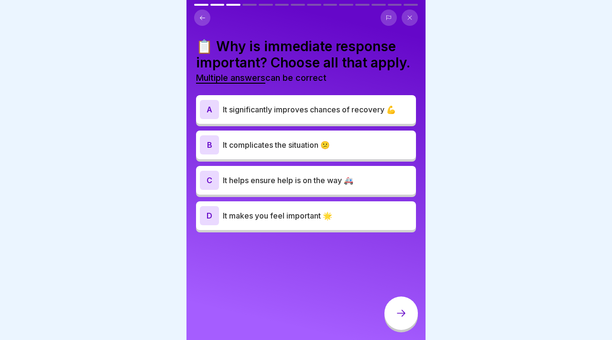
click at [310, 110] on p "It significantly improves chances of recovery 💪" at bounding box center [317, 109] width 189 height 11
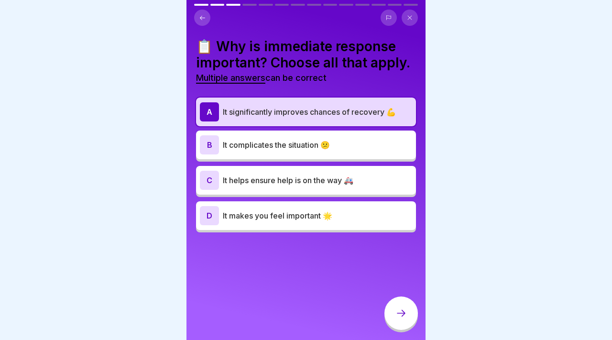
click at [311, 181] on p "It helps ensure help is on the way 🚑" at bounding box center [317, 180] width 189 height 11
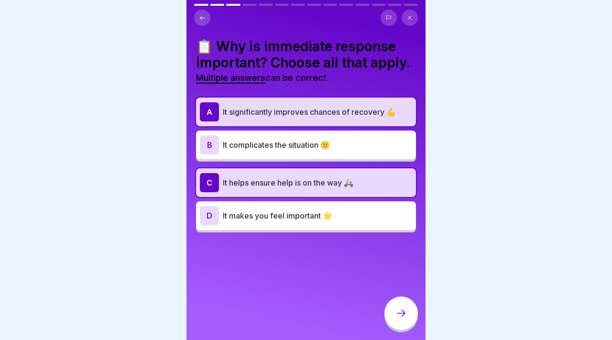
click at [394, 310] on div at bounding box center [400, 312] width 33 height 33
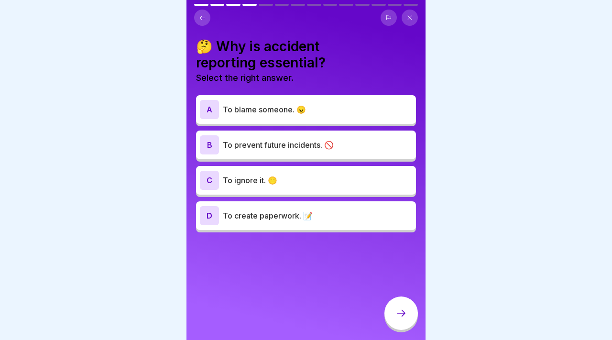
click at [292, 135] on div "B To prevent future incidents. 🚫" at bounding box center [306, 144] width 212 height 19
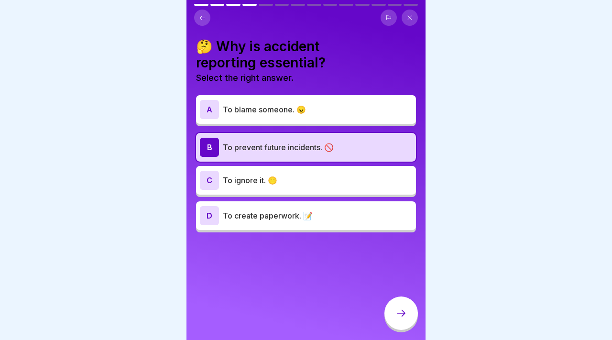
click at [399, 328] on div at bounding box center [400, 312] width 33 height 33
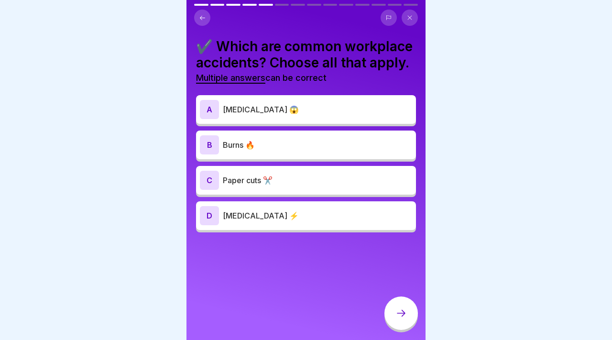
click at [277, 153] on div "B Burns 🔥" at bounding box center [306, 144] width 212 height 19
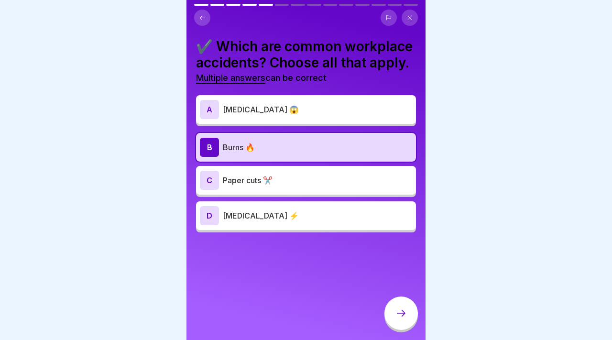
click at [276, 179] on p "Paper cuts ✂️" at bounding box center [317, 180] width 189 height 11
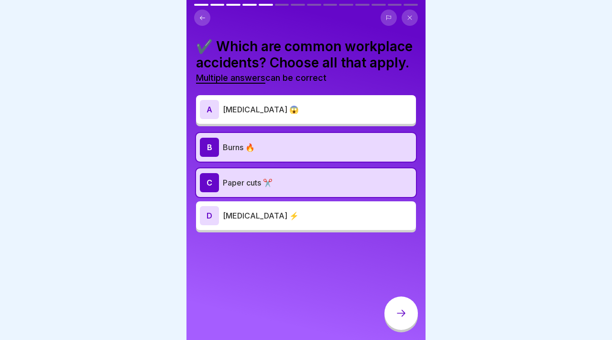
click at [280, 214] on p "[MEDICAL_DATA] ⚡" at bounding box center [317, 215] width 189 height 11
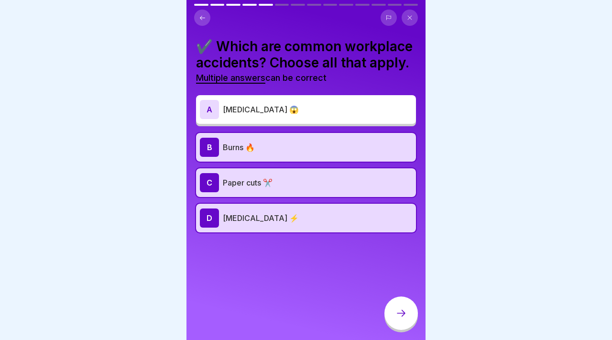
click at [405, 316] on icon at bounding box center [400, 312] width 11 height 11
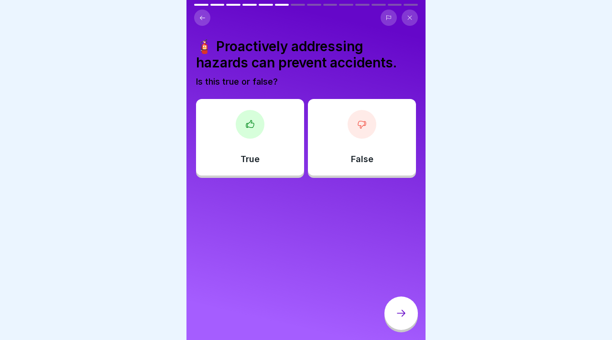
click at [273, 127] on div "True" at bounding box center [250, 137] width 108 height 77
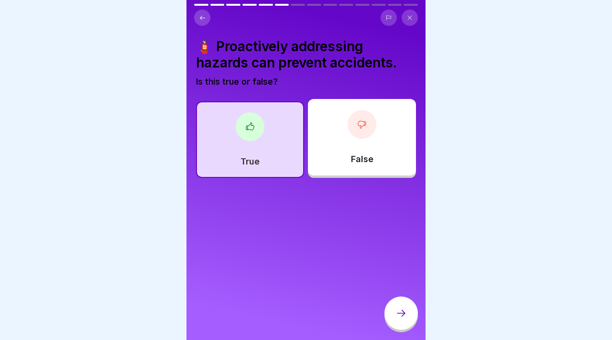
click at [404, 319] on div at bounding box center [400, 312] width 33 height 33
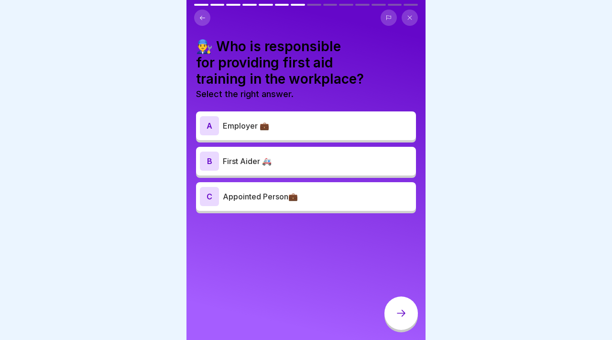
click at [278, 157] on p "First Aider 🚑" at bounding box center [317, 160] width 189 height 11
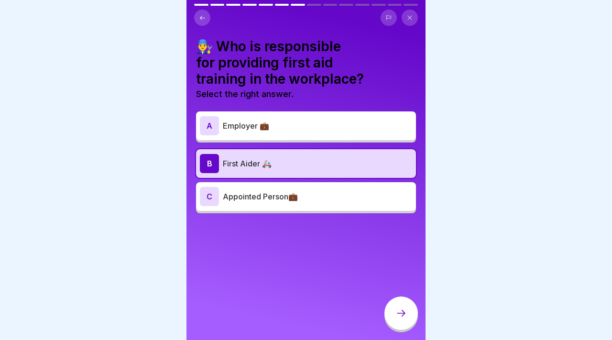
click at [404, 319] on div at bounding box center [400, 312] width 33 height 33
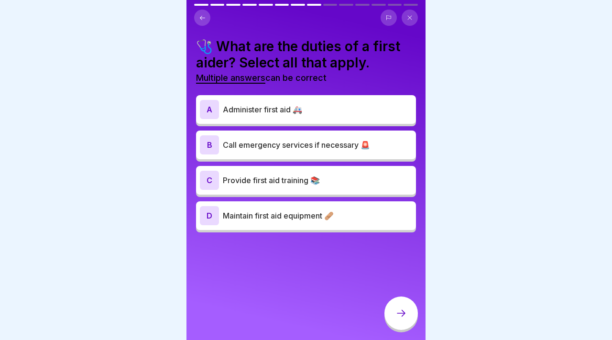
click at [253, 140] on p "Call emergency services if necessary 🚨" at bounding box center [317, 144] width 189 height 11
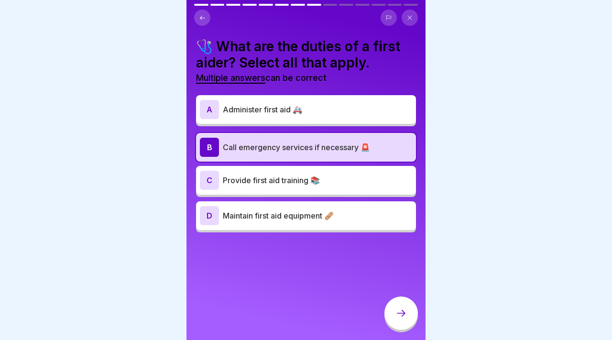
click at [260, 173] on div "C Provide first aid training 📚" at bounding box center [306, 180] width 212 height 19
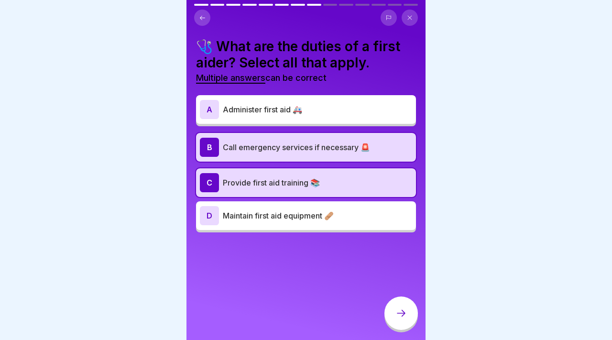
click at [320, 108] on p "Administer first aid 🚑" at bounding box center [317, 109] width 189 height 11
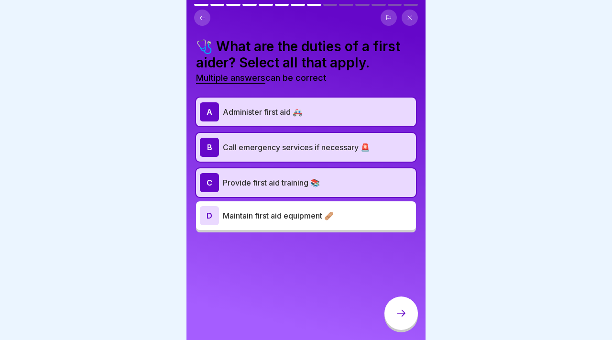
click at [320, 153] on div "B Call emergency services if necessary 🚨" at bounding box center [306, 147] width 212 height 19
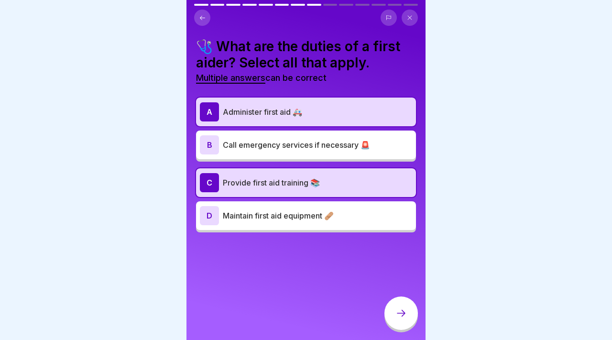
click at [323, 217] on p "Maintain first aid equipment 🩹" at bounding box center [317, 215] width 189 height 11
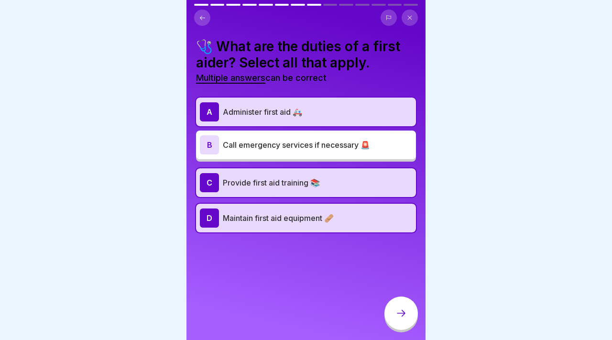
click at [402, 323] on div at bounding box center [400, 312] width 33 height 33
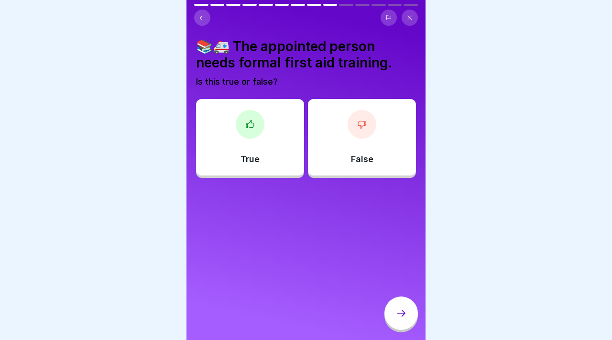
click at [274, 165] on div "True" at bounding box center [250, 137] width 108 height 77
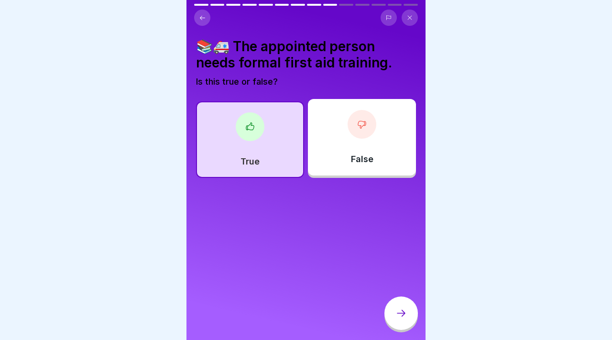
click at [400, 307] on div at bounding box center [400, 312] width 33 height 33
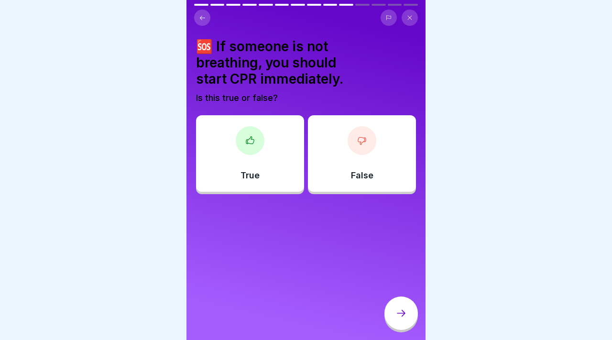
click at [234, 159] on div "True" at bounding box center [250, 153] width 108 height 77
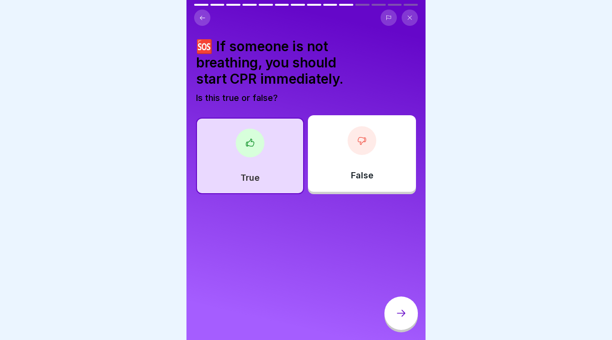
click at [404, 317] on icon at bounding box center [400, 312] width 11 height 11
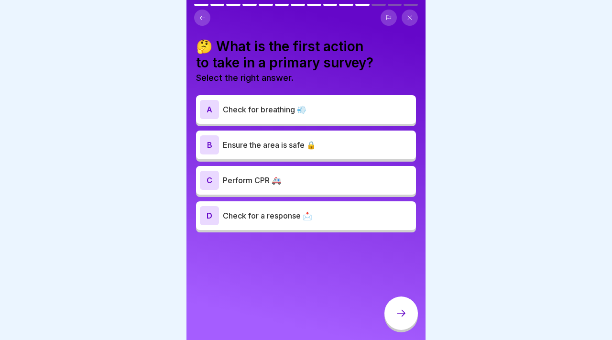
click at [304, 190] on div "C Perform CPR 🚑" at bounding box center [306, 180] width 220 height 29
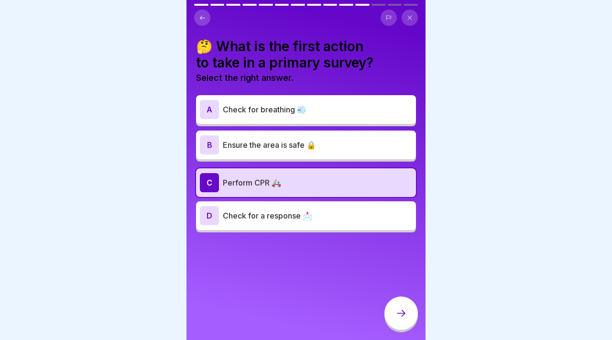
click at [314, 127] on div "A Check for breathing 💨 B Ensure the area is safe 🔒 C Perform CPR 🚑 D Check for…" at bounding box center [306, 165] width 220 height 135
click at [314, 144] on p "Ensure the area is safe 🔒" at bounding box center [317, 144] width 189 height 11
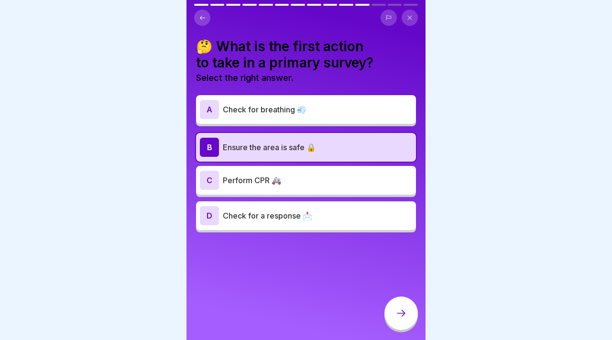
click at [314, 104] on p "Check for breathing 💨" at bounding box center [317, 109] width 189 height 11
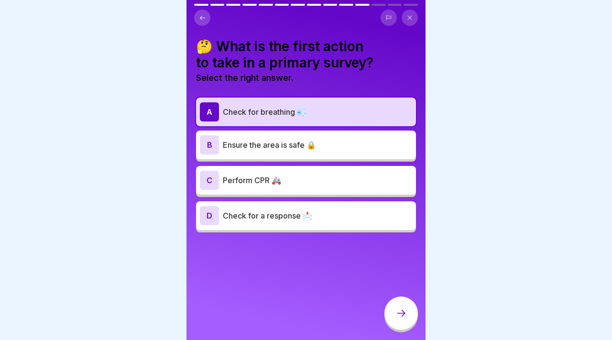
click at [313, 144] on p "Ensure the area is safe 🔒" at bounding box center [317, 144] width 189 height 11
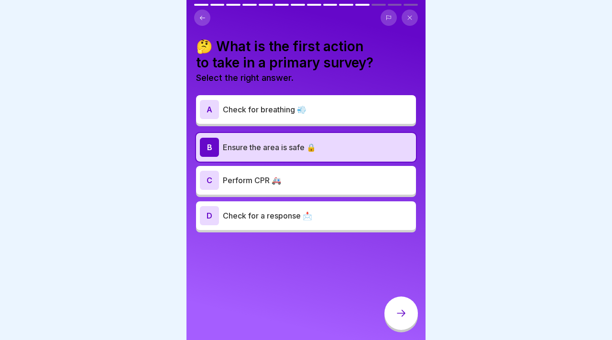
click at [393, 306] on div at bounding box center [400, 312] width 33 height 33
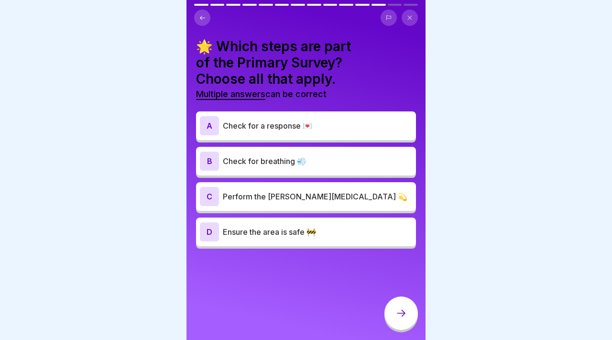
click at [340, 189] on div "C Perform the [PERSON_NAME][MEDICAL_DATA] 💫" at bounding box center [306, 196] width 212 height 19
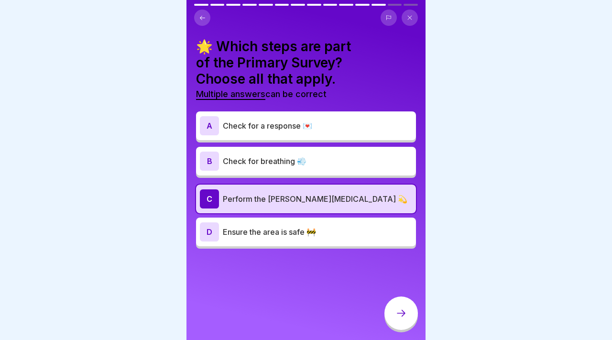
click at [329, 135] on div "A Check for a response 💌" at bounding box center [306, 125] width 212 height 19
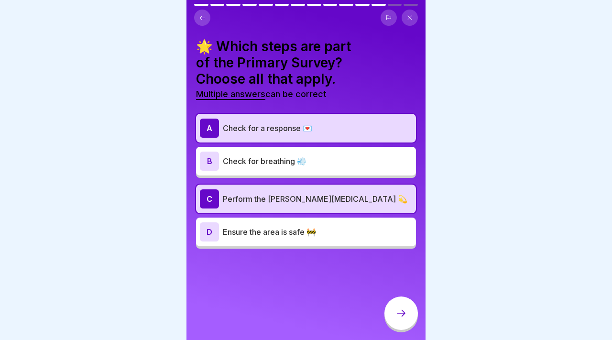
click at [398, 306] on div at bounding box center [400, 312] width 33 height 33
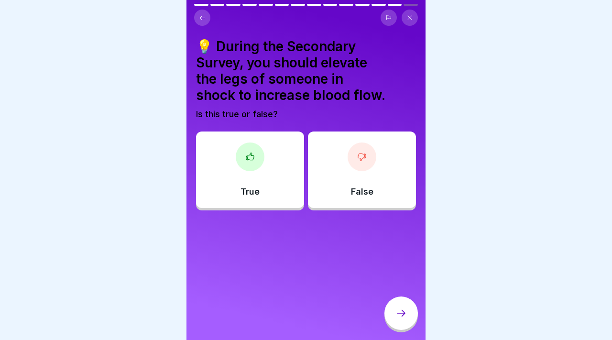
click at [267, 195] on div "True" at bounding box center [250, 169] width 108 height 77
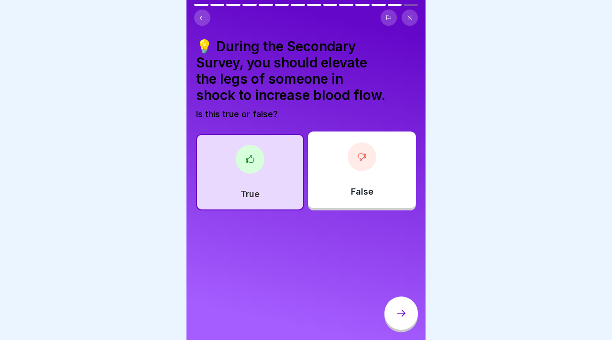
click at [391, 302] on div at bounding box center [400, 312] width 33 height 33
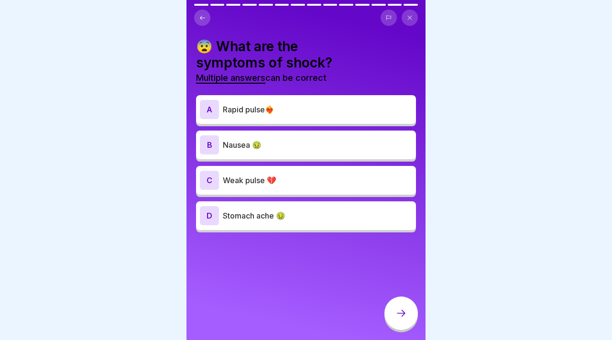
click at [254, 107] on p "Rapid pulse❤️‍🔥" at bounding box center [317, 109] width 189 height 11
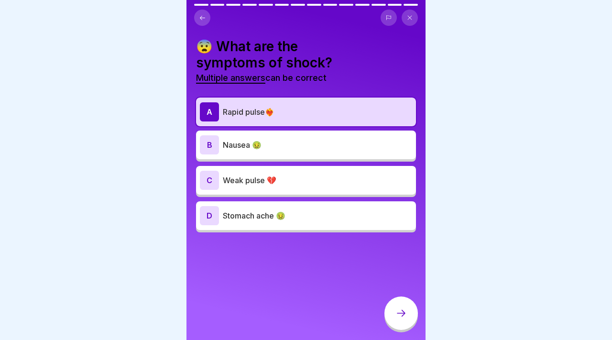
click at [248, 155] on div "B Nausea 🤢" at bounding box center [306, 145] width 220 height 29
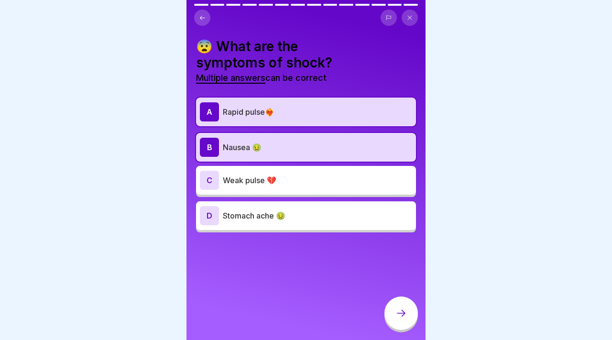
click at [254, 116] on p "Rapid pulse❤️‍🔥" at bounding box center [317, 111] width 189 height 11
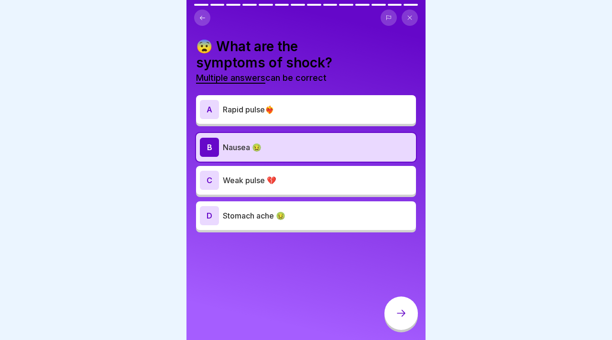
click at [258, 173] on div "C Weak pulse 💔" at bounding box center [306, 180] width 212 height 19
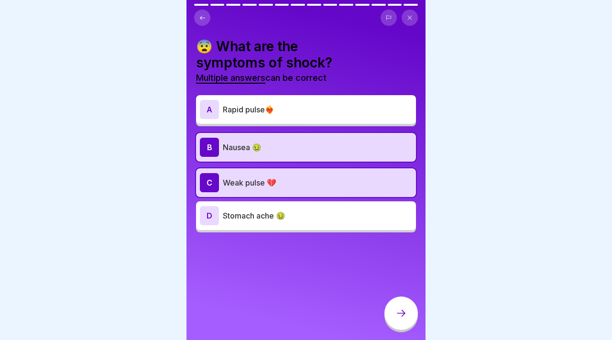
click at [263, 123] on div "A Rapid pulse❤️‍🔥" at bounding box center [306, 109] width 220 height 29
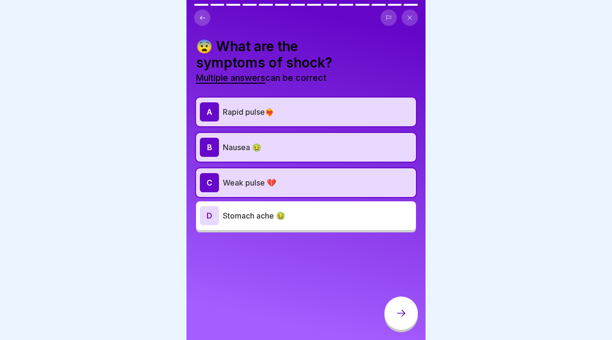
click at [263, 140] on div "B Nausea 🤢" at bounding box center [306, 147] width 212 height 19
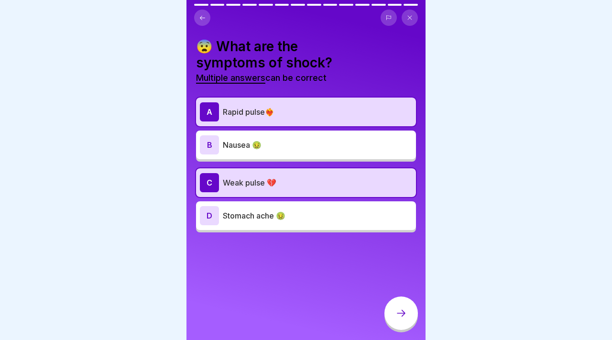
click at [403, 311] on icon at bounding box center [401, 313] width 9 height 7
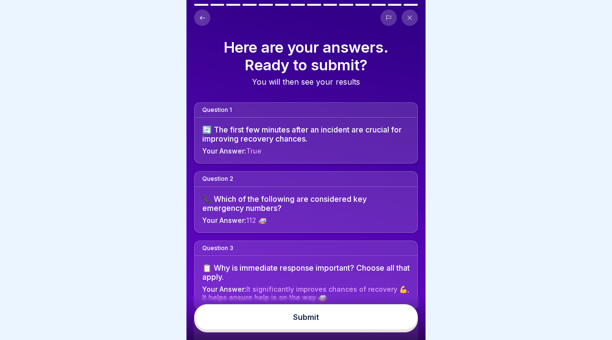
click at [403, 311] on button "Submit" at bounding box center [306, 317] width 224 height 26
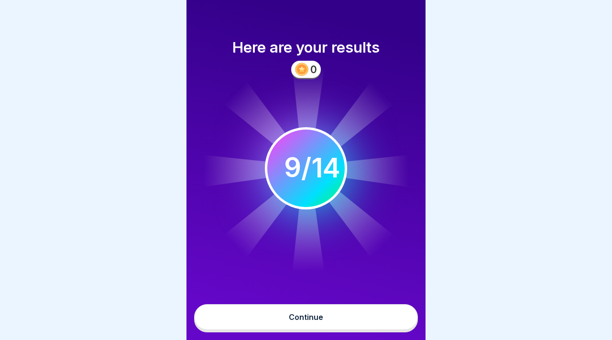
click at [325, 317] on button "Continue" at bounding box center [306, 317] width 224 height 26
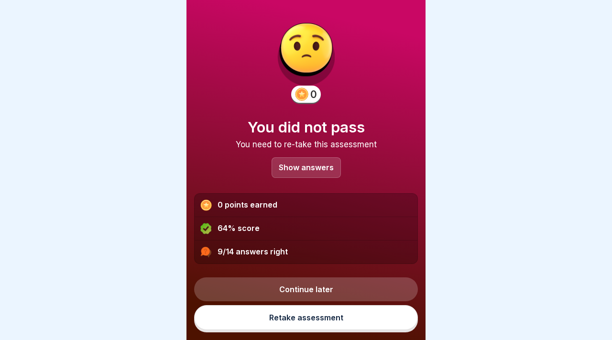
click at [309, 315] on link "Retake assessment" at bounding box center [306, 317] width 224 height 25
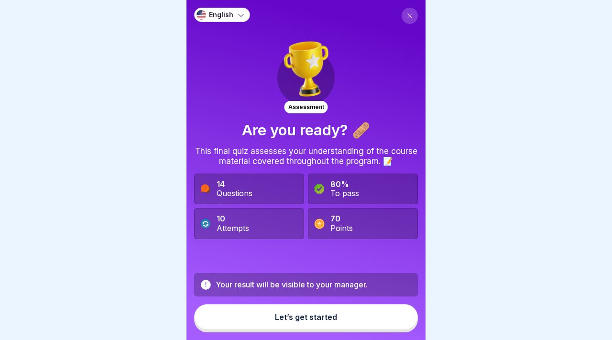
click at [309, 315] on div "Let’s get started" at bounding box center [306, 317] width 62 height 9
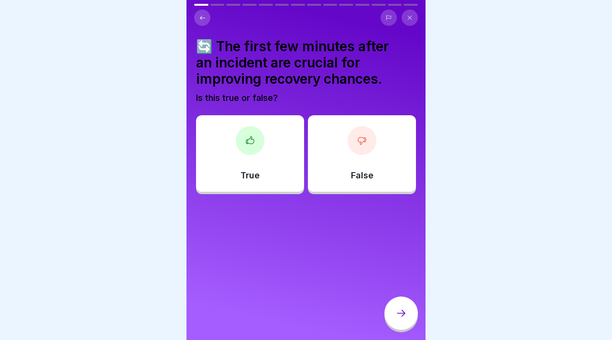
click at [267, 164] on div "True" at bounding box center [250, 153] width 108 height 77
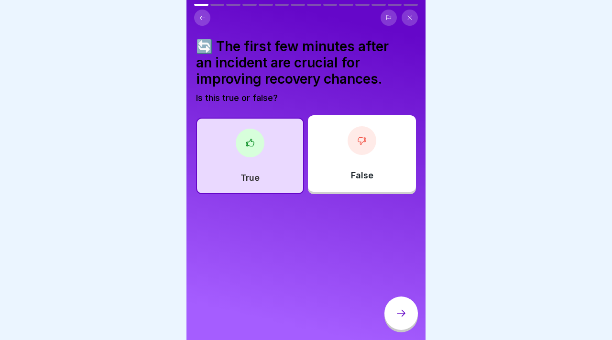
click at [394, 309] on div at bounding box center [400, 312] width 33 height 33
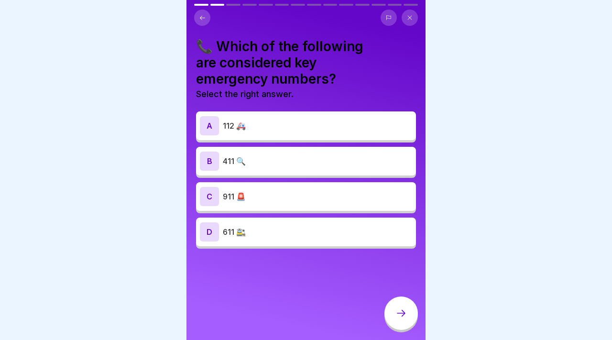
click at [335, 117] on div "A 112 🚑" at bounding box center [306, 125] width 212 height 19
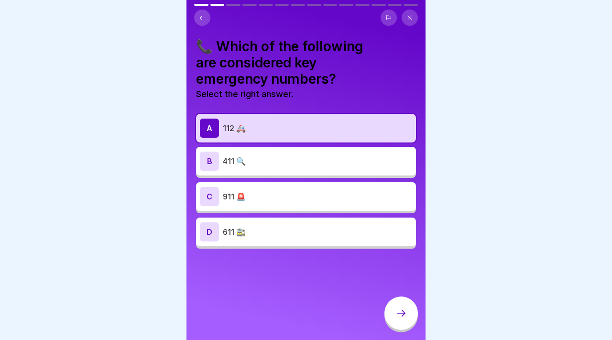
click at [401, 311] on icon at bounding box center [400, 312] width 11 height 11
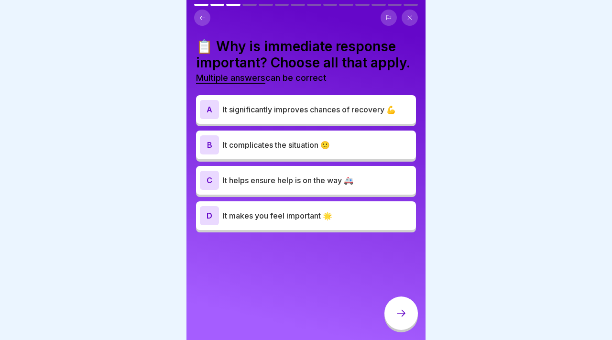
click at [334, 113] on p "It significantly improves chances of recovery 💪" at bounding box center [317, 109] width 189 height 11
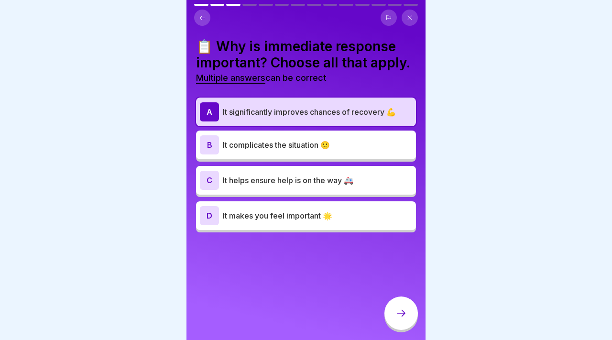
click at [330, 178] on p "It helps ensure help is on the way 🚑" at bounding box center [317, 180] width 189 height 11
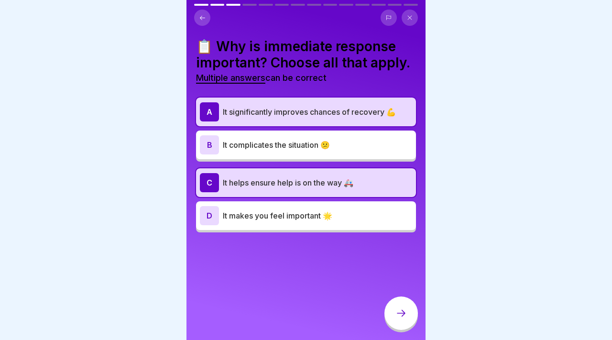
click at [404, 308] on icon at bounding box center [400, 312] width 11 height 11
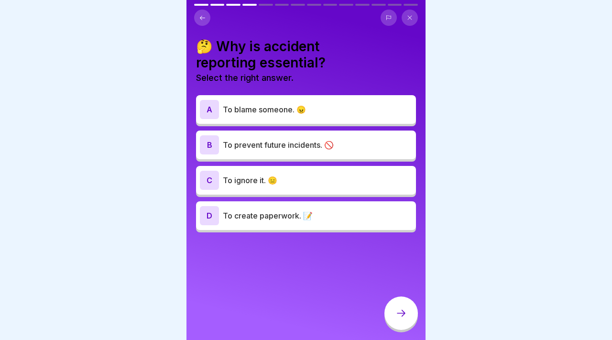
click at [371, 144] on p "To prevent future incidents. 🚫" at bounding box center [317, 144] width 189 height 11
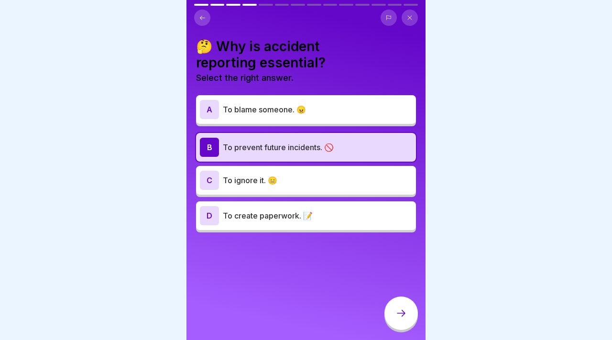
click at [387, 305] on div at bounding box center [400, 312] width 33 height 33
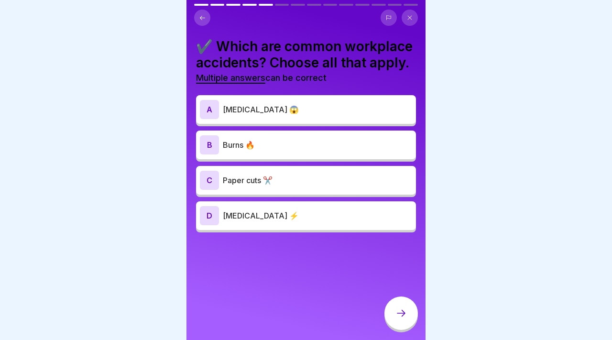
click at [325, 158] on div "B Burns 🔥" at bounding box center [306, 145] width 220 height 29
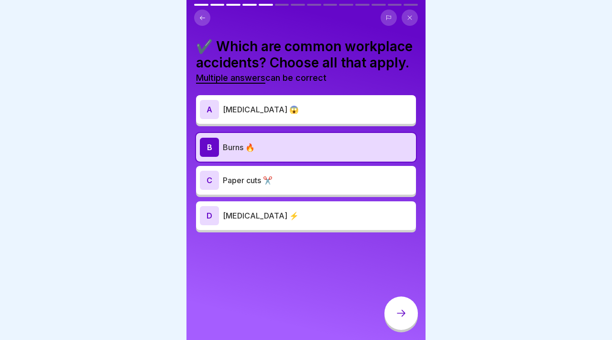
click at [321, 176] on p "Paper cuts ✂️" at bounding box center [317, 180] width 189 height 11
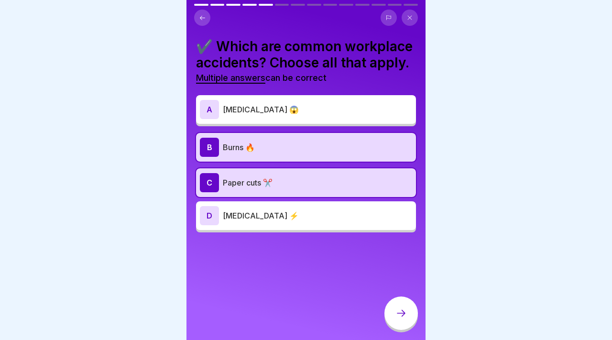
click at [325, 216] on p "[MEDICAL_DATA] ⚡" at bounding box center [317, 215] width 189 height 11
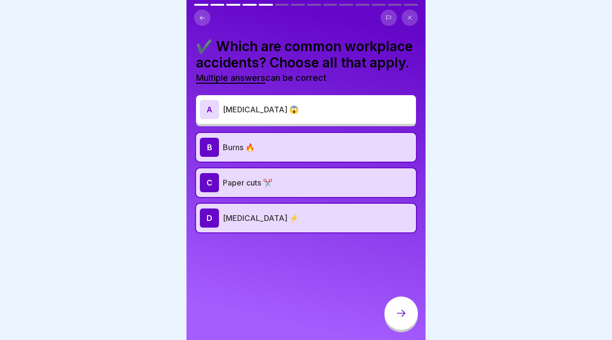
click at [386, 296] on div at bounding box center [400, 314] width 33 height 36
click at [407, 314] on div at bounding box center [400, 312] width 33 height 33
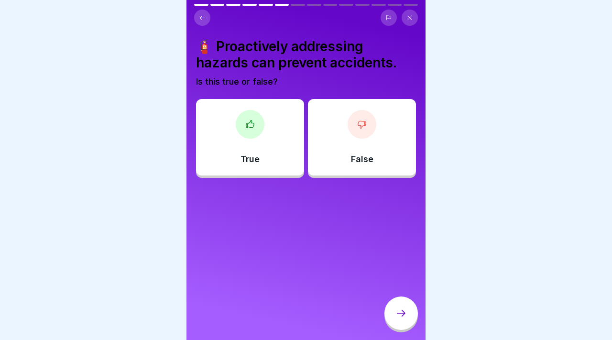
click at [284, 144] on div "True" at bounding box center [250, 137] width 108 height 77
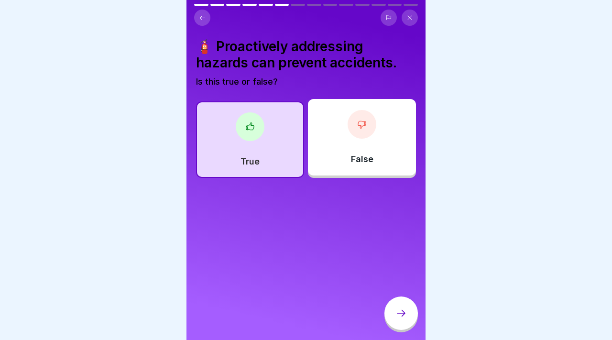
click at [395, 316] on icon at bounding box center [400, 312] width 11 height 11
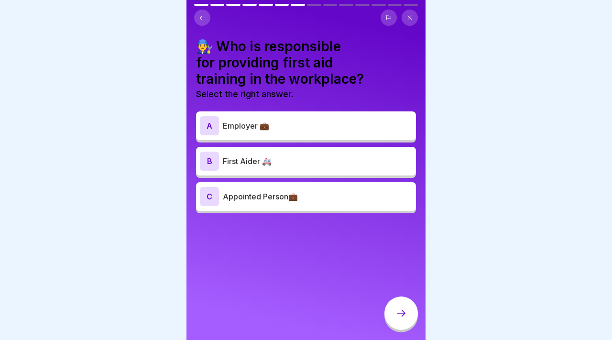
click at [327, 135] on div "A Employer 💼" at bounding box center [306, 125] width 220 height 29
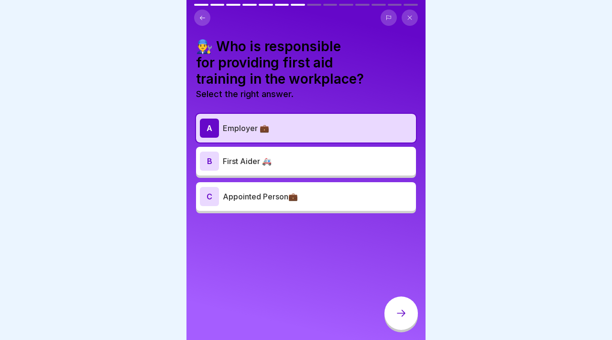
click at [350, 201] on p "Appointed Person💼" at bounding box center [317, 196] width 189 height 11
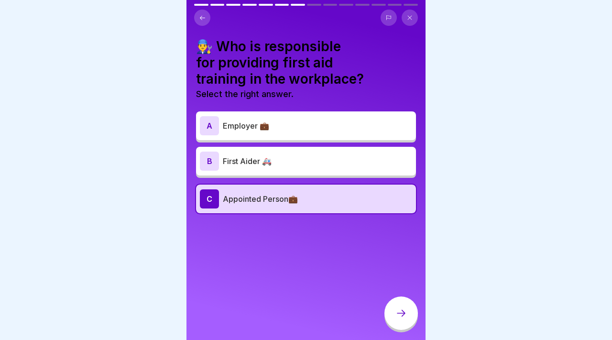
click at [391, 314] on div at bounding box center [400, 312] width 33 height 33
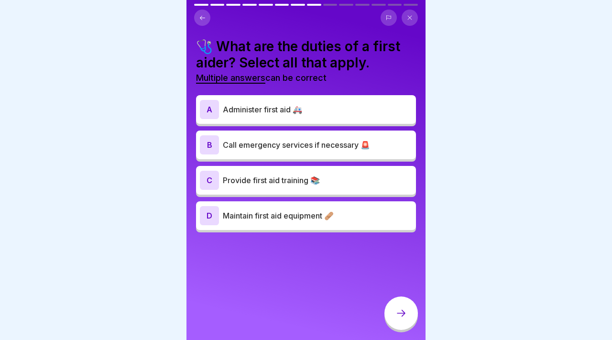
click at [312, 109] on p "Administer first aid 🚑" at bounding box center [317, 109] width 189 height 11
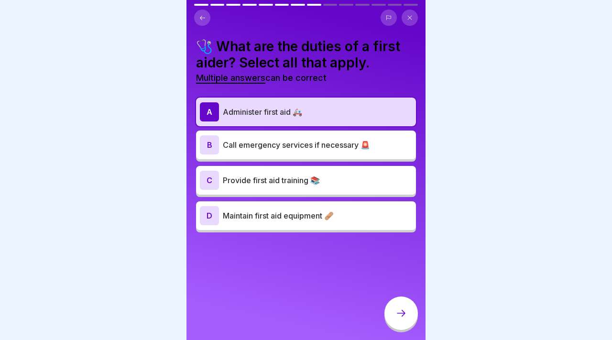
click at [308, 174] on div "C Provide first aid training 📚" at bounding box center [306, 180] width 212 height 19
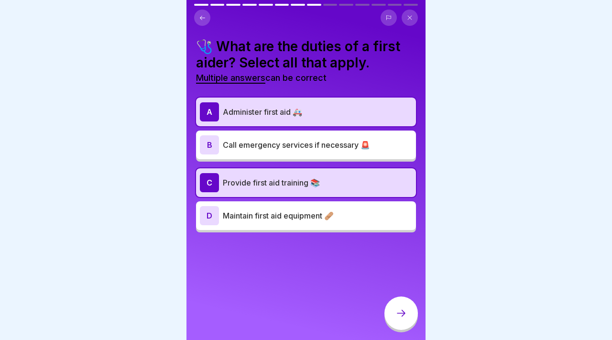
click at [320, 134] on div "B Call emergency services if necessary 🚨" at bounding box center [306, 145] width 220 height 29
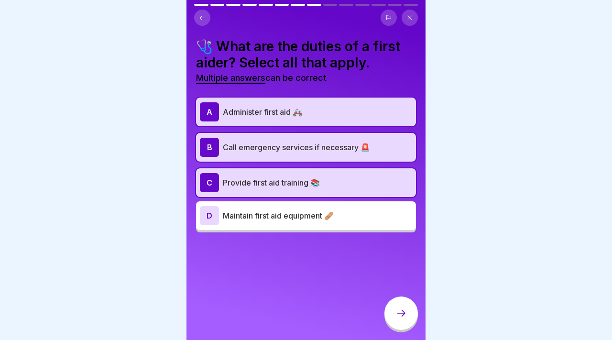
click at [319, 210] on p "Maintain first aid equipment 🩹" at bounding box center [317, 215] width 189 height 11
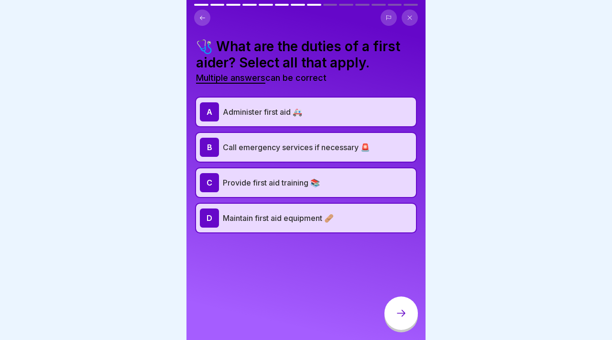
click at [319, 209] on div "D Maintain first aid equipment 🩹" at bounding box center [306, 217] width 212 height 19
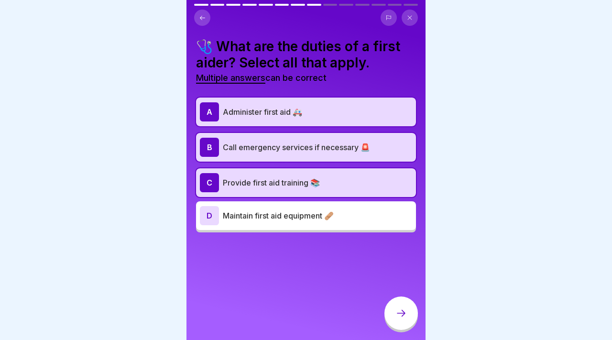
click at [319, 210] on p "Maintain first aid equipment 🩹" at bounding box center [317, 215] width 189 height 11
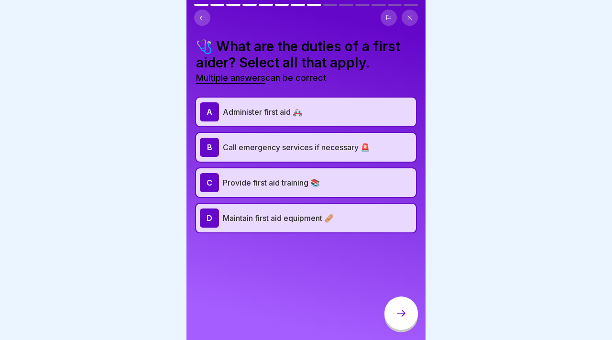
click at [402, 319] on div at bounding box center [400, 312] width 33 height 33
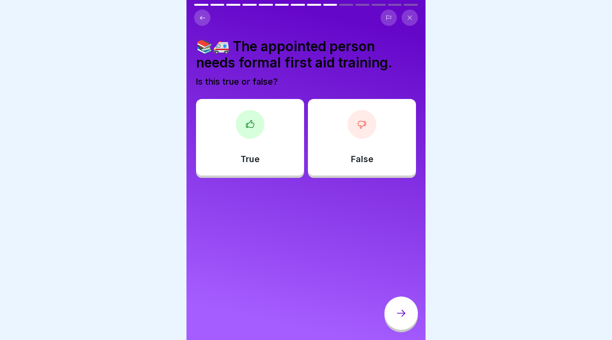
click at [263, 129] on div "True" at bounding box center [250, 137] width 108 height 77
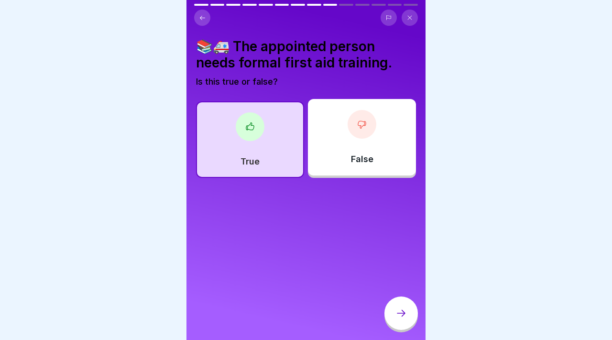
click at [400, 308] on icon at bounding box center [400, 312] width 11 height 11
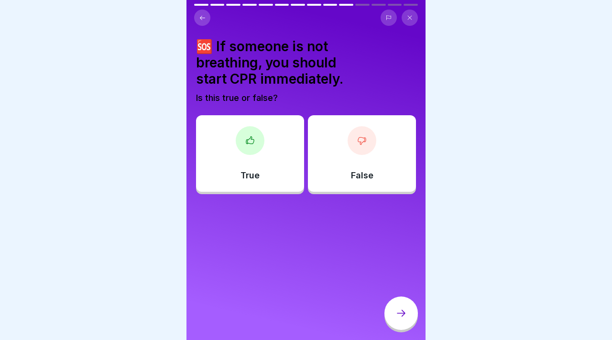
click at [269, 159] on div "True" at bounding box center [250, 153] width 108 height 77
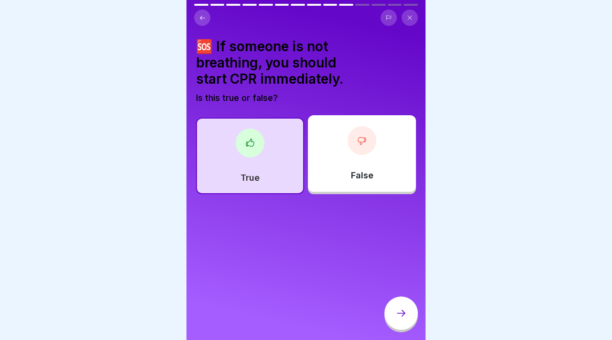
click at [404, 320] on div at bounding box center [400, 312] width 33 height 33
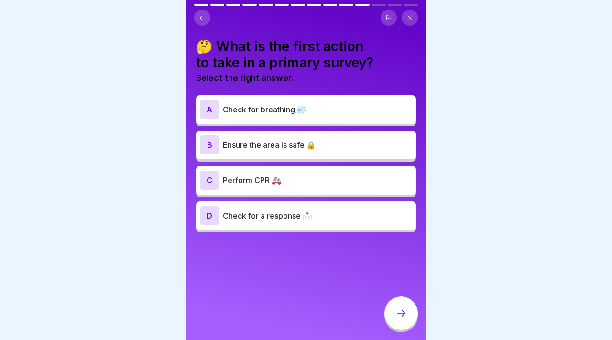
click at [340, 112] on p "Check for breathing 💨" at bounding box center [317, 109] width 189 height 11
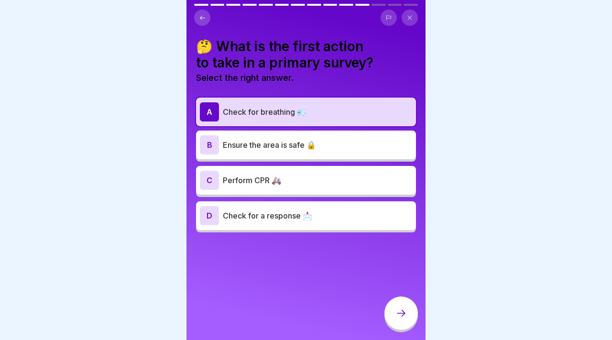
click at [338, 142] on p "Ensure the area is safe 🔒" at bounding box center [317, 144] width 189 height 11
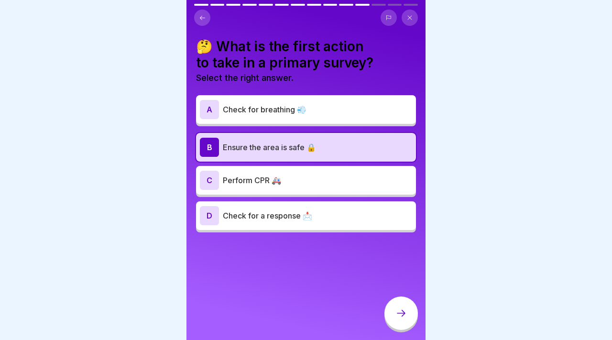
click at [331, 178] on p "Perform CPR 🚑" at bounding box center [317, 180] width 189 height 11
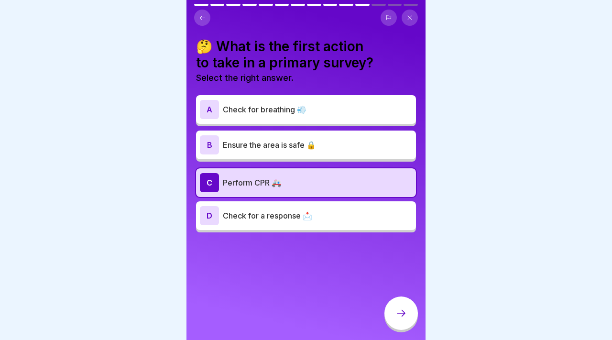
click at [348, 110] on p "Check for breathing 💨" at bounding box center [317, 109] width 189 height 11
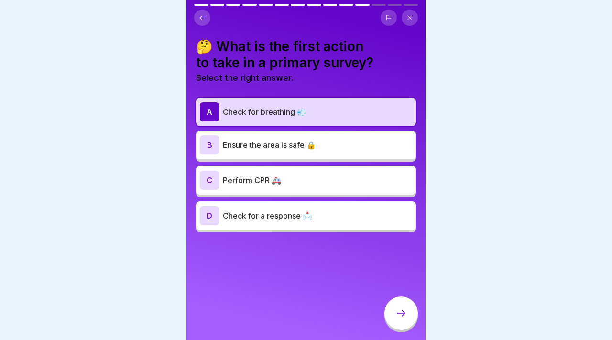
click at [394, 299] on div at bounding box center [400, 312] width 33 height 33
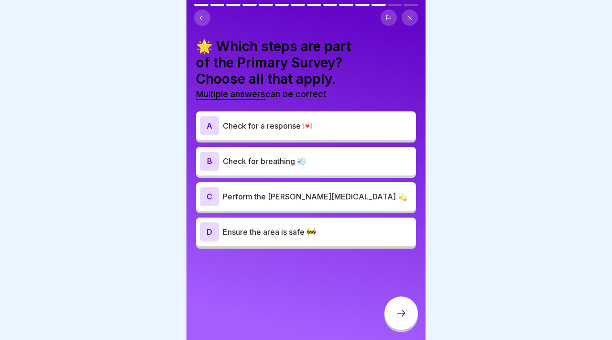
click at [328, 163] on p "Check for breathing 💨" at bounding box center [317, 160] width 189 height 11
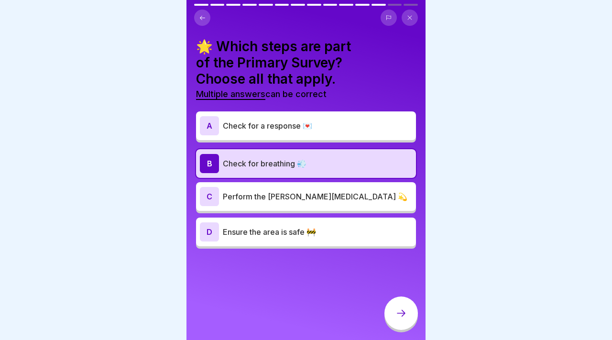
click at [332, 138] on div "A Check for a response 💌" at bounding box center [306, 125] width 220 height 29
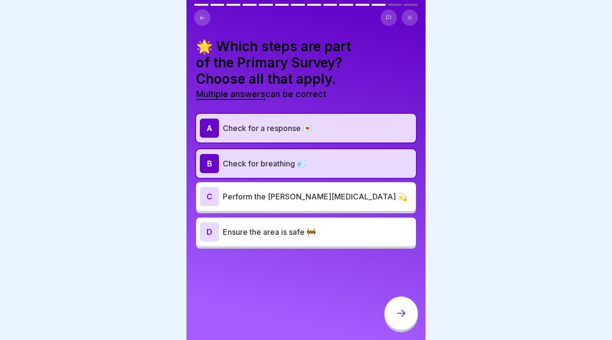
click at [336, 188] on div "C Perform the Heimlich maneuver 💫" at bounding box center [306, 196] width 212 height 19
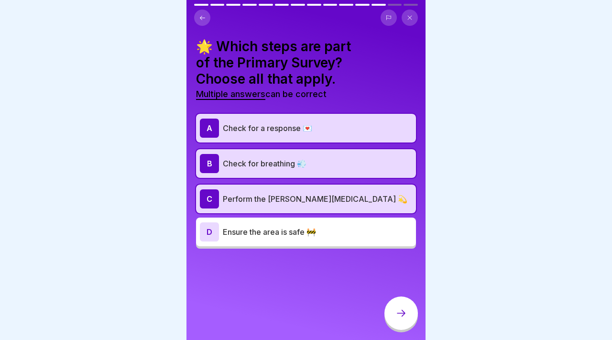
click at [401, 313] on icon at bounding box center [401, 313] width 9 height 7
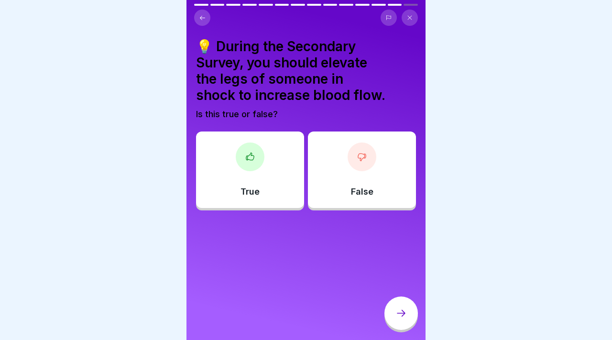
click at [262, 178] on div "True" at bounding box center [250, 169] width 108 height 77
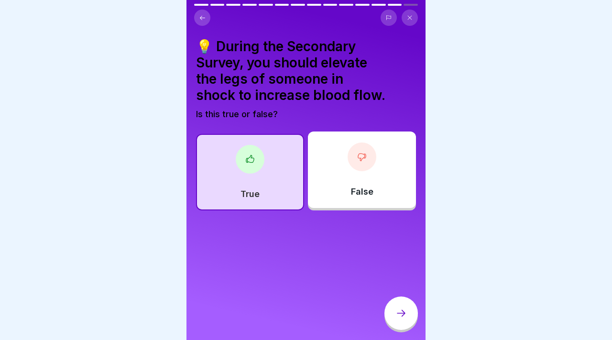
click at [341, 170] on div "False" at bounding box center [362, 169] width 108 height 77
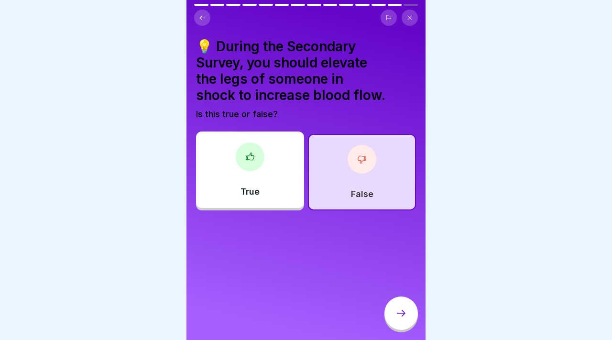
click at [406, 318] on icon at bounding box center [400, 312] width 11 height 11
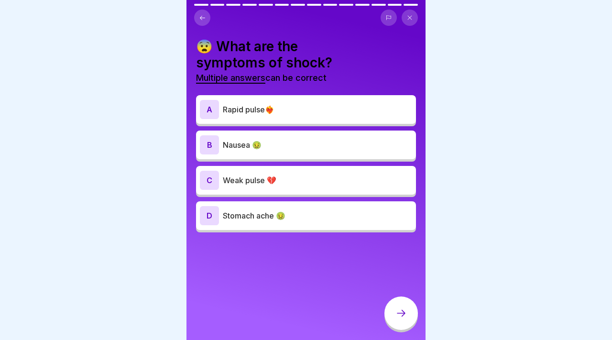
click at [339, 116] on div "A Rapid pulse❤️‍🔥" at bounding box center [306, 109] width 212 height 19
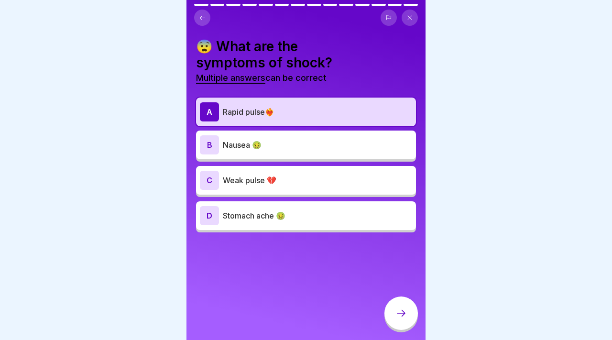
click at [348, 183] on p "Weak pulse 💔" at bounding box center [317, 180] width 189 height 11
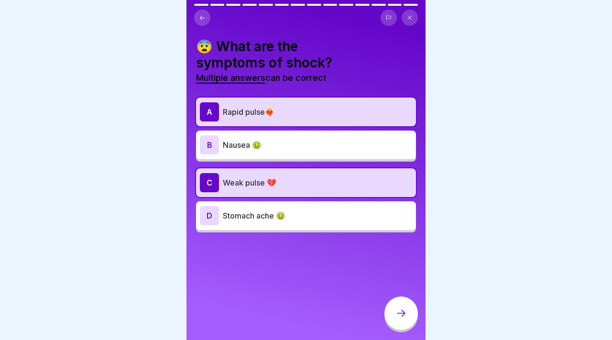
click at [351, 145] on p "Nausea 🤢" at bounding box center [317, 144] width 189 height 11
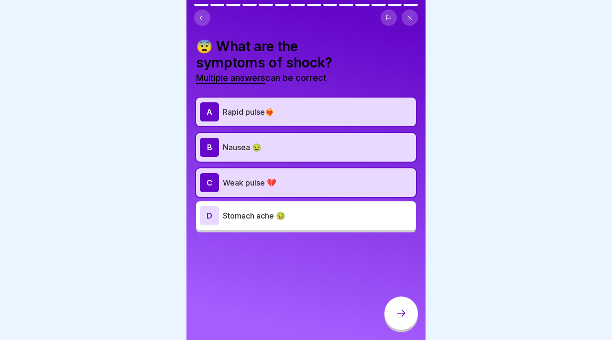
click at [345, 185] on p "Weak pulse 💔" at bounding box center [317, 182] width 189 height 11
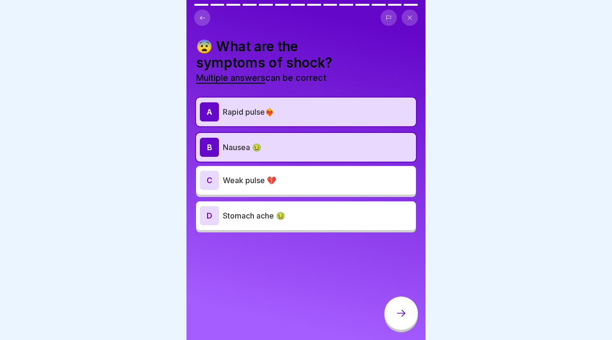
click at [396, 326] on div at bounding box center [400, 312] width 33 height 33
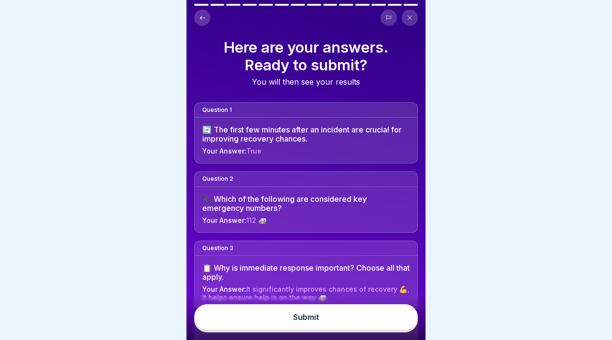
click at [358, 315] on button "Submit" at bounding box center [306, 317] width 224 height 26
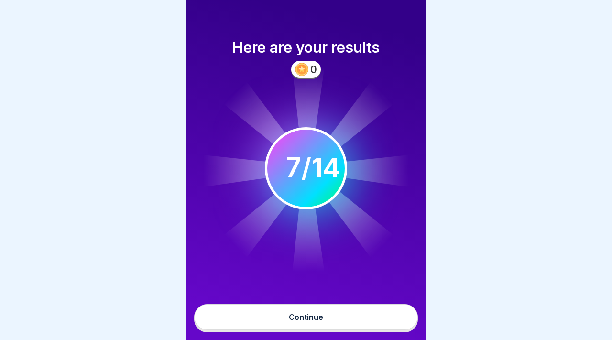
click at [340, 325] on button "Continue" at bounding box center [306, 317] width 224 height 26
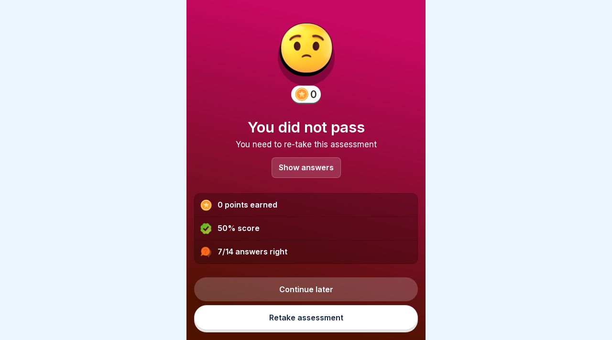
click at [307, 281] on link "Continue later" at bounding box center [306, 289] width 224 height 24
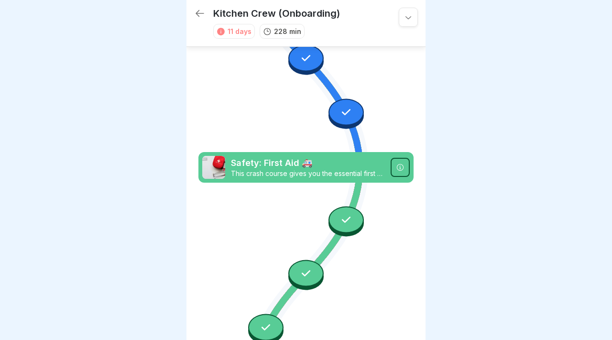
scroll to position [1742, 0]
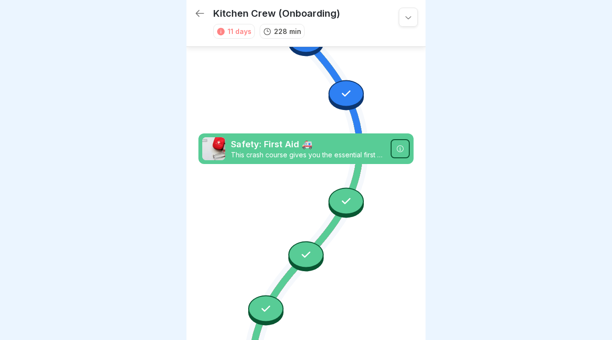
click at [342, 208] on div at bounding box center [346, 200] width 35 height 27
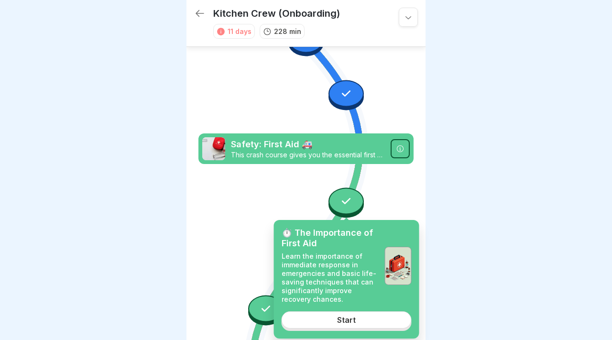
click at [347, 324] on div "Start" at bounding box center [346, 320] width 19 height 9
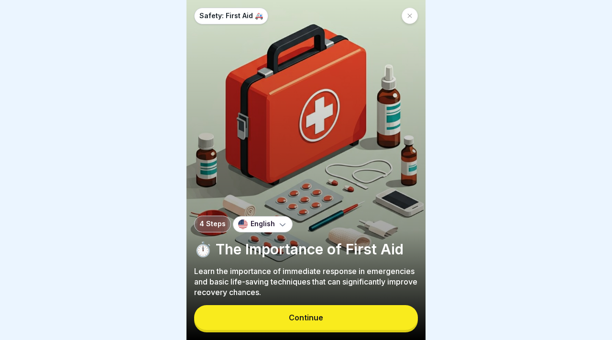
click at [337, 320] on button "Continue" at bounding box center [306, 317] width 224 height 25
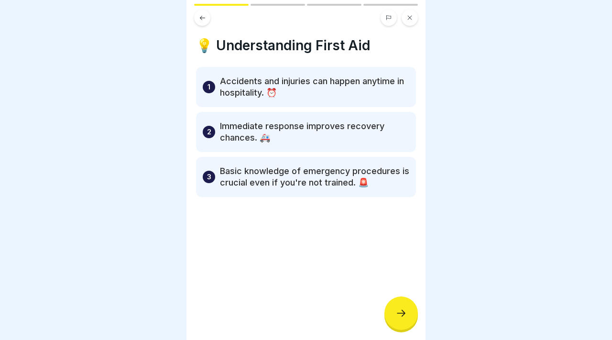
click at [391, 309] on div at bounding box center [400, 312] width 33 height 33
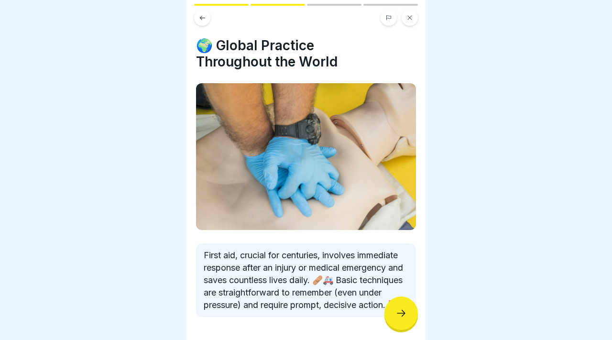
scroll to position [47, 0]
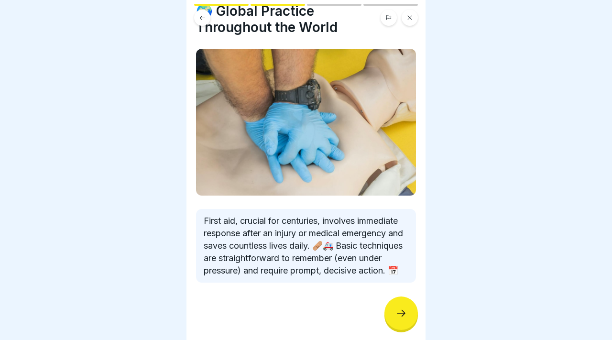
click at [398, 308] on icon at bounding box center [400, 312] width 11 height 11
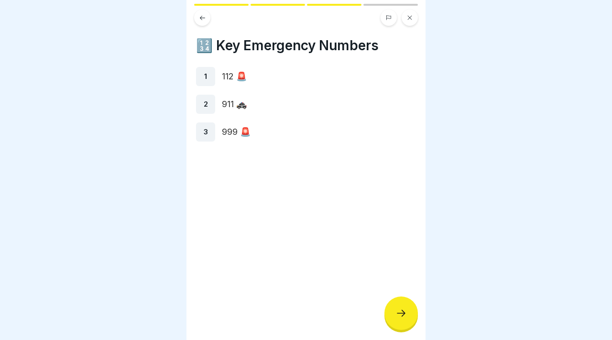
click at [402, 312] on icon at bounding box center [400, 312] width 11 height 11
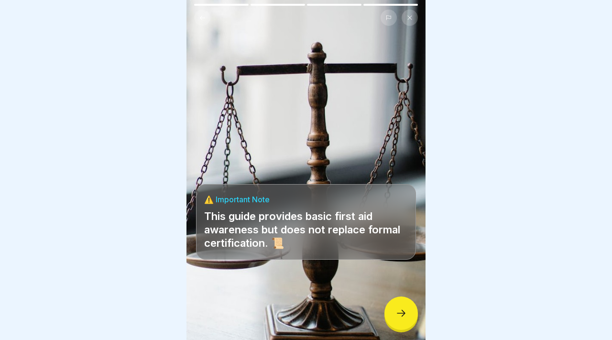
click at [403, 309] on icon at bounding box center [400, 312] width 11 height 11
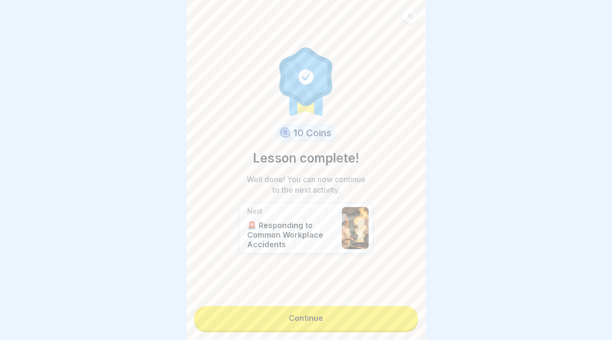
click at [375, 314] on link "Continue" at bounding box center [306, 318] width 224 height 24
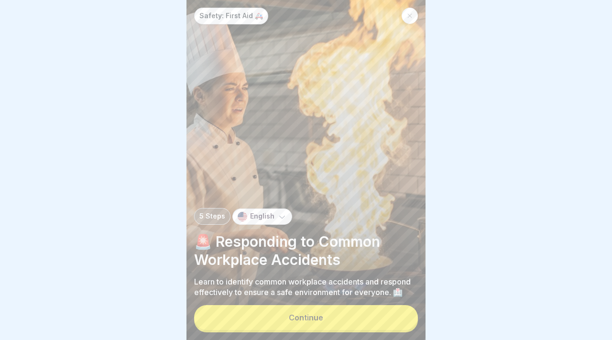
click at [351, 319] on button "Continue" at bounding box center [306, 317] width 224 height 25
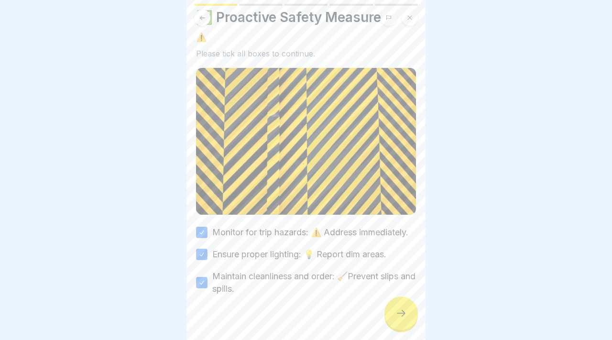
scroll to position [40, 0]
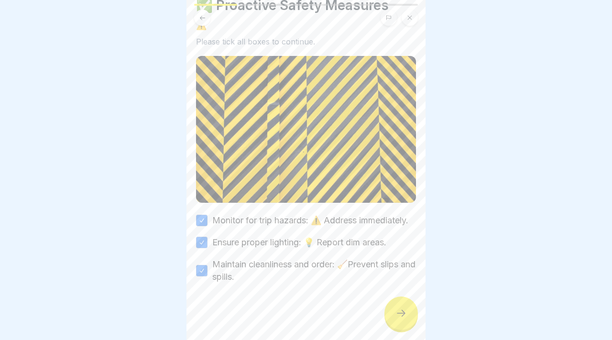
click at [400, 307] on icon at bounding box center [400, 312] width 11 height 11
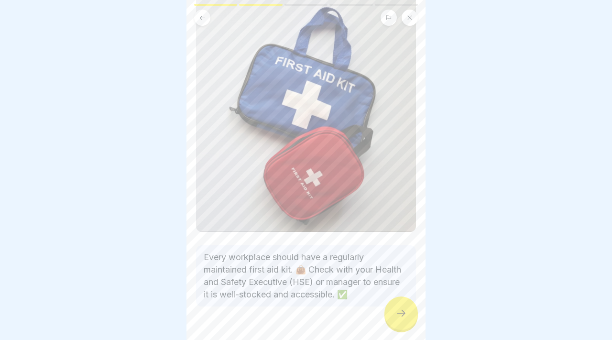
scroll to position [99, 0]
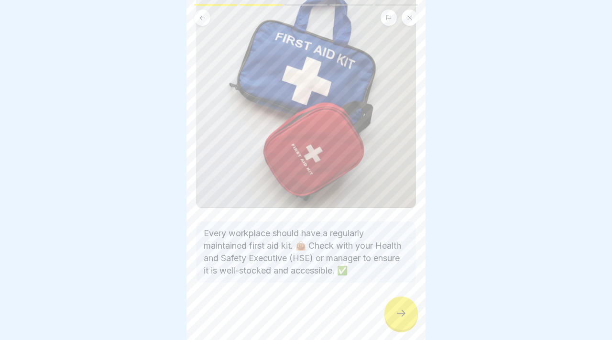
click at [408, 306] on div at bounding box center [400, 312] width 33 height 33
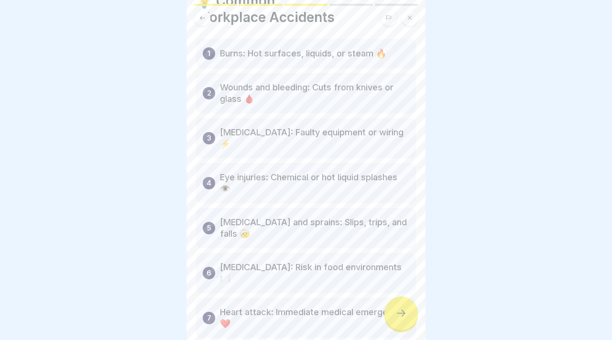
scroll to position [87, 0]
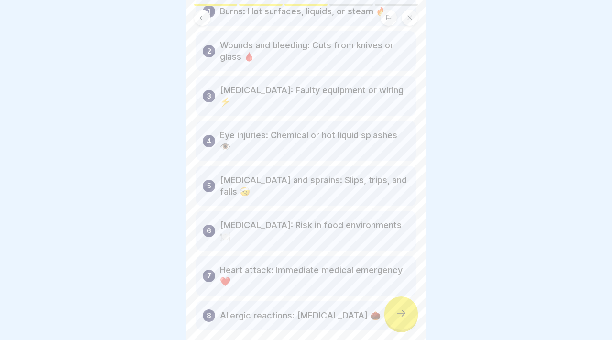
click at [404, 309] on icon at bounding box center [400, 312] width 11 height 11
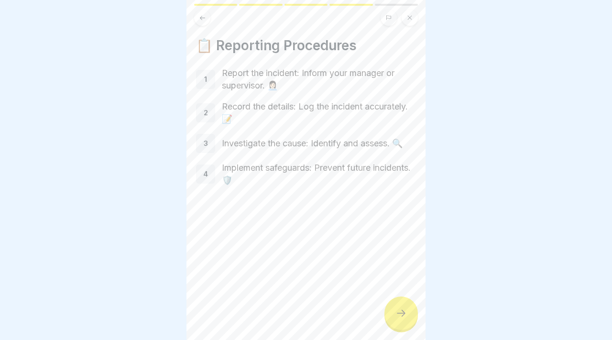
click at [404, 312] on icon at bounding box center [401, 313] width 9 height 7
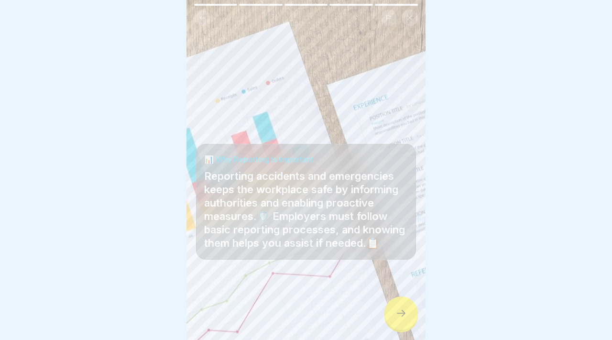
click at [404, 312] on icon at bounding box center [401, 313] width 9 height 7
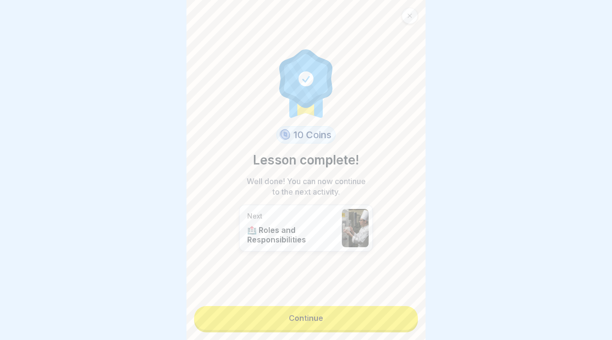
click at [379, 312] on link "Continue" at bounding box center [306, 318] width 224 height 24
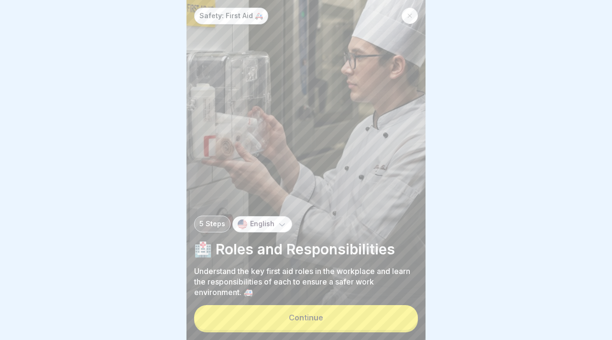
click at [379, 312] on button "Continue" at bounding box center [306, 317] width 224 height 25
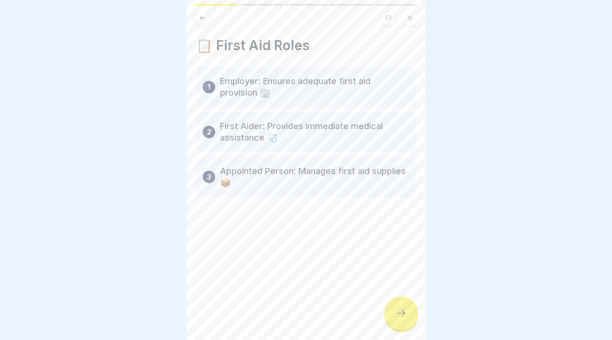
click at [379, 312] on div "📋 First Aid Roles 1 Employer: Ensures adequate first aid provision 🏢 2 First Ai…" at bounding box center [305, 170] width 239 height 340
click at [394, 314] on div at bounding box center [400, 312] width 33 height 33
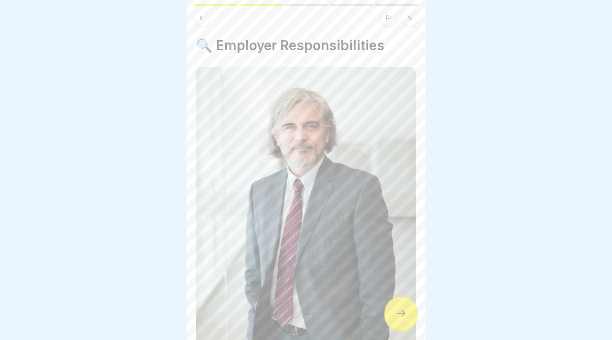
click at [394, 314] on div at bounding box center [400, 312] width 33 height 33
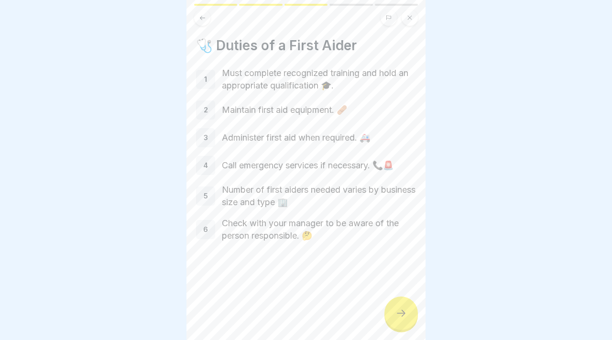
click at [207, 17] on button at bounding box center [202, 18] width 16 height 16
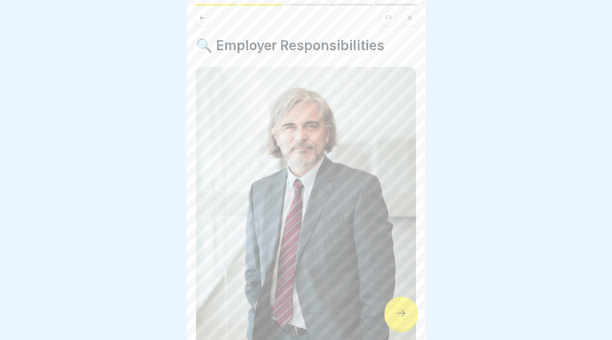
click at [207, 17] on button at bounding box center [202, 18] width 16 height 16
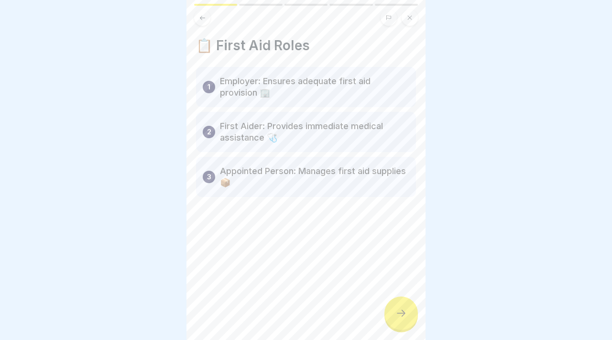
click at [200, 20] on icon at bounding box center [202, 17] width 7 height 7
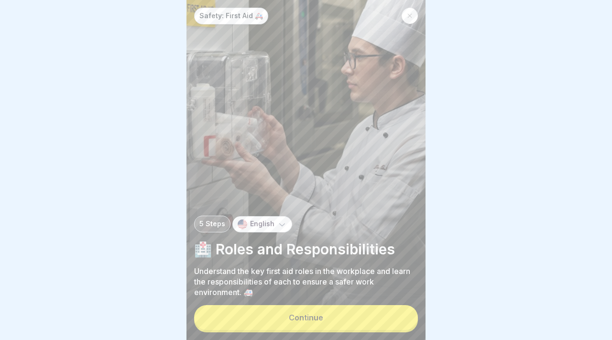
click at [367, 316] on button "Continue" at bounding box center [306, 317] width 224 height 25
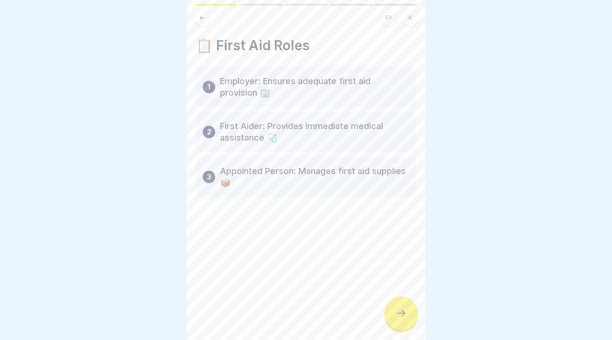
click at [402, 320] on div at bounding box center [400, 312] width 33 height 33
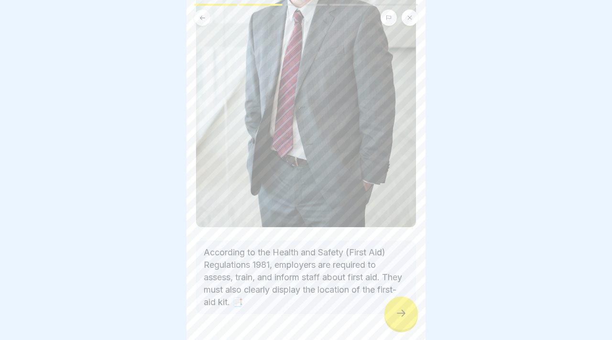
scroll to position [201, 0]
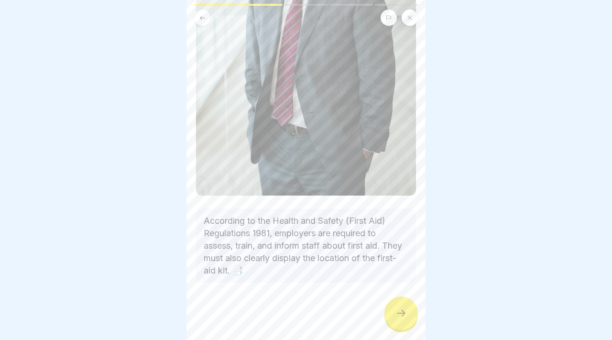
click at [397, 311] on icon at bounding box center [400, 312] width 11 height 11
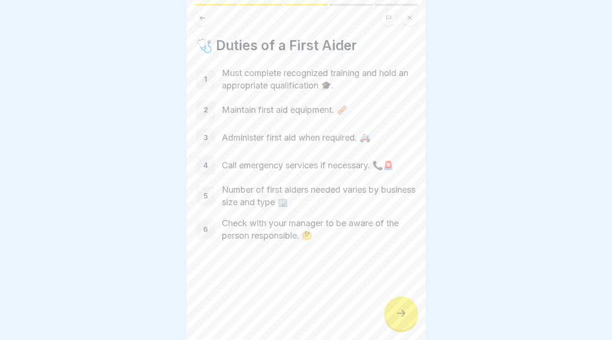
click at [401, 308] on icon at bounding box center [400, 312] width 11 height 11
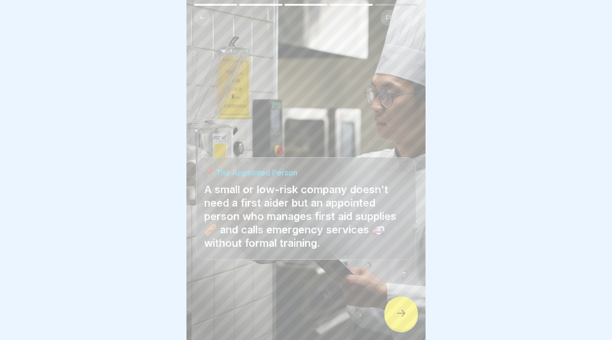
click at [416, 314] on div at bounding box center [400, 312] width 33 height 33
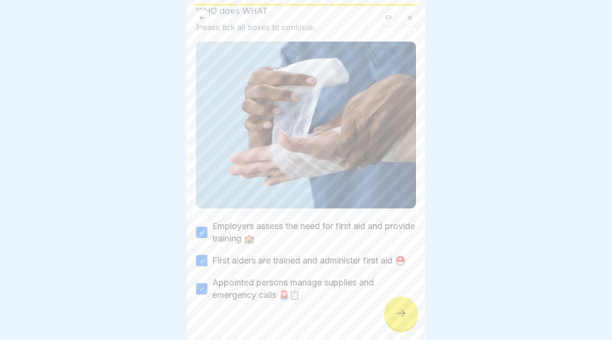
scroll to position [73, 0]
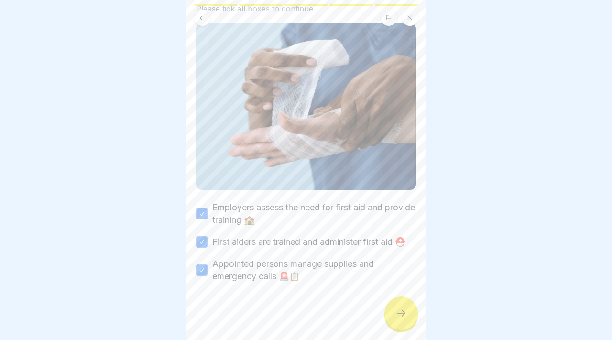
click at [405, 318] on icon at bounding box center [400, 312] width 11 height 11
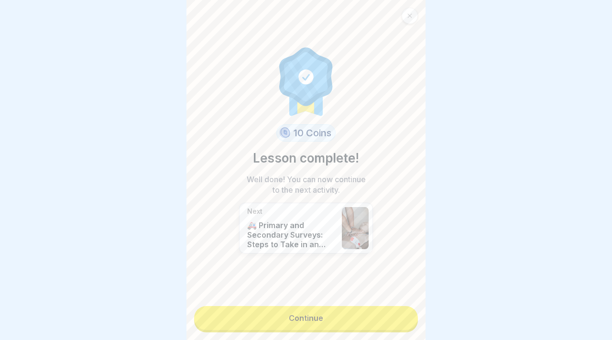
click at [405, 317] on link "Continue" at bounding box center [306, 318] width 224 height 24
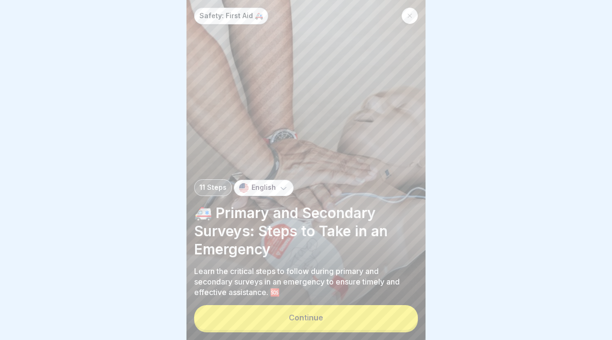
click at [371, 309] on button "Continue" at bounding box center [306, 317] width 224 height 25
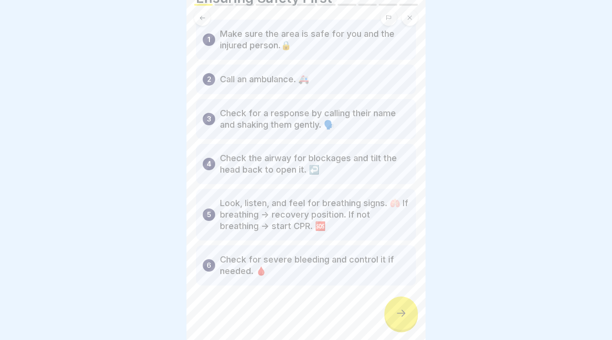
scroll to position [66, 0]
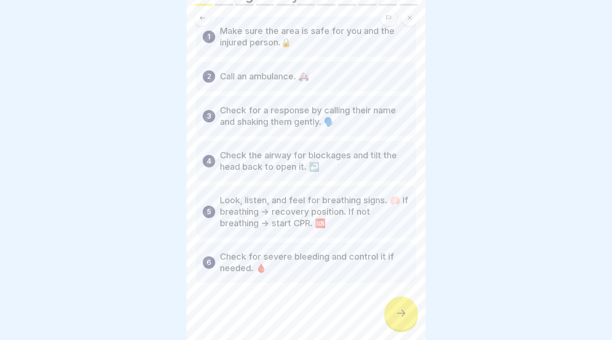
click at [393, 303] on div at bounding box center [400, 312] width 33 height 33
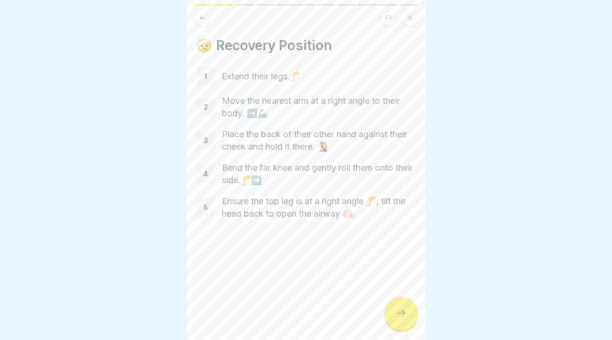
click at [403, 321] on div at bounding box center [400, 312] width 33 height 33
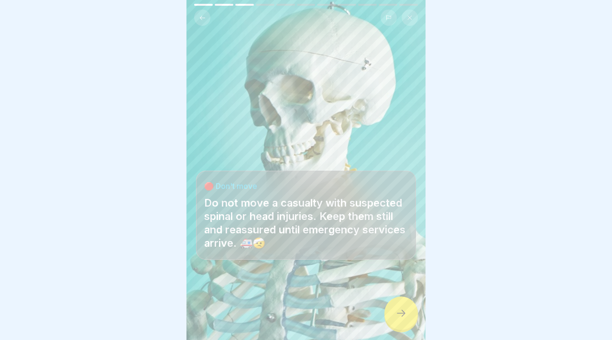
click at [403, 321] on div at bounding box center [400, 312] width 33 height 33
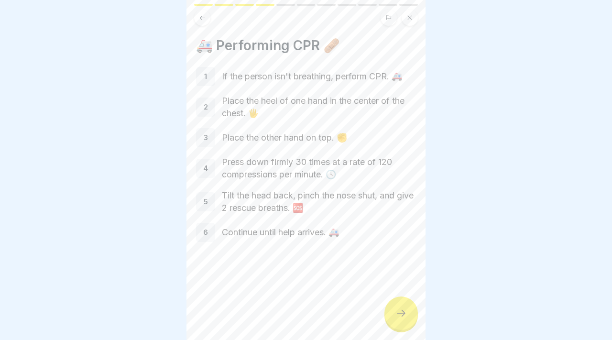
click at [403, 321] on div at bounding box center [400, 312] width 33 height 33
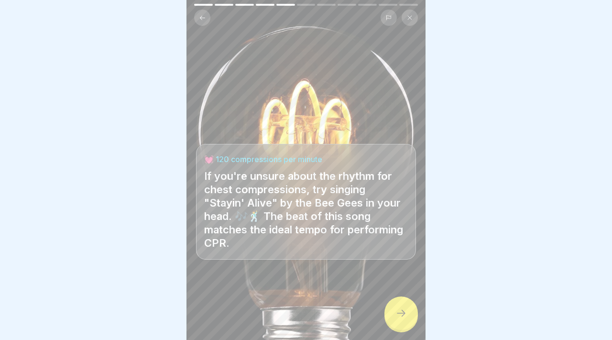
click at [403, 321] on div at bounding box center [400, 312] width 33 height 33
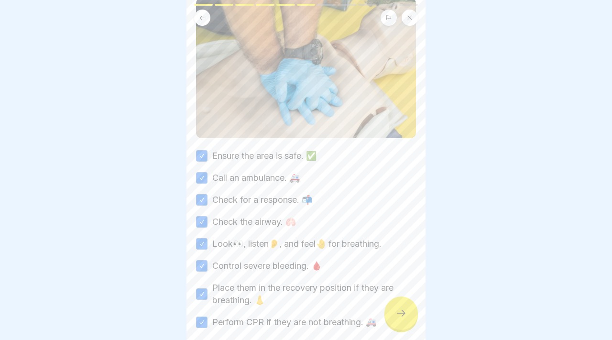
scroll to position [139, 0]
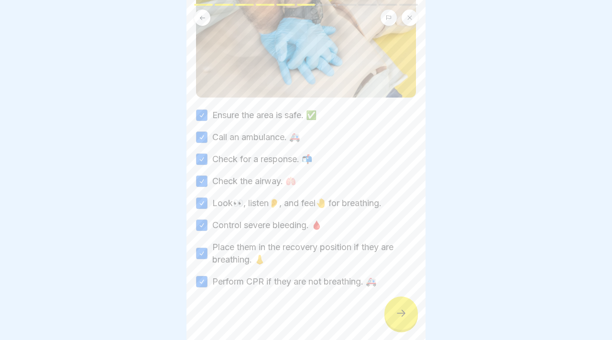
click at [406, 316] on icon at bounding box center [400, 312] width 11 height 11
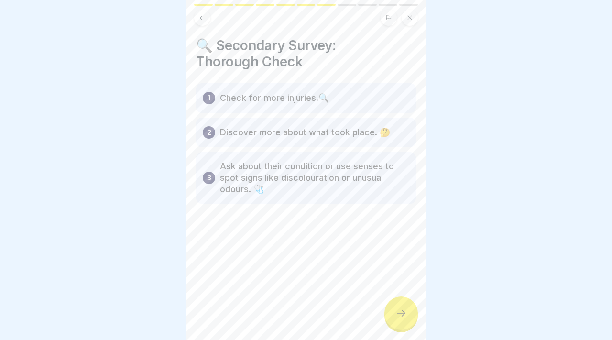
click at [406, 309] on icon at bounding box center [400, 312] width 11 height 11
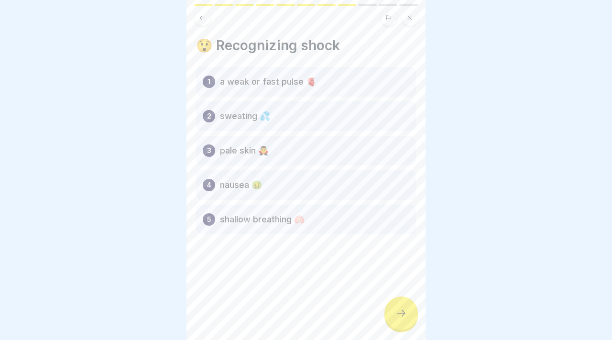
click at [402, 312] on icon at bounding box center [400, 312] width 11 height 11
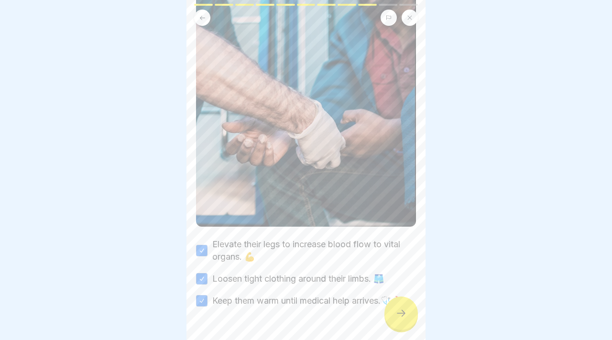
scroll to position [171, 0]
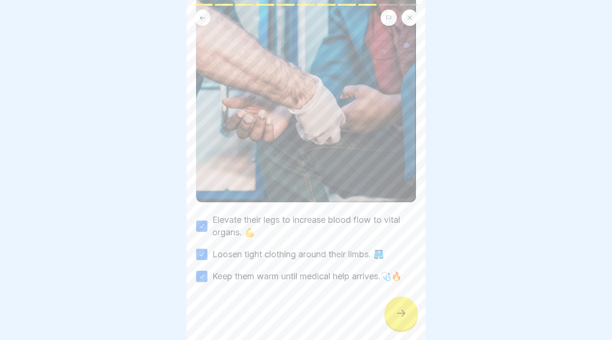
click at [394, 304] on div at bounding box center [400, 312] width 33 height 33
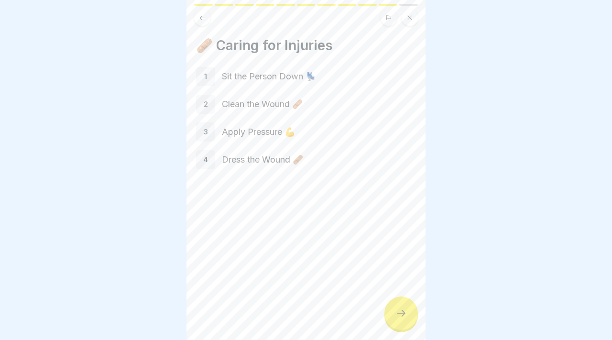
click at [407, 308] on div at bounding box center [400, 312] width 33 height 33
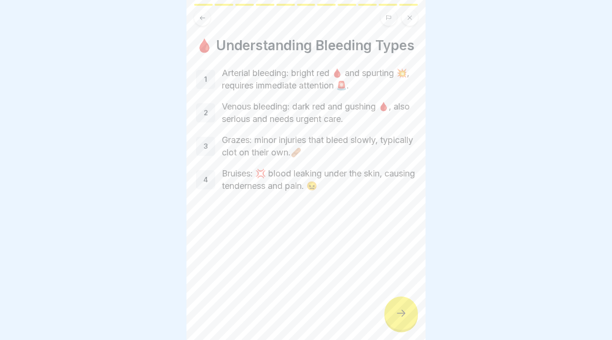
click at [407, 308] on div at bounding box center [400, 312] width 33 height 33
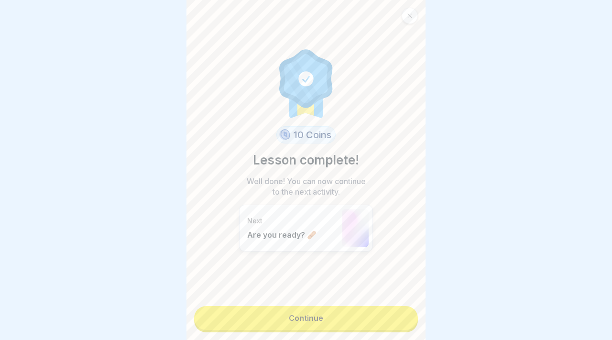
click at [407, 308] on link "Continue" at bounding box center [306, 318] width 224 height 24
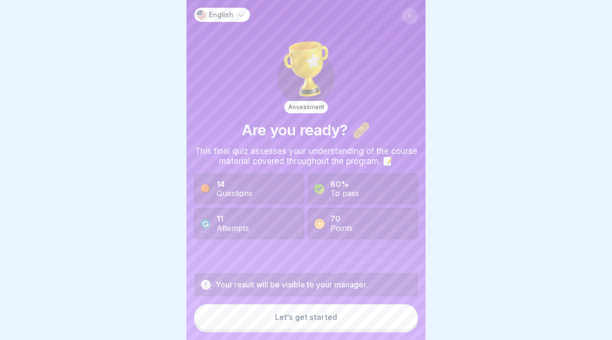
click at [384, 312] on button "Let’s get started" at bounding box center [306, 317] width 224 height 26
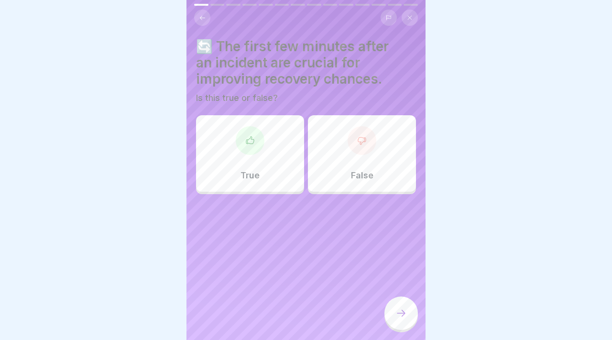
click at [272, 187] on div "True" at bounding box center [250, 153] width 108 height 77
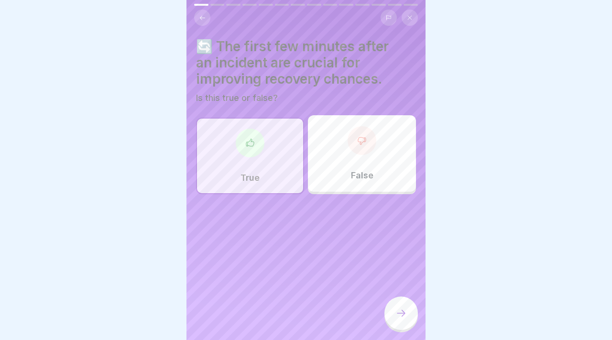
click at [404, 314] on icon at bounding box center [401, 313] width 9 height 7
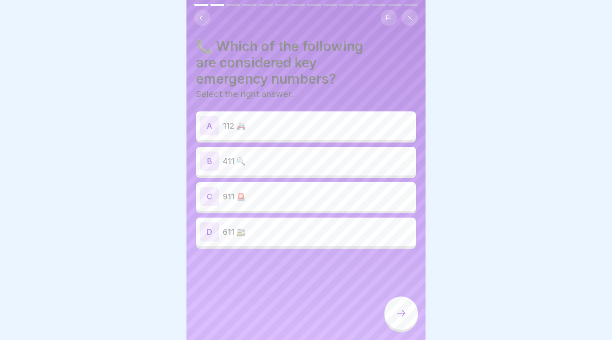
click at [233, 129] on p "112 🚑" at bounding box center [317, 125] width 189 height 11
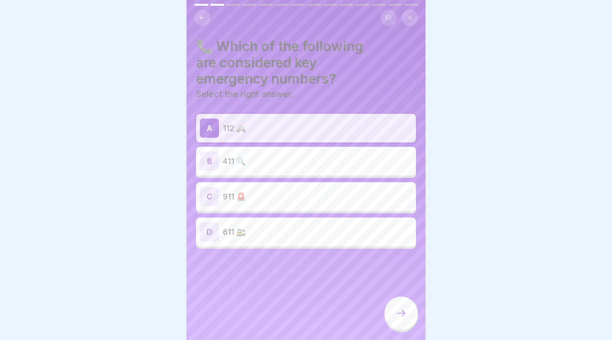
click at [245, 199] on p "911 🚨" at bounding box center [317, 196] width 189 height 11
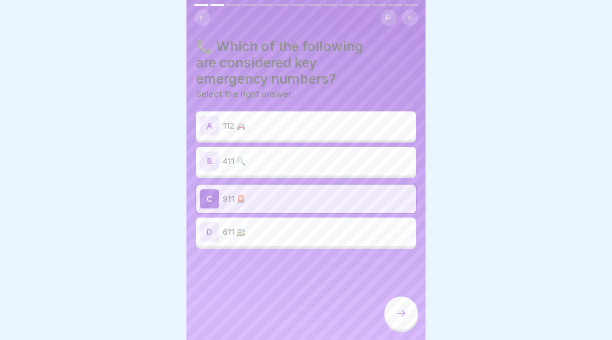
click at [240, 121] on p "112 🚑" at bounding box center [317, 125] width 189 height 11
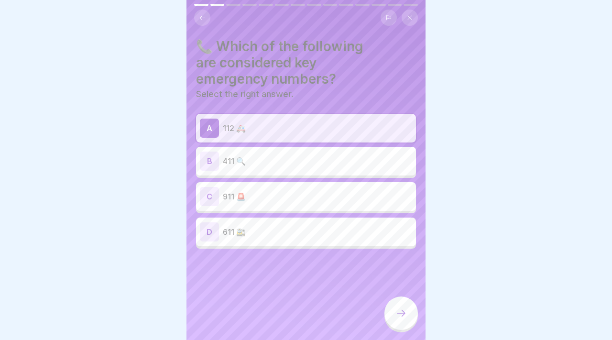
click at [405, 320] on div at bounding box center [400, 312] width 33 height 33
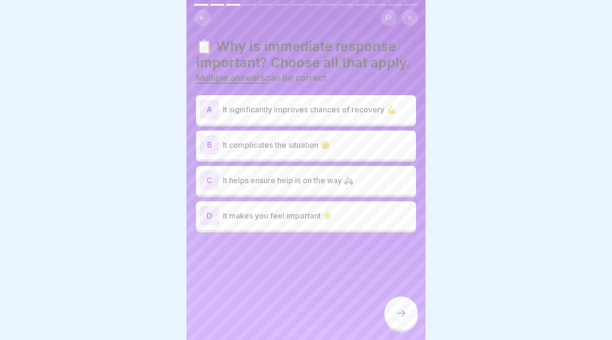
click at [287, 115] on div "A It significantly improves chances of recovery 💪" at bounding box center [306, 109] width 212 height 19
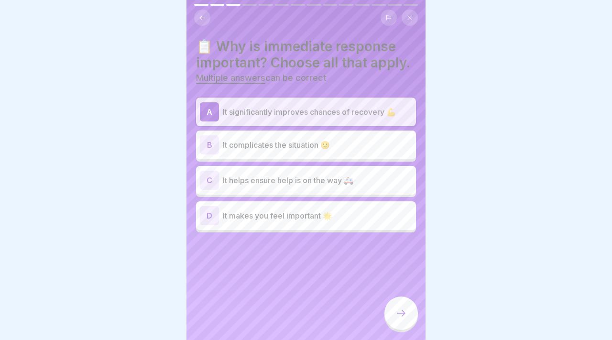
click at [285, 170] on div "C It helps ensure help is on the way 🚑" at bounding box center [306, 180] width 220 height 29
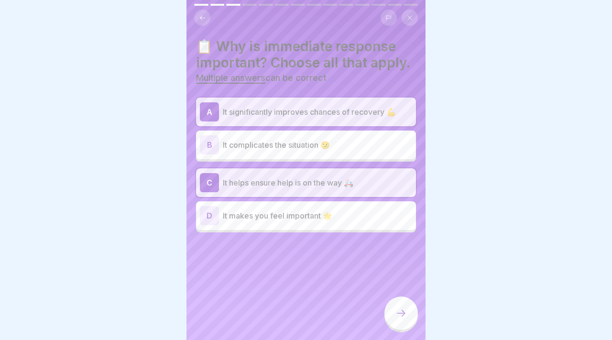
click at [410, 300] on div at bounding box center [400, 312] width 33 height 33
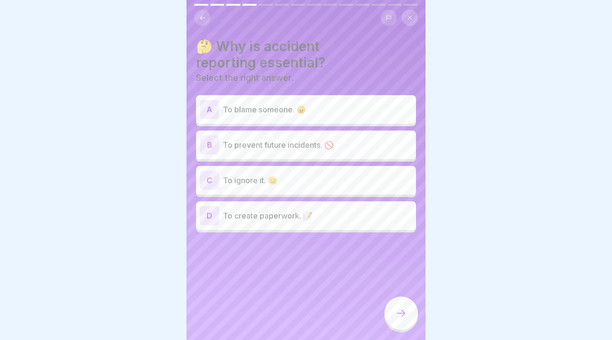
click at [299, 138] on div "B To prevent future incidents. 🚫" at bounding box center [306, 144] width 212 height 19
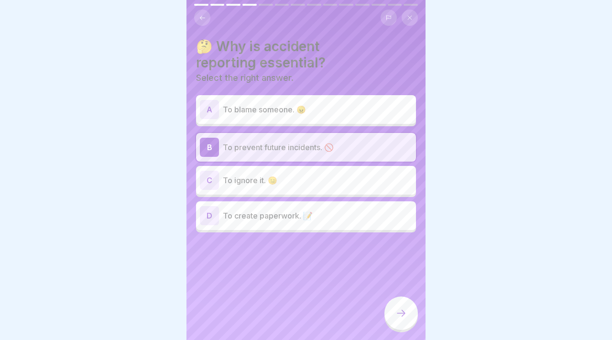
click at [401, 325] on div at bounding box center [400, 312] width 33 height 33
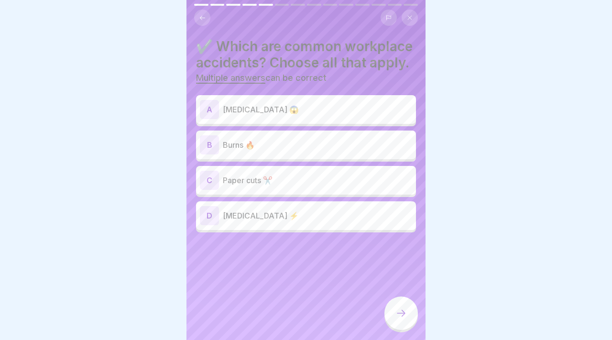
click at [302, 155] on div "B Burns 🔥" at bounding box center [306, 145] width 220 height 29
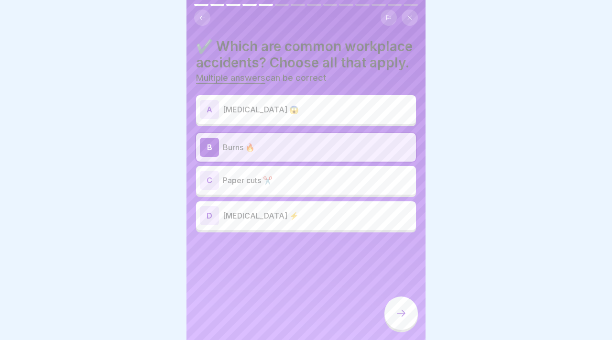
click at [300, 179] on p "Paper cuts ✂️" at bounding box center [317, 180] width 189 height 11
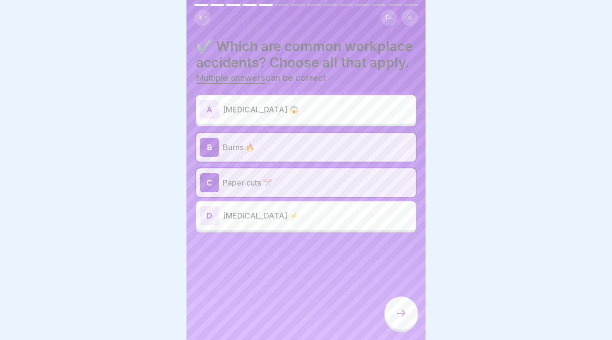
click at [299, 210] on p "[MEDICAL_DATA] ⚡" at bounding box center [317, 215] width 189 height 11
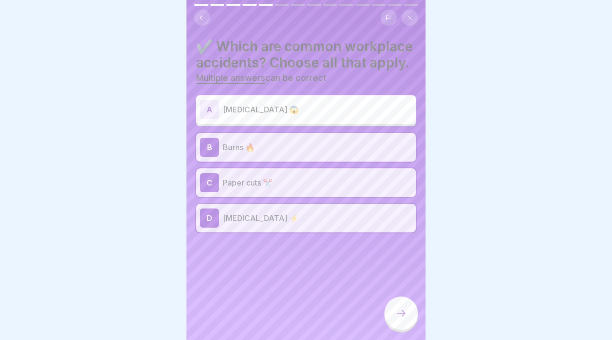
click at [423, 321] on div "✔️ Which are common workplace accidents? Choose all that apply. Multiple answer…" at bounding box center [305, 170] width 239 height 340
click at [386, 303] on div at bounding box center [400, 314] width 33 height 36
click at [396, 311] on icon at bounding box center [400, 312] width 11 height 11
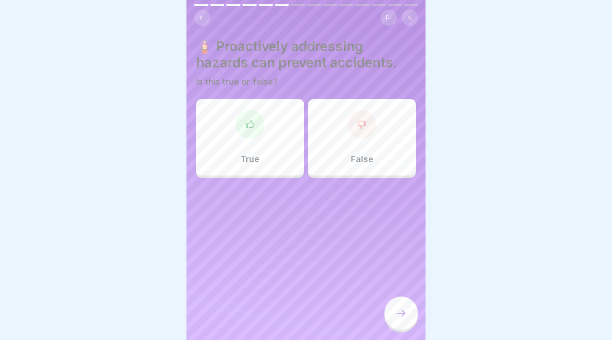
click at [280, 137] on div "True" at bounding box center [250, 137] width 108 height 77
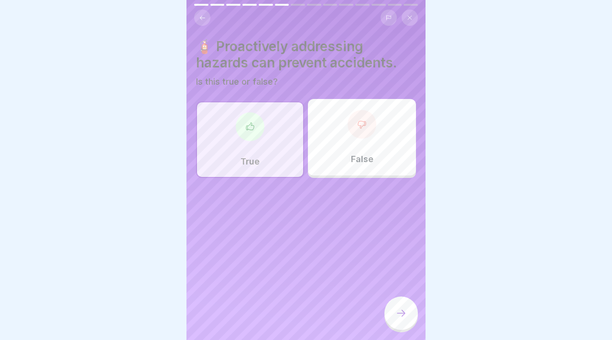
click at [398, 307] on icon at bounding box center [400, 312] width 11 height 11
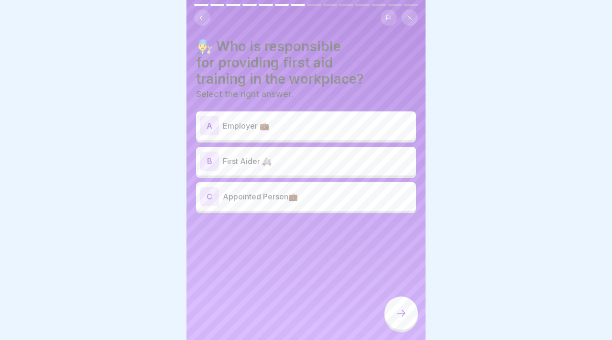
click at [304, 133] on div "A Employer 💼" at bounding box center [306, 125] width 212 height 19
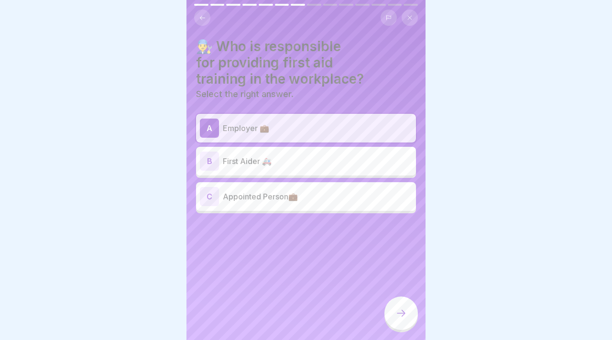
click at [405, 302] on div at bounding box center [400, 312] width 33 height 33
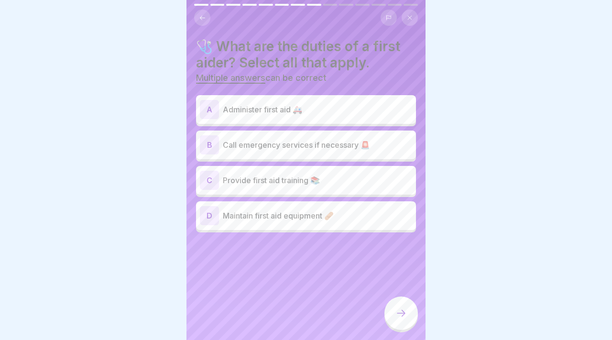
click at [333, 221] on div "D Maintain first aid equipment 🩹" at bounding box center [306, 215] width 212 height 19
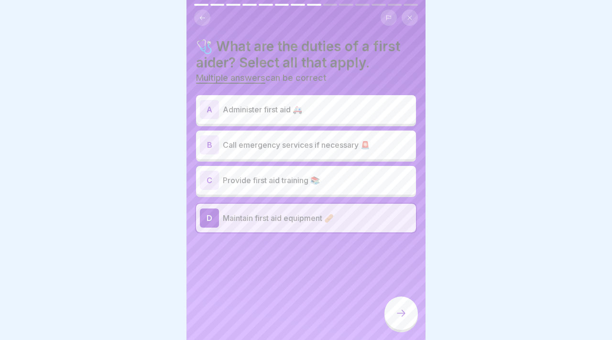
click at [325, 109] on p "Administer first aid 🚑" at bounding box center [317, 109] width 189 height 11
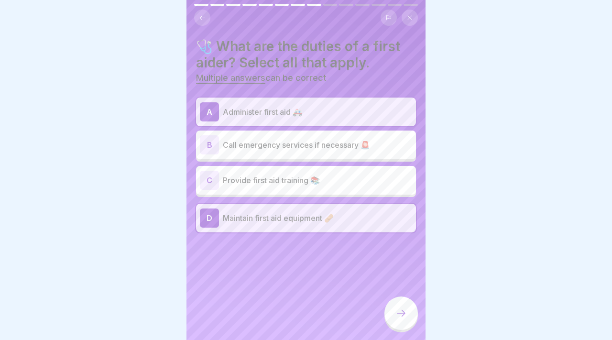
click at [408, 308] on div at bounding box center [400, 312] width 33 height 33
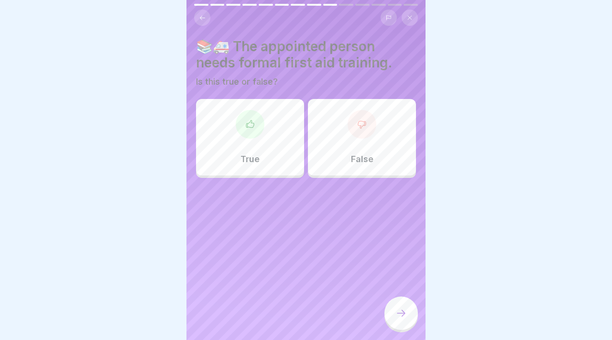
click at [275, 159] on div "True" at bounding box center [250, 137] width 108 height 77
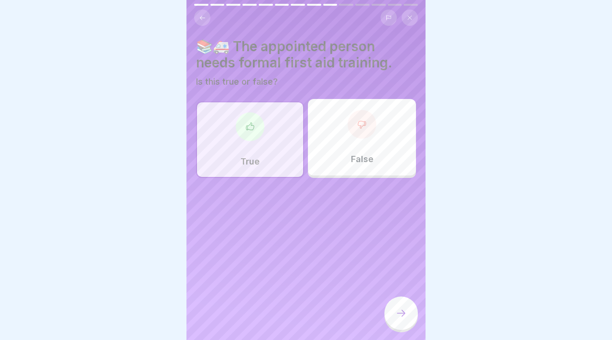
click at [355, 161] on p "False" at bounding box center [362, 159] width 22 height 11
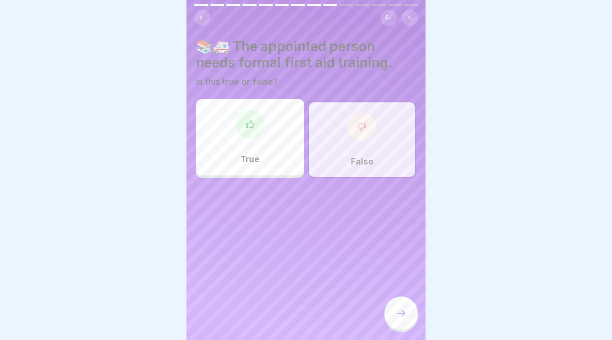
click at [394, 304] on div at bounding box center [400, 312] width 33 height 33
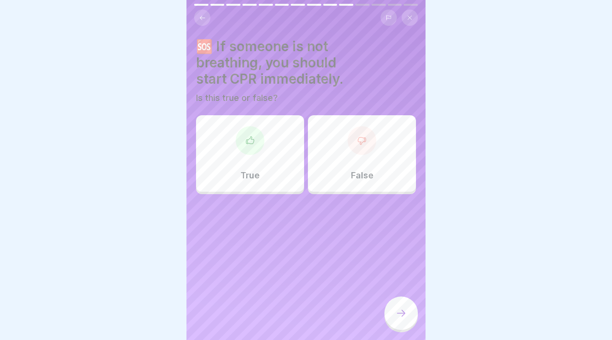
click at [262, 182] on div "True" at bounding box center [250, 153] width 108 height 77
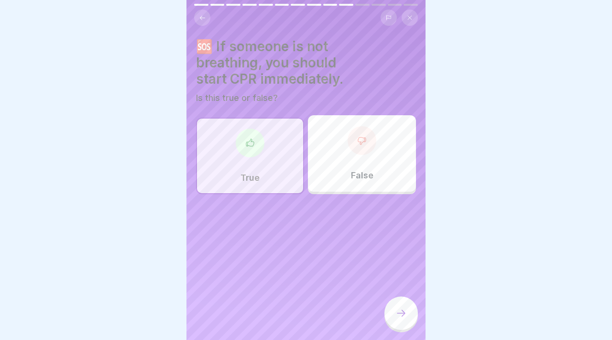
click at [356, 174] on p "False" at bounding box center [362, 175] width 22 height 11
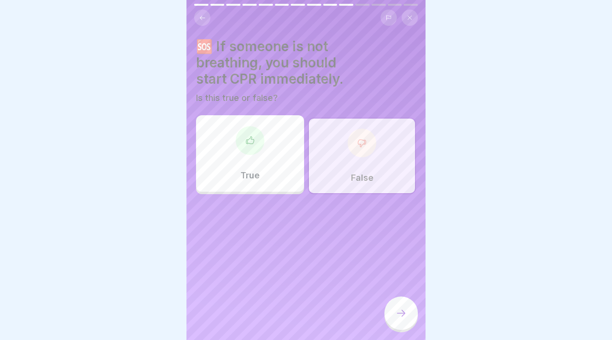
click at [264, 180] on div "True" at bounding box center [250, 153] width 108 height 77
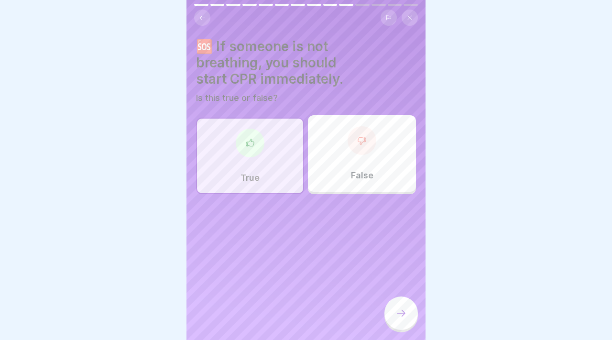
click at [390, 302] on div at bounding box center [400, 312] width 33 height 33
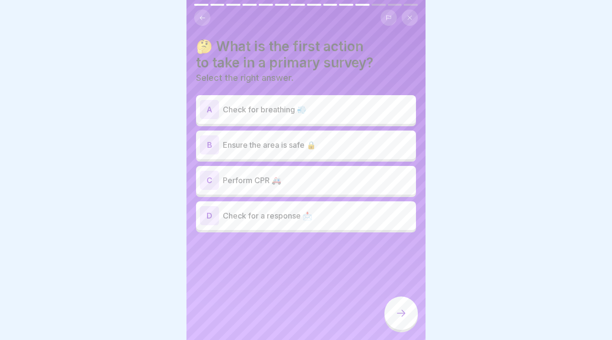
click at [307, 144] on p "Ensure the area is safe 🔒" at bounding box center [317, 144] width 189 height 11
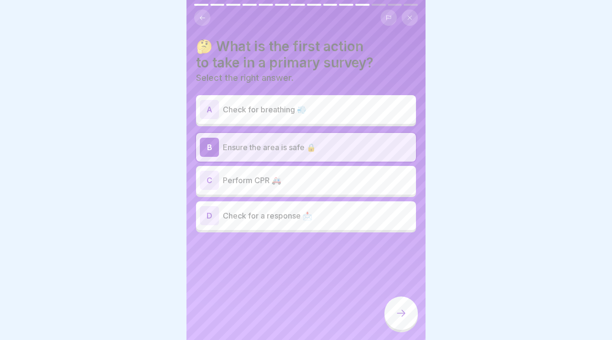
click at [294, 119] on div "A Check for breathing 💨" at bounding box center [306, 109] width 212 height 19
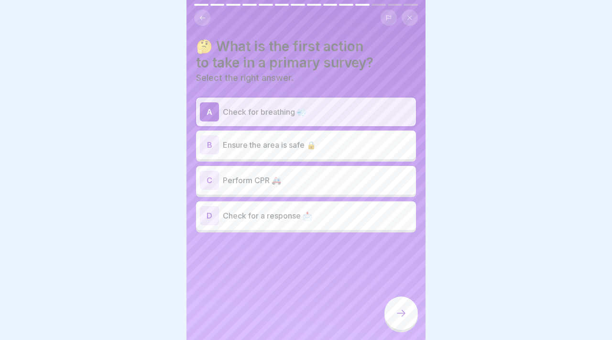
click at [306, 213] on p "Check for a response 📩" at bounding box center [317, 215] width 189 height 11
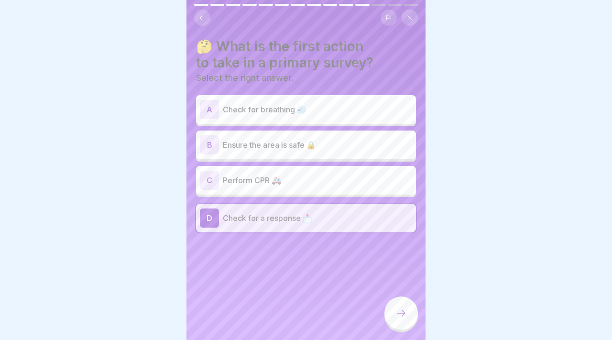
click at [305, 151] on div "B Ensure the area is safe 🔒" at bounding box center [306, 144] width 212 height 19
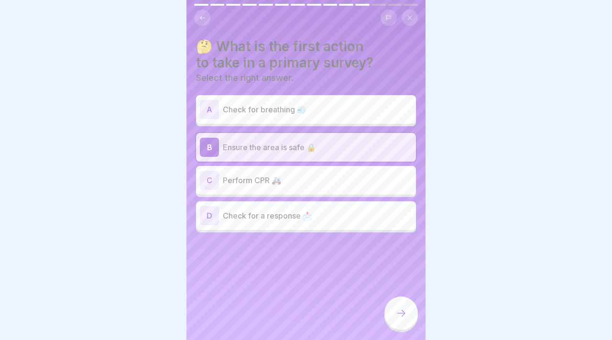
click at [401, 321] on div at bounding box center [400, 312] width 33 height 33
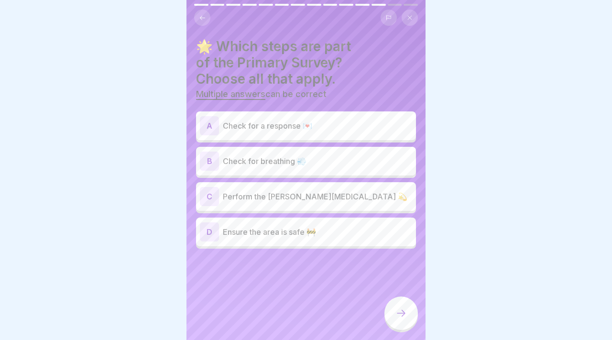
click at [329, 132] on div "A Check for a response 💌" at bounding box center [306, 125] width 212 height 19
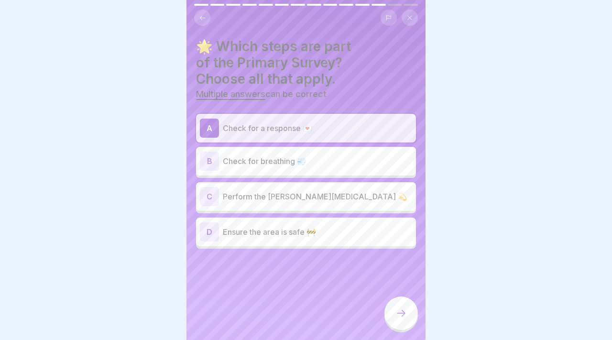
click at [328, 233] on p "Ensure the area is safe 🚧" at bounding box center [317, 231] width 189 height 11
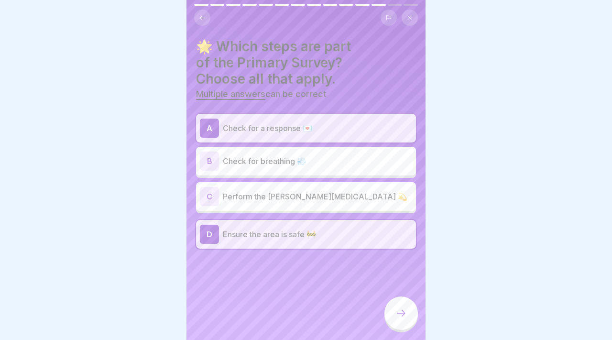
click at [314, 160] on p "Check for breathing 💨" at bounding box center [317, 160] width 189 height 11
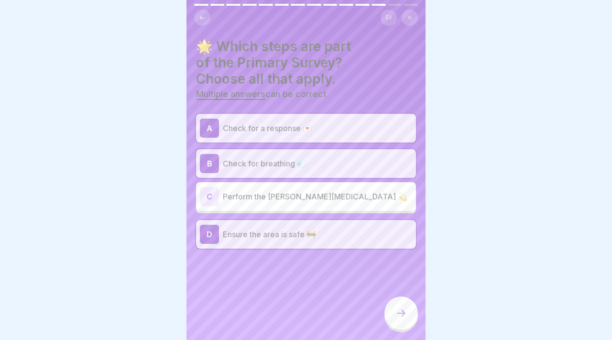
click at [395, 303] on div at bounding box center [400, 312] width 33 height 33
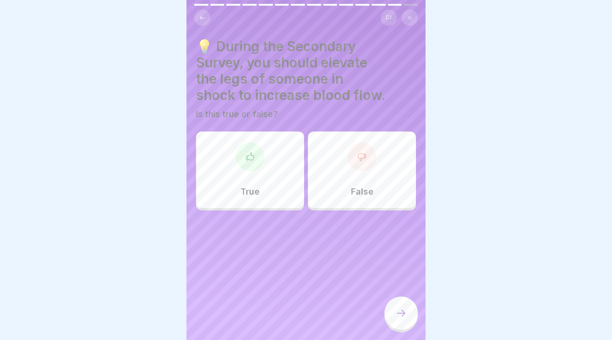
click at [287, 188] on div "True" at bounding box center [250, 169] width 108 height 77
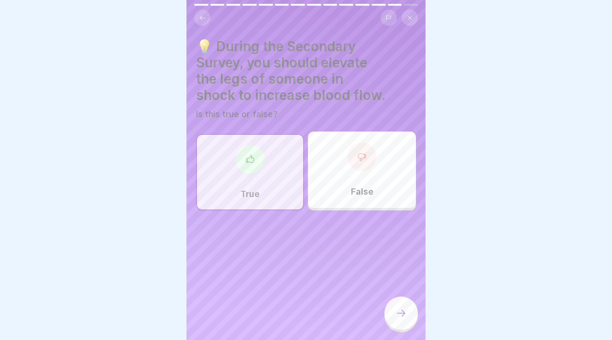
click at [398, 309] on icon at bounding box center [400, 312] width 11 height 11
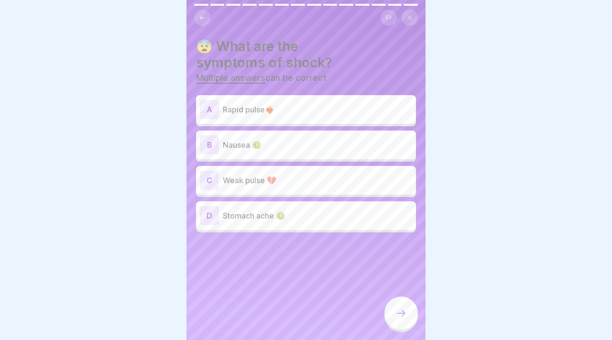
click at [282, 147] on p "Nausea 🤢" at bounding box center [317, 144] width 189 height 11
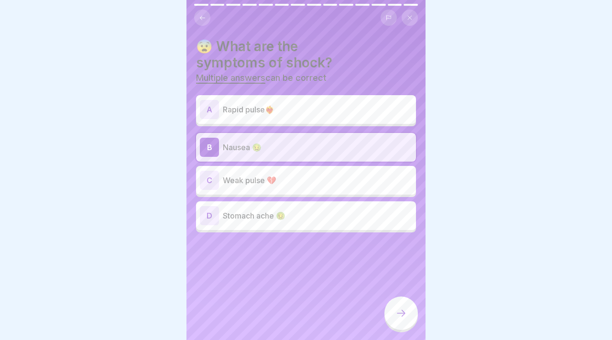
click at [281, 177] on p "Weak pulse 💔" at bounding box center [317, 180] width 189 height 11
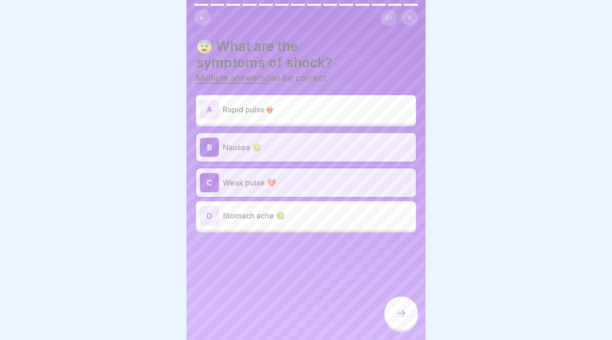
click at [408, 326] on div at bounding box center [400, 312] width 33 height 33
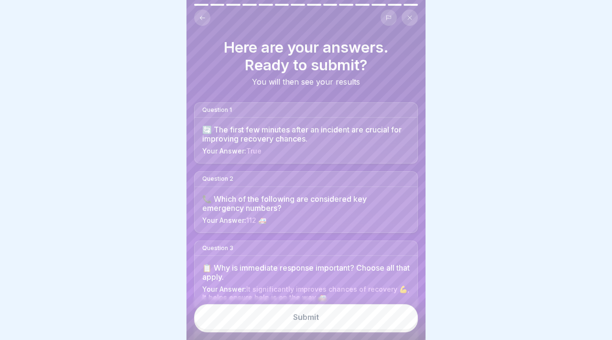
click at [382, 318] on button "Submit" at bounding box center [306, 317] width 224 height 26
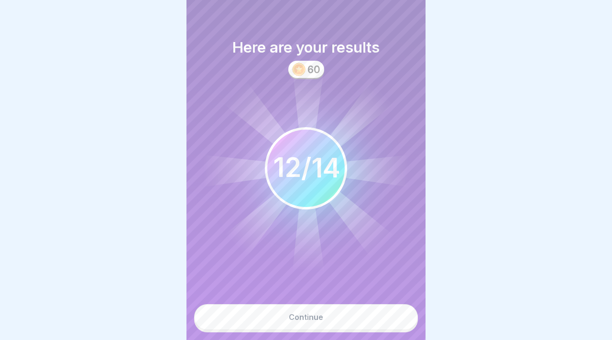
click at [351, 318] on button "Continue" at bounding box center [306, 317] width 224 height 26
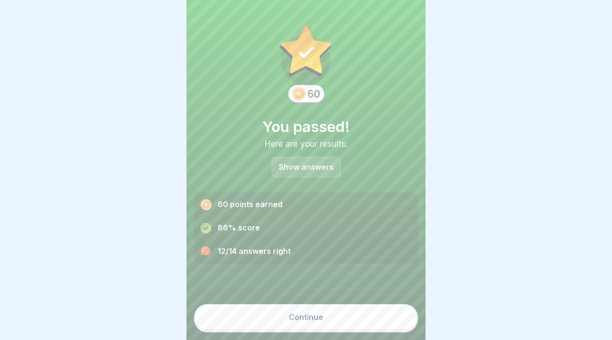
click at [351, 317] on button "Continue" at bounding box center [306, 317] width 224 height 26
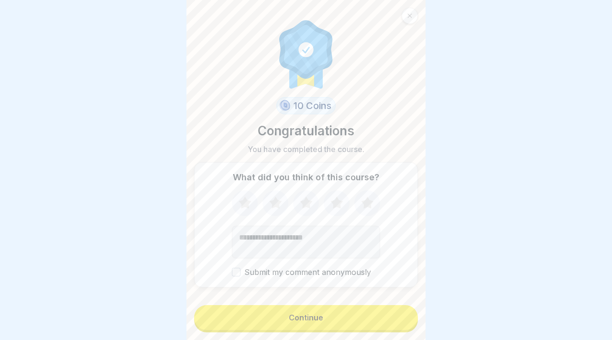
click at [351, 317] on button "Continue" at bounding box center [306, 317] width 224 height 25
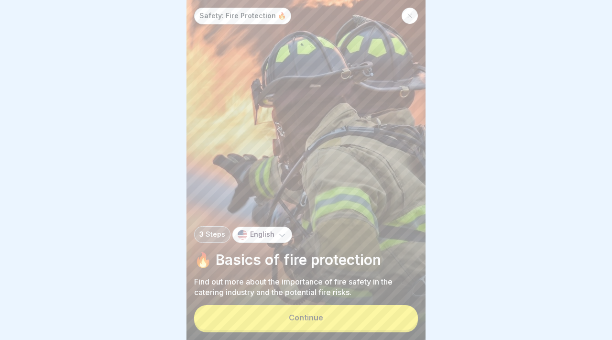
click at [351, 317] on button "Continue" at bounding box center [306, 317] width 224 height 25
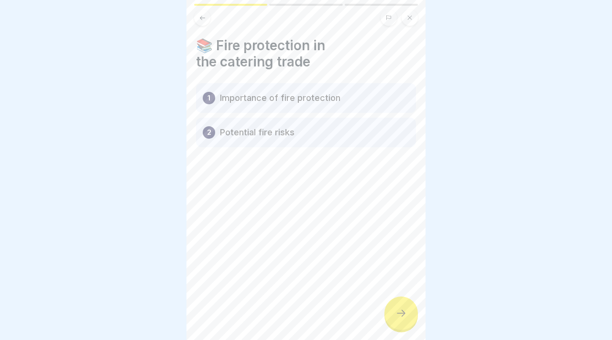
click at [351, 317] on div "📚 Fire protection in the catering trade 1 Importance of fire protection 2 Poten…" at bounding box center [305, 170] width 239 height 340
click at [393, 317] on div at bounding box center [400, 312] width 33 height 33
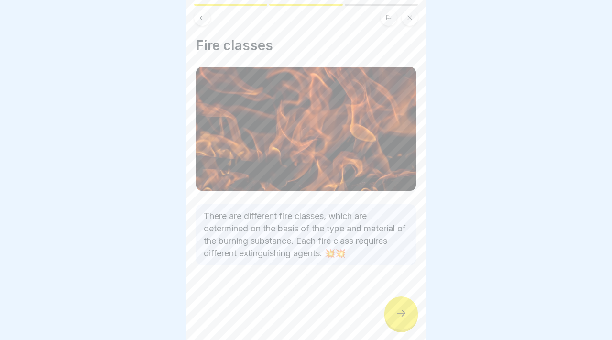
click at [401, 316] on icon at bounding box center [400, 312] width 11 height 11
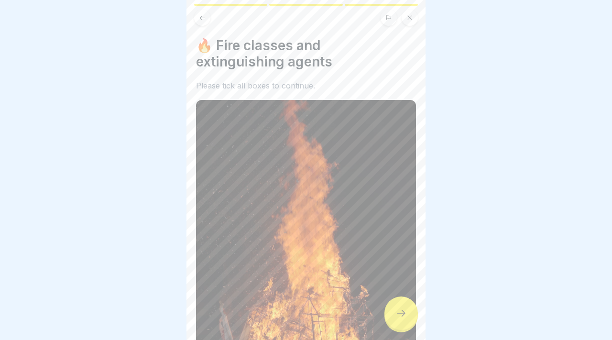
click at [407, 318] on div at bounding box center [400, 312] width 33 height 33
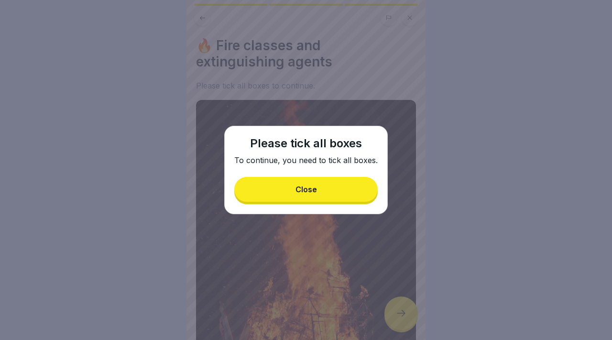
click at [339, 195] on button "Close" at bounding box center [305, 189] width 143 height 25
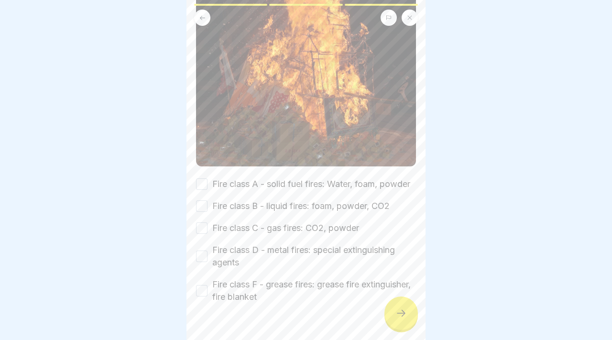
scroll to position [283, 0]
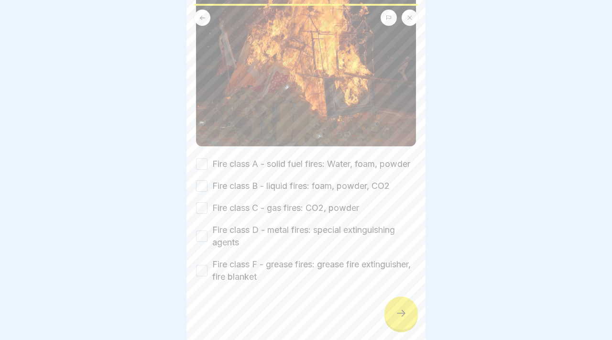
click at [207, 162] on button "Fire class A - solid fuel fires: Water, foam, powder" at bounding box center [201, 163] width 11 height 11
click at [202, 186] on button "Fire class B - liquid fires: foam, powder, CO2" at bounding box center [201, 185] width 11 height 11
click at [201, 200] on div "Fire class A - solid fuel fires: Water, foam, powder Fire class B - liquid fire…" at bounding box center [306, 220] width 220 height 125
click at [200, 204] on button "Fire class C - gas fires: CO2, powder" at bounding box center [201, 207] width 11 height 11
click at [199, 242] on div "Fire class D - metal fires: special extinguishing agents" at bounding box center [306, 236] width 220 height 25
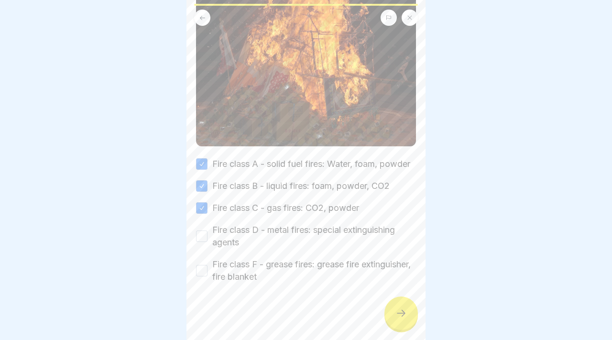
click at [200, 236] on button "Fire class D - metal fires: special extinguishing agents" at bounding box center [201, 235] width 11 height 11
click at [206, 269] on button "Fire class F - grease fires: grease fire extinguisher, fire blanket" at bounding box center [201, 270] width 11 height 11
click at [404, 311] on icon at bounding box center [400, 312] width 11 height 11
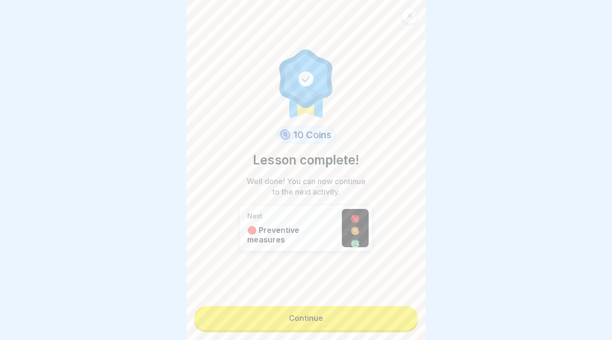
click at [383, 317] on link "Continue" at bounding box center [306, 318] width 224 height 24
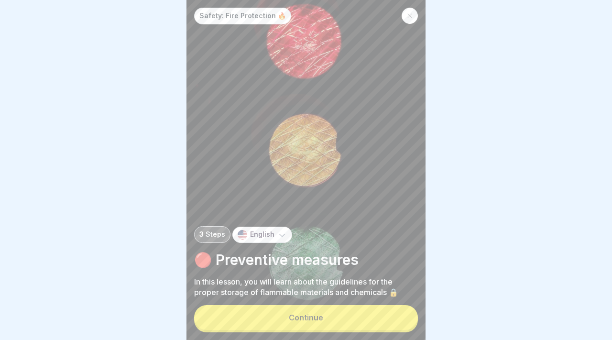
click at [317, 314] on div "Continue" at bounding box center [306, 317] width 34 height 9
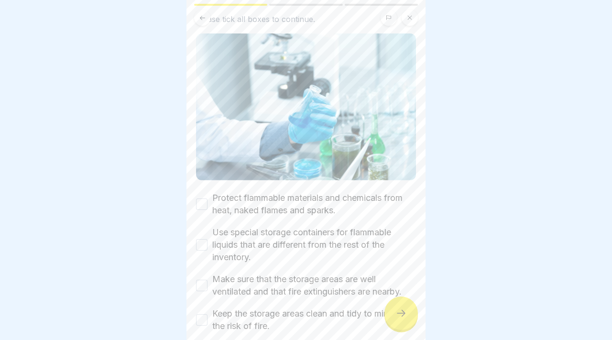
scroll to position [116, 0]
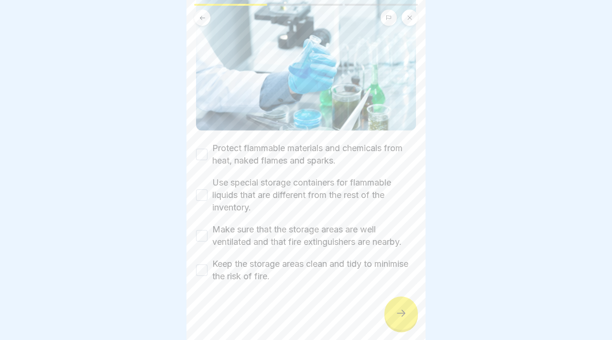
click at [195, 158] on div "📦 Storage of flammable materials and chemicals Please tick all boxes to continu…" at bounding box center [305, 170] width 239 height 340
click at [195, 157] on div "📦 Storage of flammable materials and chemicals Please tick all boxes to continu…" at bounding box center [305, 170] width 239 height 340
click at [198, 152] on button "Protect flammable materials and chemicals from heat, naked flames and sparks." at bounding box center [201, 154] width 11 height 11
click at [202, 192] on button "Use special storage containers for flammable liquids that are different from th…" at bounding box center [201, 194] width 11 height 11
click at [205, 230] on button "Make sure that the storage areas are well ventilated and that fire extinguisher…" at bounding box center [201, 235] width 11 height 11
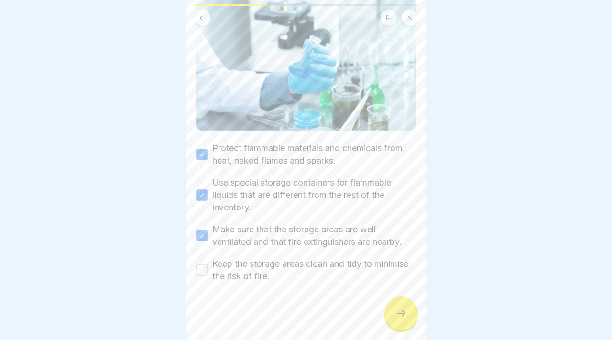
click at [202, 274] on button "Keep the storage areas clean and tidy to minimise the risk of fire." at bounding box center [201, 269] width 11 height 11
click at [403, 313] on icon at bounding box center [401, 313] width 9 height 7
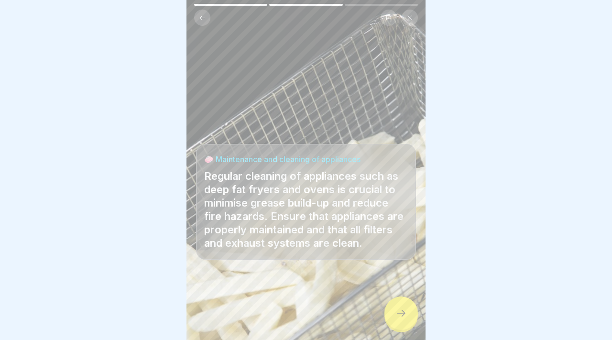
click at [400, 306] on div at bounding box center [400, 312] width 33 height 33
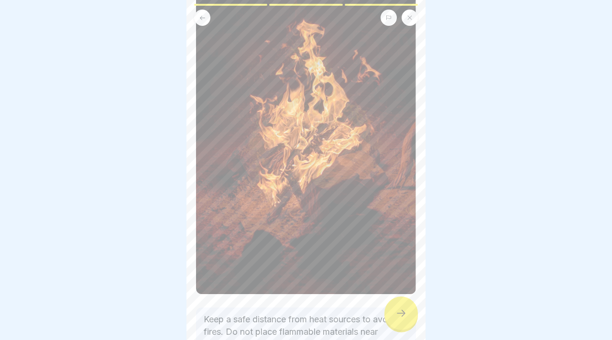
scroll to position [207, 0]
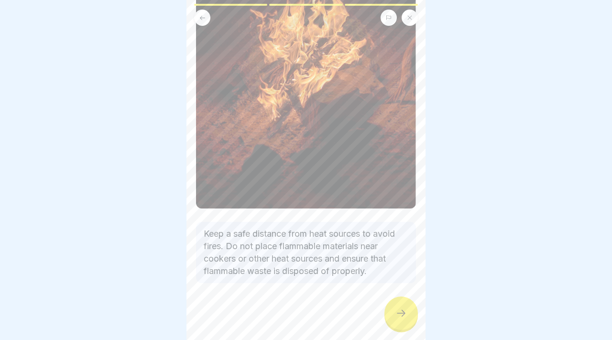
click at [405, 300] on div at bounding box center [400, 312] width 33 height 33
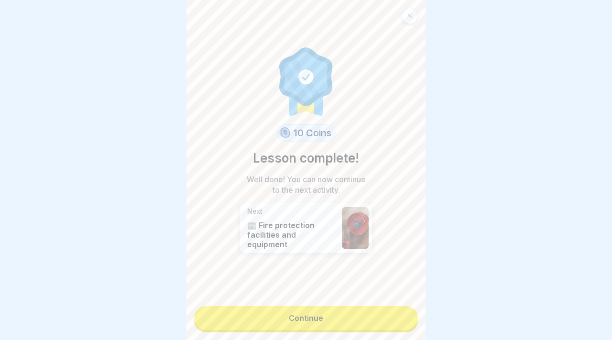
click at [386, 315] on link "Continue" at bounding box center [306, 318] width 224 height 24
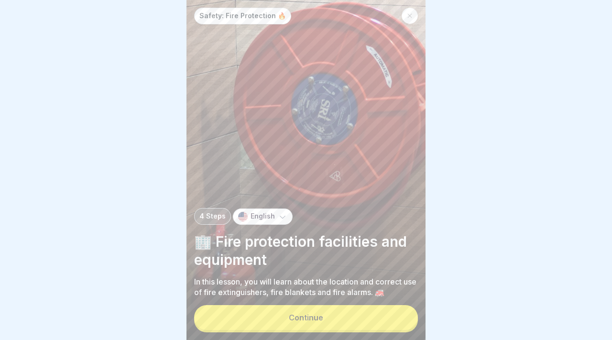
click at [365, 312] on button "Continue" at bounding box center [306, 317] width 224 height 25
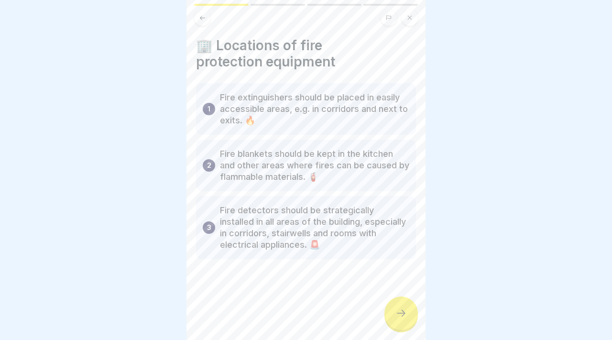
click at [396, 307] on div at bounding box center [400, 312] width 33 height 33
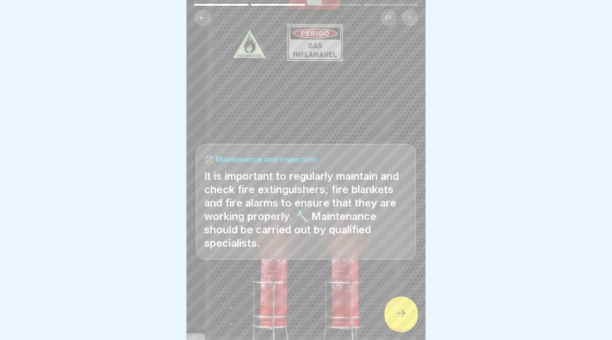
click at [399, 306] on div at bounding box center [400, 312] width 33 height 33
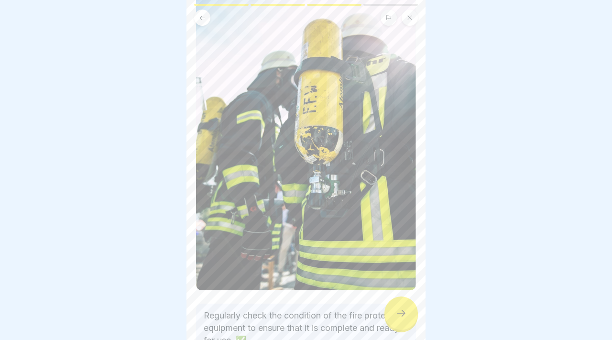
scroll to position [192, 0]
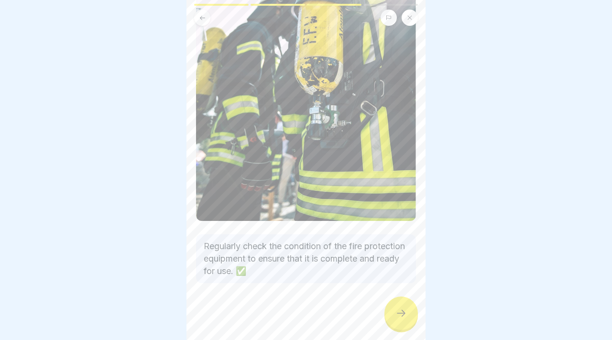
click at [396, 315] on icon at bounding box center [400, 312] width 11 height 11
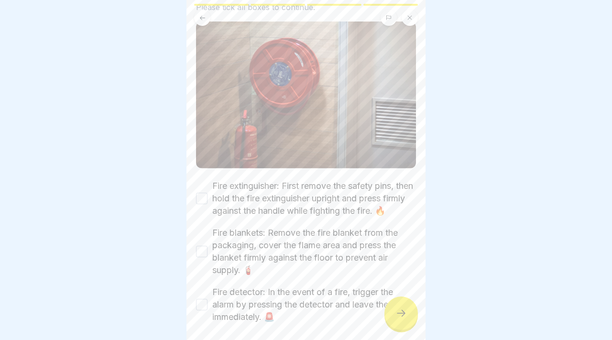
scroll to position [119, 0]
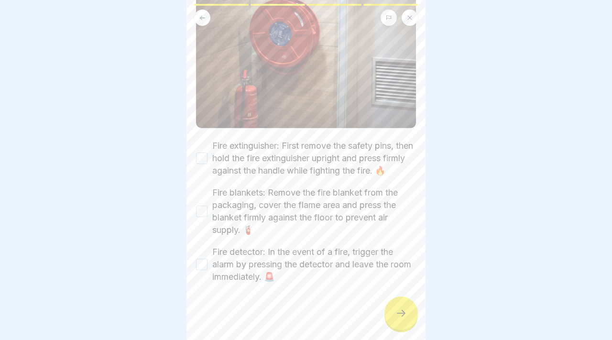
click at [202, 165] on div "Fire extinguisher: First remove the safety pins, then hold the fire extinguishe…" at bounding box center [306, 158] width 220 height 37
click at [202, 155] on button "Fire extinguisher: First remove the safety pins, then hold the fire extinguishe…" at bounding box center [201, 158] width 11 height 11
click at [201, 206] on button "Fire blankets: Remove the fire blanket from the packaging, cover the flame area…" at bounding box center [201, 211] width 11 height 11
click at [204, 259] on button "Fire detector: In the event of a fire, trigger the alarm by pressing the detect…" at bounding box center [201, 264] width 11 height 11
click at [397, 311] on icon at bounding box center [400, 312] width 11 height 11
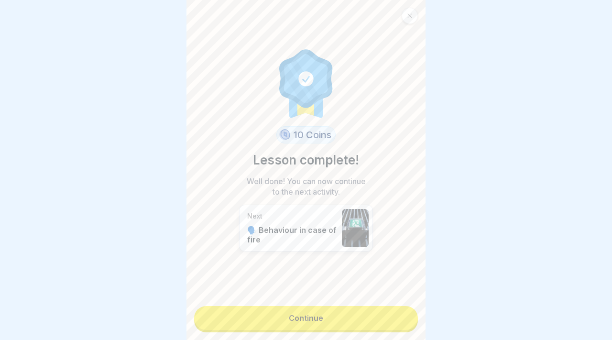
click at [383, 327] on link "Continue" at bounding box center [306, 318] width 224 height 24
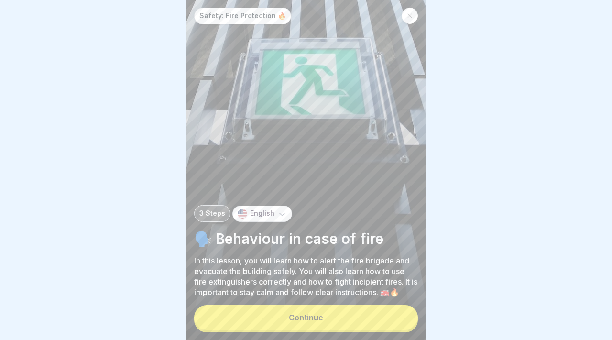
click at [362, 317] on button "Continue" at bounding box center [306, 317] width 224 height 25
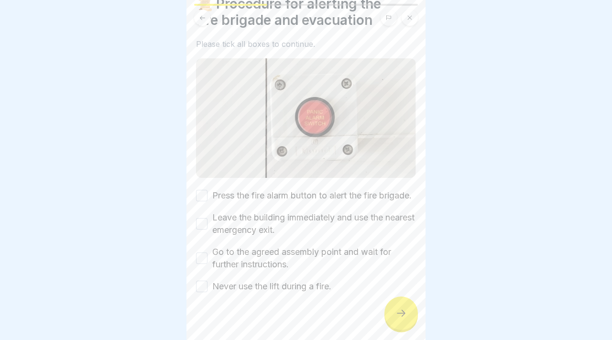
scroll to position [47, 0]
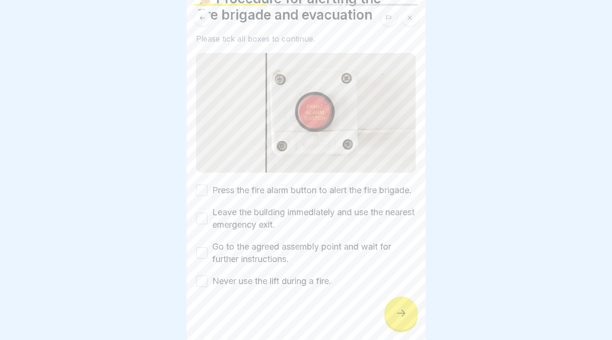
click at [204, 196] on button "Press the fire alarm button to alert the fire brigade." at bounding box center [201, 190] width 11 height 11
click at [202, 221] on div "Leave the building immediately and use the nearest emergency exit." at bounding box center [306, 218] width 220 height 25
click at [202, 224] on button "Leave the building immediately and use the nearest emergency exit." at bounding box center [201, 218] width 11 height 11
click at [203, 259] on button "Go to the agreed assembly point and wait for further instructions." at bounding box center [201, 252] width 11 height 11
click at [204, 302] on div at bounding box center [306, 315] width 220 height 57
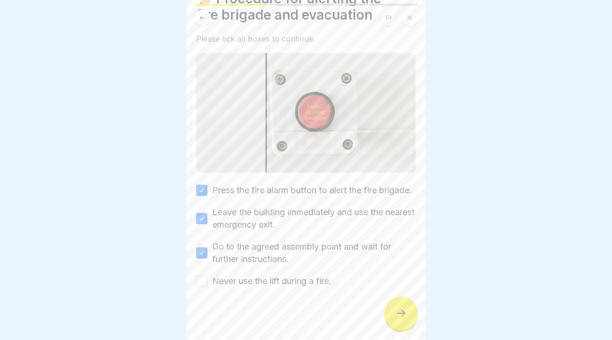
click at [198, 287] on button "Never use the lift during a fire." at bounding box center [201, 280] width 11 height 11
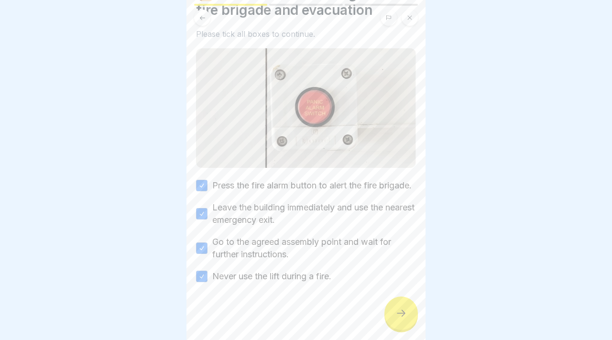
scroll to position [64, 0]
click at [410, 312] on div at bounding box center [400, 312] width 33 height 33
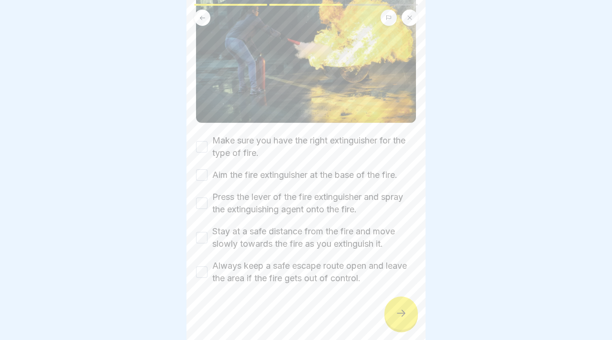
scroll to position [141, 0]
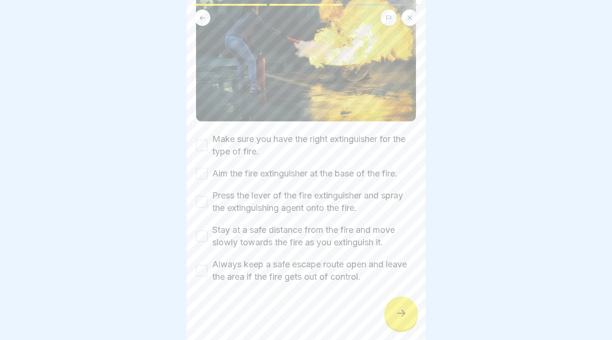
click at [197, 140] on button "Make sure you have the right extinguisher for the type of fire." at bounding box center [201, 145] width 11 height 11
click at [197, 165] on div "Make sure you have the right extinguisher for the type of fire. Aim the fire ex…" at bounding box center [306, 208] width 220 height 150
click at [198, 174] on button "Aim the fire extinguisher at the base of the fire." at bounding box center [201, 173] width 11 height 11
click at [202, 214] on div "Make sure you have the right extinguisher for the type of fire. Aim the fire ex…" at bounding box center [306, 208] width 220 height 150
click at [199, 198] on button "Press the lever of the fire extinguisher and spray the extinguishing agent onto…" at bounding box center [201, 201] width 11 height 11
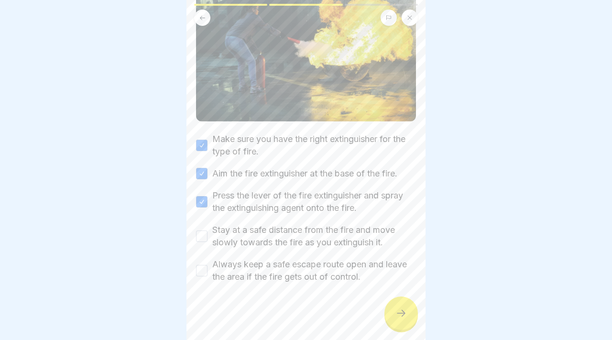
click at [205, 236] on button "Stay at a safe distance from the fire and move slowly towards the fire as you e…" at bounding box center [201, 235] width 11 height 11
click at [209, 287] on div at bounding box center [306, 311] width 220 height 57
click at [208, 274] on div "Always keep a safe escape route open and leave the area if the fire gets out of…" at bounding box center [306, 270] width 220 height 25
click at [204, 274] on button "Always keep a safe escape route open and leave the area if the fire gets out of…" at bounding box center [201, 270] width 11 height 11
click at [396, 318] on icon at bounding box center [400, 312] width 11 height 11
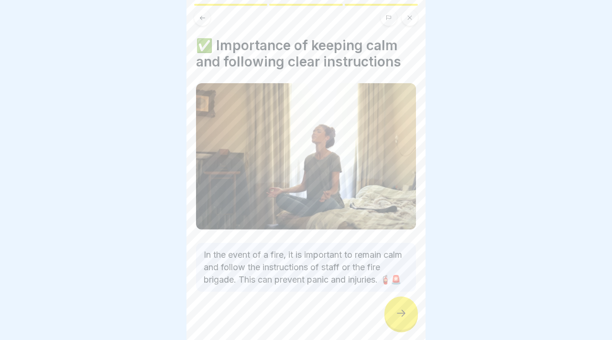
scroll to position [22, 0]
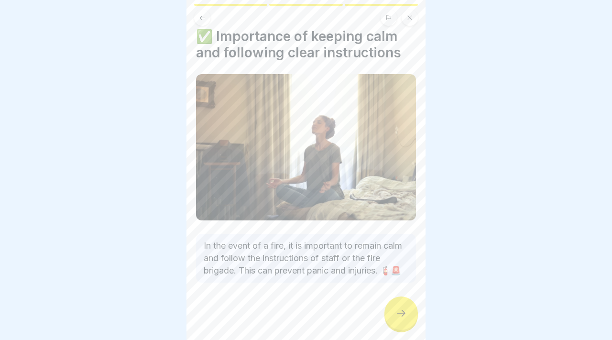
click at [406, 316] on icon at bounding box center [400, 312] width 11 height 11
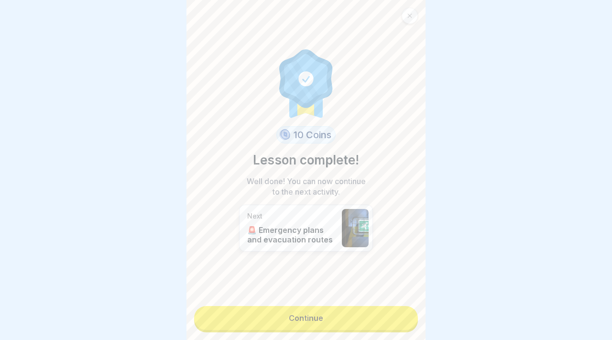
click at [393, 322] on link "Continue" at bounding box center [306, 318] width 224 height 24
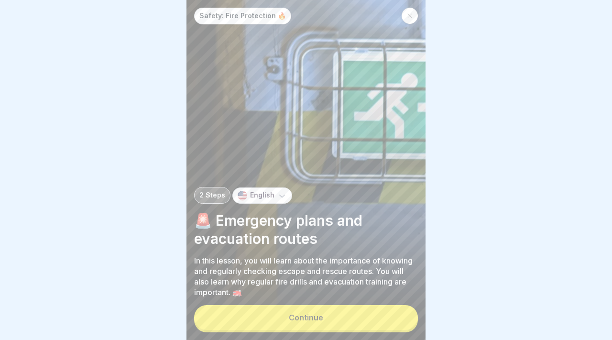
click at [374, 322] on button "Continue" at bounding box center [306, 317] width 224 height 25
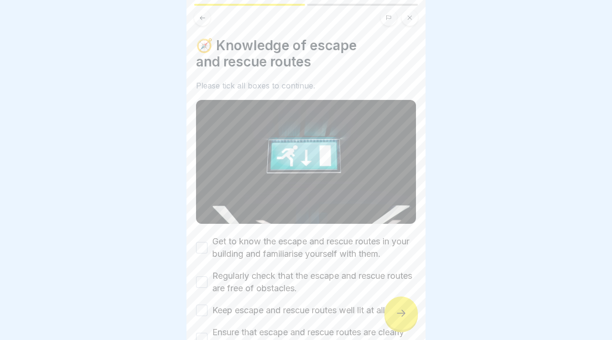
scroll to position [81, 0]
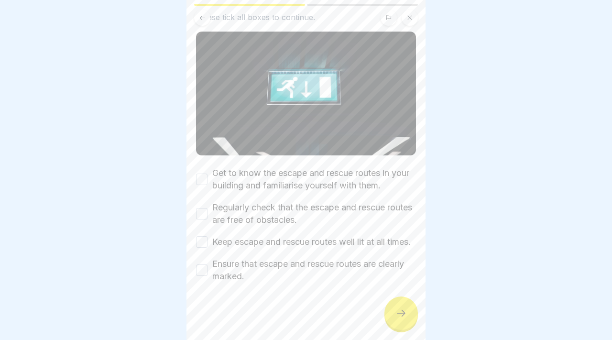
click at [200, 174] on div "Get to know the escape and rescue routes in your building and familiarise yours…" at bounding box center [306, 179] width 220 height 25
click at [200, 174] on button "Get to know the escape and rescue routes in your building and familiarise yours…" at bounding box center [201, 179] width 11 height 11
click at [201, 201] on div "Regularly check that the escape and rescue routes are free of obstacles." at bounding box center [306, 213] width 220 height 25
click at [204, 208] on button "Regularly check that the escape and rescue routes are free of obstacles." at bounding box center [201, 213] width 11 height 11
click at [213, 251] on div "Get to know the escape and rescue routes in your building and familiarise yours…" at bounding box center [306, 225] width 220 height 116
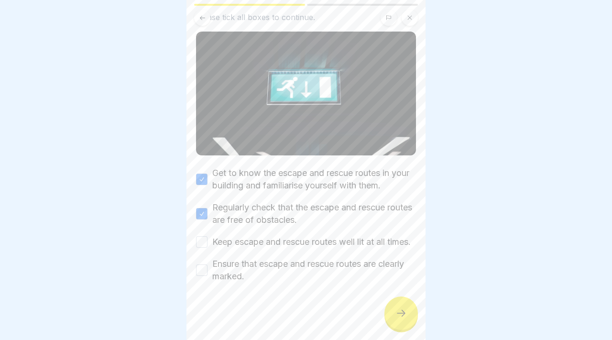
click at [205, 240] on button "Keep escape and rescue routes well lit at all times." at bounding box center [201, 241] width 11 height 11
click at [206, 275] on button "Ensure that escape and rescue routes are clearly marked." at bounding box center [201, 269] width 11 height 11
click at [401, 314] on icon at bounding box center [400, 312] width 11 height 11
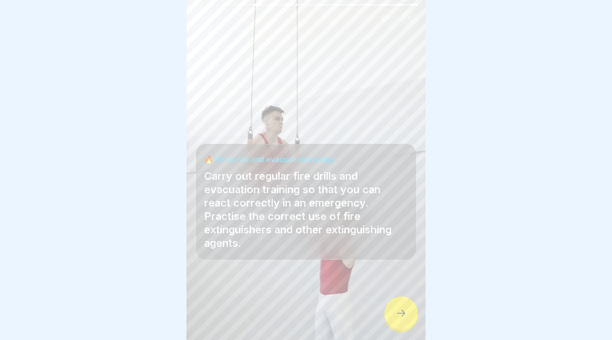
click at [408, 318] on div at bounding box center [400, 312] width 33 height 33
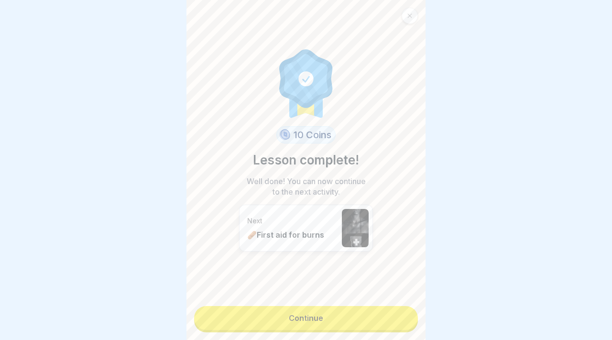
click at [363, 330] on div "10 Coins Lesson complete! Well done! You can now continue to the next activity.…" at bounding box center [305, 170] width 239 height 340
click at [363, 323] on link "Continue" at bounding box center [306, 318] width 224 height 24
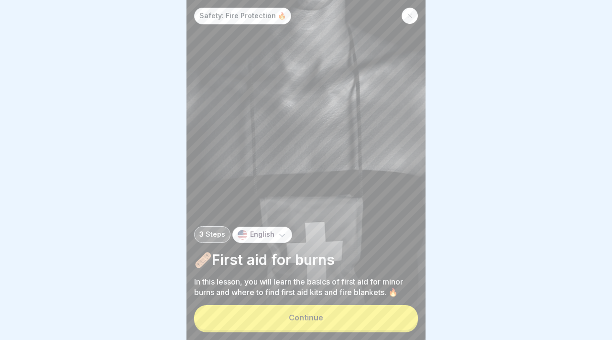
click at [338, 318] on button "Continue" at bounding box center [306, 317] width 224 height 25
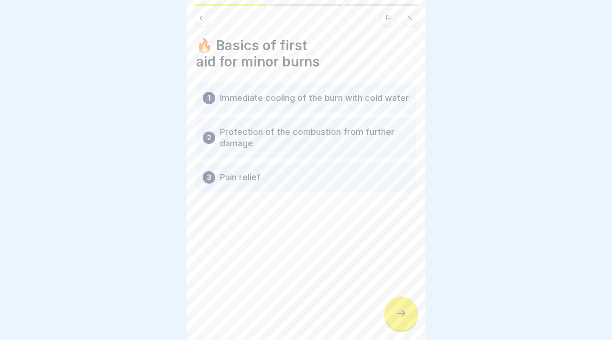
click at [405, 310] on icon at bounding box center [400, 312] width 11 height 11
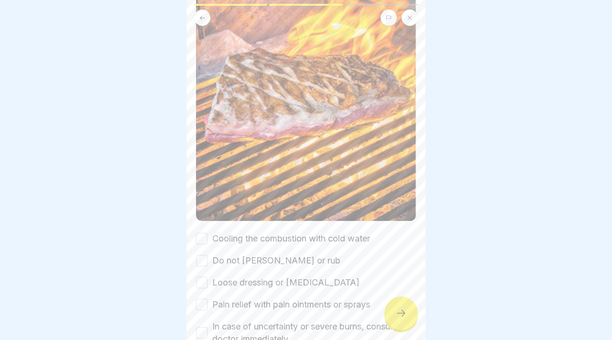
scroll to position [255, 0]
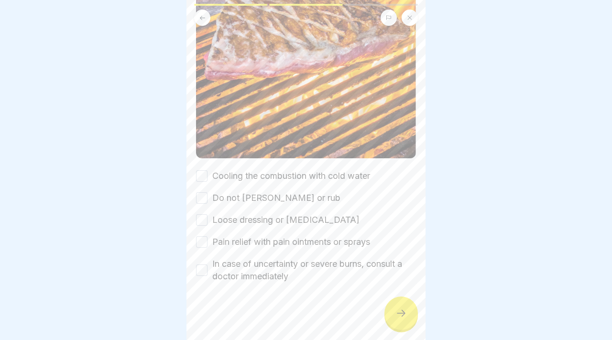
click at [197, 173] on button "Cooling the combustion with cold water" at bounding box center [201, 175] width 11 height 11
click at [205, 202] on button "Do not [PERSON_NAME] or rub" at bounding box center [201, 197] width 11 height 11
click at [206, 213] on div "Cooling the combustion with cold water Do not [PERSON_NAME] or rub Loose dressi…" at bounding box center [306, 226] width 220 height 113
click at [206, 228] on div "Cooling the combustion with cold water Do not [PERSON_NAME] or rub Loose dressi…" at bounding box center [306, 226] width 220 height 113
click at [206, 227] on div "Cooling the combustion with cold water Do not [PERSON_NAME] or rub Loose dressi…" at bounding box center [306, 226] width 220 height 113
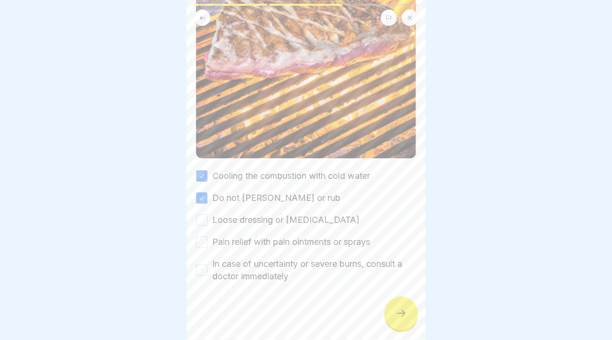
click at [205, 222] on button "Loose dressing or [MEDICAL_DATA]" at bounding box center [201, 219] width 11 height 11
click at [203, 246] on button "Pain relief with pain ointments or sprays" at bounding box center [201, 241] width 11 height 11
click at [208, 276] on div "In case of uncertainty or severe burns, consult a doctor immediately" at bounding box center [306, 270] width 220 height 25
click at [206, 274] on button "In case of uncertainty or severe burns, consult a doctor immediately" at bounding box center [201, 269] width 11 height 11
click at [393, 318] on div at bounding box center [400, 312] width 33 height 33
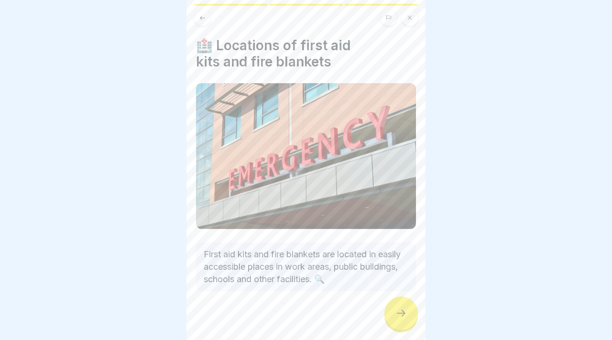
scroll to position [8, 0]
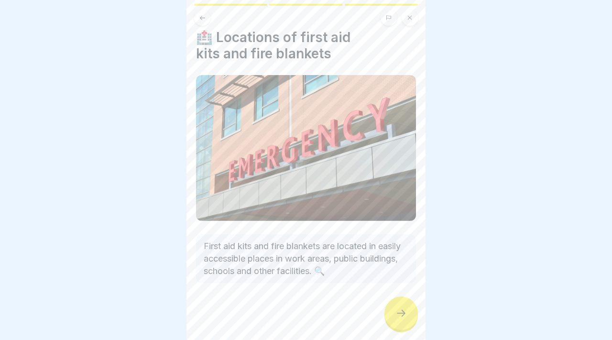
click at [415, 319] on div at bounding box center [400, 312] width 33 height 33
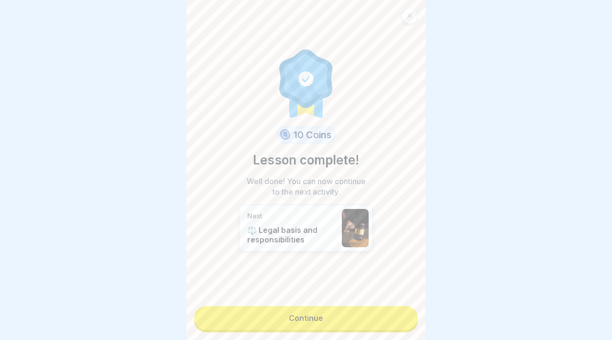
click at [400, 311] on link "Continue" at bounding box center [306, 318] width 224 height 24
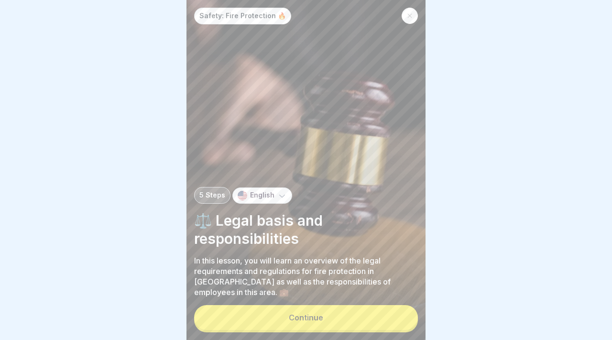
click at [400, 311] on button "Continue" at bounding box center [306, 317] width 224 height 25
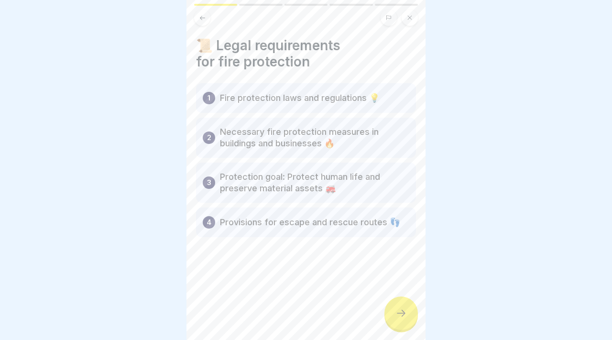
click at [393, 314] on div at bounding box center [400, 312] width 33 height 33
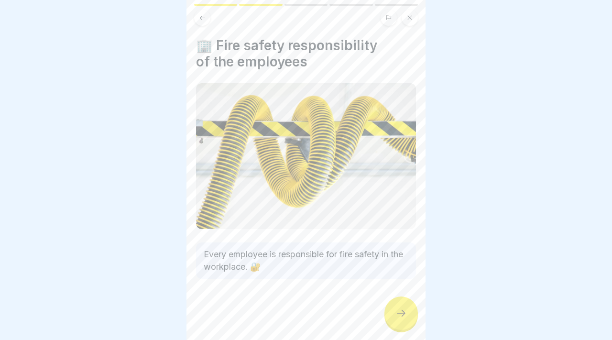
click at [410, 322] on div at bounding box center [400, 312] width 33 height 33
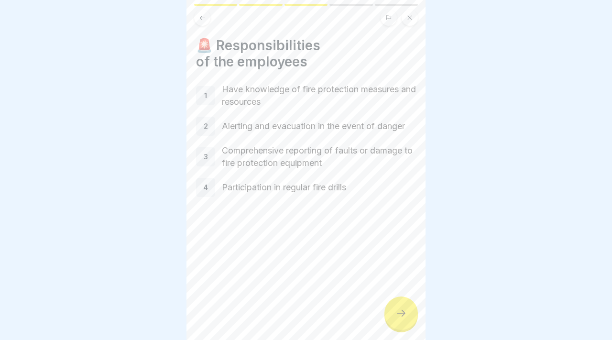
click at [410, 322] on div at bounding box center [400, 312] width 33 height 33
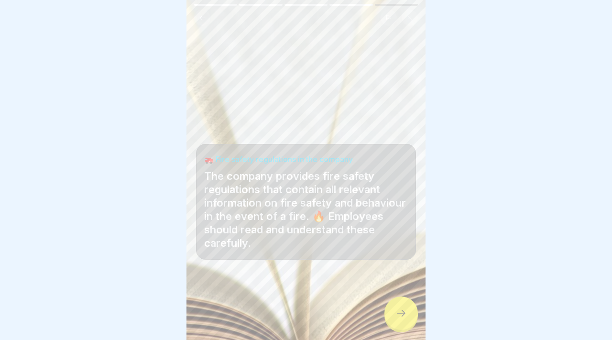
click at [410, 322] on div at bounding box center [400, 312] width 33 height 33
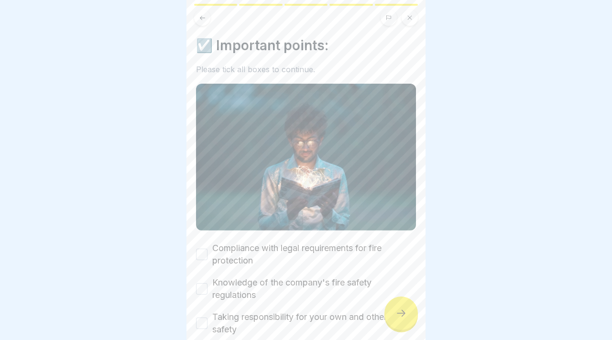
scroll to position [53, 0]
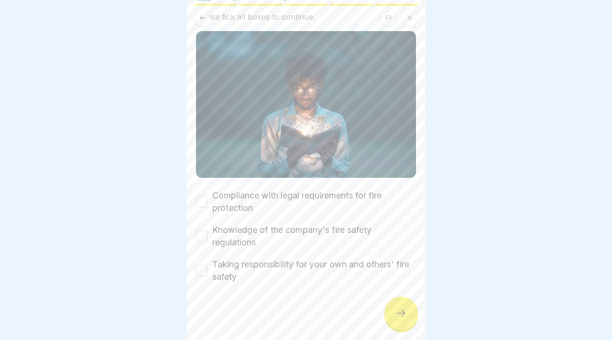
click at [201, 201] on button "Compliance with legal requirements for fire protection" at bounding box center [201, 201] width 11 height 11
click at [200, 236] on button "Knowledge of the company's fire safety regulations" at bounding box center [201, 235] width 11 height 11
click at [201, 270] on button "Taking responsibility for your own and others' fire safety" at bounding box center [201, 270] width 11 height 11
click at [398, 310] on icon at bounding box center [400, 312] width 11 height 11
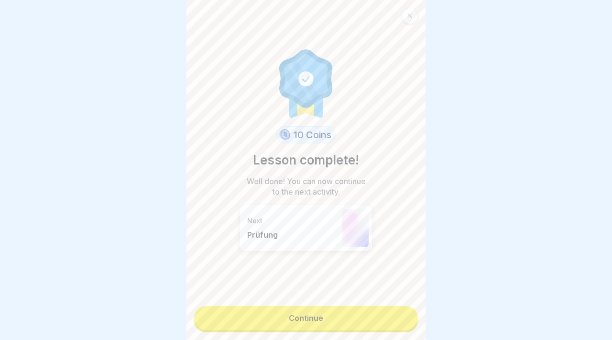
click at [342, 310] on link "Continue" at bounding box center [306, 318] width 224 height 24
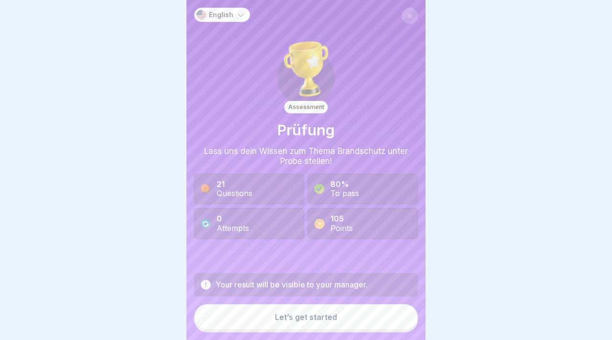
click at [295, 320] on div "Let’s get started" at bounding box center [306, 317] width 62 height 9
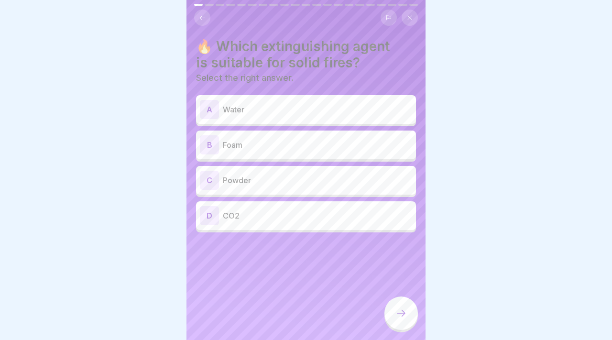
click at [235, 136] on div "B Foam" at bounding box center [306, 144] width 212 height 19
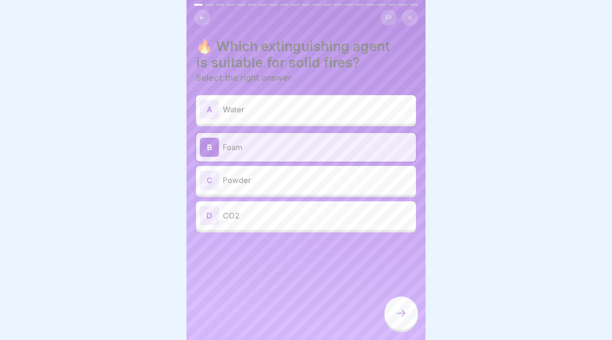
click at [231, 116] on div "A Water" at bounding box center [306, 109] width 212 height 19
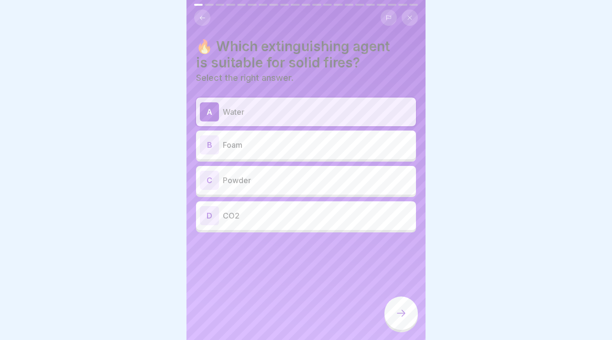
click at [270, 142] on p "Foam" at bounding box center [317, 144] width 189 height 11
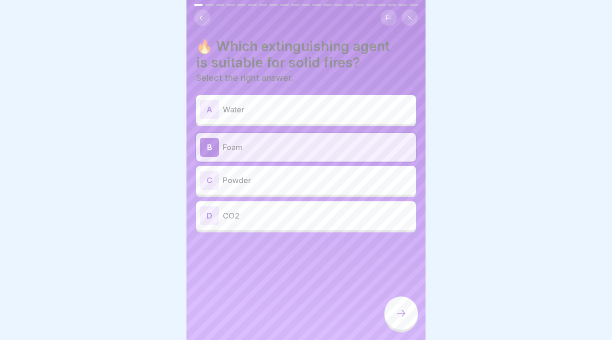
click at [287, 109] on p "Water" at bounding box center [317, 109] width 189 height 11
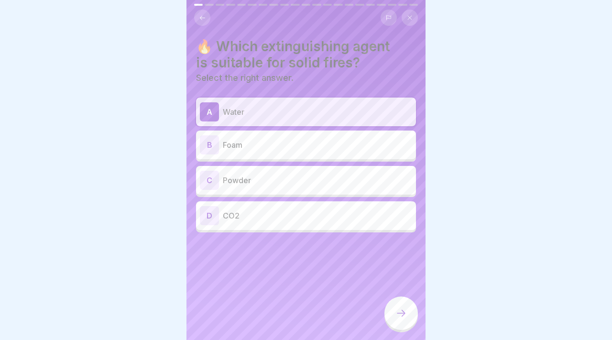
click at [404, 313] on icon at bounding box center [401, 313] width 9 height 7
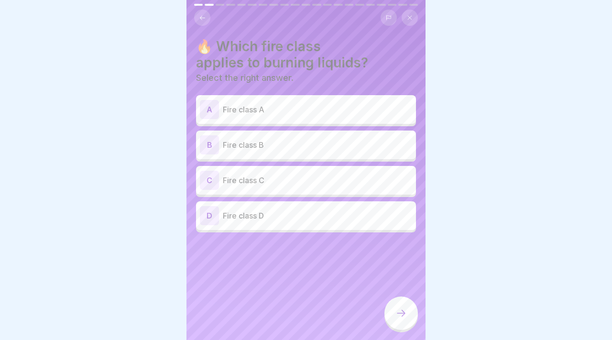
click at [350, 139] on p "Fire class B" at bounding box center [317, 144] width 189 height 11
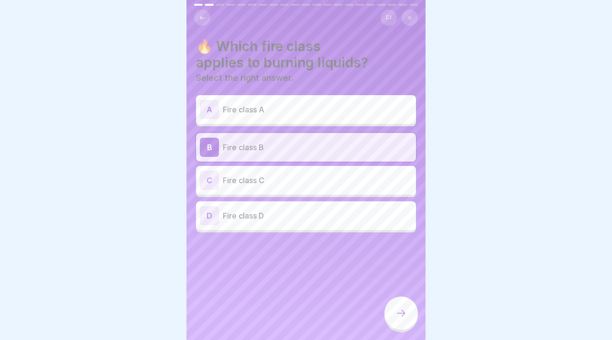
click at [395, 301] on div at bounding box center [400, 312] width 33 height 33
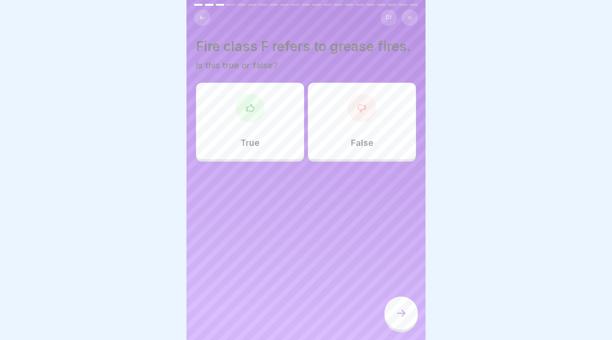
click at [285, 138] on div "True" at bounding box center [250, 121] width 108 height 77
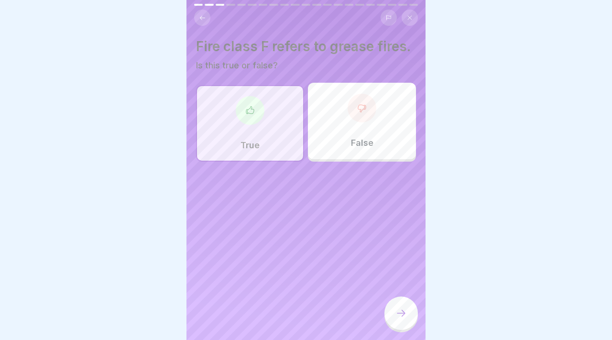
click at [395, 307] on div at bounding box center [400, 312] width 33 height 33
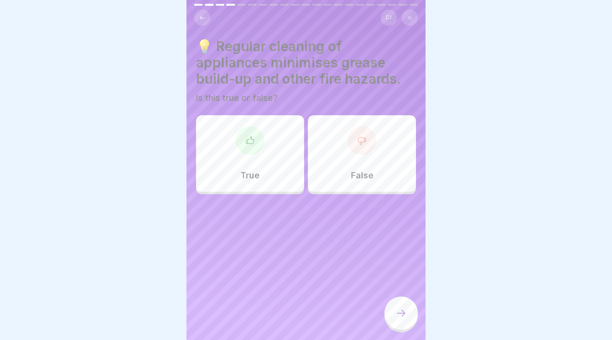
click at [247, 153] on div at bounding box center [250, 140] width 29 height 29
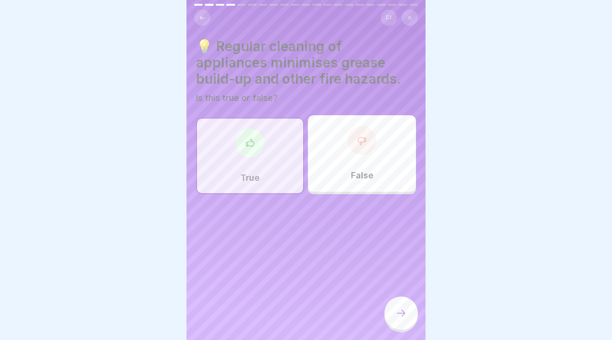
click at [398, 313] on icon at bounding box center [400, 312] width 11 height 11
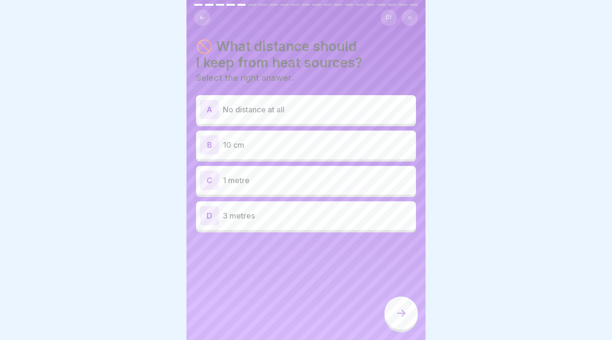
click at [371, 182] on p "1 metre" at bounding box center [317, 180] width 189 height 11
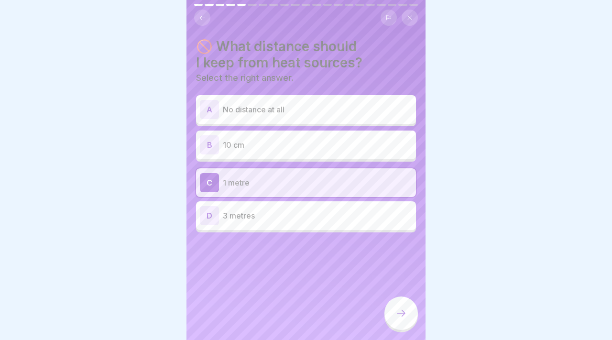
click at [399, 309] on icon at bounding box center [400, 312] width 11 height 11
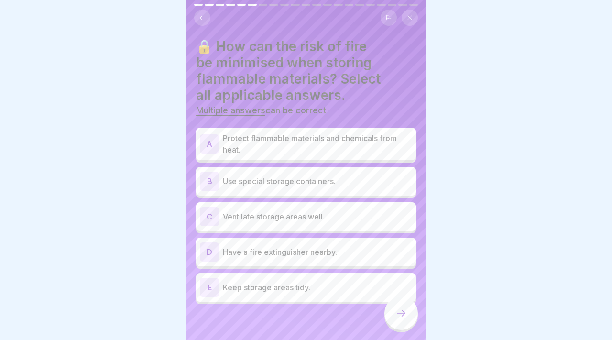
click at [351, 183] on p "Use special storage containers." at bounding box center [317, 180] width 189 height 11
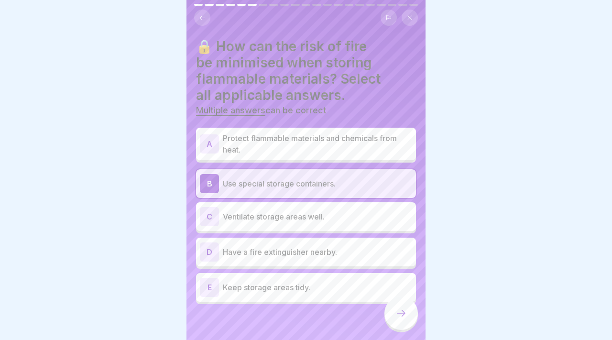
click at [349, 153] on p "Protect flammable materials and chemicals from heat." at bounding box center [317, 143] width 189 height 23
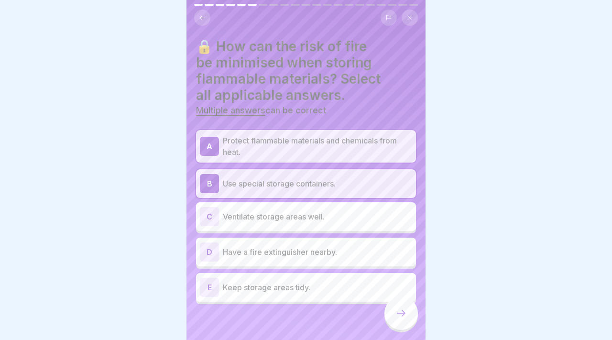
click at [348, 212] on p "Ventilate storage areas well." at bounding box center [317, 216] width 189 height 11
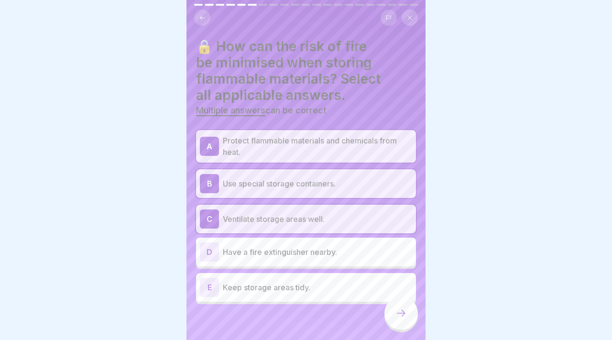
click at [324, 252] on p "Have a fire extinguisher nearby." at bounding box center [317, 251] width 189 height 11
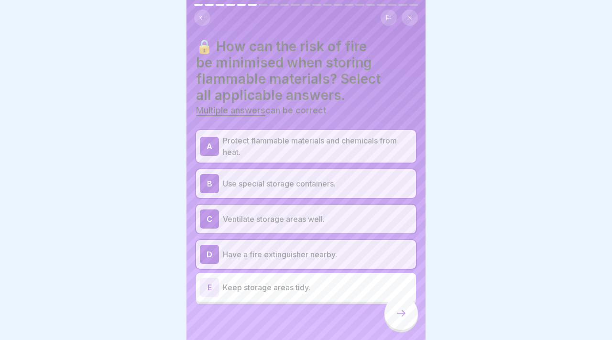
click at [387, 312] on div at bounding box center [400, 312] width 33 height 33
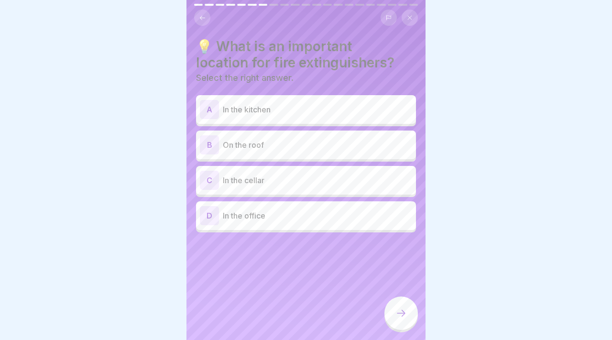
click at [375, 114] on p "In the kitchen" at bounding box center [317, 109] width 189 height 11
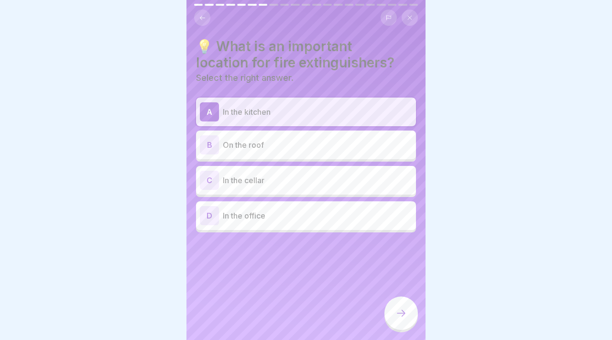
click at [371, 140] on p "On the roof" at bounding box center [317, 144] width 189 height 11
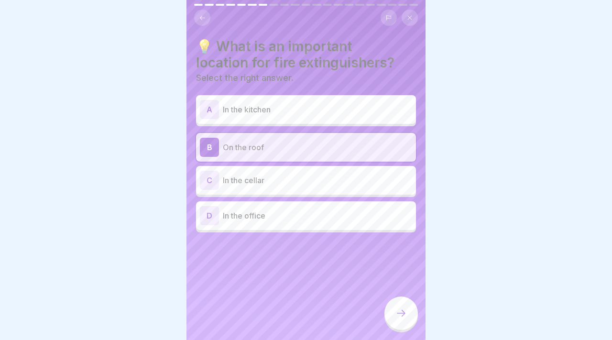
click at [369, 113] on p "In the kitchen" at bounding box center [317, 109] width 189 height 11
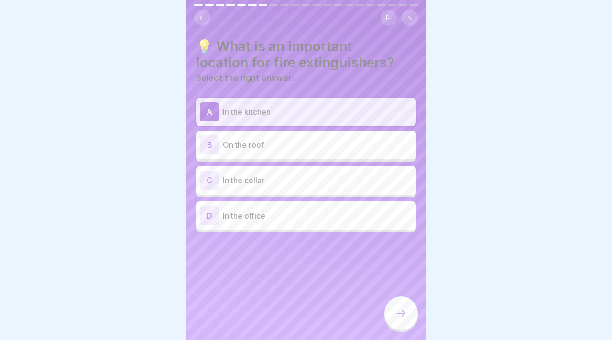
click at [388, 308] on div at bounding box center [400, 312] width 33 height 33
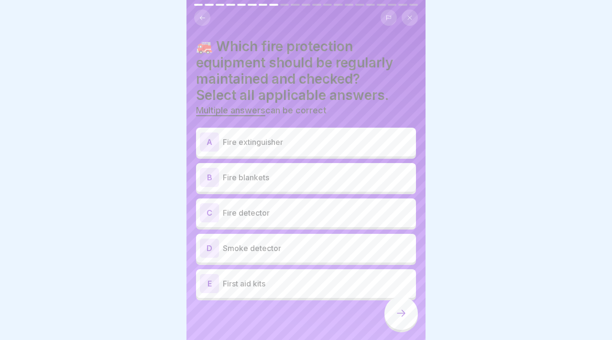
click at [337, 136] on p "Fire extinguisher" at bounding box center [317, 141] width 189 height 11
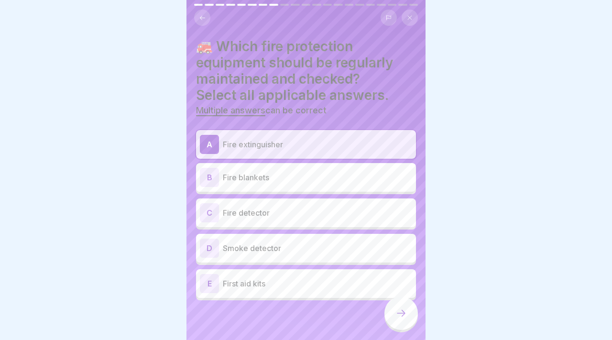
click at [338, 213] on p "Fire detector" at bounding box center [317, 212] width 189 height 11
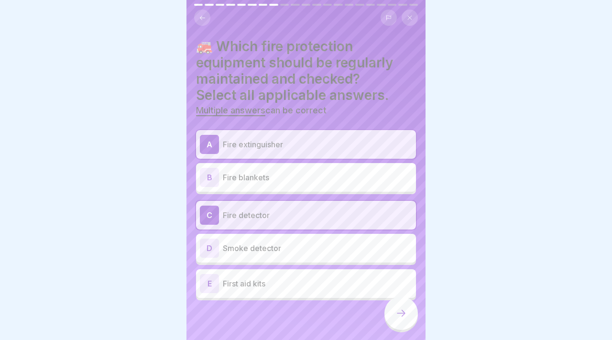
click at [342, 248] on p "Smoke detector" at bounding box center [317, 247] width 189 height 11
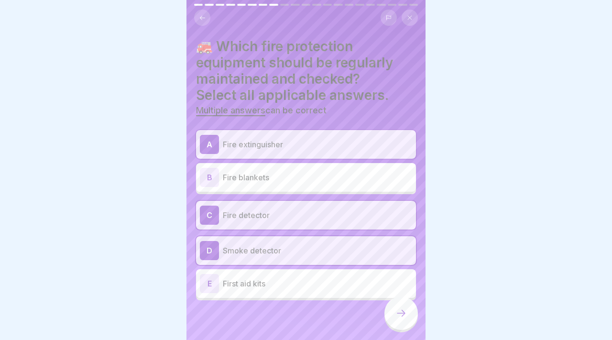
click at [337, 185] on div "B Fire blankets" at bounding box center [306, 177] width 212 height 19
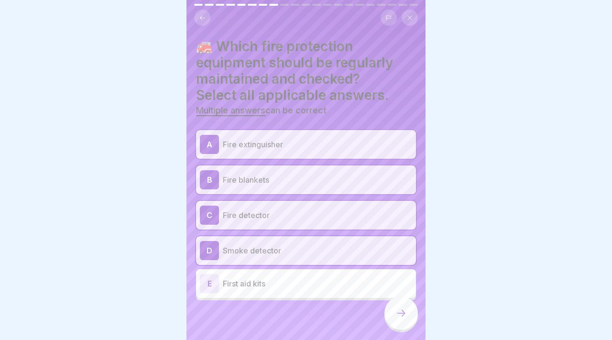
click at [394, 313] on div at bounding box center [400, 312] width 33 height 33
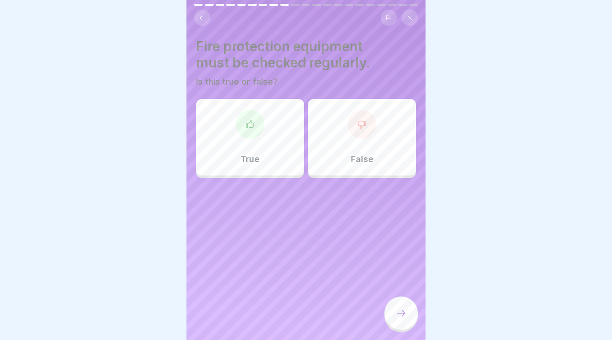
click at [291, 142] on div "True" at bounding box center [250, 137] width 108 height 77
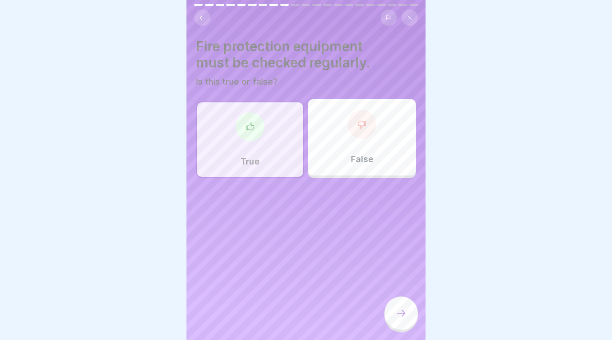
click at [389, 296] on div "Fire protection equipment must be checked regularly. Is this true or false? Tru…" at bounding box center [305, 170] width 239 height 340
click at [391, 318] on div at bounding box center [400, 312] width 33 height 33
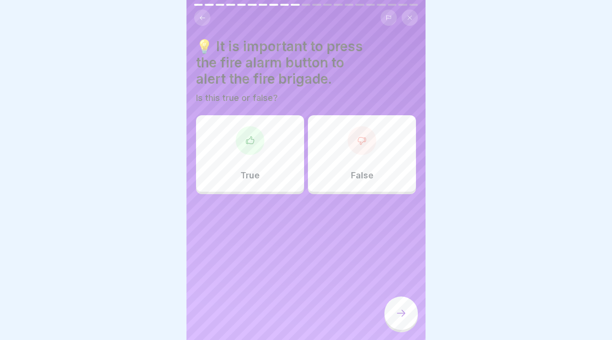
click at [254, 163] on div "True" at bounding box center [250, 153] width 108 height 77
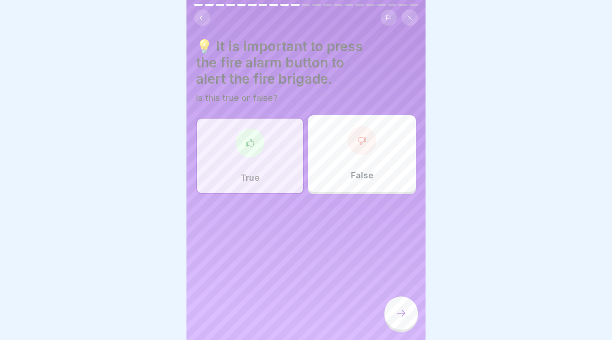
click at [403, 310] on icon at bounding box center [400, 312] width 11 height 11
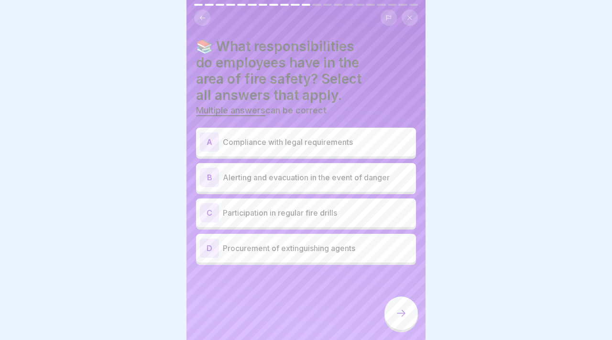
click at [273, 146] on p "Compliance with legal requirements" at bounding box center [317, 141] width 189 height 11
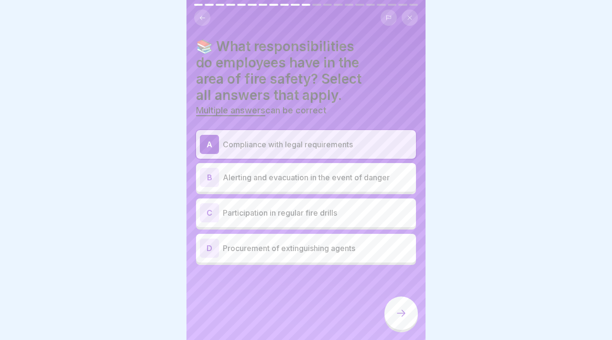
click at [287, 184] on div "B Alerting and evacuation in the event of danger" at bounding box center [306, 177] width 212 height 19
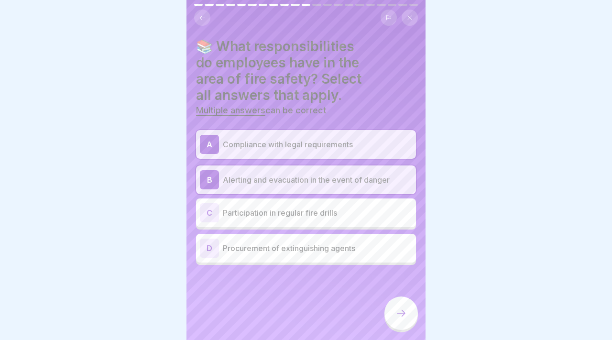
click at [293, 219] on div "C Participation in regular fire drills" at bounding box center [306, 212] width 212 height 19
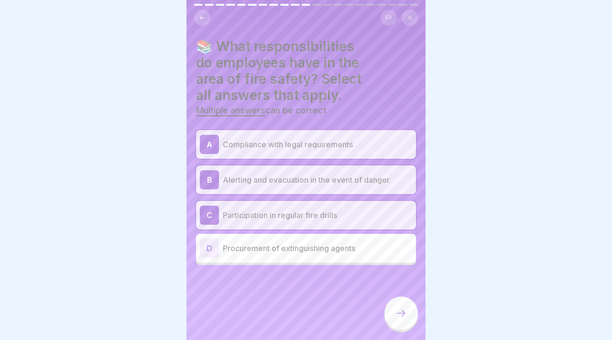
click at [397, 305] on div at bounding box center [400, 312] width 33 height 33
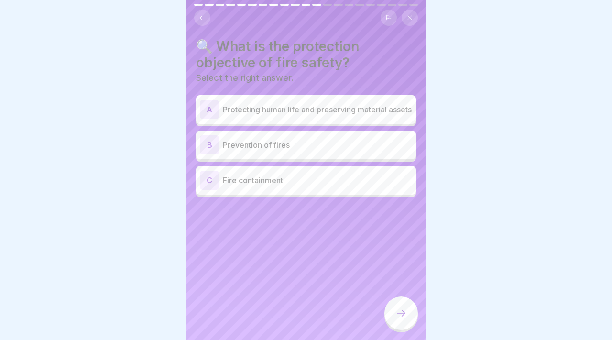
click at [361, 115] on p "Protecting human life and preserving material assets" at bounding box center [317, 109] width 189 height 11
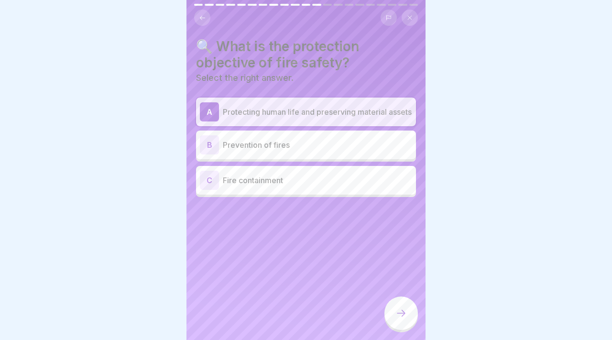
click at [366, 154] on div "B Prevention of fires" at bounding box center [306, 144] width 212 height 19
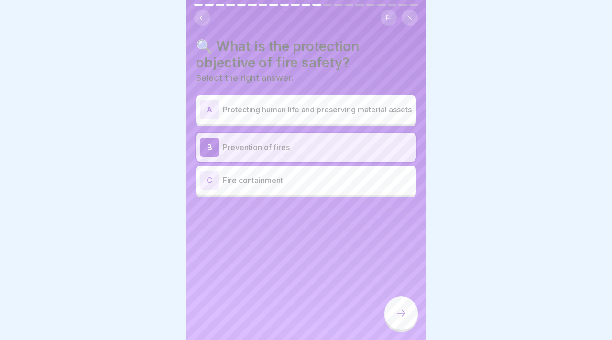
click at [355, 115] on p "Protecting human life and preserving material assets" at bounding box center [317, 109] width 189 height 11
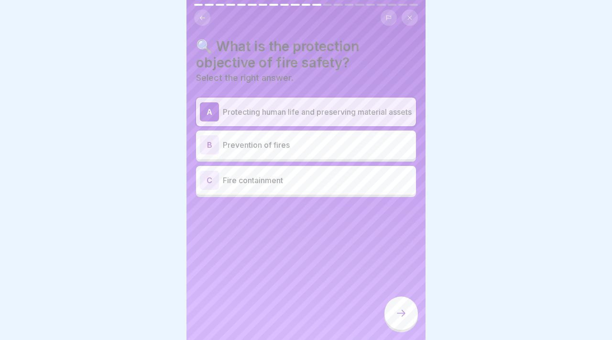
click at [393, 309] on div at bounding box center [400, 312] width 33 height 33
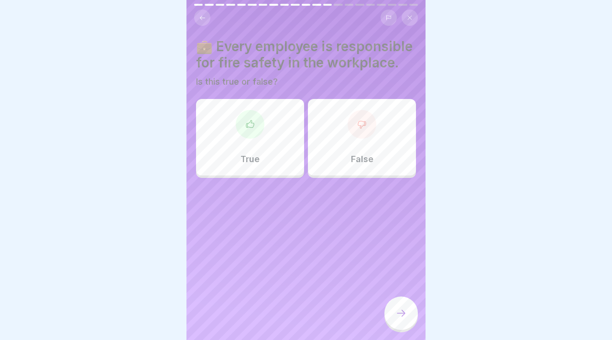
click at [281, 168] on div "True" at bounding box center [250, 137] width 108 height 77
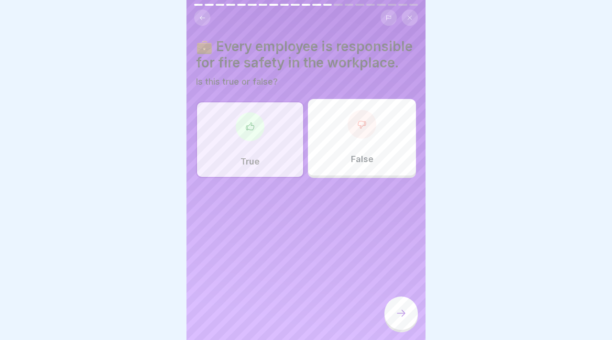
click at [401, 309] on icon at bounding box center [400, 312] width 11 height 11
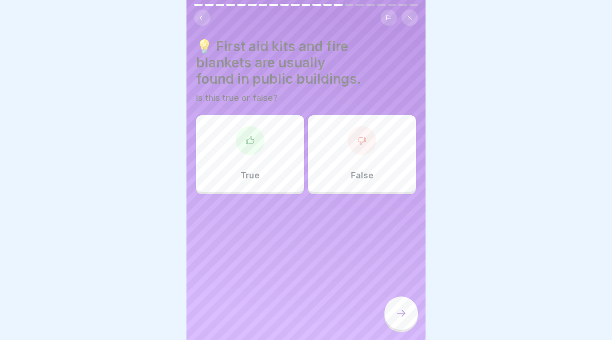
click at [286, 163] on div "True" at bounding box center [250, 153] width 108 height 77
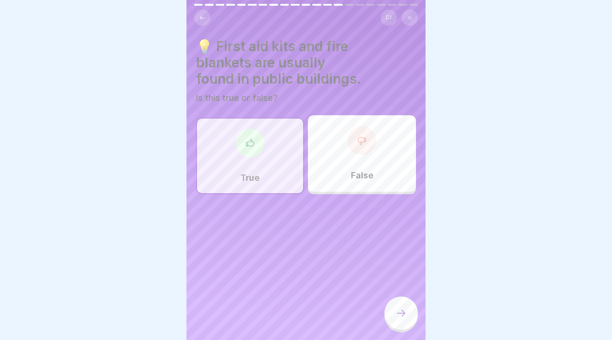
click at [412, 313] on div at bounding box center [400, 312] width 33 height 33
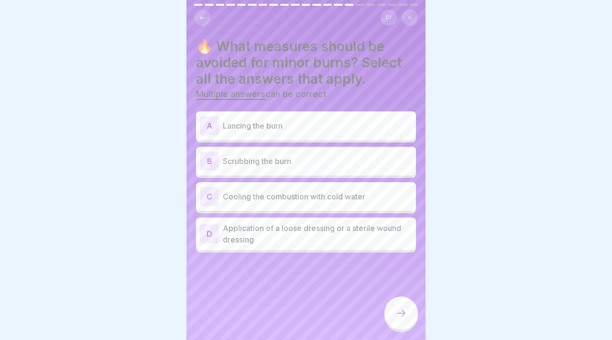
click at [340, 189] on div "C Cooling the combustion with cold water" at bounding box center [306, 196] width 212 height 19
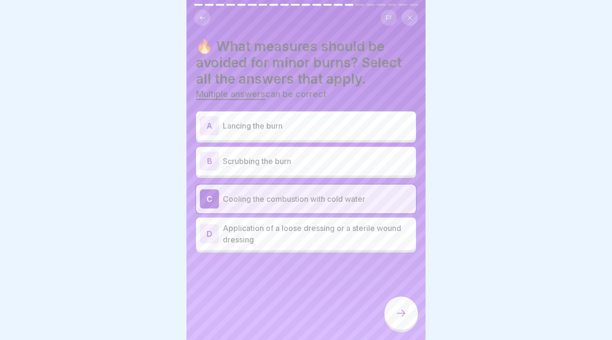
click at [350, 225] on p "Application of a loose dressing or a sterile wound dressing" at bounding box center [317, 233] width 189 height 23
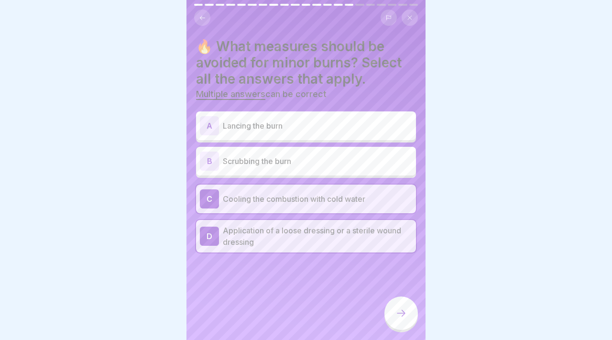
click at [350, 209] on div "C Cooling the combustion with cold water" at bounding box center [306, 199] width 220 height 29
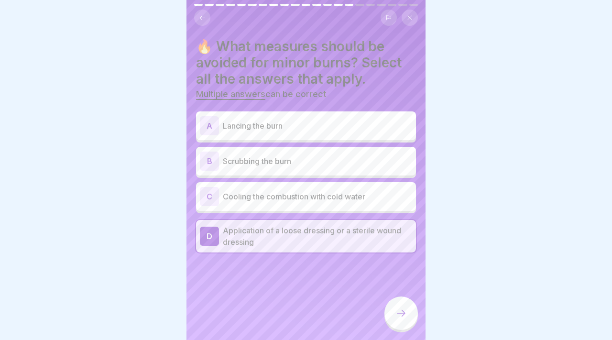
click at [350, 209] on div "C Cooling the combustion with cold water" at bounding box center [306, 196] width 220 height 29
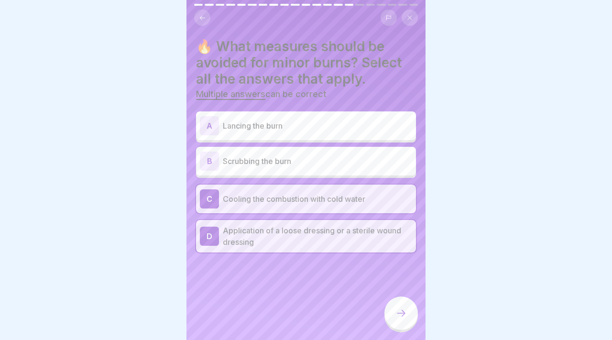
click at [351, 221] on div "D Application of a loose dressing or a [MEDICAL_DATA]" at bounding box center [306, 236] width 220 height 33
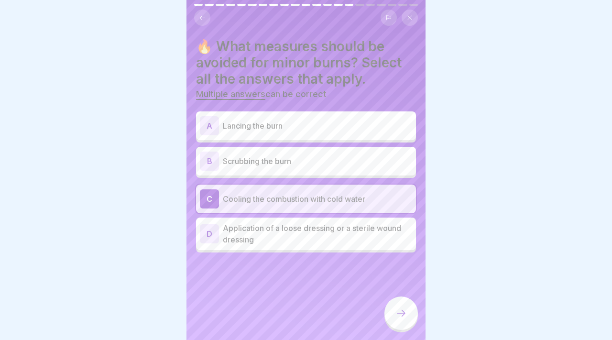
click at [400, 309] on icon at bounding box center [400, 312] width 11 height 11
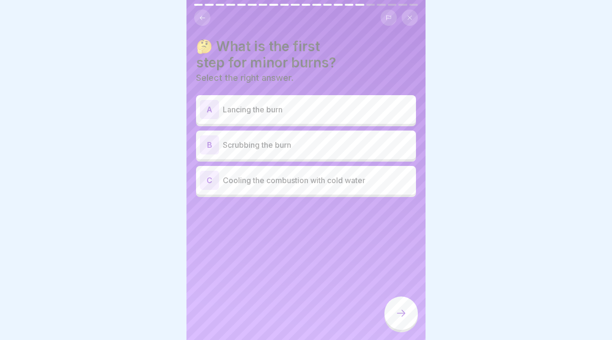
click at [197, 19] on button at bounding box center [202, 18] width 16 height 16
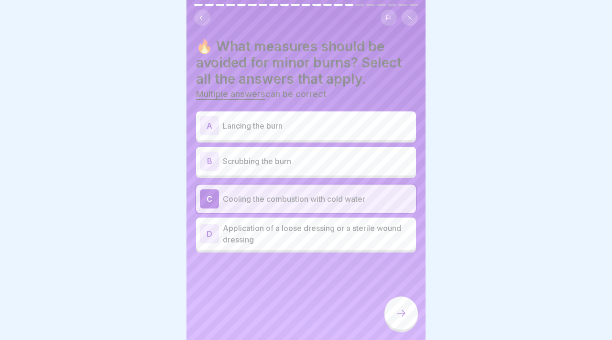
click at [342, 225] on p "Application of a loose dressing or a sterile wound dressing" at bounding box center [317, 233] width 189 height 23
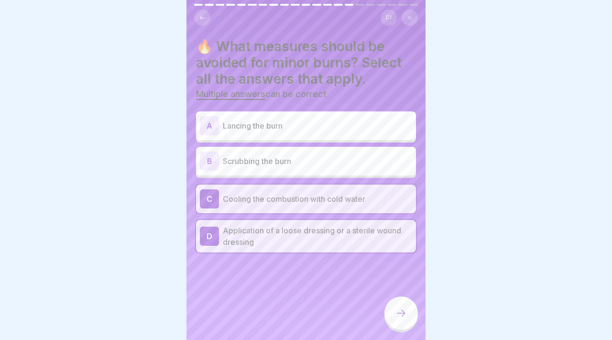
click at [394, 306] on div at bounding box center [400, 312] width 33 height 33
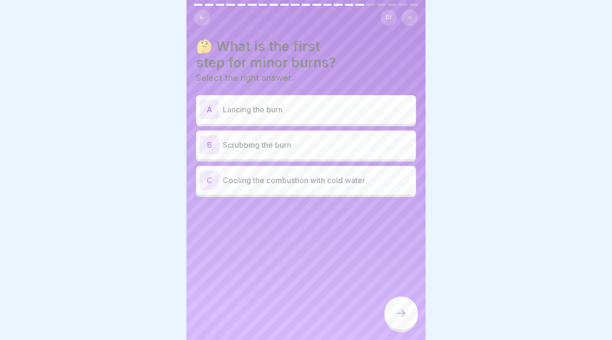
click at [294, 173] on div "C Cooling the combustion with cold water" at bounding box center [306, 180] width 212 height 19
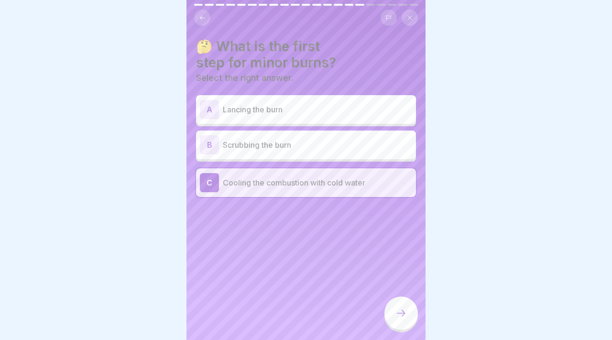
click at [403, 303] on div at bounding box center [400, 312] width 33 height 33
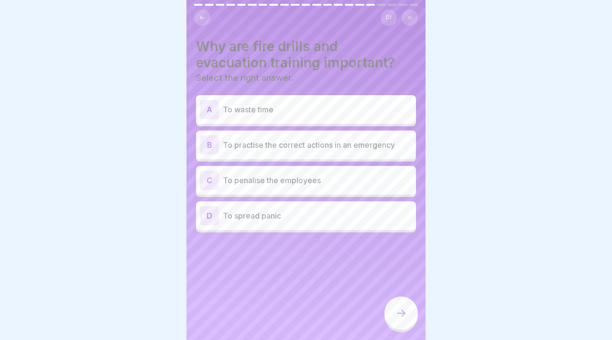
click at [356, 143] on p "To practise the correct actions in an emergency" at bounding box center [317, 144] width 189 height 11
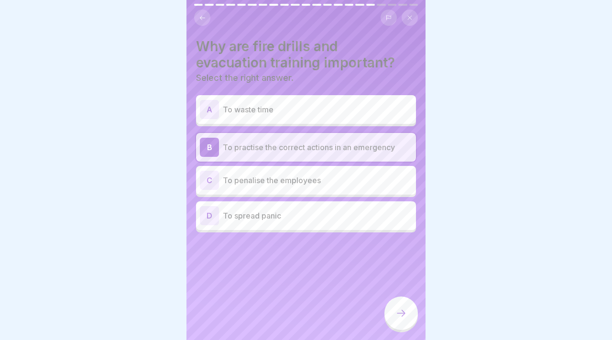
click at [357, 211] on p "To spread panic" at bounding box center [317, 215] width 189 height 11
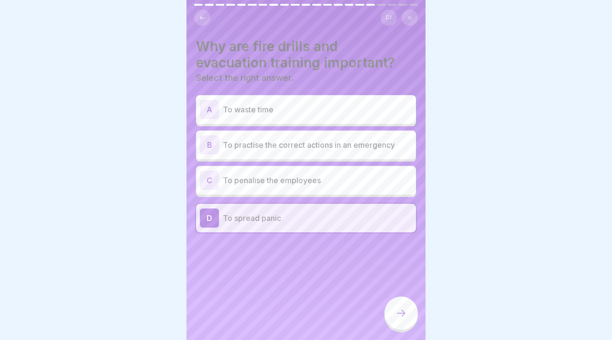
click at [352, 144] on p "To practise the correct actions in an emergency" at bounding box center [317, 144] width 189 height 11
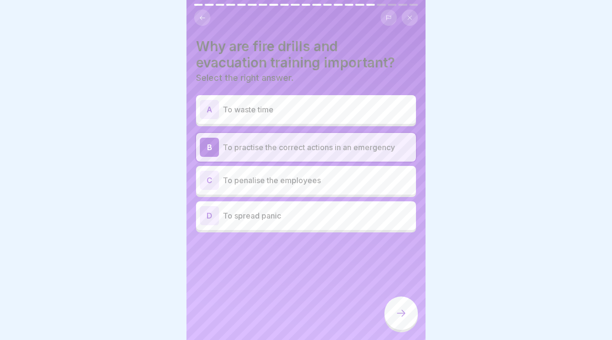
click at [397, 301] on div at bounding box center [400, 312] width 33 height 33
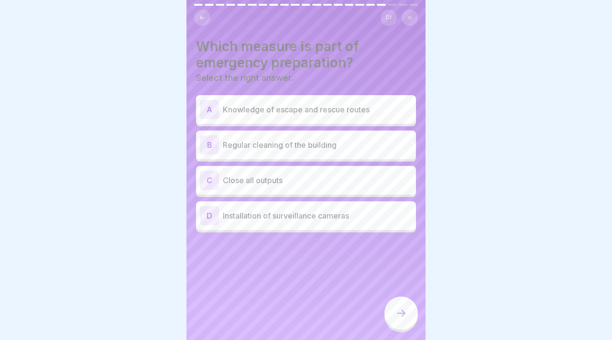
click at [377, 111] on p "Knowledge of escape and rescue routes" at bounding box center [317, 109] width 189 height 11
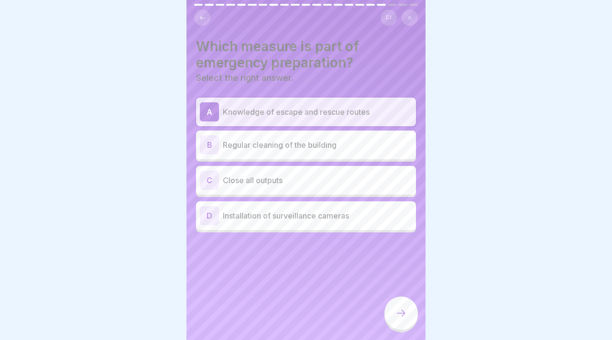
click at [381, 220] on p "Installation of surveillance cameras" at bounding box center [317, 215] width 189 height 11
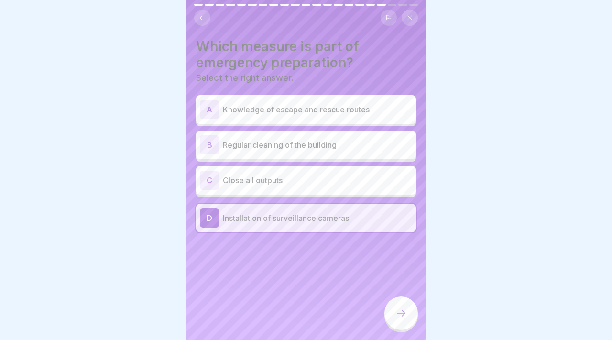
click at [353, 110] on p "Knowledge of escape and rescue routes" at bounding box center [317, 109] width 189 height 11
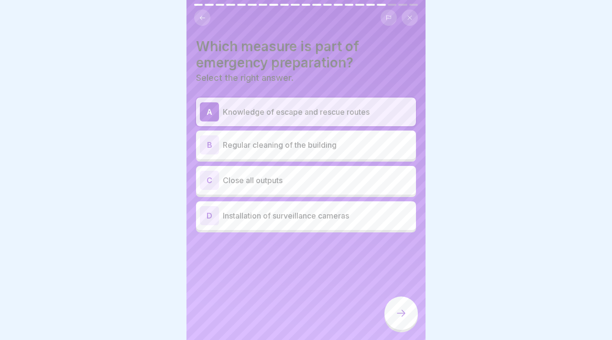
click at [402, 302] on div at bounding box center [400, 312] width 33 height 33
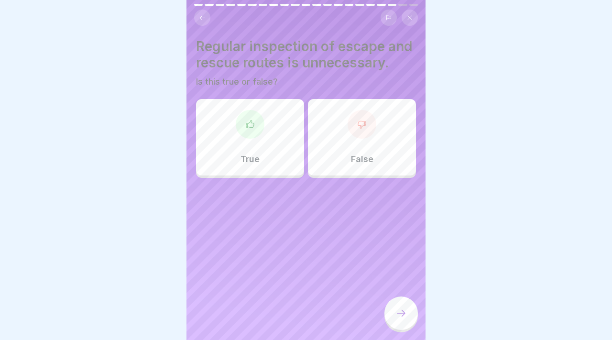
click at [358, 124] on icon at bounding box center [362, 124] width 8 height 7
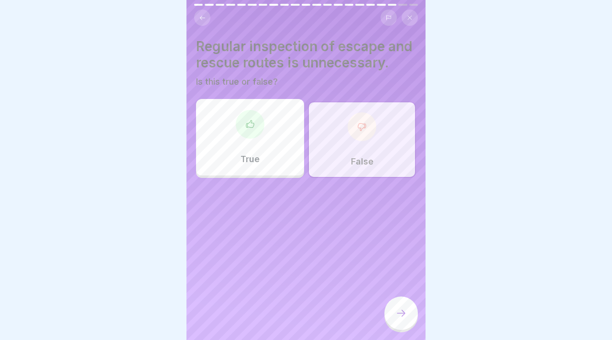
click at [404, 305] on div at bounding box center [400, 312] width 33 height 33
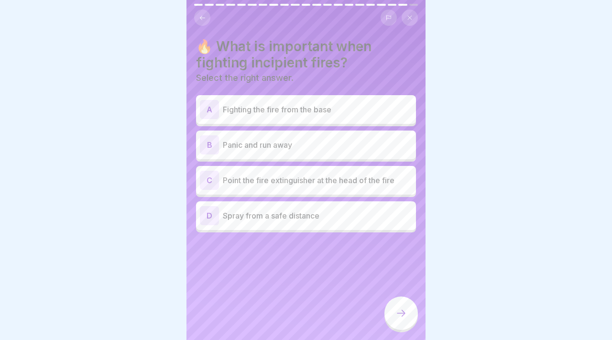
click at [365, 214] on p "Spray from a safe distance" at bounding box center [317, 215] width 189 height 11
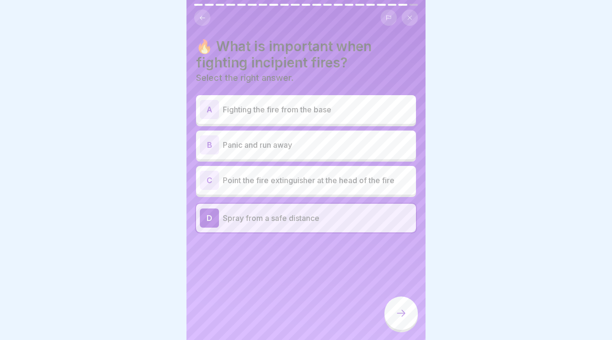
click at [397, 307] on div at bounding box center [400, 312] width 33 height 33
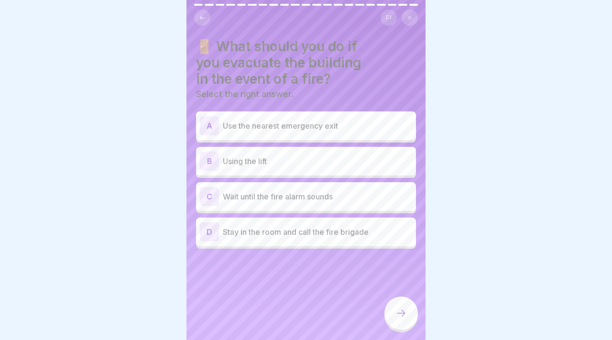
click at [206, 19] on button at bounding box center [202, 18] width 16 height 16
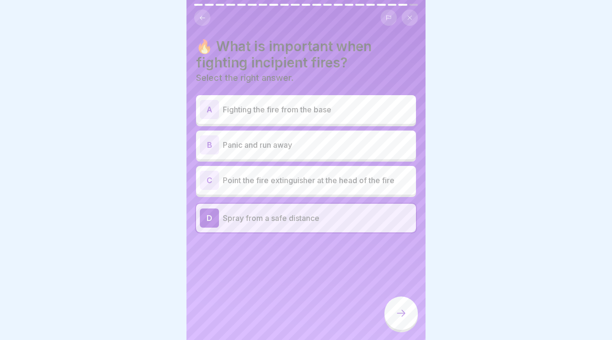
click at [325, 186] on div "C Point the fire extinguisher at the head of the fire" at bounding box center [306, 180] width 212 height 19
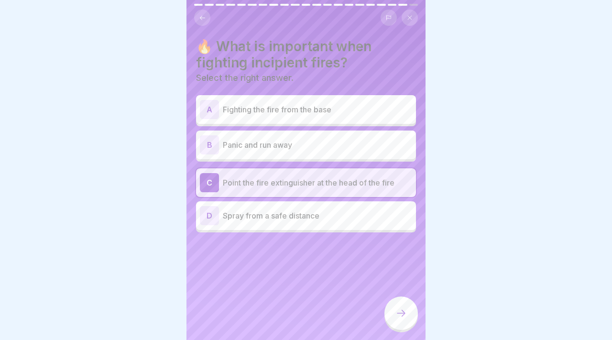
click at [324, 204] on div "D Spray from a safe distance" at bounding box center [306, 215] width 220 height 29
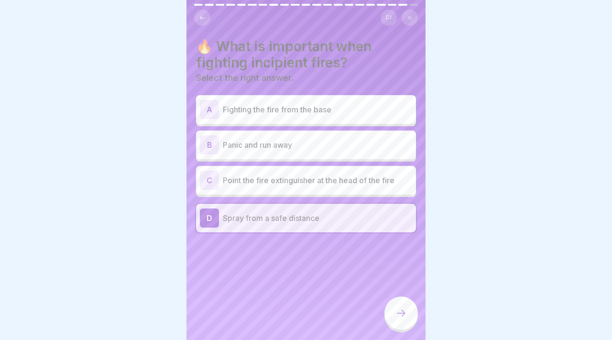
click at [401, 308] on icon at bounding box center [400, 312] width 11 height 11
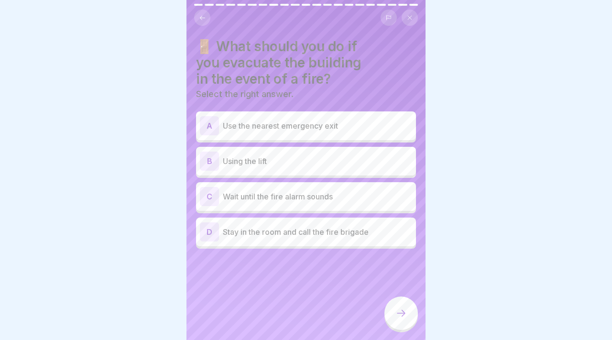
click at [352, 128] on p "Use the nearest emergency exit" at bounding box center [317, 125] width 189 height 11
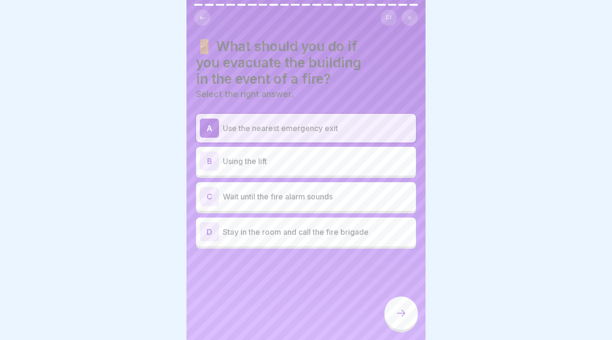
click at [403, 324] on div at bounding box center [400, 312] width 33 height 33
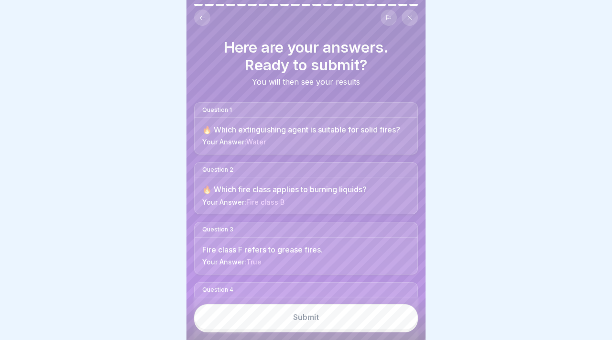
click at [403, 324] on button "Submit" at bounding box center [306, 317] width 224 height 26
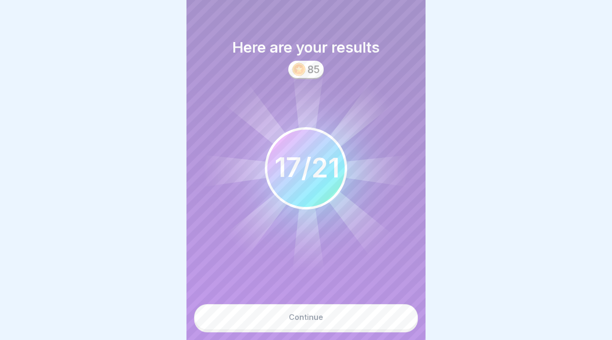
click at [401, 323] on button "Continue" at bounding box center [306, 317] width 224 height 26
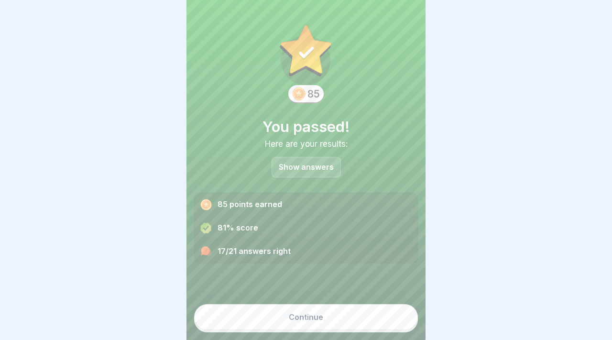
click at [401, 323] on button "Continue" at bounding box center [306, 317] width 224 height 26
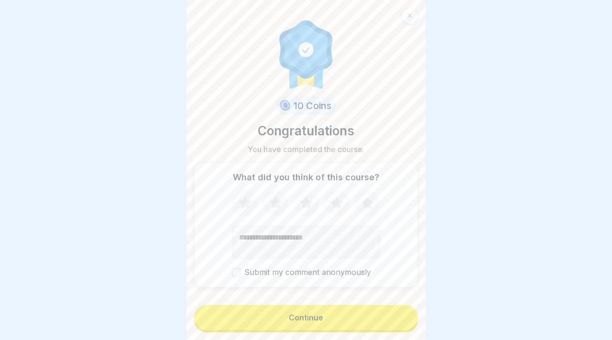
click at [399, 322] on button "Continue" at bounding box center [306, 317] width 224 height 25
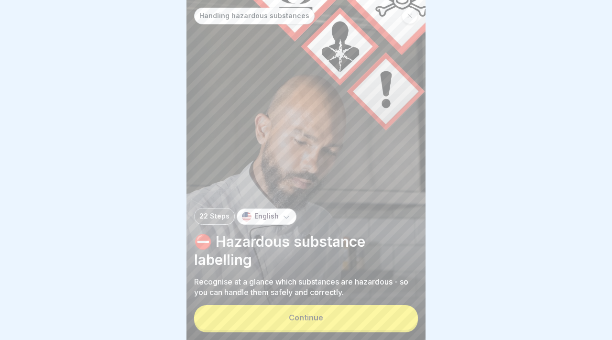
click at [391, 320] on button "Continue" at bounding box center [306, 317] width 224 height 25
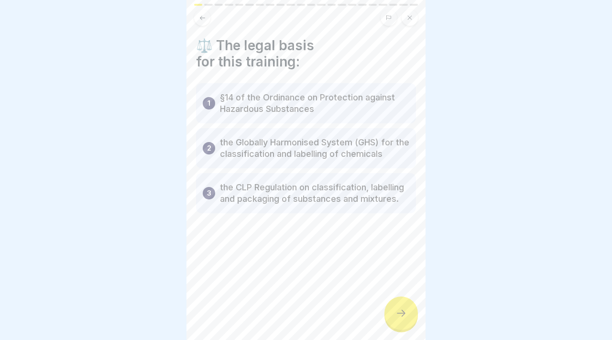
click at [391, 320] on div at bounding box center [400, 312] width 33 height 33
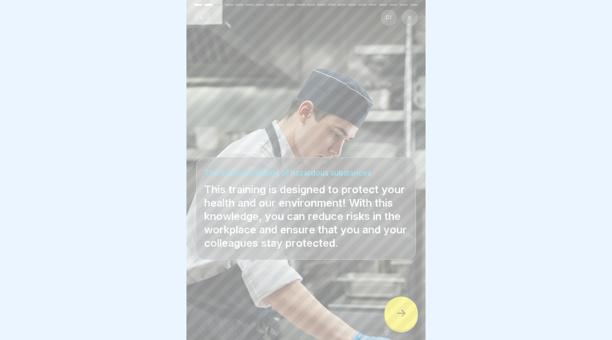
click at [391, 320] on div at bounding box center [400, 312] width 33 height 33
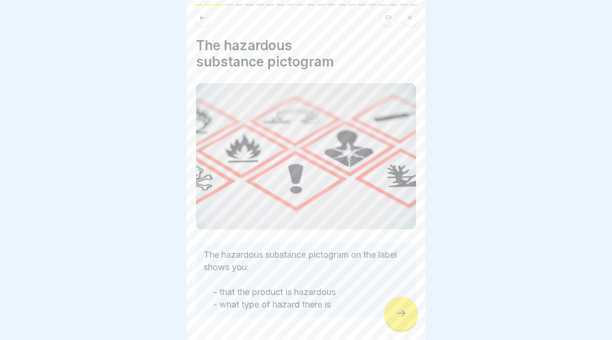
click at [391, 320] on div at bounding box center [400, 312] width 33 height 33
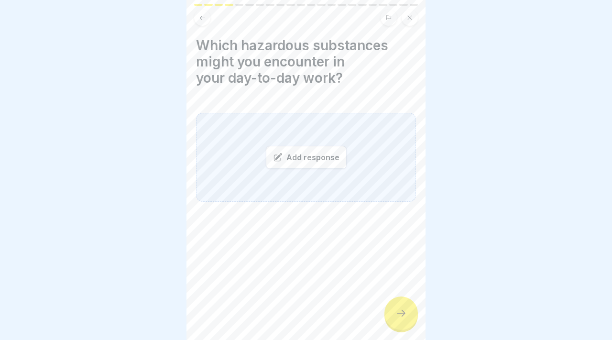
click at [391, 320] on div at bounding box center [400, 312] width 33 height 33
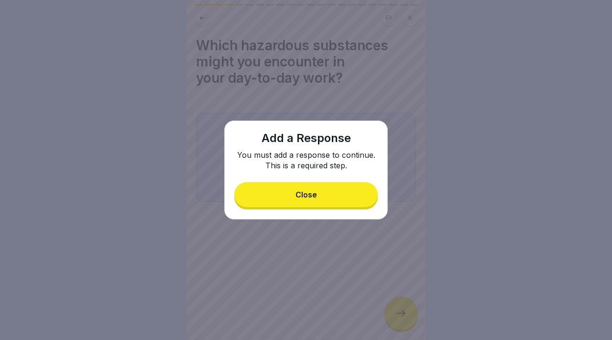
click at [311, 184] on button "Close" at bounding box center [305, 194] width 143 height 25
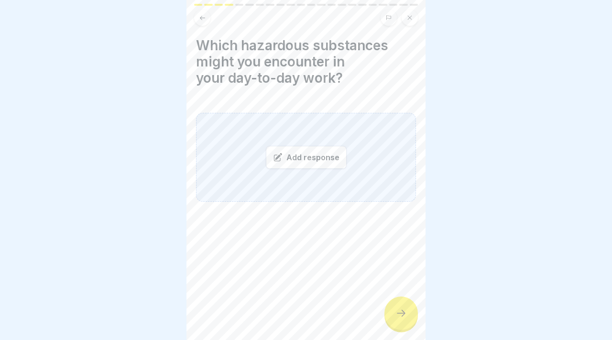
click at [308, 166] on div "Add response" at bounding box center [306, 157] width 81 height 23
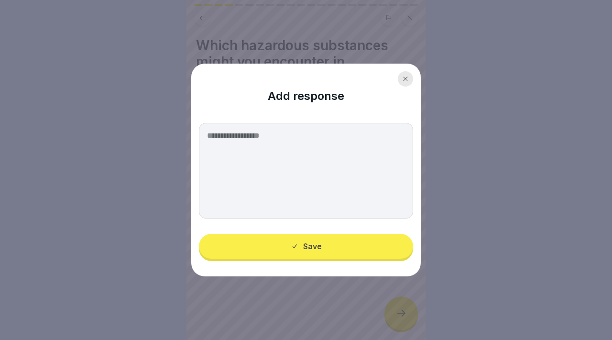
click at [308, 166] on textarea at bounding box center [306, 171] width 214 height 96
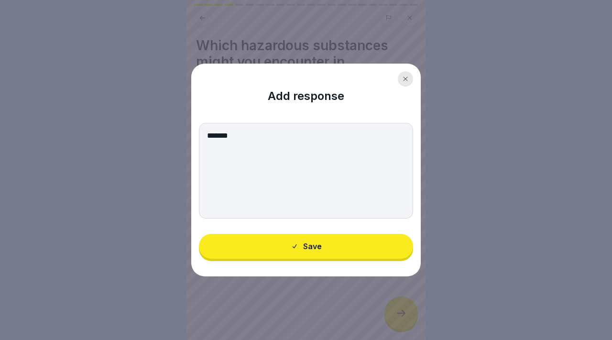
type textarea "*******"
click at [320, 237] on button "Save" at bounding box center [306, 246] width 214 height 25
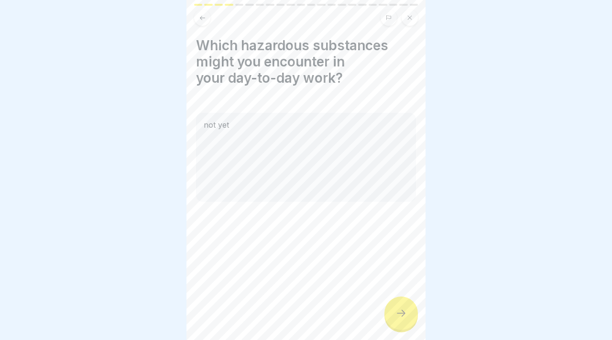
click at [394, 316] on div at bounding box center [400, 312] width 33 height 33
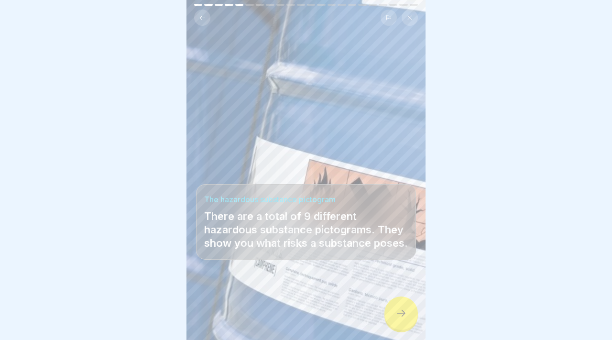
click at [394, 316] on div at bounding box center [400, 312] width 33 height 33
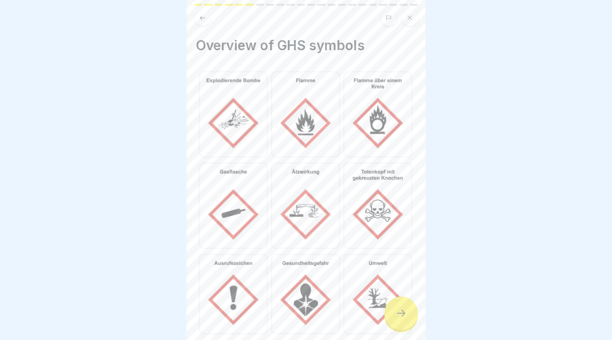
click at [394, 316] on div at bounding box center [400, 312] width 33 height 33
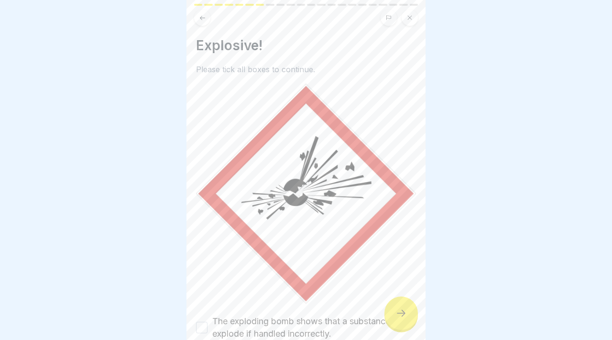
click at [394, 316] on div at bounding box center [400, 312] width 33 height 33
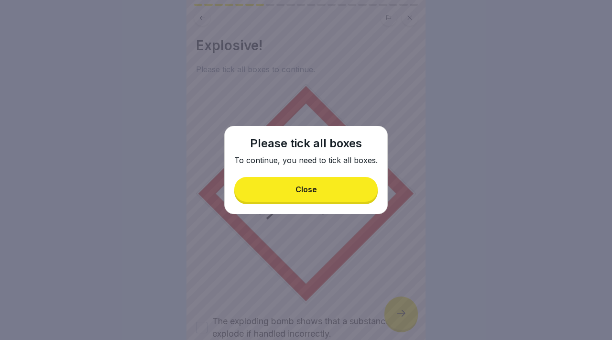
click at [330, 198] on button "Close" at bounding box center [305, 189] width 143 height 25
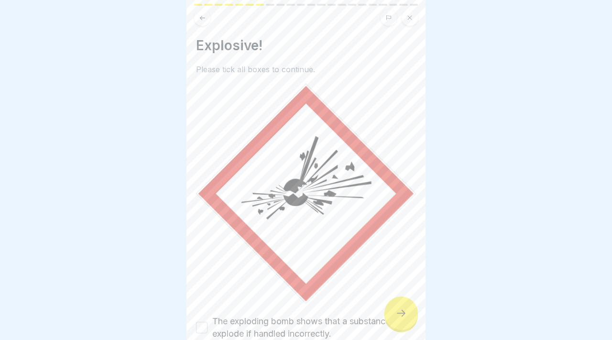
scroll to position [92, 0]
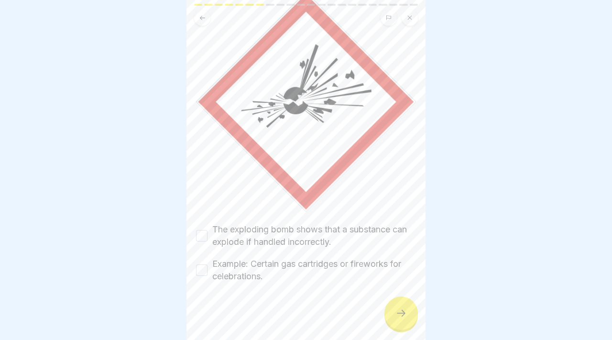
click at [195, 227] on div "Explosive! Please tick all boxes to continue. The exploding bomb shows that a s…" at bounding box center [305, 170] width 239 height 340
click at [197, 234] on button "The exploding bomb shows that a substance can explode if handled incorrectly." at bounding box center [201, 235] width 11 height 11
click at [202, 265] on button "Example: Certain gas cartridges or fireworks for celebrations." at bounding box center [201, 269] width 11 height 11
click at [398, 305] on div at bounding box center [400, 312] width 33 height 33
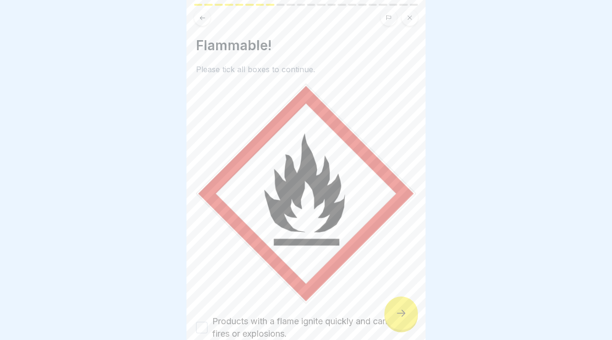
click at [398, 305] on div at bounding box center [400, 312] width 33 height 33
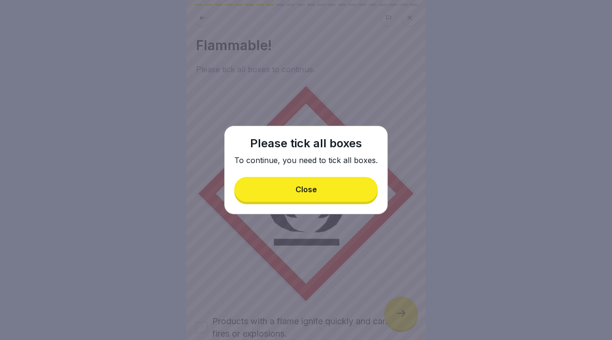
click at [327, 203] on div "Please tick all boxes To continue, you need to tick all boxes. Close" at bounding box center [306, 170] width 164 height 88
click at [328, 188] on button "Close" at bounding box center [305, 189] width 143 height 25
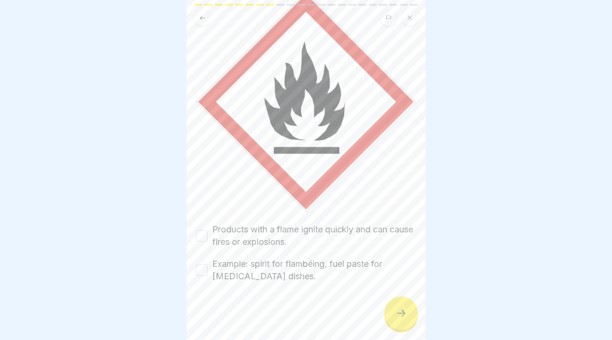
click at [200, 238] on button "Products with a flame ignite quickly and can cause fires or explosions." at bounding box center [201, 235] width 11 height 11
click at [206, 258] on div "Example: spirit for flambéing, fuel paste for [MEDICAL_DATA] dishes." at bounding box center [306, 270] width 220 height 25
click at [205, 264] on button "Example: spirit for flambéing, fuel paste for [MEDICAL_DATA] dishes." at bounding box center [201, 269] width 11 height 11
click at [420, 314] on div "Flammable! Please tick all boxes to continue. Products with a flame ignite quic…" at bounding box center [305, 170] width 239 height 340
click at [405, 312] on icon at bounding box center [400, 312] width 11 height 11
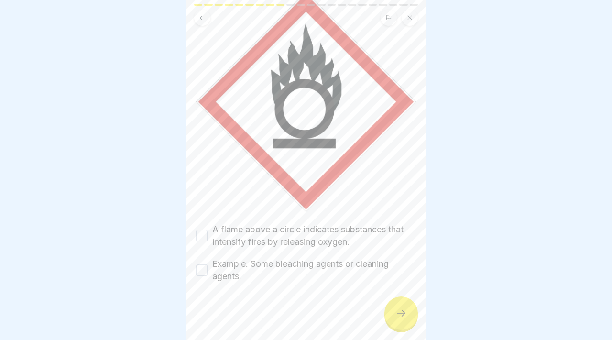
click at [200, 231] on button "A flame above a circle indicates substances that intensify fires by releasing o…" at bounding box center [201, 235] width 11 height 11
click at [200, 266] on button "Example: Some bleaching agents or cleaning agents." at bounding box center [201, 269] width 11 height 11
click at [421, 323] on div "Promotes fire! Please tick all boxes to continue. A flame above a circle indica…" at bounding box center [305, 170] width 239 height 340
click at [407, 317] on div at bounding box center [400, 312] width 33 height 33
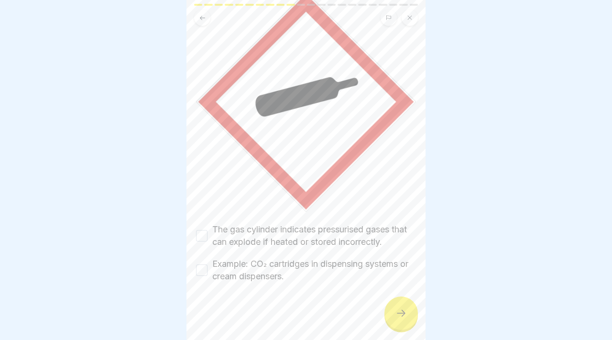
click at [204, 233] on button "The gas cylinder indicates pressurised gases that can explode if heated or stor…" at bounding box center [201, 235] width 11 height 11
click at [204, 273] on button "Example: CO₂ cartridges in dispensing systems or cream dispensers." at bounding box center [201, 269] width 11 height 11
click at [405, 310] on icon at bounding box center [400, 312] width 11 height 11
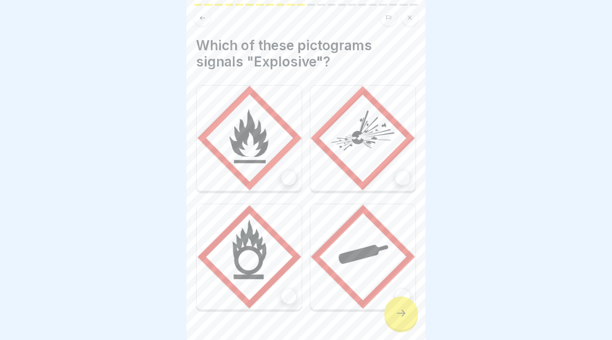
scroll to position [32, 0]
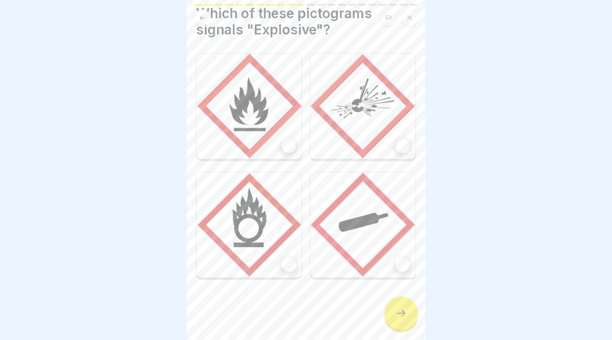
click at [299, 148] on img at bounding box center [249, 106] width 105 height 105
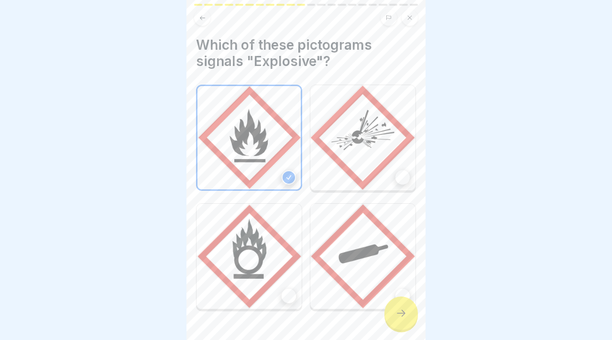
scroll to position [0, 0]
click at [404, 175] on div at bounding box center [402, 178] width 14 height 14
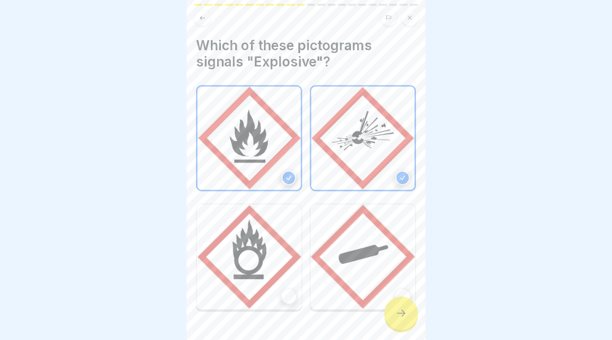
click at [290, 181] on div at bounding box center [289, 178] width 14 height 14
click at [397, 318] on icon at bounding box center [400, 312] width 11 height 11
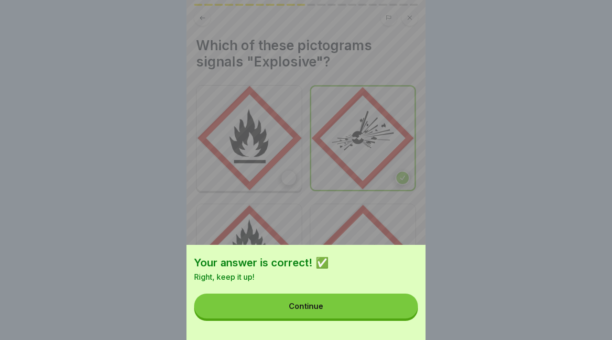
click at [378, 306] on button "Continue" at bounding box center [306, 306] width 224 height 25
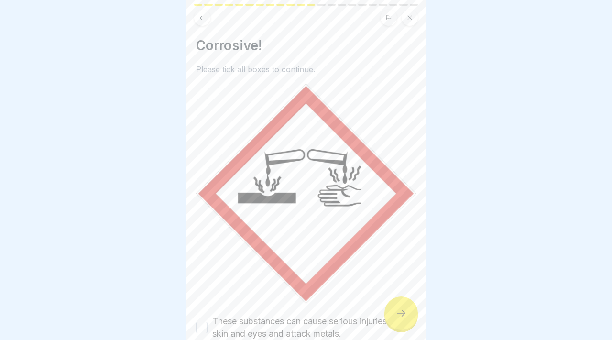
scroll to position [92, 0]
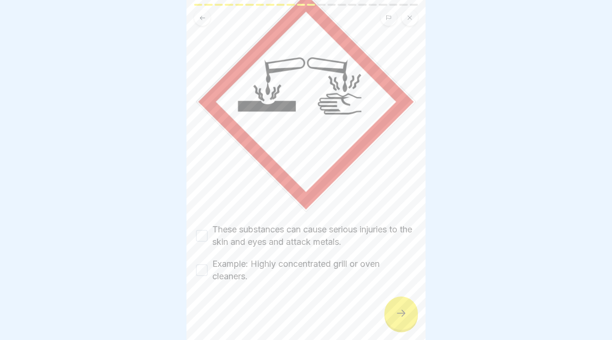
click at [201, 232] on button "These substances can cause serious injuries to the skin and eyes and attack met…" at bounding box center [201, 235] width 11 height 11
click at [201, 266] on button "Example: Highly concentrated grill or oven cleaners." at bounding box center [201, 269] width 11 height 11
click at [408, 320] on div at bounding box center [400, 312] width 33 height 33
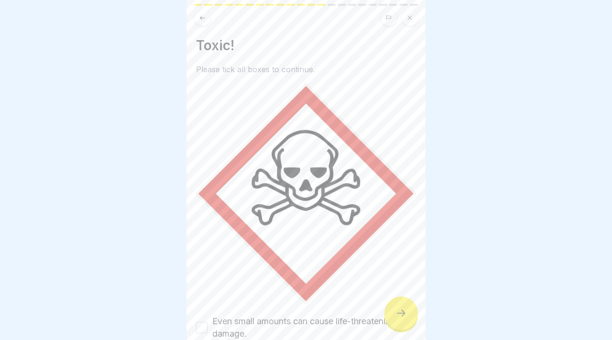
scroll to position [79, 0]
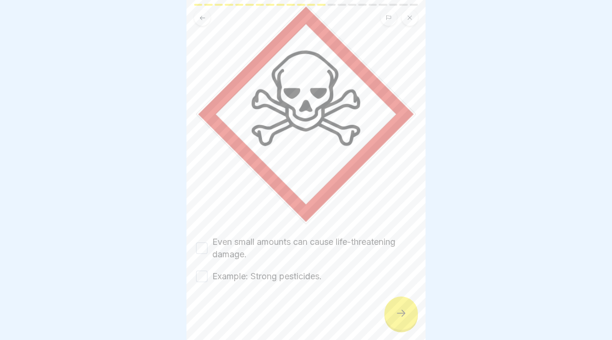
click at [202, 248] on button "Even small amounts can cause life-threatening damage." at bounding box center [201, 247] width 11 height 11
click at [202, 271] on button "Example: Strong pesticides." at bounding box center [201, 276] width 11 height 11
click at [395, 315] on div at bounding box center [400, 312] width 33 height 33
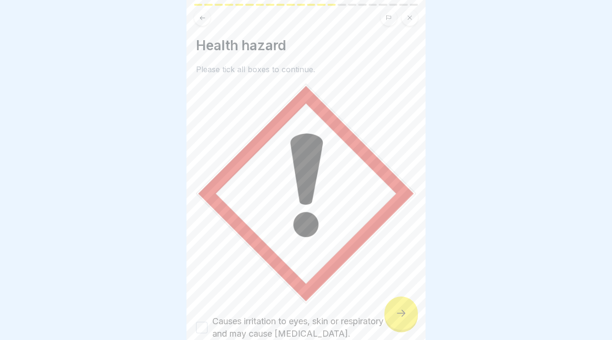
scroll to position [92, 0]
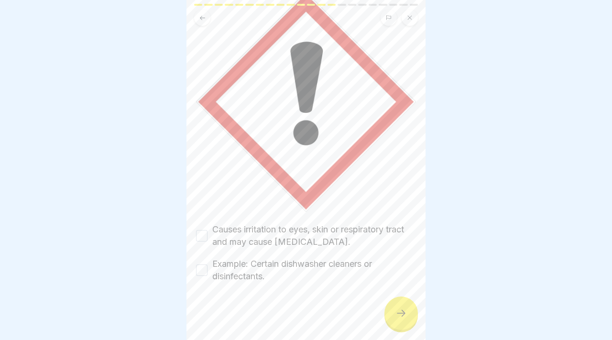
click at [202, 241] on button "Causes irritation to eyes, skin or respiratory tract and may cause [MEDICAL_DAT…" at bounding box center [201, 235] width 11 height 11
click at [200, 273] on button "Example: Certain dishwasher cleaners or disinfectants." at bounding box center [201, 269] width 11 height 11
click at [416, 314] on div at bounding box center [400, 312] width 33 height 33
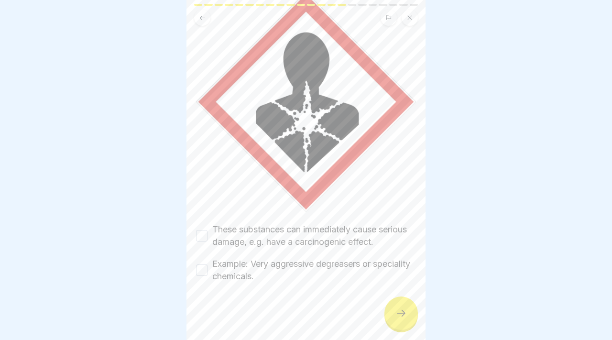
click at [201, 234] on button "These substances can immediately cause serious damage, e.g. have a carcinogenic…" at bounding box center [201, 235] width 11 height 11
click at [200, 273] on button "Example: Very aggressive degreasers or speciality chemicals." at bounding box center [201, 269] width 11 height 11
click at [385, 314] on div at bounding box center [400, 312] width 33 height 33
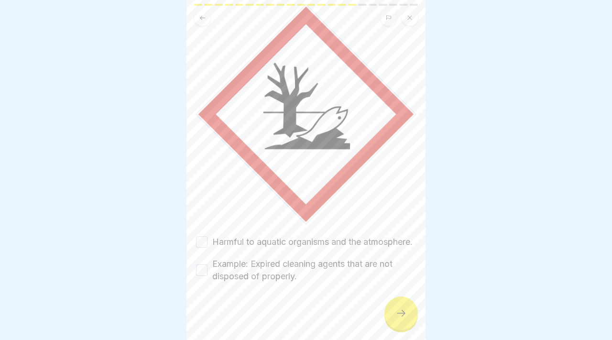
click at [208, 236] on div "Harmful to aquatic organisms and the atmosphere." at bounding box center [304, 242] width 217 height 12
click at [200, 237] on button "Harmful to aquatic organisms and the atmosphere." at bounding box center [201, 241] width 11 height 11
click at [202, 271] on button "Example: Expired cleaning agents that are not disposed of properly." at bounding box center [201, 269] width 11 height 11
click at [407, 317] on div at bounding box center [400, 312] width 33 height 33
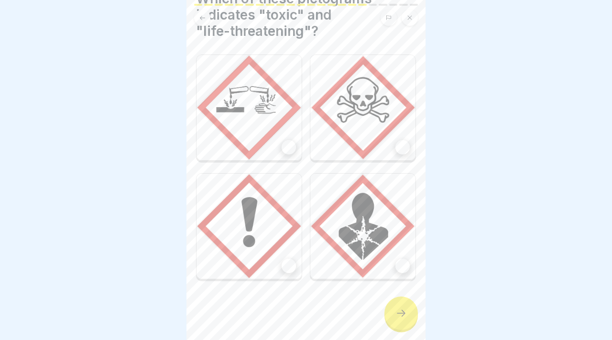
scroll to position [48, 0]
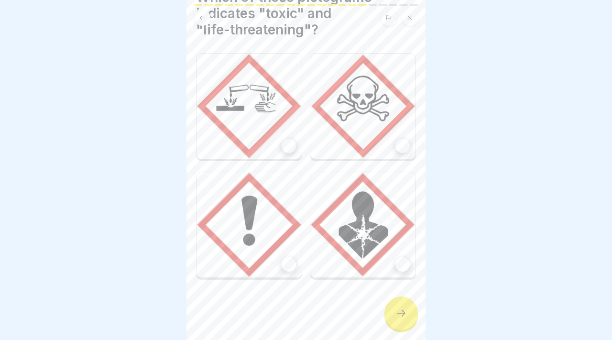
click at [399, 150] on div at bounding box center [402, 146] width 14 height 14
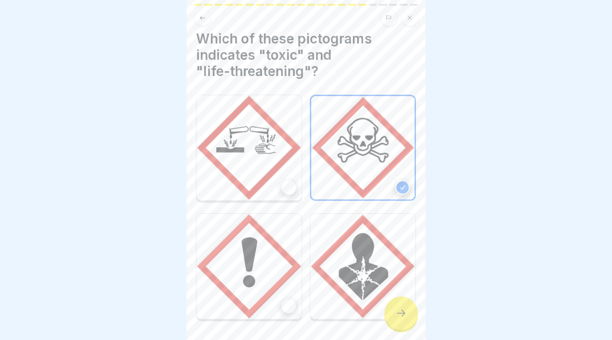
scroll to position [0, 0]
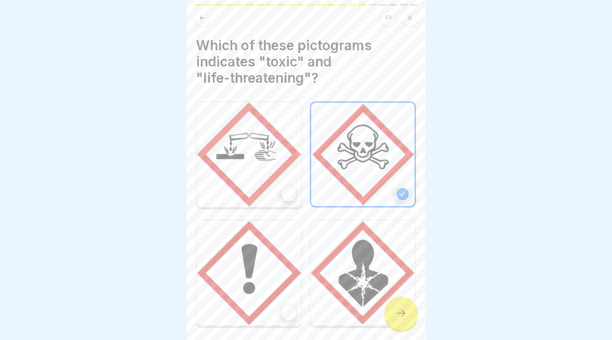
click at [401, 304] on div at bounding box center [400, 312] width 33 height 33
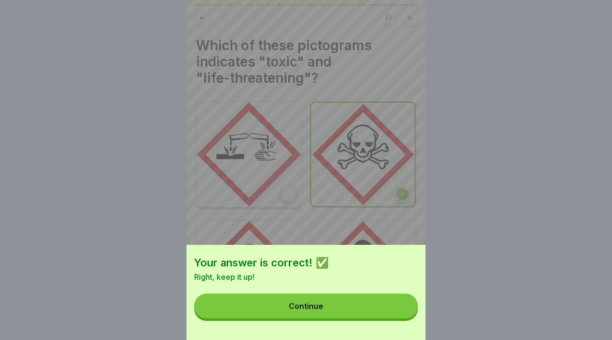
click at [401, 304] on button "Continue" at bounding box center [306, 306] width 224 height 25
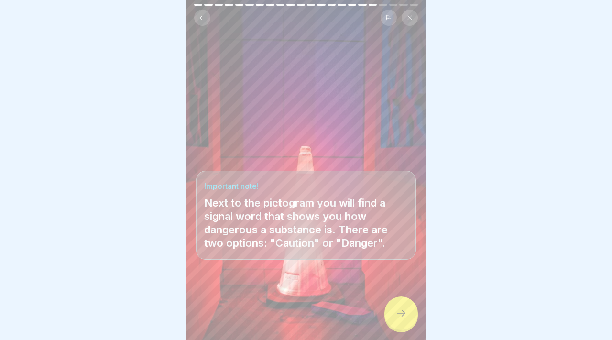
click at [401, 304] on div at bounding box center [400, 312] width 33 height 33
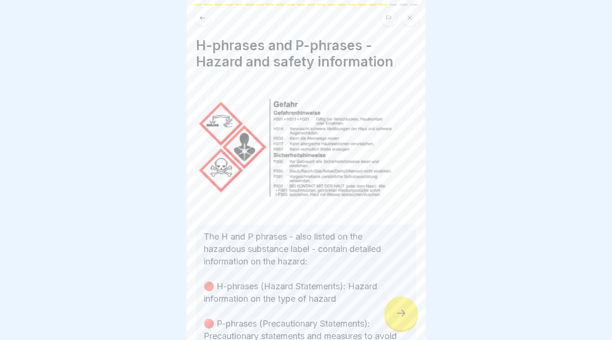
click at [393, 311] on div at bounding box center [400, 312] width 33 height 33
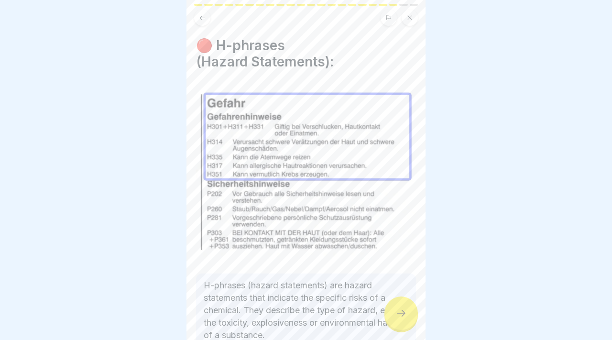
click at [393, 311] on div at bounding box center [400, 312] width 33 height 33
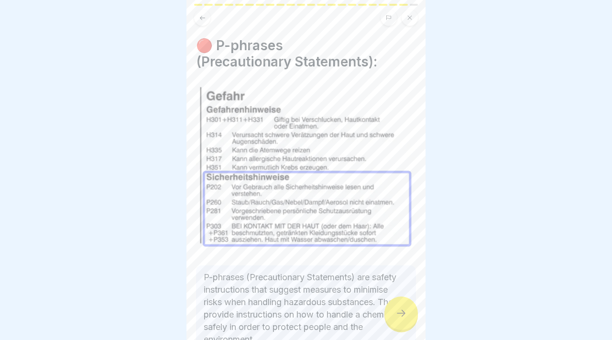
click at [393, 311] on div at bounding box center [400, 312] width 33 height 33
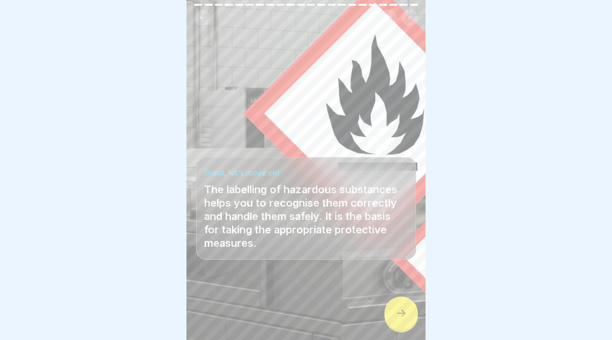
click at [393, 311] on div at bounding box center [400, 312] width 33 height 33
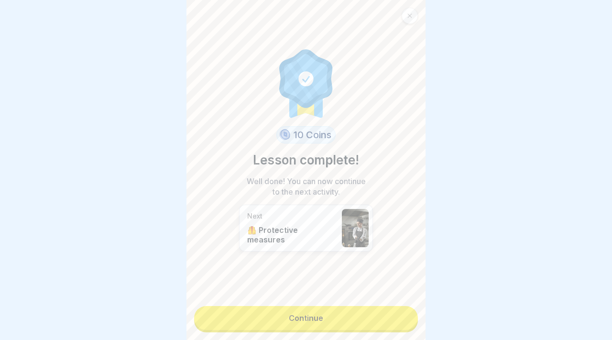
click at [393, 311] on link "Continue" at bounding box center [306, 318] width 224 height 24
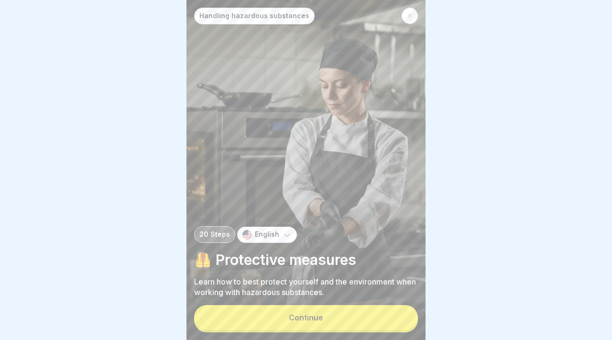
click at [393, 311] on button "Continue" at bounding box center [306, 317] width 224 height 25
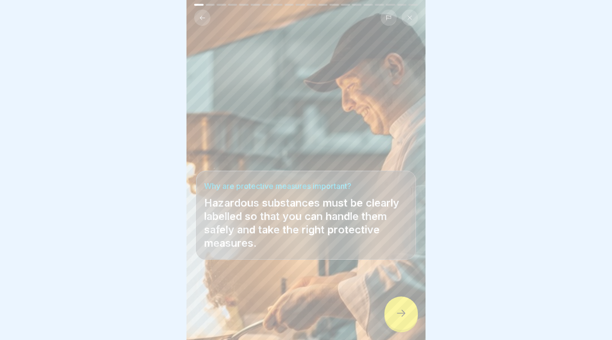
click at [393, 311] on div at bounding box center [400, 312] width 33 height 33
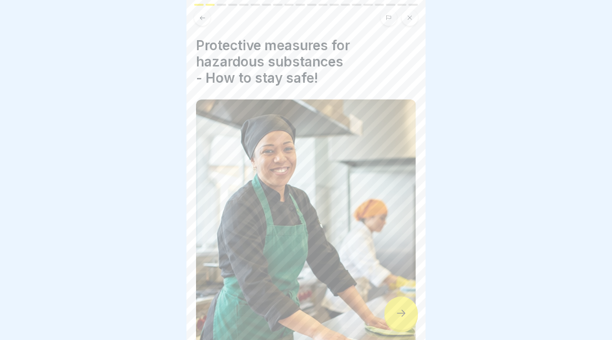
click at [393, 311] on div at bounding box center [400, 312] width 33 height 33
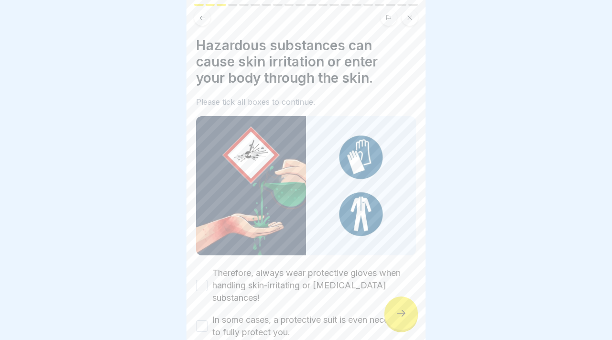
click at [205, 280] on button "Therefore, always wear protective gloves when handling skin-irritating or [MEDI…" at bounding box center [201, 285] width 11 height 11
click at [202, 320] on button "In some cases, a protective suit is even necessary to fully protect you." at bounding box center [201, 325] width 11 height 11
click at [399, 308] on icon at bounding box center [400, 312] width 11 height 11
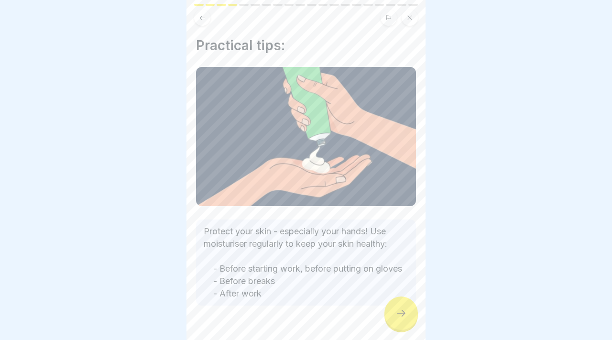
click at [397, 307] on icon at bounding box center [400, 312] width 11 height 11
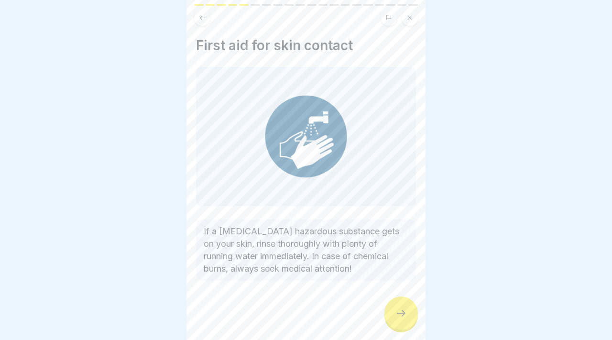
click at [397, 307] on icon at bounding box center [400, 312] width 11 height 11
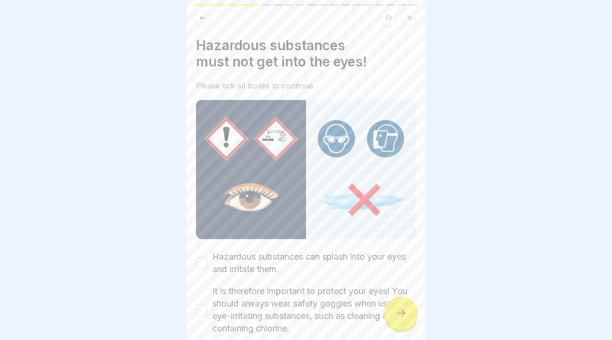
click at [397, 307] on icon at bounding box center [400, 312] width 11 height 11
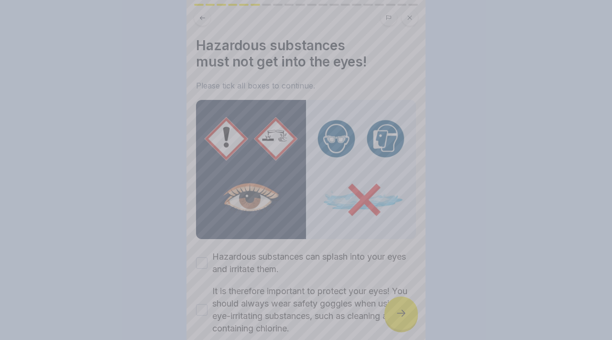
click at [397, 307] on div at bounding box center [306, 170] width 612 height 340
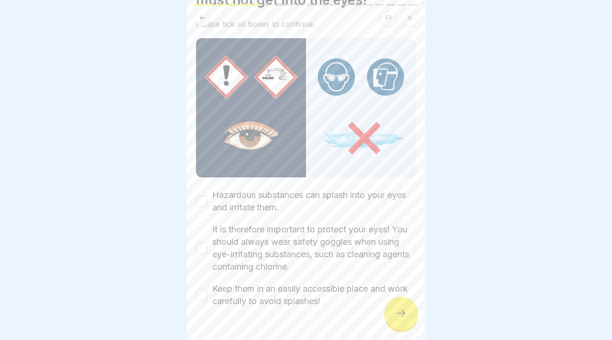
scroll to position [87, 0]
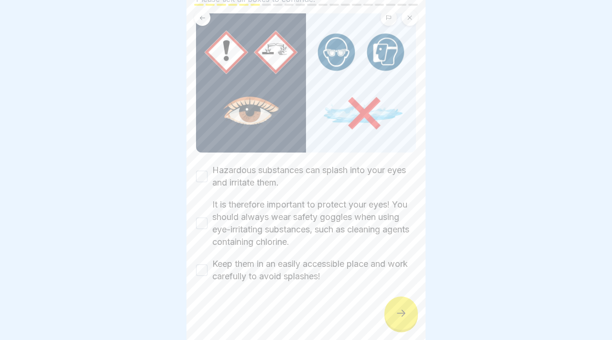
click at [200, 177] on button "Hazardous substances can splash into your eyes and irritate them." at bounding box center [201, 176] width 11 height 11
click at [205, 219] on button "It is therefore important to protect your eyes! You should always wear safety g…" at bounding box center [201, 223] width 11 height 11
click at [205, 265] on button "Keep them in an easily accessible place and work carefully to avoid splashes!" at bounding box center [201, 269] width 11 height 11
click at [414, 314] on div at bounding box center [400, 312] width 33 height 33
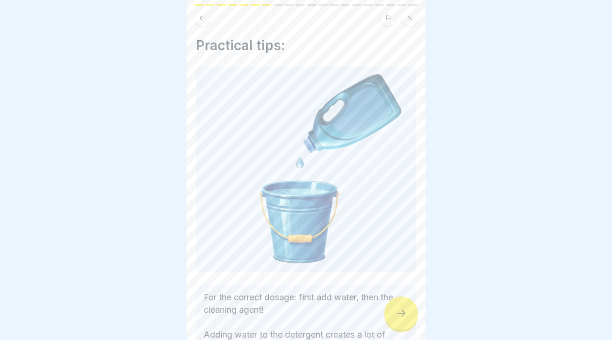
click at [414, 314] on div at bounding box center [400, 312] width 33 height 33
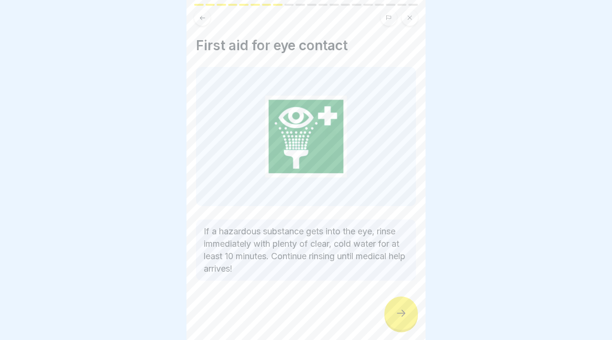
click at [414, 314] on div at bounding box center [400, 312] width 33 height 33
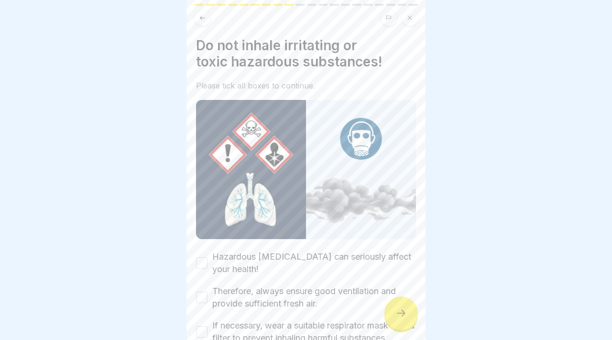
click at [414, 314] on div at bounding box center [400, 312] width 33 height 33
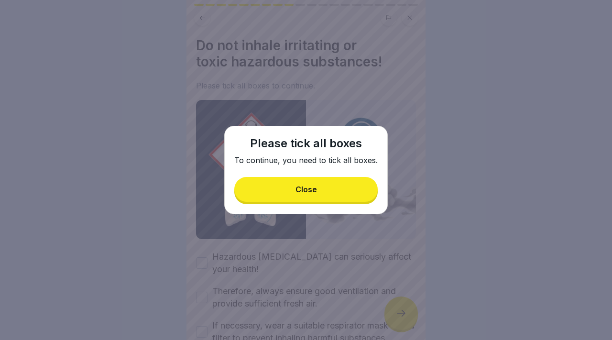
click at [342, 184] on button "Close" at bounding box center [305, 189] width 143 height 25
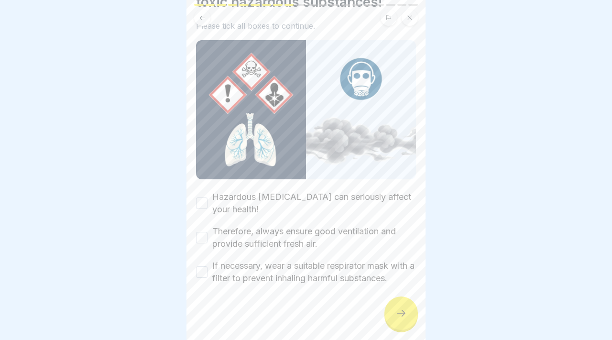
scroll to position [62, 0]
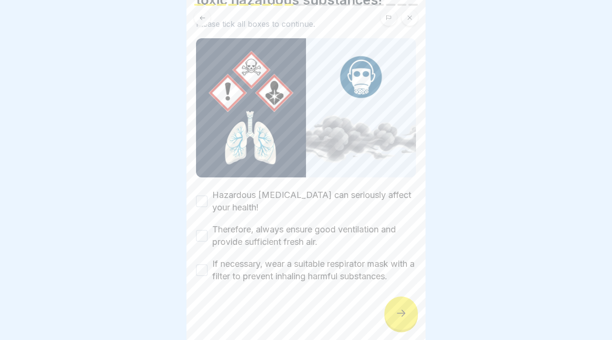
click at [205, 199] on button "Hazardous [MEDICAL_DATA] can seriously affect your health!" at bounding box center [201, 201] width 11 height 11
click at [205, 241] on button "Therefore, always ensure good ventilation and provide sufficient fresh air." at bounding box center [201, 235] width 11 height 11
click at [204, 266] on button "If necessary, wear a suitable respirator mask with a filter to prevent inhaling…" at bounding box center [201, 269] width 11 height 11
click at [407, 307] on div at bounding box center [400, 312] width 33 height 33
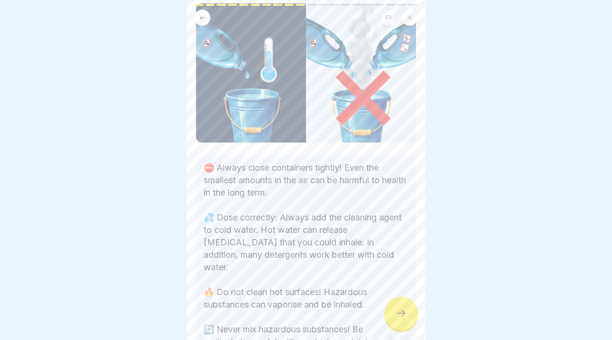
scroll to position [147, 0]
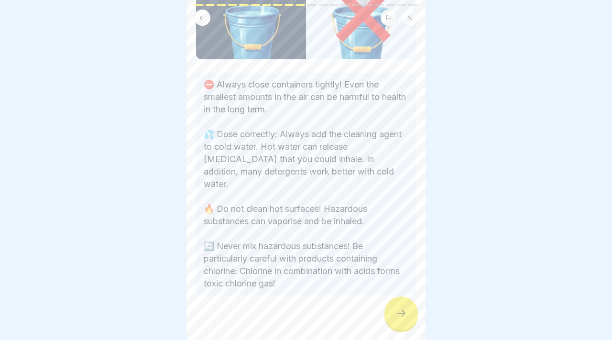
click at [399, 309] on icon at bounding box center [400, 312] width 11 height 11
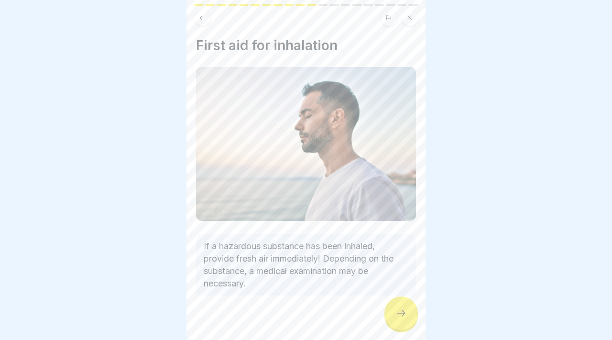
click at [399, 309] on icon at bounding box center [400, 312] width 11 height 11
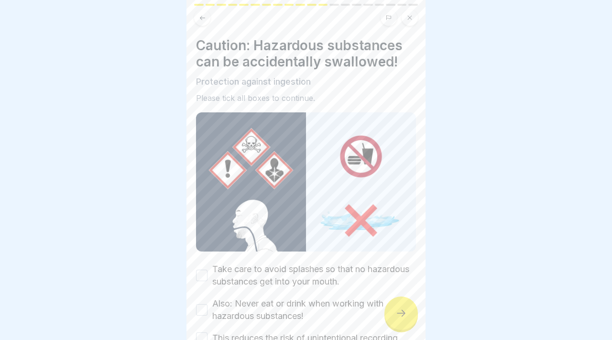
scroll to position [62, 0]
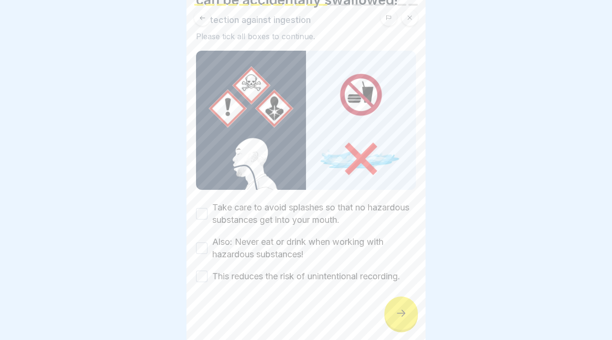
click at [195, 216] on div "Caution: Hazardous substances can be accidentally swallowed! Protection against…" at bounding box center [305, 170] width 239 height 340
click at [197, 214] on button "Take care to avoid splashes so that no hazardous substances get into your mouth." at bounding box center [201, 213] width 11 height 11
click at [203, 249] on button "Also: Never eat or drink when working with hazardous substances!" at bounding box center [201, 247] width 11 height 11
click at [205, 264] on div "Take care to avoid splashes so that no hazardous substances get into your mouth…" at bounding box center [306, 241] width 220 height 81
click at [205, 274] on button "This reduces the risk of unintentional recording." at bounding box center [201, 276] width 11 height 11
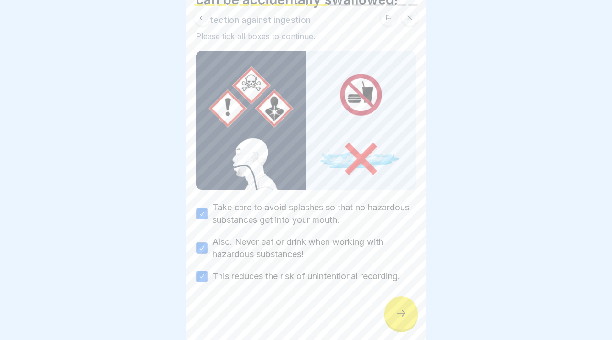
click at [409, 315] on div at bounding box center [400, 312] width 33 height 33
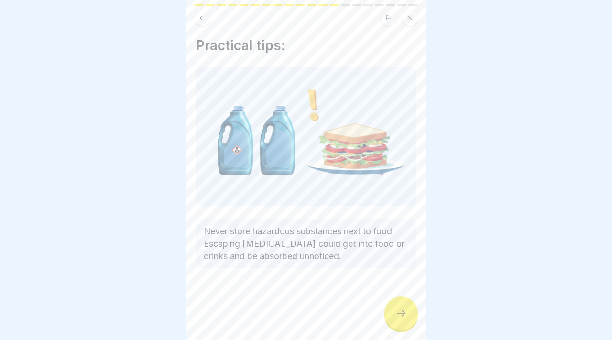
click at [401, 300] on div at bounding box center [400, 312] width 33 height 33
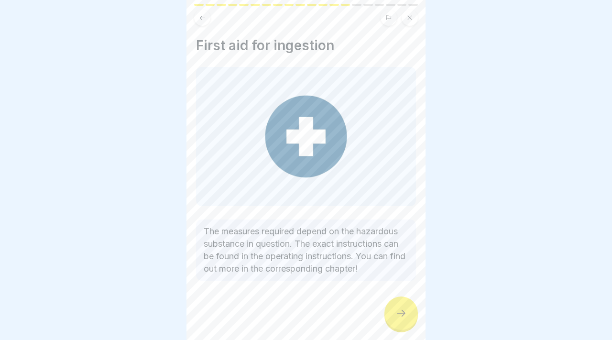
click at [401, 300] on div at bounding box center [400, 312] width 33 height 33
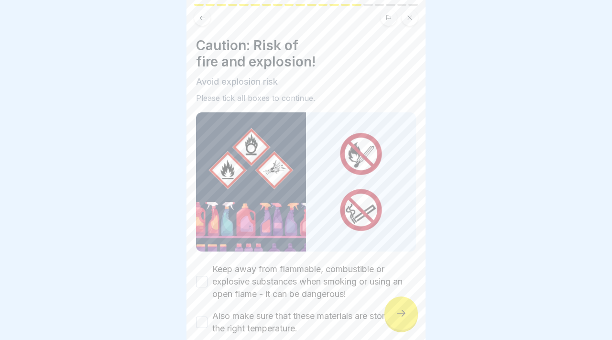
click at [401, 300] on div at bounding box center [400, 312] width 33 height 33
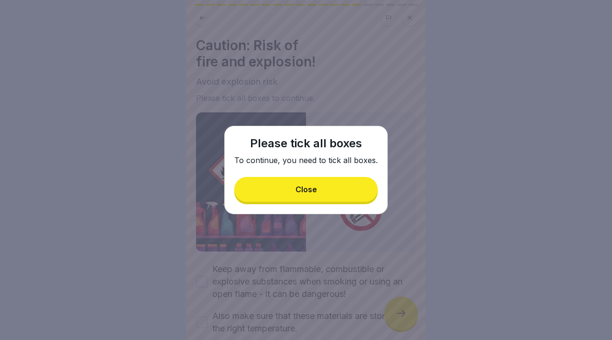
click at [299, 199] on button "Close" at bounding box center [305, 189] width 143 height 25
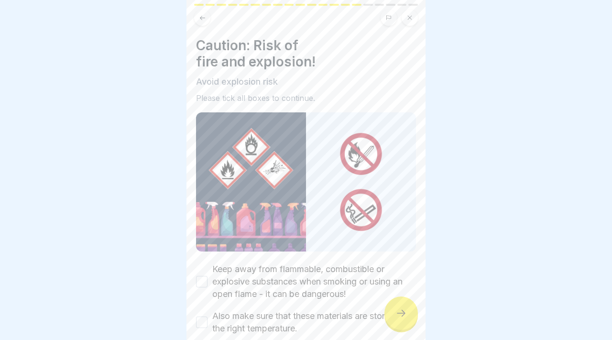
scroll to position [52, 0]
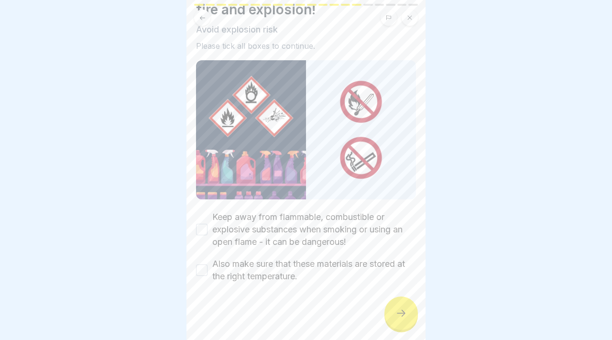
click at [196, 227] on button "Keep away from flammable, combustible or explosive substances when smoking or u…" at bounding box center [201, 229] width 11 height 11
click at [199, 266] on button "Also make sure that these materials are stored at the right temperature." at bounding box center [201, 269] width 11 height 11
click at [405, 315] on icon at bounding box center [400, 312] width 11 height 11
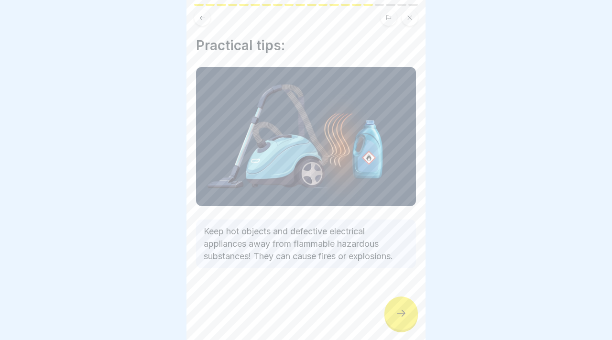
click at [403, 313] on icon at bounding box center [401, 313] width 9 height 7
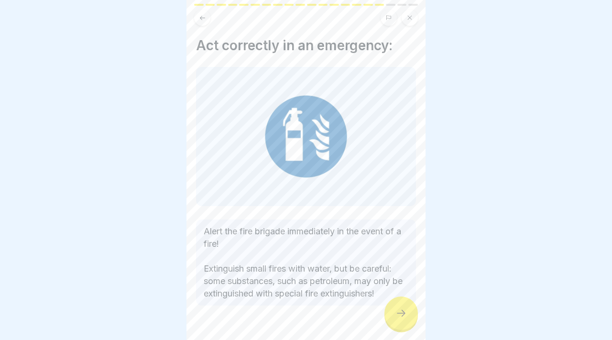
click at [403, 313] on icon at bounding box center [401, 313] width 9 height 7
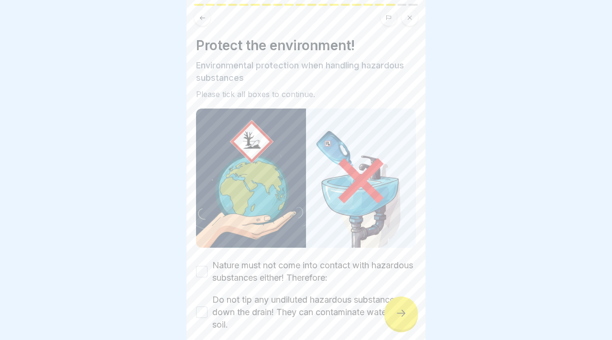
click at [403, 313] on icon at bounding box center [401, 313] width 9 height 7
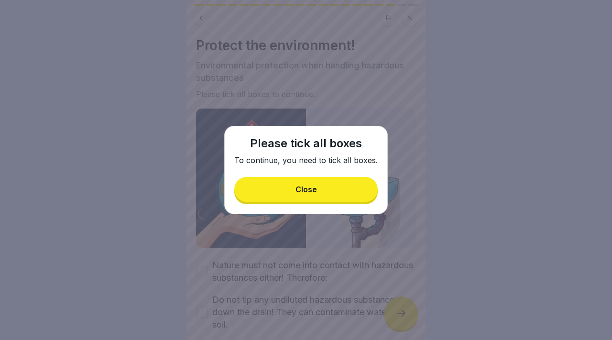
click at [302, 195] on button "Close" at bounding box center [305, 189] width 143 height 25
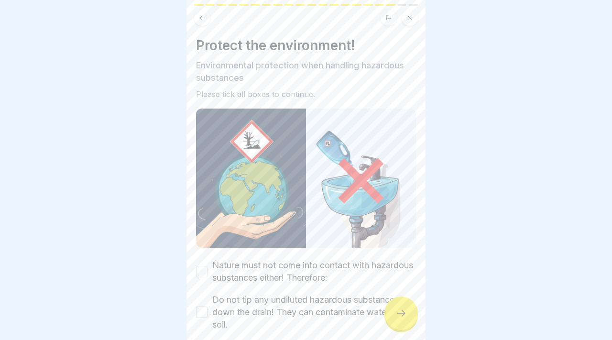
click at [208, 268] on div "Nature must not come into contact with hazardous substances either! Therefore:" at bounding box center [306, 271] width 220 height 25
click at [193, 268] on div "Protect the environment! Environmental protection when handling hazardous subst…" at bounding box center [305, 170] width 239 height 340
click at [197, 272] on button "Nature must not come into contact with hazardous substances either! Therefore:" at bounding box center [201, 271] width 11 height 11
click at [202, 312] on button "Do not tip any undiluted hazardous substances down the drain! They can contamin…" at bounding box center [201, 312] width 11 height 11
click at [403, 314] on icon at bounding box center [400, 312] width 11 height 11
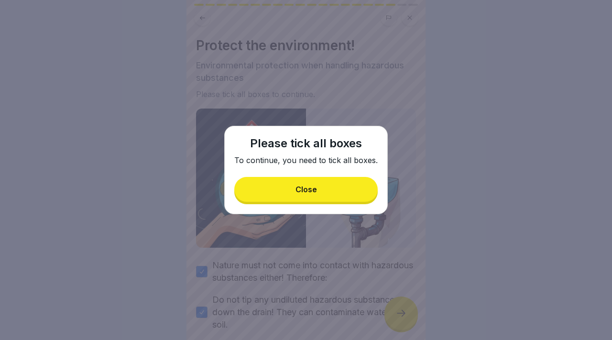
click at [353, 172] on div "Please tick all boxes To continue, you need to tick all boxes. Close" at bounding box center [306, 170] width 164 height 88
click at [348, 182] on button "Close" at bounding box center [305, 189] width 143 height 25
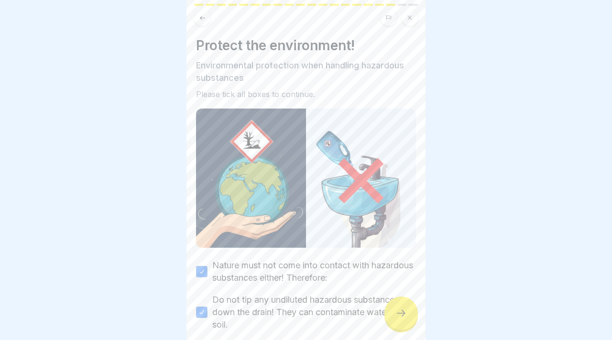
scroll to position [83, 0]
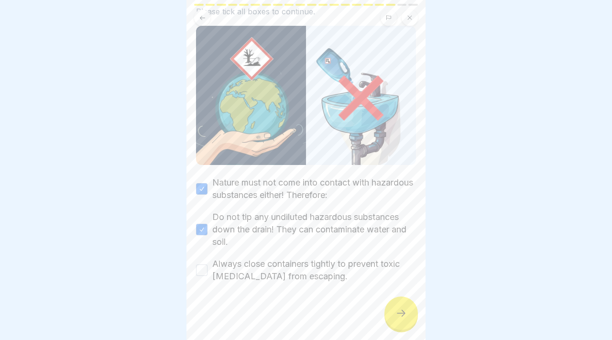
click at [200, 266] on button "Always close containers tightly to prevent toxic [MEDICAL_DATA] from escaping." at bounding box center [201, 269] width 11 height 11
click at [428, 322] on div at bounding box center [306, 170] width 612 height 340
click at [422, 320] on div "Protect the environment! Environmental protection when handling hazardous subst…" at bounding box center [305, 170] width 239 height 340
click at [412, 318] on div at bounding box center [400, 312] width 33 height 33
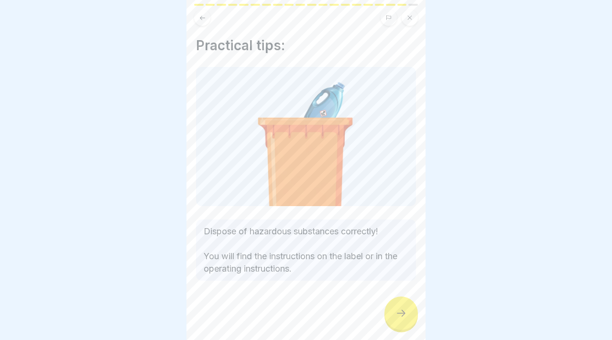
click at [412, 318] on div at bounding box center [400, 312] width 33 height 33
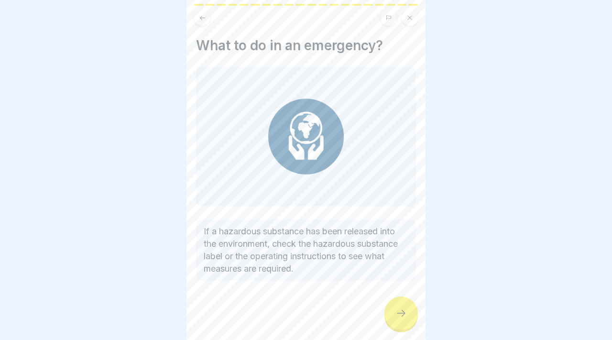
click at [412, 318] on div at bounding box center [400, 312] width 33 height 33
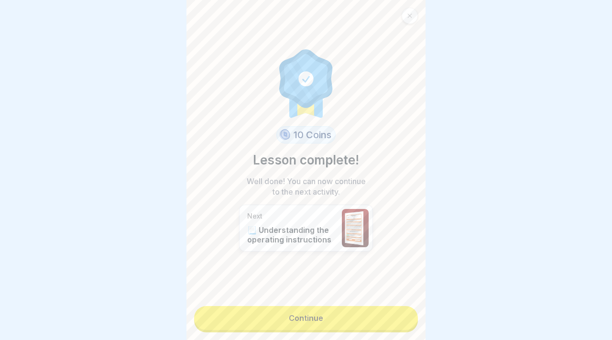
click at [412, 318] on link "Continue" at bounding box center [306, 318] width 224 height 24
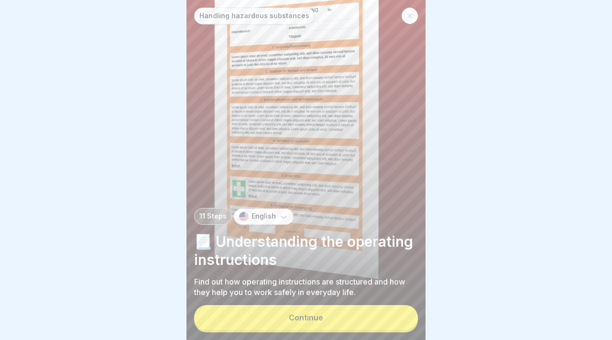
click at [386, 318] on button "Continue" at bounding box center [306, 317] width 224 height 25
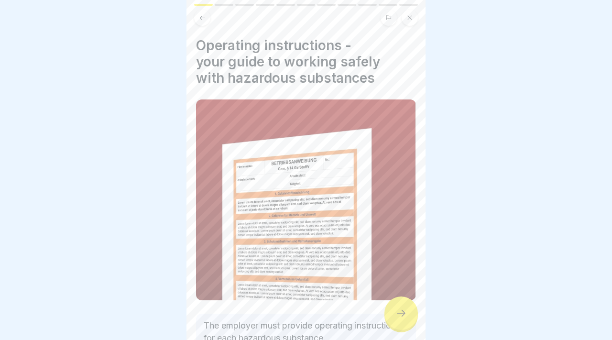
click at [386, 318] on div at bounding box center [400, 312] width 33 height 33
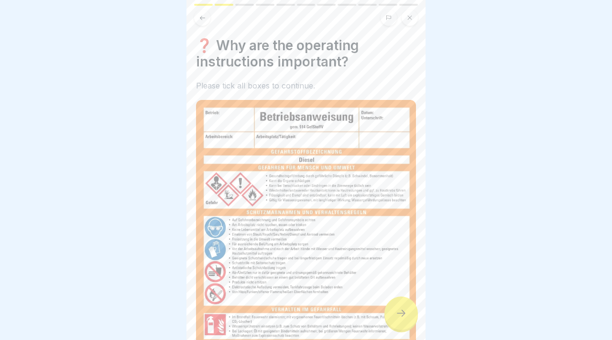
click at [386, 318] on div at bounding box center [400, 312] width 33 height 33
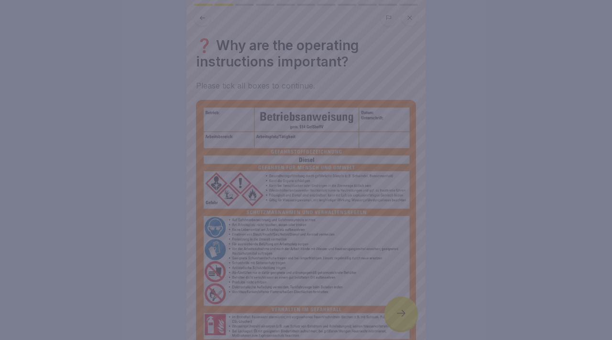
click at [386, 318] on div at bounding box center [306, 170] width 612 height 340
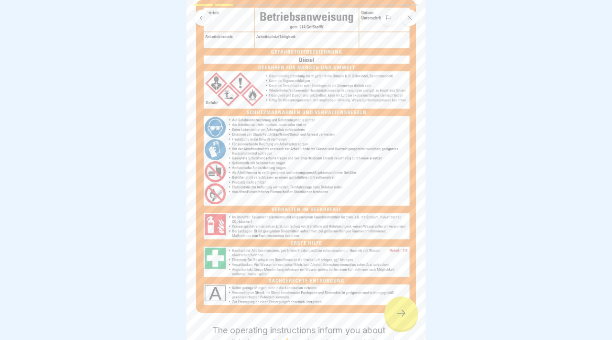
scroll to position [191, 0]
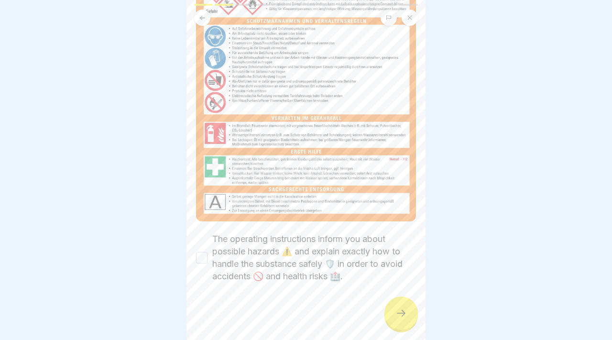
click at [204, 250] on div "The operating instructions inform you about possible hazards ⚠️ and explain exa…" at bounding box center [306, 258] width 220 height 50
click at [204, 252] on div "The operating instructions inform you about possible hazards ⚠️ and explain exa…" at bounding box center [306, 258] width 220 height 50
click at [201, 258] on button "The operating instructions inform you about possible hazards ⚠️ and explain exa…" at bounding box center [201, 257] width 11 height 11
click at [392, 314] on div at bounding box center [400, 312] width 33 height 33
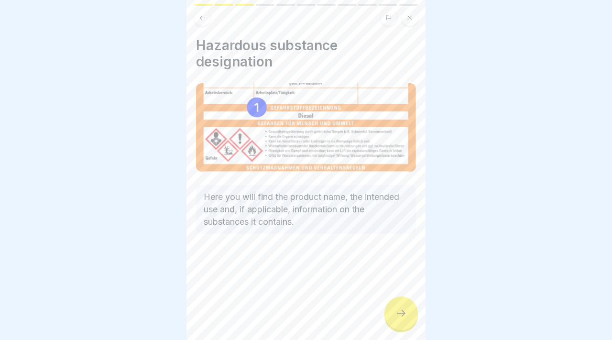
click at [392, 314] on div at bounding box center [400, 312] width 33 height 33
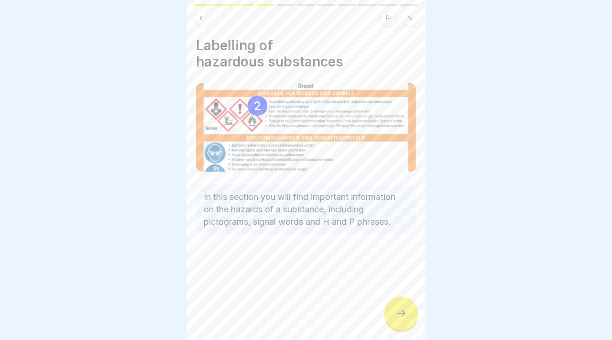
click at [392, 314] on div at bounding box center [400, 312] width 33 height 33
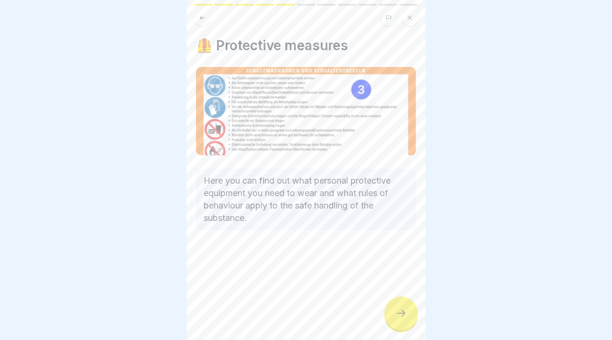
click at [392, 314] on div at bounding box center [400, 312] width 33 height 33
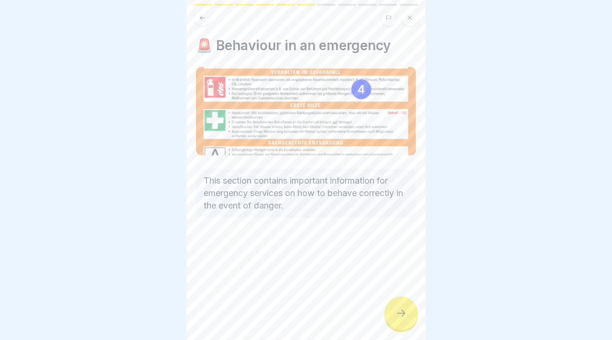
click at [392, 314] on div at bounding box center [400, 312] width 33 height 33
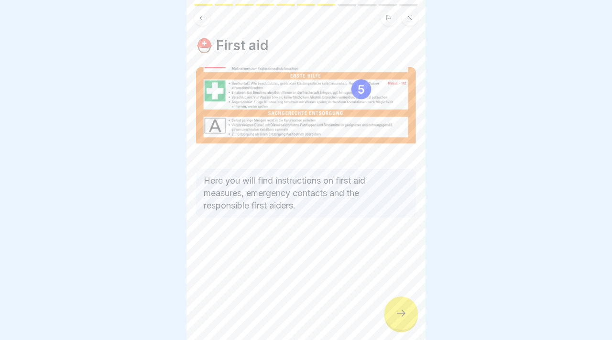
click at [392, 314] on div at bounding box center [400, 312] width 33 height 33
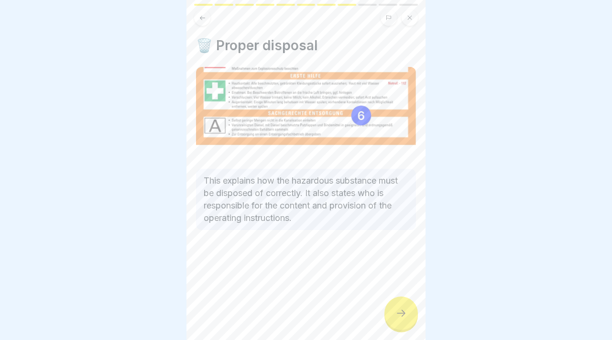
click at [392, 314] on div at bounding box center [400, 312] width 33 height 33
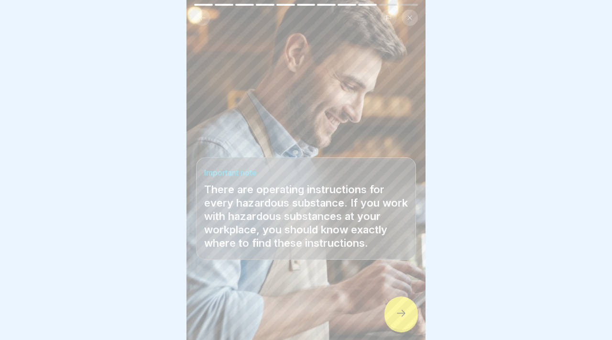
click at [394, 306] on div at bounding box center [400, 312] width 33 height 33
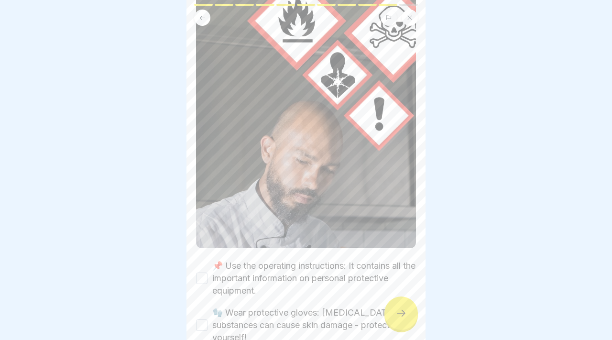
scroll to position [224, 0]
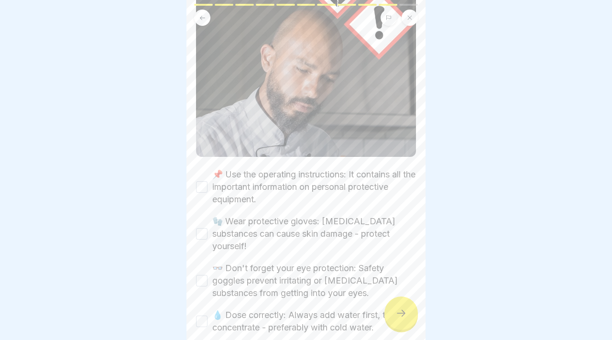
click at [196, 188] on button "📌 Use the operating instructions: It contains all the important information on …" at bounding box center [201, 186] width 11 height 11
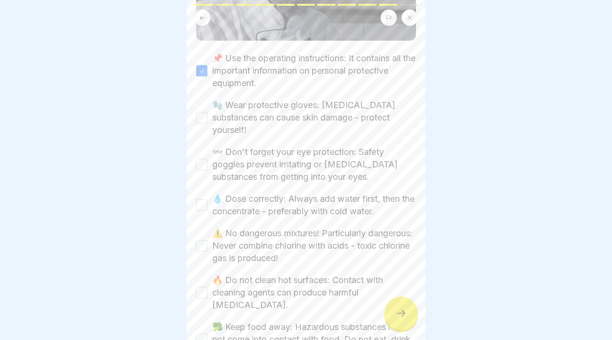
scroll to position [361, 0]
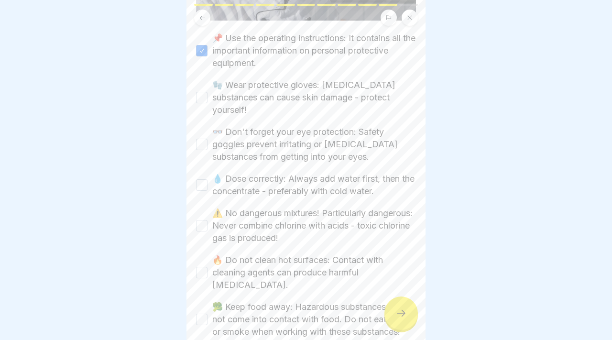
click at [200, 96] on button "🧤 Wear protective gloves: [MEDICAL_DATA] substances can cause skin damage - pro…" at bounding box center [201, 97] width 11 height 11
click at [205, 144] on div "👓 Don't forget your eye protection: Safety goggles prevent irritating or [MEDIC…" at bounding box center [306, 144] width 220 height 37
click at [205, 139] on button "👓 Don't forget your eye protection: Safety goggles prevent irritating or [MEDIC…" at bounding box center [201, 144] width 11 height 11
click at [203, 179] on button "💧 Dose correctly: Always add water first, then the concentrate - preferably wit…" at bounding box center [201, 184] width 11 height 11
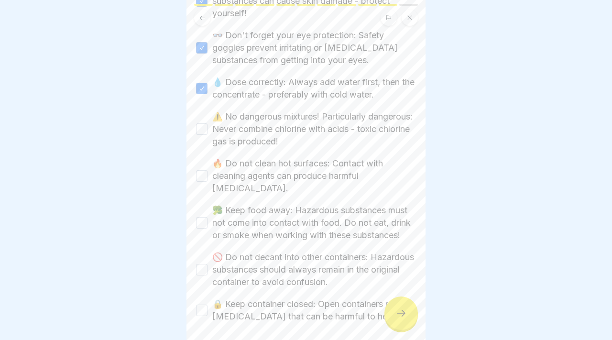
scroll to position [472, 0]
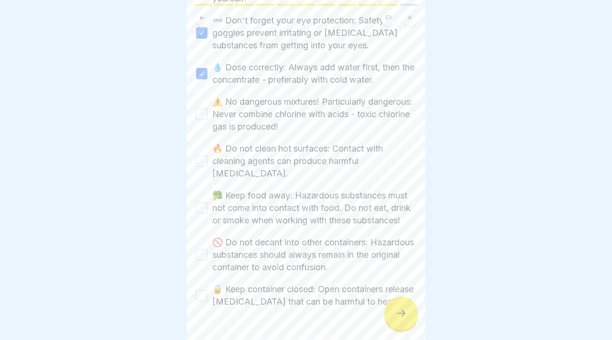
click at [198, 109] on button "⚠️ No dangerous mixtures! Particularly dangerous: Never combine chlorine with a…" at bounding box center [201, 114] width 11 height 11
click at [197, 155] on button "🔥 Do not clean hot surfaces: Contact with cleaning agents can produce harmful […" at bounding box center [201, 160] width 11 height 11
click at [204, 202] on button "🥦 Keep food away: Hazardous substances must not come into contact with food. Do…" at bounding box center [201, 207] width 11 height 11
click at [203, 249] on button "🚫 Do not decant into other containers: Hazardous substances should always remai…" at bounding box center [201, 254] width 11 height 11
click at [207, 290] on button "🔒 Keep container closed: Open containers release [MEDICAL_DATA] that can be har…" at bounding box center [201, 295] width 11 height 11
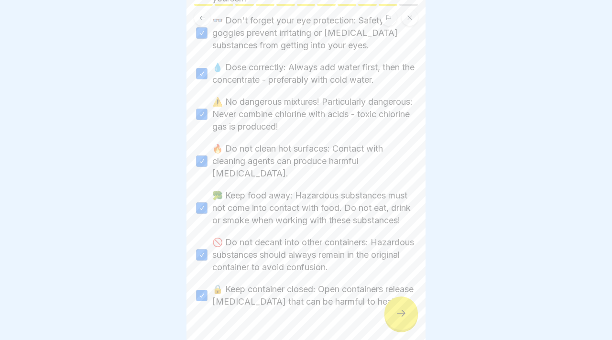
click at [400, 307] on div at bounding box center [400, 312] width 33 height 33
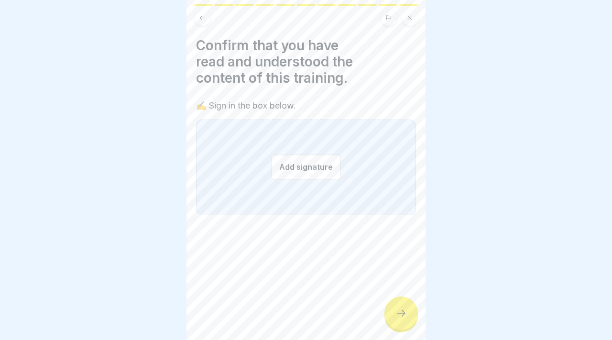
click at [327, 169] on button "Add signature" at bounding box center [306, 166] width 70 height 25
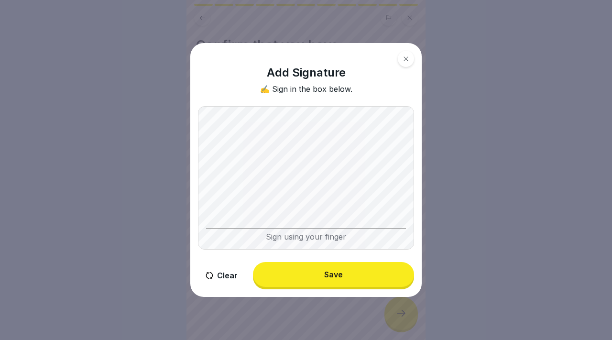
click at [350, 103] on div "Add Signature ✍️ Sign in the box below. Sign using your finger Clear Save" at bounding box center [305, 170] width 231 height 254
click at [339, 273] on div "Save" at bounding box center [333, 274] width 19 height 9
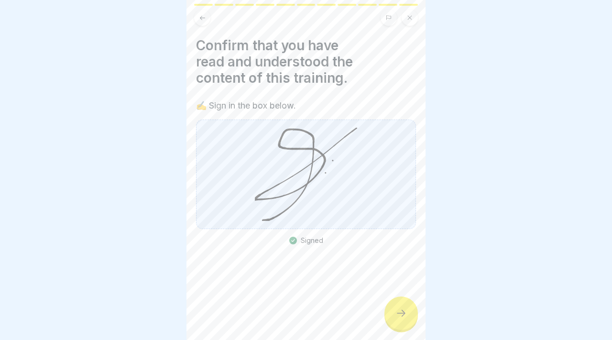
click at [397, 309] on icon at bounding box center [400, 312] width 11 height 11
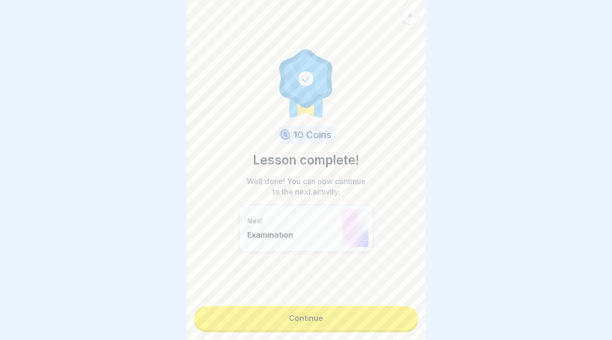
click at [388, 312] on link "Continue" at bounding box center [306, 318] width 224 height 24
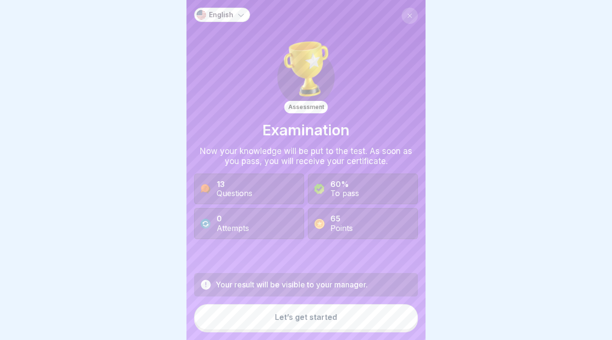
click at [405, 23] on link at bounding box center [410, 16] width 16 height 16
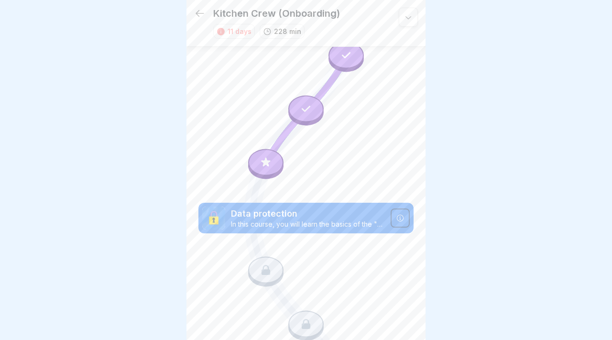
scroll to position [2743, 0]
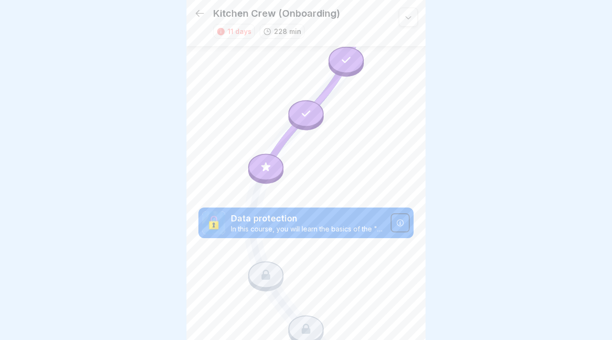
click at [266, 172] on icon at bounding box center [266, 167] width 12 height 12
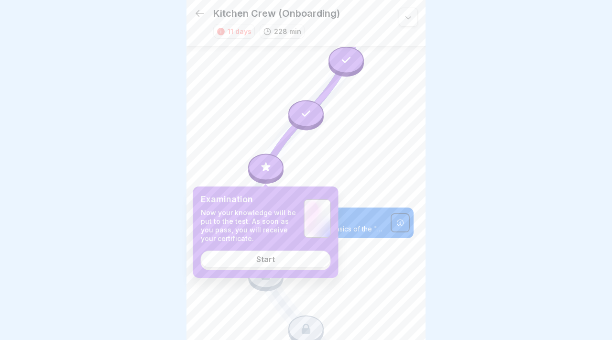
click at [268, 262] on div "Start" at bounding box center [265, 259] width 19 height 9
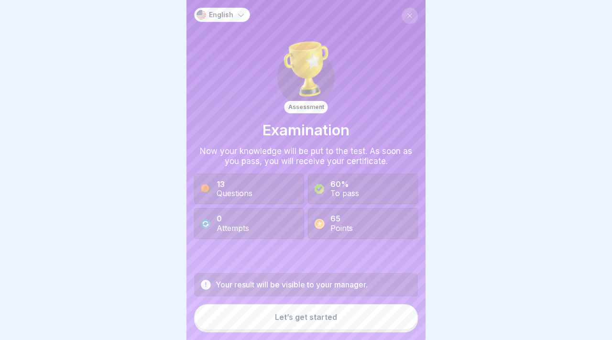
click at [242, 314] on button "Let’s get started" at bounding box center [306, 317] width 224 height 26
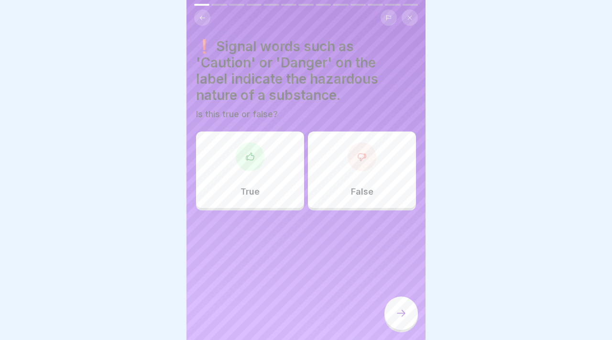
click at [230, 174] on div "True" at bounding box center [250, 169] width 108 height 77
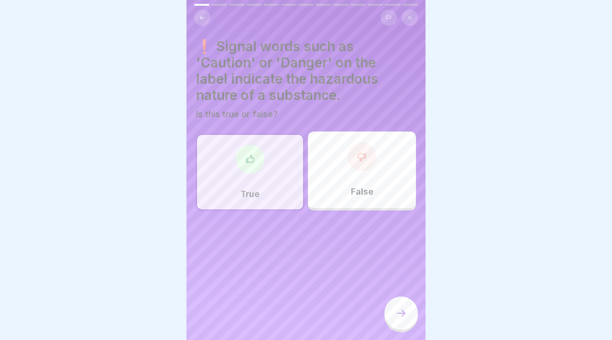
click at [395, 304] on div at bounding box center [400, 312] width 33 height 33
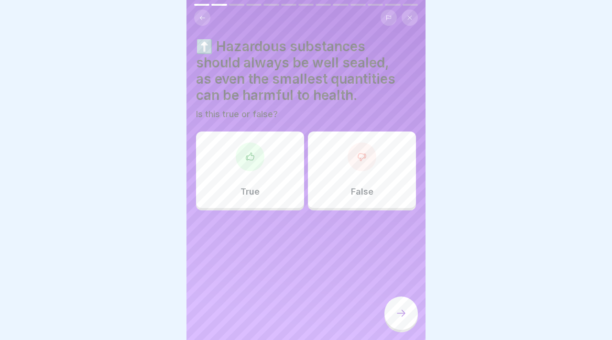
click at [265, 169] on div "True" at bounding box center [250, 169] width 108 height 77
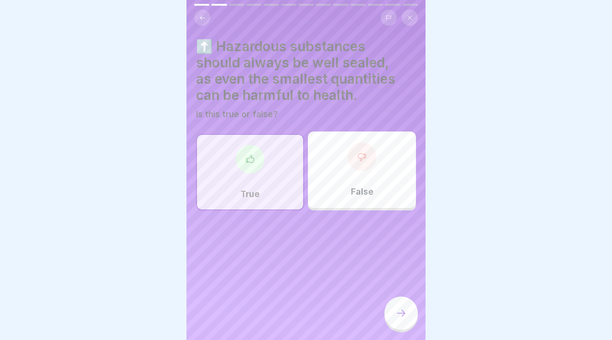
click at [401, 322] on div at bounding box center [400, 312] width 33 height 33
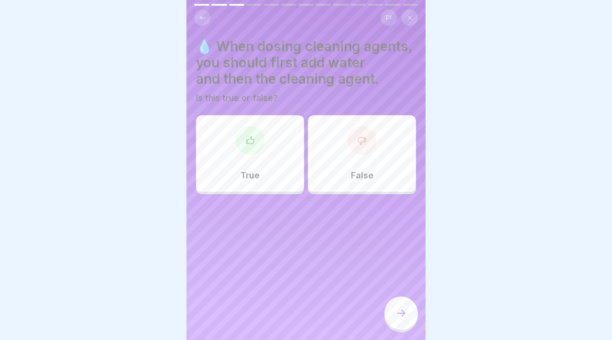
click at [246, 167] on div "True" at bounding box center [250, 153] width 108 height 77
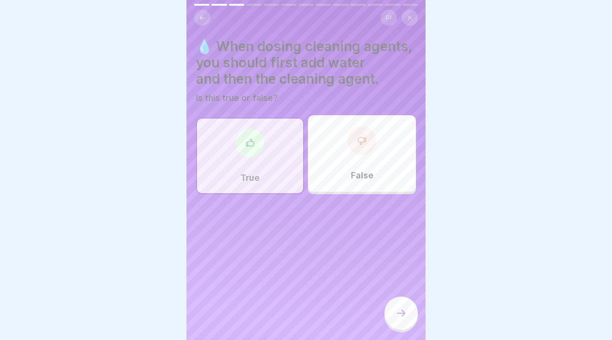
click at [395, 309] on icon at bounding box center [400, 312] width 11 height 11
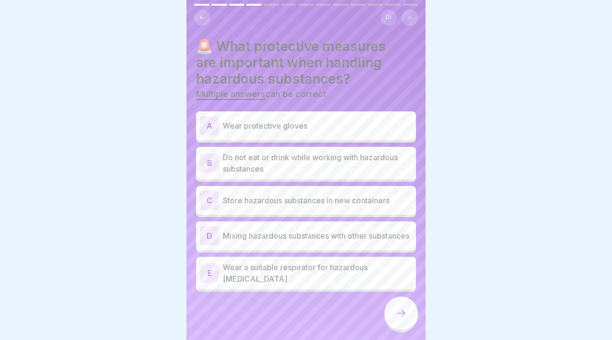
click at [267, 129] on p "Wear protective gloves" at bounding box center [317, 125] width 189 height 11
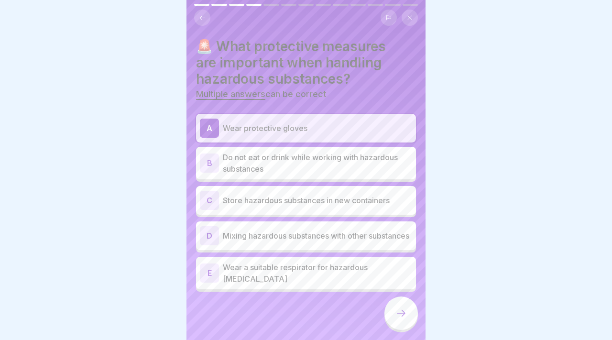
click at [301, 169] on p "Do not eat or drink while working with hazardous substances" at bounding box center [317, 163] width 189 height 23
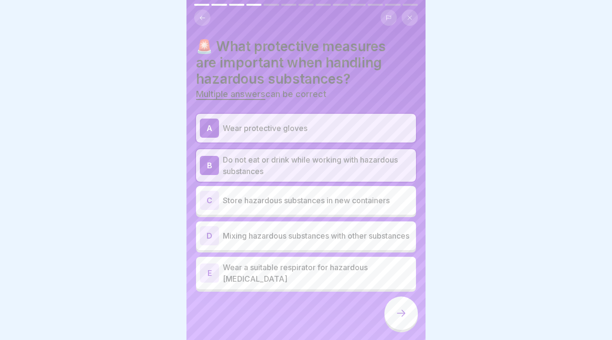
click at [291, 207] on div "C Store hazardous substances in new containers" at bounding box center [306, 200] width 212 height 19
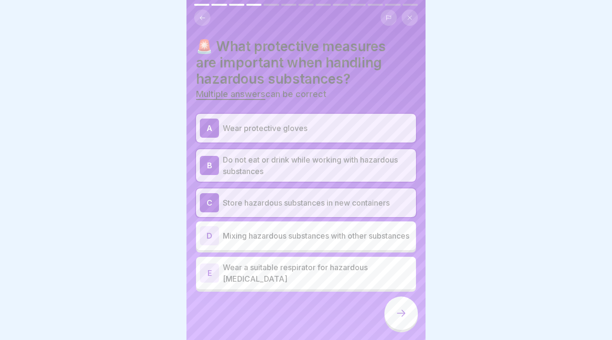
click at [305, 281] on div "E Wear a suitable respirator for hazardous [MEDICAL_DATA]" at bounding box center [306, 273] width 212 height 23
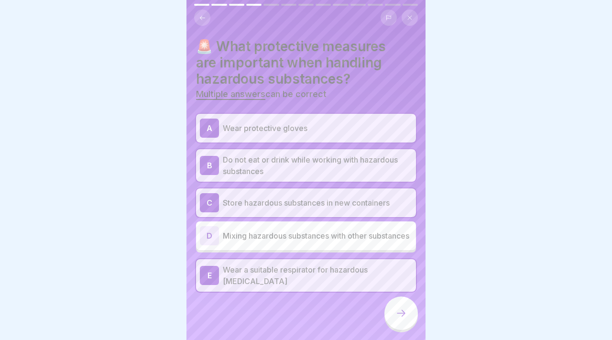
click at [393, 306] on div at bounding box center [400, 312] width 33 height 33
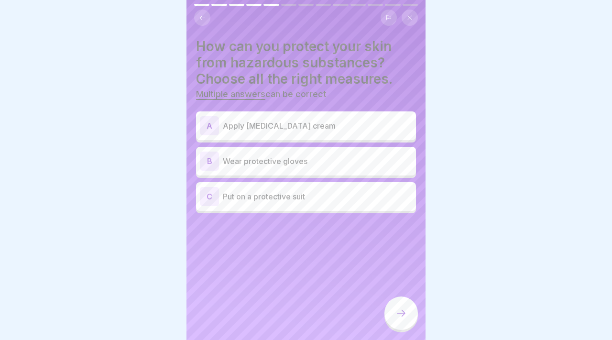
click at [294, 135] on div "A Apply [MEDICAL_DATA] cream" at bounding box center [306, 125] width 212 height 19
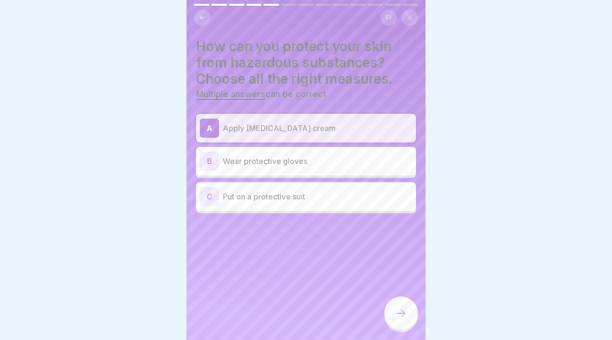
click at [300, 153] on div "B Wear protective gloves" at bounding box center [306, 161] width 212 height 19
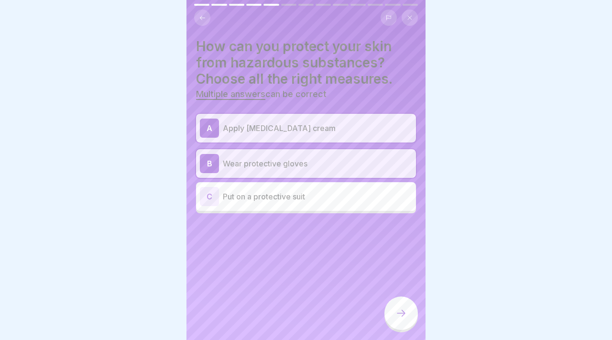
click at [309, 192] on p "Put on a protective suit" at bounding box center [317, 196] width 189 height 11
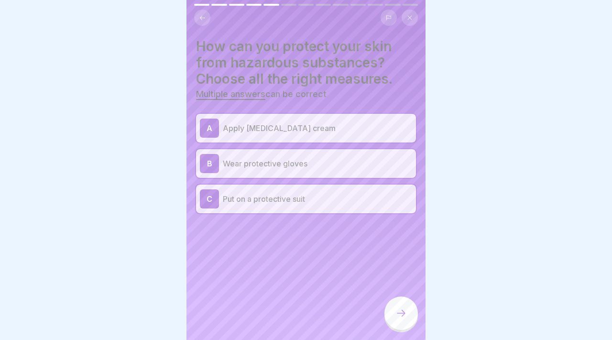
click at [300, 122] on p "Apply [MEDICAL_DATA] cream" at bounding box center [317, 127] width 189 height 11
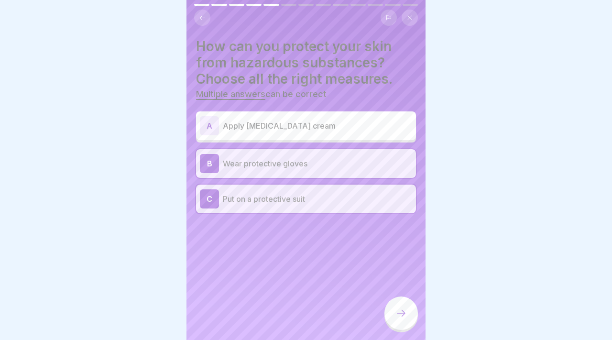
click at [300, 122] on p "Apply [MEDICAL_DATA] cream" at bounding box center [317, 125] width 189 height 11
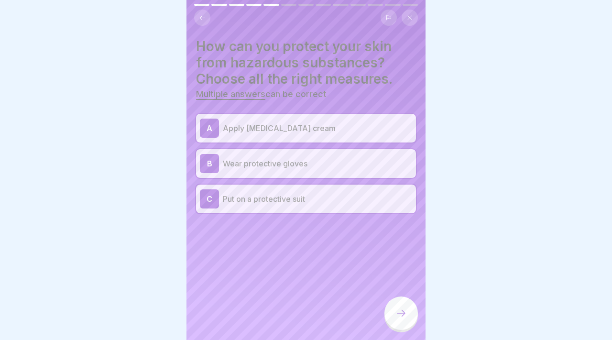
click at [321, 132] on p "Apply [MEDICAL_DATA] cream" at bounding box center [317, 127] width 189 height 11
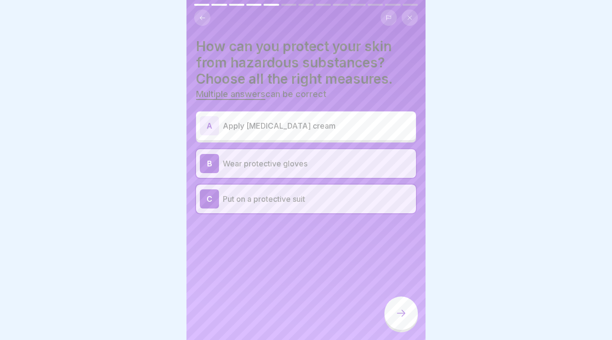
click at [397, 304] on div at bounding box center [400, 312] width 33 height 33
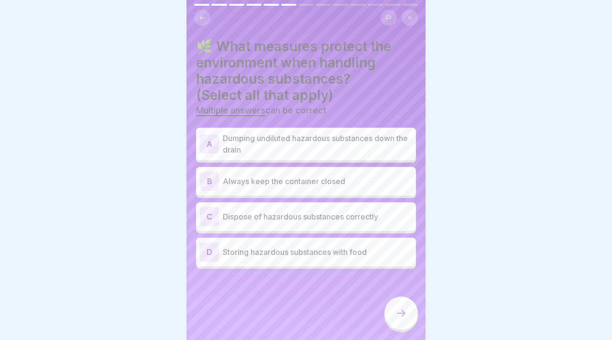
click at [295, 182] on p "Always keep the container closed" at bounding box center [317, 180] width 189 height 11
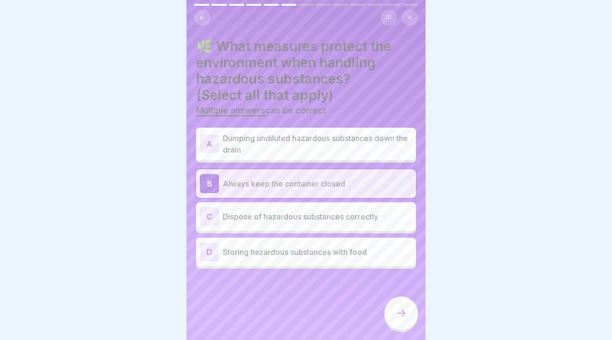
click at [326, 223] on div "C Dispose of hazardous substances correctly" at bounding box center [306, 216] width 212 height 19
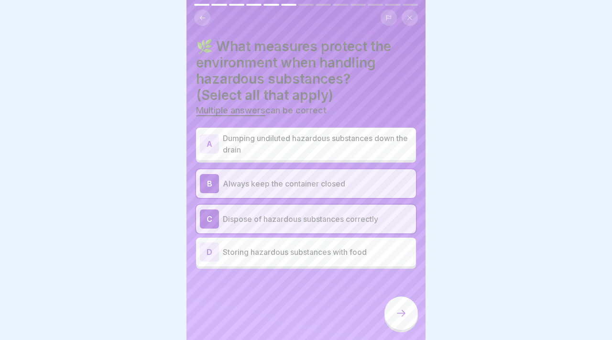
click at [406, 319] on div at bounding box center [400, 312] width 33 height 33
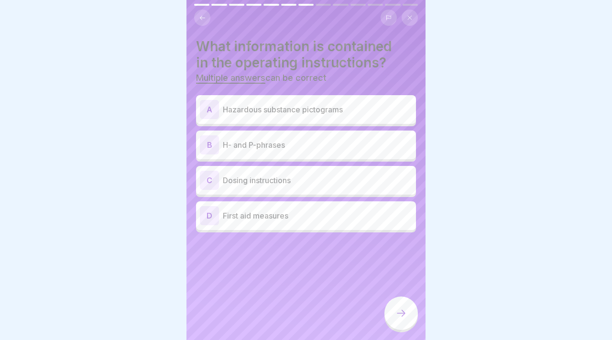
click at [311, 224] on div "D First aid measures" at bounding box center [306, 215] width 212 height 19
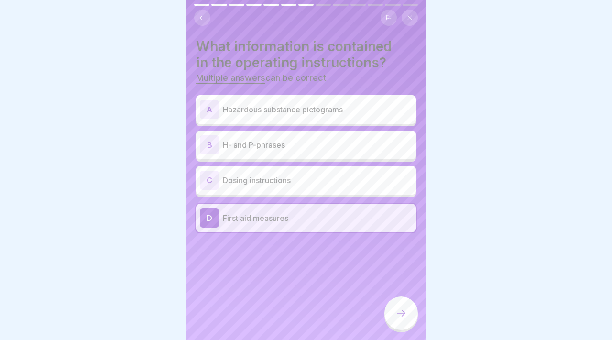
click at [261, 179] on p "Dosing instructions" at bounding box center [317, 180] width 189 height 11
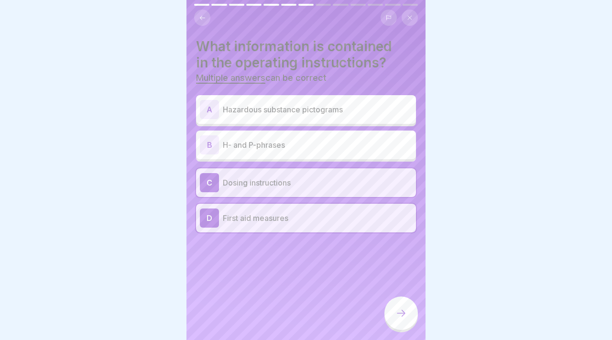
click at [401, 308] on icon at bounding box center [400, 312] width 11 height 11
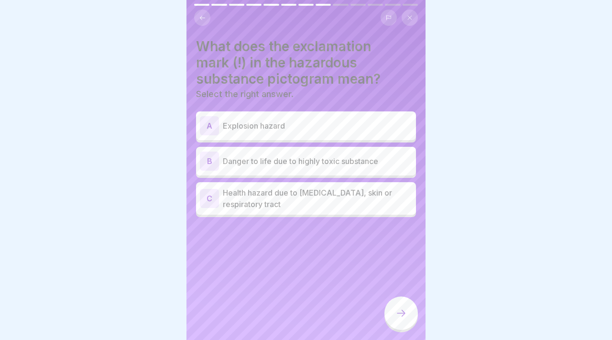
click at [274, 116] on div "A Explosion hazard" at bounding box center [306, 125] width 212 height 19
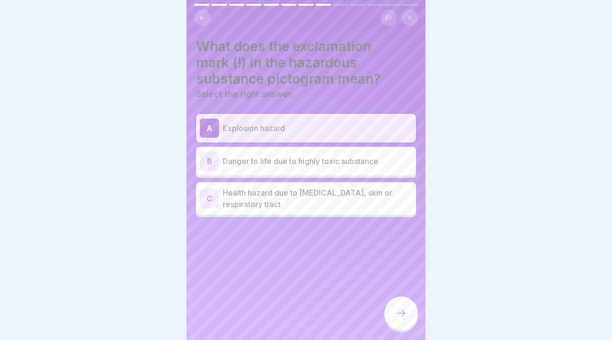
click at [275, 145] on div "A Explosion hazard B Danger to life due to highly toxic substance C Health haza…" at bounding box center [306, 165] width 220 height 103
click at [275, 153] on div "B Danger to life due to highly toxic substance" at bounding box center [306, 161] width 212 height 19
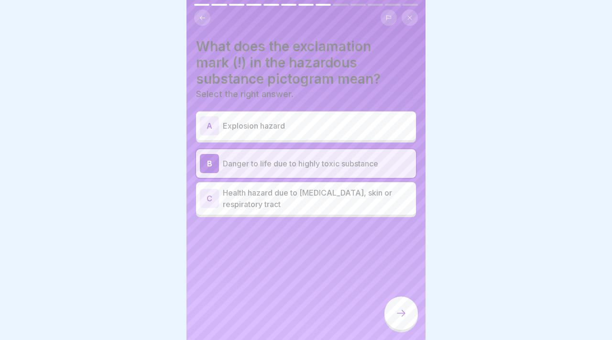
click at [284, 119] on div "A Explosion hazard" at bounding box center [306, 125] width 212 height 19
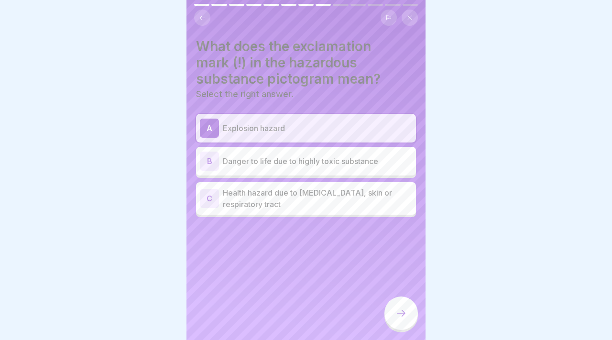
click at [402, 312] on icon at bounding box center [400, 312] width 11 height 11
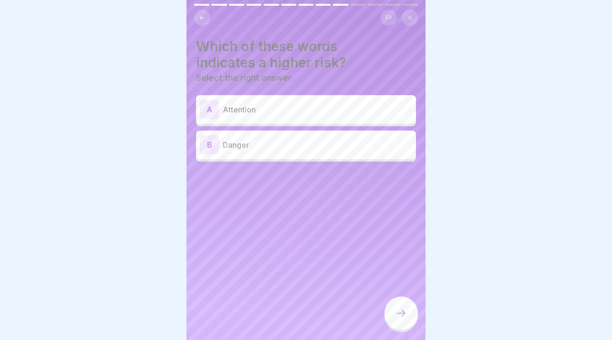
click at [305, 138] on div "B Danger" at bounding box center [306, 144] width 212 height 19
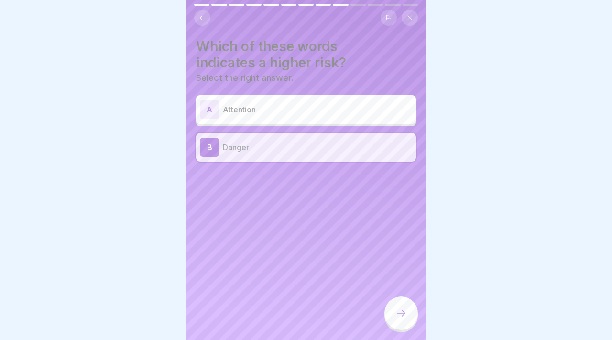
click at [404, 308] on icon at bounding box center [400, 312] width 11 height 11
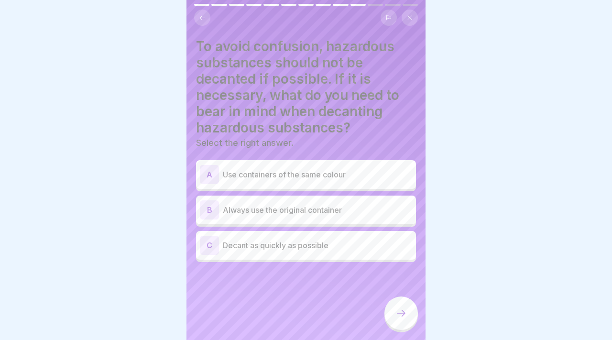
click at [344, 199] on div "B Always use the original container" at bounding box center [306, 210] width 220 height 29
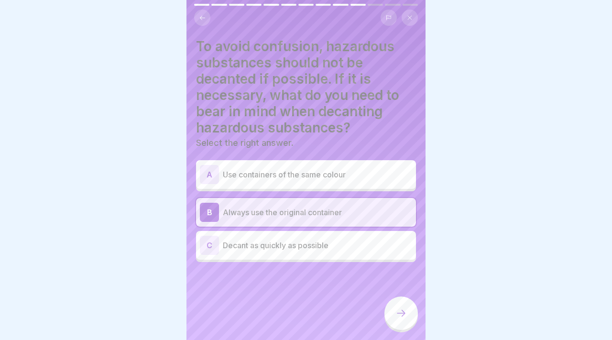
click at [326, 243] on p "Decant as quickly as possible" at bounding box center [317, 245] width 189 height 11
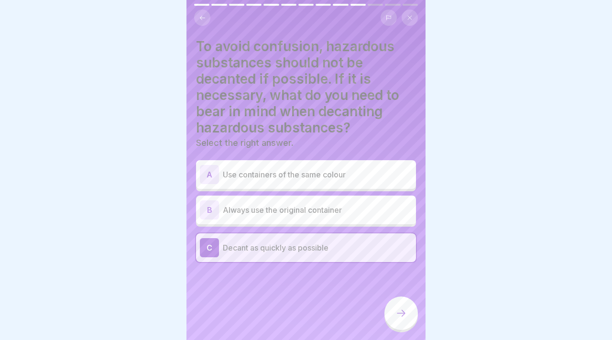
click at [359, 202] on div "B Always use the original container" at bounding box center [306, 209] width 212 height 19
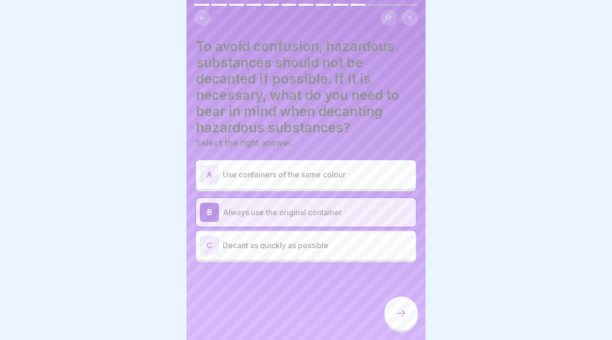
click at [392, 318] on div at bounding box center [400, 312] width 33 height 33
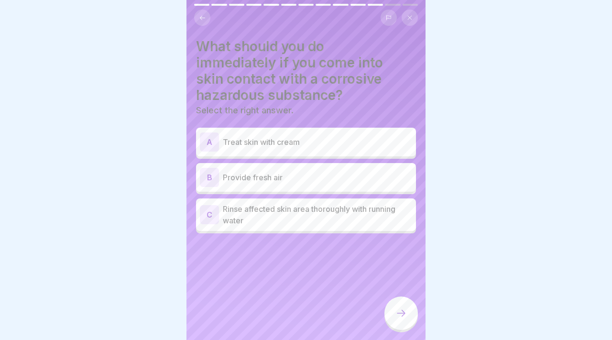
click at [334, 218] on p "Rinse affected skin area thoroughly with running water" at bounding box center [317, 214] width 189 height 23
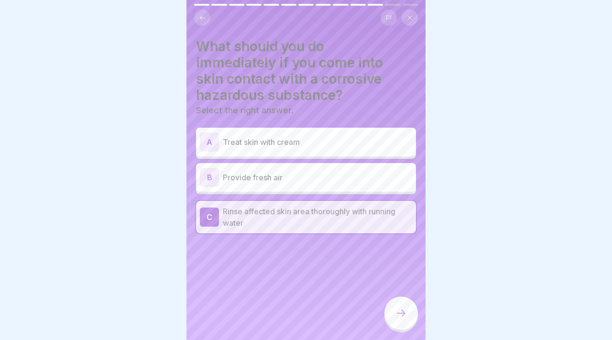
click at [404, 311] on icon at bounding box center [400, 312] width 11 height 11
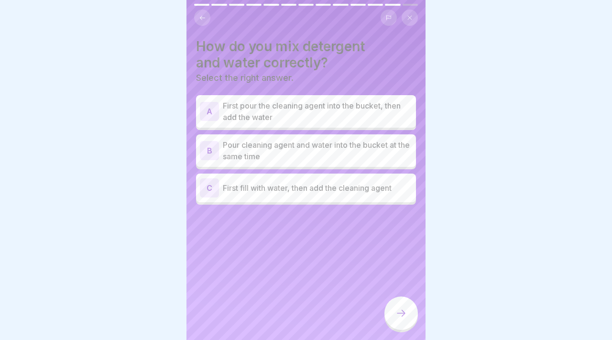
click at [333, 181] on div "C First fill with water, then add the cleaning agent" at bounding box center [306, 187] width 212 height 19
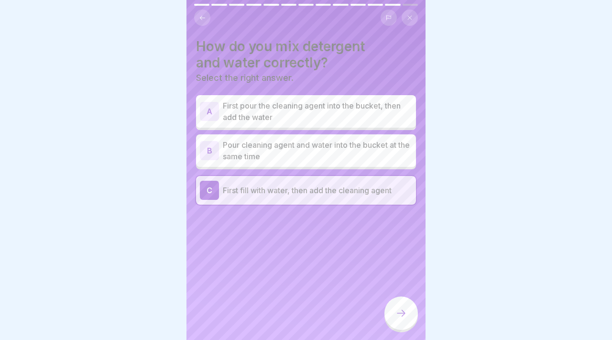
click at [394, 306] on div at bounding box center [400, 312] width 33 height 33
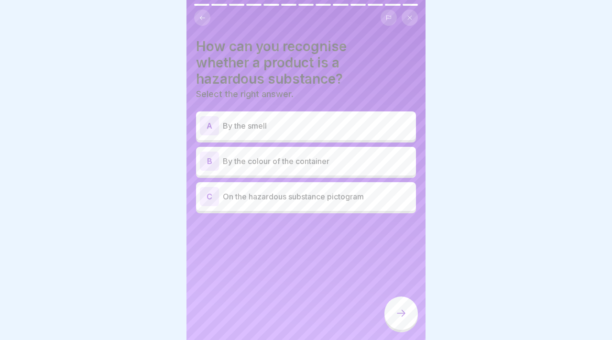
click at [300, 198] on p "On the hazardous substance pictogram" at bounding box center [317, 196] width 189 height 11
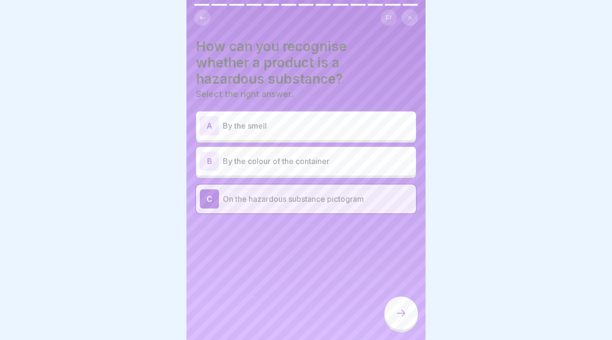
click at [394, 317] on div at bounding box center [400, 312] width 33 height 33
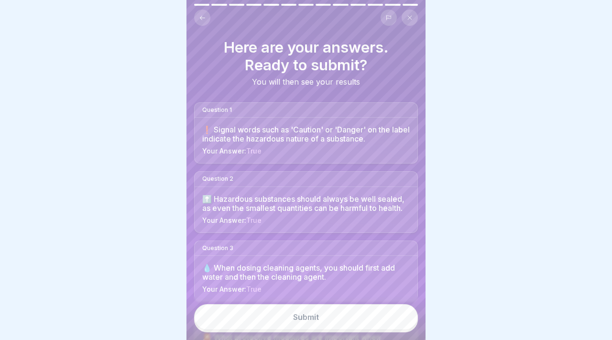
click at [394, 317] on button "Submit" at bounding box center [306, 317] width 224 height 26
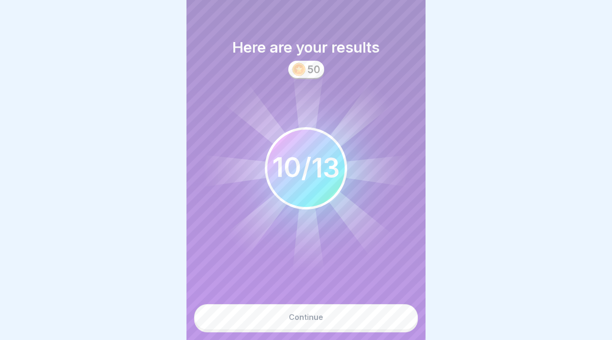
click at [394, 317] on button "Continue" at bounding box center [306, 317] width 224 height 26
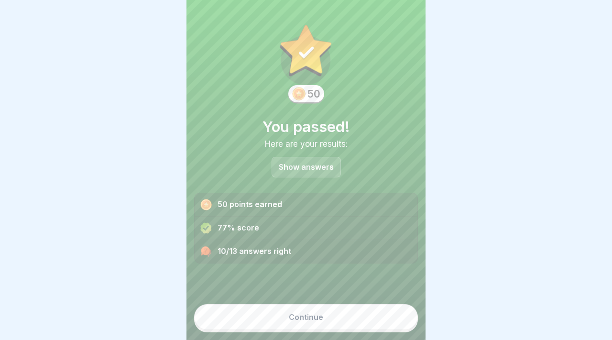
click at [375, 318] on button "Continue" at bounding box center [306, 317] width 224 height 26
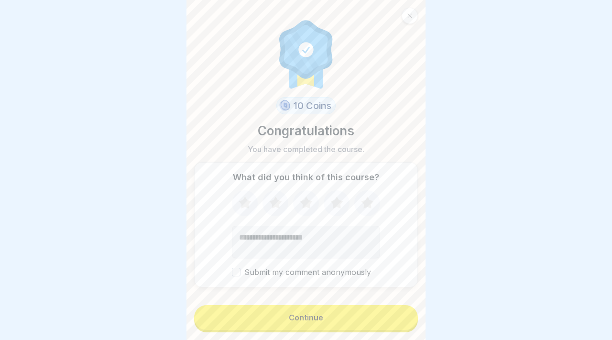
click at [370, 317] on button "Continue" at bounding box center [306, 317] width 224 height 25
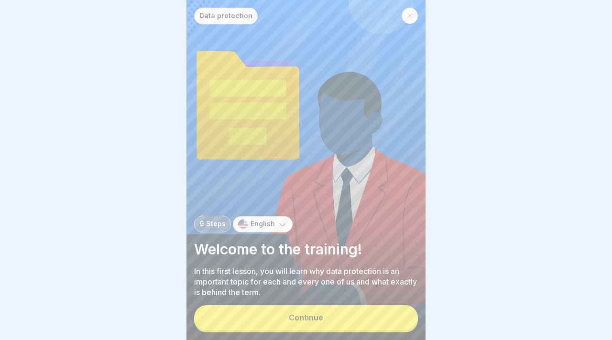
click at [370, 317] on button "Continue" at bounding box center [306, 317] width 224 height 25
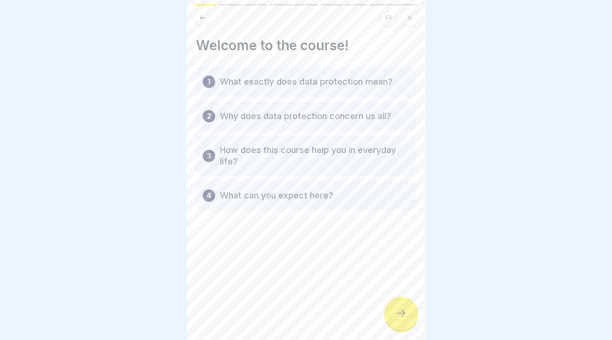
click at [370, 317] on div "Welcome to the course! 1 What exactly does data protection mean? 2 Why does dat…" at bounding box center [305, 170] width 239 height 340
click at [395, 316] on div at bounding box center [400, 312] width 33 height 33
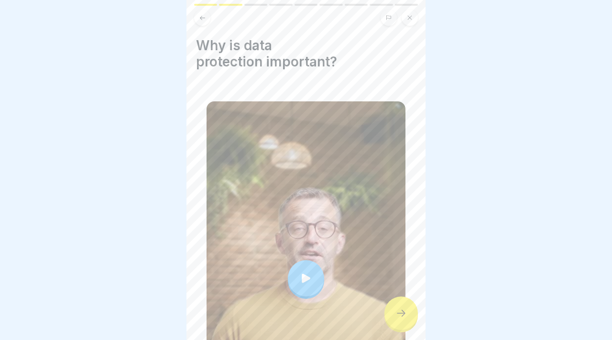
click at [395, 316] on div at bounding box center [400, 312] width 33 height 33
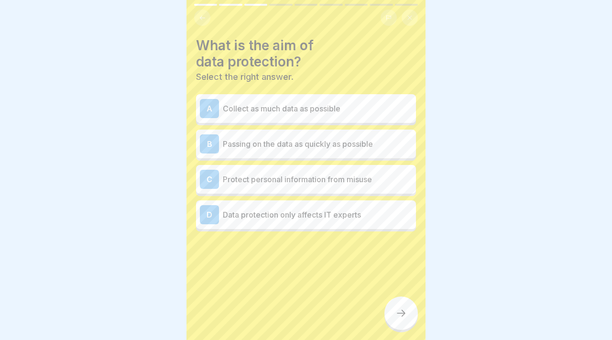
click at [395, 316] on div at bounding box center [400, 312] width 33 height 33
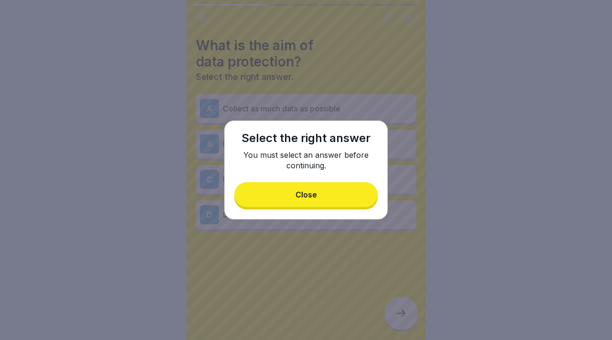
click at [269, 186] on button "Close" at bounding box center [305, 194] width 143 height 25
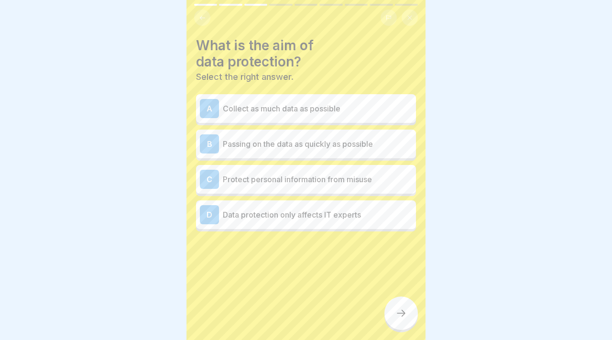
click at [220, 116] on div "A Collect as much data as possible" at bounding box center [306, 108] width 212 height 19
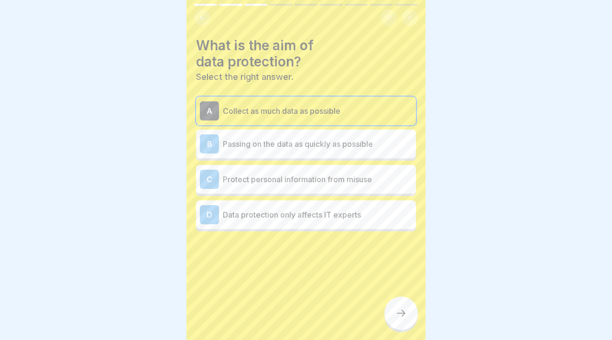
click at [347, 181] on p "Protect personal information from misuse" at bounding box center [317, 179] width 189 height 11
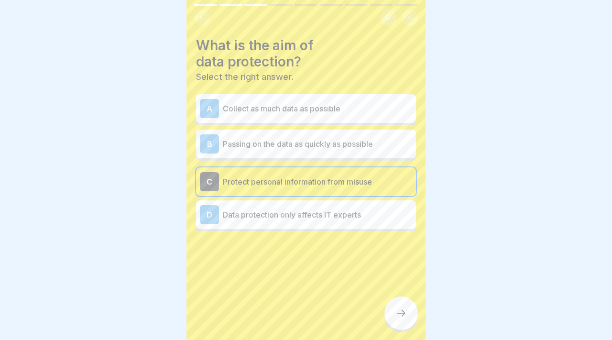
click at [391, 304] on div at bounding box center [400, 312] width 33 height 33
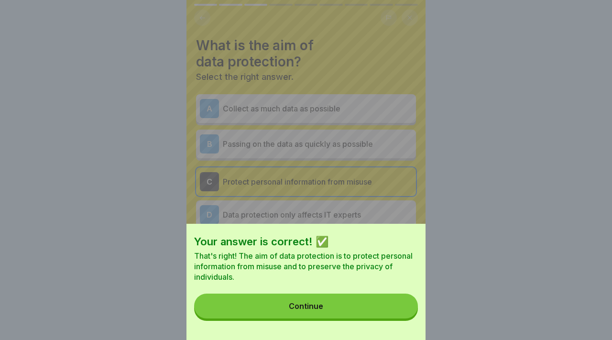
click at [391, 304] on button "Continue" at bounding box center [306, 306] width 224 height 25
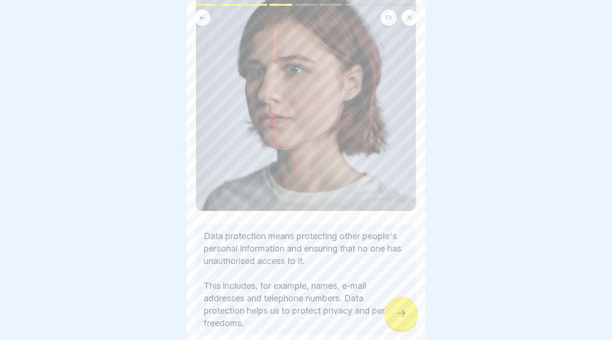
scroll to position [134, 0]
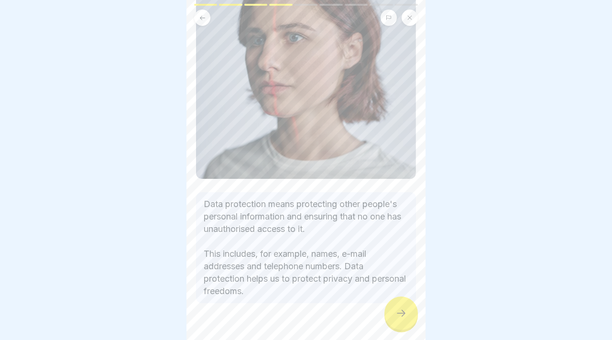
click at [399, 315] on icon at bounding box center [400, 312] width 11 height 11
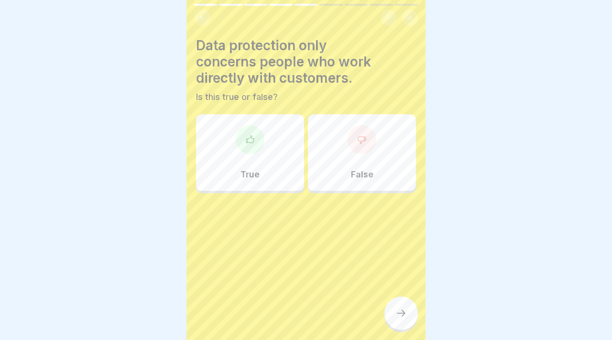
click at [273, 164] on div "True" at bounding box center [250, 152] width 108 height 77
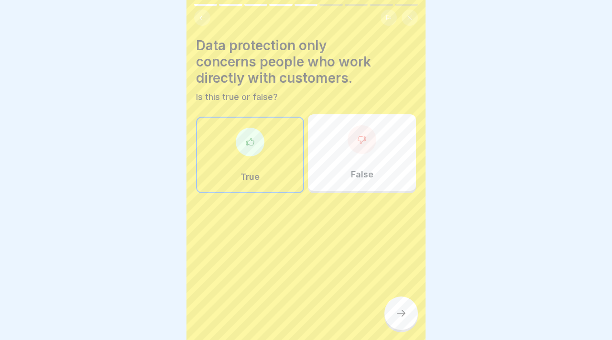
click at [409, 307] on div at bounding box center [400, 312] width 33 height 33
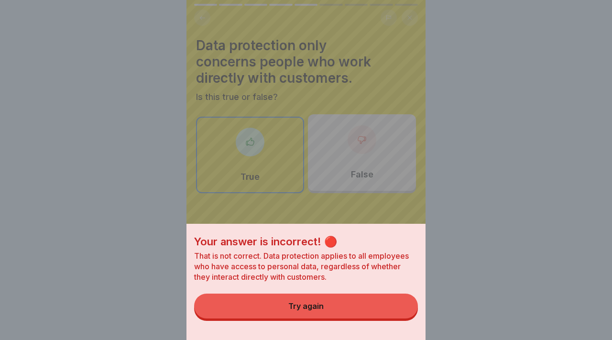
click at [383, 307] on button "Try again" at bounding box center [306, 306] width 224 height 25
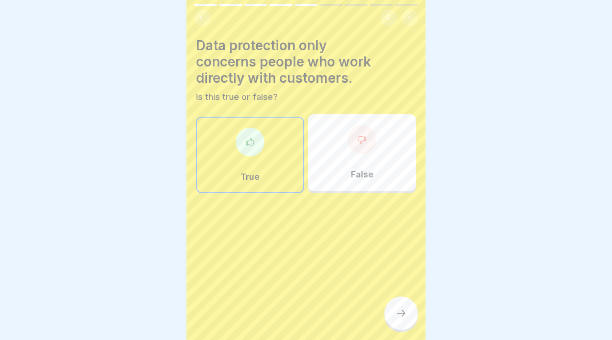
click at [361, 196] on div at bounding box center [306, 221] width 220 height 57
click at [363, 182] on div "False" at bounding box center [362, 152] width 108 height 77
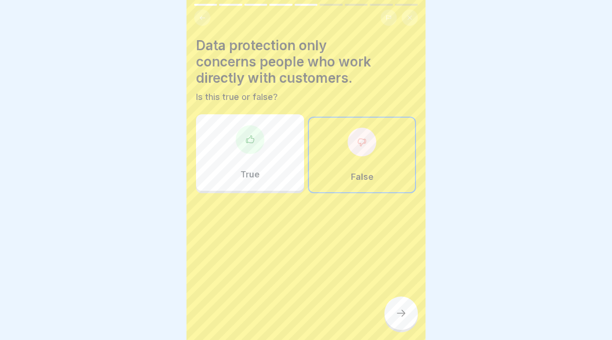
click at [404, 323] on div at bounding box center [400, 312] width 33 height 33
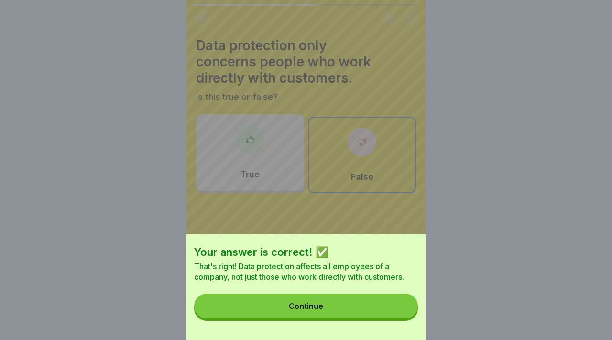
click at [383, 313] on button "Continue" at bounding box center [306, 306] width 224 height 25
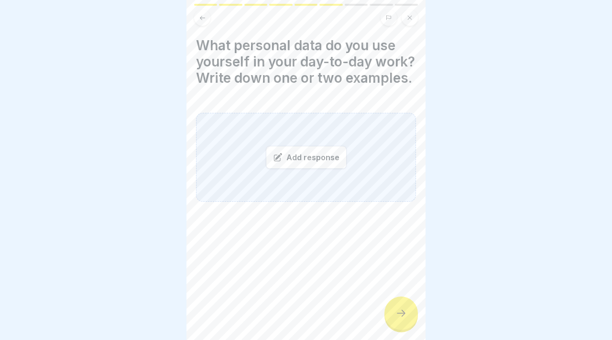
click at [304, 198] on div "Add response" at bounding box center [306, 157] width 220 height 89
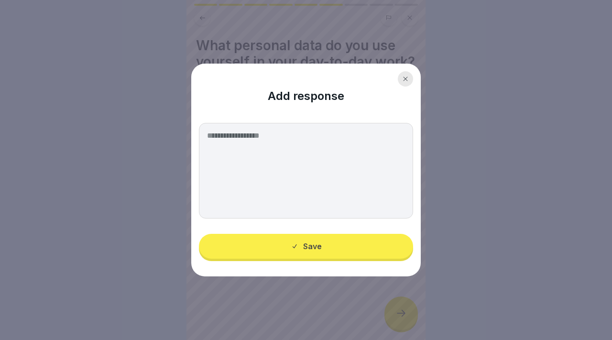
drag, startPoint x: 234, startPoint y: 188, endPoint x: 252, endPoint y: 144, distance: 47.6
click at [252, 144] on textarea at bounding box center [306, 171] width 214 height 96
drag, startPoint x: 250, startPoint y: 193, endPoint x: 300, endPoint y: 157, distance: 61.3
click at [307, 157] on textarea at bounding box center [306, 171] width 214 height 96
click at [290, 246] on div "Add response Save" at bounding box center [306, 170] width 230 height 213
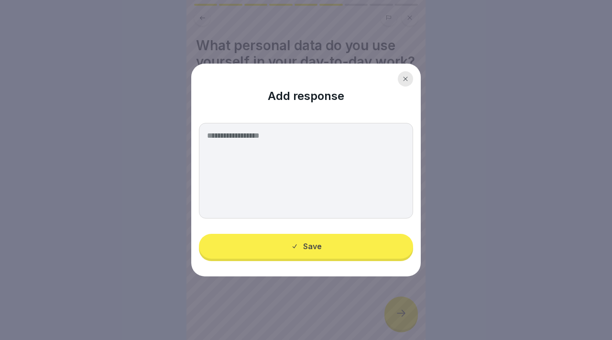
click at [405, 77] on icon at bounding box center [406, 79] width 6 height 6
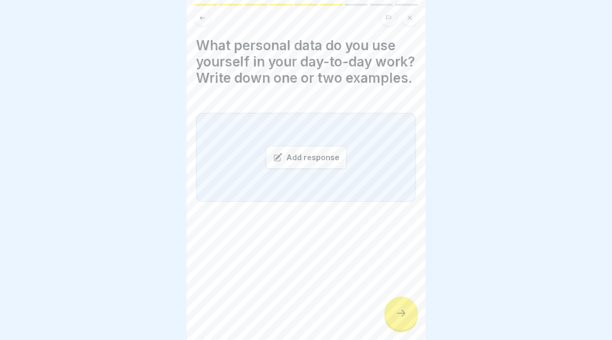
click at [300, 165] on div "Add response" at bounding box center [306, 157] width 81 height 23
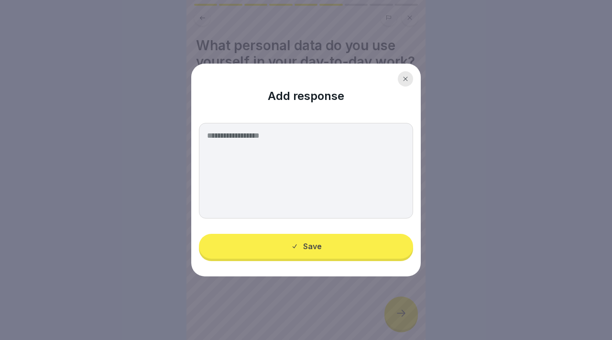
click at [300, 165] on textarea at bounding box center [306, 171] width 214 height 96
click at [409, 77] on div at bounding box center [405, 78] width 15 height 15
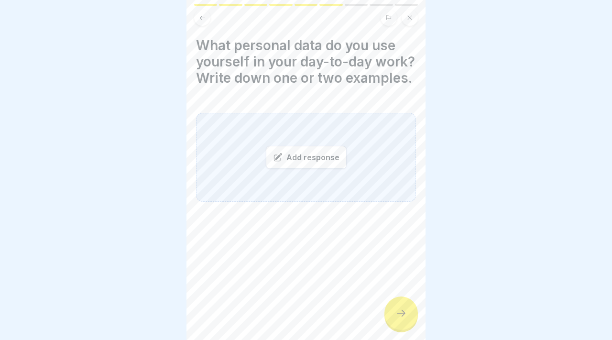
click at [344, 153] on div "Add response" at bounding box center [306, 157] width 81 height 23
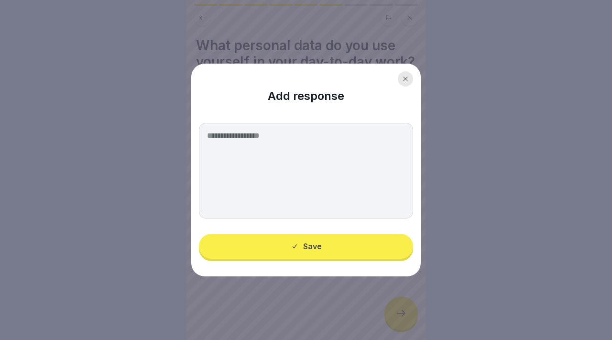
type textarea "*"
click at [401, 83] on div at bounding box center [405, 78] width 15 height 15
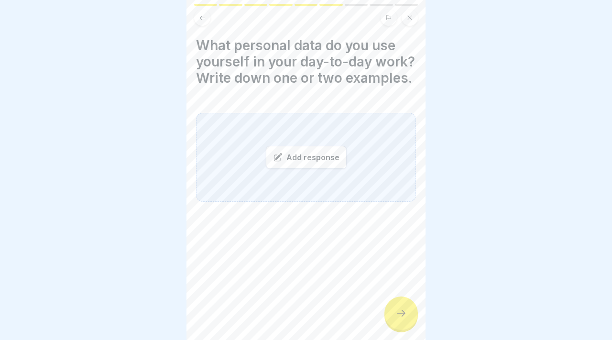
click at [220, 53] on h4 "What personal data do you use yourself in your day-to-day work? Write down one …" at bounding box center [306, 61] width 220 height 49
click at [309, 161] on div "Add response" at bounding box center [306, 157] width 81 height 23
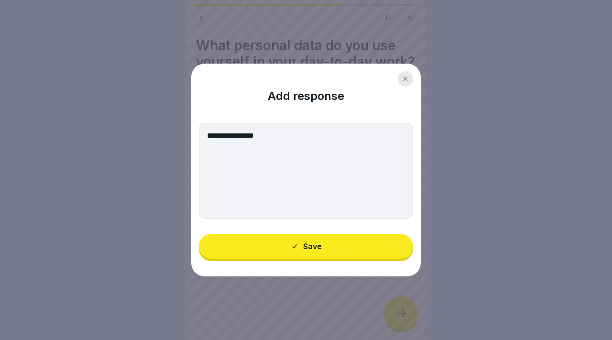
type textarea "**********"
click at [407, 75] on div at bounding box center [405, 78] width 15 height 15
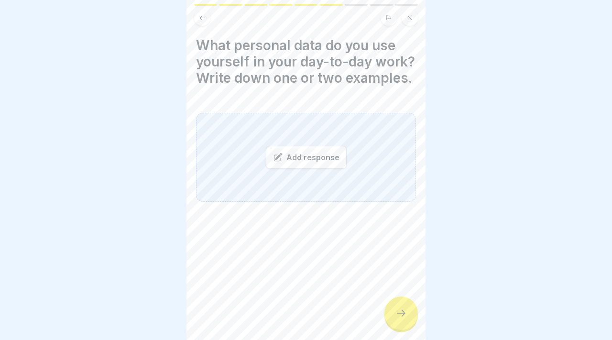
click at [315, 162] on div "Add response" at bounding box center [306, 157] width 81 height 23
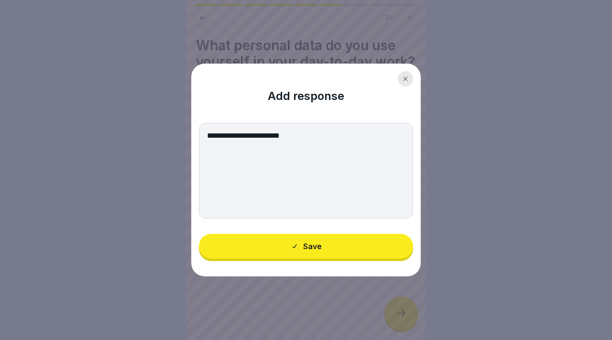
click at [234, 138] on textarea "**********" at bounding box center [306, 171] width 214 height 96
type textarea "**********"
click at [265, 241] on button "Save" at bounding box center [306, 246] width 214 height 25
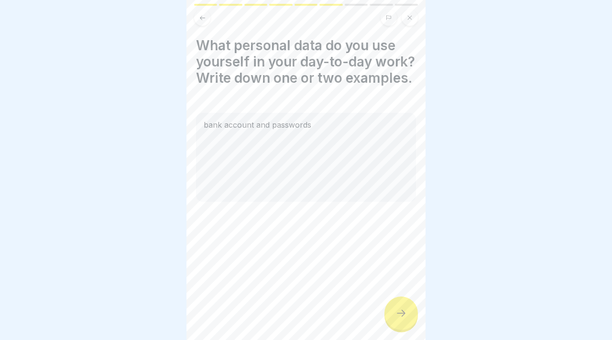
click at [394, 312] on div at bounding box center [400, 312] width 33 height 33
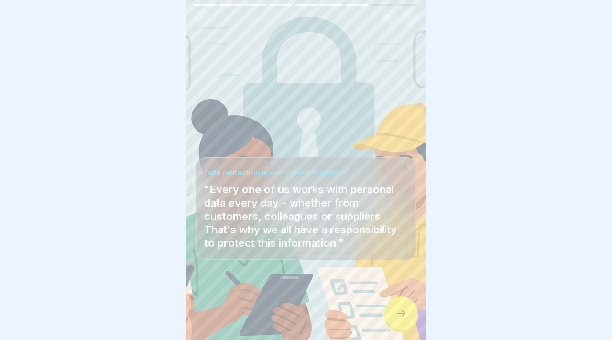
click at [394, 312] on div at bounding box center [400, 312] width 33 height 33
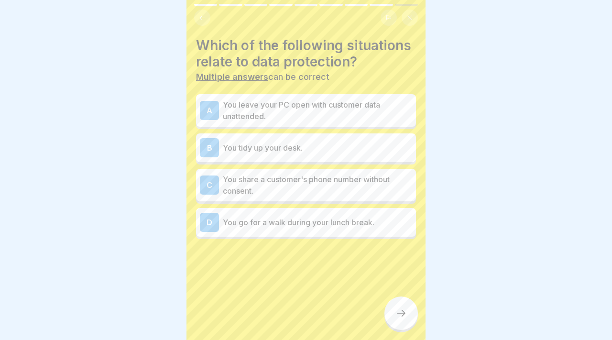
click at [340, 190] on p "You share a customer's phone number without consent." at bounding box center [317, 185] width 189 height 23
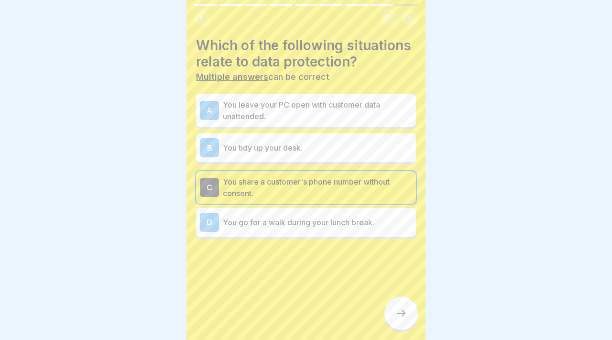
click at [349, 107] on p "You leave your PC open with customer data unattended." at bounding box center [317, 110] width 189 height 23
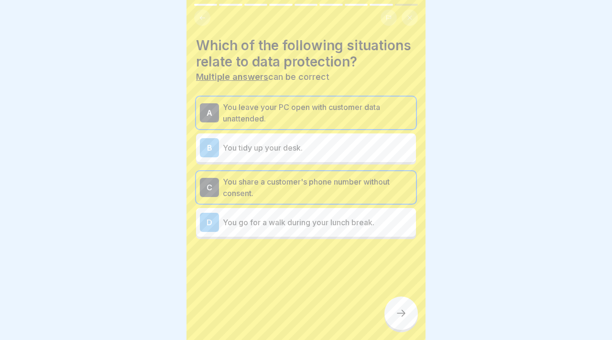
click at [344, 219] on p "You go for a walk during your lunch break." at bounding box center [317, 222] width 189 height 11
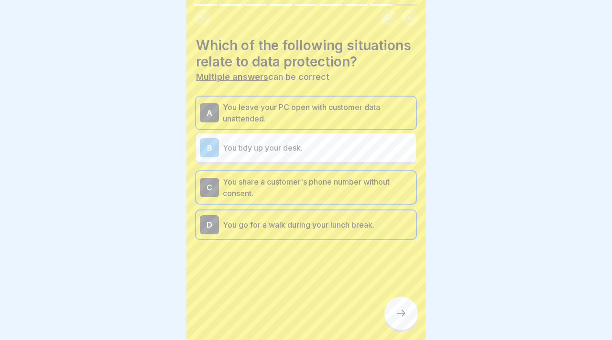
click at [316, 143] on p "You tidy up your desk." at bounding box center [317, 147] width 189 height 11
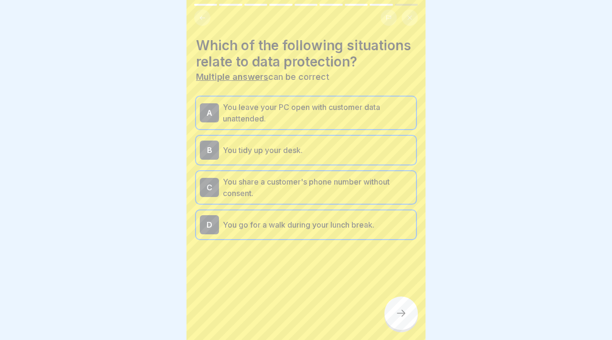
click at [350, 173] on div "C You share a customer's phone number without consent." at bounding box center [306, 187] width 220 height 33
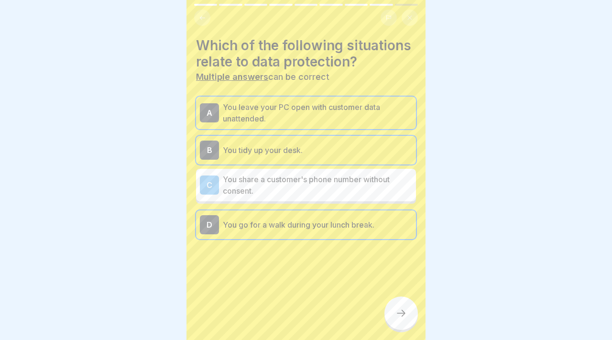
click at [341, 131] on div "A You leave your PC open with customer data unattended. B You tidy up your desk…" at bounding box center [306, 168] width 220 height 142
click at [342, 126] on div "A You leave your PC open with customer data unattended." at bounding box center [306, 113] width 220 height 33
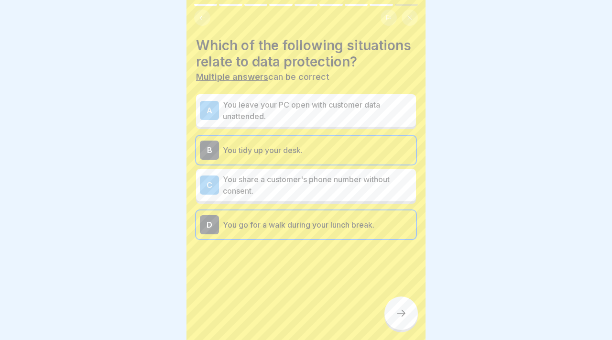
click at [342, 126] on div "A You leave your PC open with customer data unattended." at bounding box center [306, 110] width 220 height 33
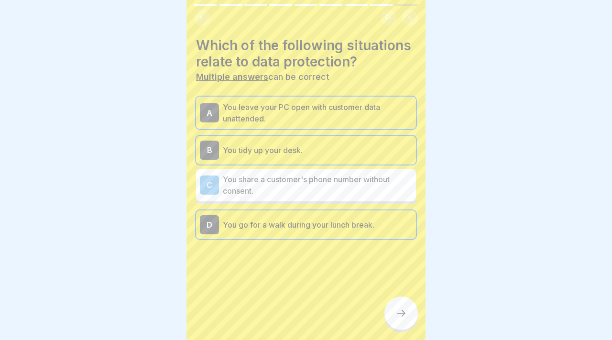
click at [336, 157] on div "B You tidy up your desk." at bounding box center [306, 150] width 212 height 19
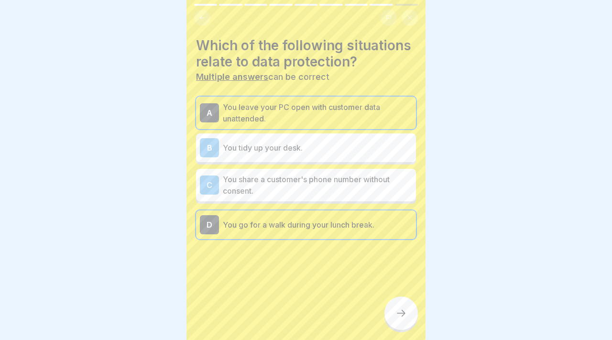
click at [331, 188] on p "You share a customer's phone number without consent." at bounding box center [317, 185] width 189 height 23
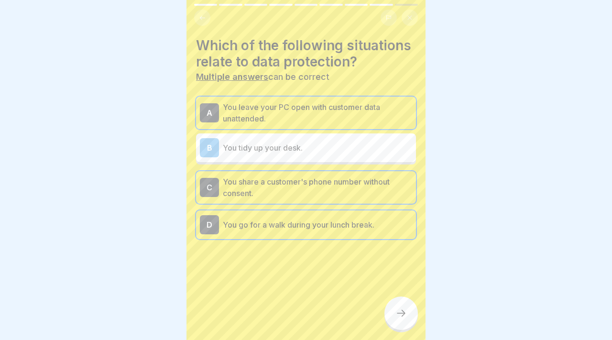
click at [401, 314] on icon at bounding box center [400, 312] width 11 height 11
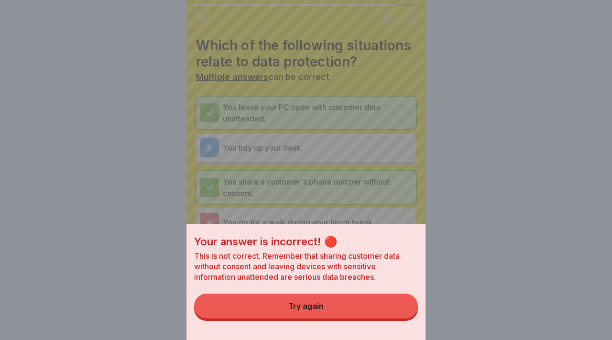
click at [401, 314] on button "Try again" at bounding box center [306, 306] width 224 height 25
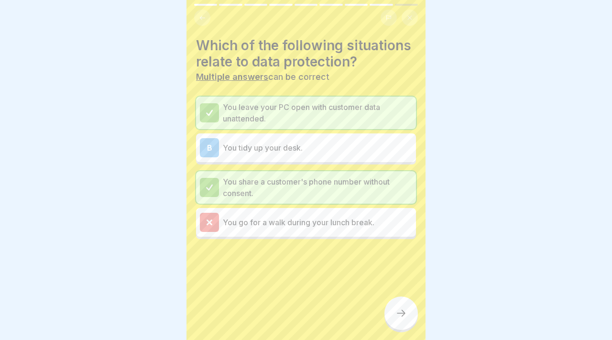
click at [404, 303] on div at bounding box center [400, 312] width 33 height 33
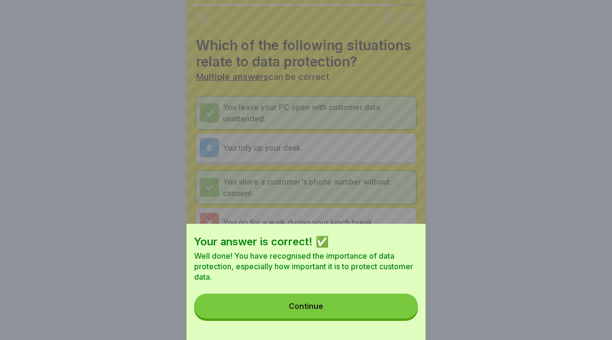
click at [404, 303] on button "Continue" at bounding box center [306, 306] width 224 height 25
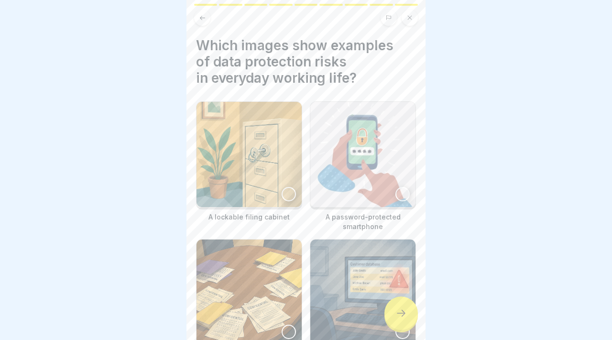
click at [404, 303] on div at bounding box center [400, 312] width 33 height 33
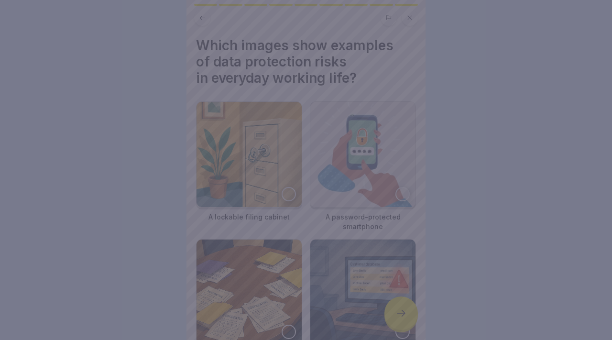
click at [404, 303] on div at bounding box center [306, 170] width 612 height 340
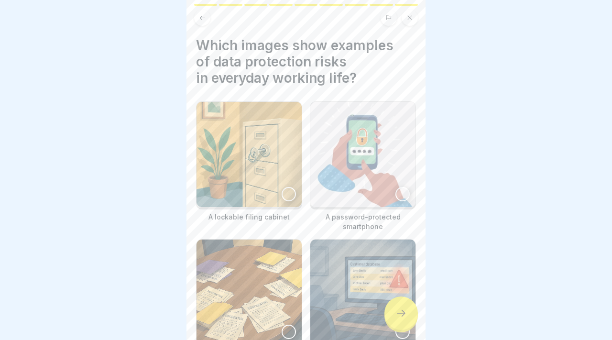
click at [289, 199] on div at bounding box center [289, 194] width 14 height 14
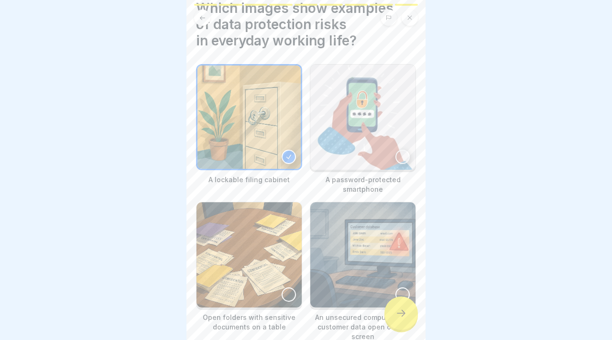
scroll to position [96, 0]
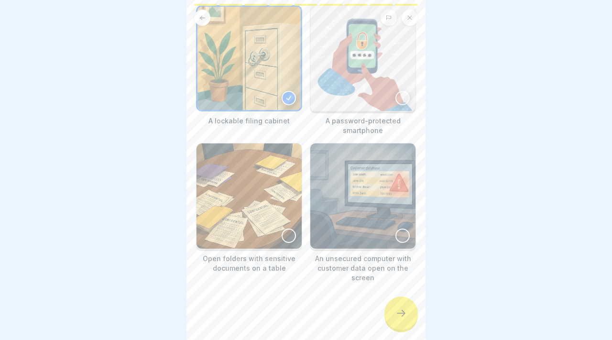
click at [282, 227] on img at bounding box center [249, 195] width 105 height 105
click at [282, 227] on img at bounding box center [248, 195] width 103 height 103
click at [348, 103] on img at bounding box center [362, 58] width 105 height 105
click at [406, 302] on div at bounding box center [400, 312] width 33 height 33
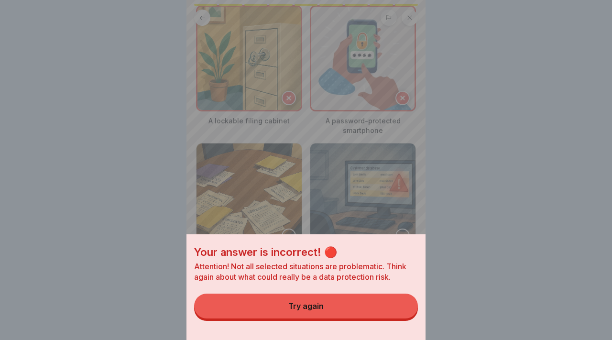
click at [406, 302] on button "Try again" at bounding box center [306, 306] width 224 height 25
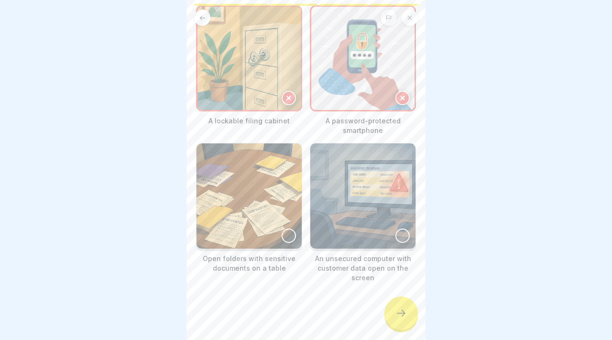
click at [391, 193] on img at bounding box center [362, 195] width 105 height 105
click at [265, 200] on img at bounding box center [249, 195] width 105 height 105
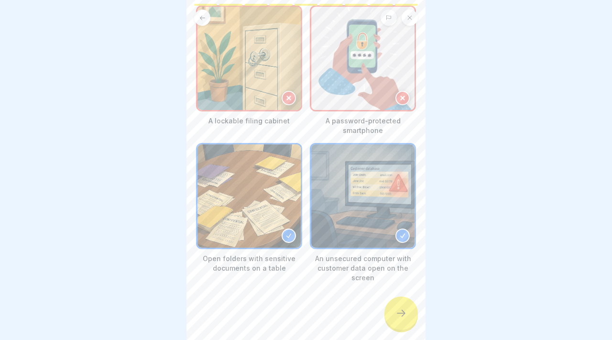
click at [381, 303] on div at bounding box center [306, 311] width 220 height 57
click at [408, 314] on div at bounding box center [400, 312] width 33 height 33
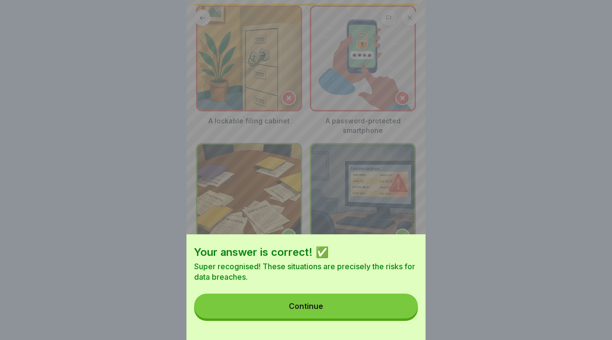
click at [408, 314] on button "Continue" at bounding box center [306, 306] width 224 height 25
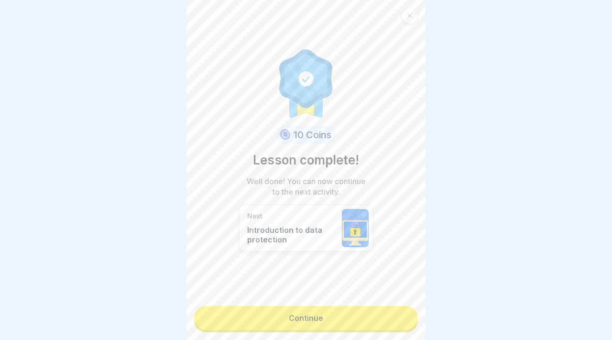
click at [408, 314] on link "Continue" at bounding box center [306, 318] width 224 height 24
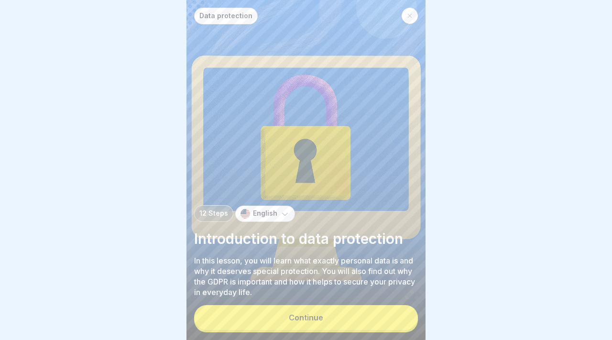
click at [366, 310] on button "Continue" at bounding box center [306, 317] width 224 height 25
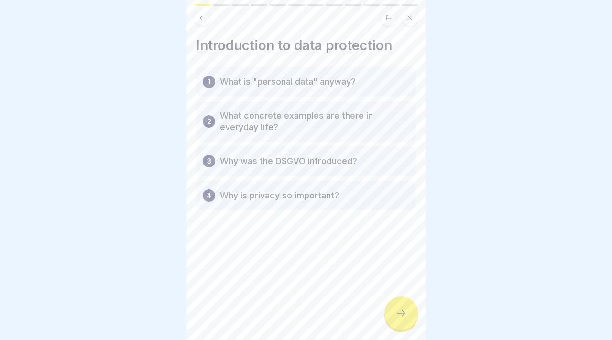
click at [394, 316] on div at bounding box center [400, 312] width 33 height 33
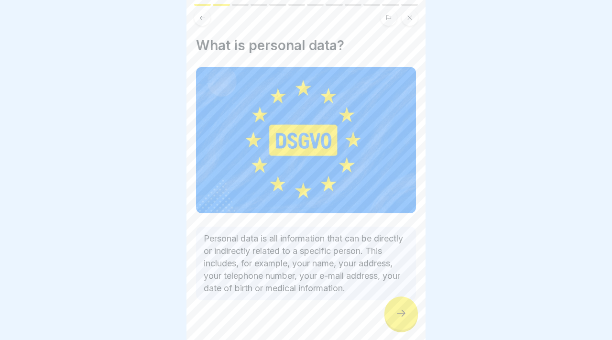
click at [394, 316] on div at bounding box center [400, 312] width 33 height 33
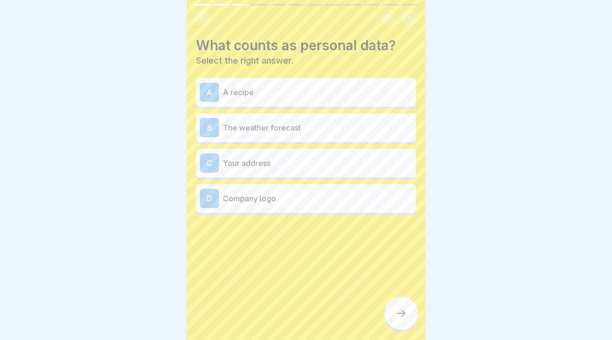
click at [227, 90] on p "A recipe" at bounding box center [317, 92] width 189 height 11
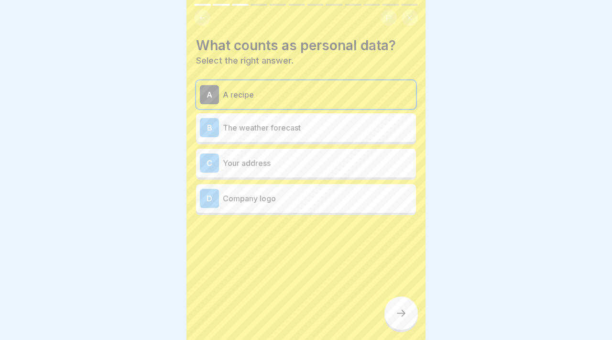
click at [238, 151] on div "C Your address" at bounding box center [306, 163] width 220 height 29
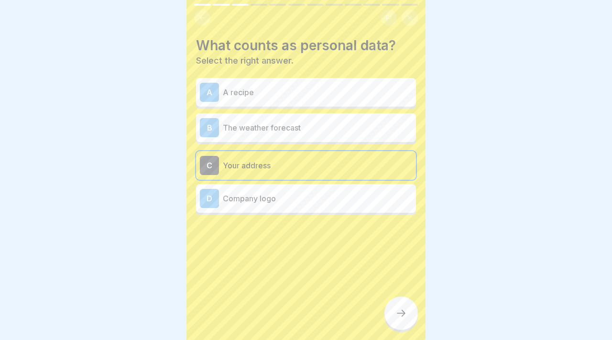
click at [405, 314] on icon at bounding box center [400, 312] width 11 height 11
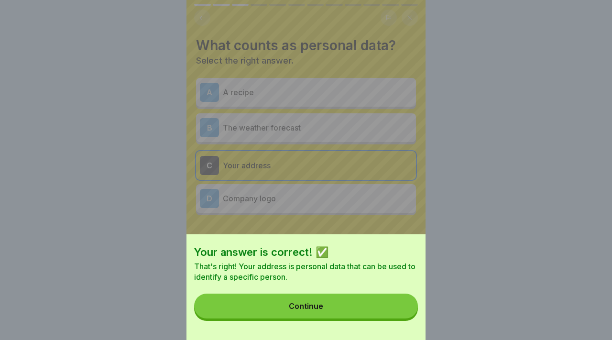
click at [384, 304] on button "Continue" at bounding box center [306, 306] width 224 height 25
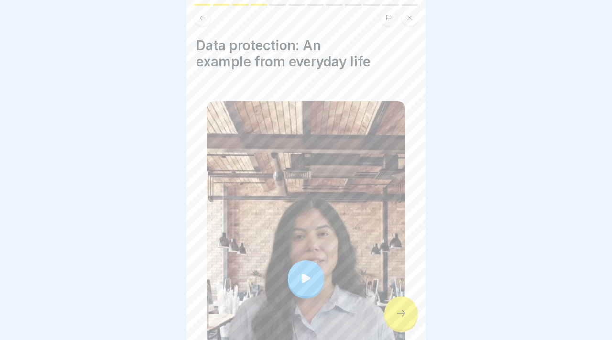
click at [393, 309] on div at bounding box center [400, 312] width 33 height 33
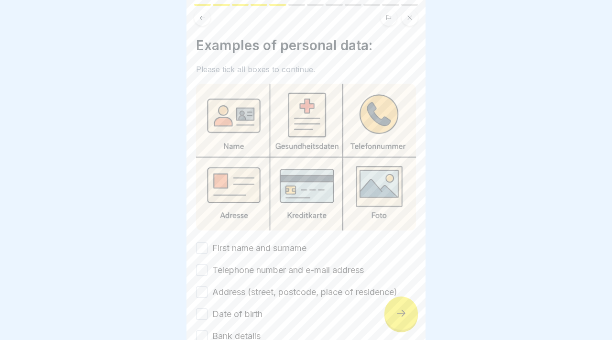
click at [393, 309] on div at bounding box center [400, 312] width 33 height 33
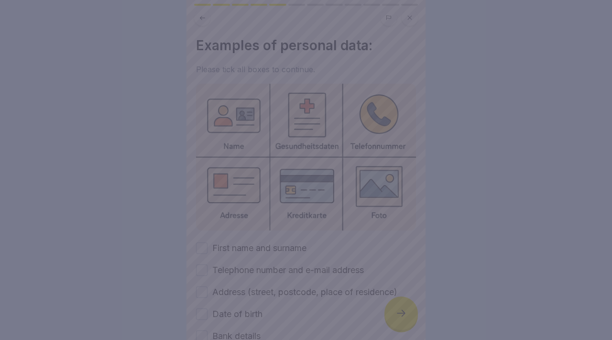
click at [352, 292] on div at bounding box center [306, 170] width 612 height 340
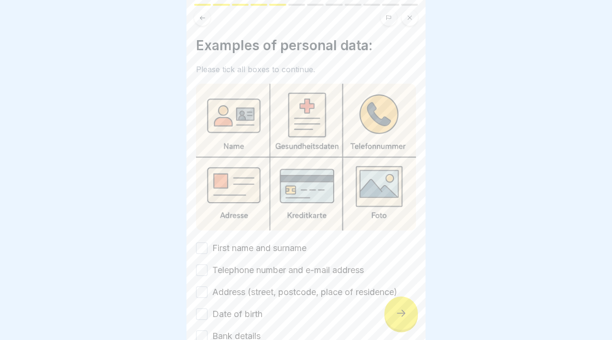
click at [206, 244] on button "First name and surname" at bounding box center [201, 247] width 11 height 11
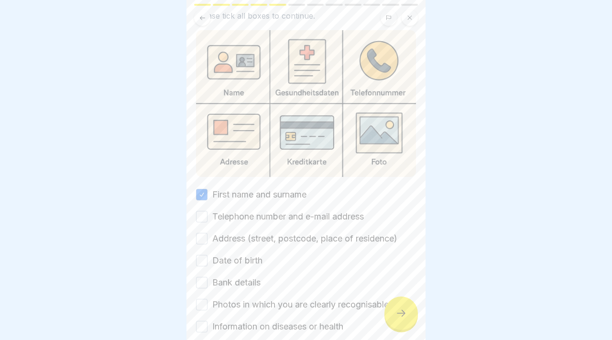
scroll to position [103, 0]
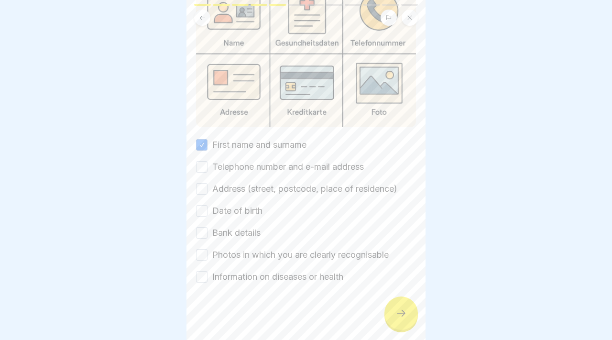
click at [207, 171] on div "Telephone number and e-mail address" at bounding box center [280, 167] width 168 height 12
click at [203, 168] on button "Telephone number and e-mail address" at bounding box center [201, 166] width 11 height 11
click at [200, 183] on div "Address (street, postcode, place of residence)" at bounding box center [296, 189] width 201 height 12
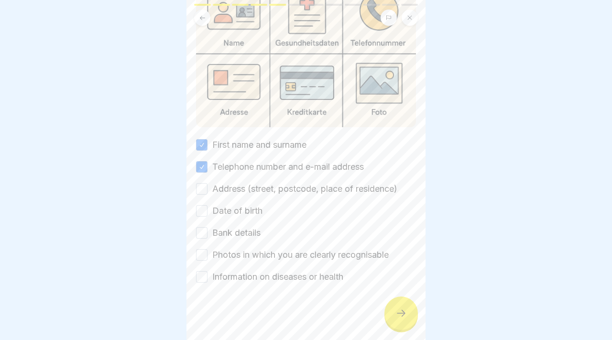
click at [200, 190] on button "Address (street, postcode, place of residence)" at bounding box center [201, 188] width 11 height 11
click at [199, 211] on button "Date of birth" at bounding box center [201, 210] width 11 height 11
click at [199, 232] on button "Bank details" at bounding box center [201, 232] width 11 height 11
click at [199, 249] on button "Photos in which you are clearly recognisable" at bounding box center [201, 254] width 11 height 11
click at [199, 274] on button "Information on diseases or health" at bounding box center [201, 276] width 11 height 11
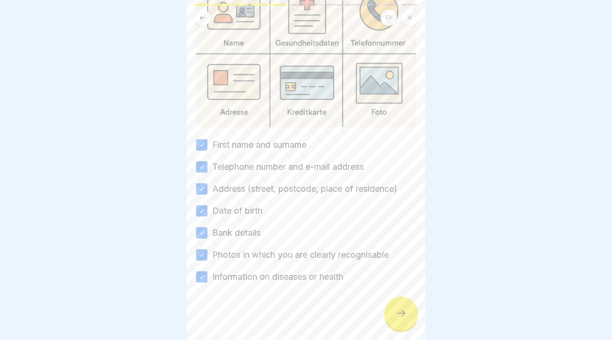
click at [397, 328] on div at bounding box center [400, 312] width 33 height 33
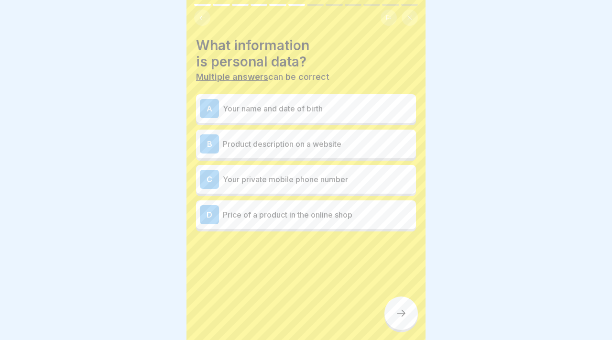
click at [326, 186] on div "C Your private mobile phone number" at bounding box center [306, 179] width 212 height 19
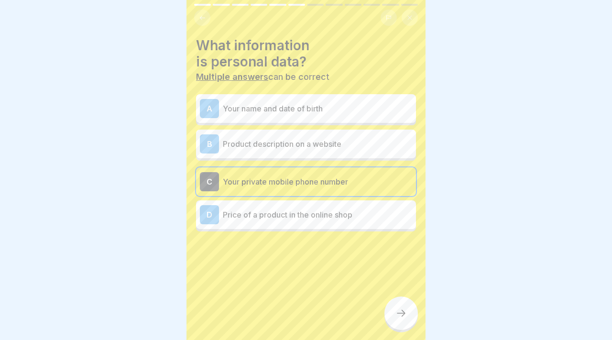
click at [400, 307] on div at bounding box center [400, 312] width 33 height 33
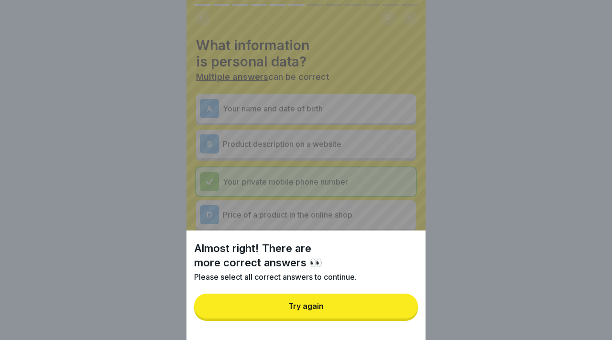
click at [400, 307] on button "Try again" at bounding box center [306, 306] width 224 height 25
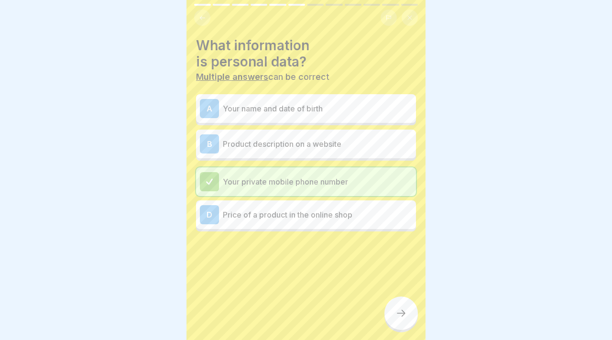
click at [357, 219] on p "Price of a product in the online shop" at bounding box center [317, 214] width 189 height 11
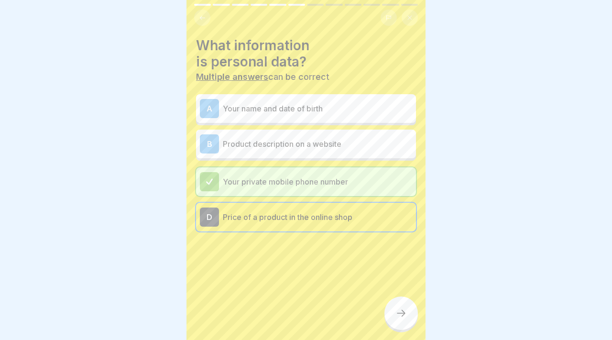
click at [392, 309] on div at bounding box center [400, 312] width 33 height 33
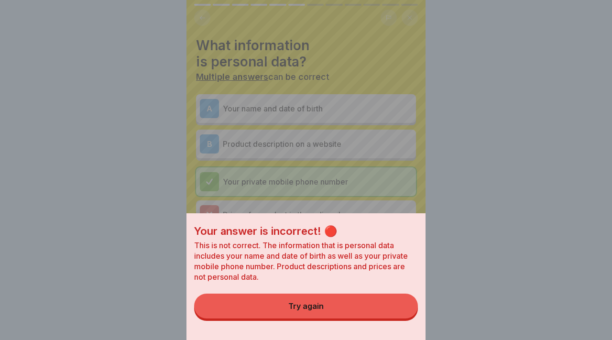
click at [392, 309] on button "Try again" at bounding box center [306, 306] width 224 height 25
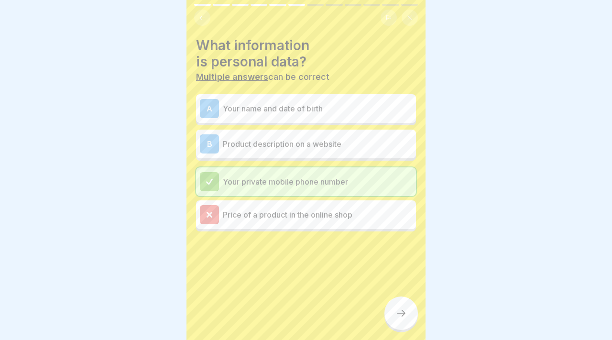
click at [344, 154] on div "B Product description on a website" at bounding box center [306, 144] width 220 height 29
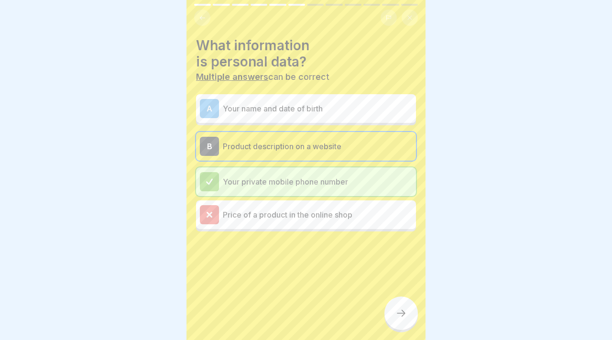
click at [338, 92] on div "What information is personal data? Multiple answers can be correct A Your name …" at bounding box center [306, 134] width 220 height 194
click at [335, 99] on div "A Your name and date of birth" at bounding box center [306, 108] width 212 height 19
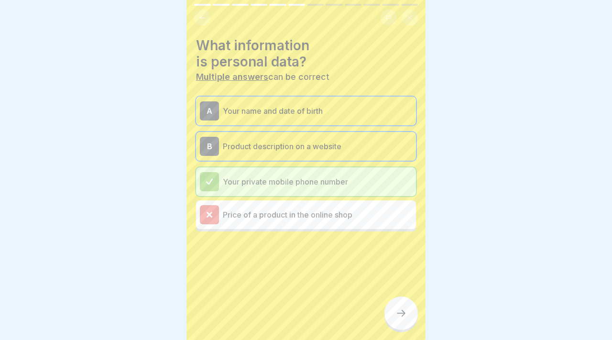
click at [398, 312] on icon at bounding box center [400, 312] width 11 height 11
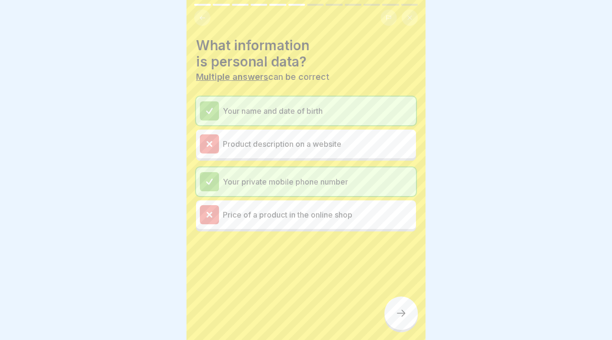
click at [398, 312] on icon at bounding box center [400, 312] width 11 height 11
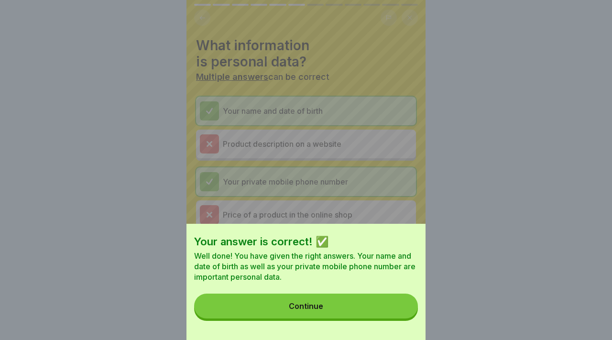
click at [389, 310] on button "Continue" at bounding box center [306, 306] width 224 height 25
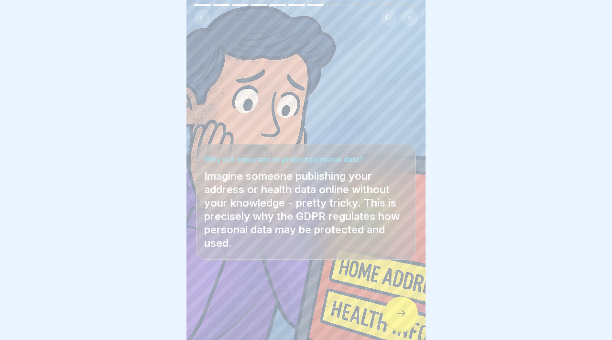
click at [389, 310] on div at bounding box center [400, 312] width 33 height 33
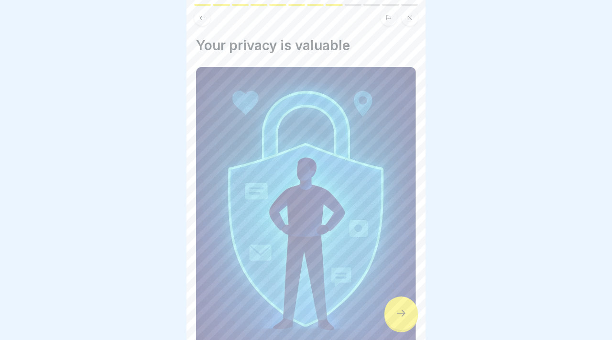
click at [389, 310] on div at bounding box center [400, 312] width 33 height 33
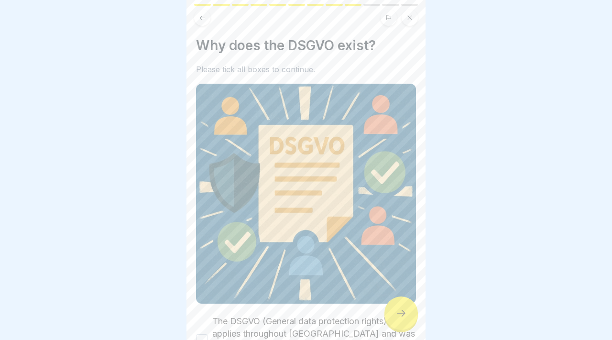
click at [389, 310] on div at bounding box center [400, 312] width 33 height 33
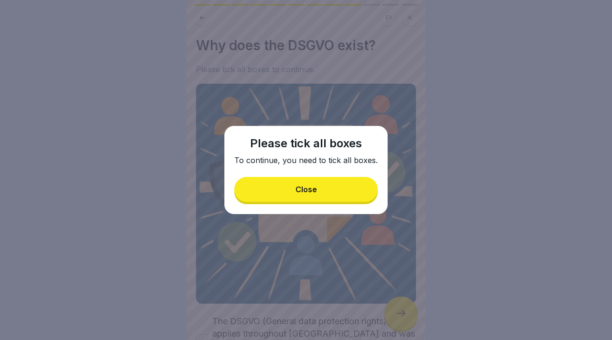
click at [341, 173] on div "Please tick all boxes To continue, you need to tick all boxes. Close" at bounding box center [306, 170] width 164 height 88
click at [339, 196] on button "Close" at bounding box center [305, 189] width 143 height 25
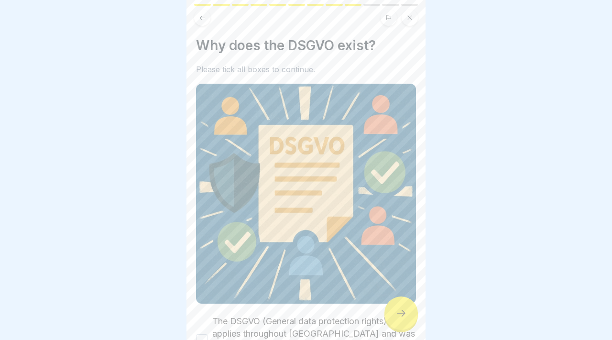
scroll to position [117, 0]
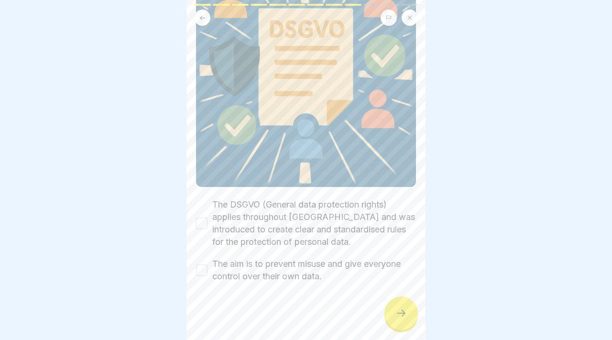
click at [204, 224] on button "The DSGVO (General data protection rights) applies throughout [GEOGRAPHIC_DATA]…" at bounding box center [201, 223] width 11 height 11
click at [198, 264] on button "The aim is to prevent misuse and give everyone control over their own data." at bounding box center [201, 269] width 11 height 11
click at [400, 320] on div at bounding box center [400, 312] width 33 height 33
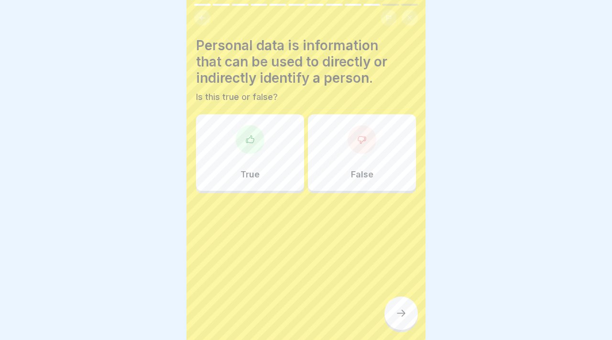
click at [258, 142] on div at bounding box center [250, 139] width 29 height 29
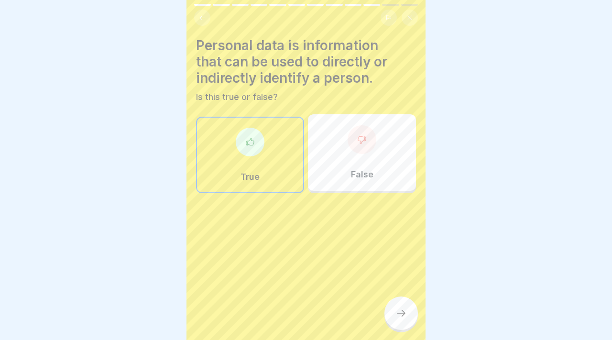
click at [395, 318] on icon at bounding box center [400, 312] width 11 height 11
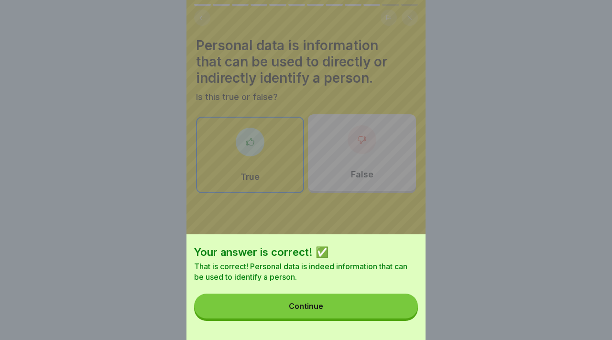
click at [384, 313] on button "Continue" at bounding box center [306, 306] width 224 height 25
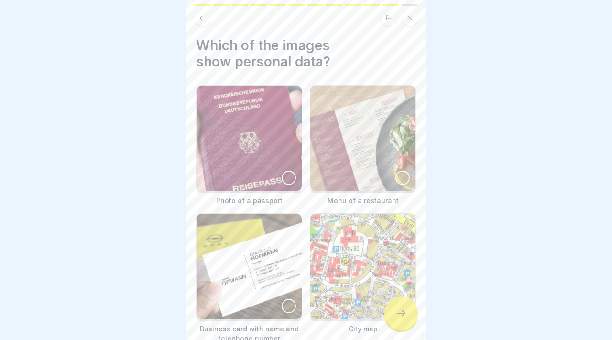
scroll to position [45, 0]
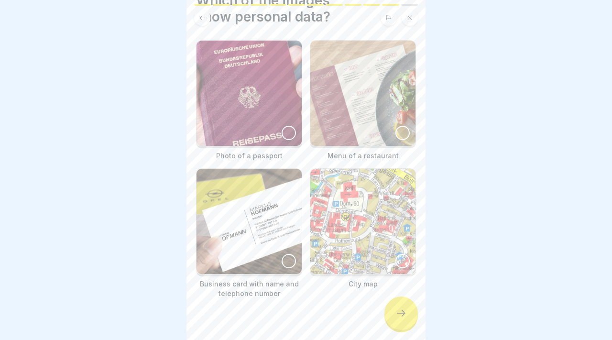
click at [274, 133] on img at bounding box center [249, 93] width 105 height 105
click at [266, 206] on img at bounding box center [249, 221] width 105 height 105
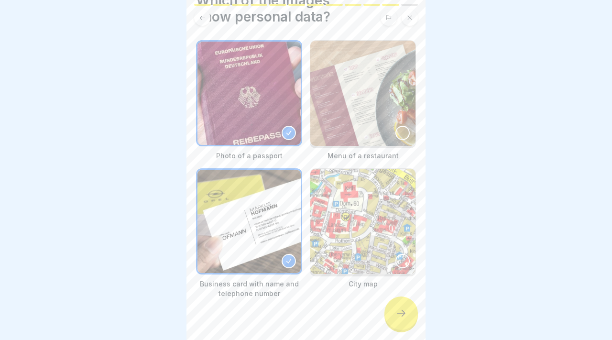
click at [400, 307] on div at bounding box center [400, 312] width 33 height 33
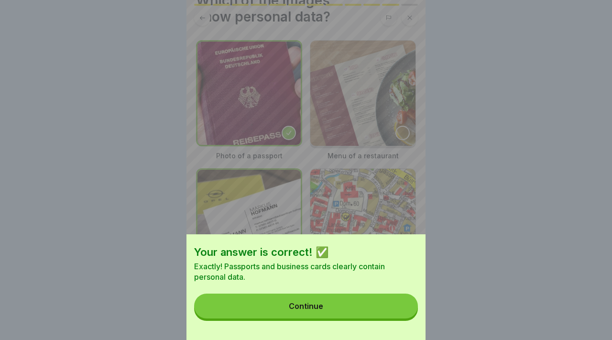
click at [400, 307] on button "Continue" at bounding box center [306, 306] width 224 height 25
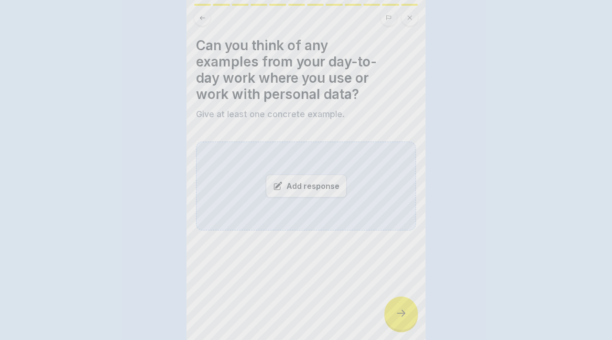
click at [400, 307] on div at bounding box center [400, 312] width 33 height 33
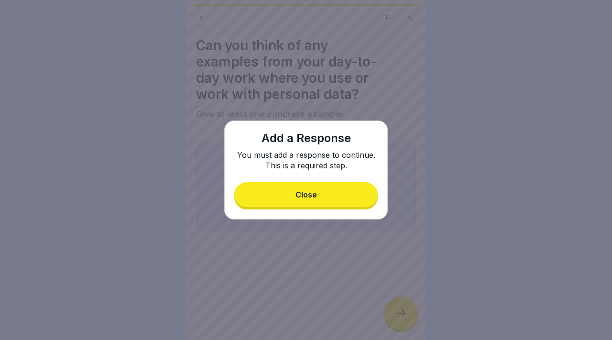
click at [400, 307] on div at bounding box center [306, 170] width 612 height 340
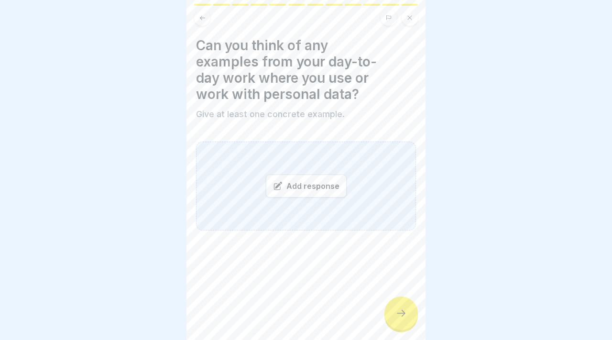
click at [330, 186] on div "Add response" at bounding box center [306, 186] width 81 height 23
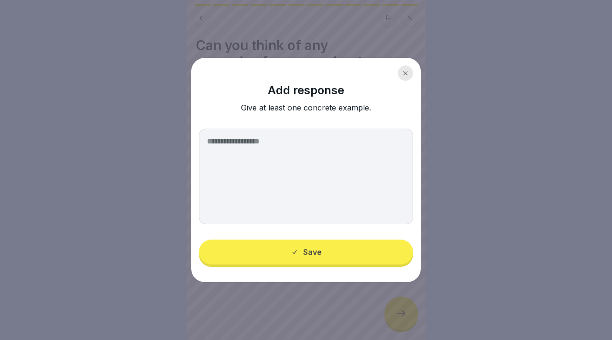
click at [404, 77] on div at bounding box center [405, 73] width 15 height 15
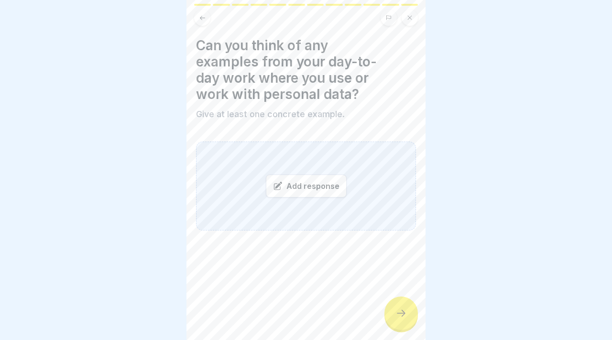
click at [286, 178] on div "Add response" at bounding box center [306, 186] width 81 height 23
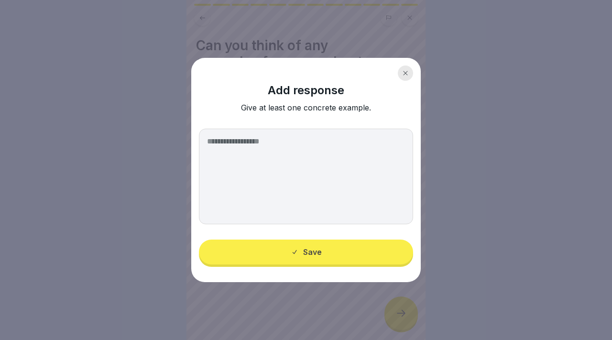
click at [286, 178] on textarea at bounding box center [306, 177] width 214 height 96
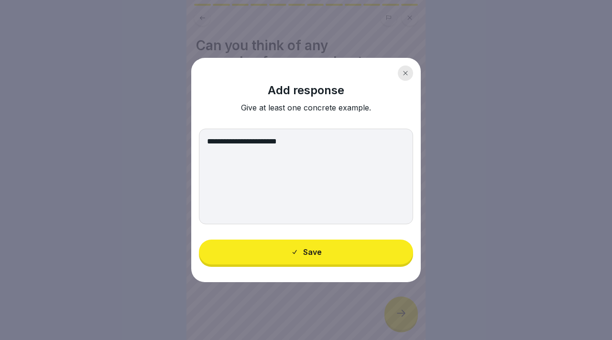
type textarea "**********"
click at [286, 256] on button "Save" at bounding box center [306, 252] width 214 height 25
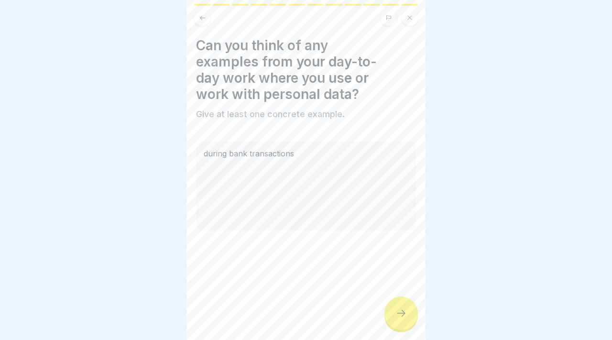
click at [407, 295] on div "Can you think of any examples from your day-to-day work where you use or work w…" at bounding box center [305, 170] width 239 height 340
click at [401, 310] on icon at bounding box center [400, 312] width 11 height 11
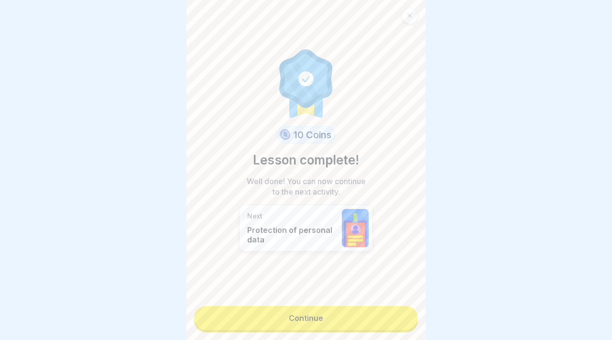
click at [401, 310] on link "Continue" at bounding box center [306, 318] width 224 height 24
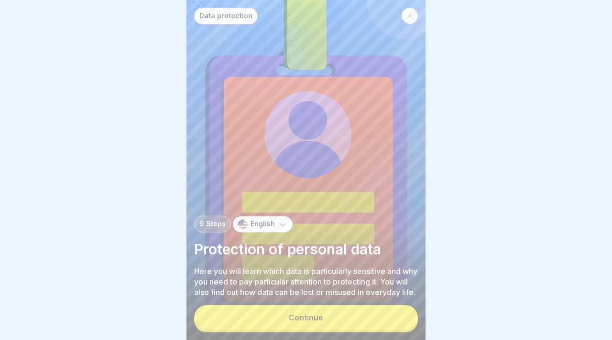
click at [401, 310] on button "Continue" at bounding box center [306, 317] width 224 height 25
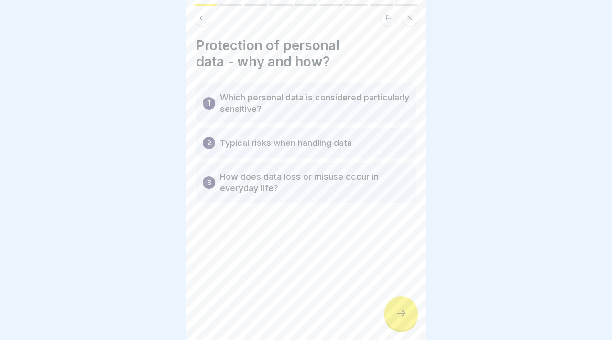
click at [401, 310] on icon at bounding box center [400, 312] width 11 height 11
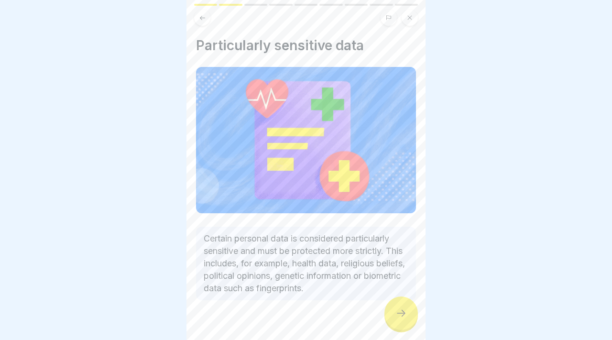
click at [401, 310] on icon at bounding box center [400, 312] width 11 height 11
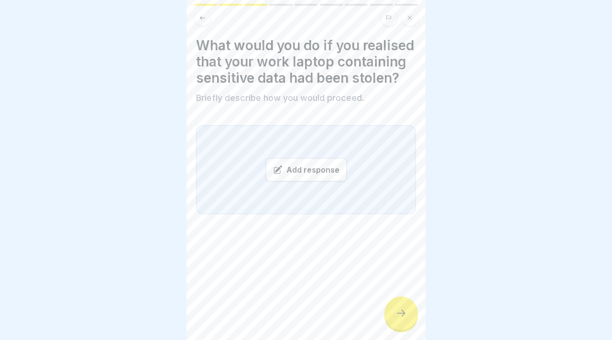
click at [337, 188] on div "Add response" at bounding box center [306, 169] width 220 height 89
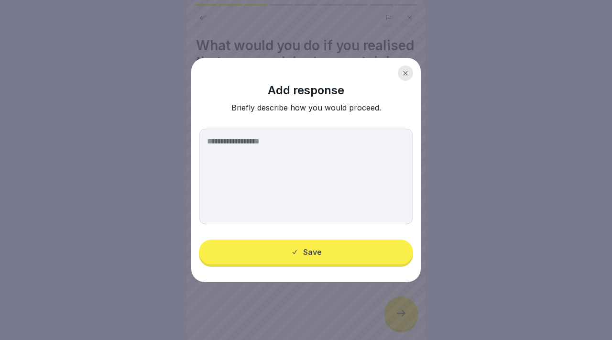
click at [347, 167] on textarea at bounding box center [306, 177] width 214 height 96
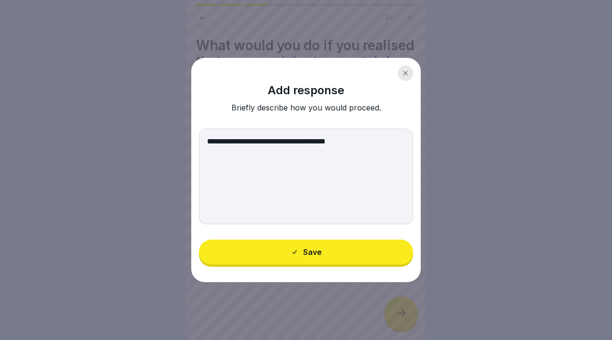
type textarea "**********"
click at [373, 244] on button "Save" at bounding box center [306, 252] width 214 height 25
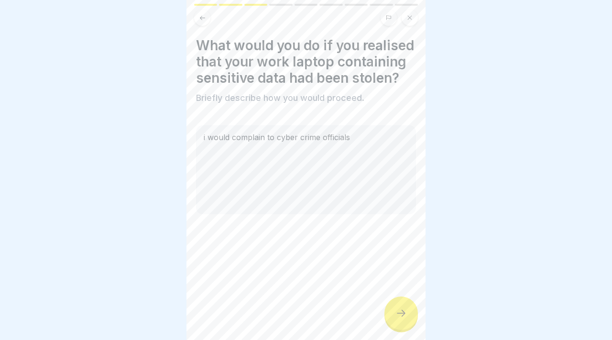
click at [387, 300] on div "What would you do if you realised that your work laptop containing sensitive da…" at bounding box center [305, 170] width 239 height 340
click at [395, 314] on div at bounding box center [400, 312] width 33 height 33
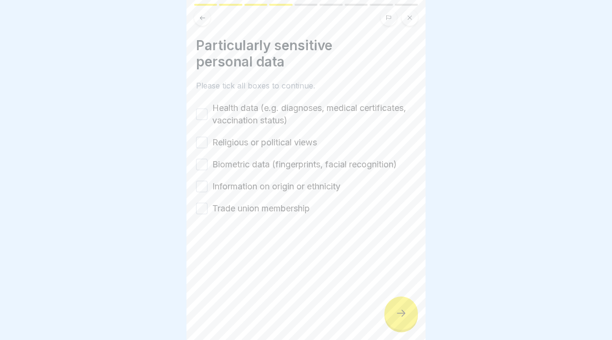
click at [395, 314] on div at bounding box center [400, 312] width 33 height 33
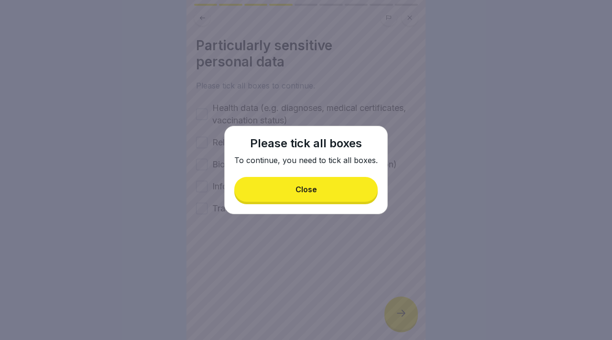
click at [269, 180] on button "Close" at bounding box center [305, 189] width 143 height 25
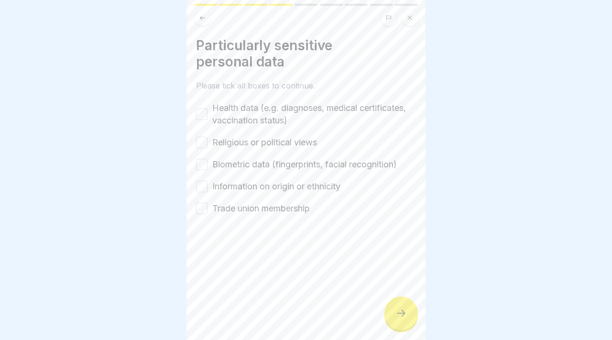
click at [198, 109] on button "Health data (e.g. diagnoses, medical certificates, vaccination status)" at bounding box center [201, 114] width 11 height 11
click at [198, 144] on button "Religious or political views" at bounding box center [201, 142] width 11 height 11
click at [199, 168] on button "Biometric data (fingerprints, facial recognition)" at bounding box center [201, 164] width 11 height 11
click at [200, 184] on button "Information on origin or ethnicity" at bounding box center [201, 186] width 11 height 11
click at [202, 205] on button "Trade union membership" at bounding box center [201, 208] width 11 height 11
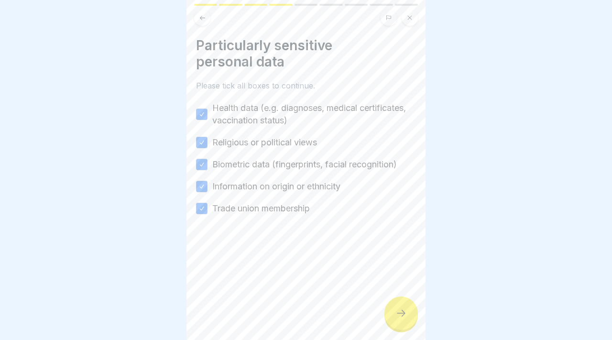
click at [405, 306] on div at bounding box center [400, 312] width 33 height 33
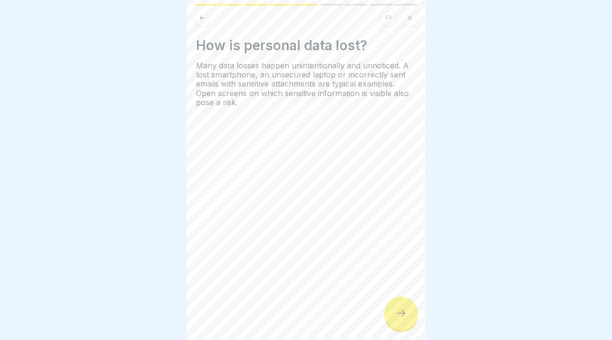
click at [405, 306] on div at bounding box center [400, 312] width 33 height 33
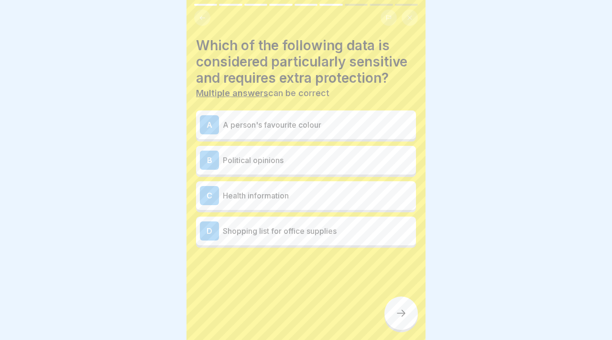
click at [212, 129] on div "A" at bounding box center [209, 124] width 19 height 19
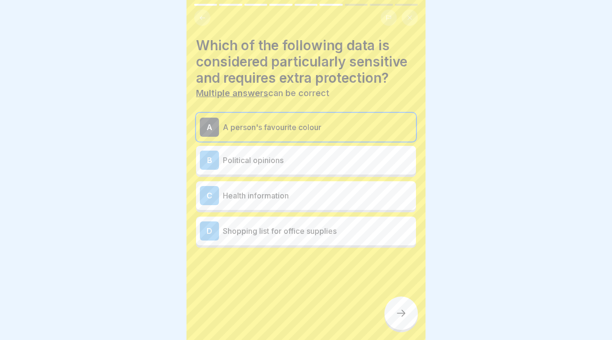
click at [213, 158] on div "B" at bounding box center [209, 160] width 19 height 19
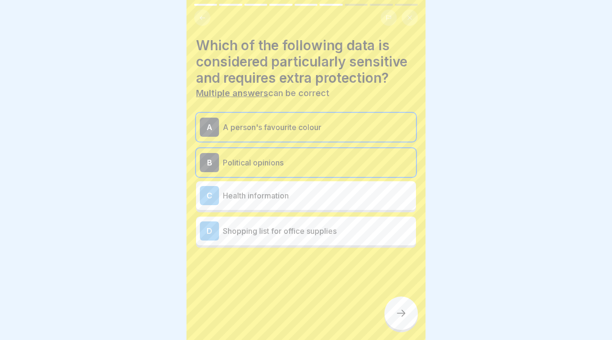
click at [216, 184] on div "C Health information" at bounding box center [306, 195] width 220 height 29
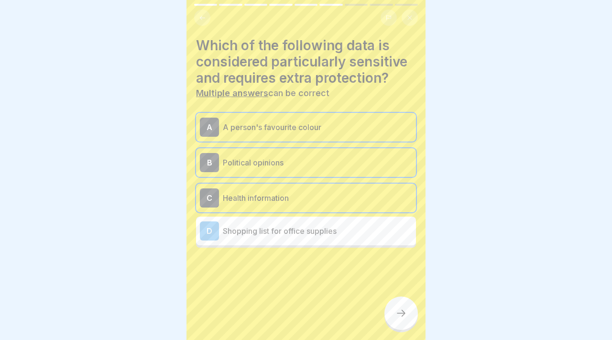
click at [227, 237] on div "D Shopping list for office supplies" at bounding box center [306, 230] width 212 height 19
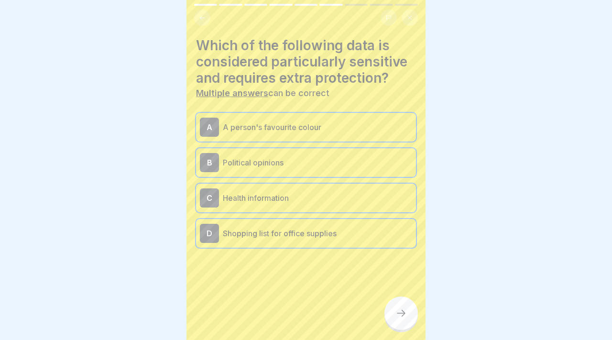
click at [395, 314] on icon at bounding box center [400, 312] width 11 height 11
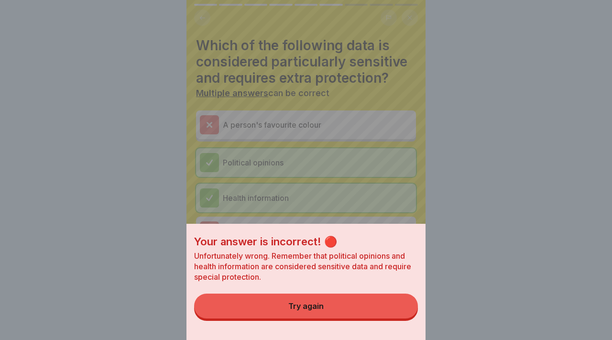
click at [395, 314] on button "Try again" at bounding box center [306, 306] width 224 height 25
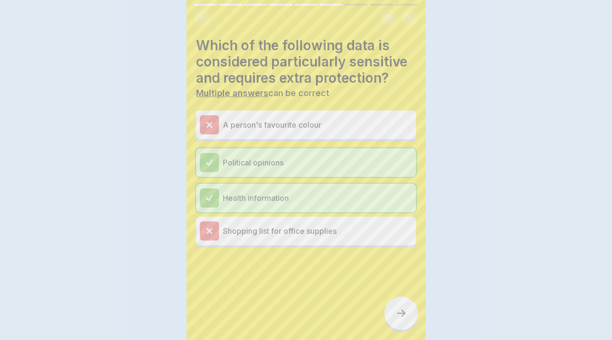
click at [395, 314] on icon at bounding box center [400, 312] width 11 height 11
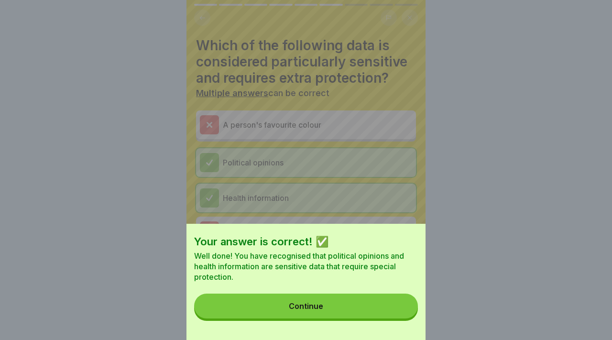
click at [395, 314] on button "Continue" at bounding box center [306, 306] width 224 height 25
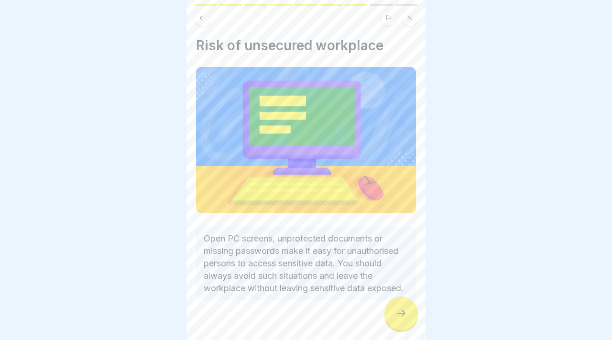
click at [395, 314] on icon at bounding box center [400, 312] width 11 height 11
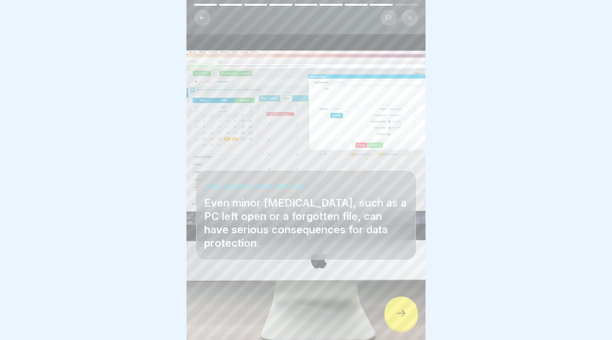
click at [395, 314] on icon at bounding box center [400, 312] width 11 height 11
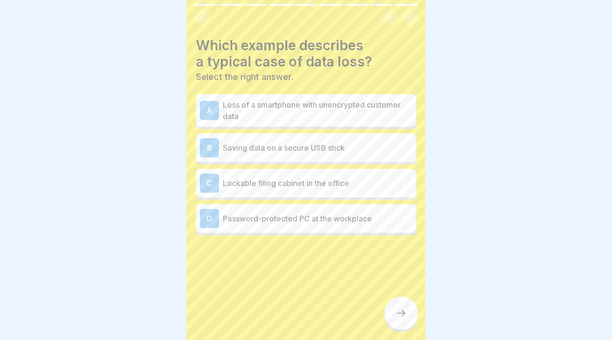
click at [311, 109] on p "Loss of a smartphone with unencrypted customer data" at bounding box center [317, 110] width 189 height 23
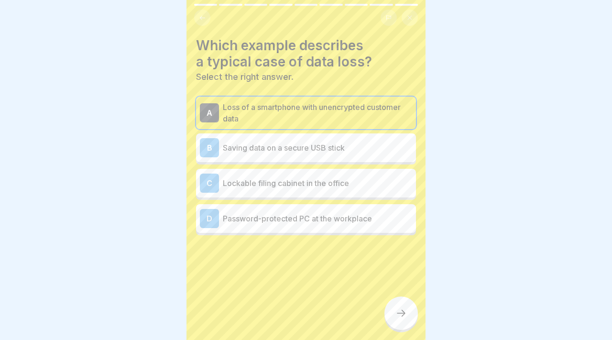
click at [309, 135] on div "B Saving data on a secure USB stick" at bounding box center [306, 147] width 220 height 29
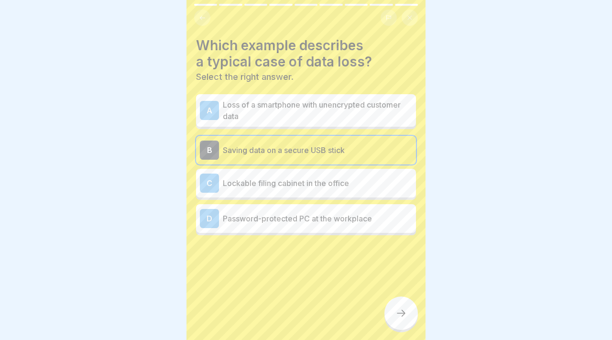
click at [309, 172] on div "C Lockable filing cabinet in the office" at bounding box center [306, 183] width 220 height 29
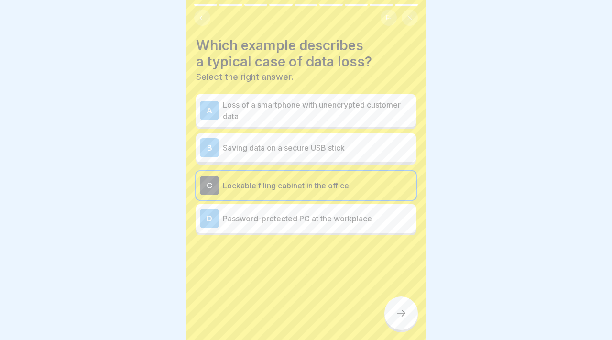
click at [397, 317] on icon at bounding box center [400, 312] width 11 height 11
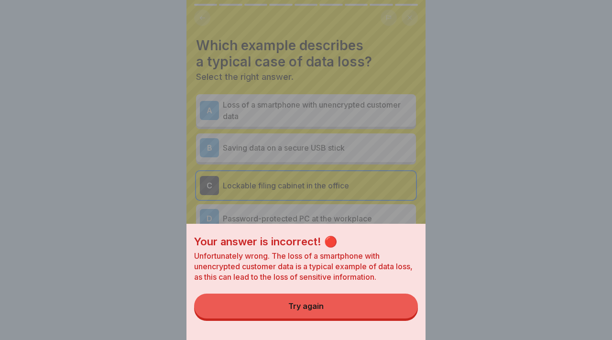
click at [397, 317] on button "Try again" at bounding box center [306, 306] width 224 height 25
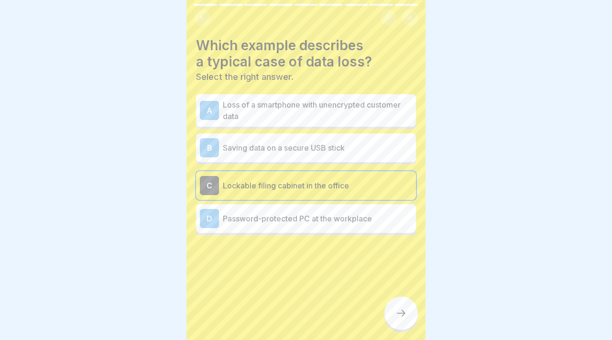
click at [357, 161] on div "B Saving data on a secure USB stick" at bounding box center [306, 147] width 220 height 29
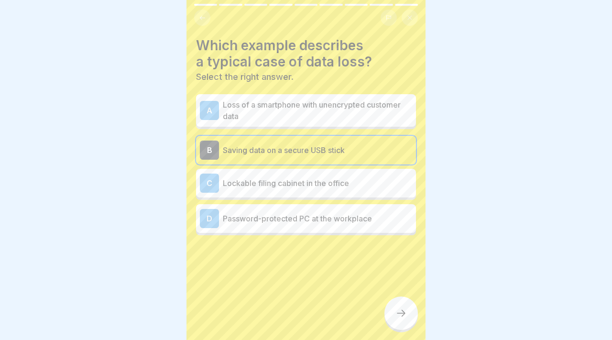
click at [405, 328] on div at bounding box center [400, 312] width 33 height 33
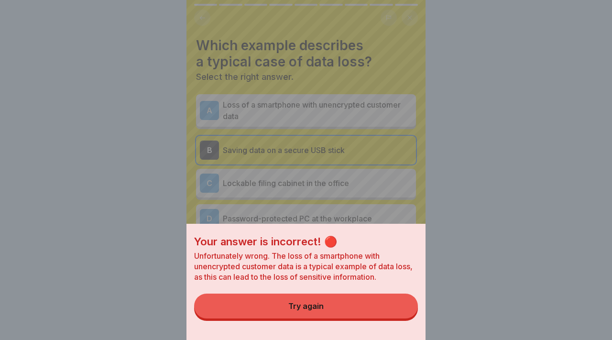
click at [397, 299] on button "Try again" at bounding box center [306, 306] width 224 height 25
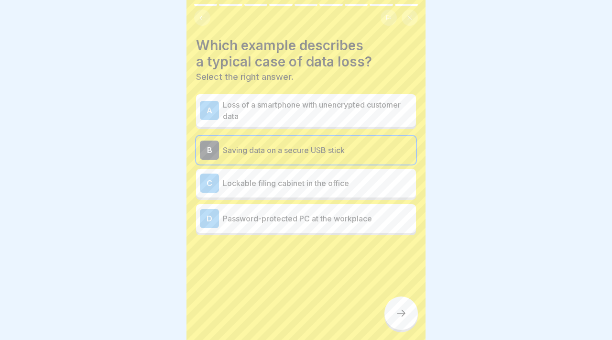
click at [359, 97] on div "A Loss of a smartphone with unencrypted customer data" at bounding box center [306, 110] width 220 height 33
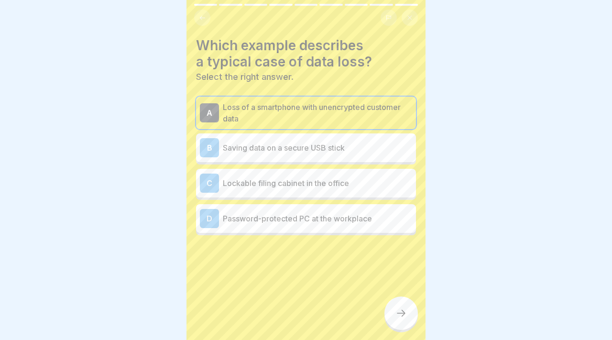
click at [416, 311] on div at bounding box center [400, 312] width 33 height 33
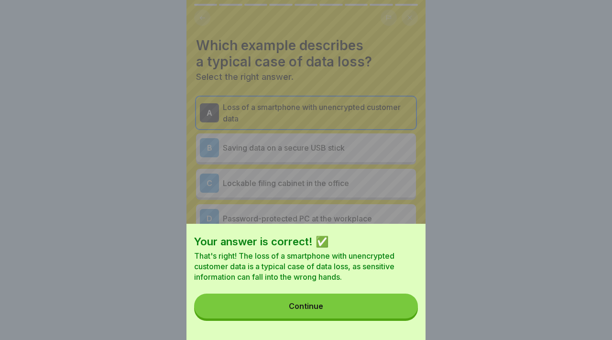
click at [407, 307] on button "Continue" at bounding box center [306, 306] width 224 height 25
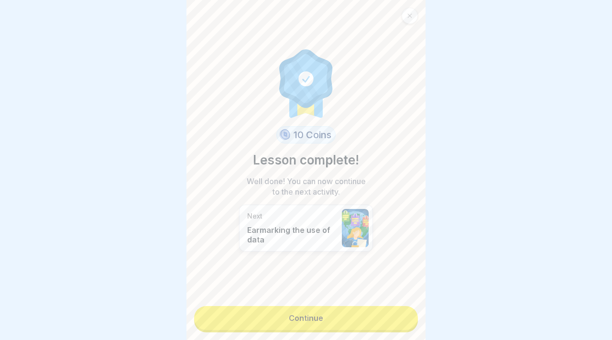
click at [388, 314] on link "Continue" at bounding box center [306, 318] width 224 height 24
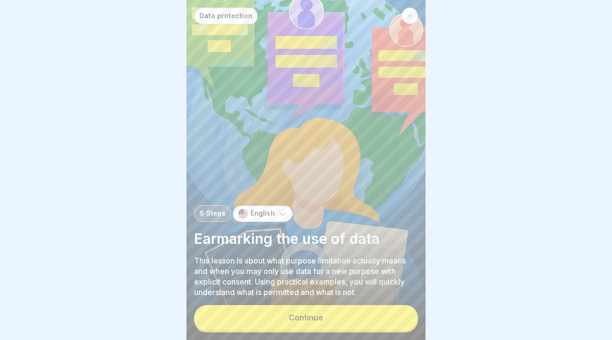
click at [377, 314] on button "Continue" at bounding box center [306, 317] width 224 height 25
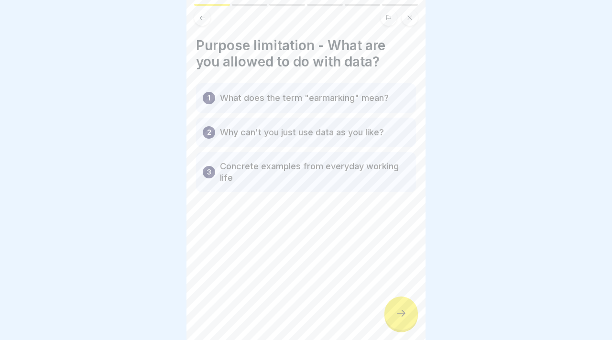
click at [377, 314] on div "Purpose limitation - What are you allowed to do with data? 1 What does the term…" at bounding box center [305, 170] width 239 height 340
click at [395, 313] on icon at bounding box center [400, 312] width 11 height 11
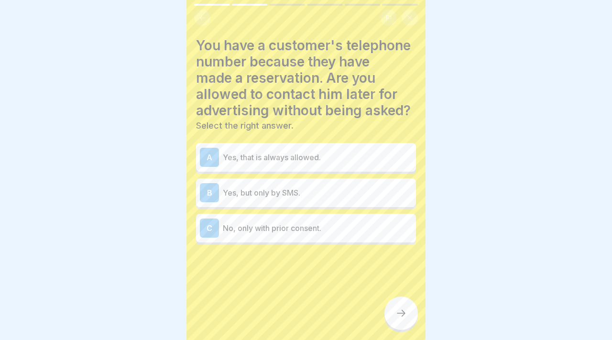
click at [312, 226] on p "No, only with prior consent." at bounding box center [317, 227] width 189 height 11
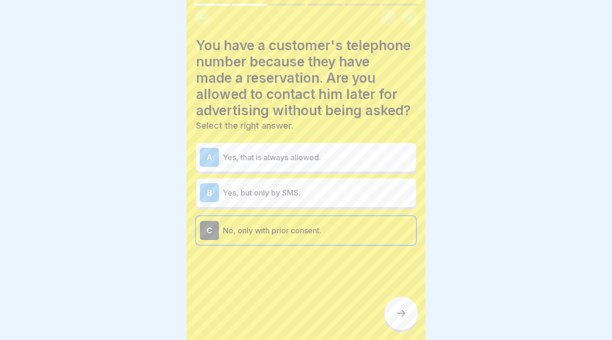
click at [407, 303] on div at bounding box center [400, 312] width 33 height 33
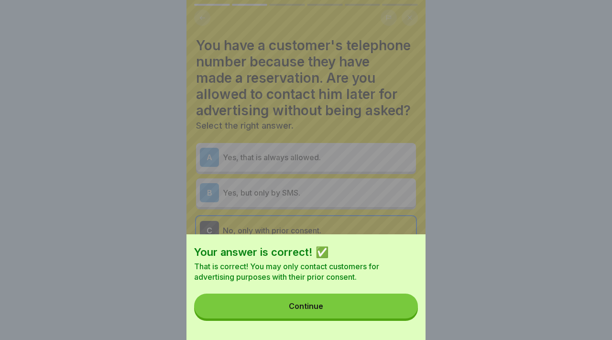
click at [407, 303] on button "Continue" at bounding box center [306, 306] width 224 height 25
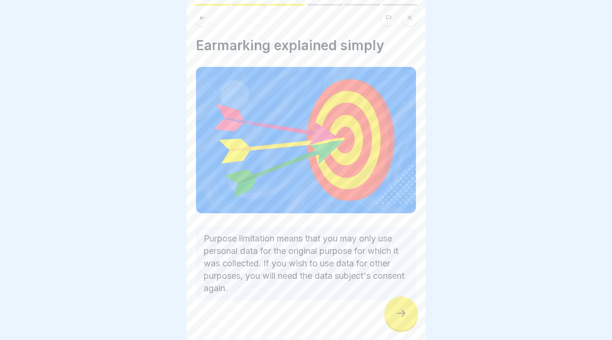
click at [405, 310] on icon at bounding box center [400, 312] width 11 height 11
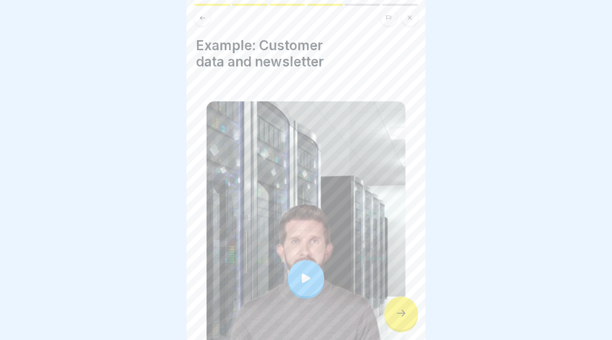
click at [405, 310] on icon at bounding box center [400, 312] width 11 height 11
click at [391, 310] on div at bounding box center [400, 312] width 33 height 33
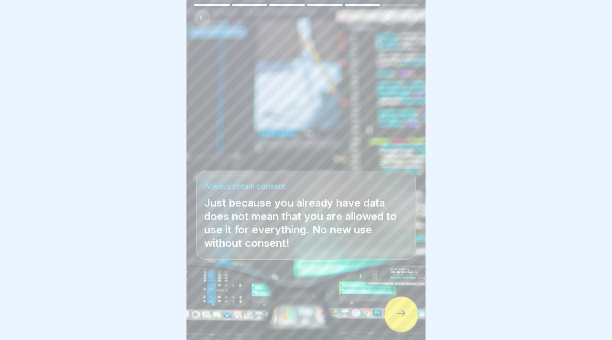
click at [395, 312] on icon at bounding box center [400, 312] width 11 height 11
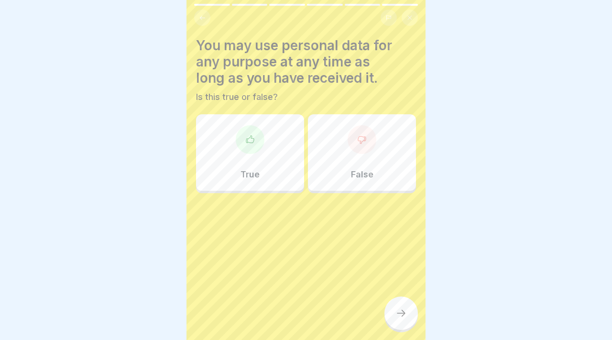
click at [288, 148] on div "True" at bounding box center [250, 152] width 108 height 77
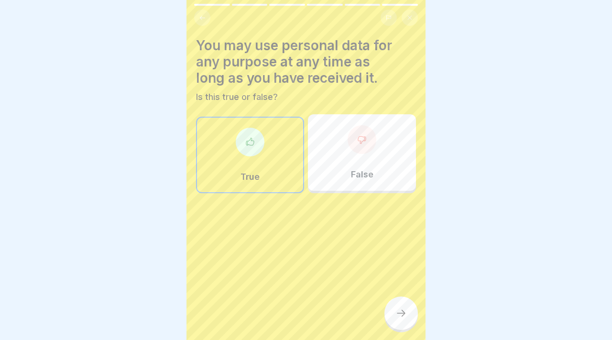
click at [396, 310] on icon at bounding box center [400, 312] width 11 height 11
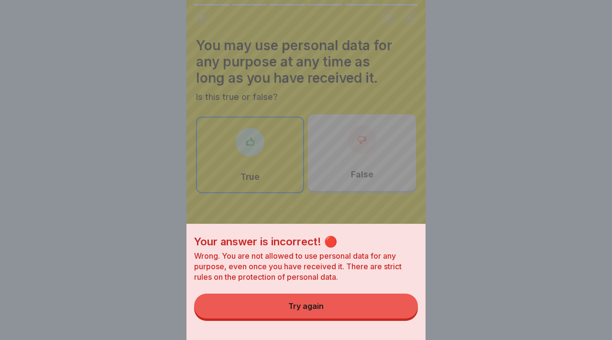
click at [396, 310] on button "Try again" at bounding box center [306, 306] width 224 height 25
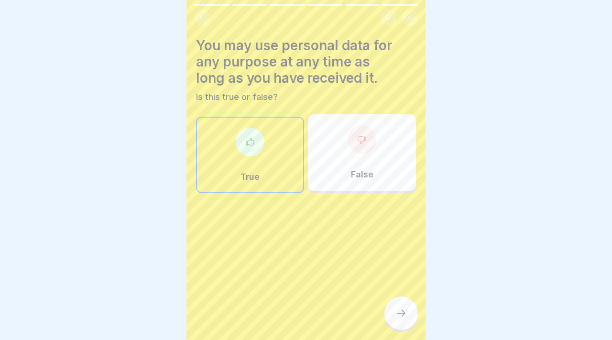
click at [368, 177] on p "False" at bounding box center [362, 174] width 22 height 11
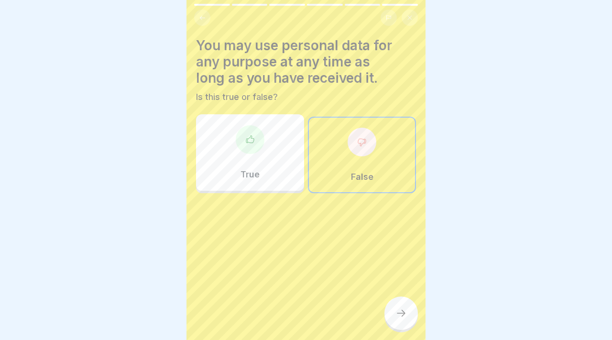
click at [400, 313] on icon at bounding box center [401, 313] width 9 height 7
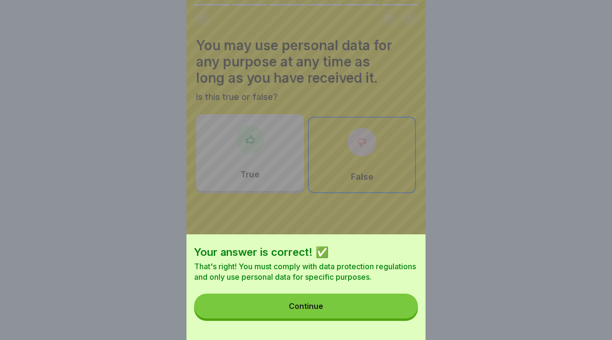
click at [400, 313] on button "Continue" at bounding box center [306, 306] width 224 height 25
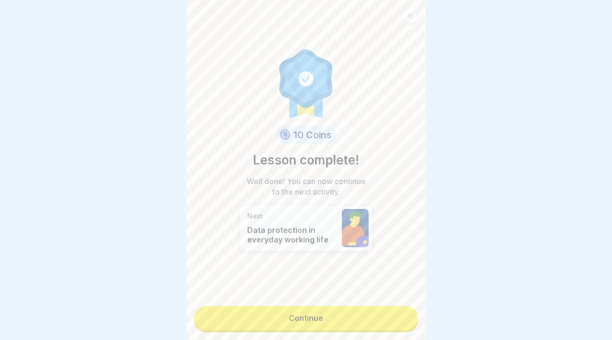
click at [387, 315] on link "Continue" at bounding box center [306, 318] width 224 height 24
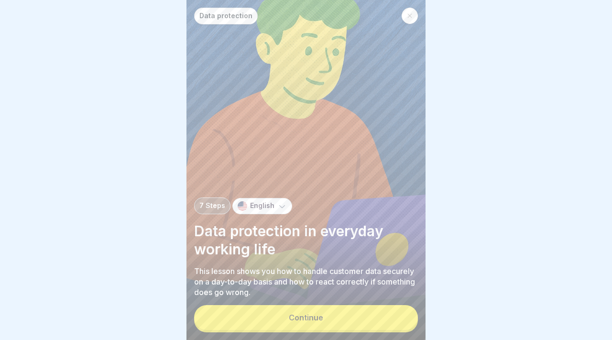
click at [372, 316] on button "Continue" at bounding box center [306, 317] width 224 height 25
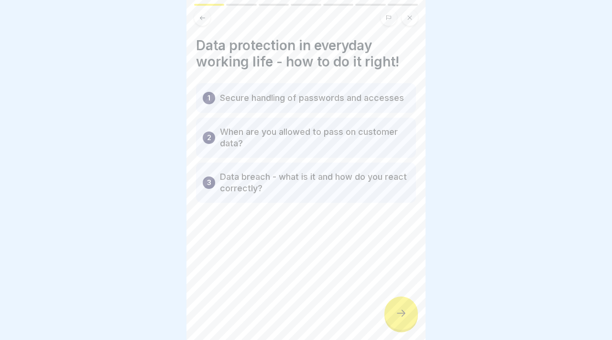
click at [398, 320] on div at bounding box center [400, 312] width 33 height 33
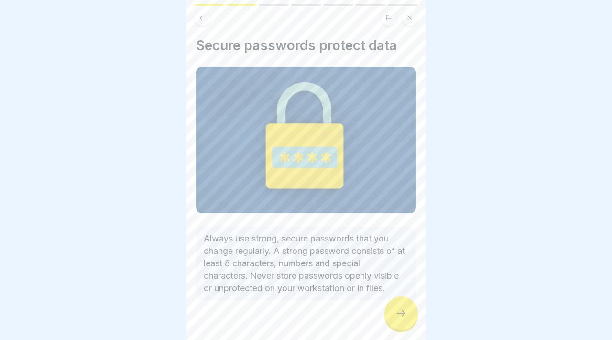
click at [398, 320] on div at bounding box center [400, 312] width 33 height 33
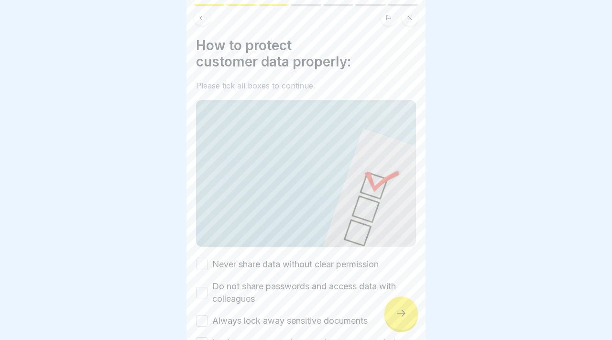
click at [398, 320] on div at bounding box center [400, 312] width 33 height 33
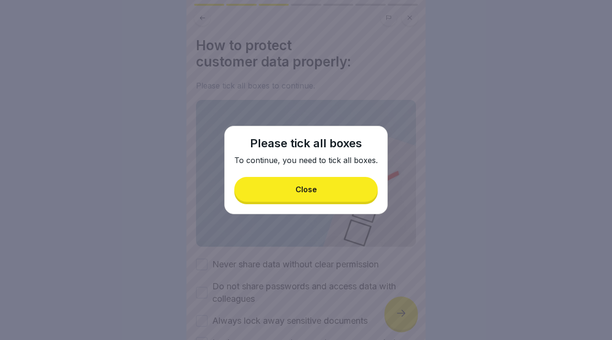
click at [308, 164] on p "To continue, you need to tick all boxes." at bounding box center [305, 160] width 143 height 11
click at [302, 183] on button "Close" at bounding box center [305, 189] width 143 height 25
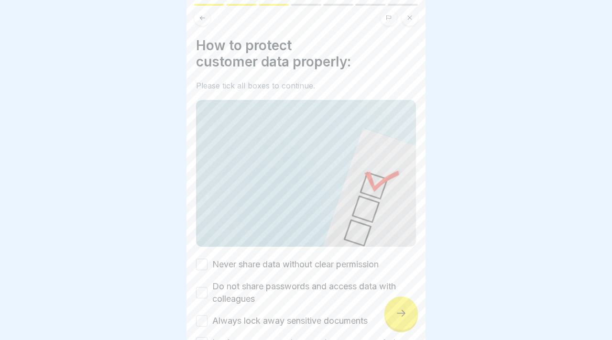
scroll to position [100, 0]
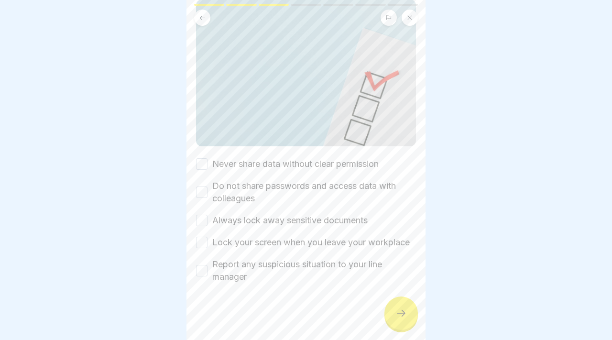
click at [197, 173] on div "Never share data without clear permission Do not share passwords and access dat…" at bounding box center [306, 220] width 220 height 125
click at [197, 170] on div "Never share data without clear permission Do not share passwords and access dat…" at bounding box center [306, 220] width 220 height 125
click at [199, 158] on button "Never share data without clear permission" at bounding box center [201, 163] width 11 height 11
click at [199, 184] on div "Do not share passwords and access data with colleagues" at bounding box center [306, 192] width 220 height 25
click at [199, 192] on button "Do not share passwords and access data with colleagues" at bounding box center [201, 191] width 11 height 11
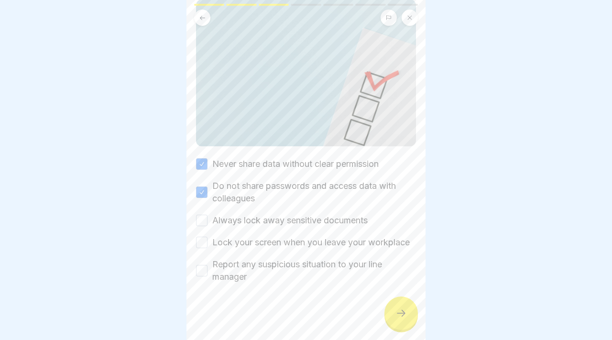
click at [200, 229] on div "Never share data without clear permission Do not share passwords and access dat…" at bounding box center [306, 220] width 220 height 125
click at [200, 224] on button "Always lock away sensitive documents" at bounding box center [201, 220] width 11 height 11
click at [200, 237] on button "Lock your screen when you leave your workplace" at bounding box center [201, 242] width 11 height 11
click at [199, 269] on button "Report any suspicious situation to your line manager" at bounding box center [201, 270] width 11 height 11
click at [393, 313] on div at bounding box center [400, 312] width 33 height 33
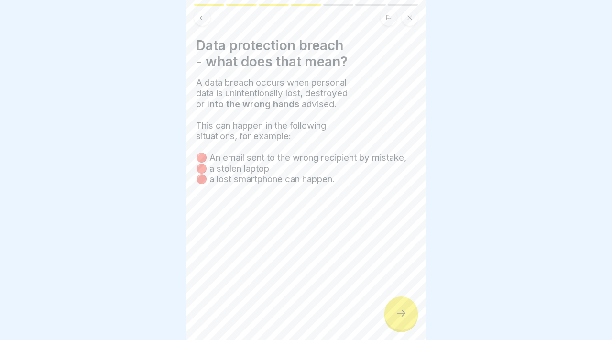
click at [393, 313] on div at bounding box center [400, 312] width 33 height 33
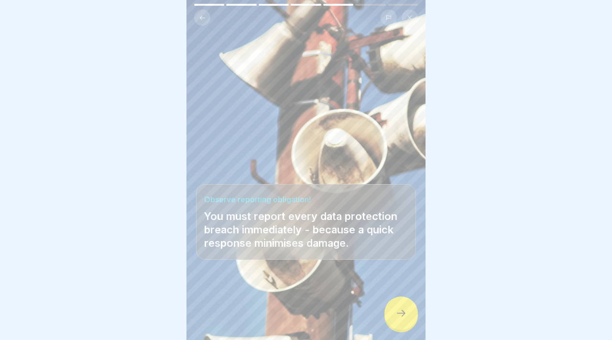
click at [407, 330] on div at bounding box center [306, 311] width 220 height 57
click at [395, 319] on div at bounding box center [400, 312] width 33 height 33
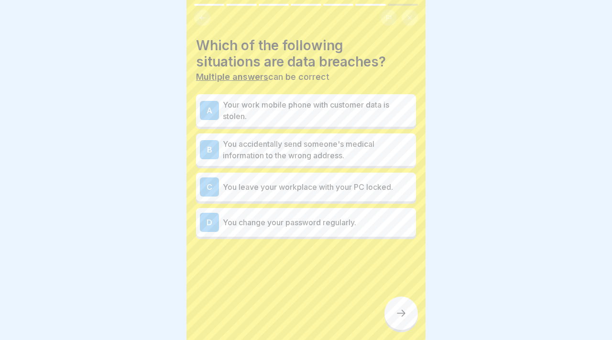
click at [329, 108] on p "Your work mobile phone with customer data is stolen." at bounding box center [317, 110] width 189 height 23
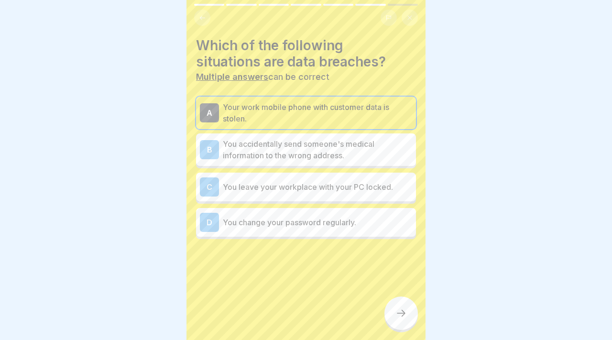
click at [324, 141] on p "You accidentally send someone's medical information to the wrong address." at bounding box center [317, 149] width 189 height 23
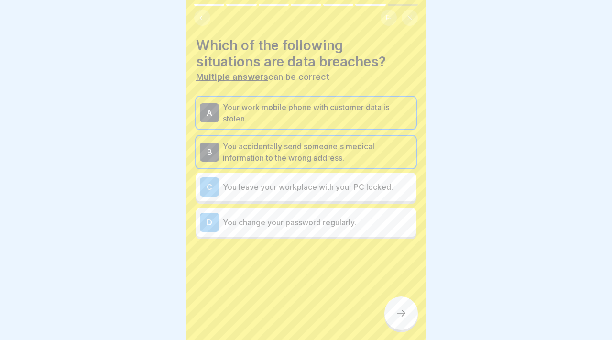
click at [320, 180] on div "C You leave your workplace with your PC locked." at bounding box center [306, 186] width 212 height 19
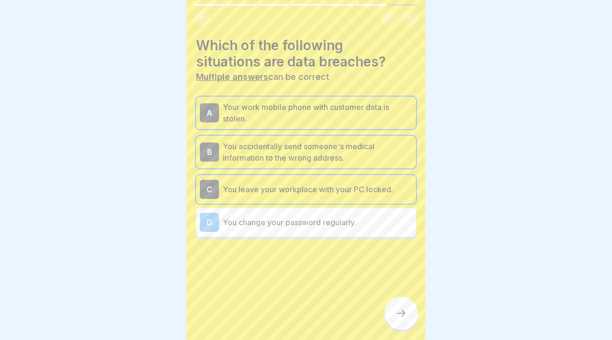
click at [321, 219] on p "You change your password regularly." at bounding box center [317, 222] width 189 height 11
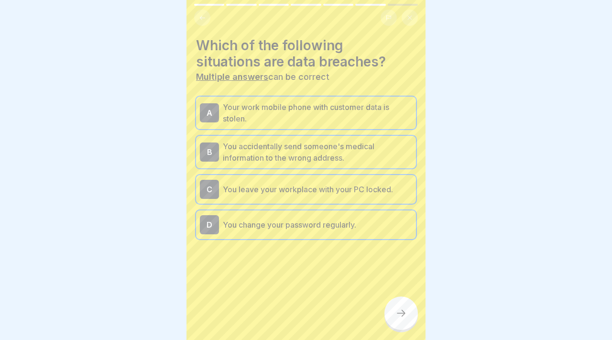
click at [402, 313] on icon at bounding box center [401, 313] width 9 height 7
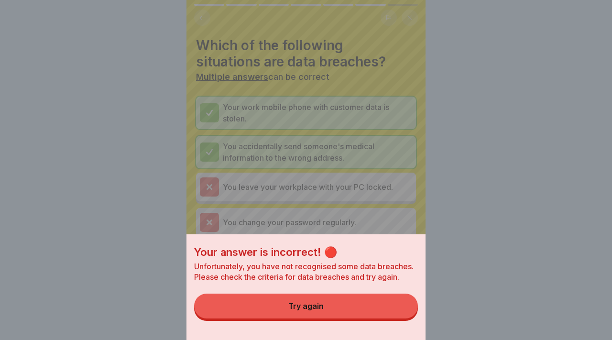
click at [397, 303] on button "Try again" at bounding box center [306, 306] width 224 height 25
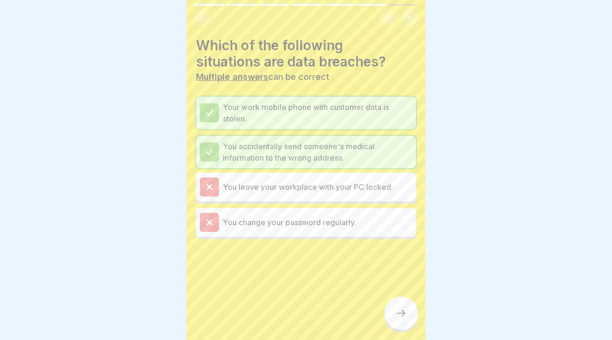
click at [401, 304] on div at bounding box center [400, 312] width 33 height 33
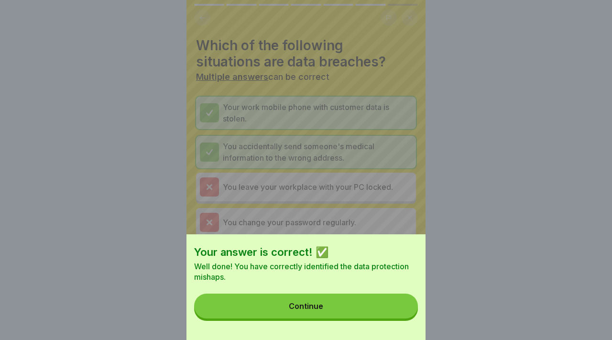
click at [401, 304] on button "Continue" at bounding box center [306, 306] width 224 height 25
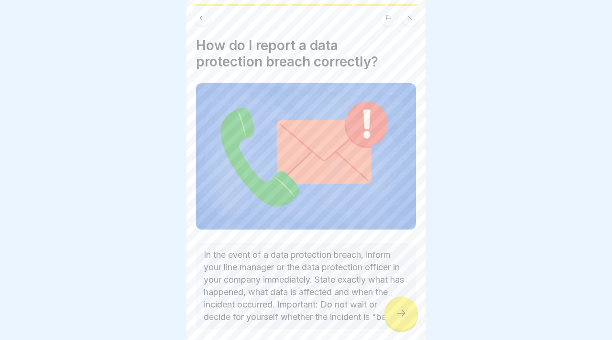
click at [401, 304] on div at bounding box center [400, 312] width 33 height 33
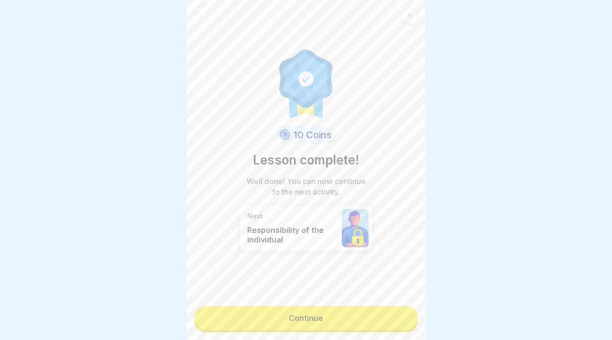
click at [401, 304] on div "10 Coins Lesson complete! Well done! You can now continue to the next activity.…" at bounding box center [305, 170] width 239 height 340
click at [398, 306] on link "Continue" at bounding box center [306, 318] width 224 height 24
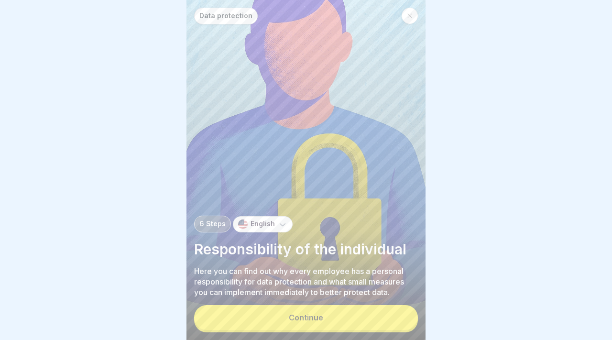
click at [378, 308] on button "Continue" at bounding box center [306, 317] width 224 height 25
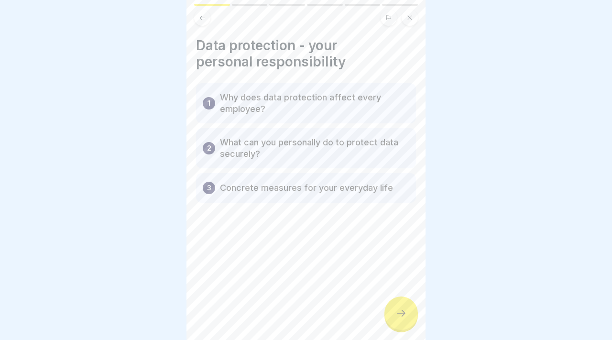
click at [396, 305] on div at bounding box center [400, 312] width 33 height 33
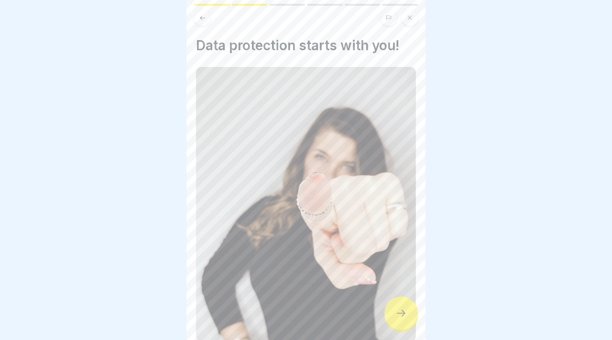
click at [396, 305] on div at bounding box center [400, 312] width 33 height 33
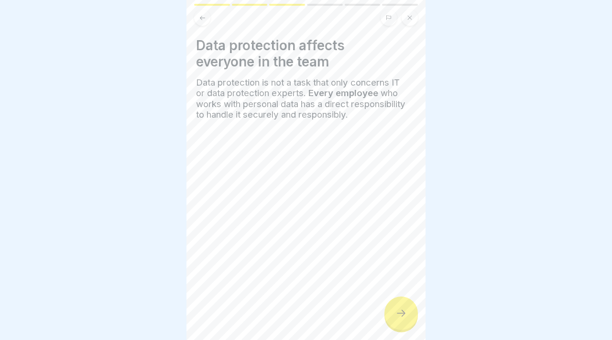
click at [396, 305] on div at bounding box center [400, 312] width 33 height 33
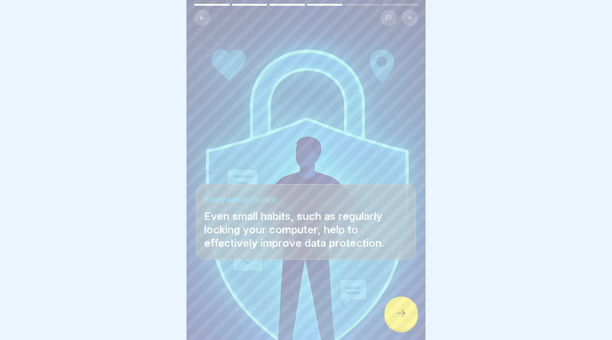
click at [396, 305] on div at bounding box center [400, 312] width 33 height 33
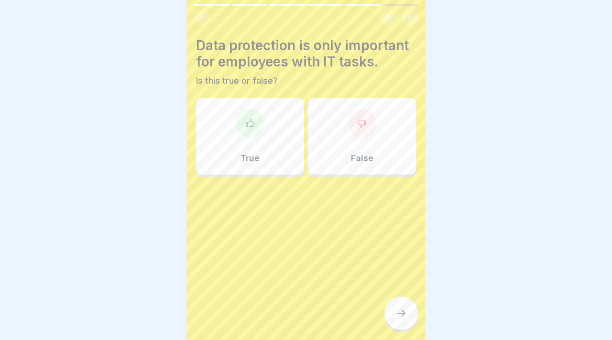
click at [233, 90] on div "Data protection is only important for employees with IT tasks. Is this true or …" at bounding box center [306, 107] width 220 height 140
click at [249, 124] on icon at bounding box center [250, 124] width 10 height 10
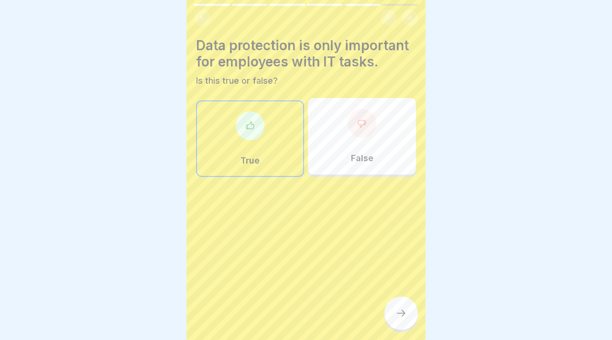
click at [399, 315] on icon at bounding box center [400, 312] width 11 height 11
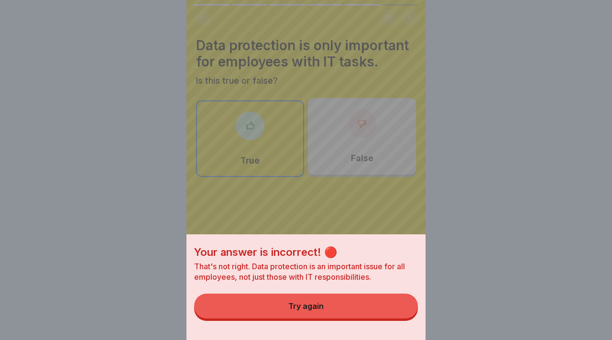
click at [399, 315] on button "Try again" at bounding box center [306, 306] width 224 height 25
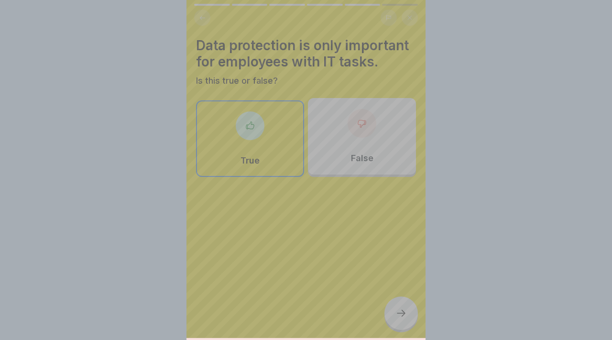
click at [399, 315] on div "Your answer is incorrect! 🔴 That's not right. Data protection is an important i…" at bounding box center [306, 170] width 612 height 340
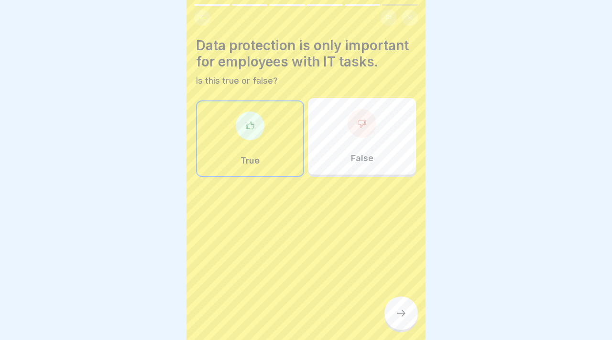
click at [359, 159] on p "False" at bounding box center [362, 158] width 22 height 11
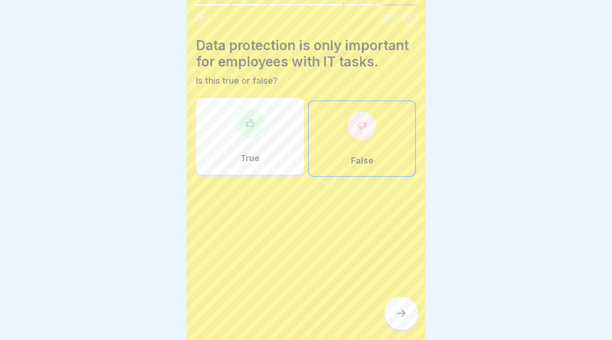
click at [399, 322] on div at bounding box center [400, 312] width 33 height 33
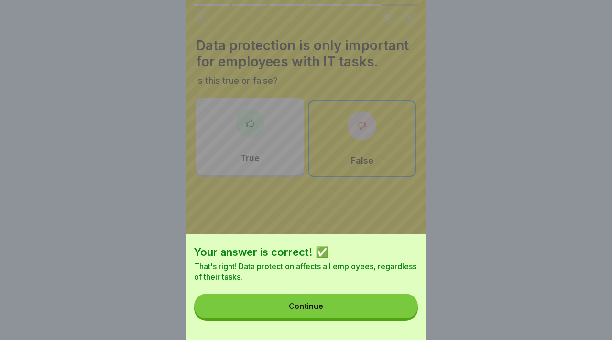
click at [385, 307] on button "Continue" at bounding box center [306, 306] width 224 height 25
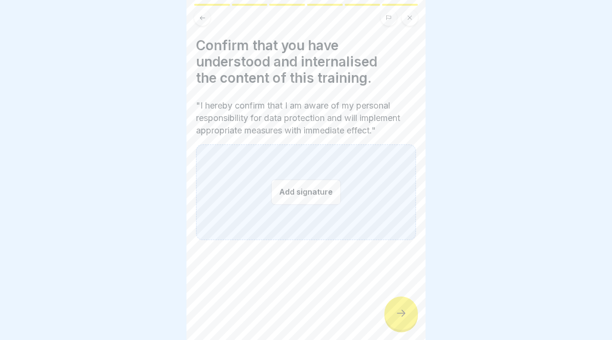
click at [333, 189] on button "Add signature" at bounding box center [306, 191] width 70 height 25
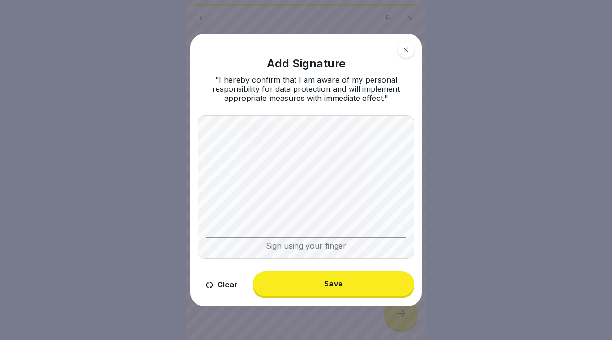
click at [360, 281] on button "Save" at bounding box center [333, 283] width 161 height 25
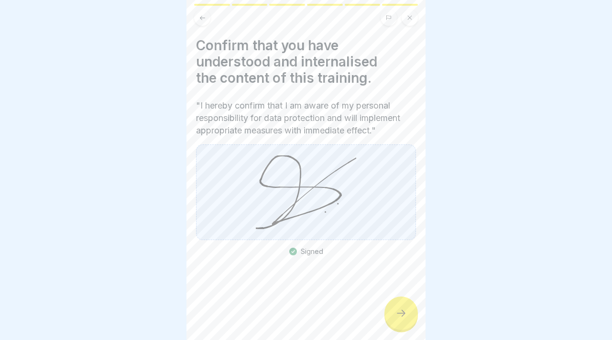
click at [398, 302] on div at bounding box center [400, 312] width 33 height 33
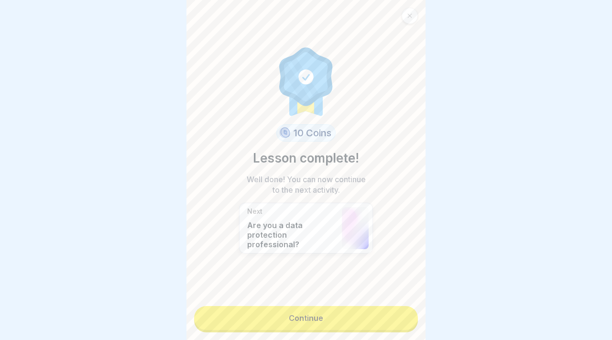
click at [386, 307] on link "Continue" at bounding box center [306, 318] width 224 height 24
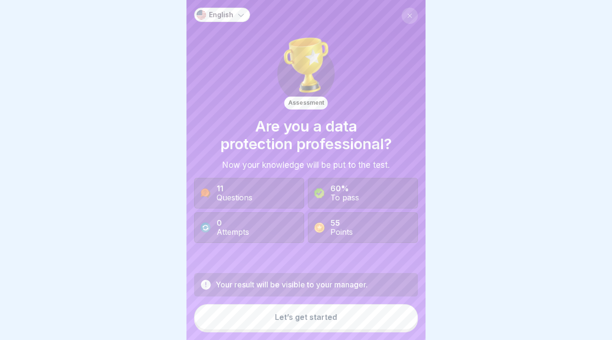
click at [318, 311] on button "Let’s get started" at bounding box center [306, 317] width 224 height 26
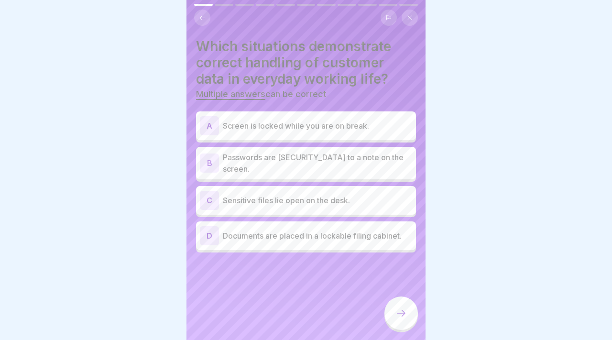
click at [338, 136] on div "A Screen is locked while you are on break." at bounding box center [306, 125] width 220 height 29
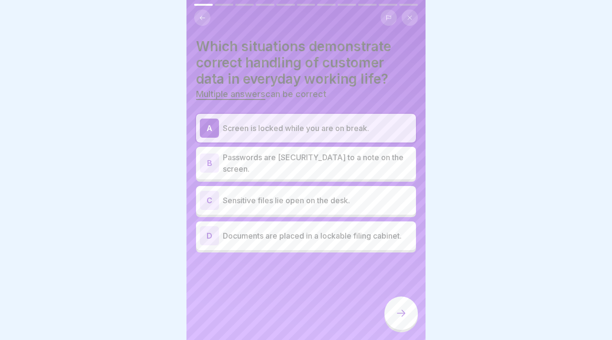
click at [347, 235] on p "Documents are placed in a lockable filing cabinet." at bounding box center [317, 235] width 189 height 11
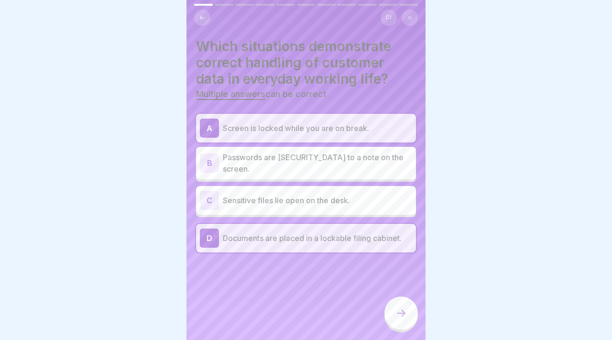
click at [408, 311] on div at bounding box center [400, 312] width 33 height 33
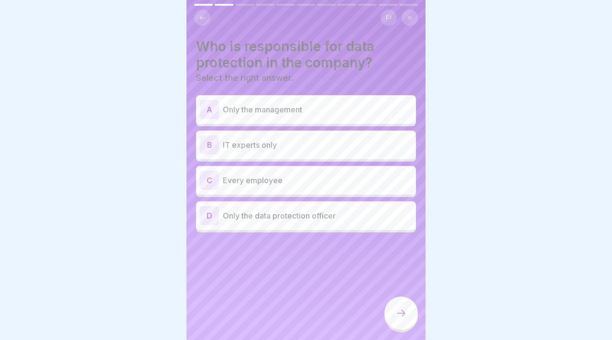
click at [300, 173] on div "C Every employee" at bounding box center [306, 180] width 212 height 19
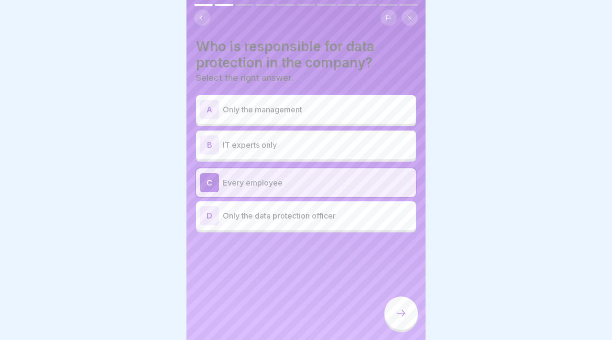
click at [394, 311] on div at bounding box center [400, 312] width 33 height 33
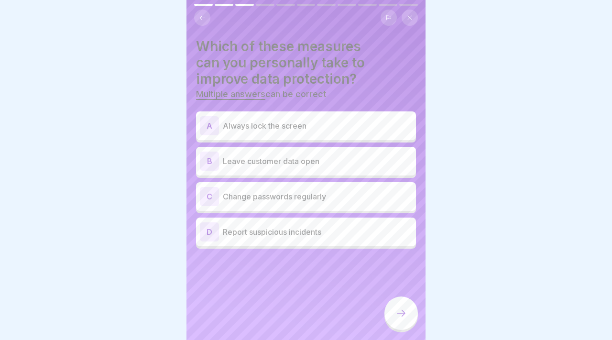
click at [308, 133] on div "A Always lock the screen" at bounding box center [306, 125] width 212 height 19
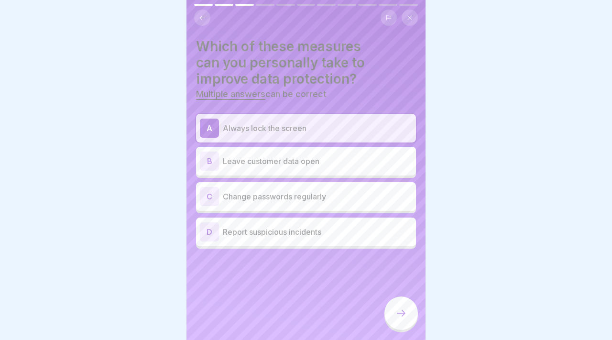
click at [309, 189] on div "C Change passwords regularly" at bounding box center [306, 196] width 212 height 19
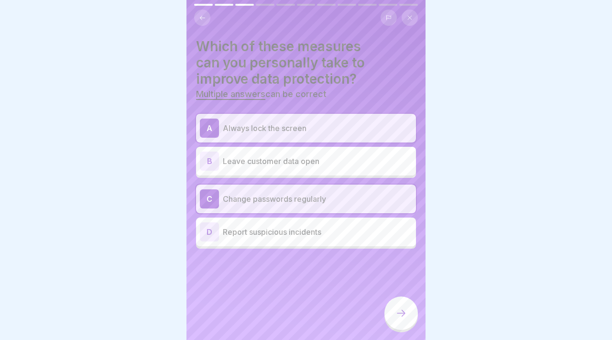
click at [355, 232] on p "Report suspicious incidents" at bounding box center [317, 231] width 189 height 11
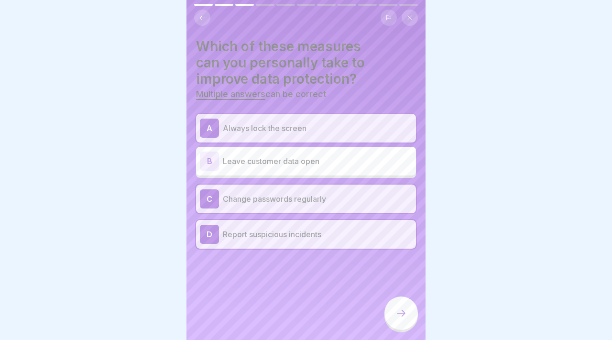
click at [361, 201] on p "Change passwords regularly" at bounding box center [317, 198] width 189 height 11
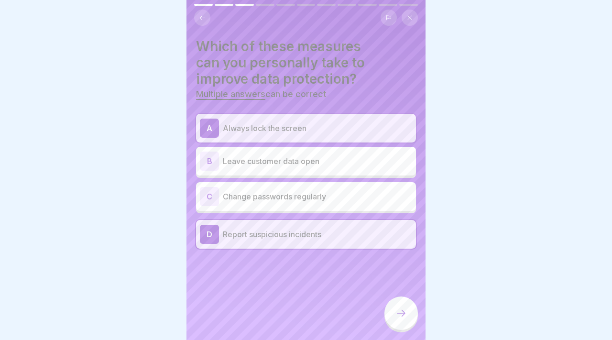
click at [409, 329] on div at bounding box center [400, 314] width 33 height 36
click at [406, 314] on icon at bounding box center [400, 312] width 11 height 11
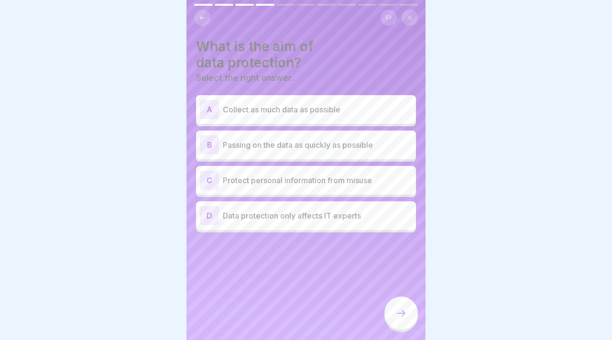
click at [280, 183] on p "Protect personal information from misuse" at bounding box center [317, 180] width 189 height 11
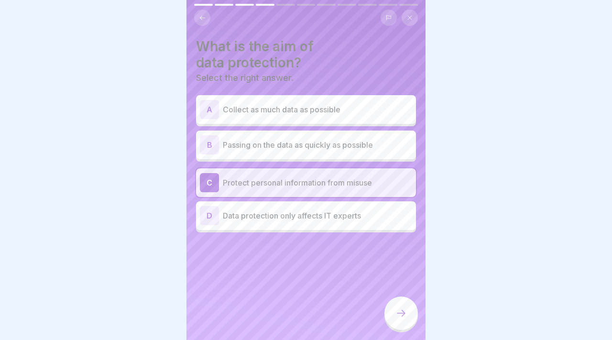
click at [273, 140] on p "Passing on the data as quickly as possible" at bounding box center [317, 144] width 189 height 11
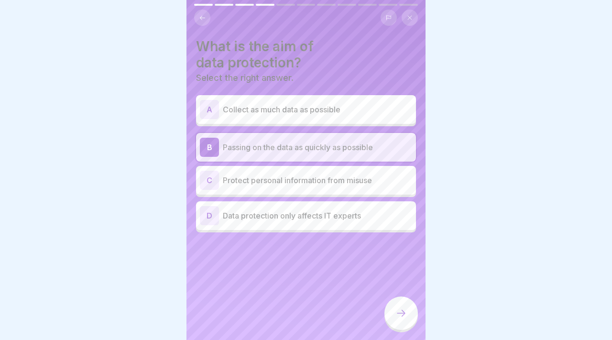
click at [272, 187] on div "C Protect personal information from misuse" at bounding box center [306, 180] width 212 height 19
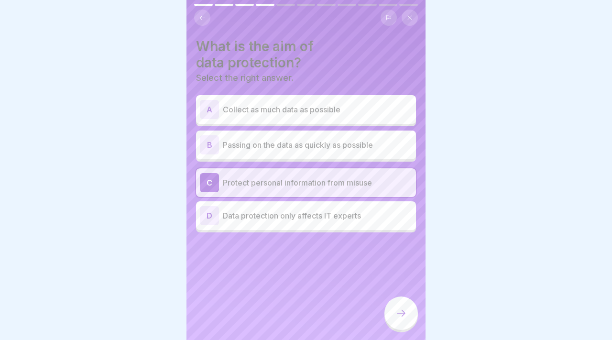
click at [399, 308] on icon at bounding box center [400, 312] width 11 height 11
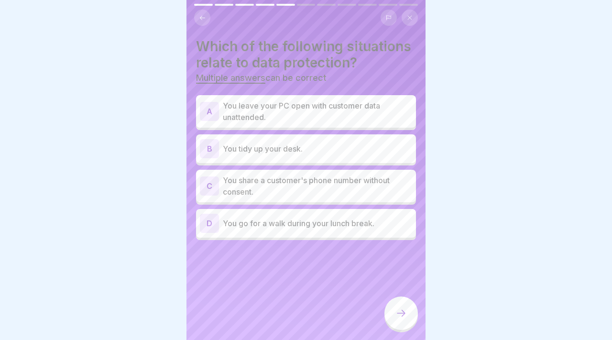
click at [347, 154] on div "B You tidy up your desk." at bounding box center [306, 148] width 212 height 19
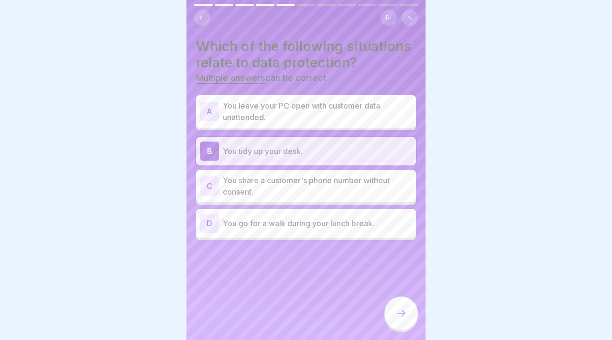
click at [396, 317] on icon at bounding box center [400, 312] width 11 height 11
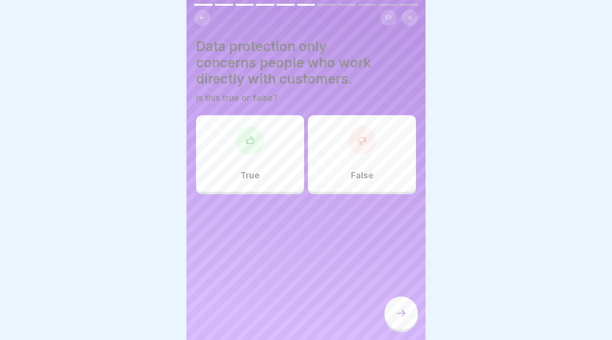
click at [340, 164] on div "False" at bounding box center [362, 153] width 108 height 77
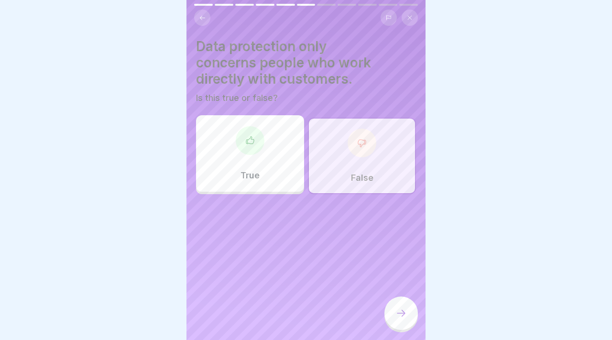
click at [394, 312] on div at bounding box center [400, 312] width 33 height 33
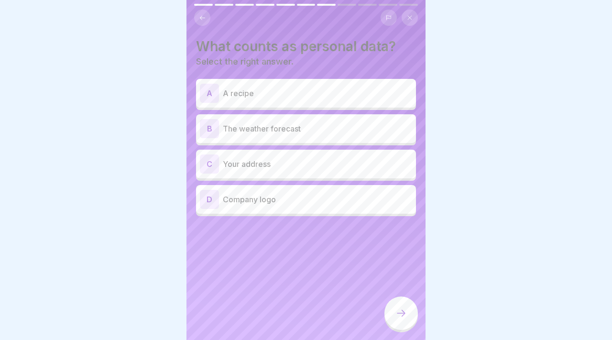
click at [312, 172] on div "C Your address" at bounding box center [306, 163] width 212 height 19
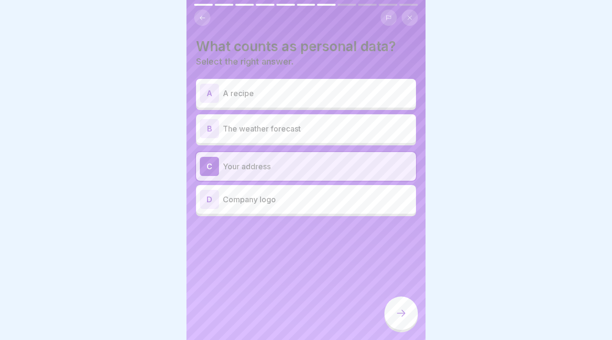
click at [312, 199] on p "Company logo" at bounding box center [317, 199] width 189 height 11
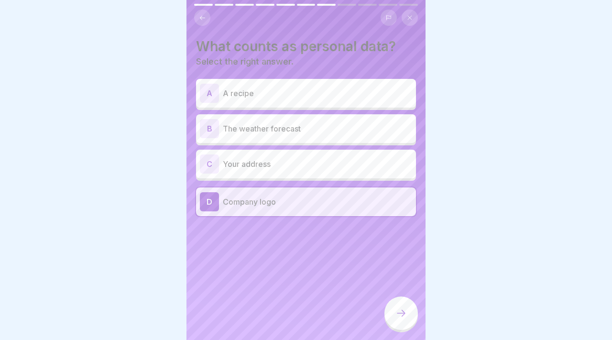
click at [311, 168] on p "Your address" at bounding box center [317, 163] width 189 height 11
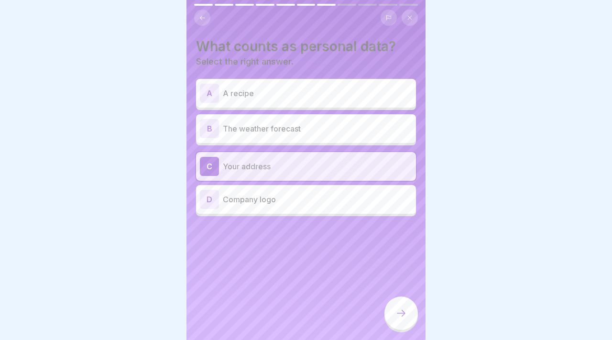
click at [389, 296] on div at bounding box center [400, 314] width 33 height 36
click at [394, 308] on div at bounding box center [400, 312] width 33 height 33
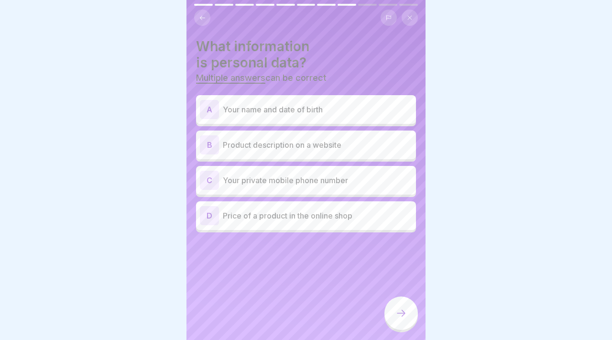
click at [297, 108] on p "Your name and date of birth" at bounding box center [317, 109] width 189 height 11
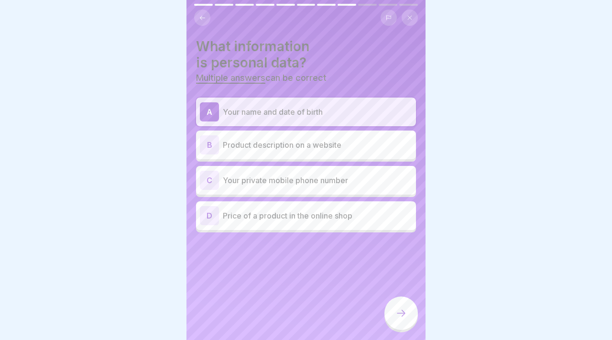
click at [296, 137] on div "B Product description on a website" at bounding box center [306, 144] width 212 height 19
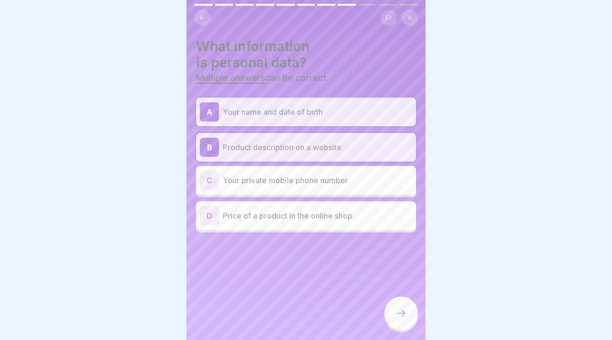
click at [296, 137] on div "B Product description on a website" at bounding box center [306, 147] width 220 height 29
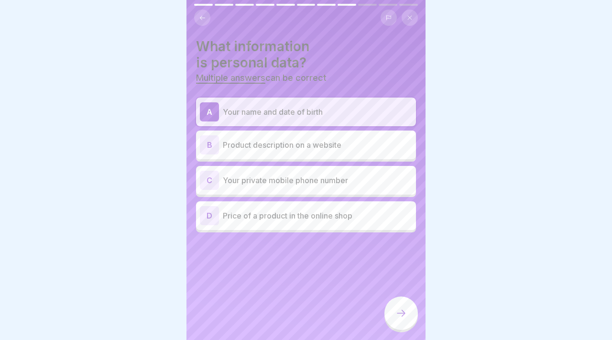
click at [297, 169] on div "C Your private mobile phone number" at bounding box center [306, 180] width 220 height 29
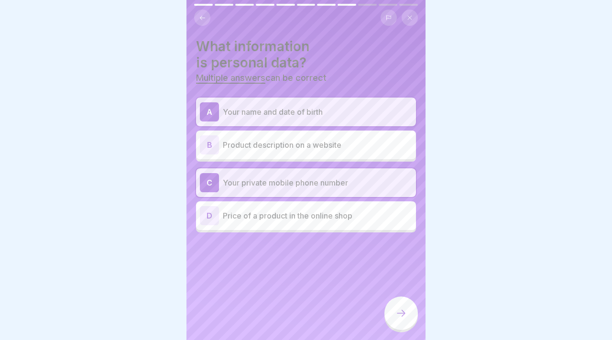
click at [398, 312] on icon at bounding box center [400, 312] width 11 height 11
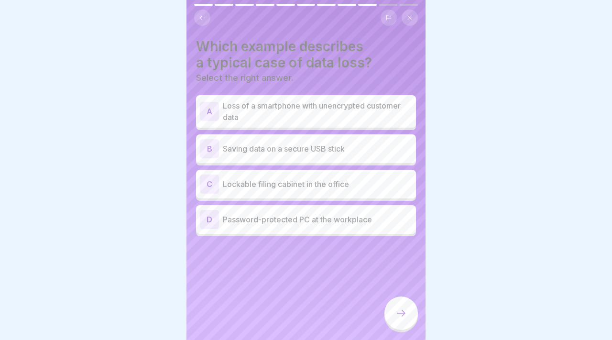
click at [283, 111] on p "Loss of a smartphone with unencrypted customer data" at bounding box center [317, 111] width 189 height 23
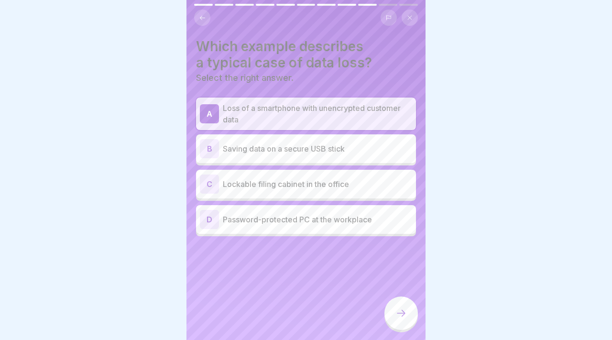
click at [403, 306] on div at bounding box center [400, 312] width 33 height 33
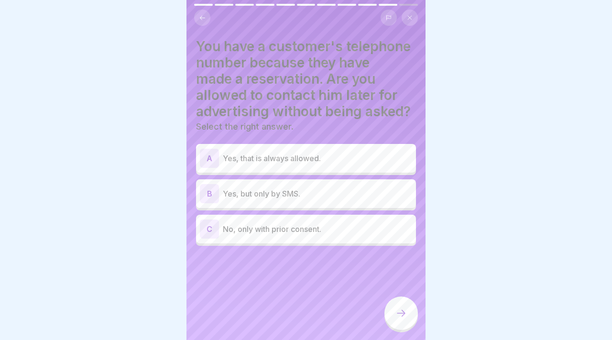
click at [204, 19] on icon at bounding box center [202, 17] width 7 height 7
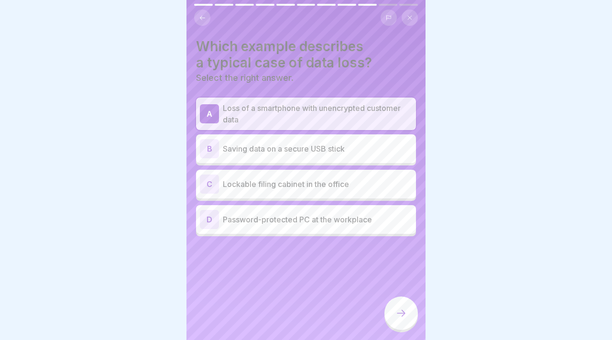
click at [219, 144] on div "B Saving data on a secure USB stick" at bounding box center [306, 148] width 212 height 19
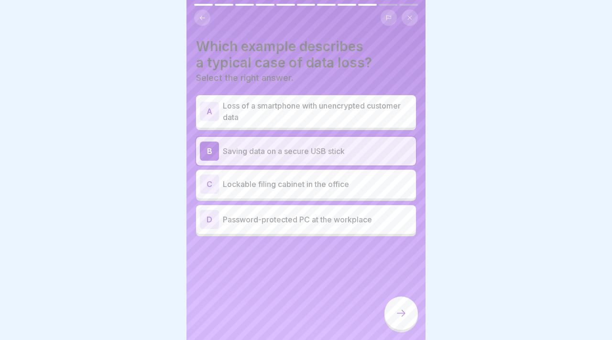
click at [229, 111] on p "Loss of a smartphone with unencrypted customer data" at bounding box center [317, 111] width 189 height 23
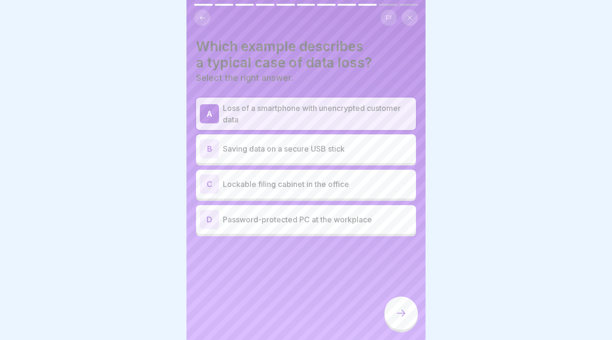
click at [395, 304] on div at bounding box center [400, 312] width 33 height 33
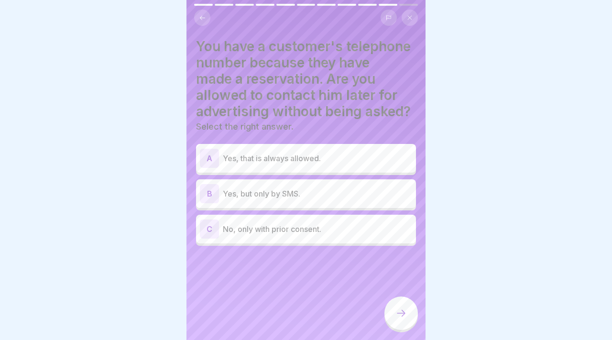
click at [348, 161] on p "Yes, that is always allowed." at bounding box center [317, 158] width 189 height 11
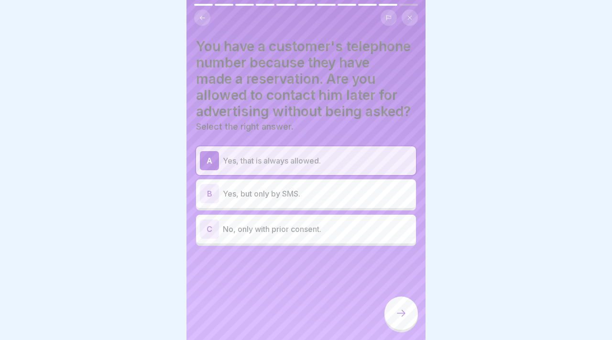
click at [342, 236] on div "C No, only with prior consent." at bounding box center [306, 228] width 212 height 19
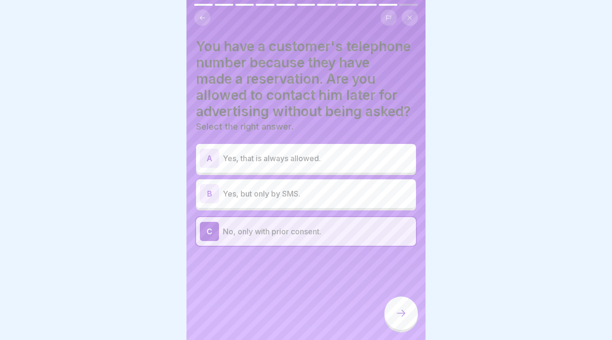
click at [349, 176] on div "A Yes, that is always allowed. B Yes, but only by SMS. C No, only with prior co…" at bounding box center [306, 195] width 220 height 99
click at [350, 159] on p "Yes, that is always allowed." at bounding box center [317, 158] width 189 height 11
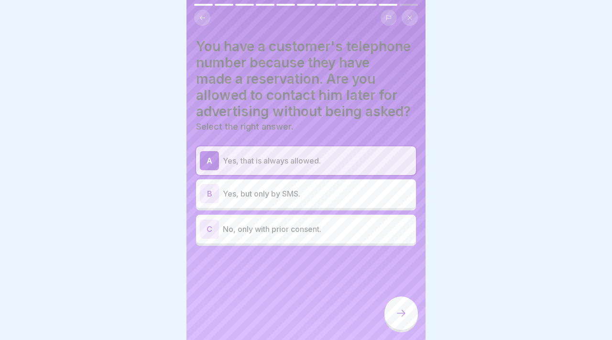
click at [347, 192] on p "Yes, but only by SMS." at bounding box center [317, 193] width 189 height 11
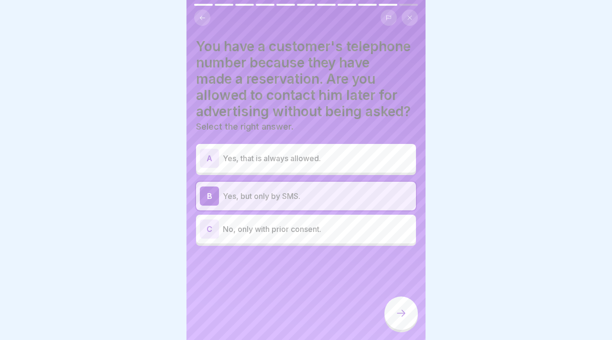
click at [341, 219] on div "C No, only with prior consent." at bounding box center [306, 229] width 220 height 29
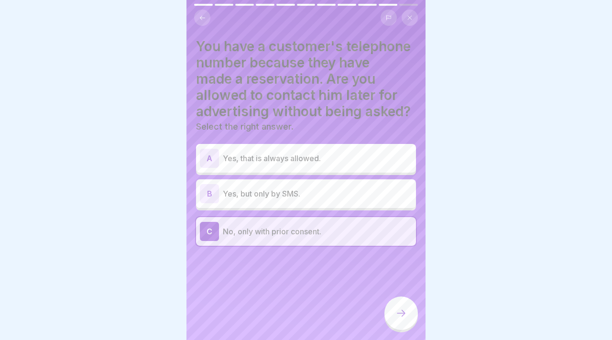
click at [397, 311] on icon at bounding box center [400, 312] width 11 height 11
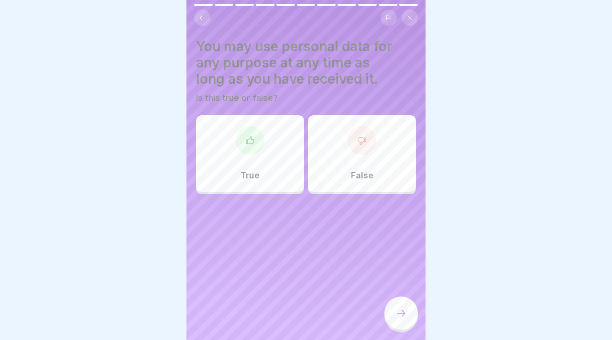
click at [378, 134] on div "False" at bounding box center [362, 153] width 108 height 77
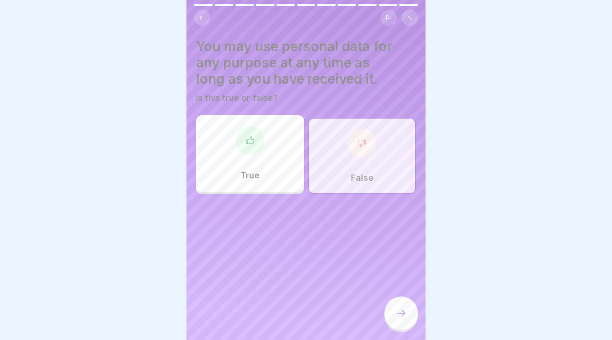
click at [408, 315] on div at bounding box center [400, 312] width 33 height 33
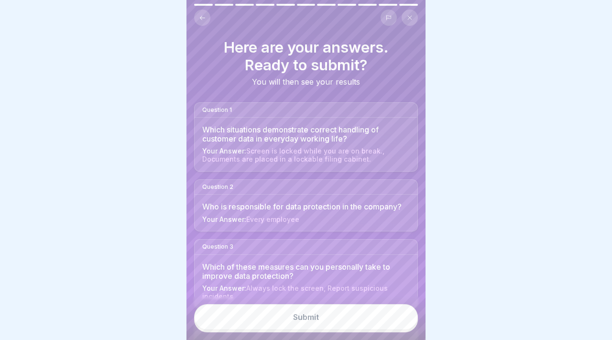
click at [408, 315] on button "Submit" at bounding box center [306, 317] width 224 height 26
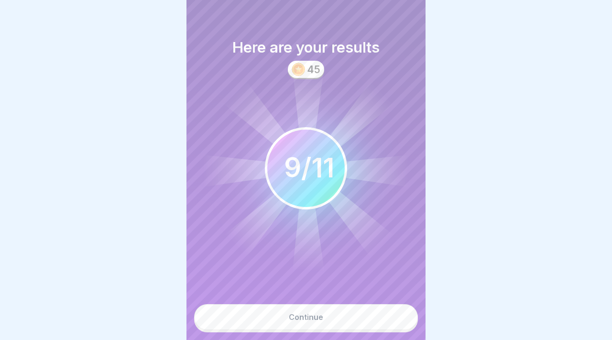
click at [389, 315] on button "Continue" at bounding box center [306, 317] width 224 height 26
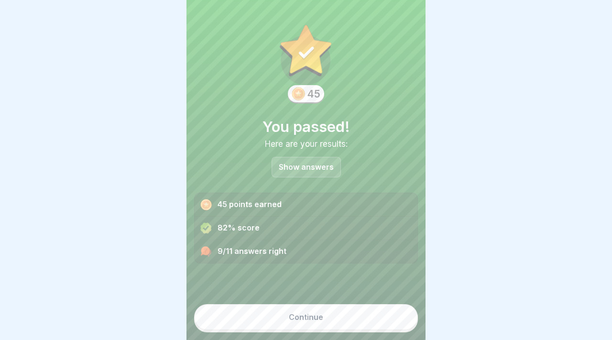
click at [381, 316] on button "Continue" at bounding box center [306, 317] width 224 height 26
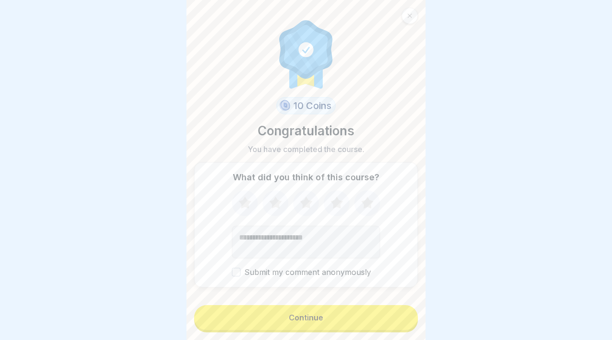
click at [373, 317] on button "Continue" at bounding box center [306, 317] width 224 height 25
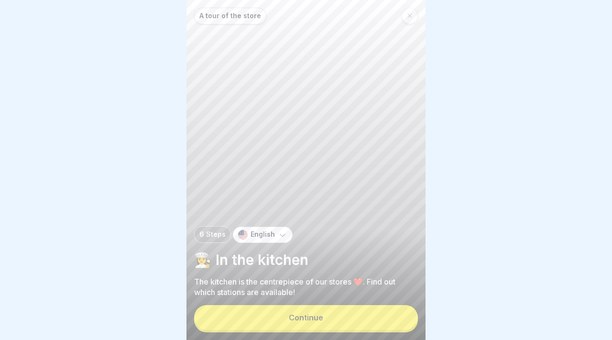
click at [411, 18] on icon at bounding box center [410, 16] width 6 height 6
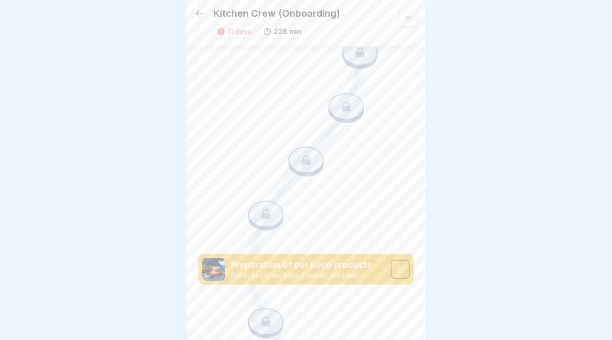
scroll to position [4846, 0]
